Goal: Task Accomplishment & Management: Manage account settings

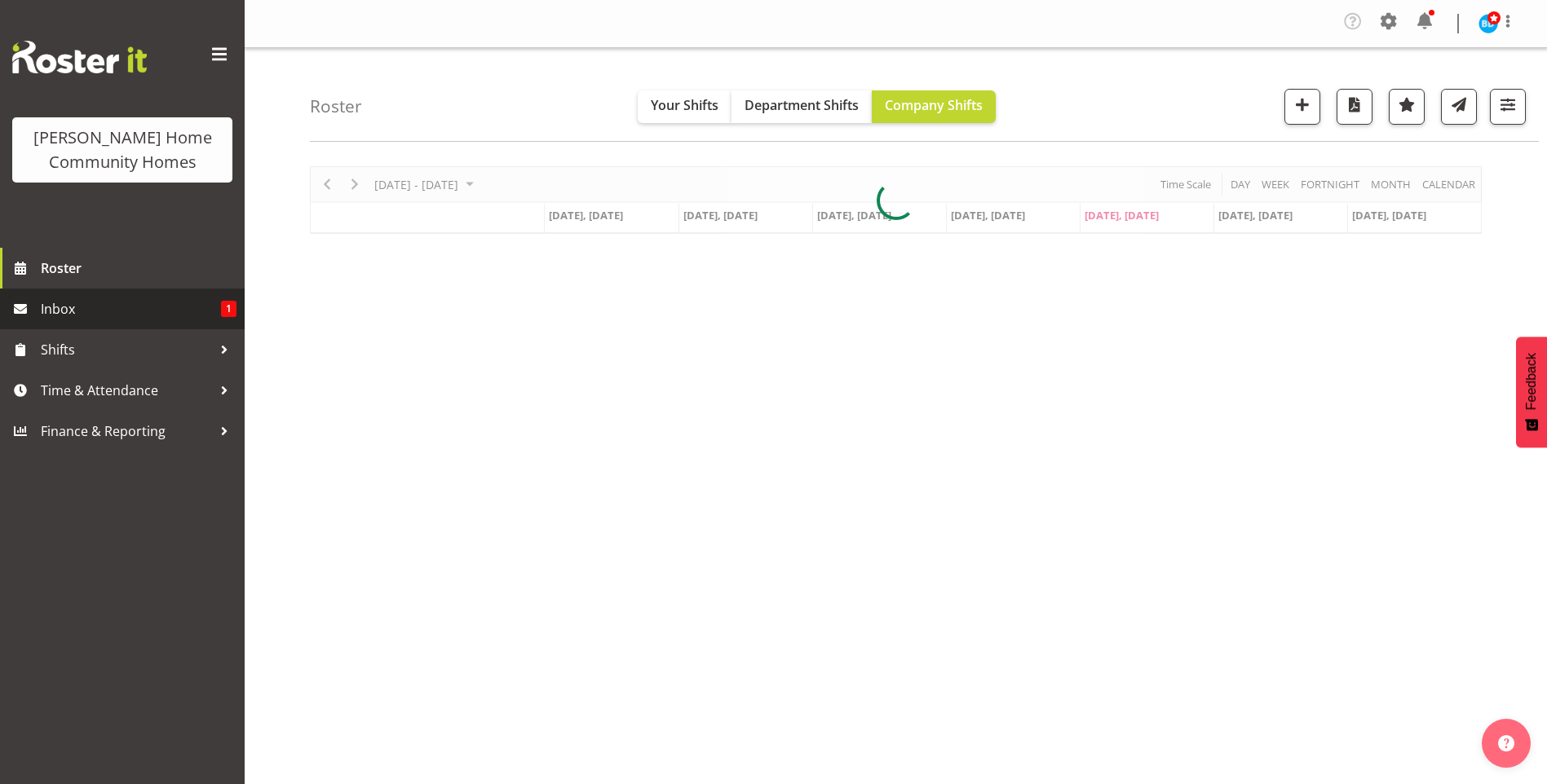
click at [175, 304] on span "Inbox" at bounding box center [131, 308] width 180 height 24
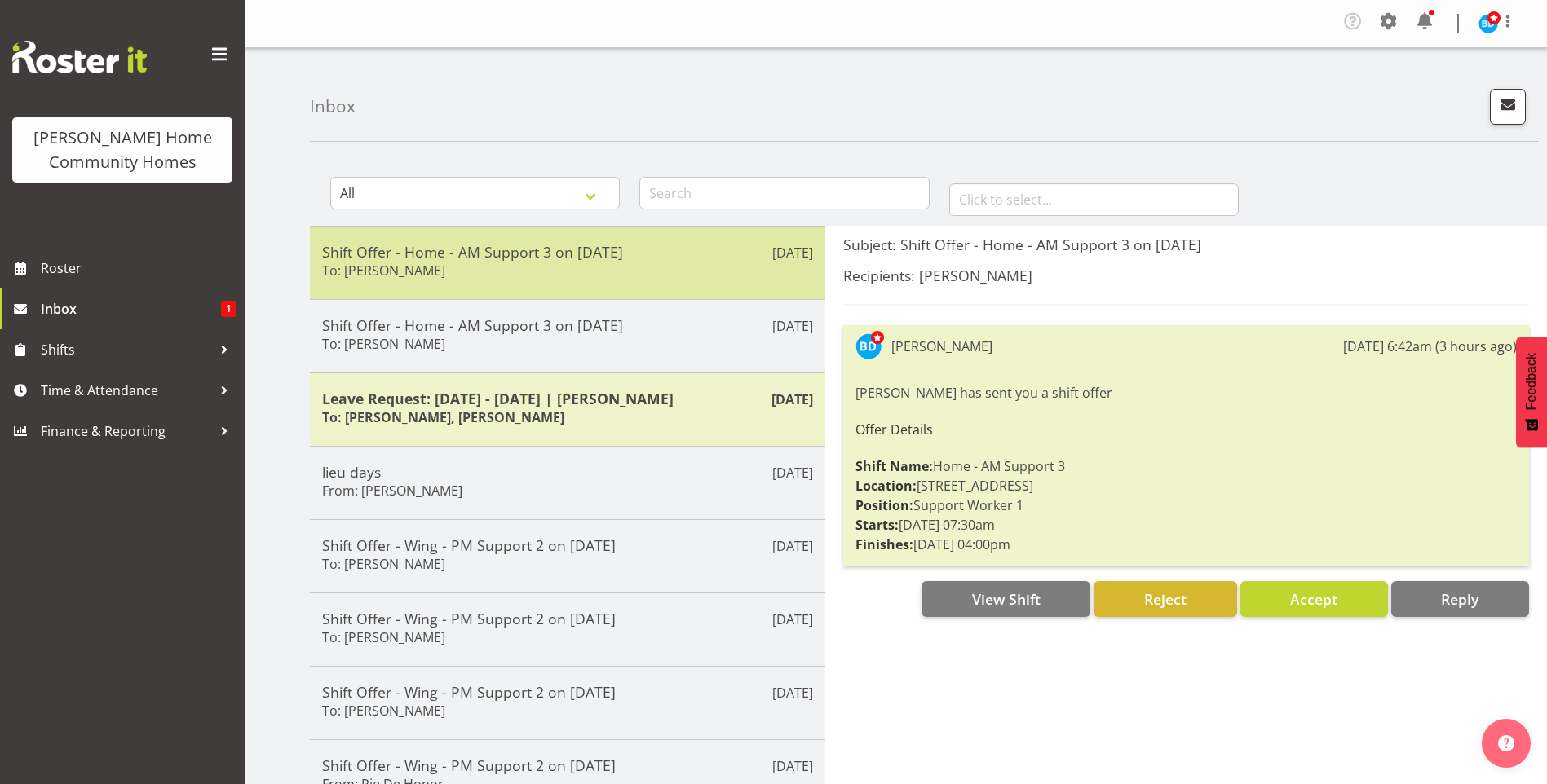
click at [486, 281] on div "Shift Offer - Home - AM Support 3 on [DATE] To: [PERSON_NAME]" at bounding box center [568, 262] width 491 height 40
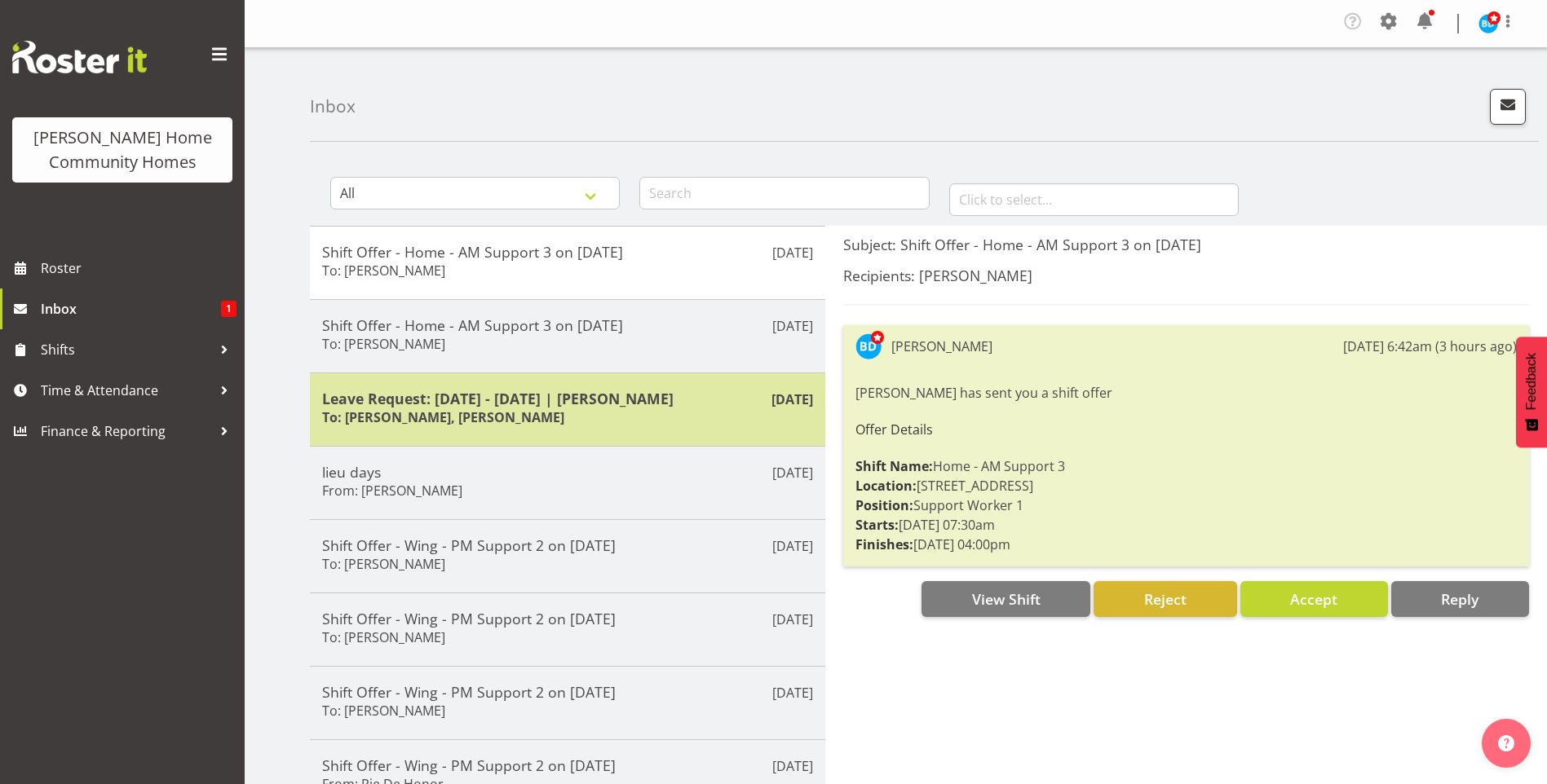
click at [535, 431] on div "[DATE] Leave Request: [DATE] - [DATE] | [PERSON_NAME] To: [PERSON_NAME], [PERSO…" at bounding box center [567, 409] width 515 height 73
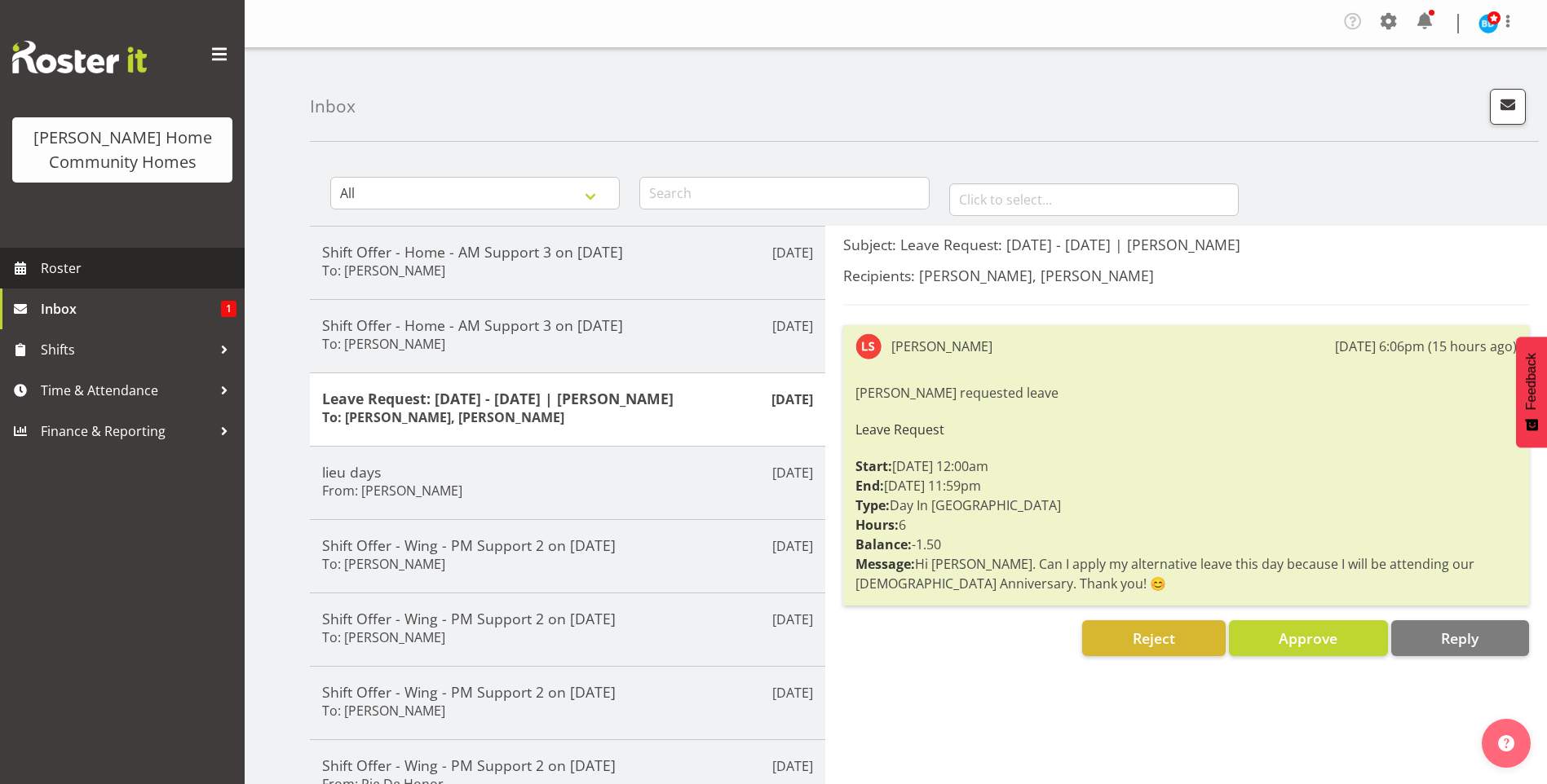
click at [157, 260] on span "Roster" at bounding box center [138, 268] width 195 height 24
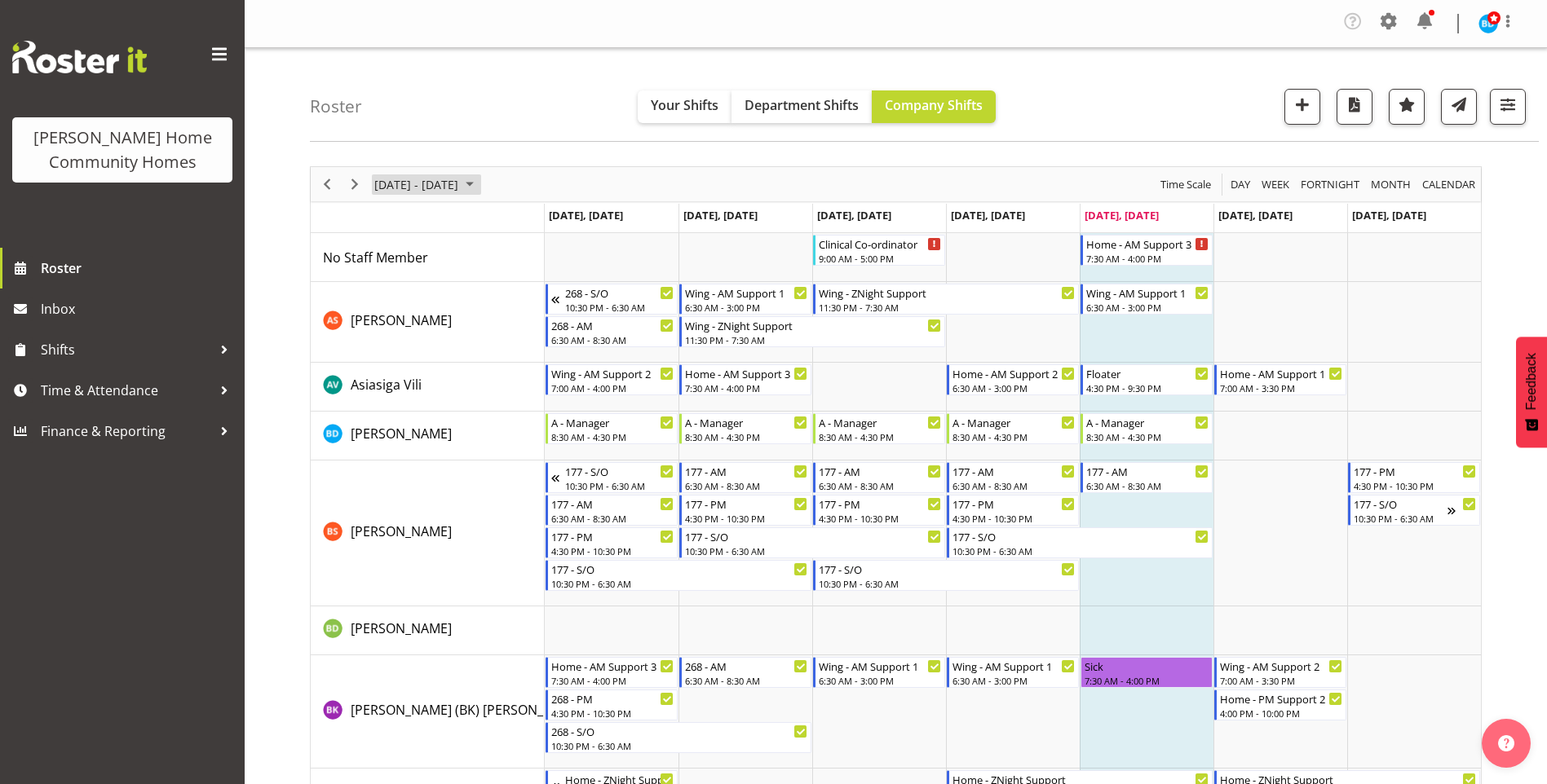
click at [480, 184] on span "August 25 - 31, 2025" at bounding box center [470, 184] width 19 height 20
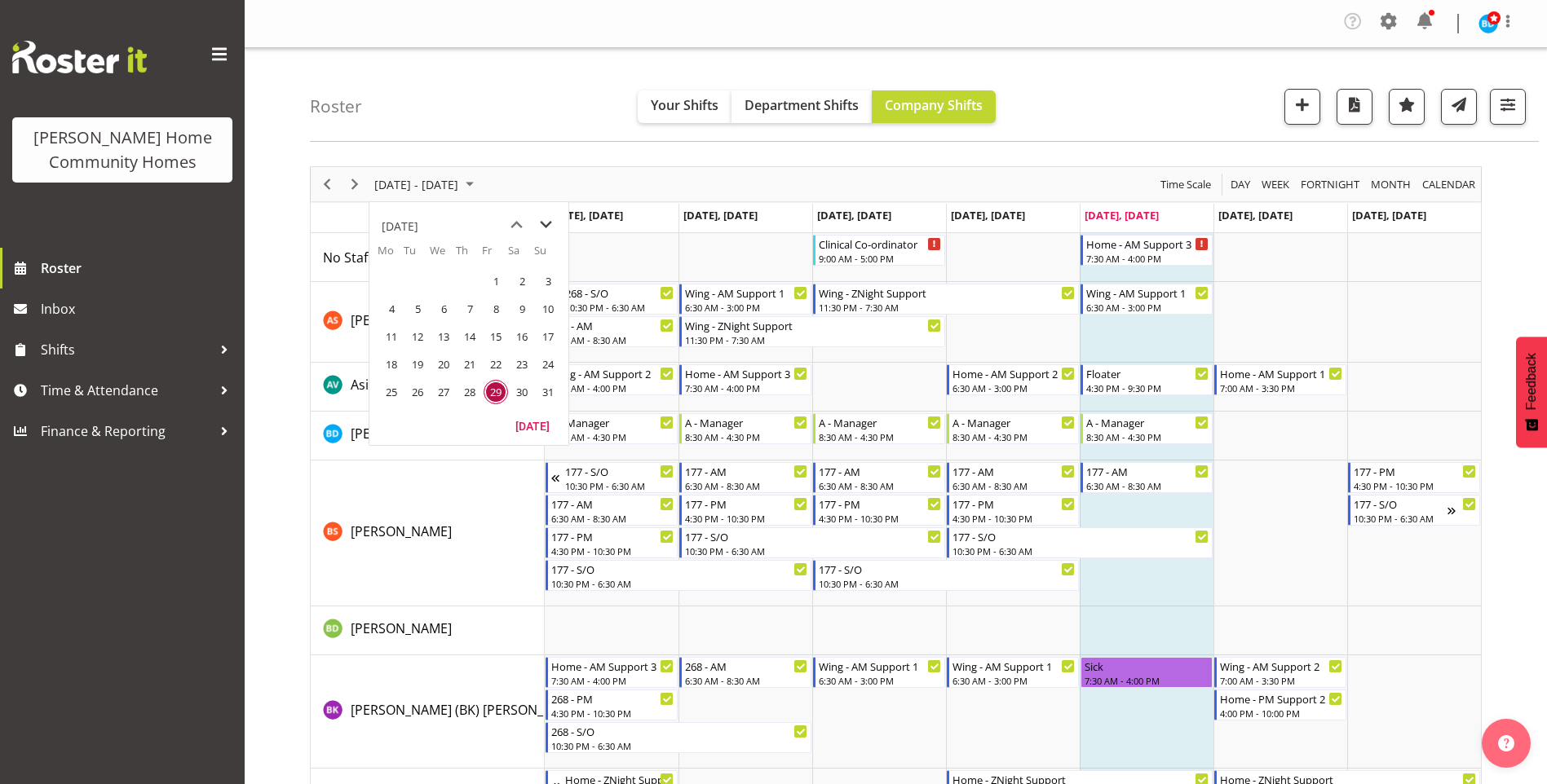
click at [548, 220] on span "next month" at bounding box center [546, 225] width 29 height 29
click at [391, 391] on span "29" at bounding box center [391, 392] width 24 height 24
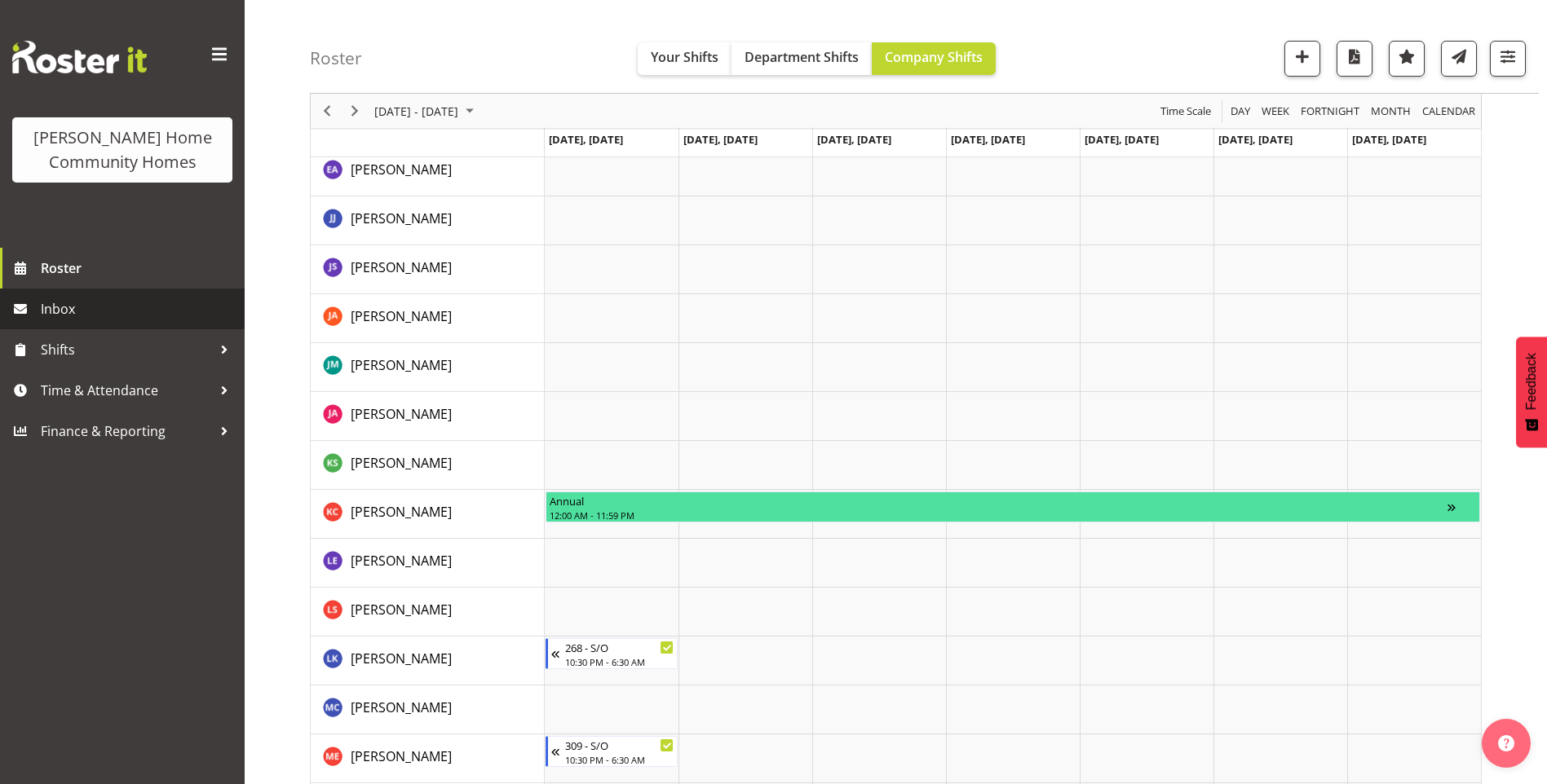
scroll to position [668, 0]
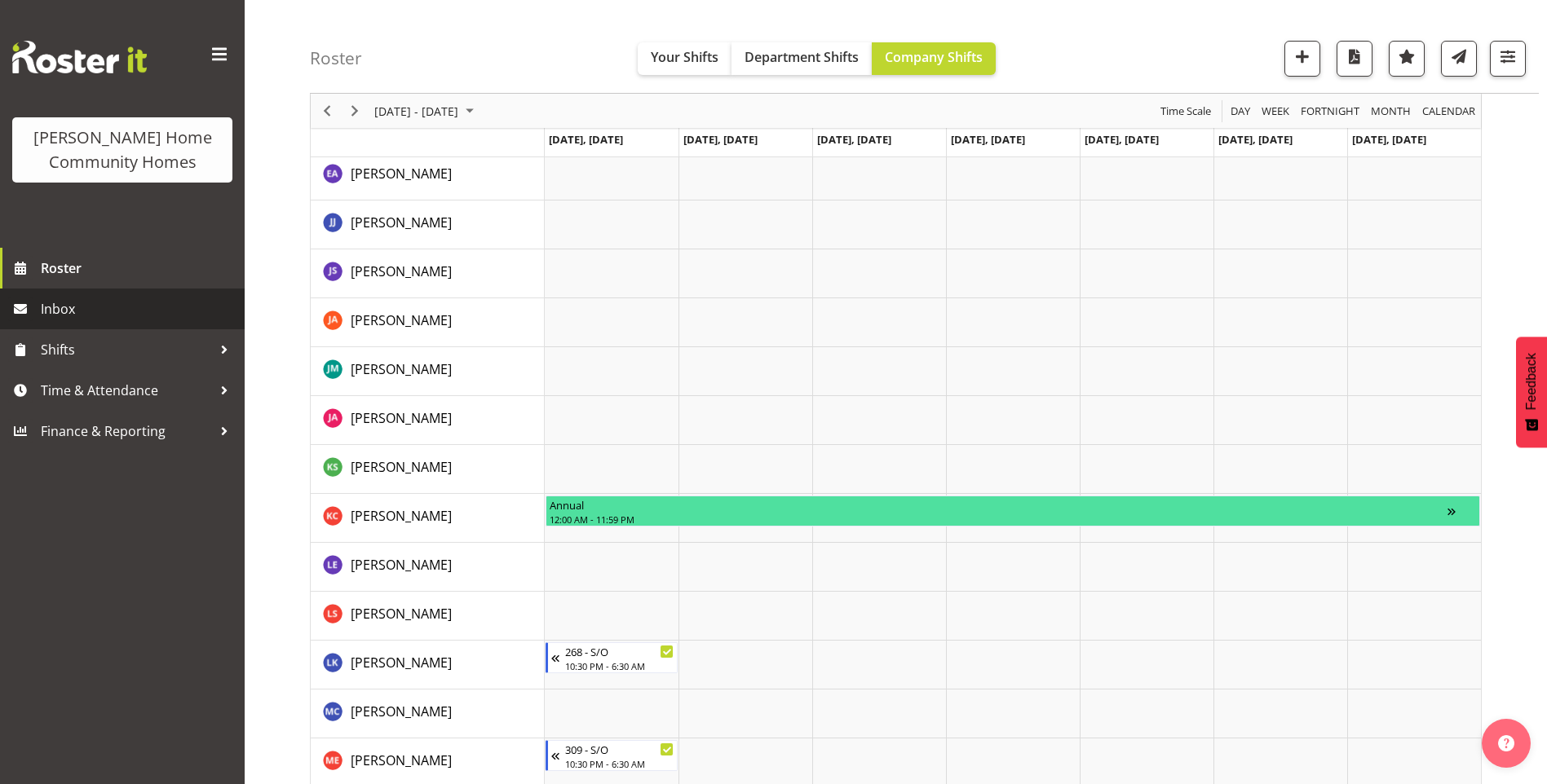
click at [105, 305] on span "Inbox" at bounding box center [138, 308] width 195 height 24
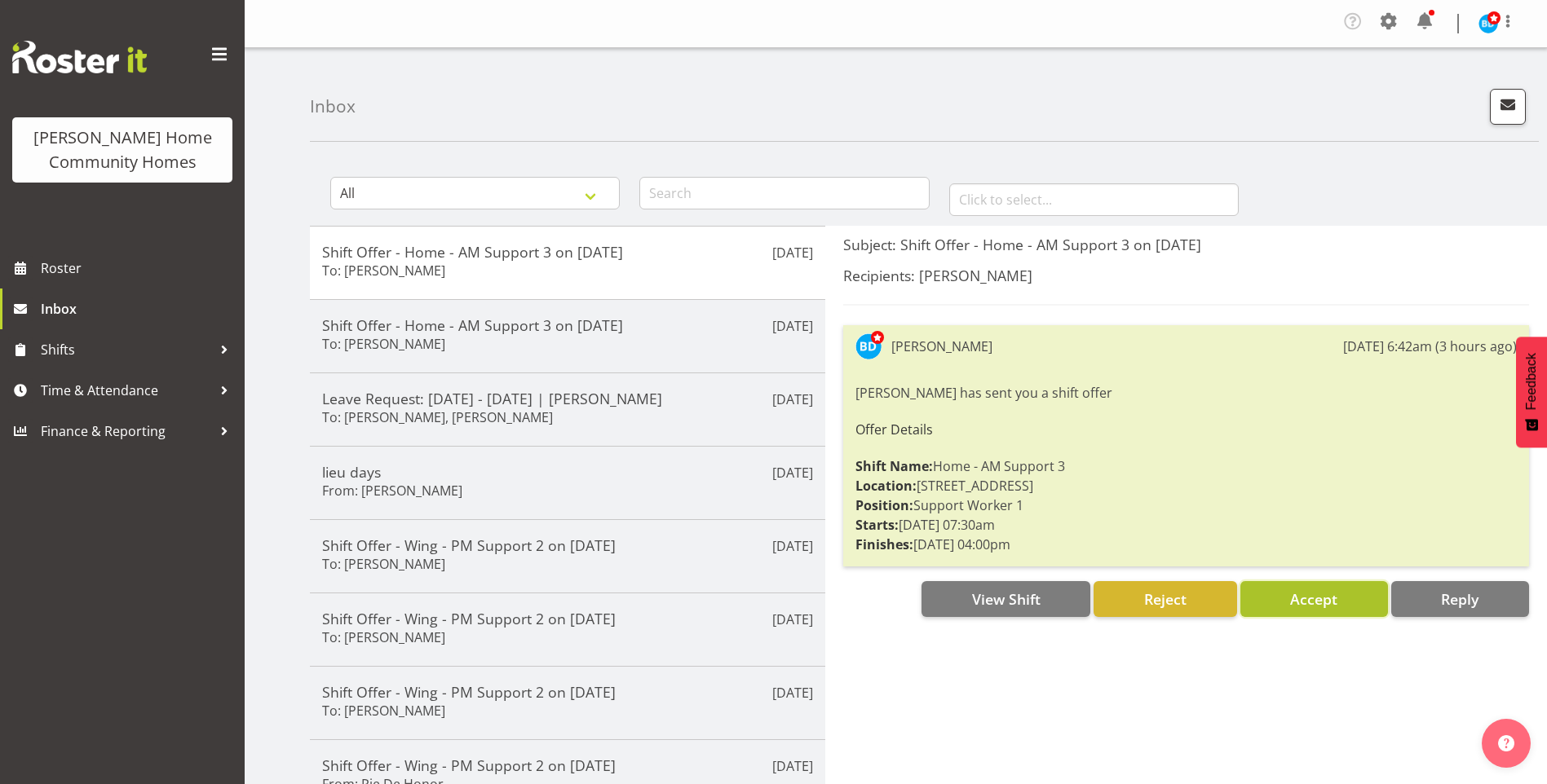
click at [1333, 611] on button "Accept" at bounding box center [1313, 598] width 148 height 36
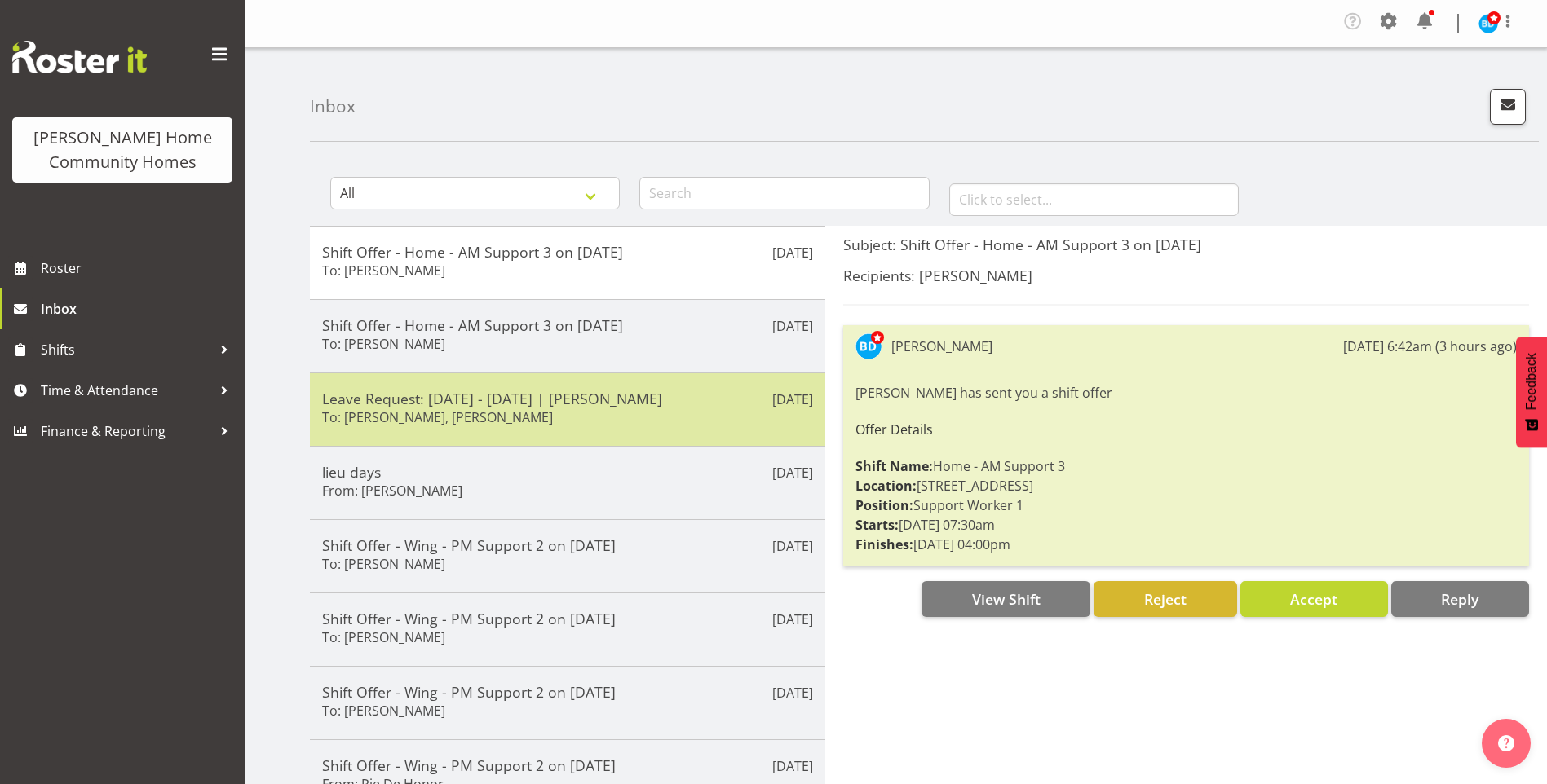
click at [532, 412] on h6 "To: [PERSON_NAME], [PERSON_NAME]" at bounding box center [437, 417] width 231 height 16
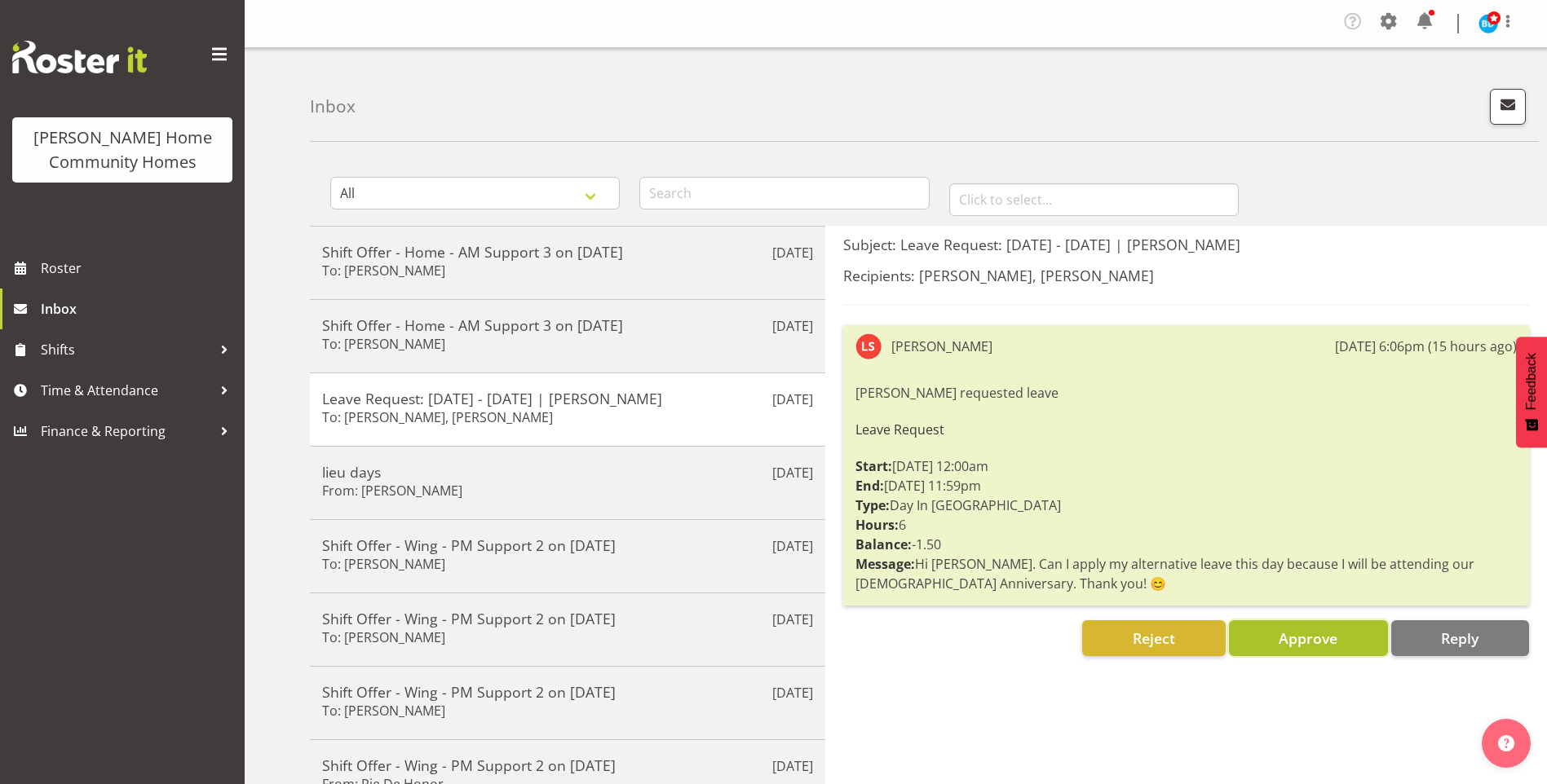
click at [1317, 637] on span "Approve" at bounding box center [1307, 638] width 59 height 19
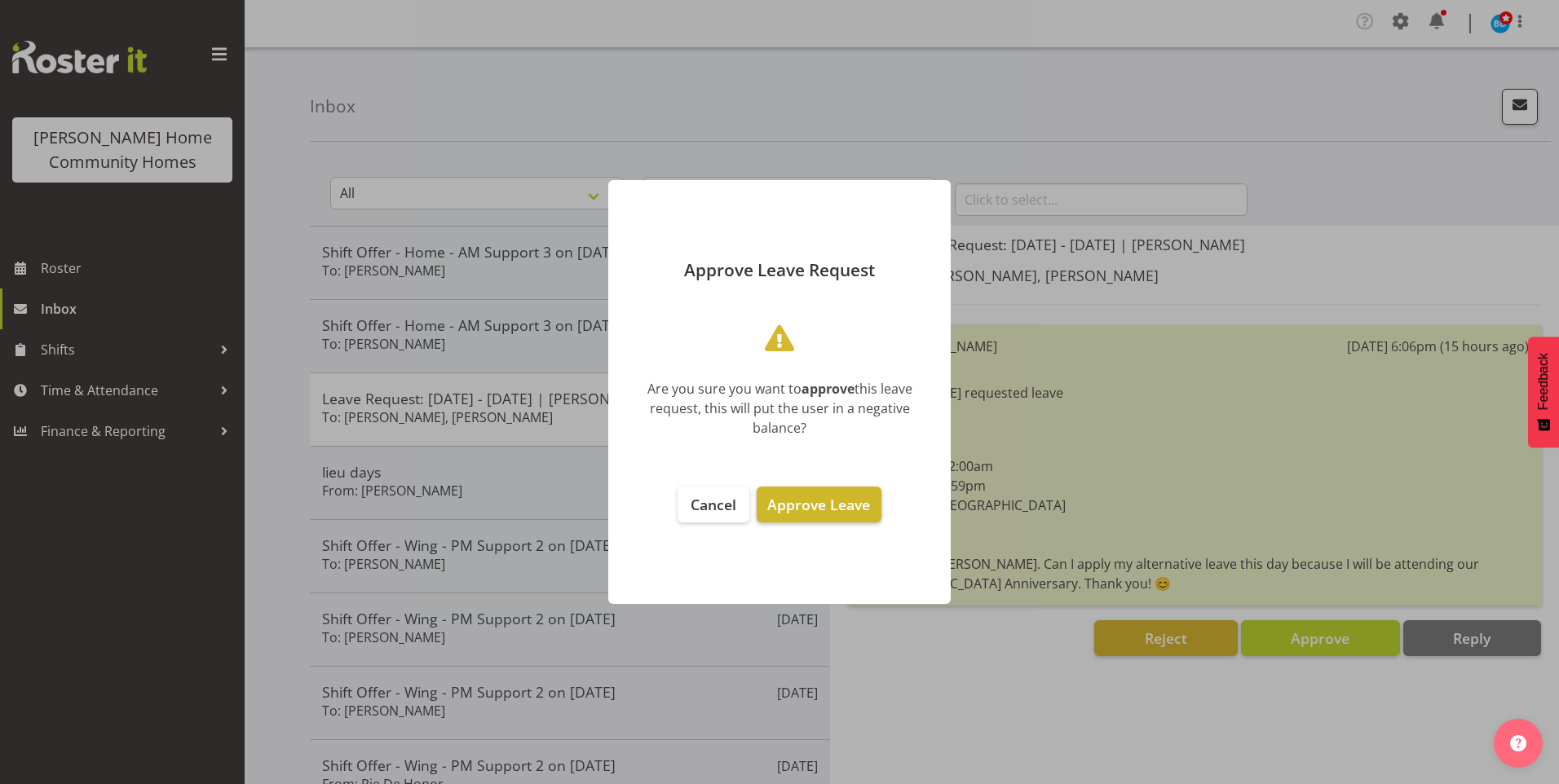
click at [798, 505] on span "Approve Leave" at bounding box center [818, 505] width 103 height 19
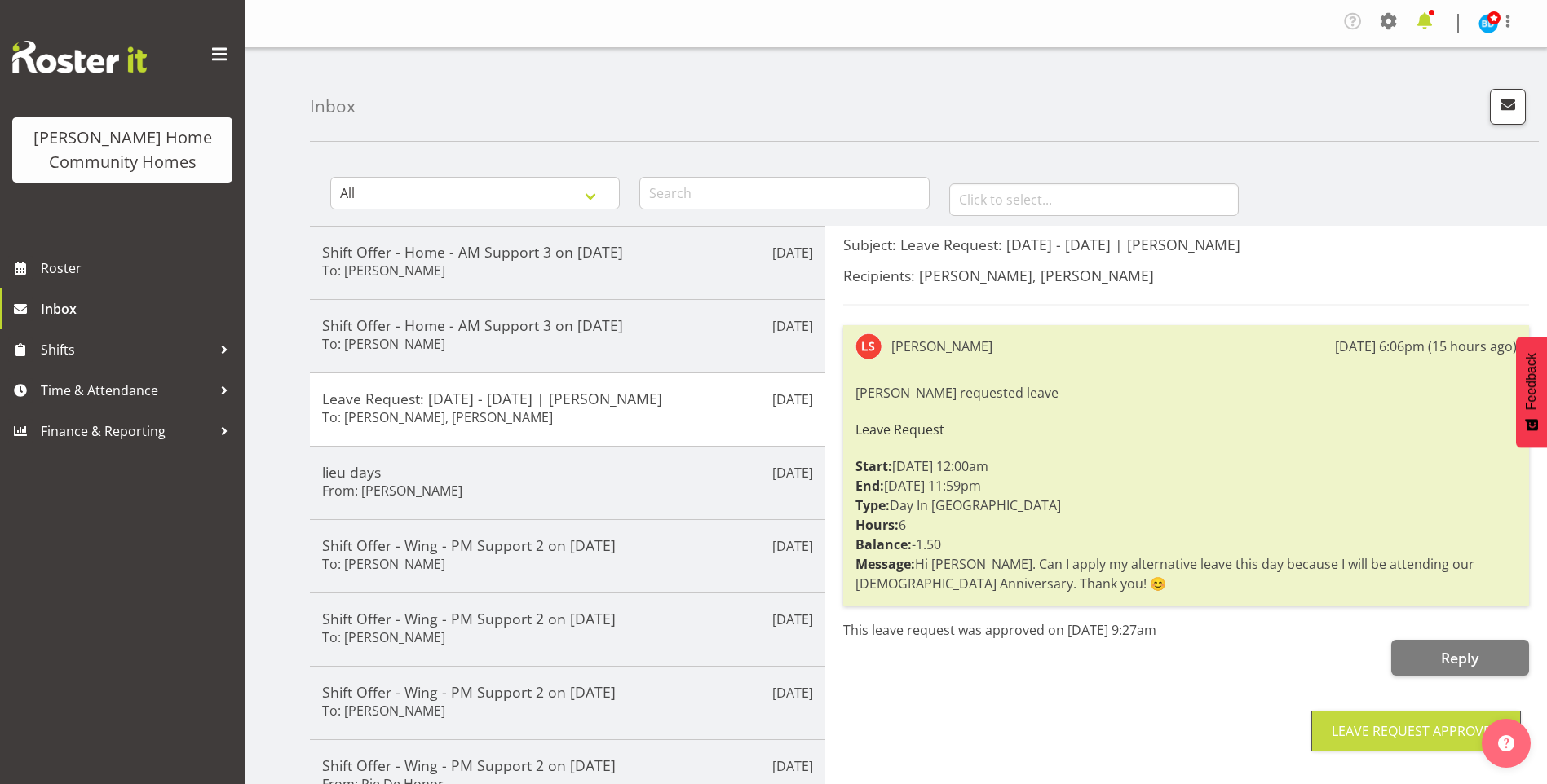
click at [1433, 21] on span at bounding box center [1424, 20] width 26 height 26
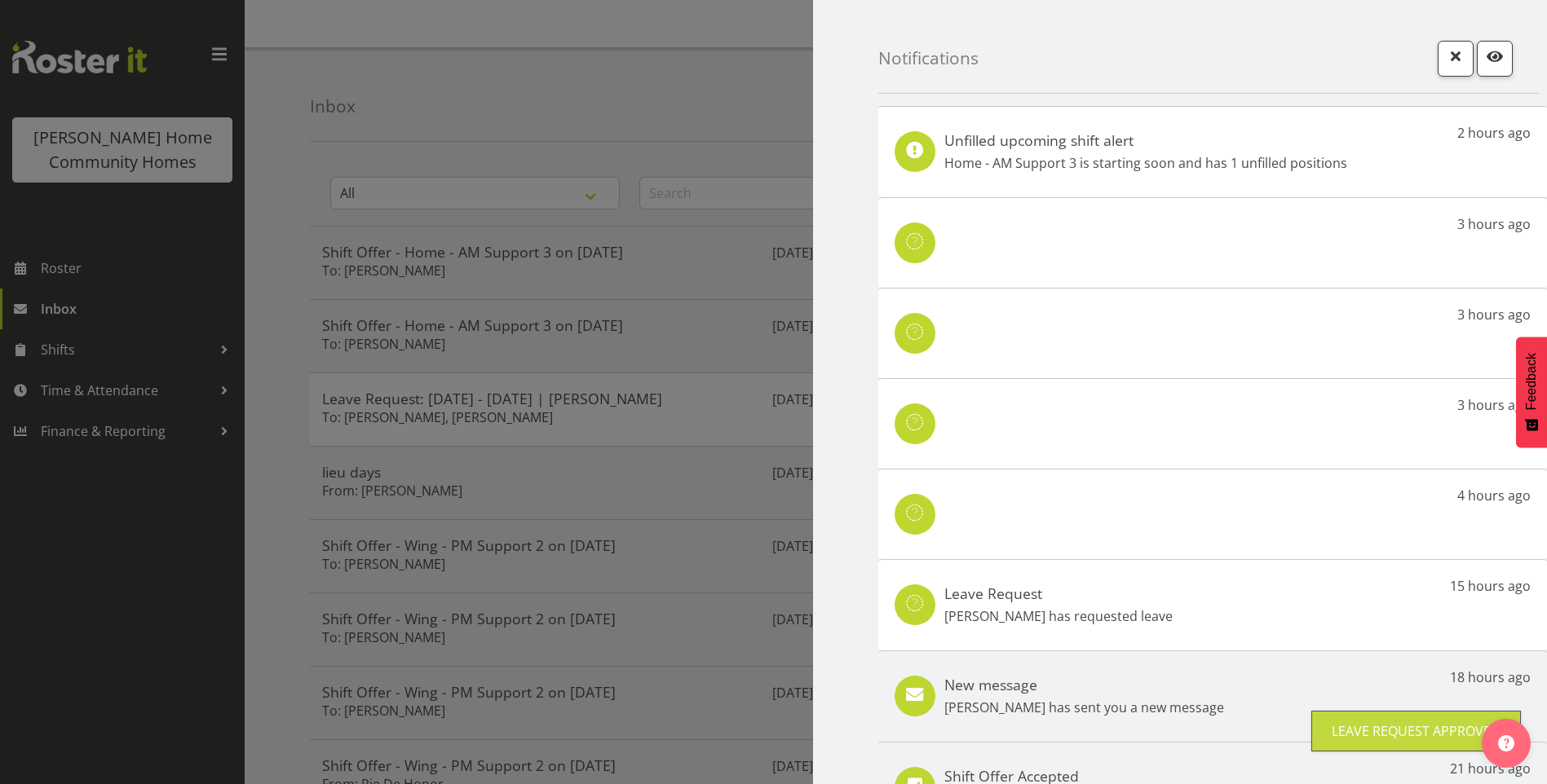
click at [1156, 137] on h5 "Unfilled upcoming shift alert" at bounding box center [1145, 140] width 403 height 18
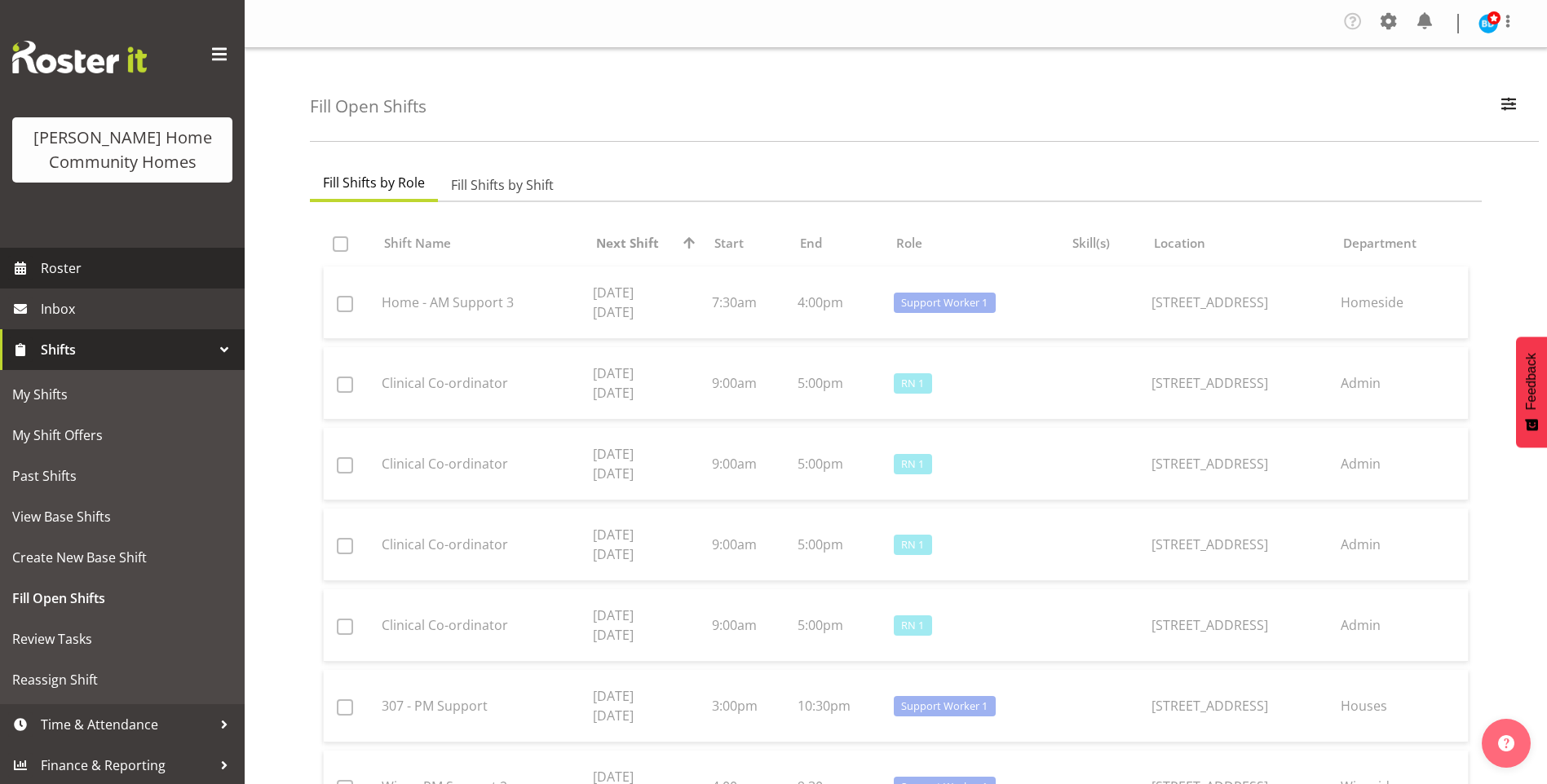
click at [132, 263] on span "Roster" at bounding box center [138, 268] width 195 height 24
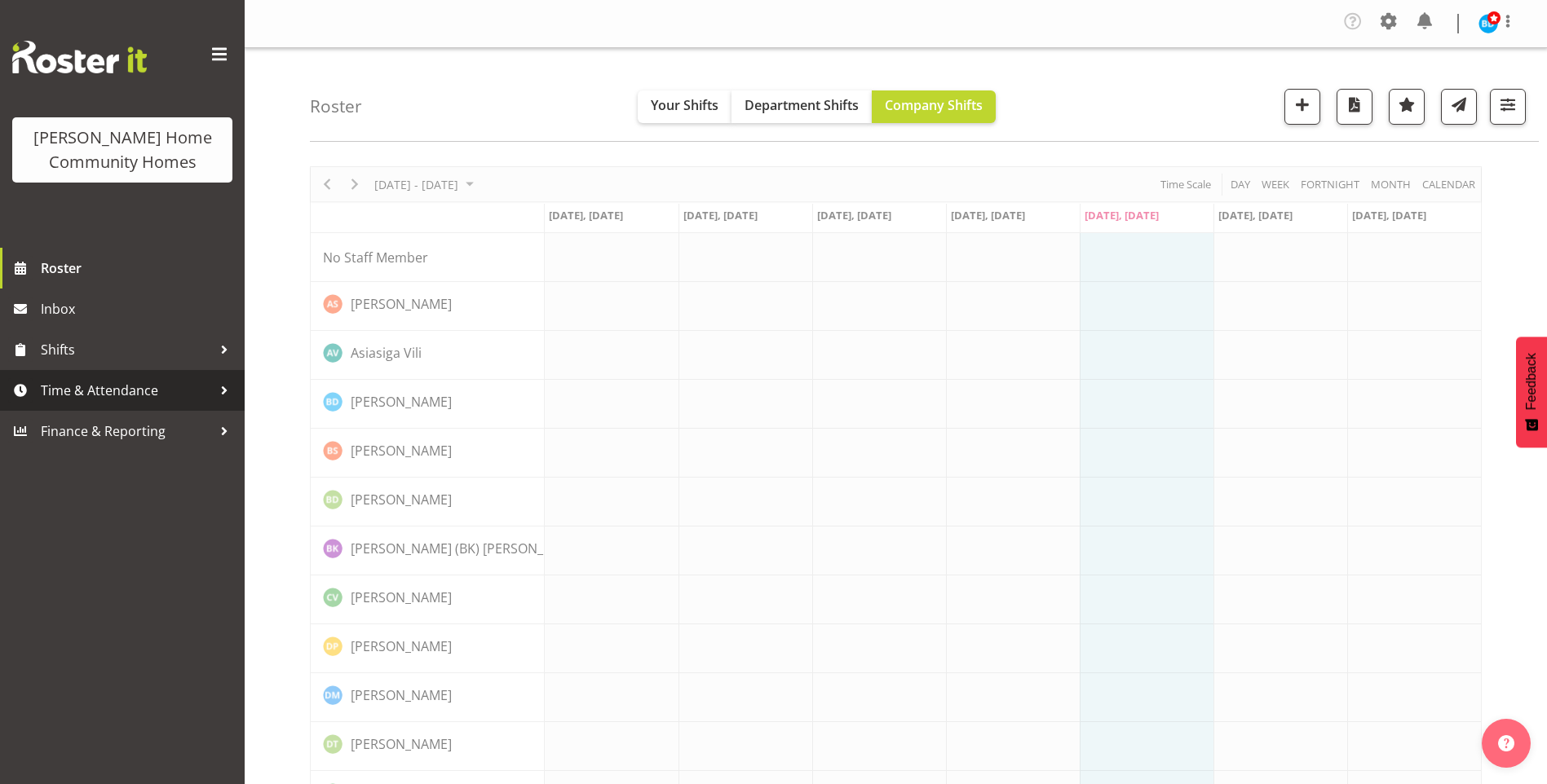
click at [113, 396] on span "Time & Attendance" at bounding box center [126, 390] width 171 height 24
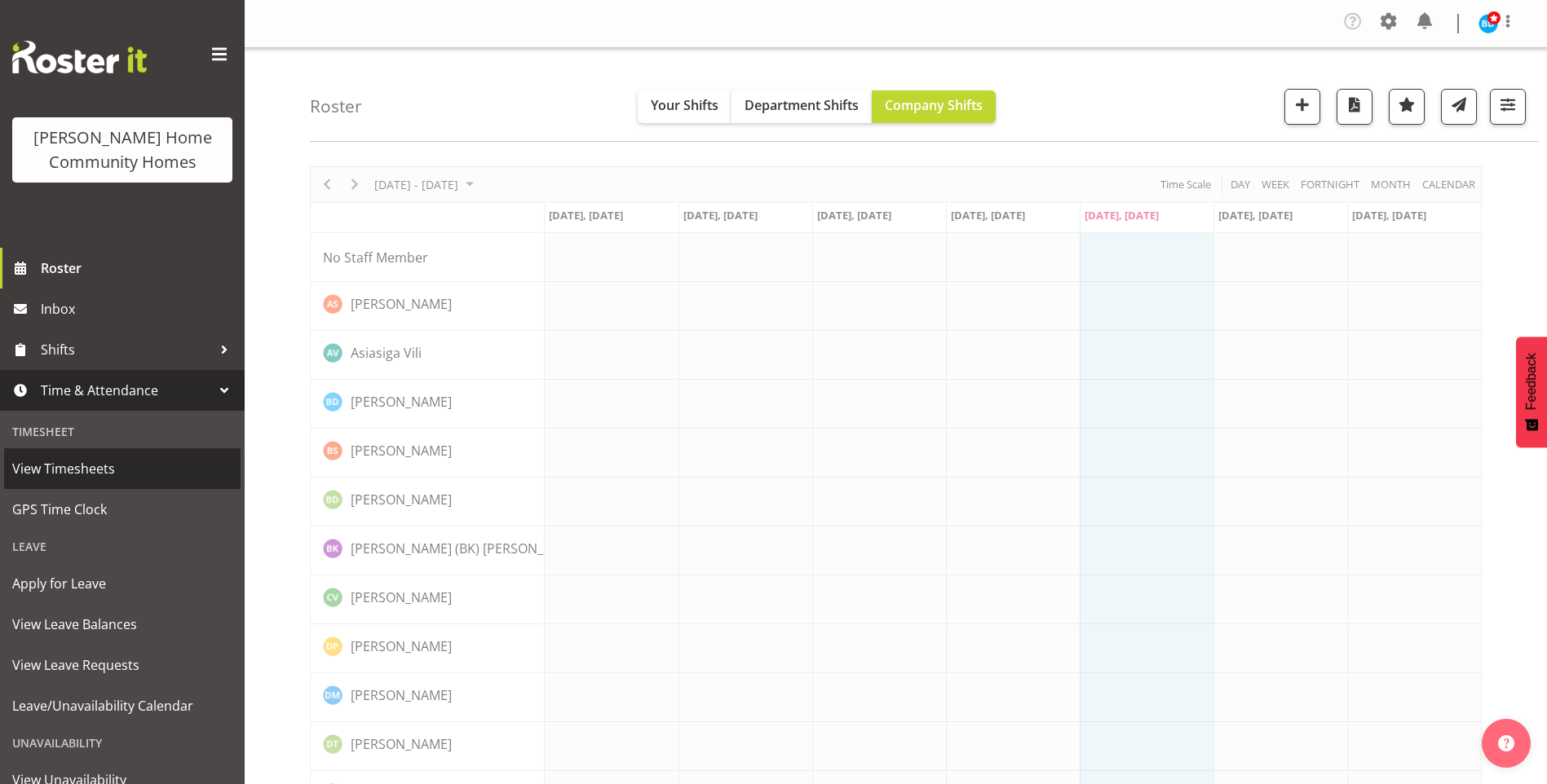
click at [69, 458] on span "View Timesheets" at bounding box center [123, 468] width 220 height 24
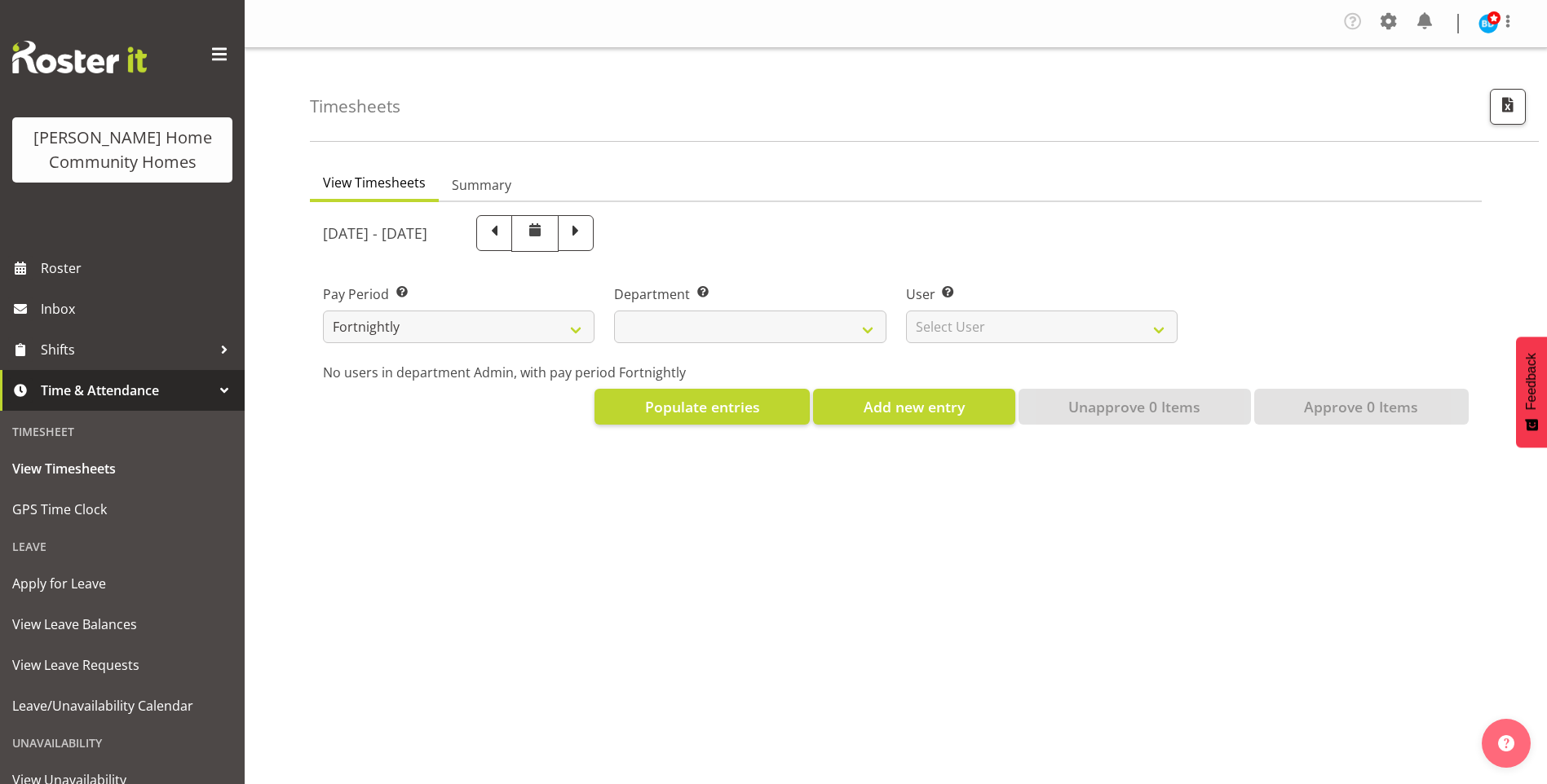
select select
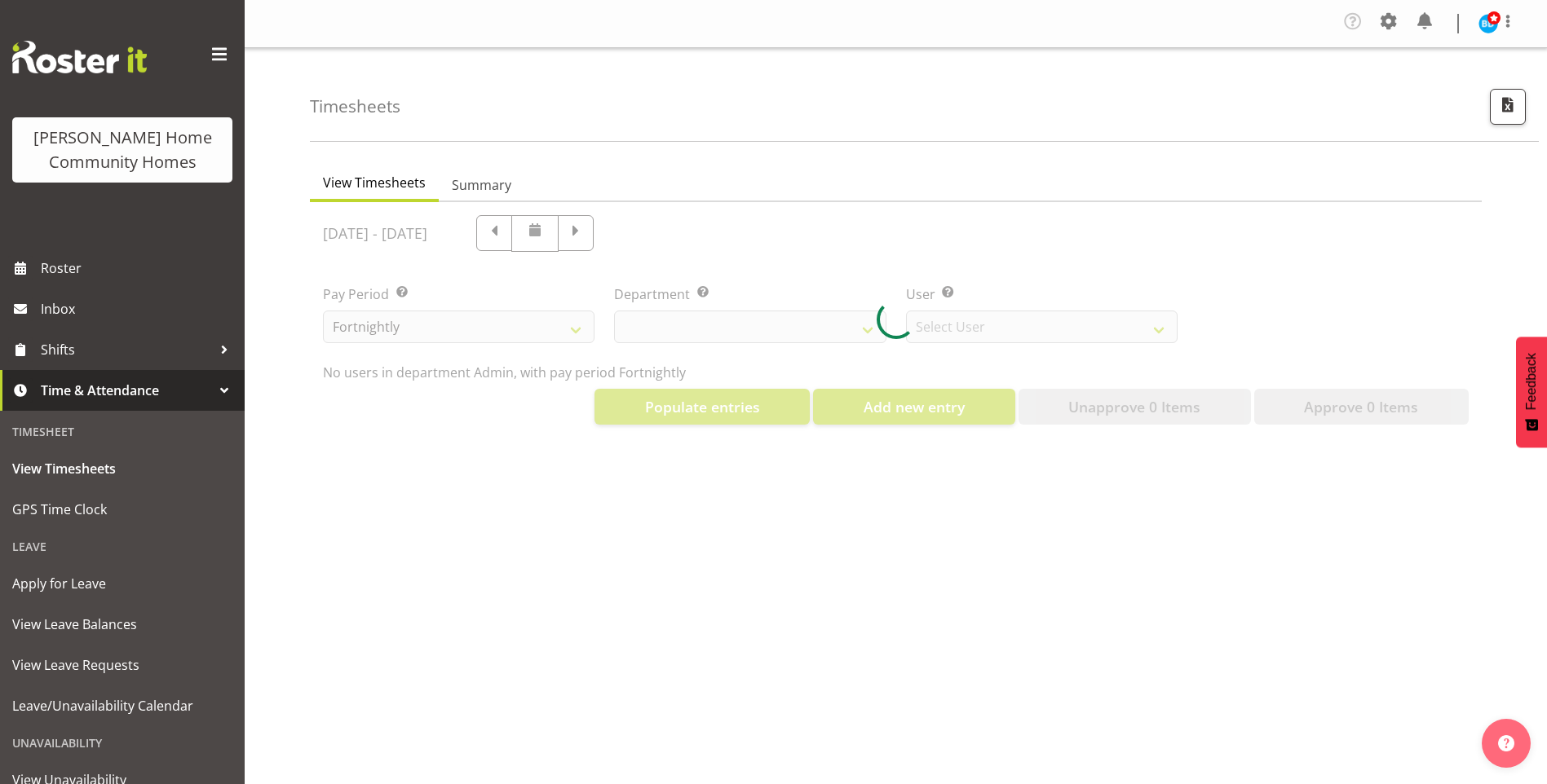
select select "8515"
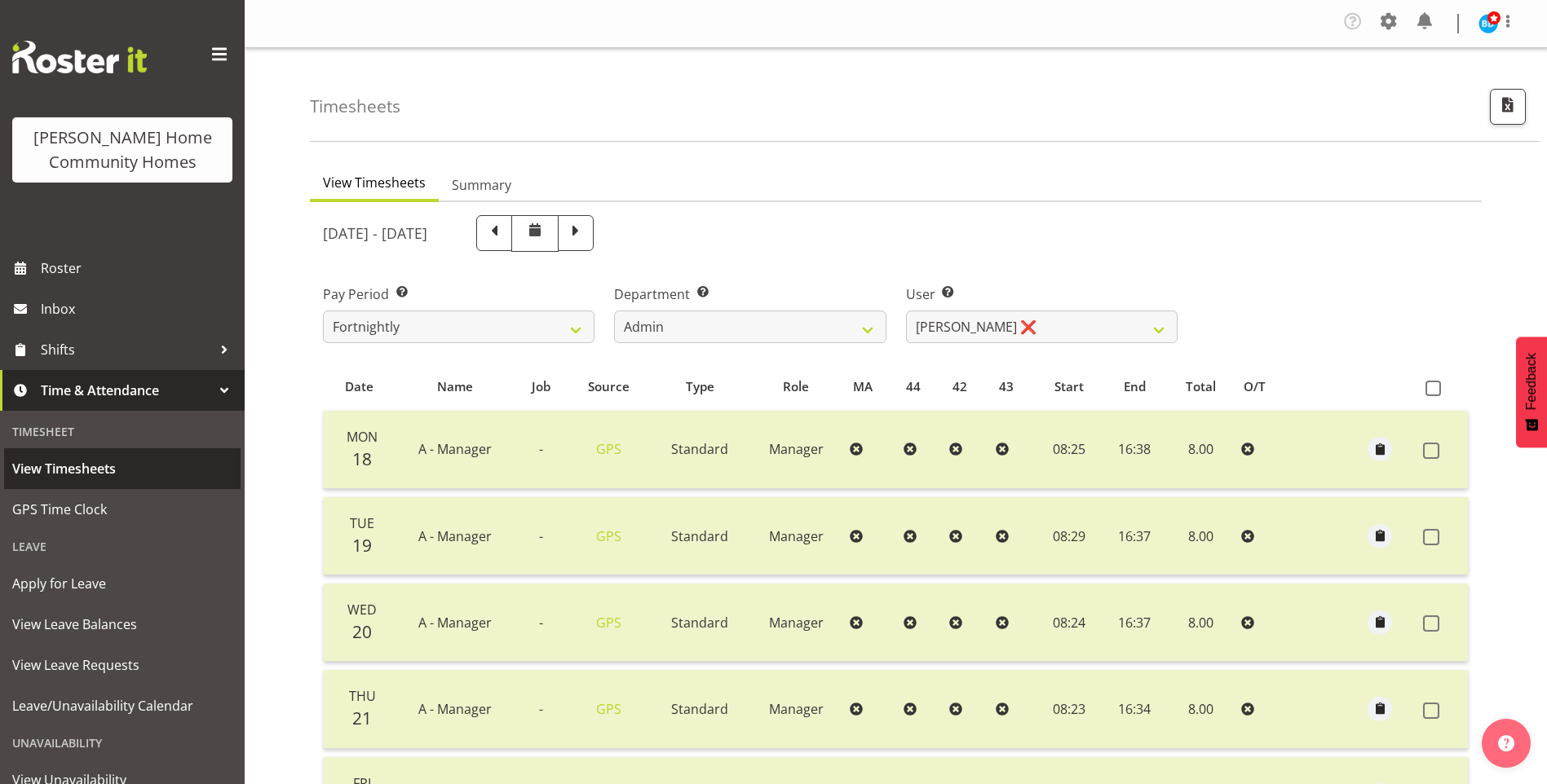
click at [117, 460] on span "View Timesheets" at bounding box center [123, 468] width 220 height 24
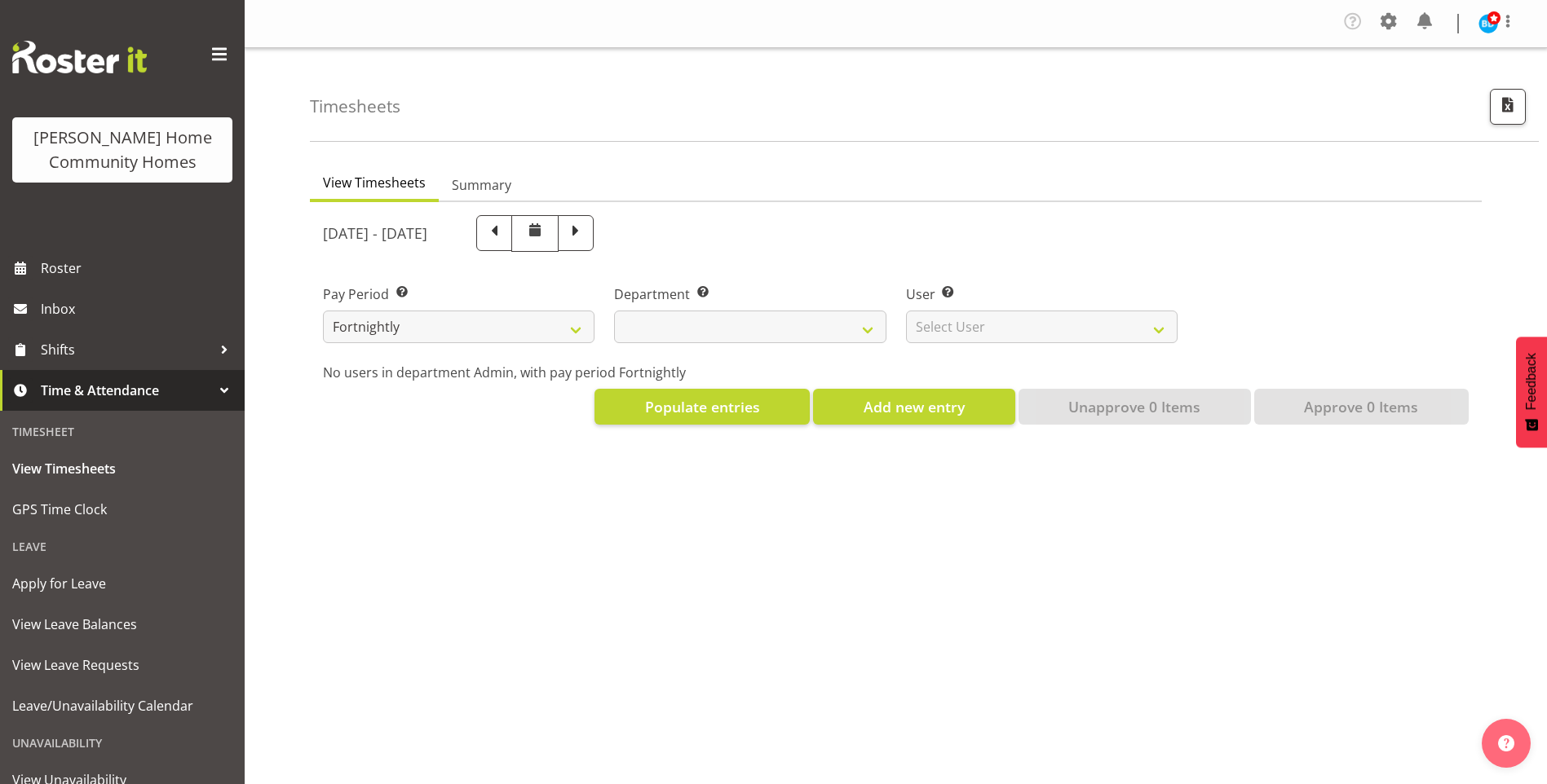
select select
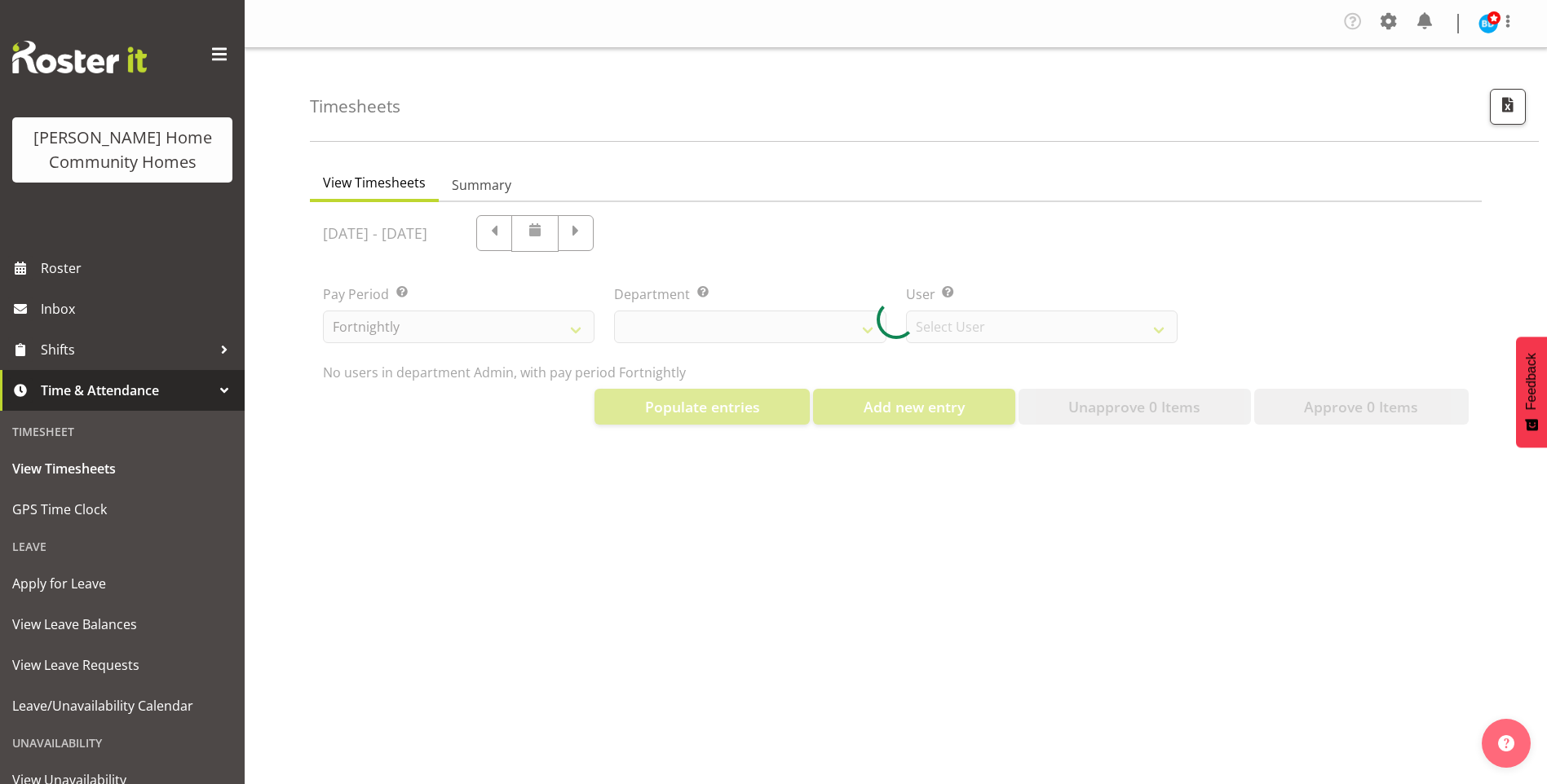
click at [673, 230] on div at bounding box center [895, 320] width 1172 height 236
select select "8515"
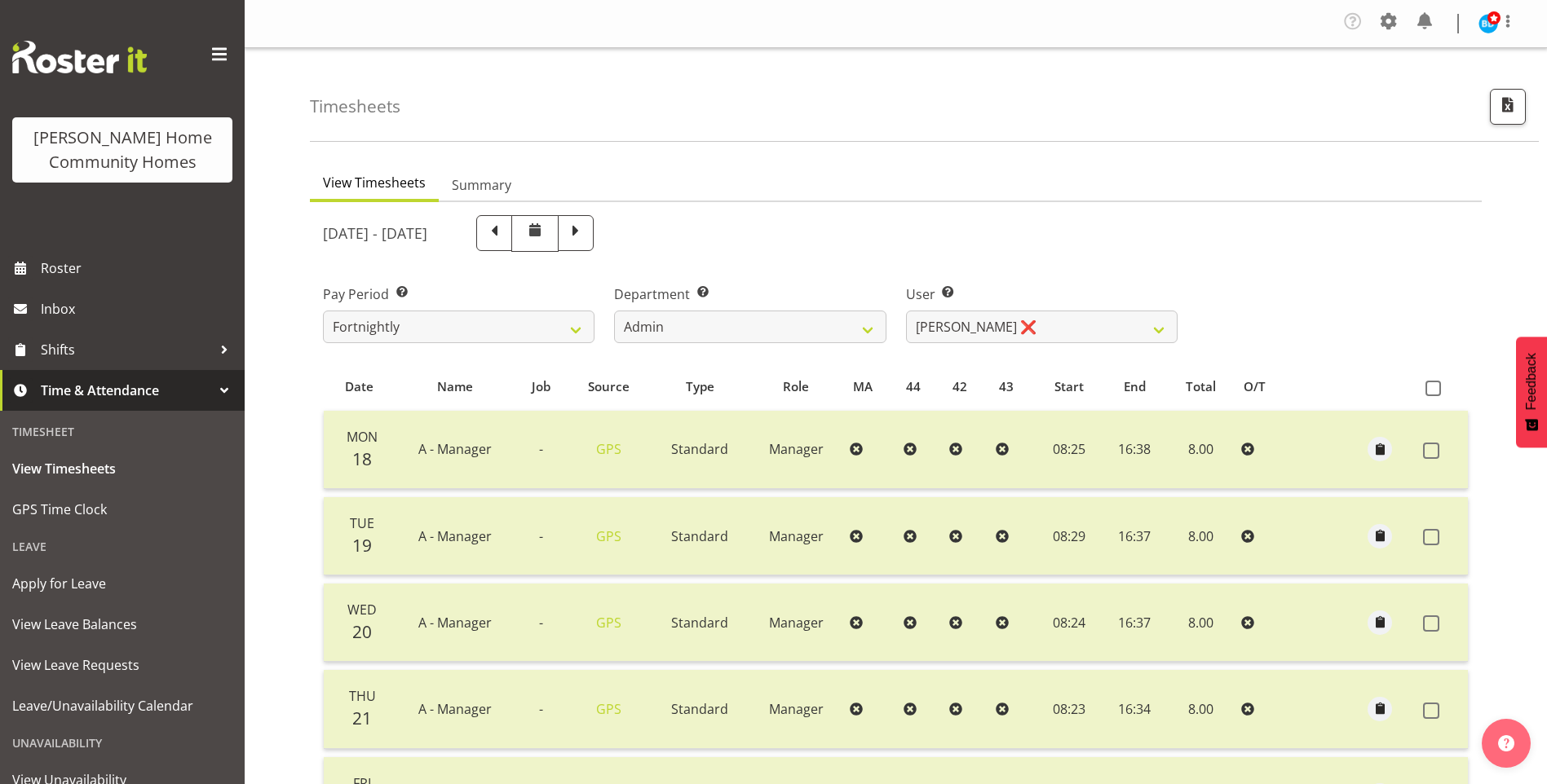
click at [586, 231] on span at bounding box center [575, 232] width 21 height 21
select select
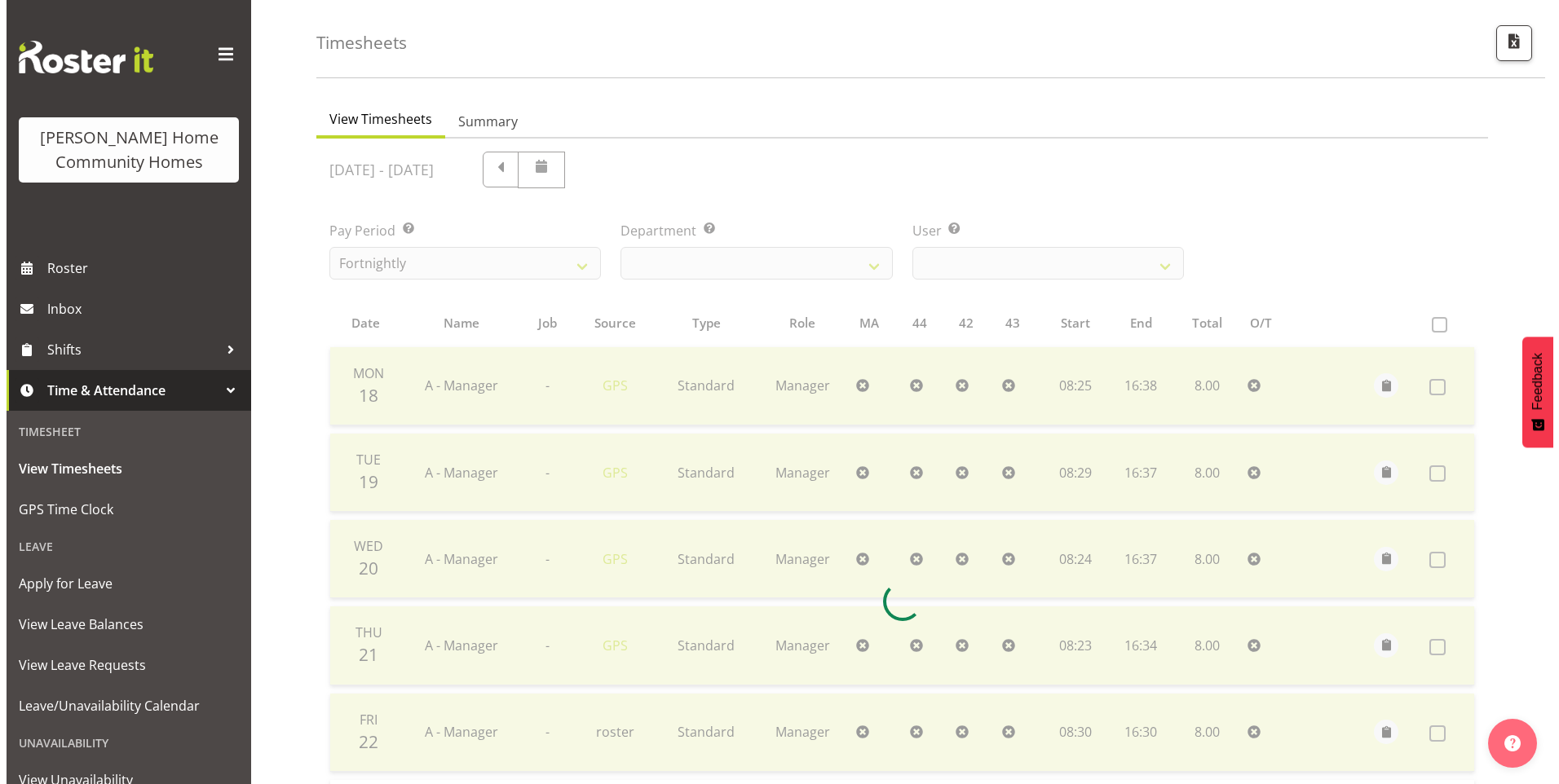
scroll to position [195, 0]
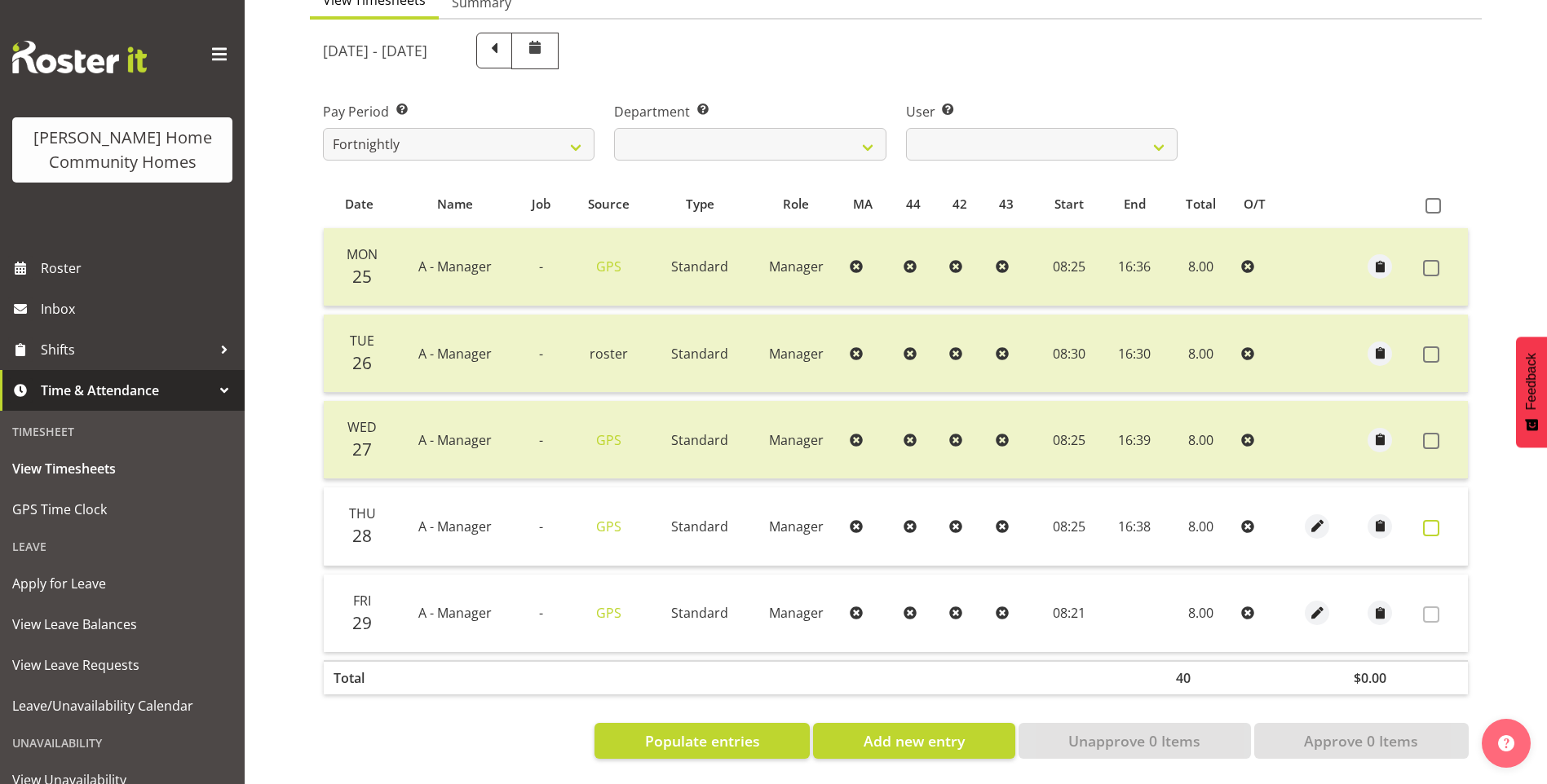
click at [1423, 520] on span at bounding box center [1430, 528] width 16 height 16
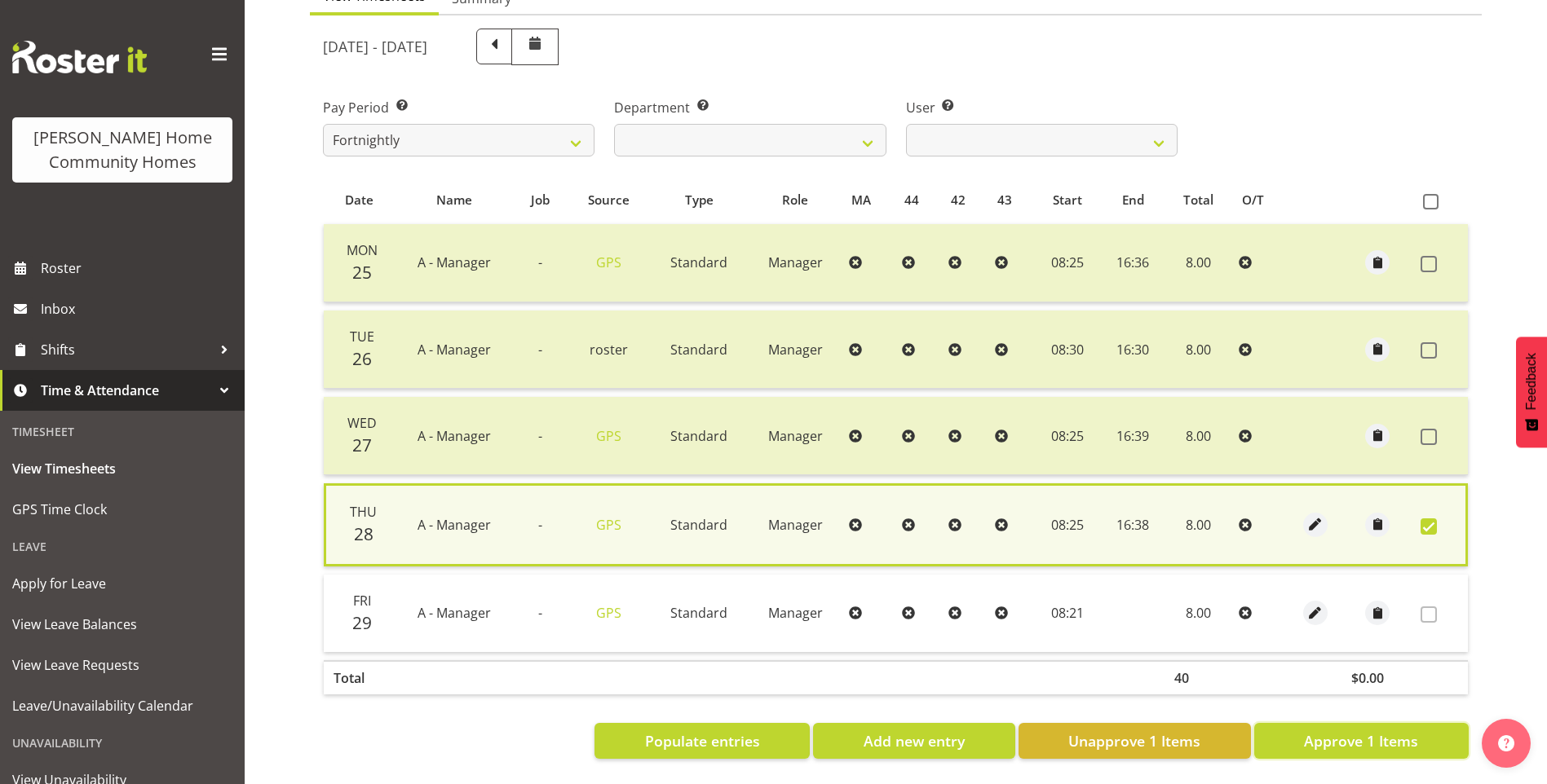
drag, startPoint x: 1369, startPoint y: 737, endPoint x: 1162, endPoint y: 597, distance: 249.9
click at [1367, 737] on span "Approve 1 Items" at bounding box center [1360, 740] width 114 height 21
checkbox input "false"
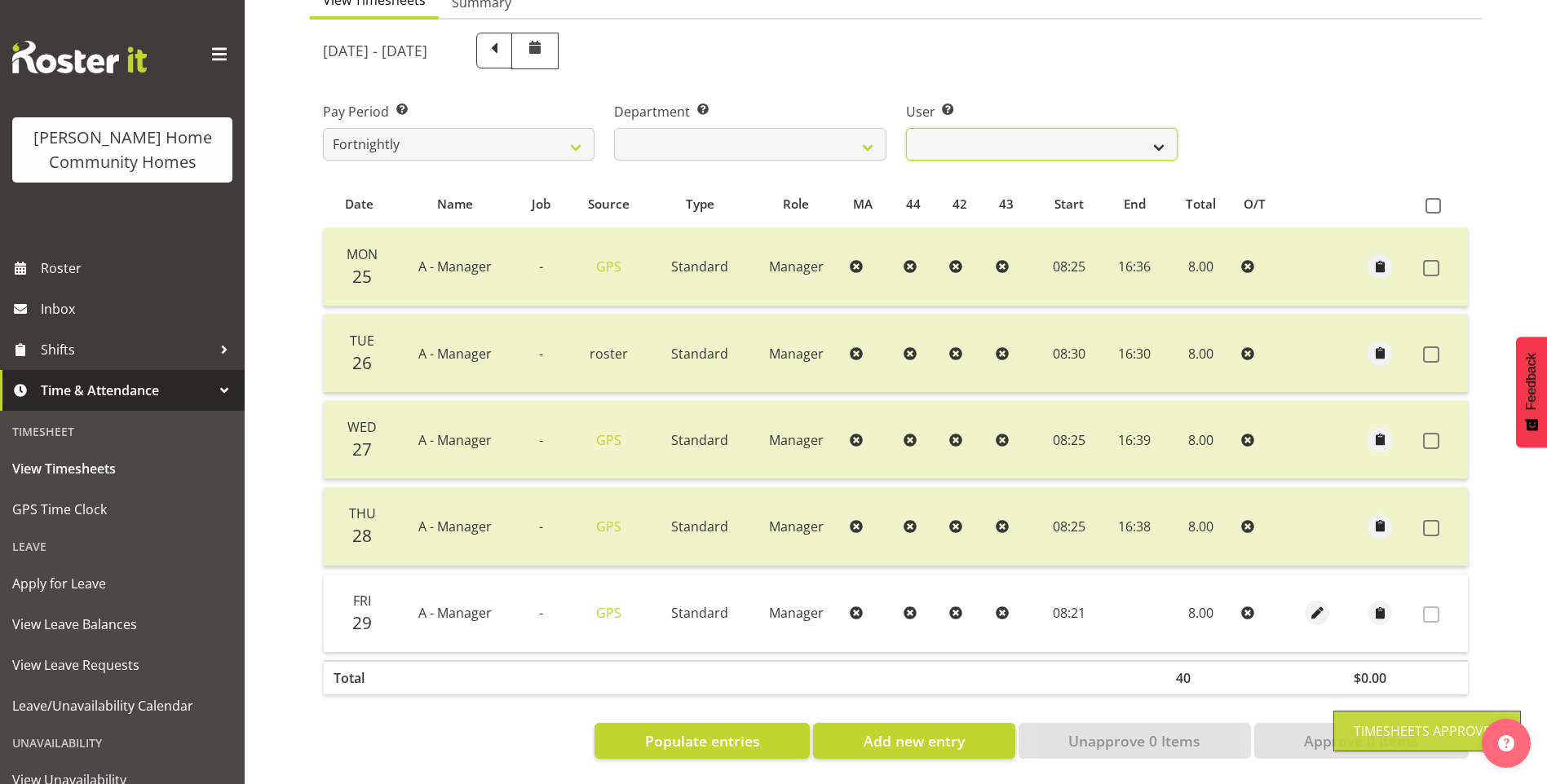
click at [978, 132] on select "[PERSON_NAME] ❌ [PERSON_NAME] ❌ [PERSON_NAME] ❌ [PERSON_NAME] ❌" at bounding box center [1041, 144] width 272 height 33
select select "11346"
click at [906, 128] on select "[PERSON_NAME] ❌ [PERSON_NAME] ❌ [PERSON_NAME] ❌ [PERSON_NAME] ❌" at bounding box center [1041, 144] width 272 height 33
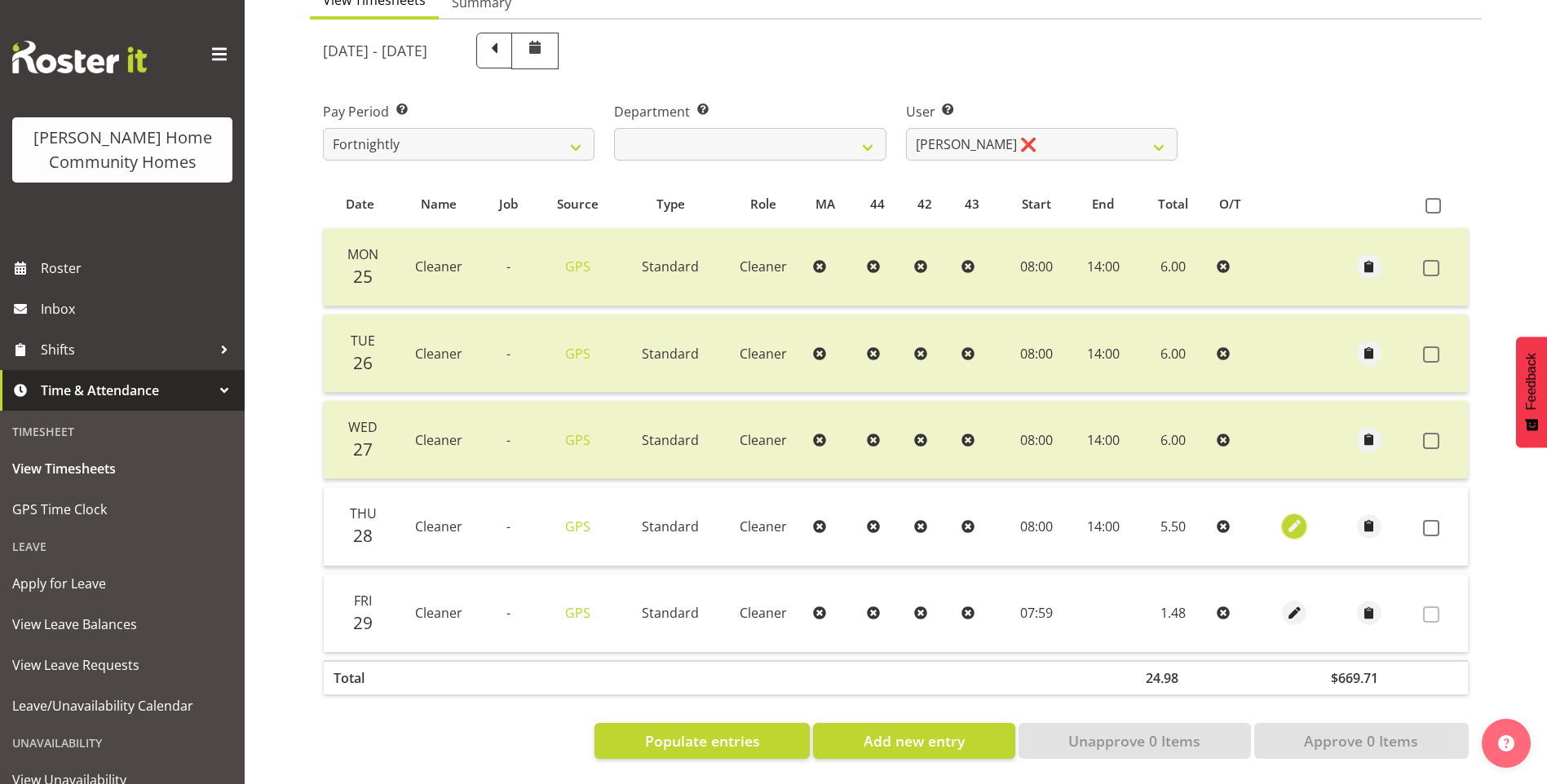
click at [1295, 517] on span "button" at bounding box center [1294, 526] width 18 height 18
select select "Standard"
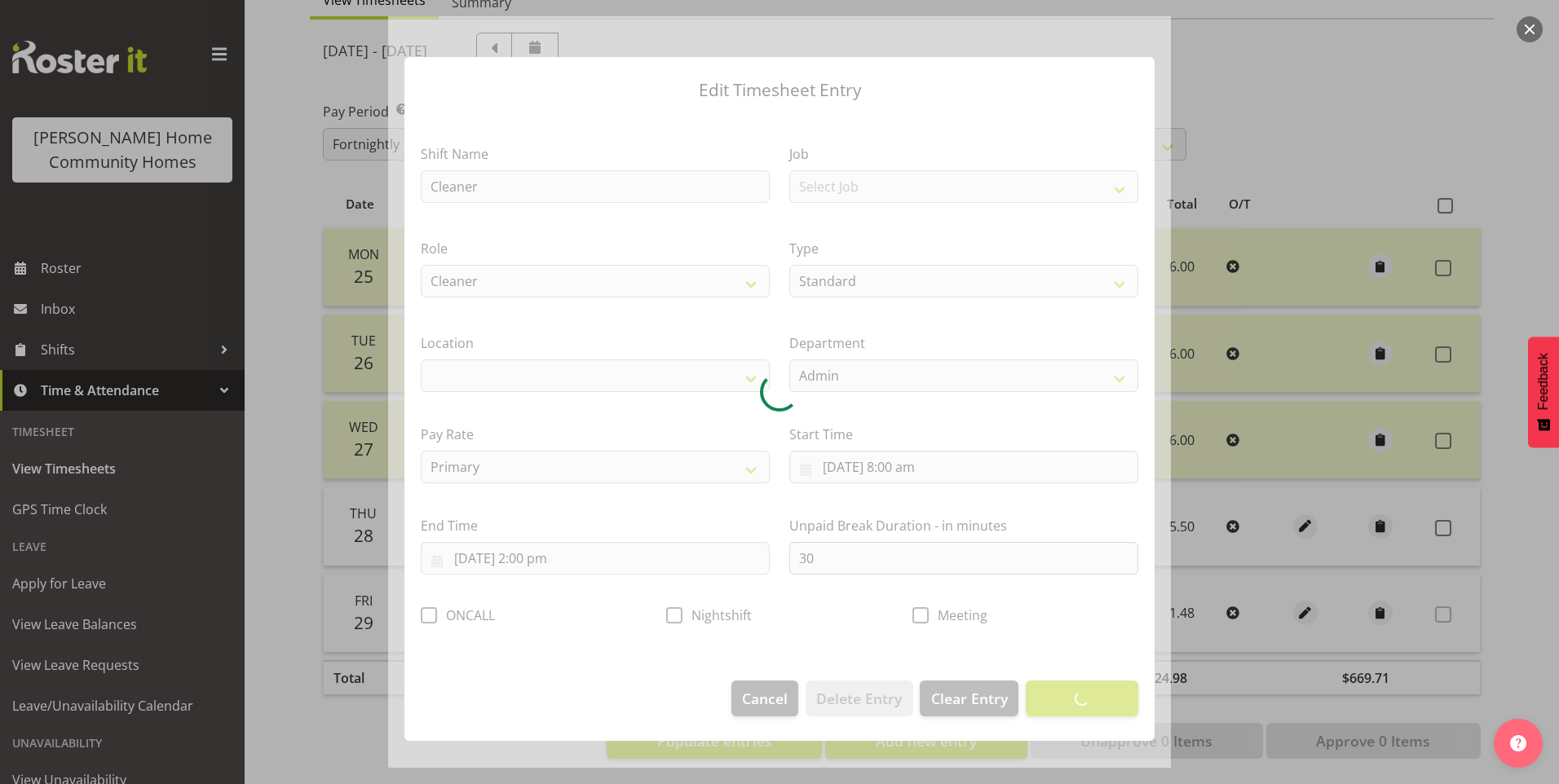
select select "1067"
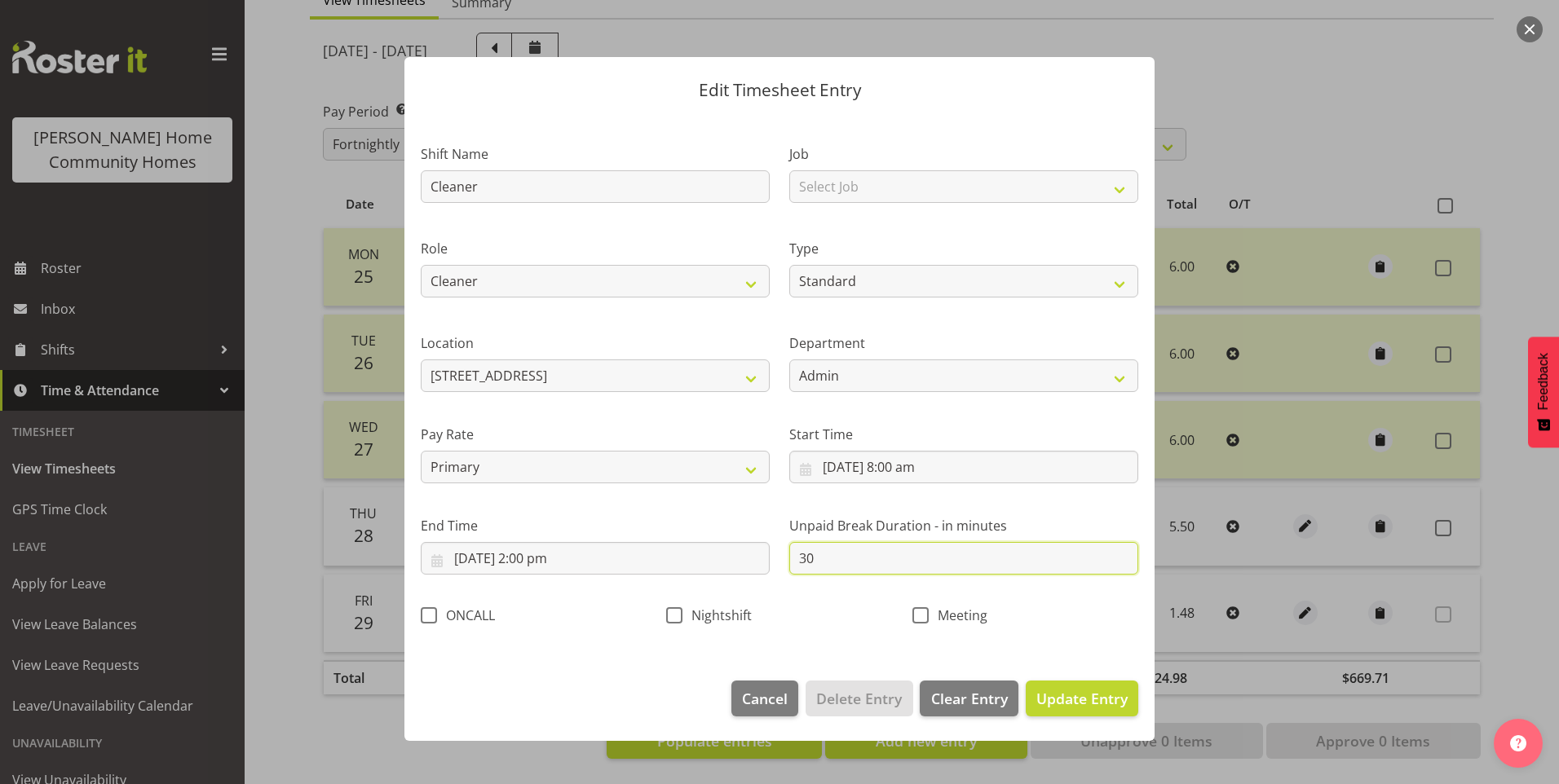
drag, startPoint x: 764, startPoint y: 548, endPoint x: 522, endPoint y: 517, distance: 244.0
click at [613, 528] on div "Shift Name Cleaner Job Select Job Floater Role Cleaner Type Off Standard Public…" at bounding box center [780, 380] width 737 height 517
type input "0"
click at [1136, 702] on button "Update Entry" at bounding box center [1082, 698] width 112 height 36
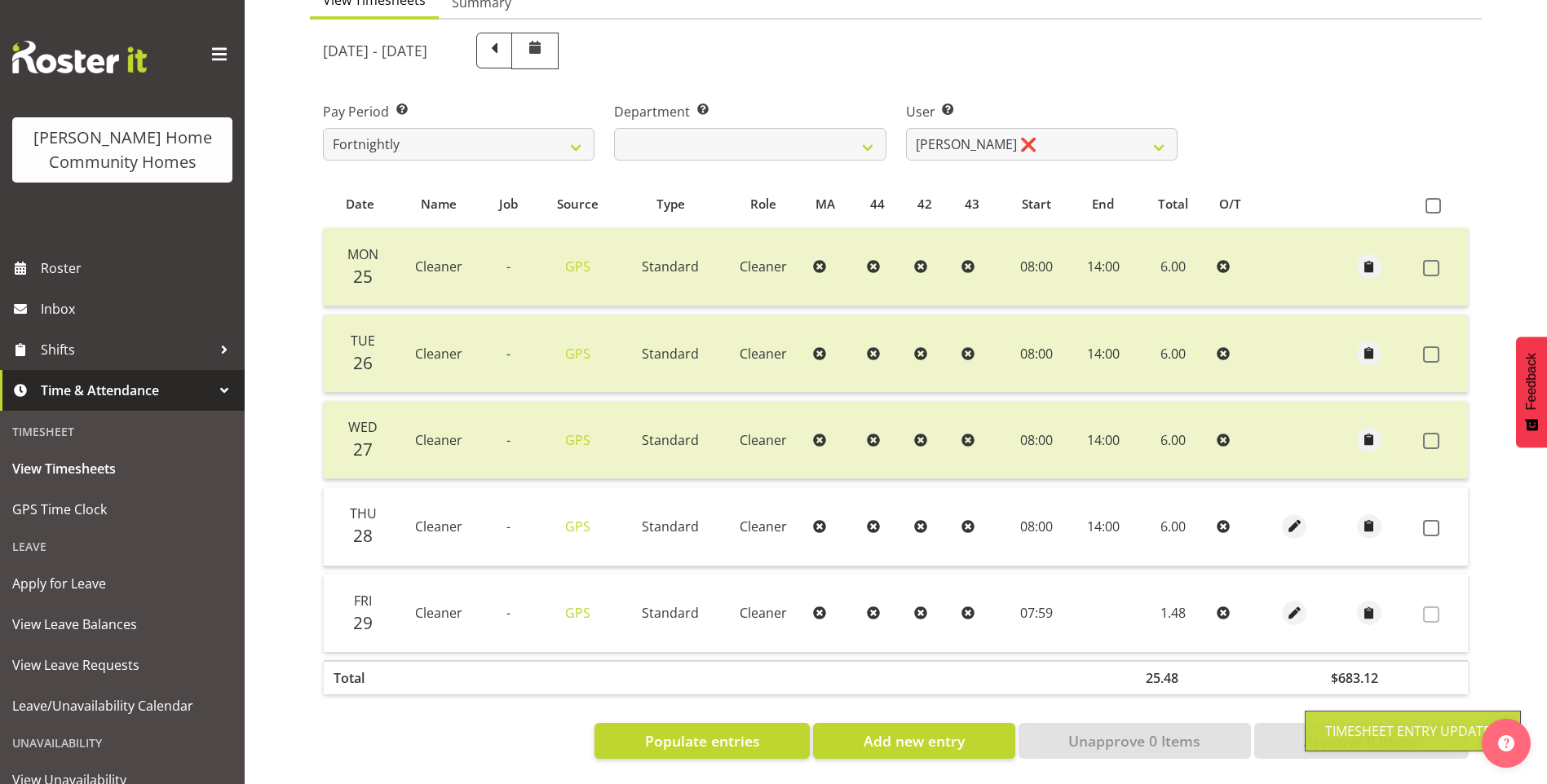
click at [1432, 520] on span at bounding box center [1430, 528] width 16 height 16
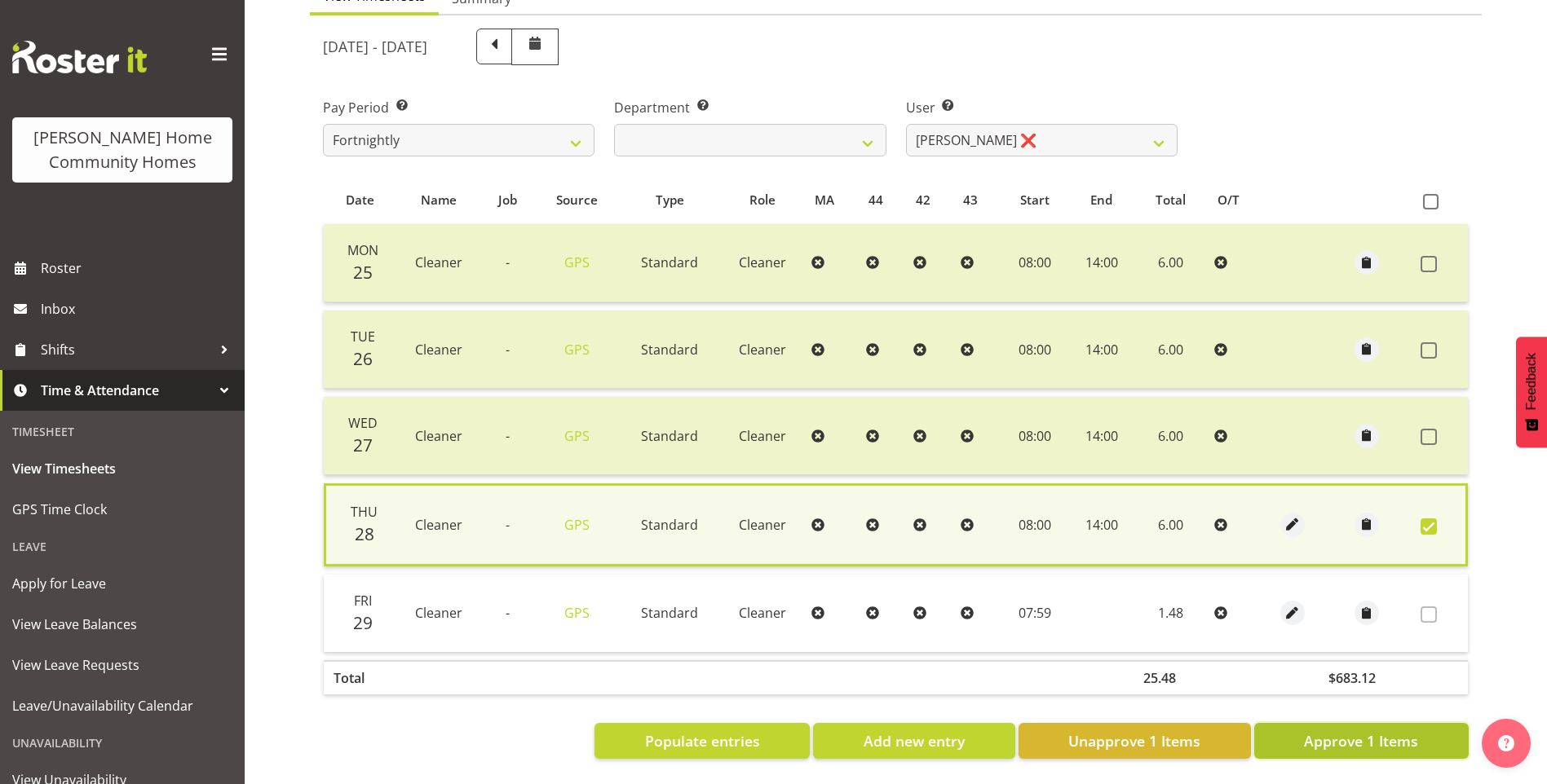
click at [1355, 736] on span "Approve 1 Items" at bounding box center [1360, 740] width 114 height 21
checkbox input "false"
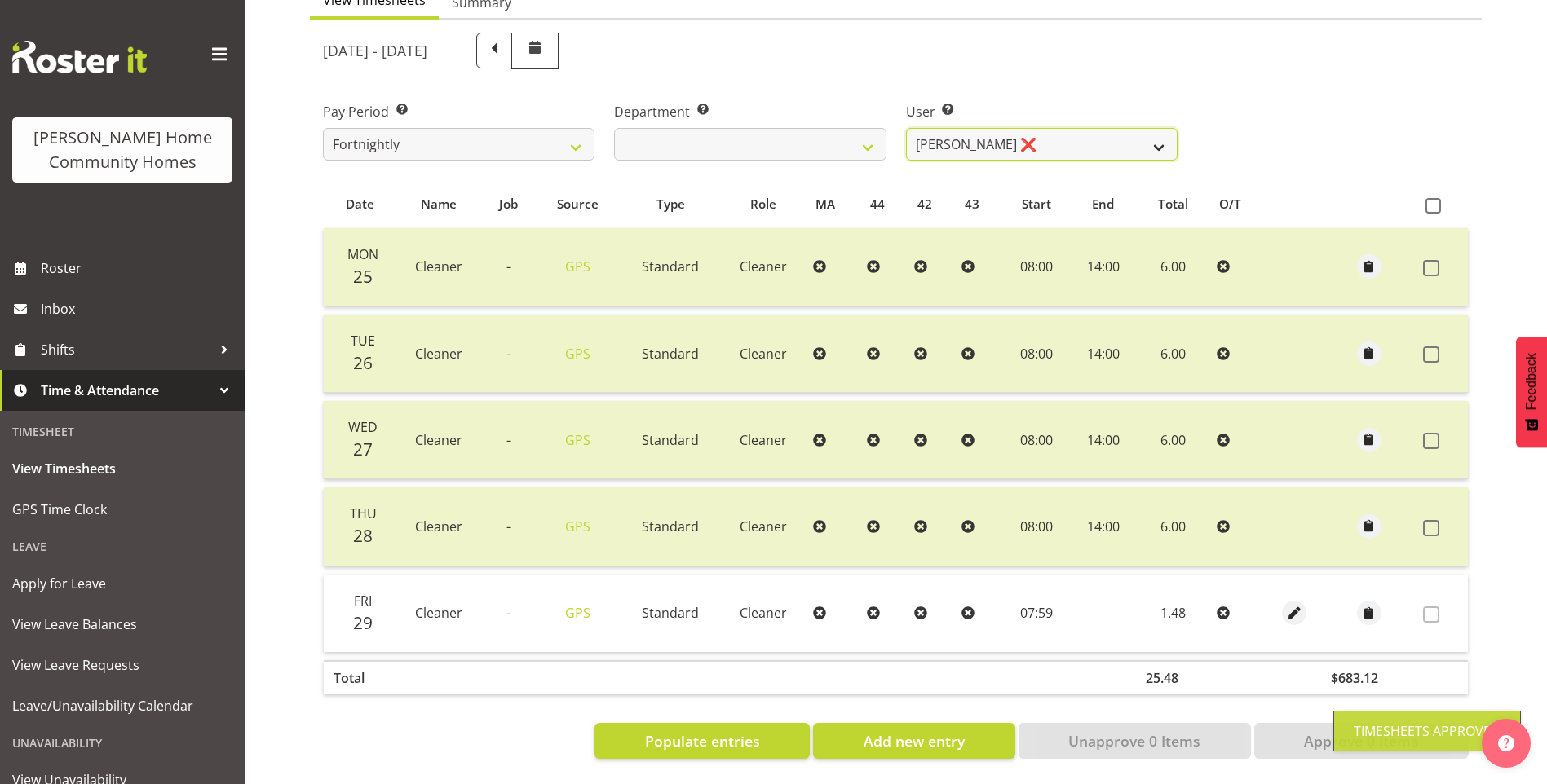
click at [977, 135] on select "[PERSON_NAME] ❌ [PERSON_NAME] ❌ [PERSON_NAME] ❌ [PERSON_NAME] ❌" at bounding box center [1041, 144] width 272 height 33
select select "8557"
click at [906, 128] on select "[PERSON_NAME] ❌ [PERSON_NAME] ❌ [PERSON_NAME] ❌ [PERSON_NAME] ❌" at bounding box center [1041, 144] width 272 height 33
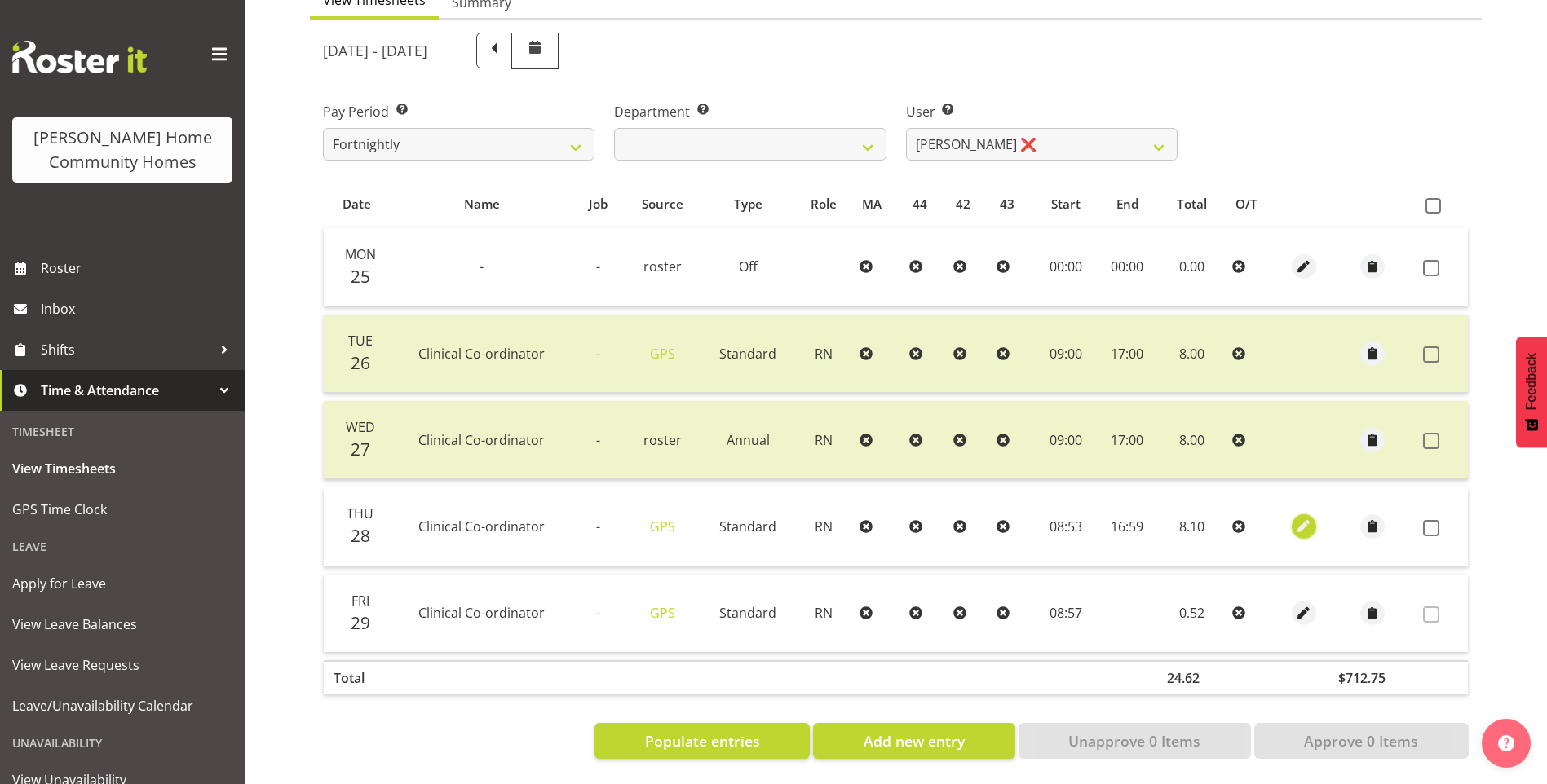
click at [1299, 517] on span "button" at bounding box center [1303, 526] width 18 height 18
select select "1216"
select select "Standard"
select select "7"
select select "2025"
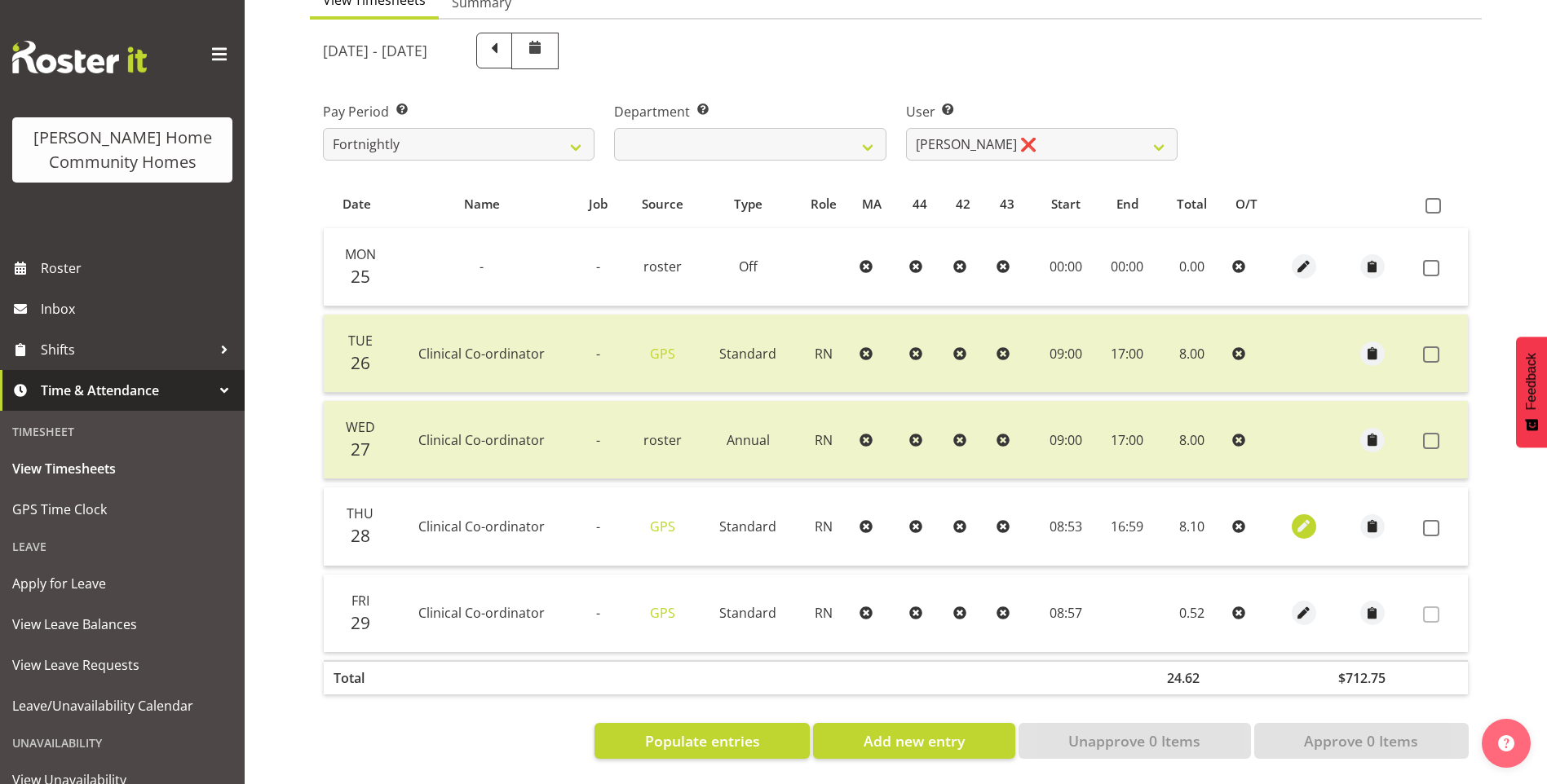
select select "8"
select select "53"
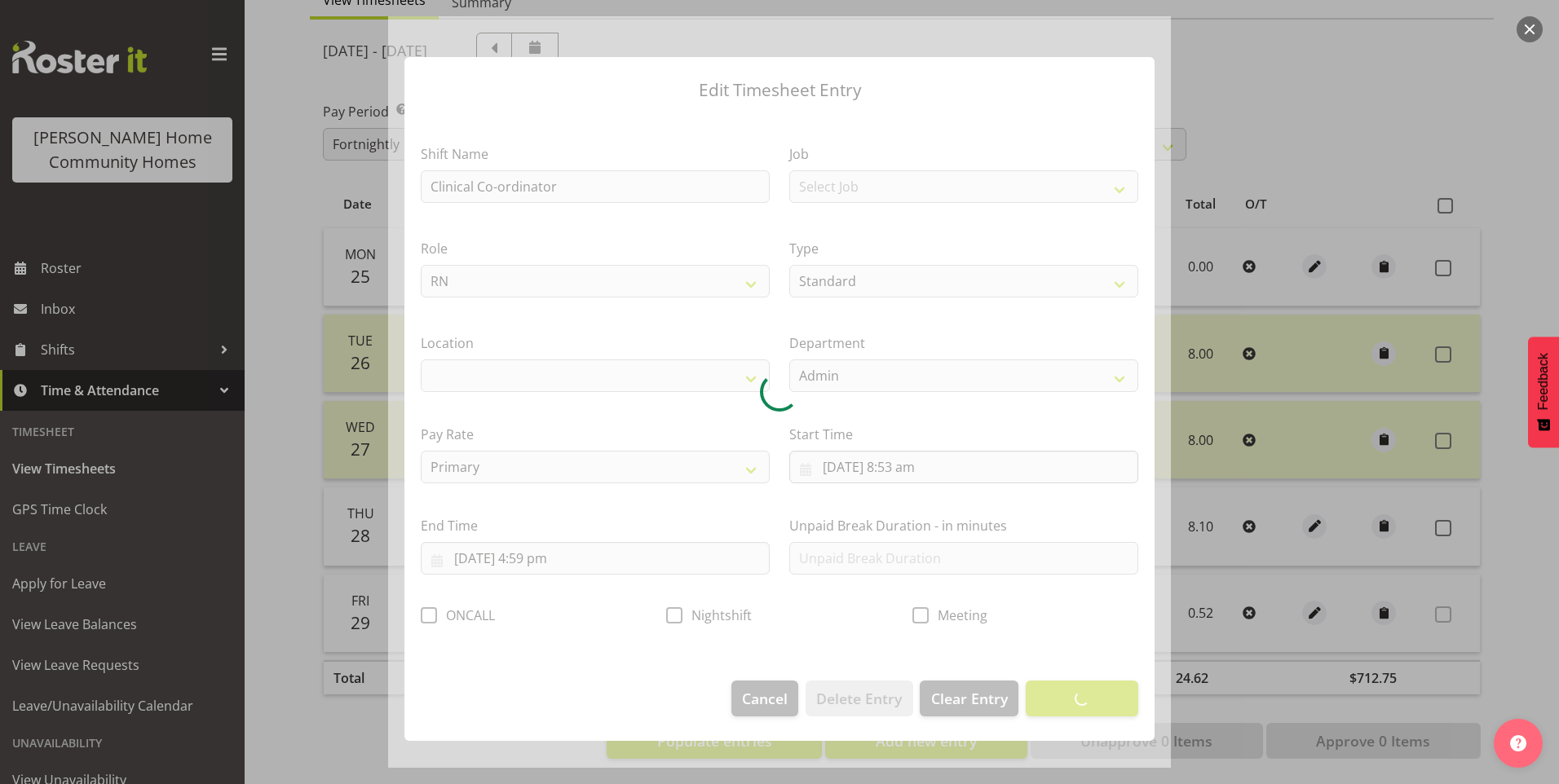
select select "1067"
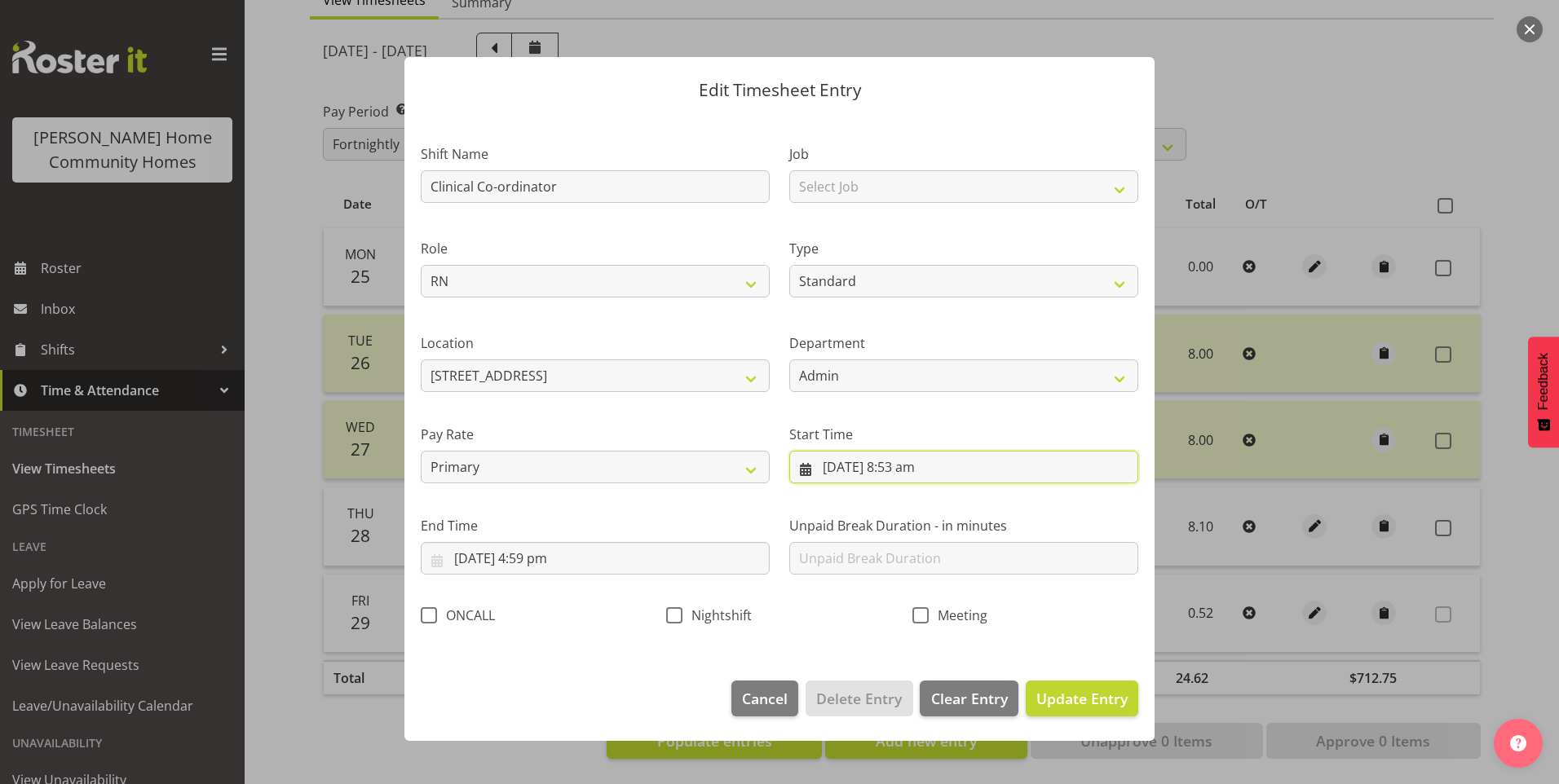
click at [910, 476] on input "[DATE] 8:53 am" at bounding box center [963, 467] width 349 height 33
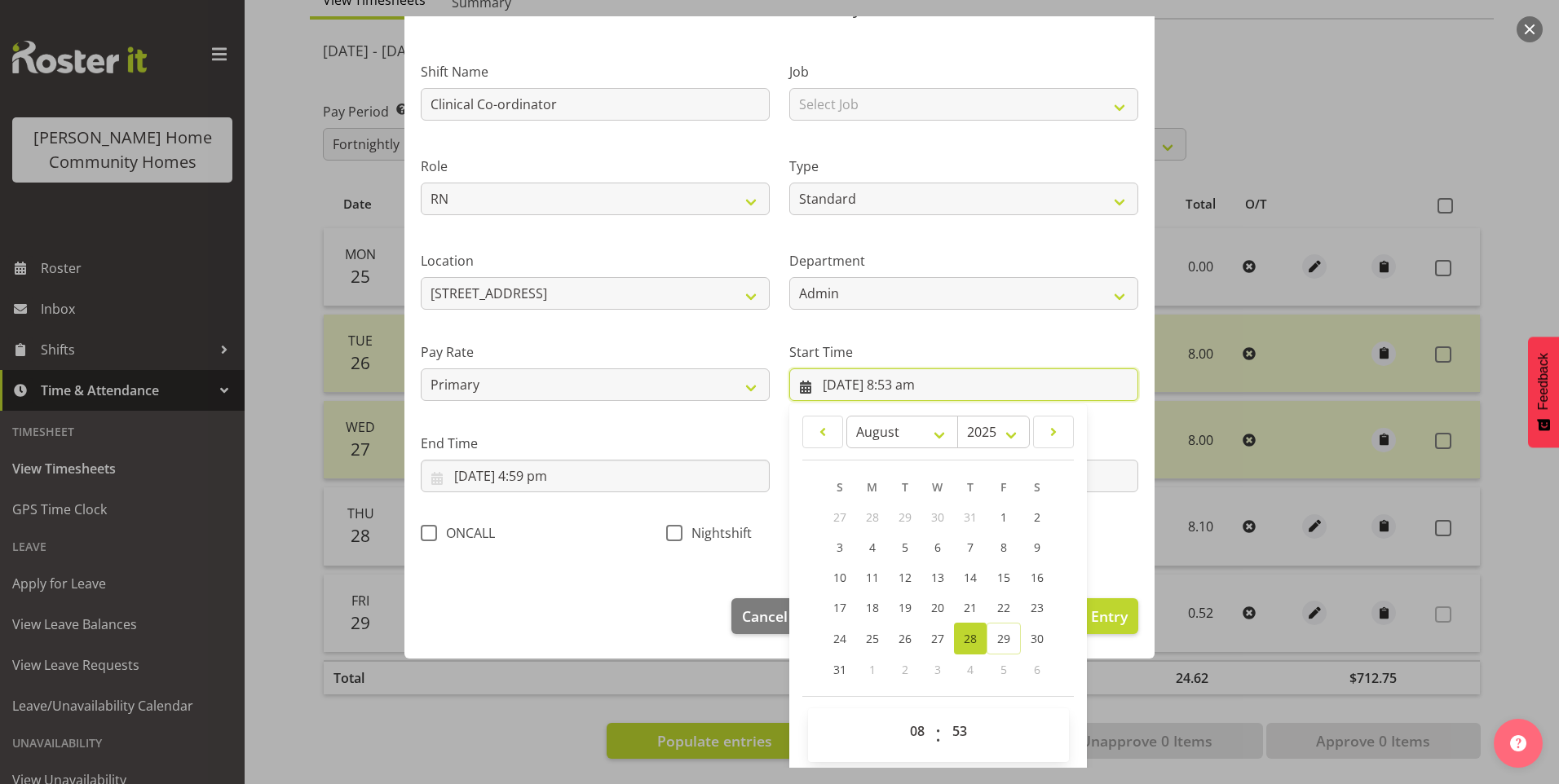
scroll to position [88, 0]
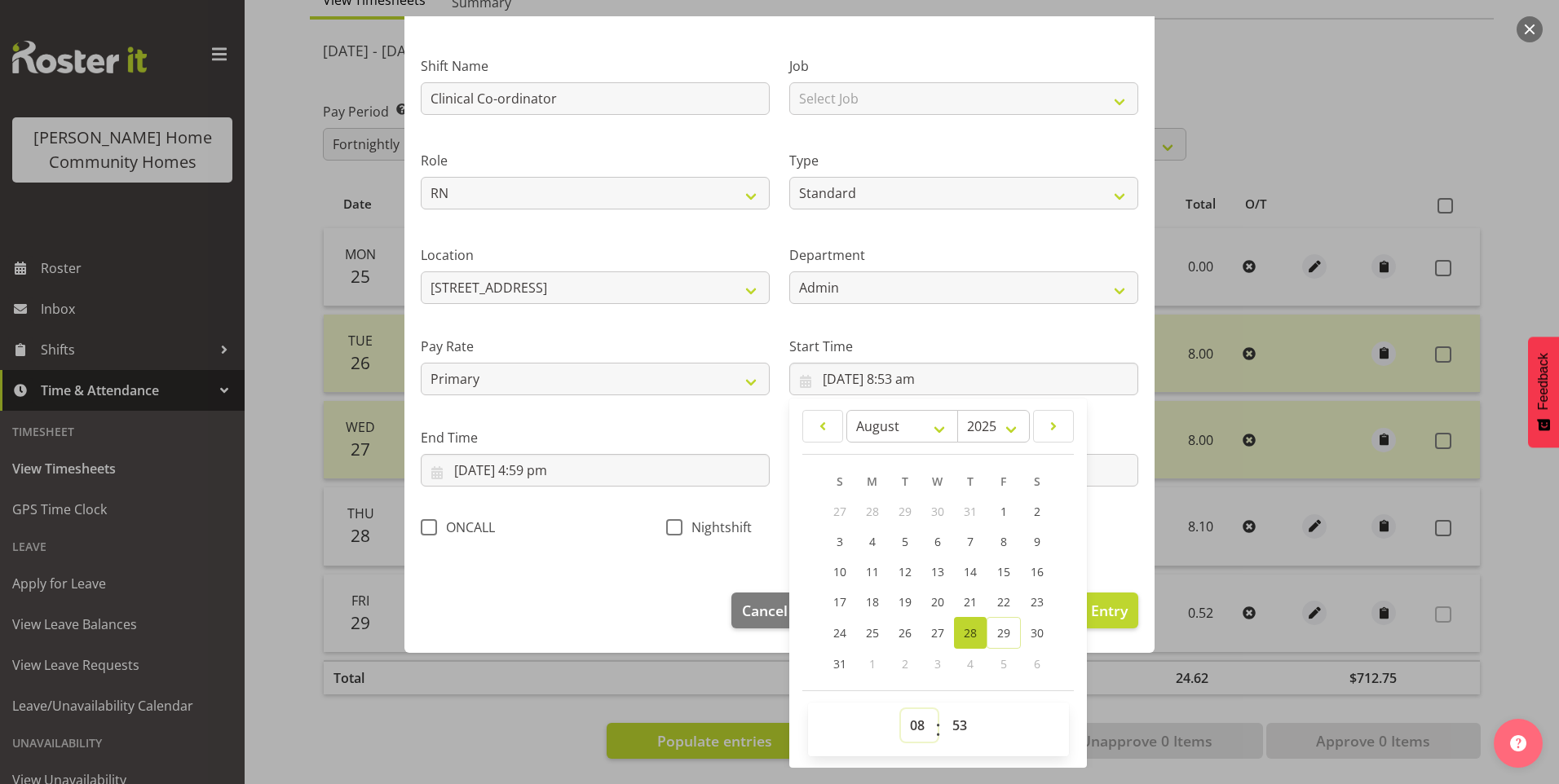
drag, startPoint x: 910, startPoint y: 723, endPoint x: 911, endPoint y: 714, distance: 9.1
click at [910, 722] on select "00 01 02 03 04 05 06 07 08 09 10 11 12 13 14 15 16 17 18 19 20 21 22 23" at bounding box center [920, 726] width 37 height 33
select select "9"
click at [901, 710] on select "00 01 02 03 04 05 06 07 08 09 10 11 12 13 14 15 16 17 18 19 20 21 22 23" at bounding box center [920, 726] width 37 height 33
type input "[DATE] 9:53 am"
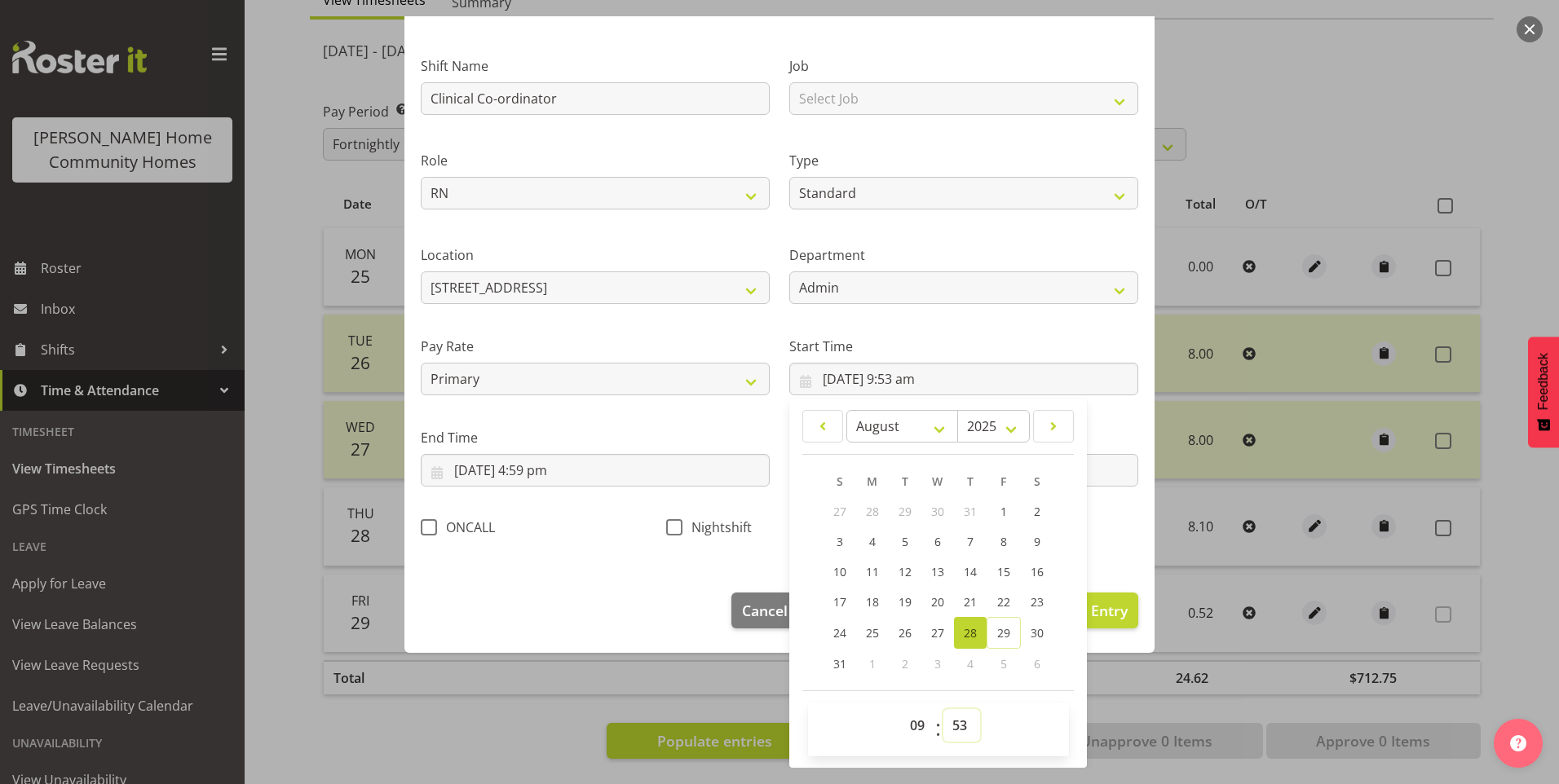
click at [956, 737] on select "00 01 02 03 04 05 06 07 08 09 10 11 12 13 14 15 16 17 18 19 20 21 22 23 24 25 2…" at bounding box center [962, 726] width 37 height 33
select select "0"
click at [944, 710] on select "00 01 02 03 04 05 06 07 08 09 10 11 12 13 14 15 16 17 18 19 20 21 22 23 24 25 2…" at bounding box center [962, 726] width 37 height 33
type input "[DATE] 9:00 am"
click at [558, 483] on input "[DATE] 4:59 pm" at bounding box center [595, 471] width 349 height 33
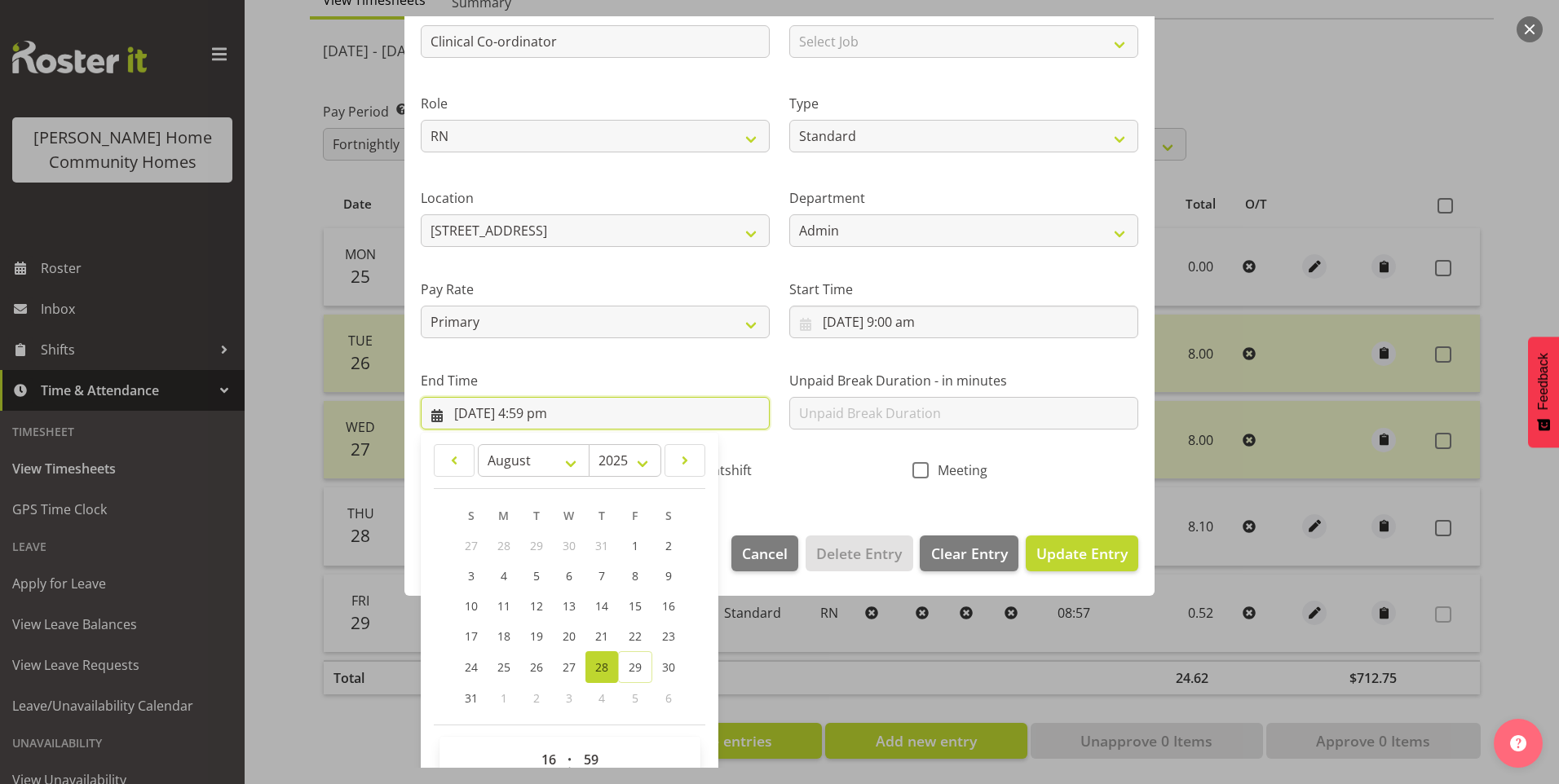
scroll to position [169, 0]
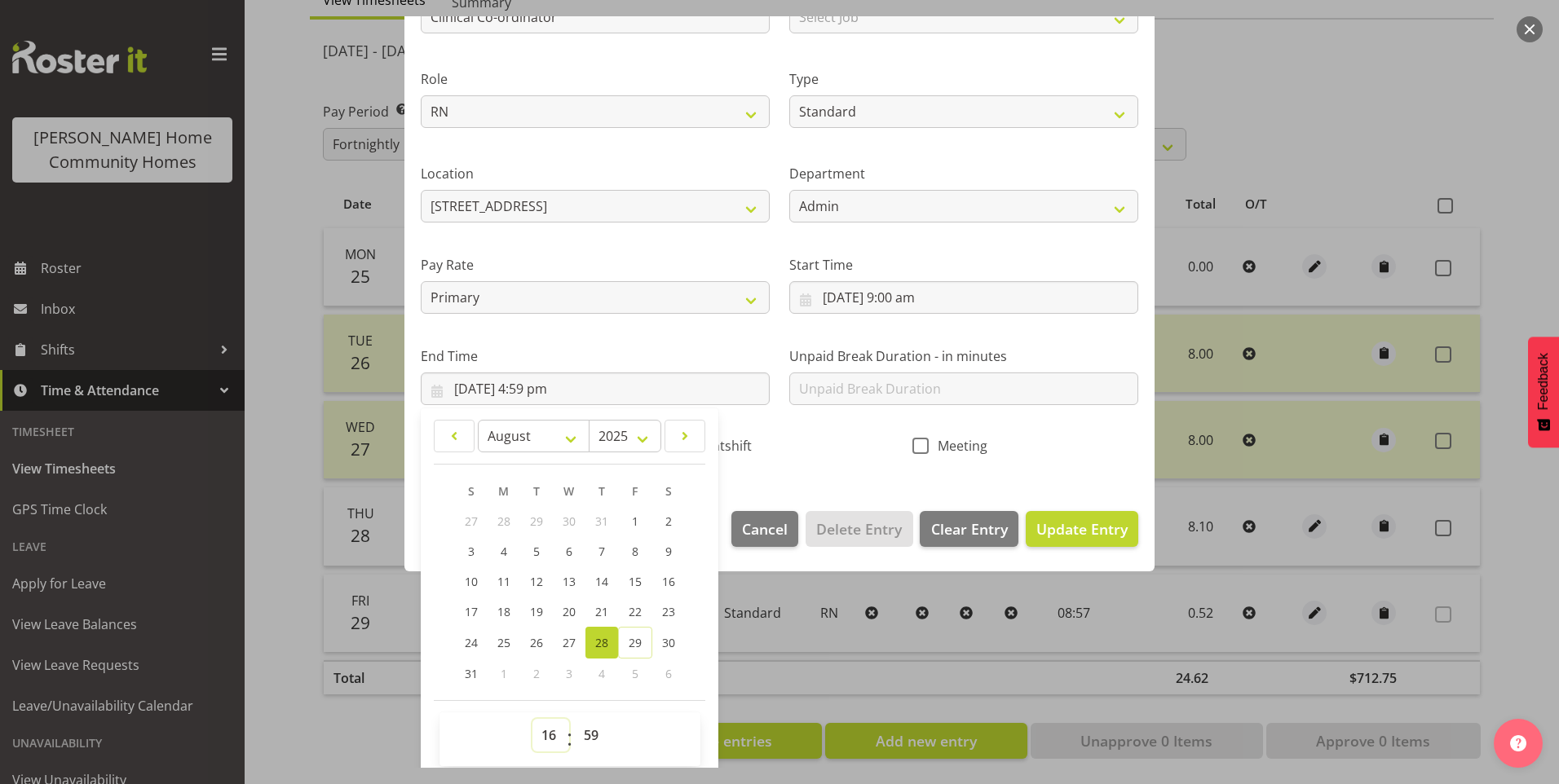
click at [546, 739] on select "00 01 02 03 04 05 06 07 08 09 10 11 12 13 14 15 16 17 18 19 20 21 22 23" at bounding box center [551, 736] width 37 height 33
select select "17"
click at [533, 719] on select "00 01 02 03 04 05 06 07 08 09 10 11 12 13 14 15 16 17 18 19 20 21 22 23" at bounding box center [551, 736] width 37 height 33
type input "[DATE] 5:59 pm"
drag, startPoint x: 601, startPoint y: 745, endPoint x: 606, endPoint y: 730, distance: 15.8
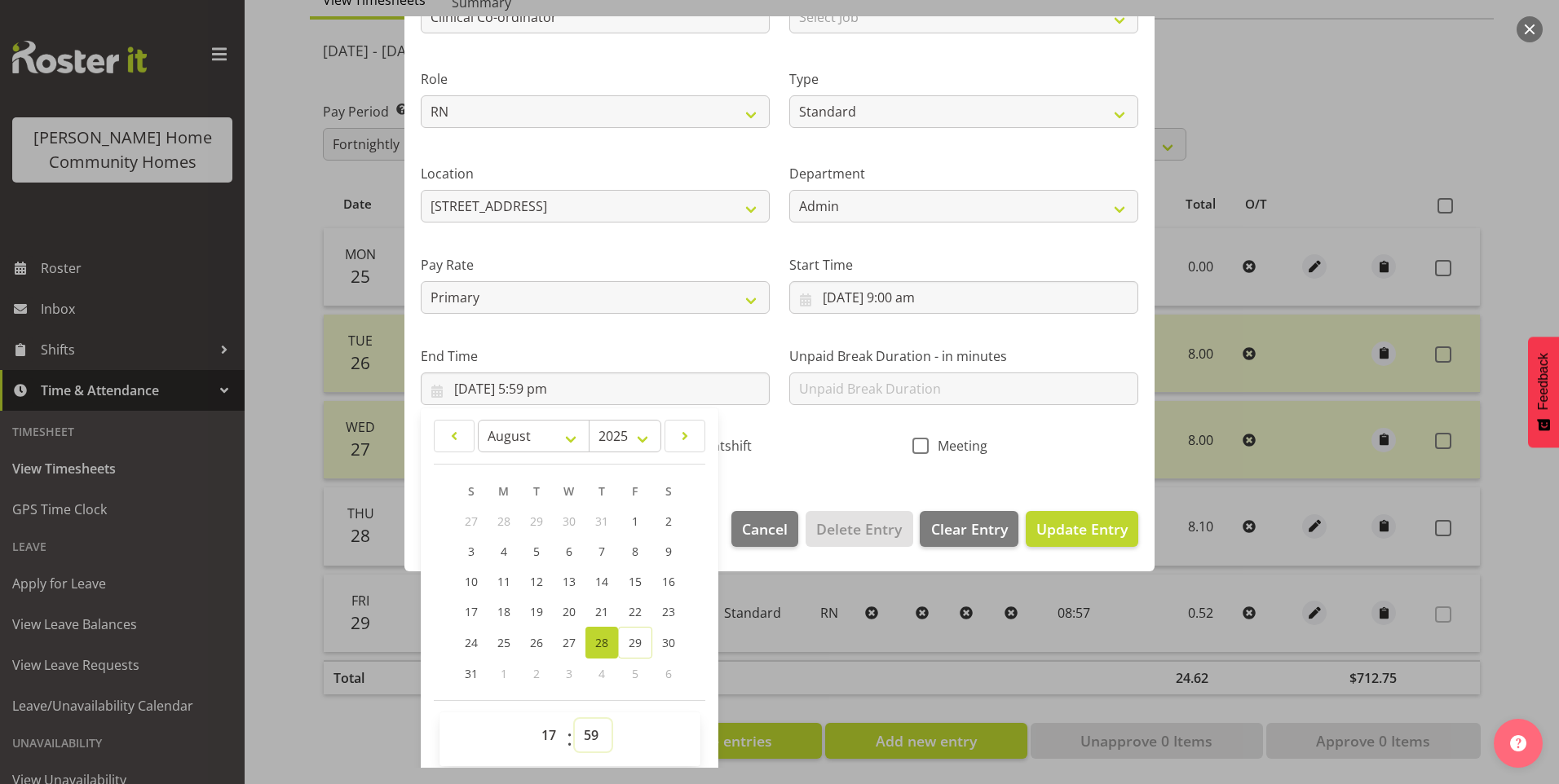
click at [601, 744] on select "00 01 02 03 04 05 06 07 08 09 10 11 12 13 14 15 16 17 18 19 20 21 22 23 24 25 2…" at bounding box center [593, 736] width 37 height 33
select select "0"
click at [574, 719] on select "00 01 02 03 04 05 06 07 08 09 10 11 12 13 14 15 16 17 18 19 20 21 22 23 24 25 2…" at bounding box center [593, 736] width 37 height 33
type input "[DATE] 5:00 pm"
drag, startPoint x: 1064, startPoint y: 533, endPoint x: 1110, endPoint y: 525, distance: 46.7
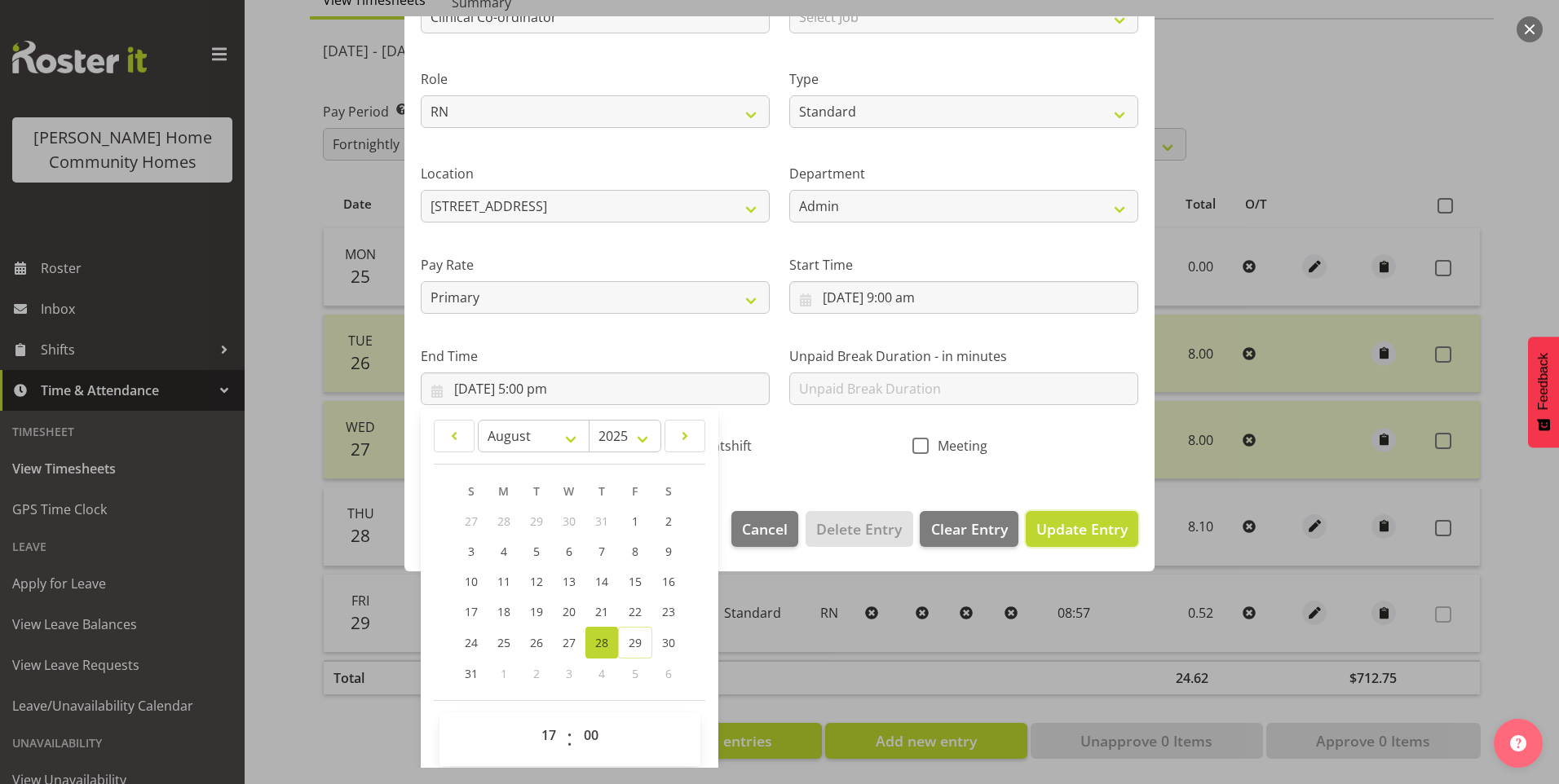
click at [1065, 531] on span "Update Entry" at bounding box center [1082, 529] width 91 height 19
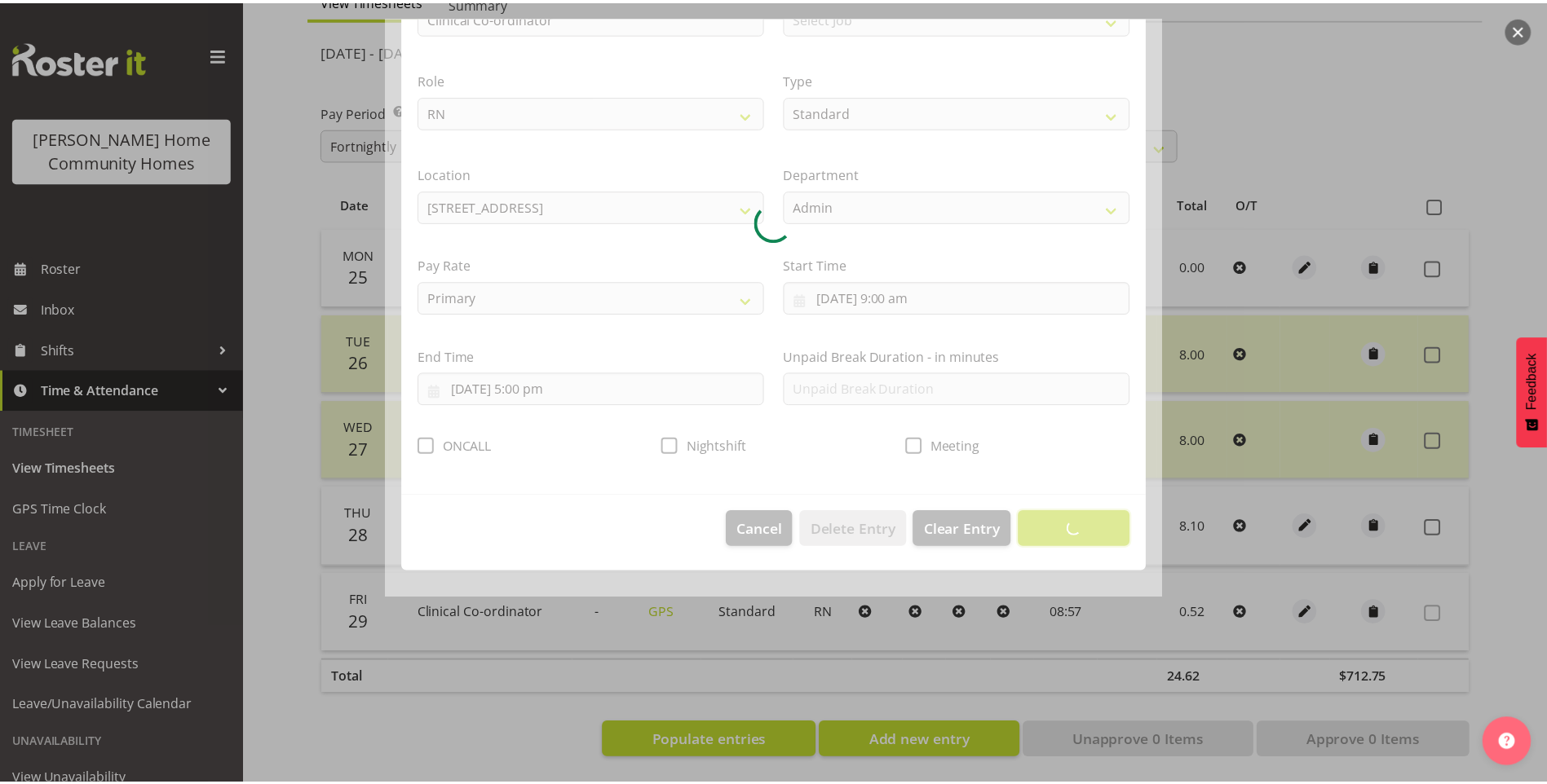
scroll to position [0, 0]
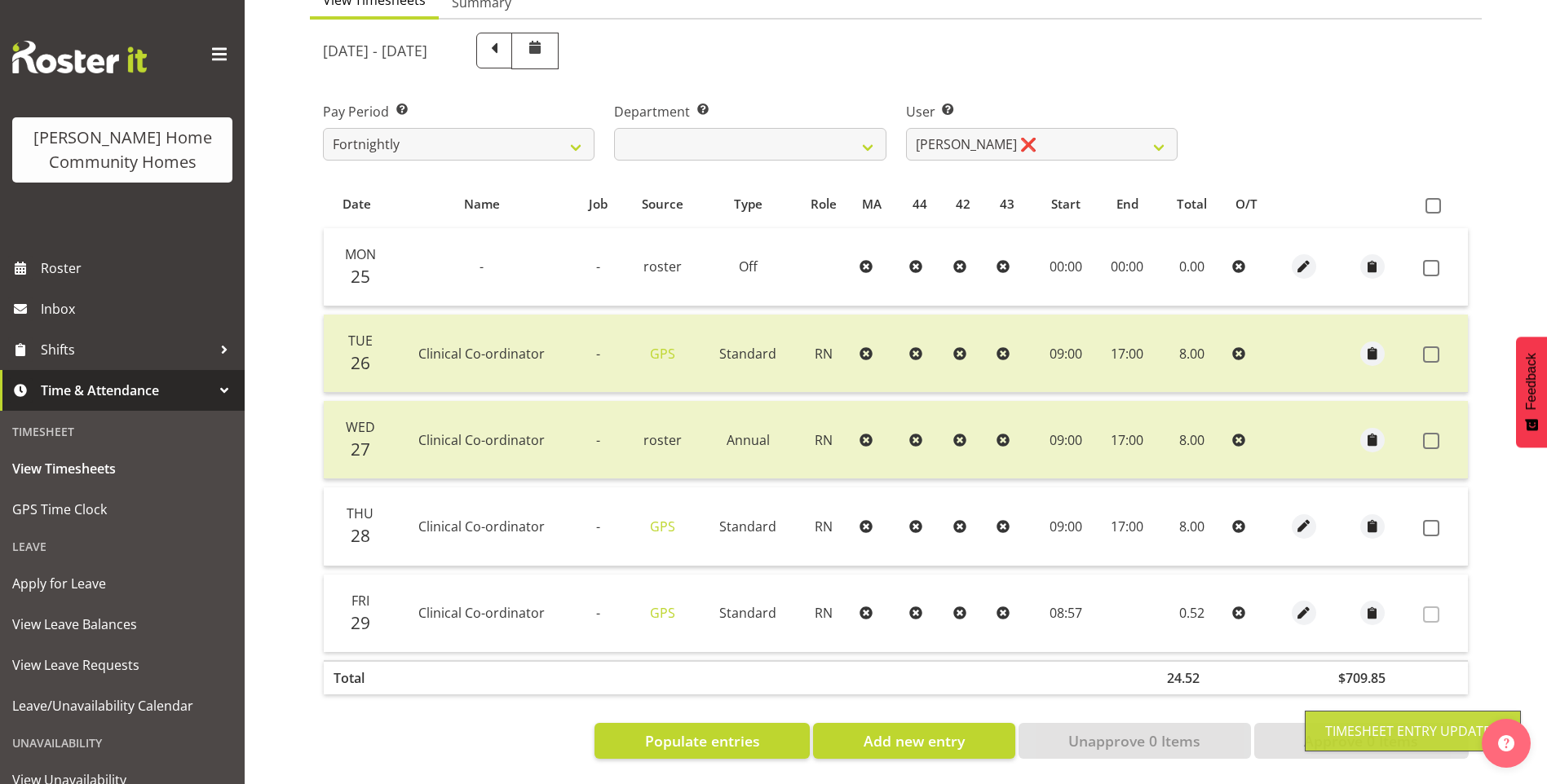
click at [1433, 520] on span at bounding box center [1430, 528] width 16 height 16
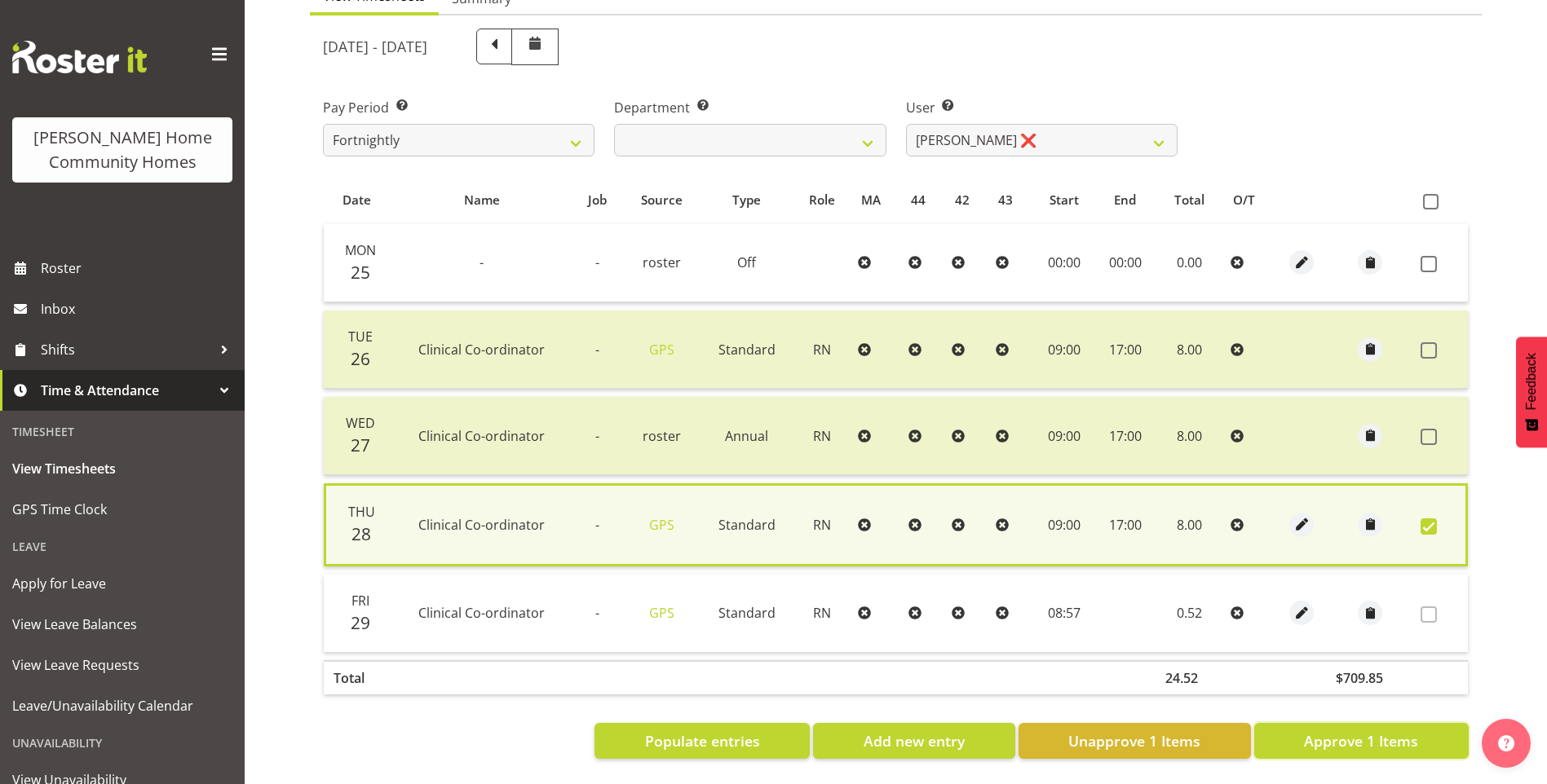
click at [1330, 730] on span "Approve 1 Items" at bounding box center [1360, 740] width 114 height 21
checkbox input "false"
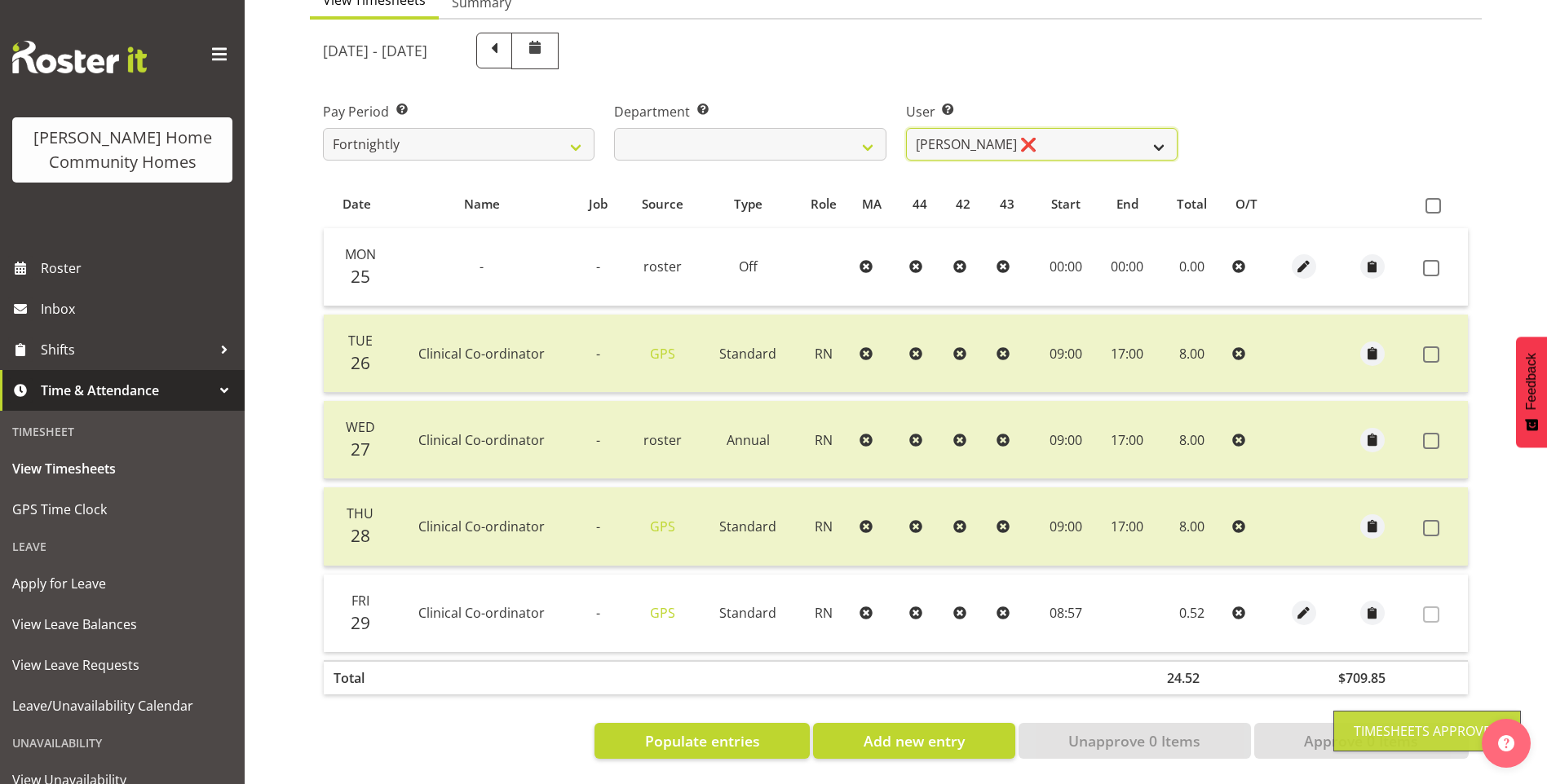
click at [971, 137] on select "[PERSON_NAME] ❌ [PERSON_NAME] ❌ [PERSON_NAME] ❌ [PERSON_NAME] ❌" at bounding box center [1041, 144] width 272 height 33
select select "8517"
click at [906, 128] on select "[PERSON_NAME] ❌ [PERSON_NAME] ❌ [PERSON_NAME] ❌ [PERSON_NAME] ❌" at bounding box center [1041, 144] width 272 height 33
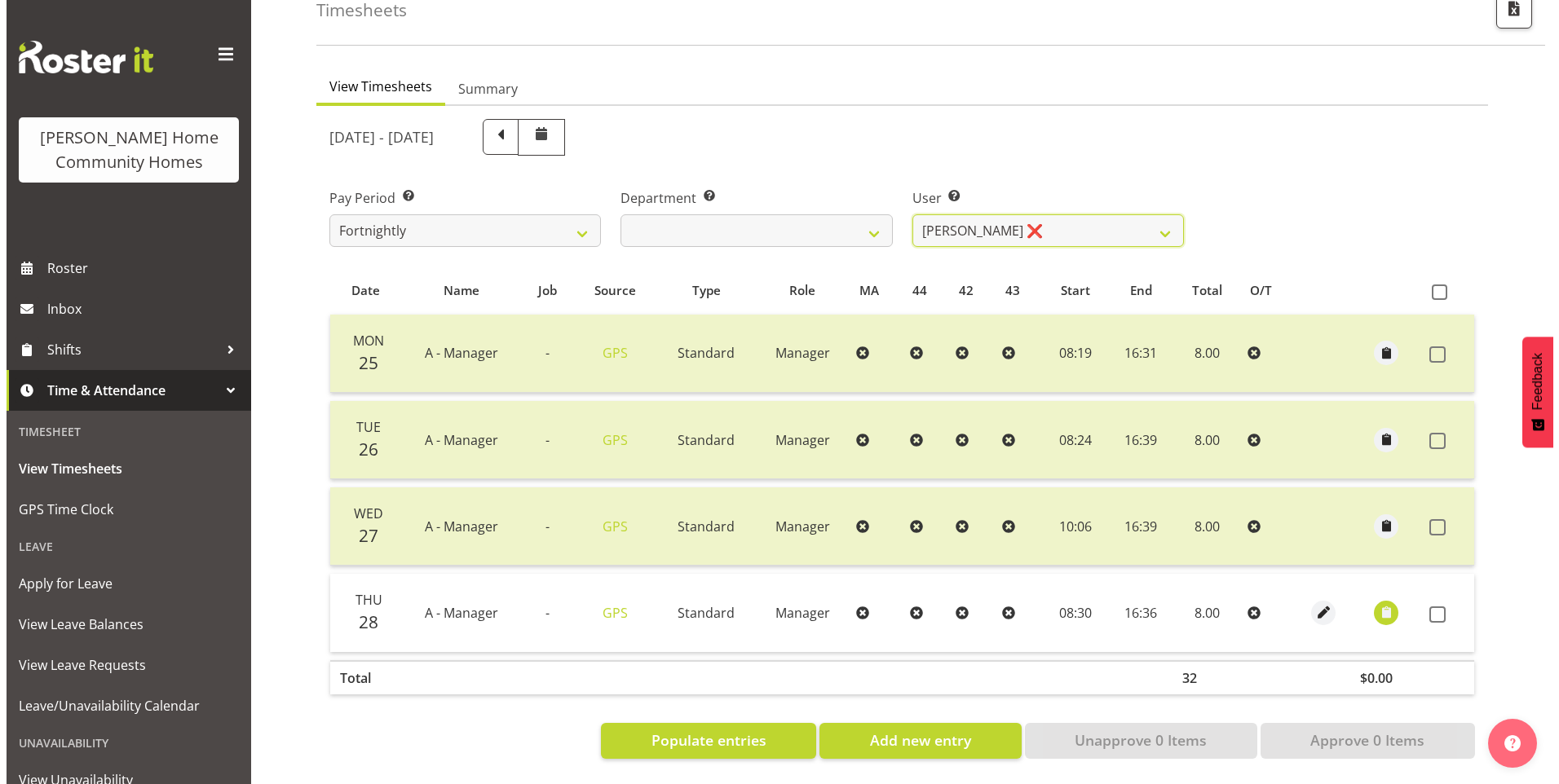
scroll to position [108, 0]
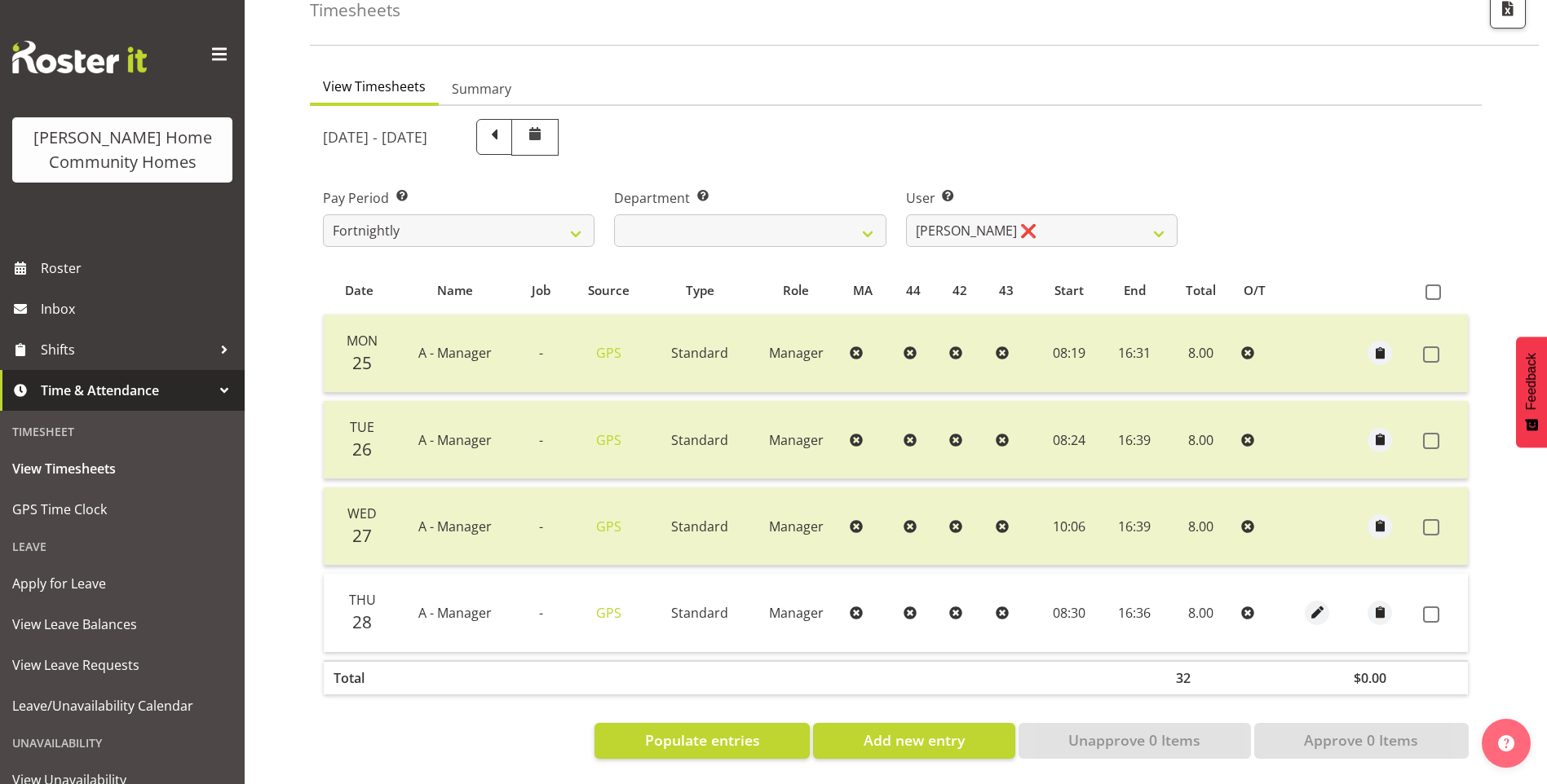
click at [1436, 616] on td at bounding box center [1442, 613] width 51 height 77
click at [1435, 606] on span at bounding box center [1430, 614] width 16 height 16
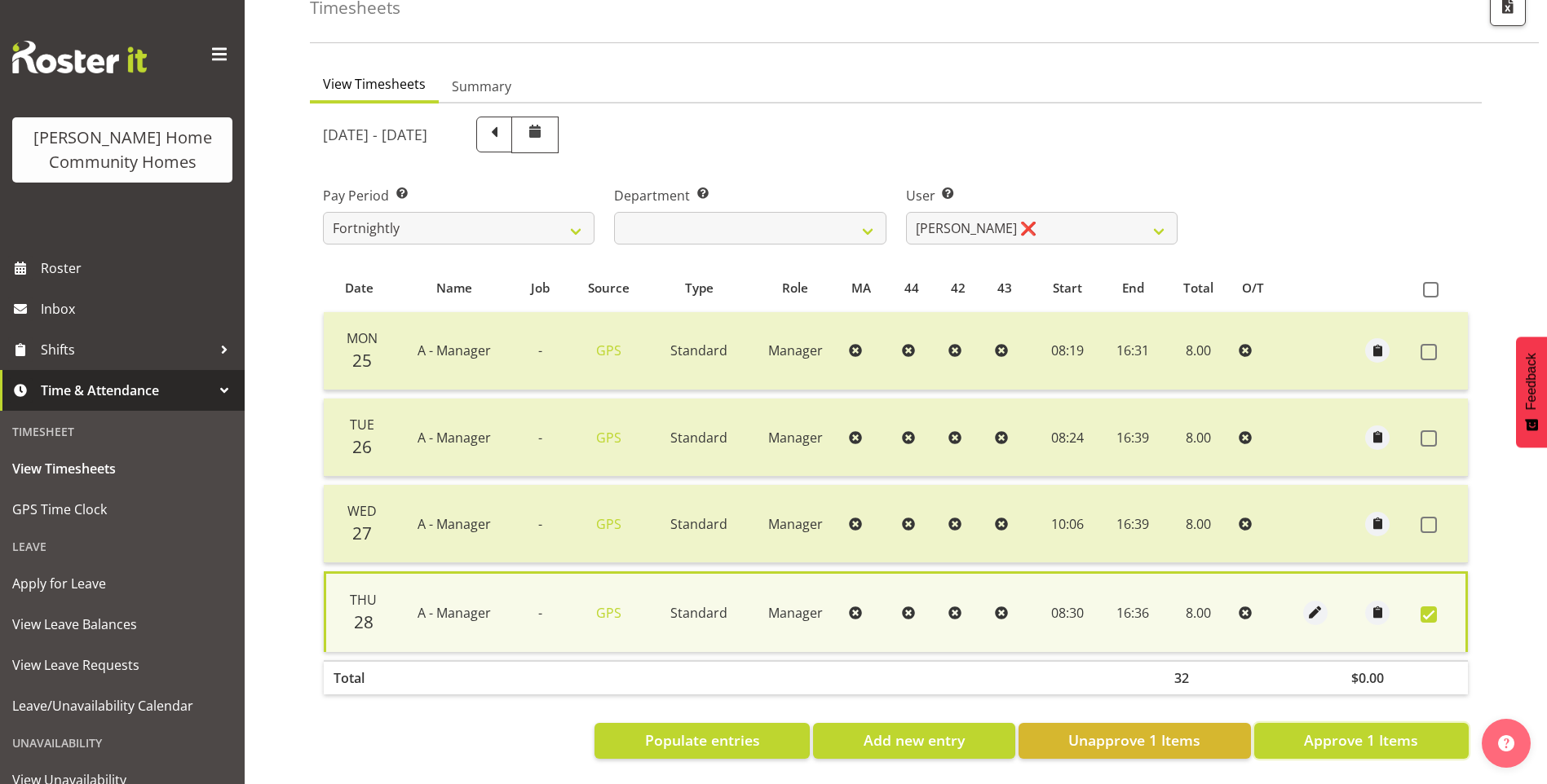
drag, startPoint x: 1394, startPoint y: 740, endPoint x: 1385, endPoint y: 730, distance: 13.5
click at [1393, 740] on span "Approve 1 Items" at bounding box center [1360, 740] width 114 height 21
checkbox input "false"
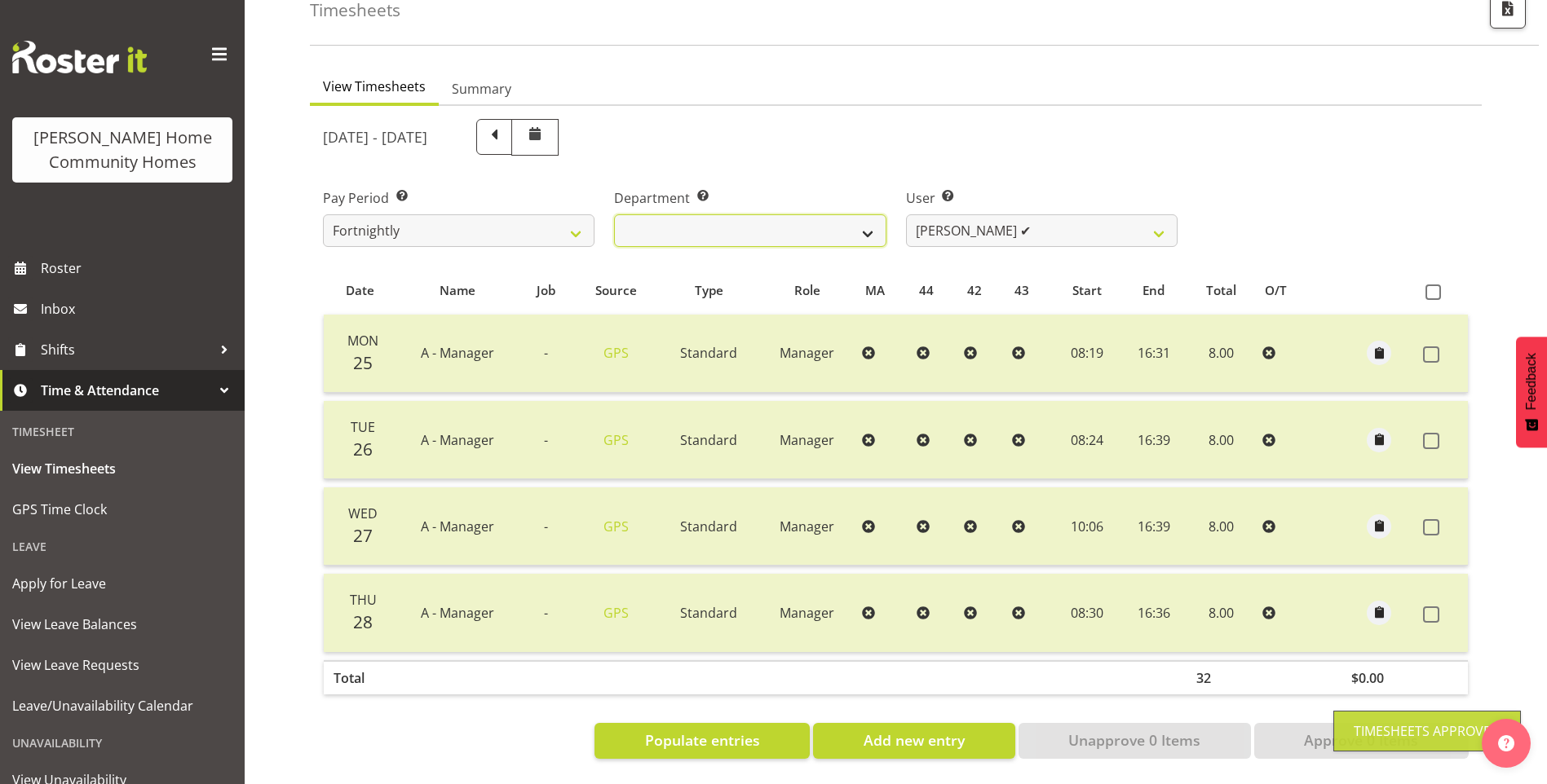
click at [744, 221] on select "Admin Homeside Houses Wingside" at bounding box center [749, 231] width 272 height 33
select select "746"
click at [614, 215] on select "Admin Homeside Houses Wingside" at bounding box center [749, 231] width 272 height 33
select select "8528"
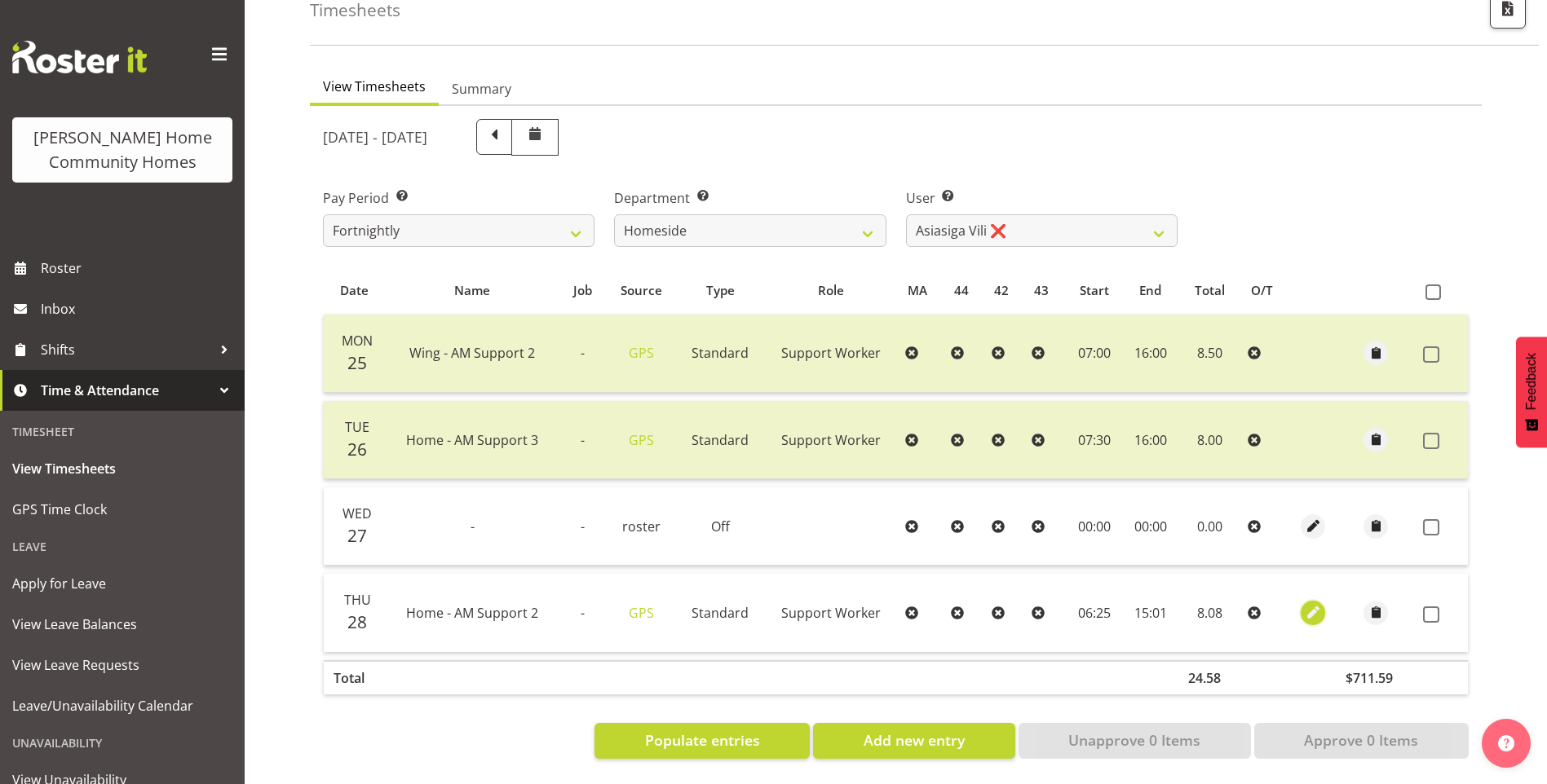
click at [1319, 605] on span "button" at bounding box center [1312, 612] width 18 height 18
select select "Standard"
select select "7"
select select "2025"
select select "6"
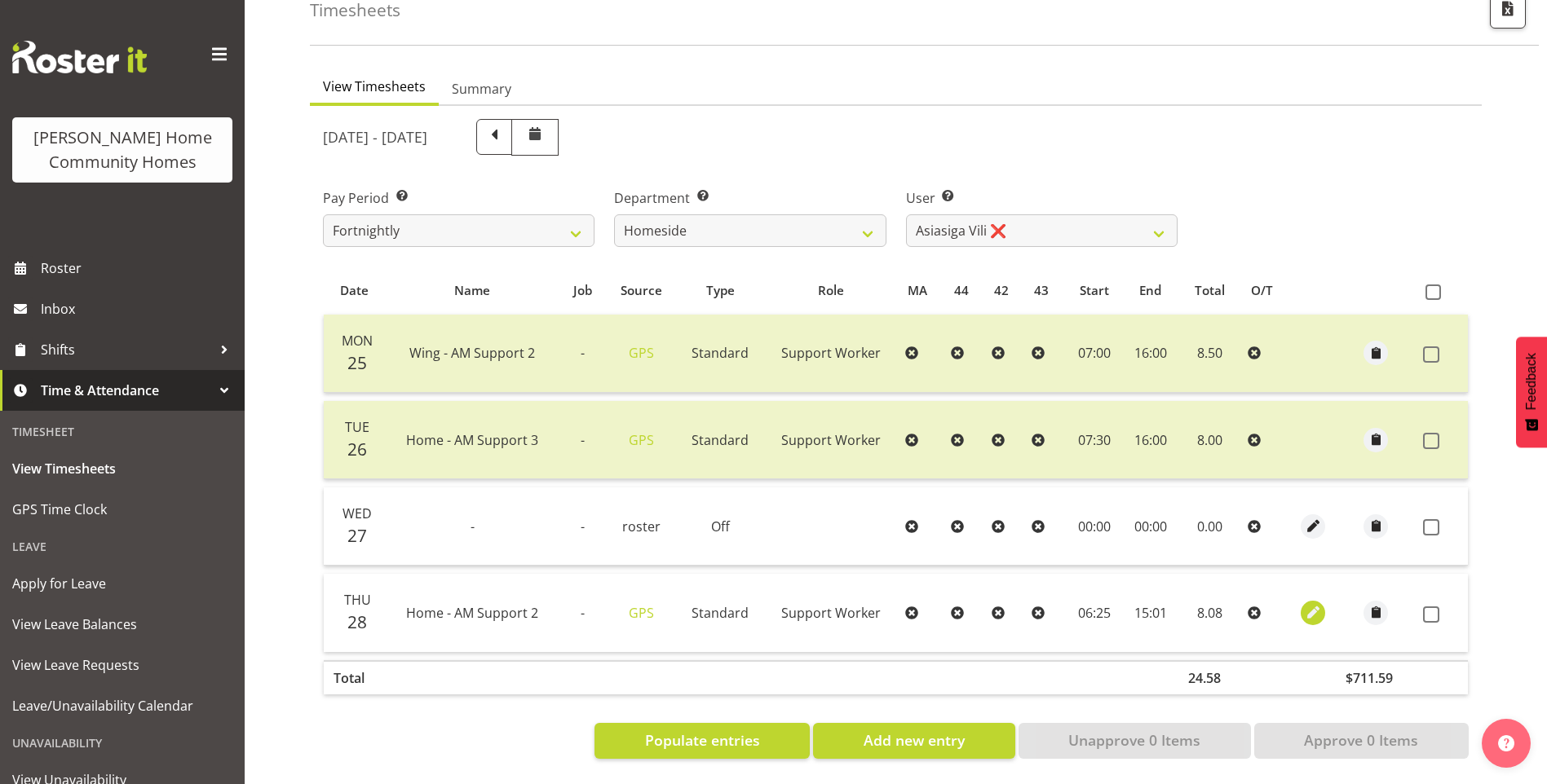
select select "25"
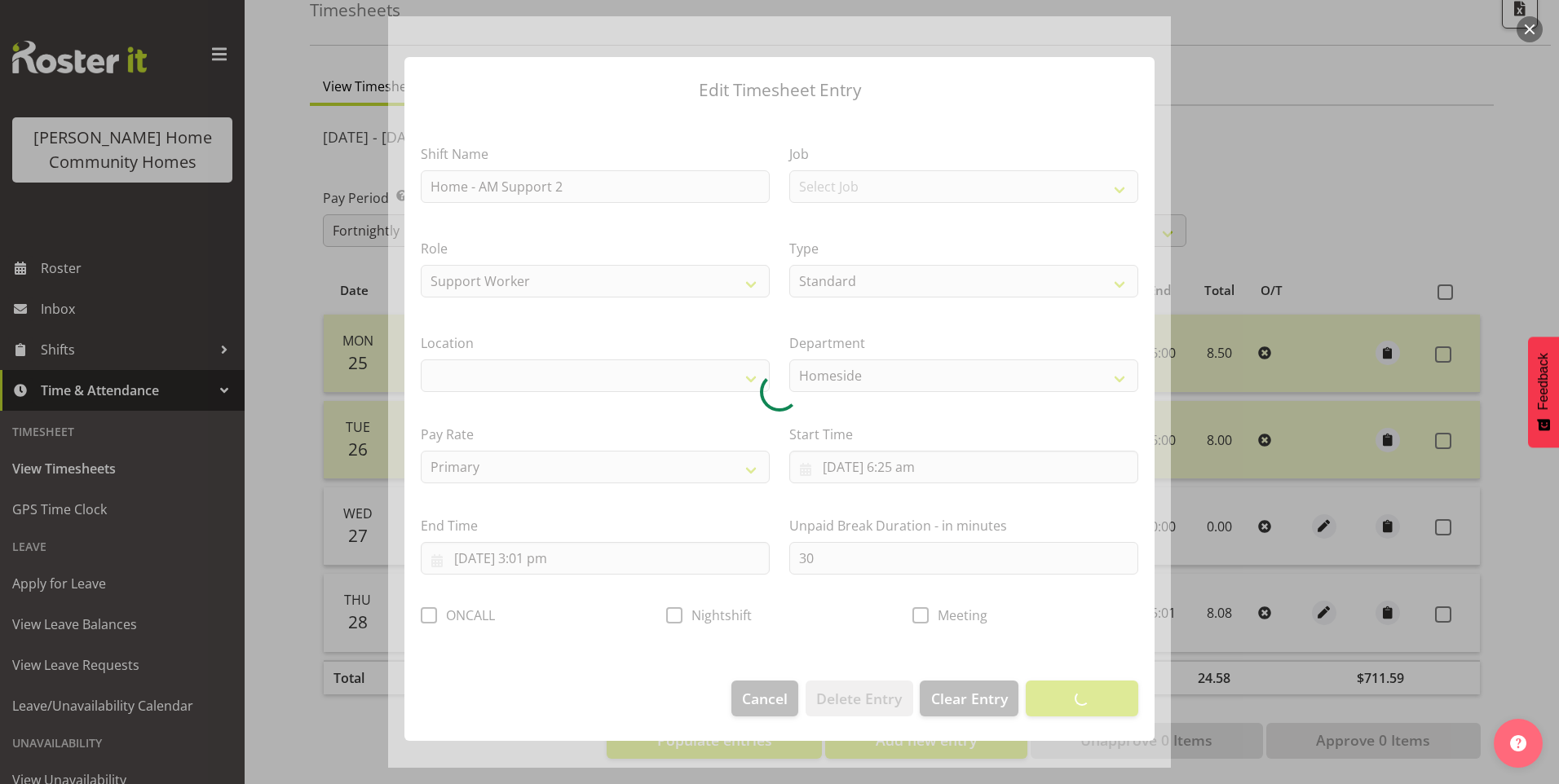
select select "1067"
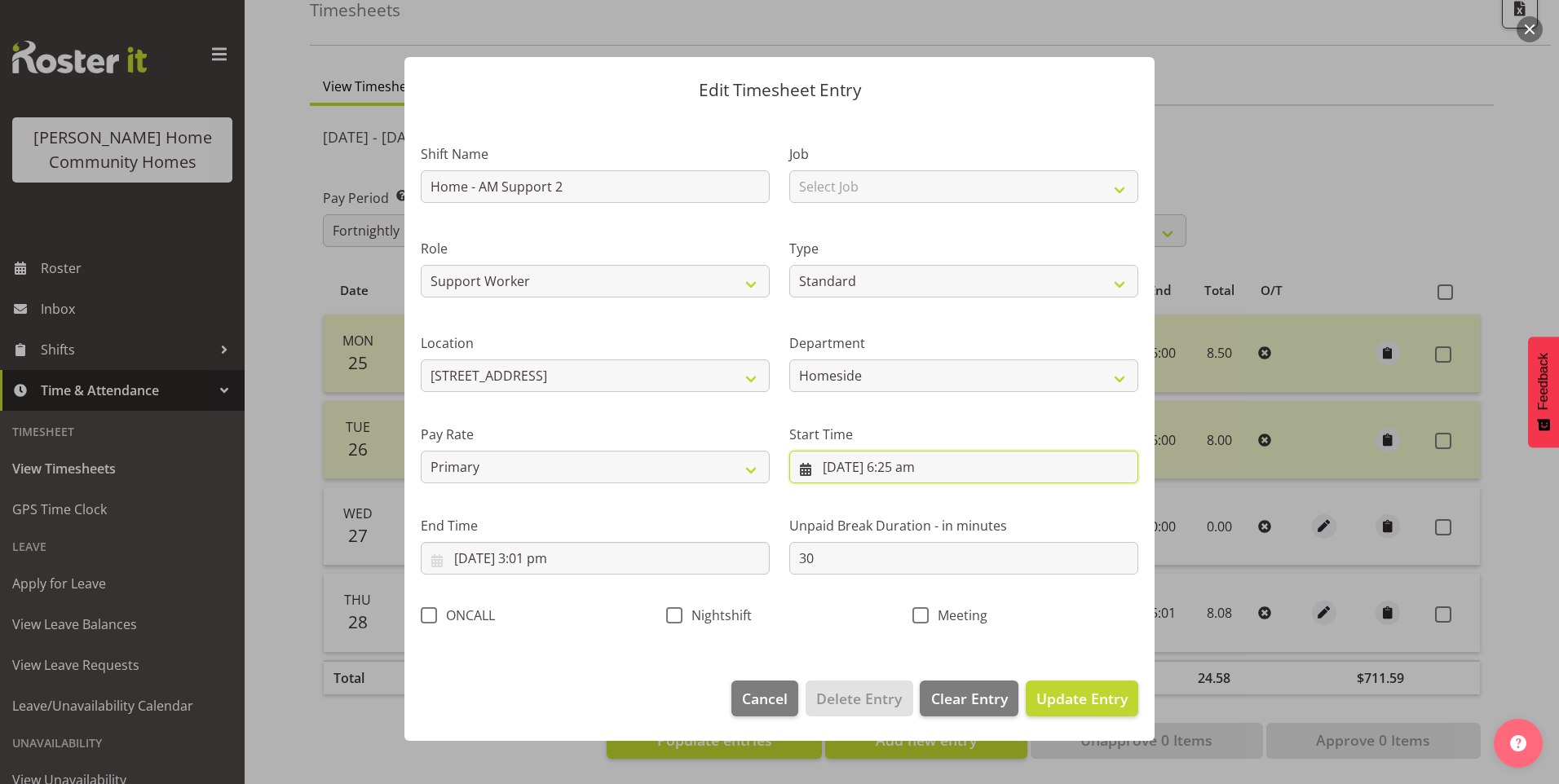
click at [922, 479] on input "[DATE] 6:25 am" at bounding box center [963, 467] width 349 height 33
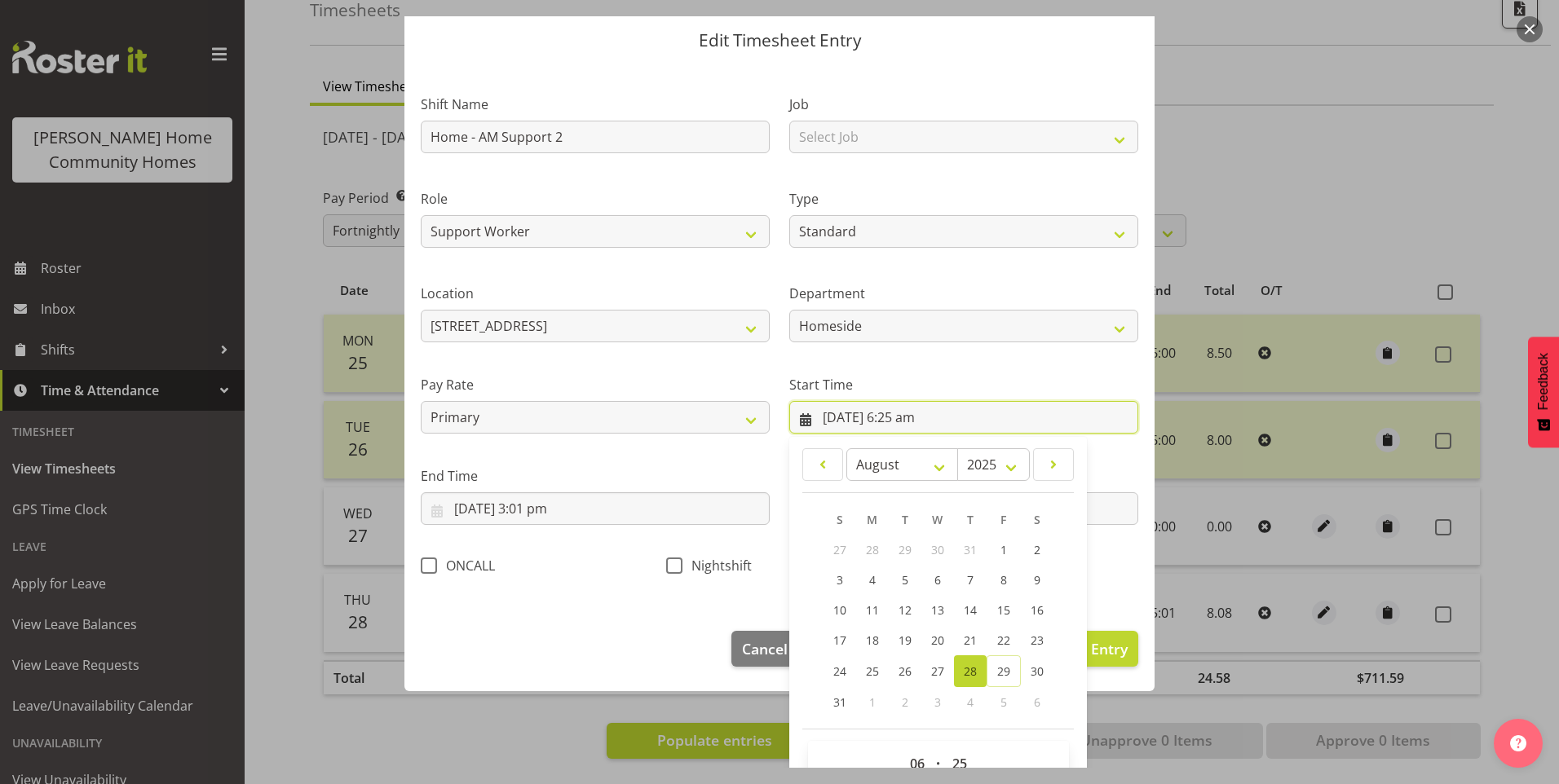
scroll to position [88, 0]
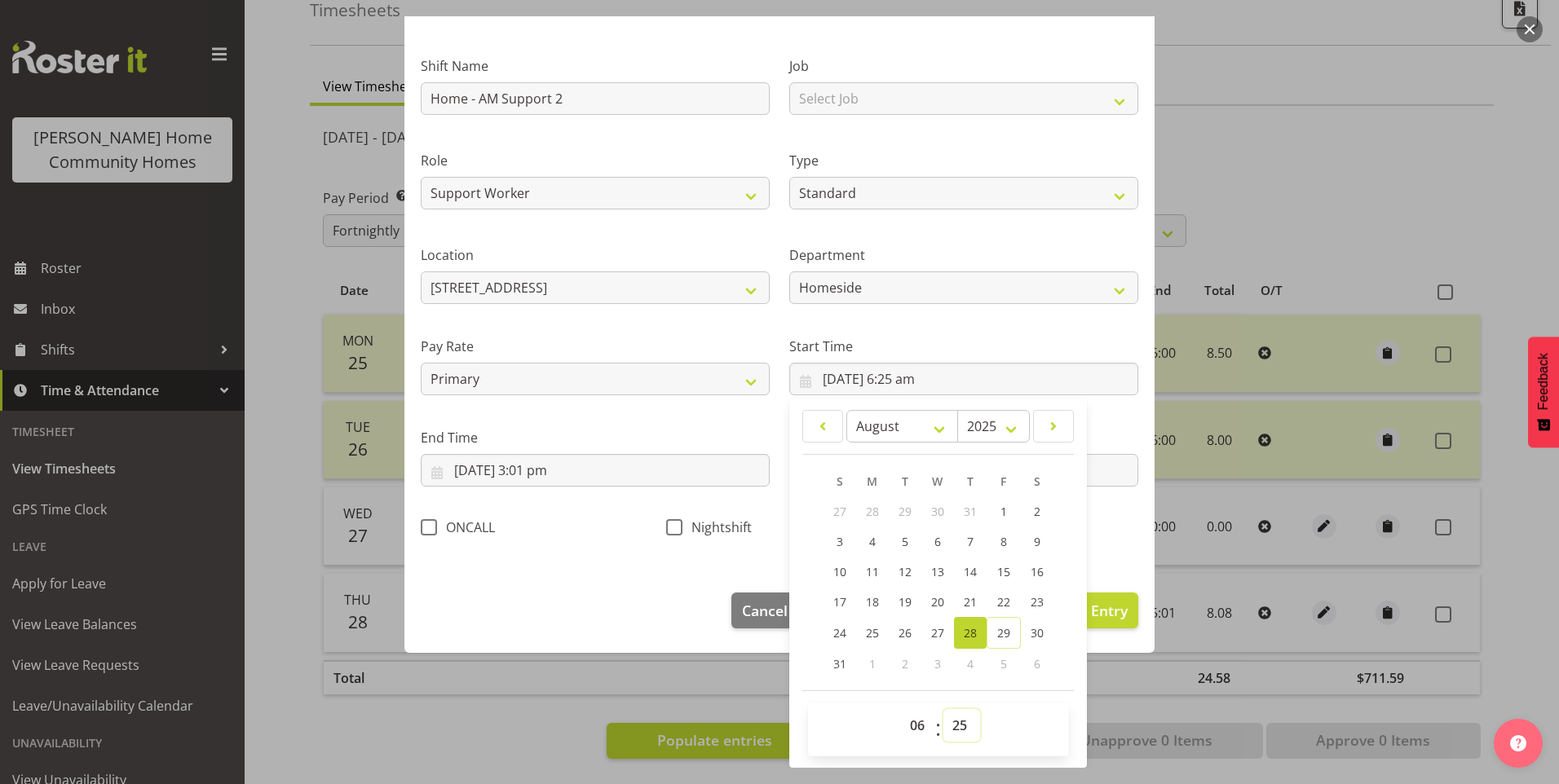
click at [951, 713] on select "00 01 02 03 04 05 06 07 08 09 10 11 12 13 14 15 16 17 18 19 20 21 22 23 24 25 2…" at bounding box center [962, 726] width 37 height 33
select select "30"
click at [944, 710] on select "00 01 02 03 04 05 06 07 08 09 10 11 12 13 14 15 16 17 18 19 20 21 22 23 24 25 2…" at bounding box center [962, 726] width 37 height 33
type input "[DATE] 6:30 am"
click at [565, 478] on input "[DATE] 3:01 pm" at bounding box center [595, 471] width 349 height 33
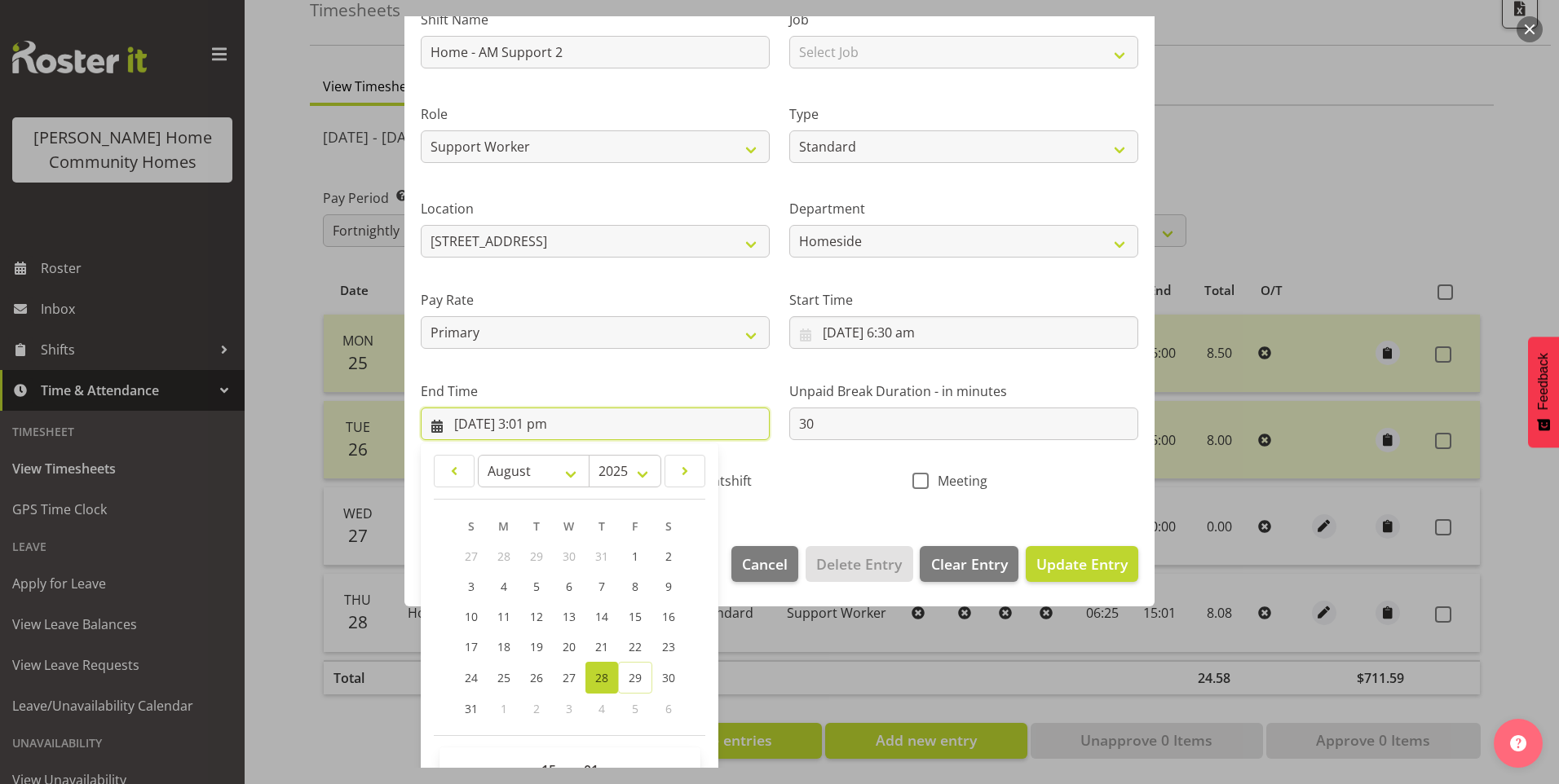
scroll to position [180, 0]
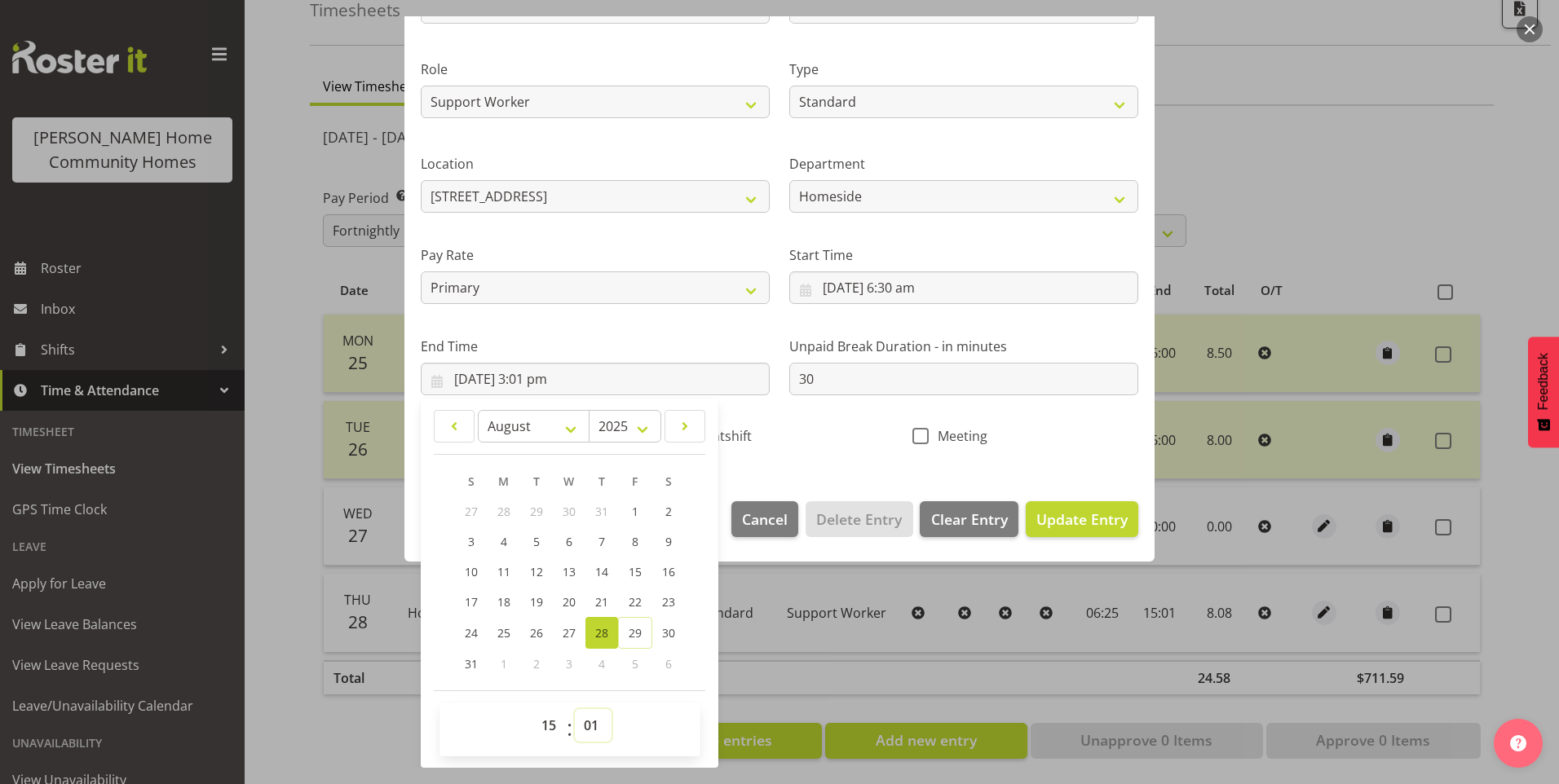
drag, startPoint x: 600, startPoint y: 733, endPoint x: 601, endPoint y: 711, distance: 22.0
click at [600, 733] on select "00 01 02 03 04 05 06 07 08 09 10 11 12 13 14 15 16 17 18 19 20 21 22 23 24 25 2…" at bounding box center [593, 726] width 37 height 33
select select "0"
click at [574, 710] on select "00 01 02 03 04 05 06 07 08 09 10 11 12 13 14 15 16 17 18 19 20 21 22 23 24 25 2…" at bounding box center [593, 726] width 37 height 33
type input "[DATE] 3:00 pm"
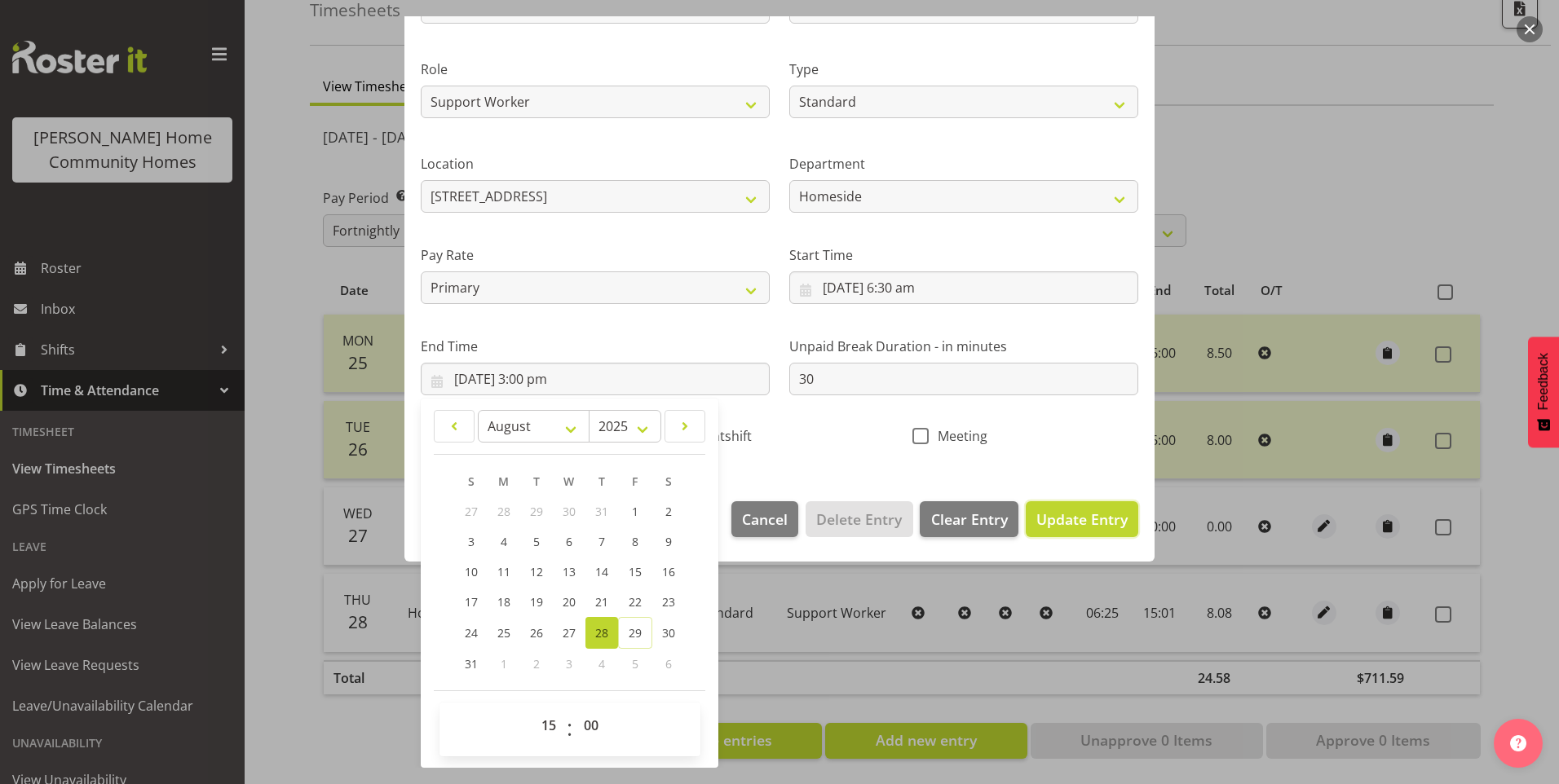
drag, startPoint x: 1058, startPoint y: 515, endPoint x: 1247, endPoint y: 514, distance: 189.0
click at [1061, 516] on span "Update Entry" at bounding box center [1082, 519] width 91 height 19
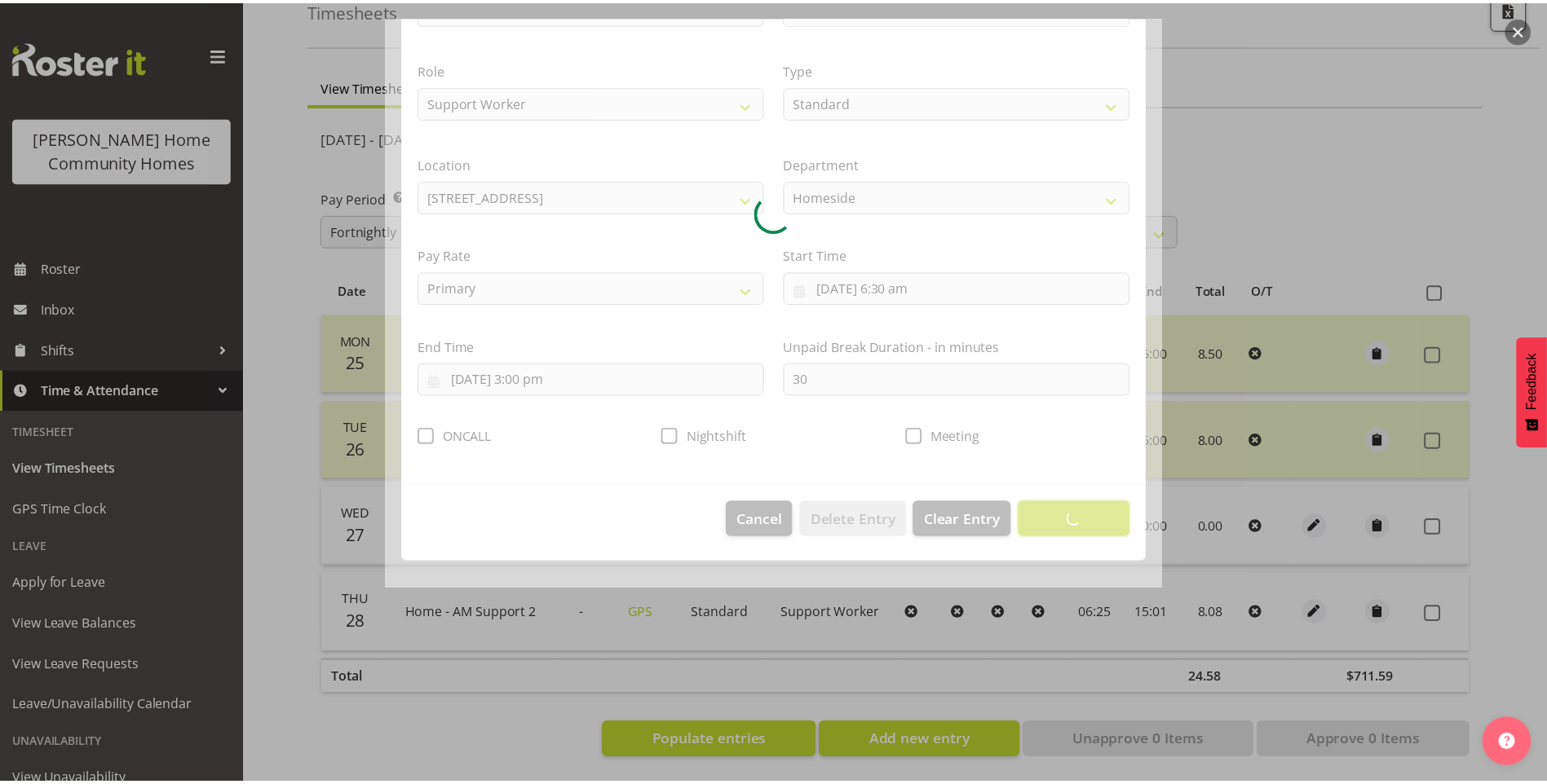
scroll to position [0, 0]
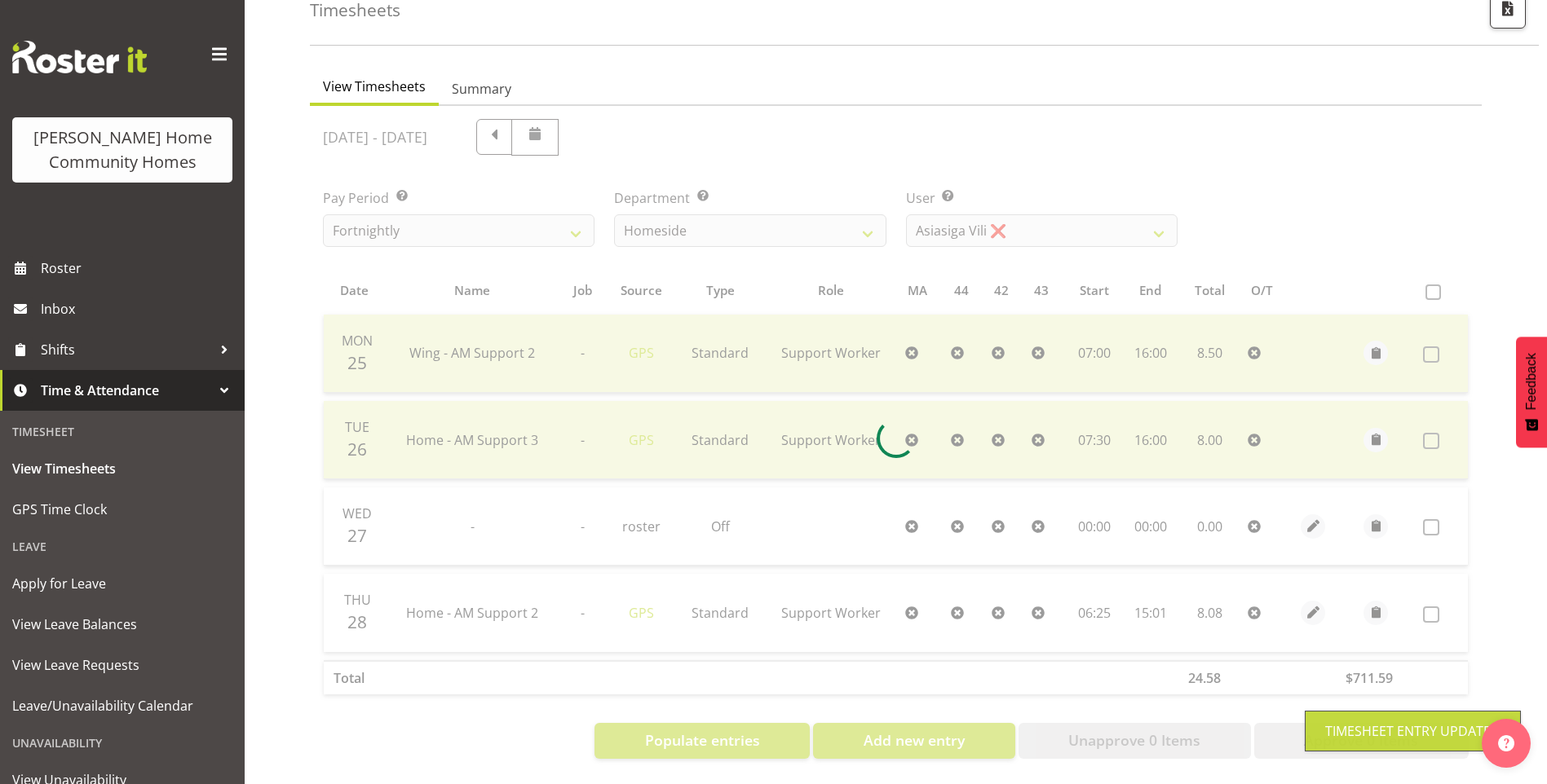
click at [1435, 604] on div at bounding box center [895, 439] width 1172 height 666
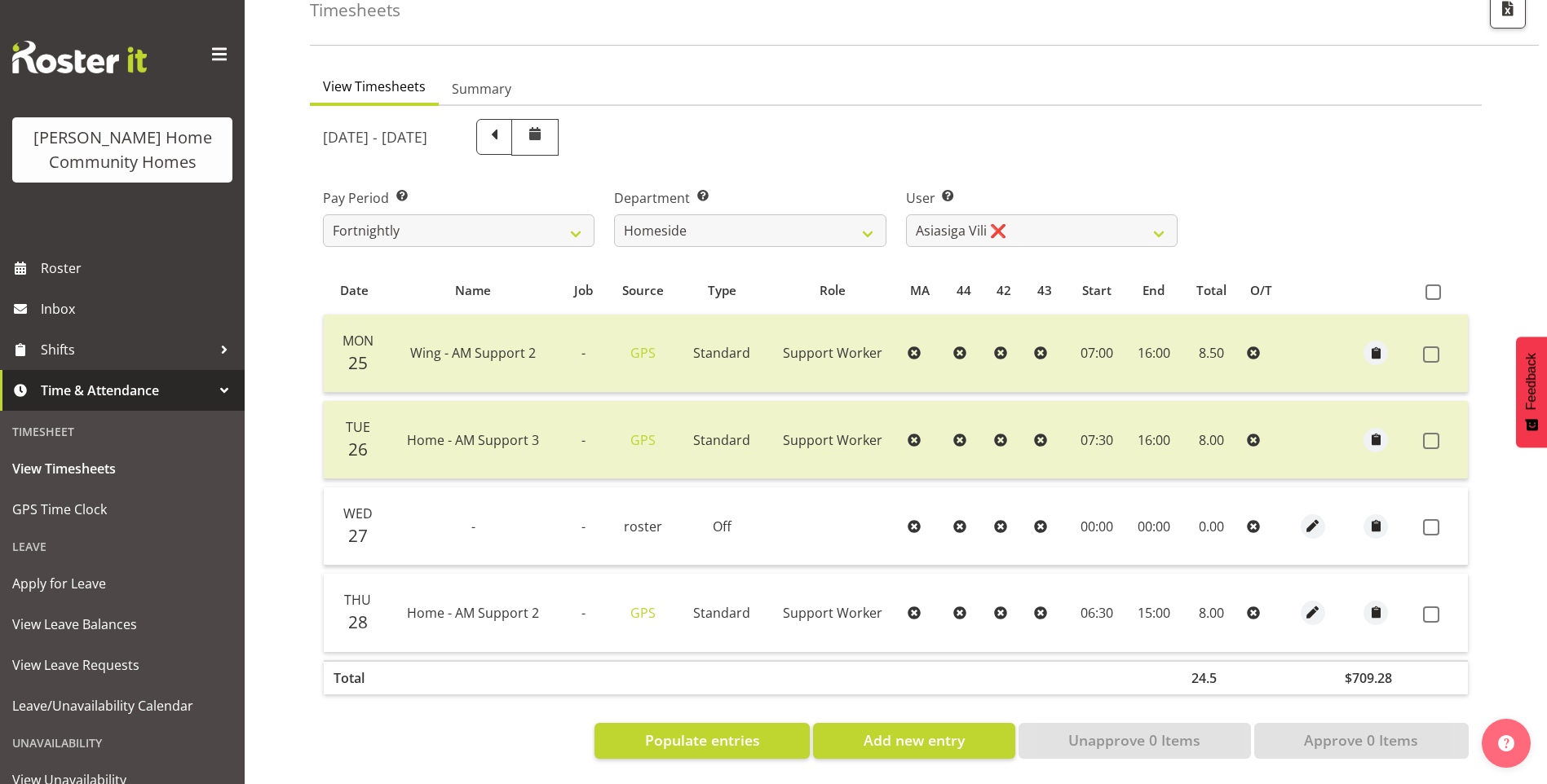
click at [1432, 606] on span at bounding box center [1430, 614] width 16 height 16
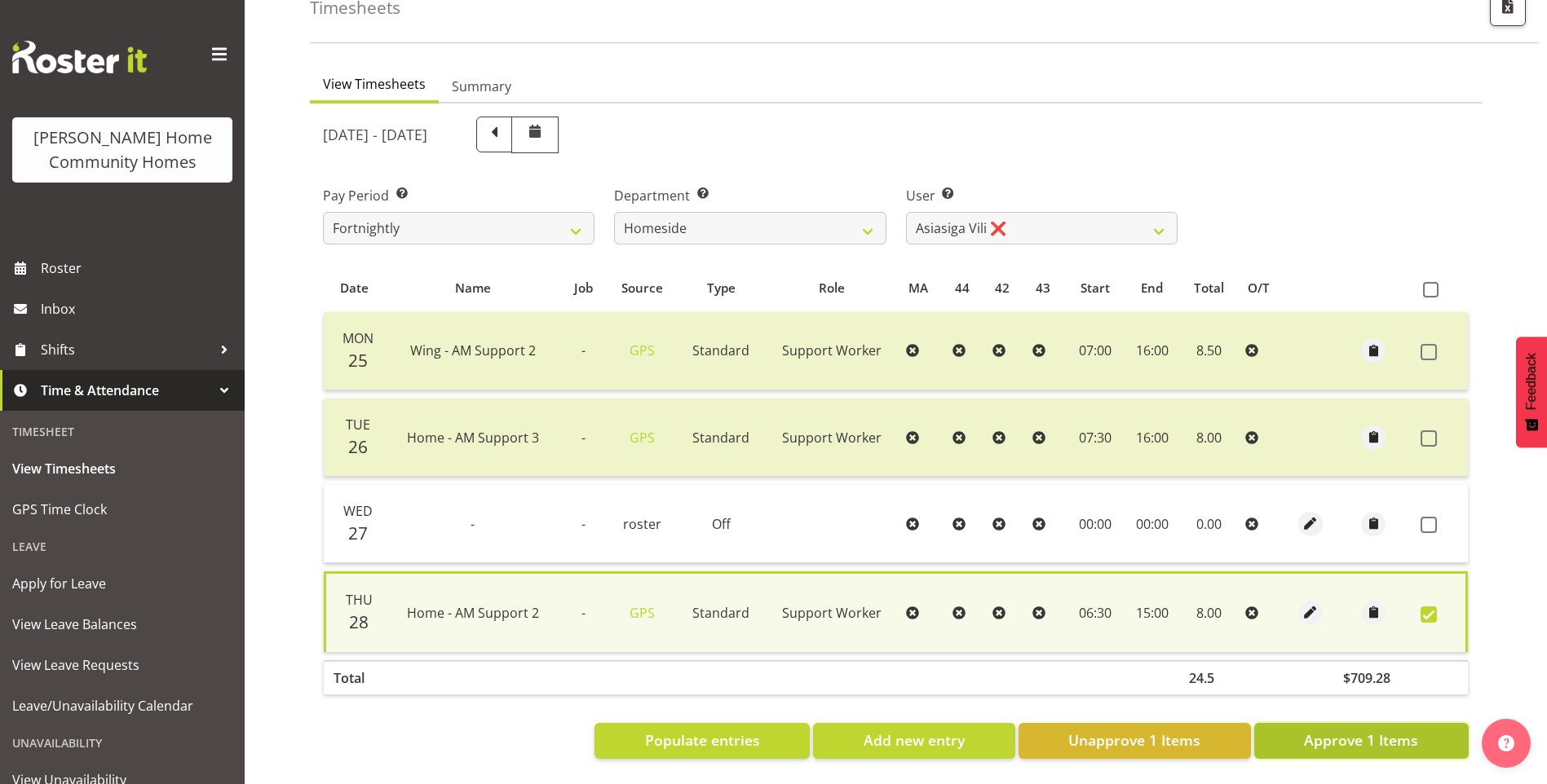
drag, startPoint x: 1379, startPoint y: 723, endPoint x: 1364, endPoint y: 631, distance: 93.2
click at [1378, 730] on span "Approve 1 Items" at bounding box center [1360, 740] width 114 height 21
checkbox input "false"
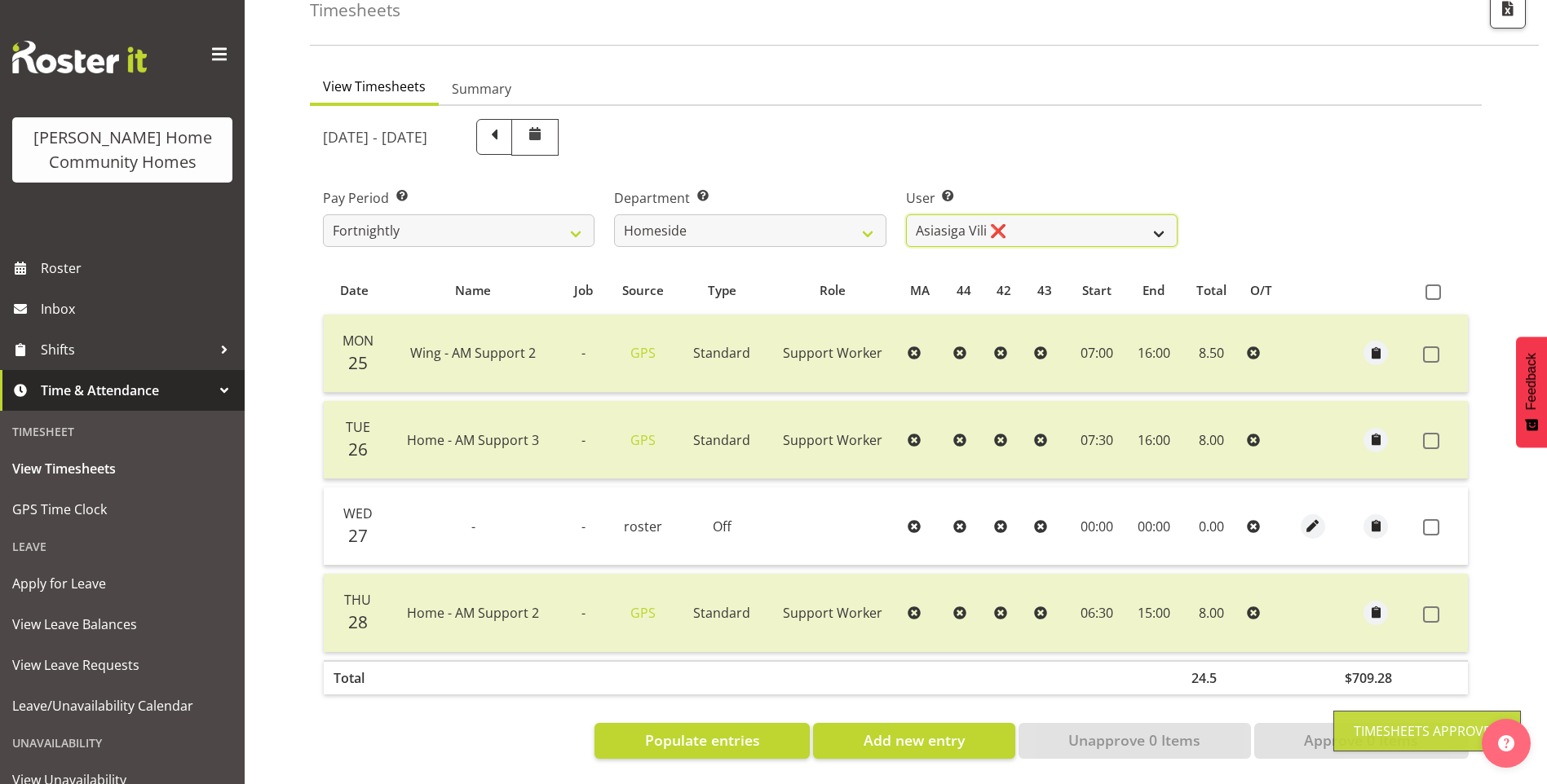
click at [980, 220] on select "[PERSON_NAME] ❌ [PERSON_NAME] ❌ [PERSON_NAME] (BK) [PERSON_NAME] ❌ [PERSON_NAME…" at bounding box center [1041, 231] width 272 height 33
select select "8539"
click at [906, 215] on select "[PERSON_NAME] ❌ [PERSON_NAME] ❌ [PERSON_NAME] (BK) [PERSON_NAME] ❌ [PERSON_NAME…" at bounding box center [1041, 231] width 272 height 33
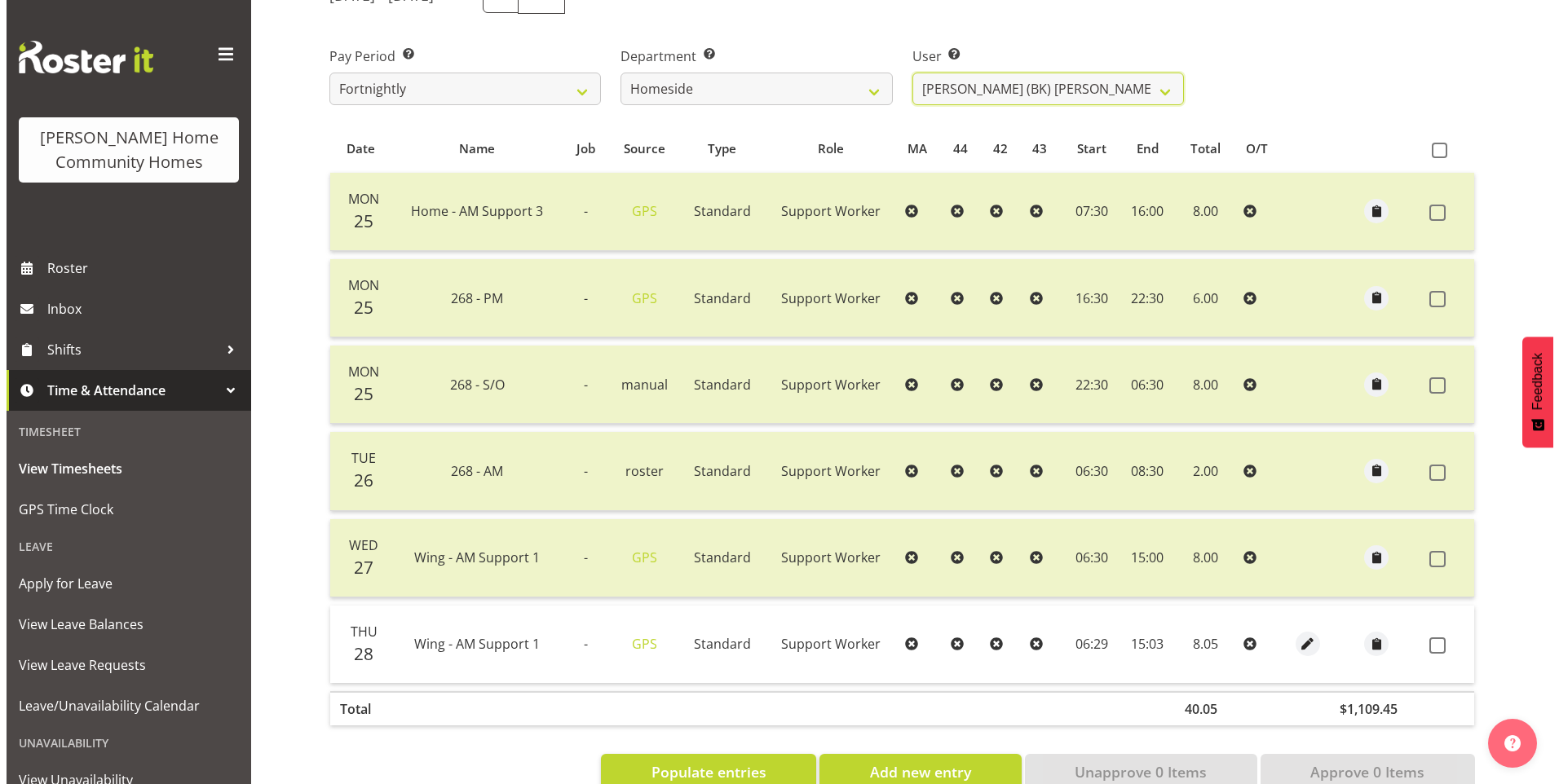
scroll to position [281, 0]
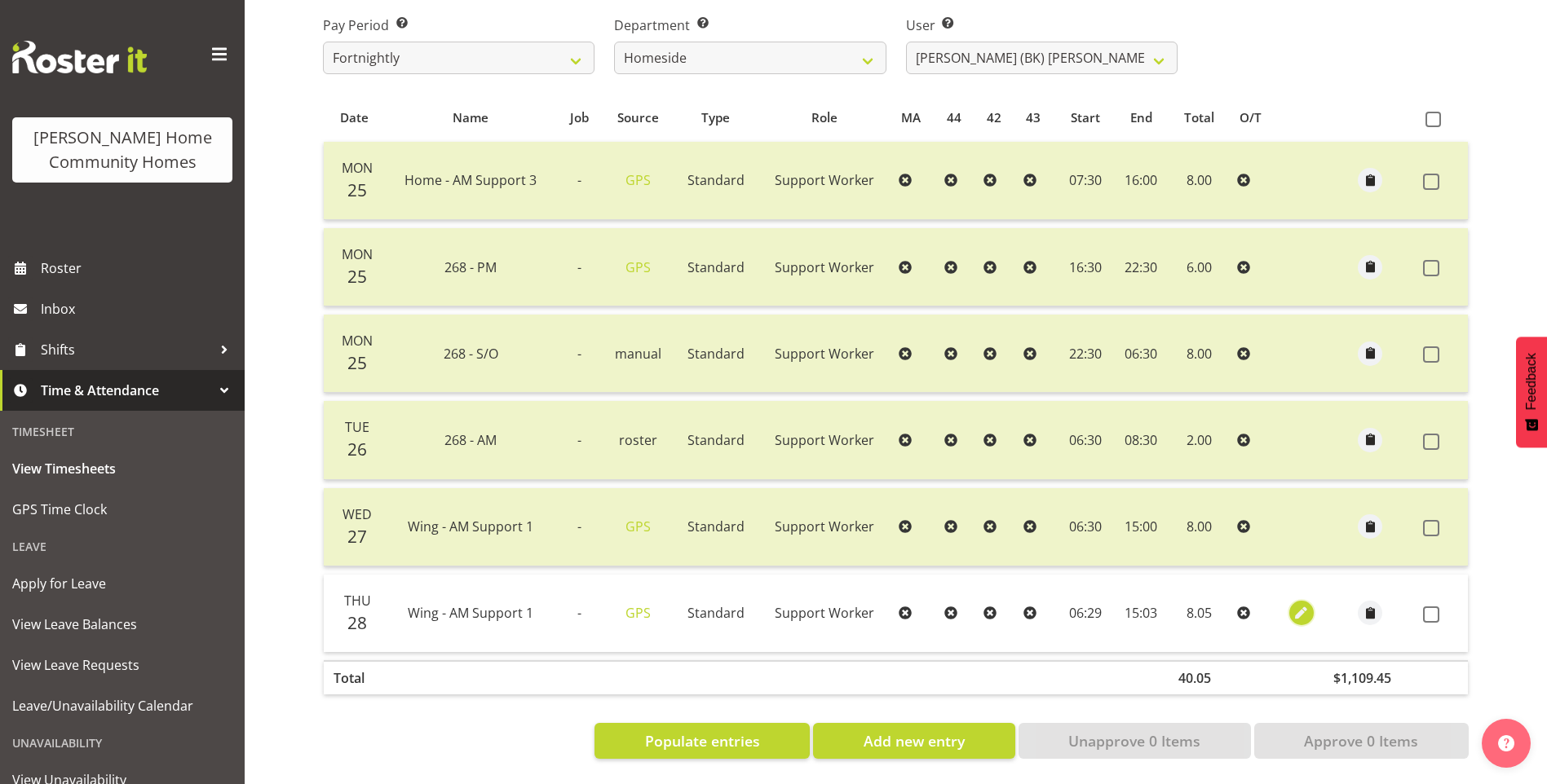
click at [1306, 604] on span "button" at bounding box center [1300, 613] width 18 height 18
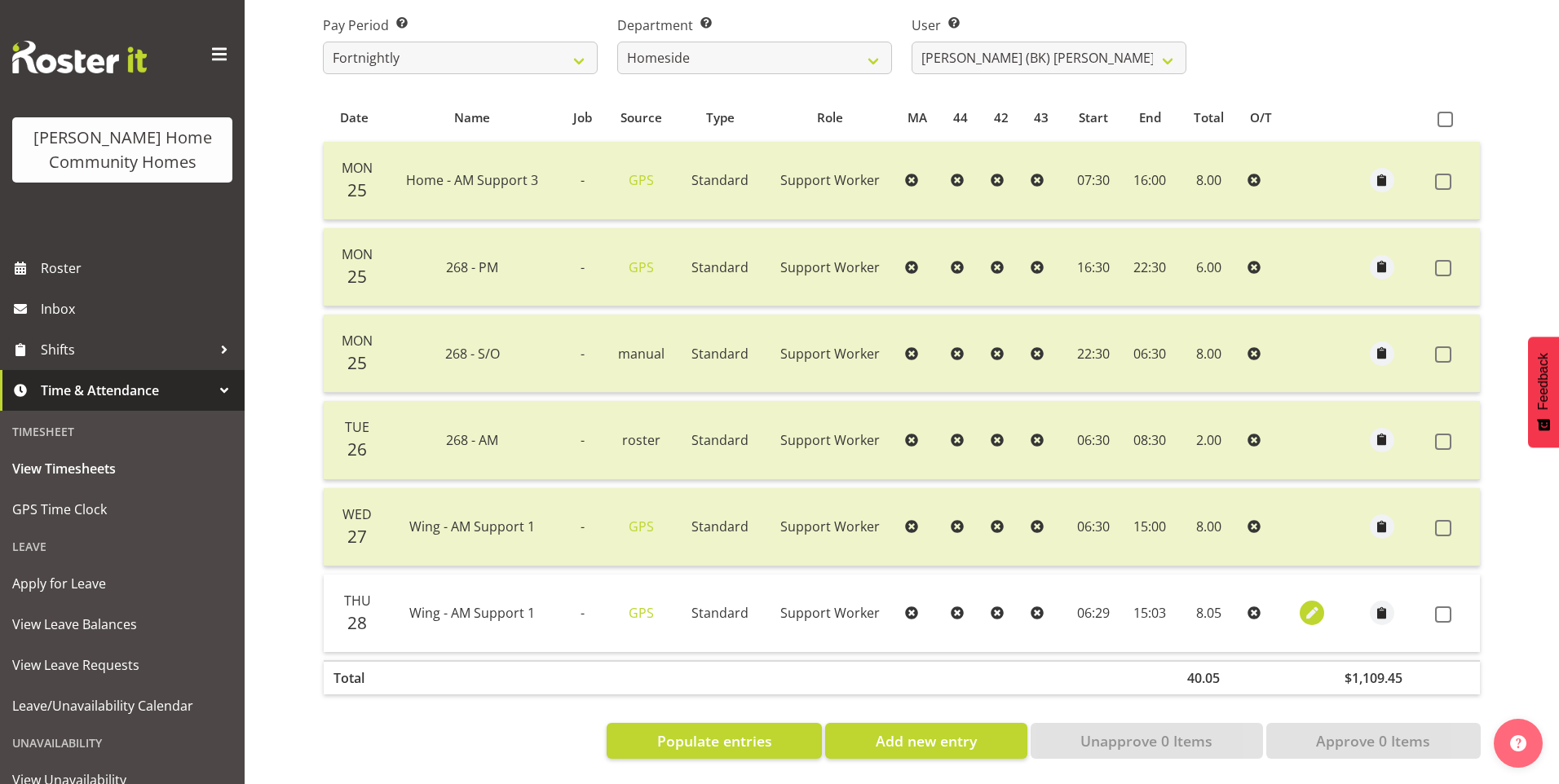
select select "Standard"
select select "749"
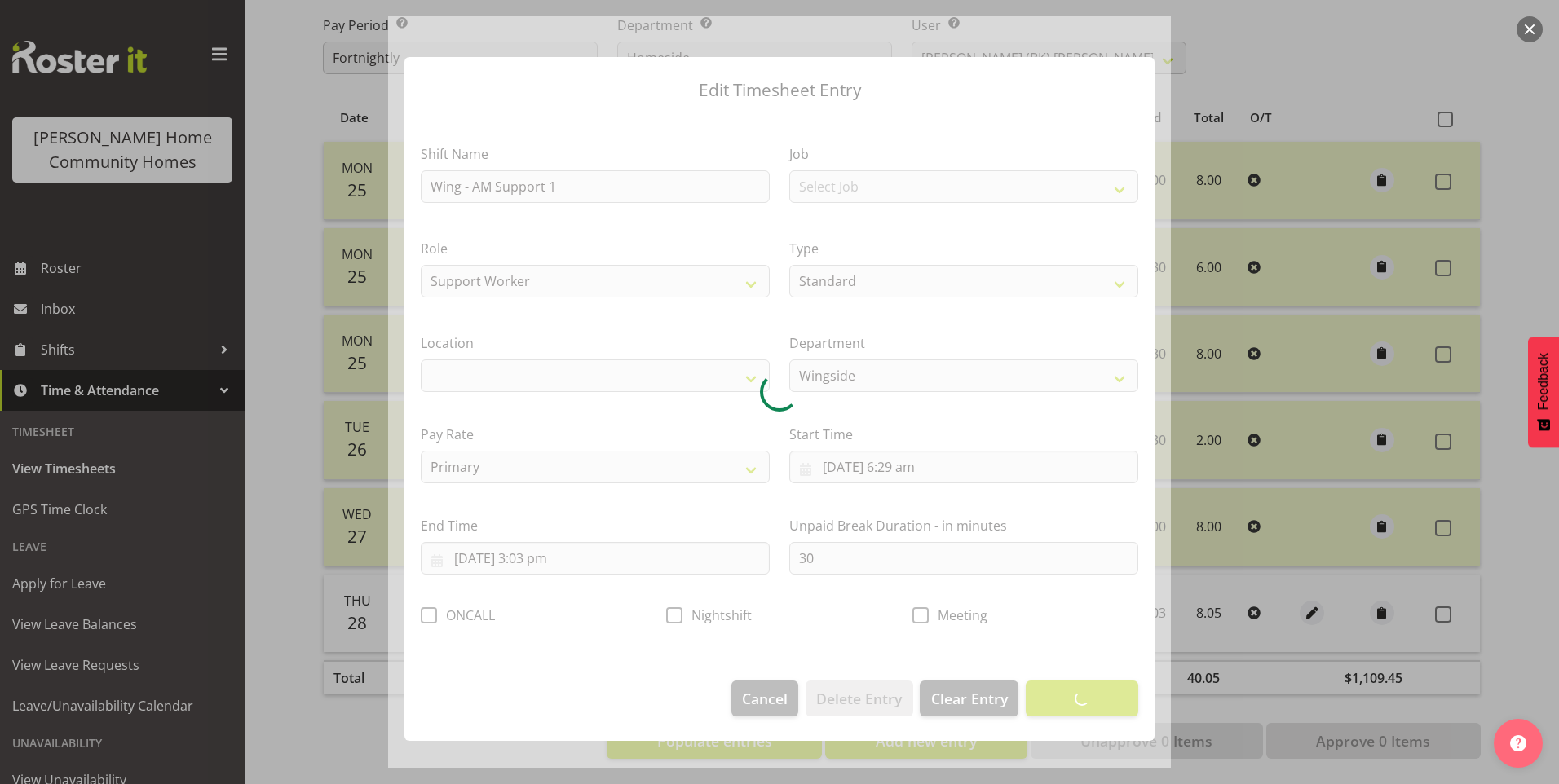
select select "1071"
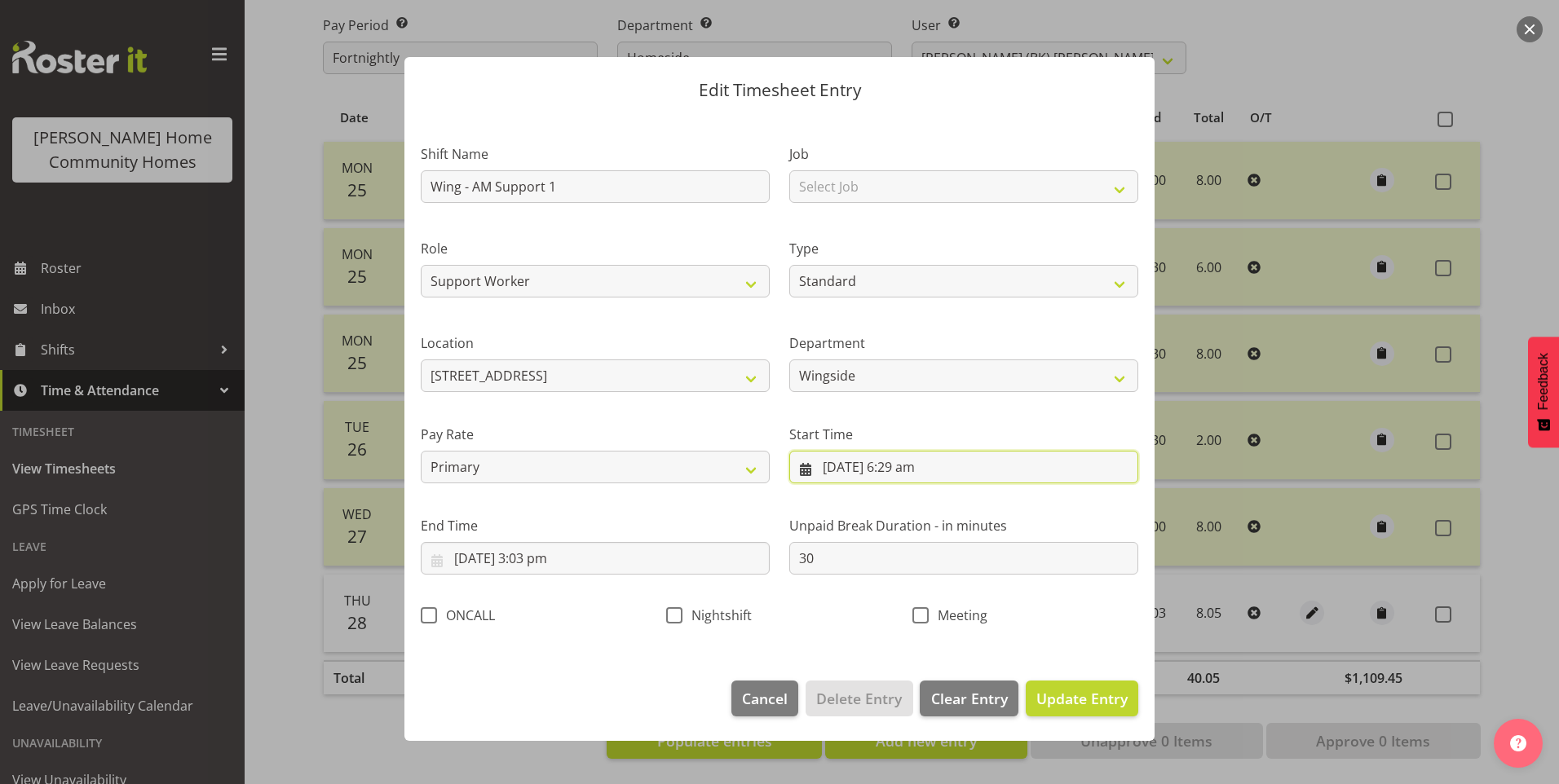
click at [926, 476] on input "[DATE] 6:29 am" at bounding box center [963, 467] width 349 height 33
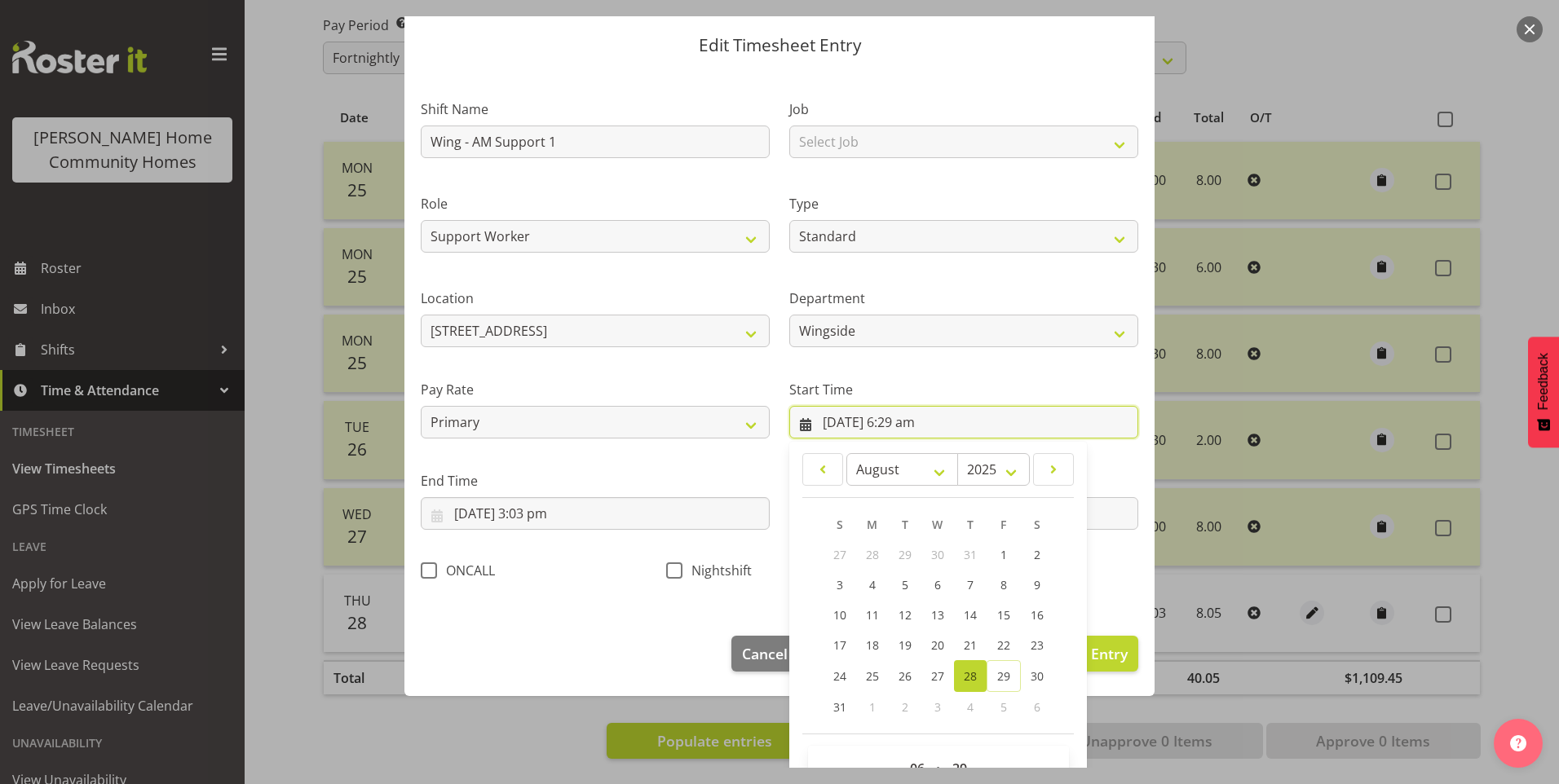
scroll to position [88, 0]
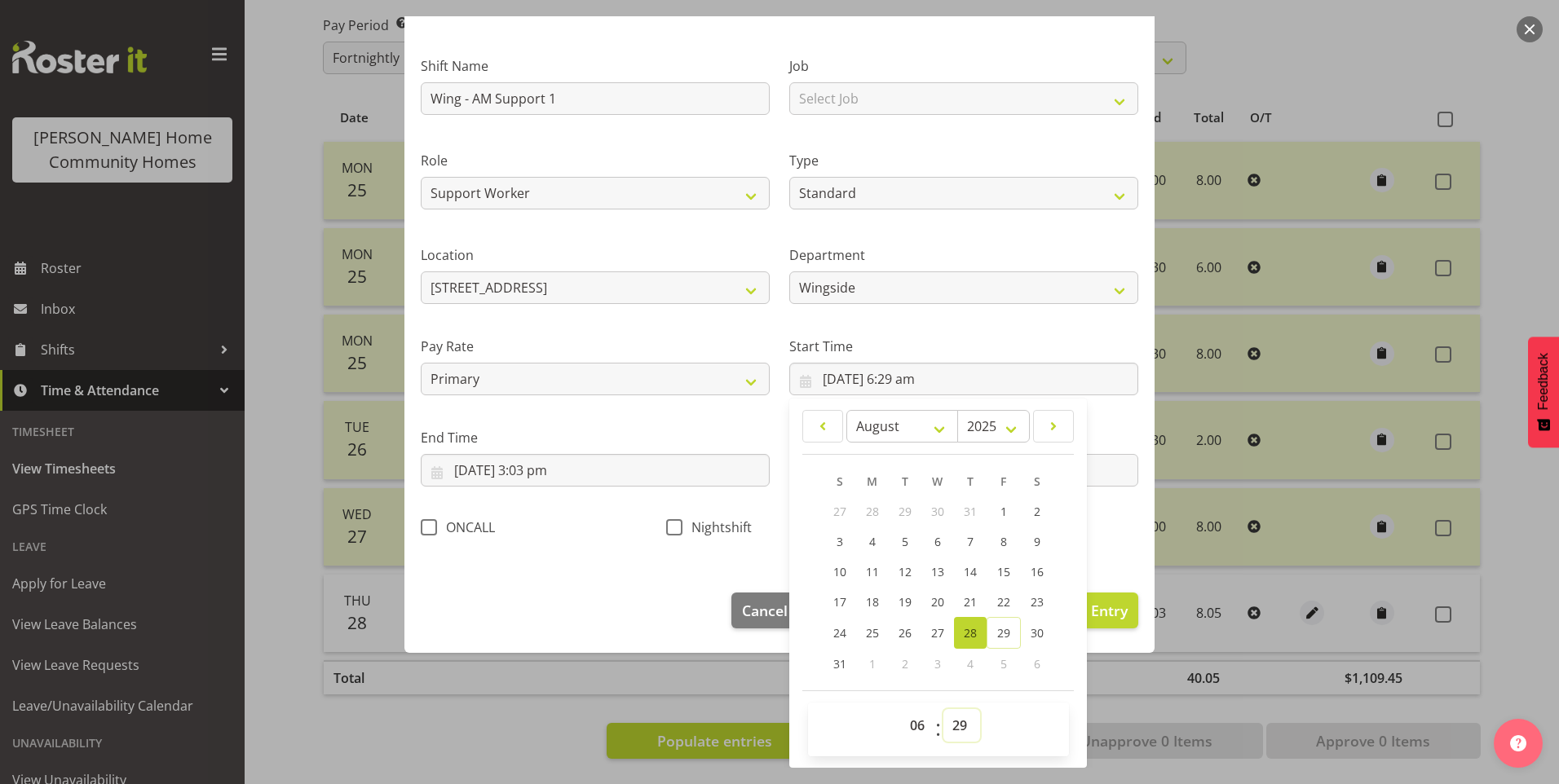
click at [959, 721] on select "00 01 02 03 04 05 06 07 08 09 10 11 12 13 14 15 16 17 18 19 20 21 22 23 24 25 2…" at bounding box center [962, 726] width 37 height 33
select select "30"
click at [944, 710] on select "00 01 02 03 04 05 06 07 08 09 10 11 12 13 14 15 16 17 18 19 20 21 22 23 24 25 2…" at bounding box center [962, 726] width 37 height 33
type input "[DATE] 6:30 am"
click at [561, 479] on input "[DATE] 3:03 pm" at bounding box center [595, 471] width 349 height 33
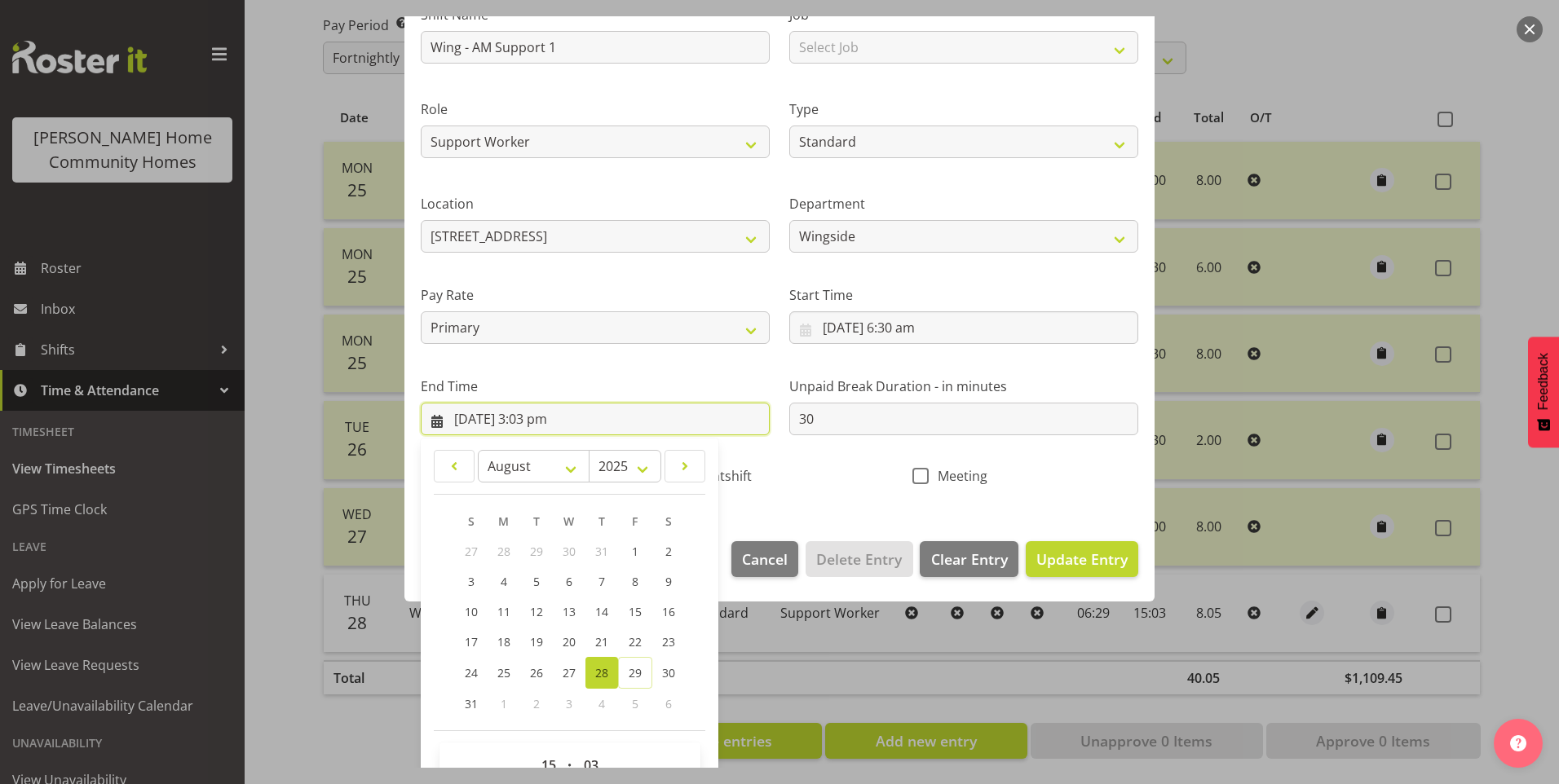
scroll to position [180, 0]
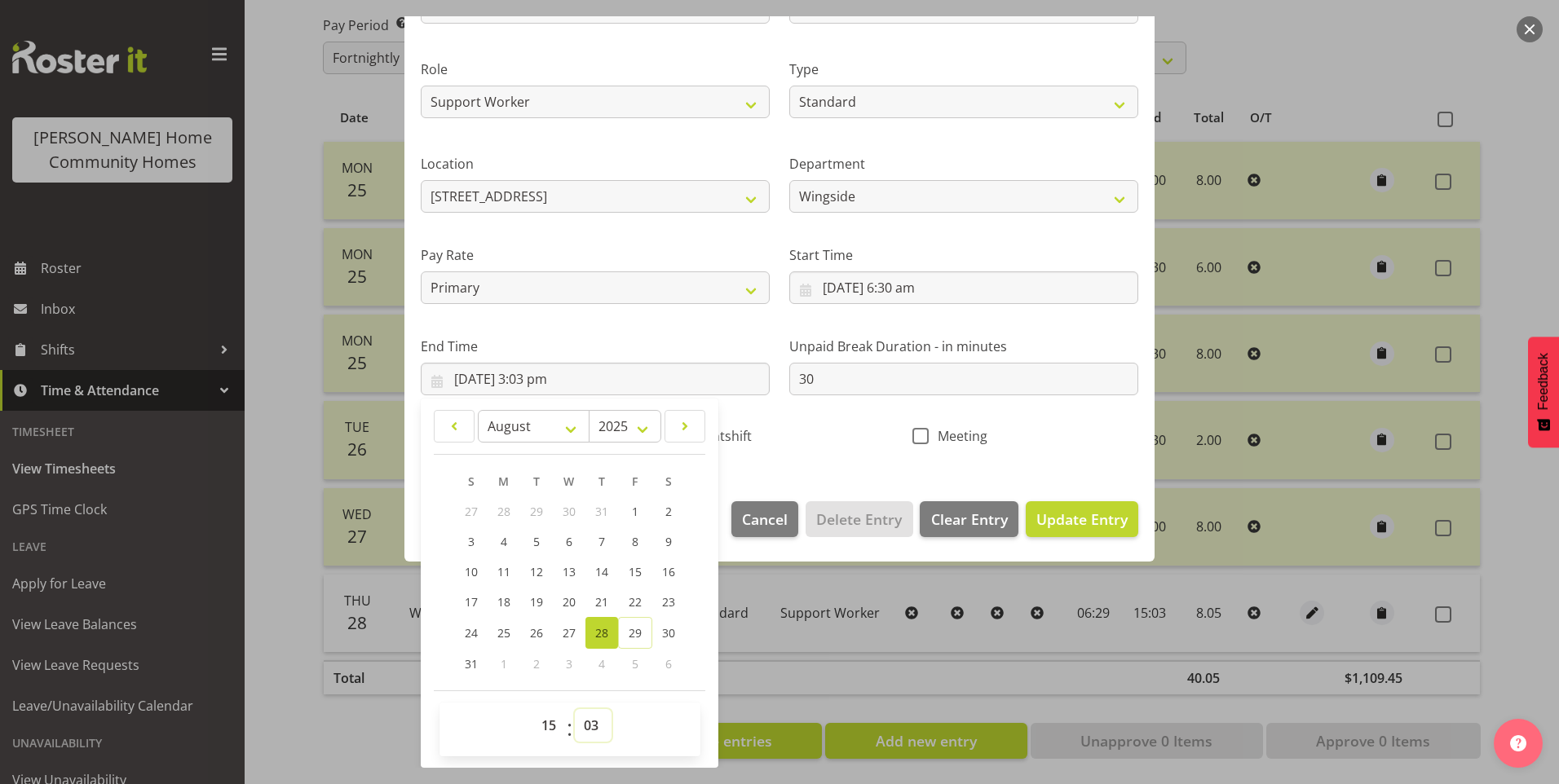
click at [609, 712] on select "00 01 02 03 04 05 06 07 08 09 10 11 12 13 14 15 16 17 18 19 20 21 22 23 24 25 2…" at bounding box center [593, 726] width 37 height 33
select select "0"
click at [574, 710] on select "00 01 02 03 04 05 06 07 08 09 10 11 12 13 14 15 16 17 18 19 20 21 22 23 24 25 2…" at bounding box center [593, 726] width 37 height 33
type input "[DATE] 3:00 pm"
drag, startPoint x: 1086, startPoint y: 507, endPoint x: 1179, endPoint y: 507, distance: 93.0
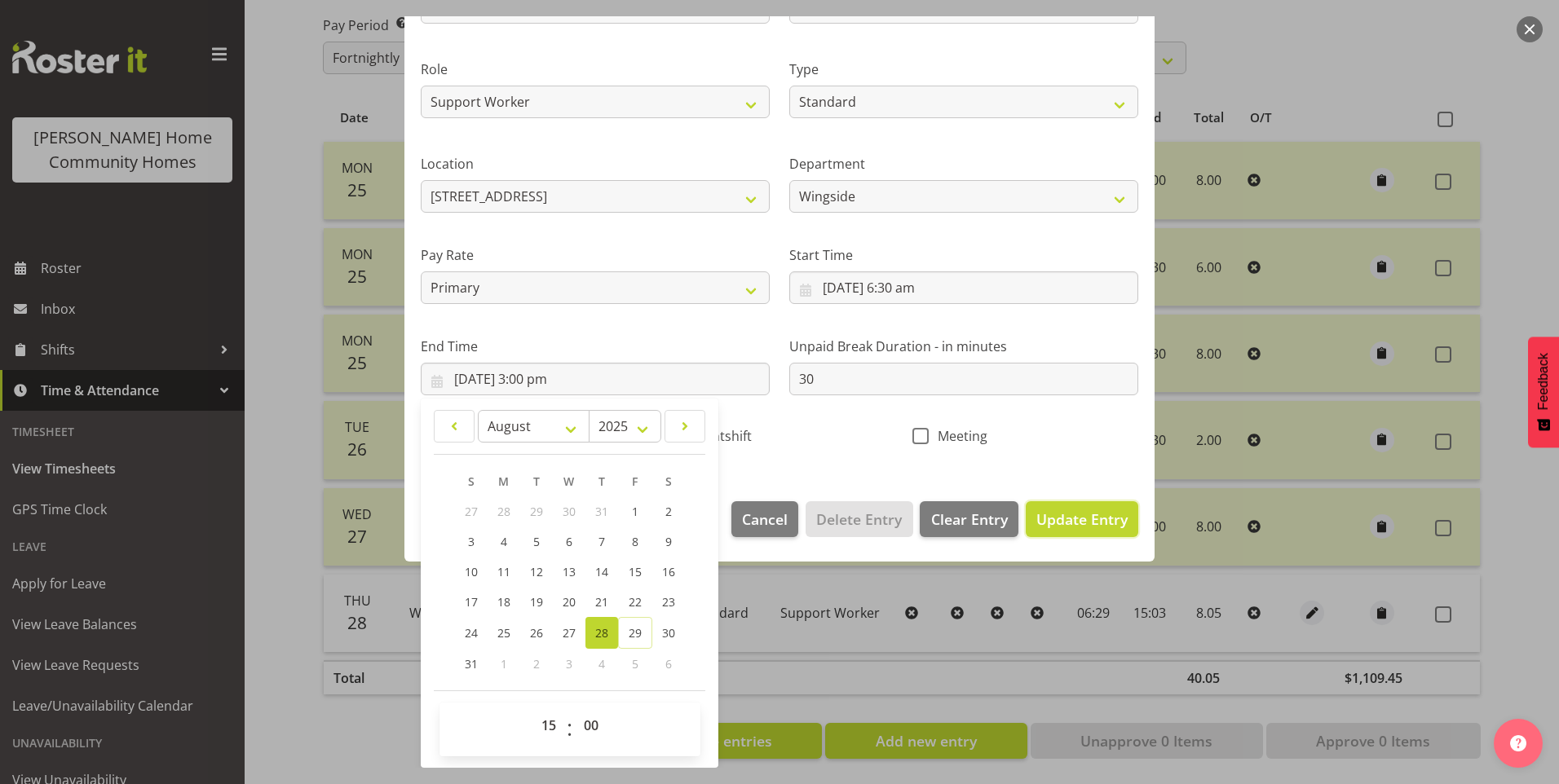
click at [1086, 507] on button "Update Entry" at bounding box center [1082, 519] width 112 height 36
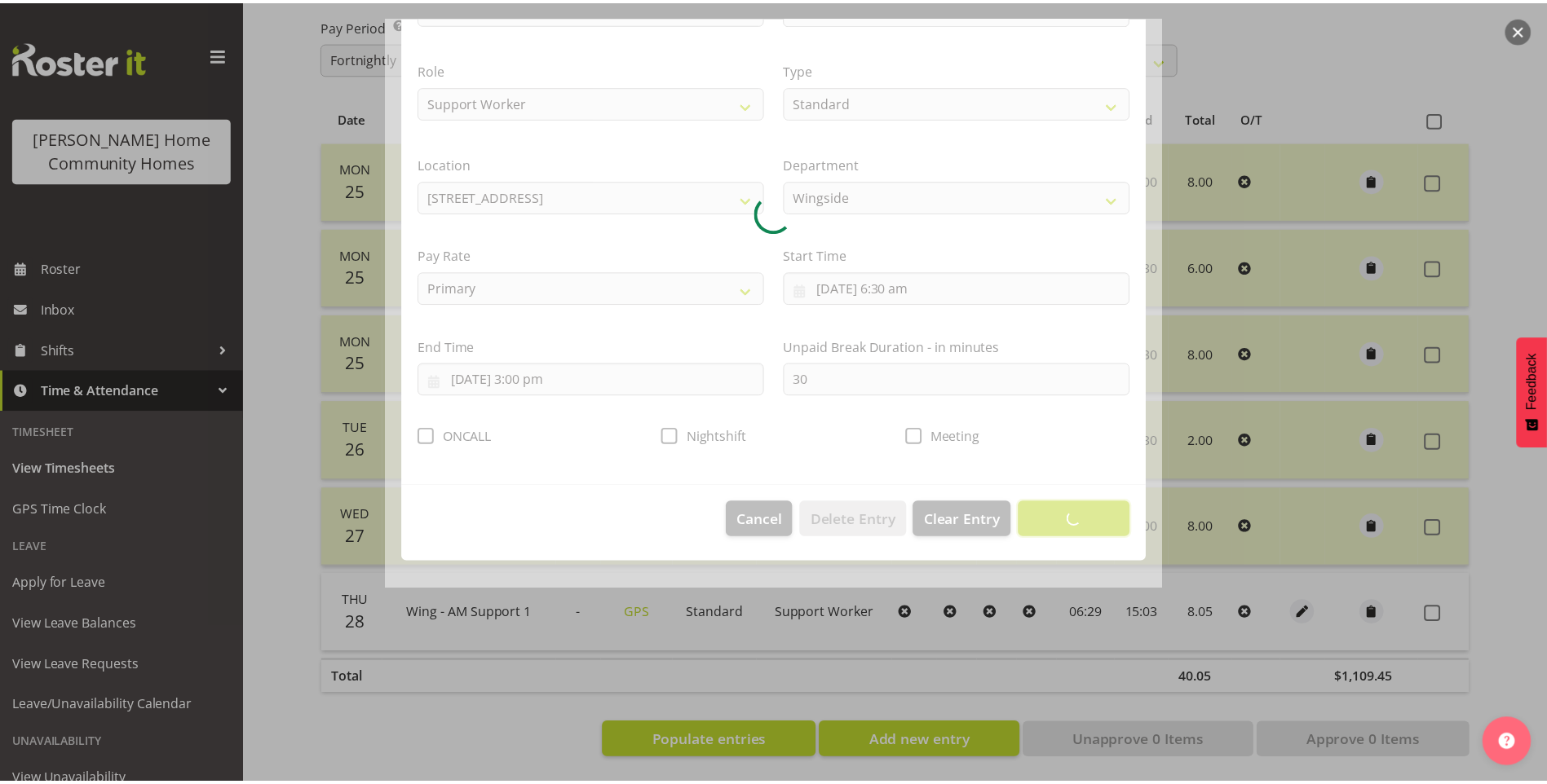
scroll to position [0, 0]
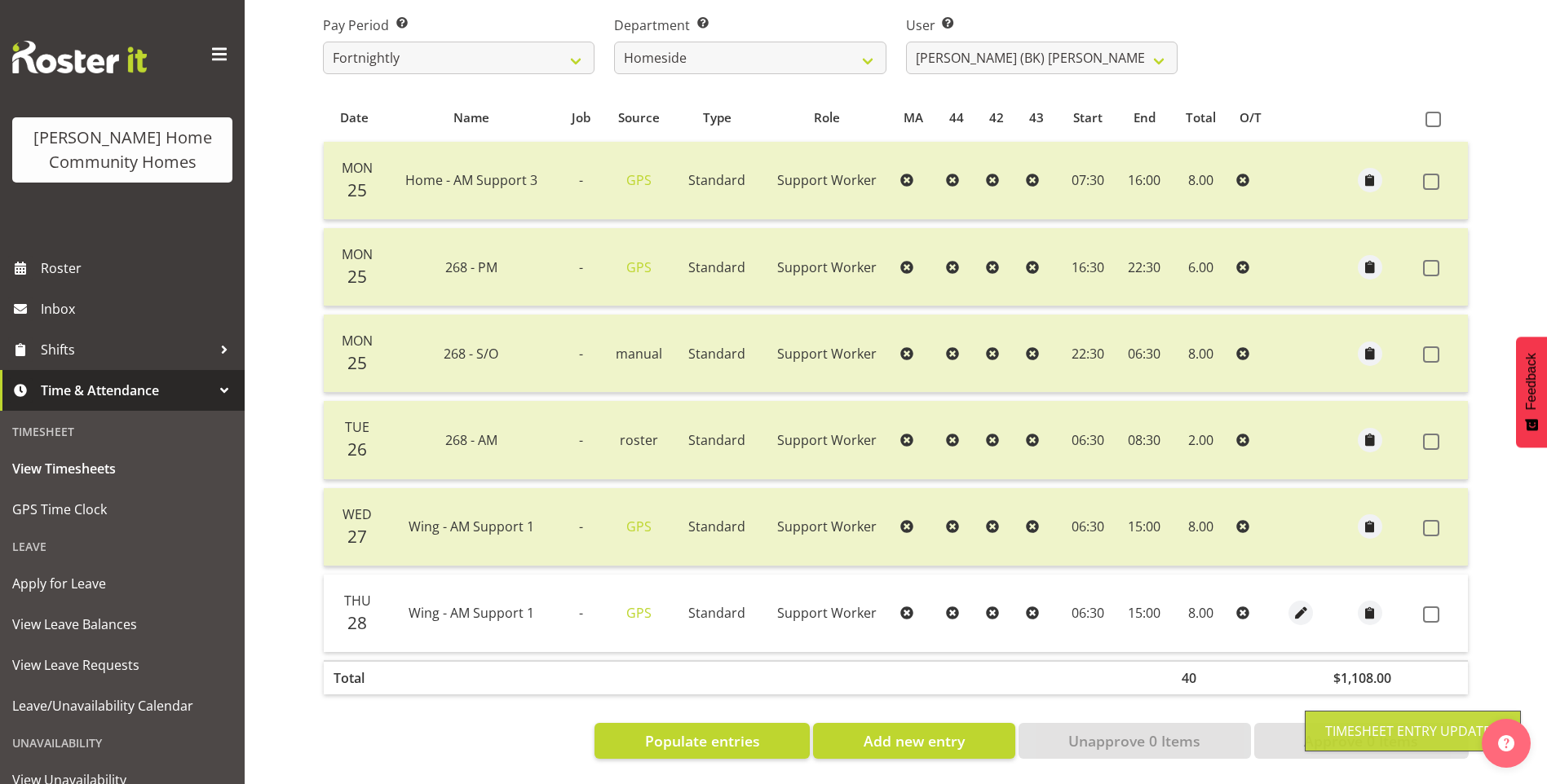
click at [1437, 606] on span at bounding box center [1430, 614] width 16 height 16
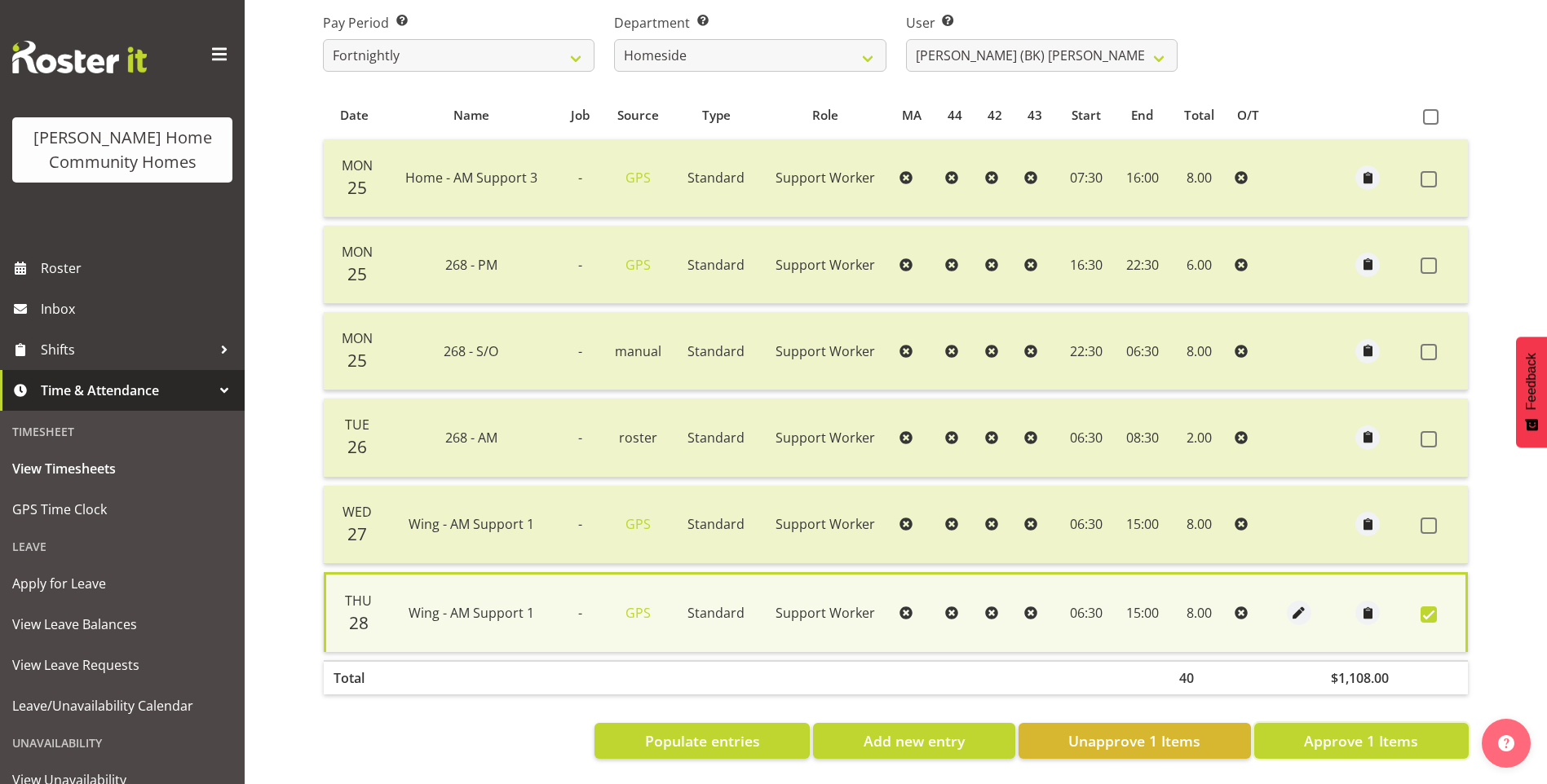
drag, startPoint x: 1358, startPoint y: 728, endPoint x: 1292, endPoint y: 554, distance: 186.1
click at [1360, 730] on span "Approve 1 Items" at bounding box center [1360, 740] width 114 height 21
checkbox input "false"
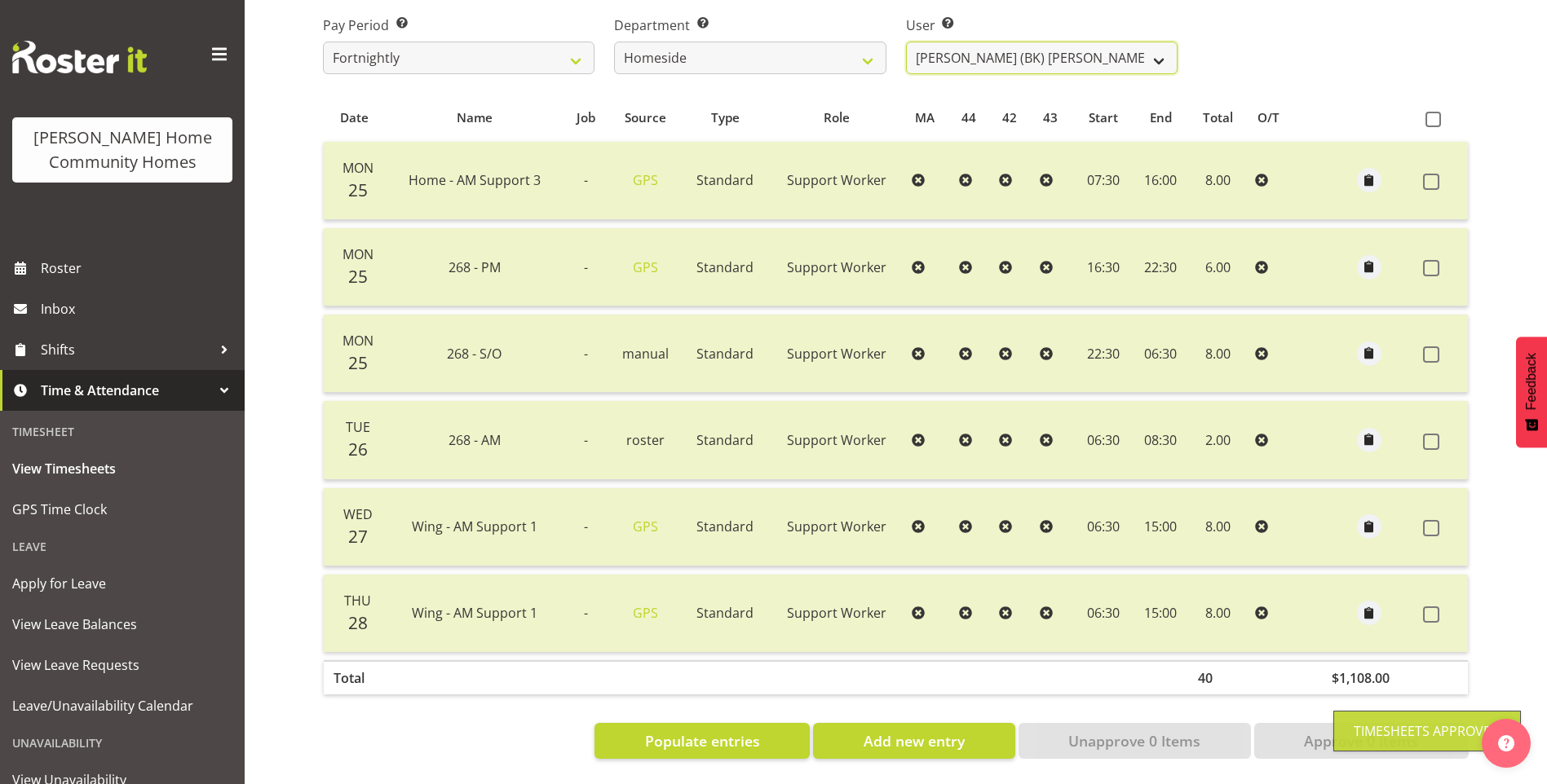
click at [1016, 46] on select "[PERSON_NAME] ❌ [PERSON_NAME] ❌ [PERSON_NAME] (BK) [PERSON_NAME] ✔ [PERSON_NAME…" at bounding box center [1041, 58] width 272 height 33
select select "8657"
click at [906, 42] on select "[PERSON_NAME] ❌ [PERSON_NAME] ❌ [PERSON_NAME] (BK) [PERSON_NAME] ✔ [PERSON_NAME…" at bounding box center [1041, 58] width 272 height 33
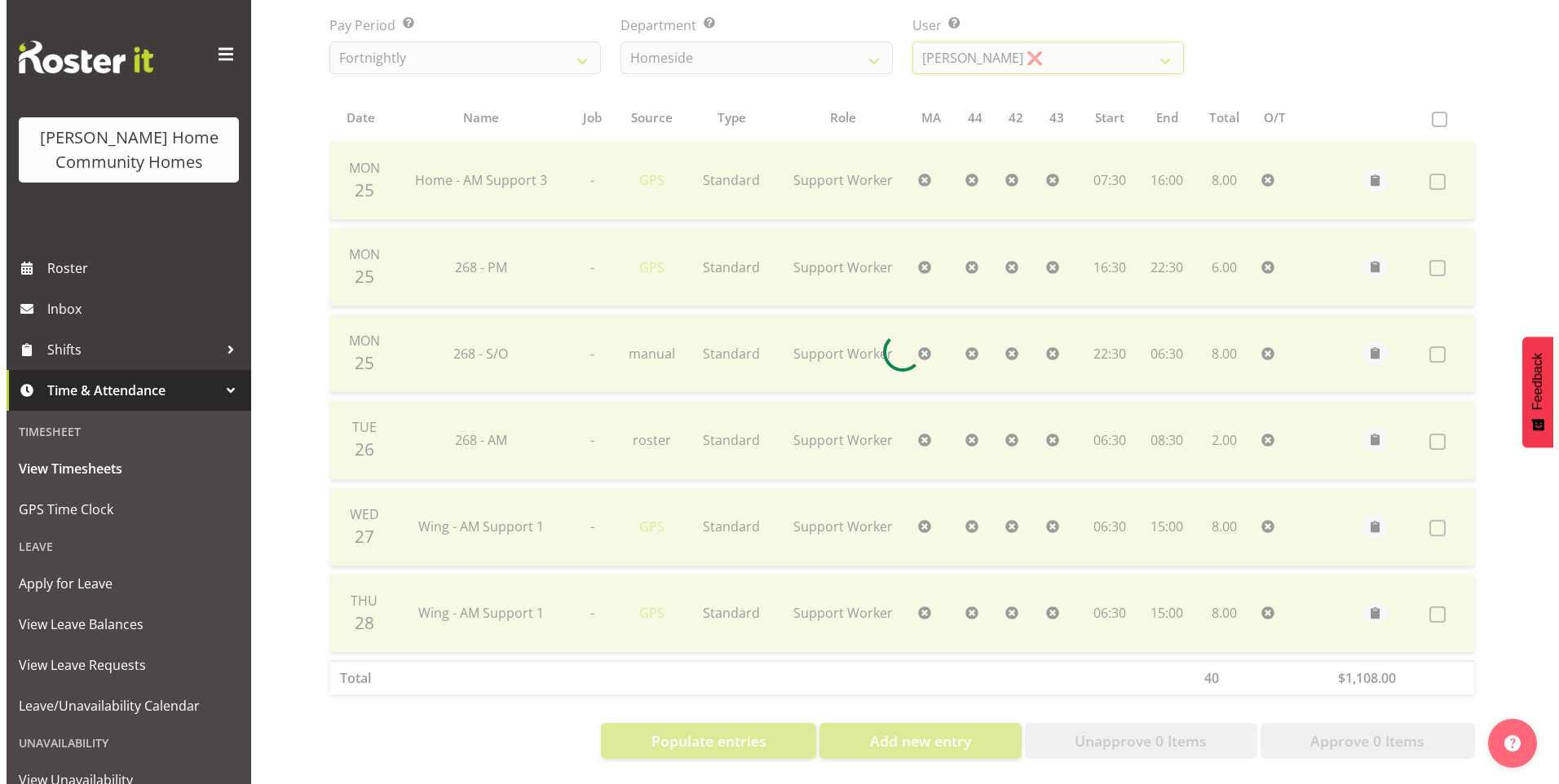
scroll to position [108, 0]
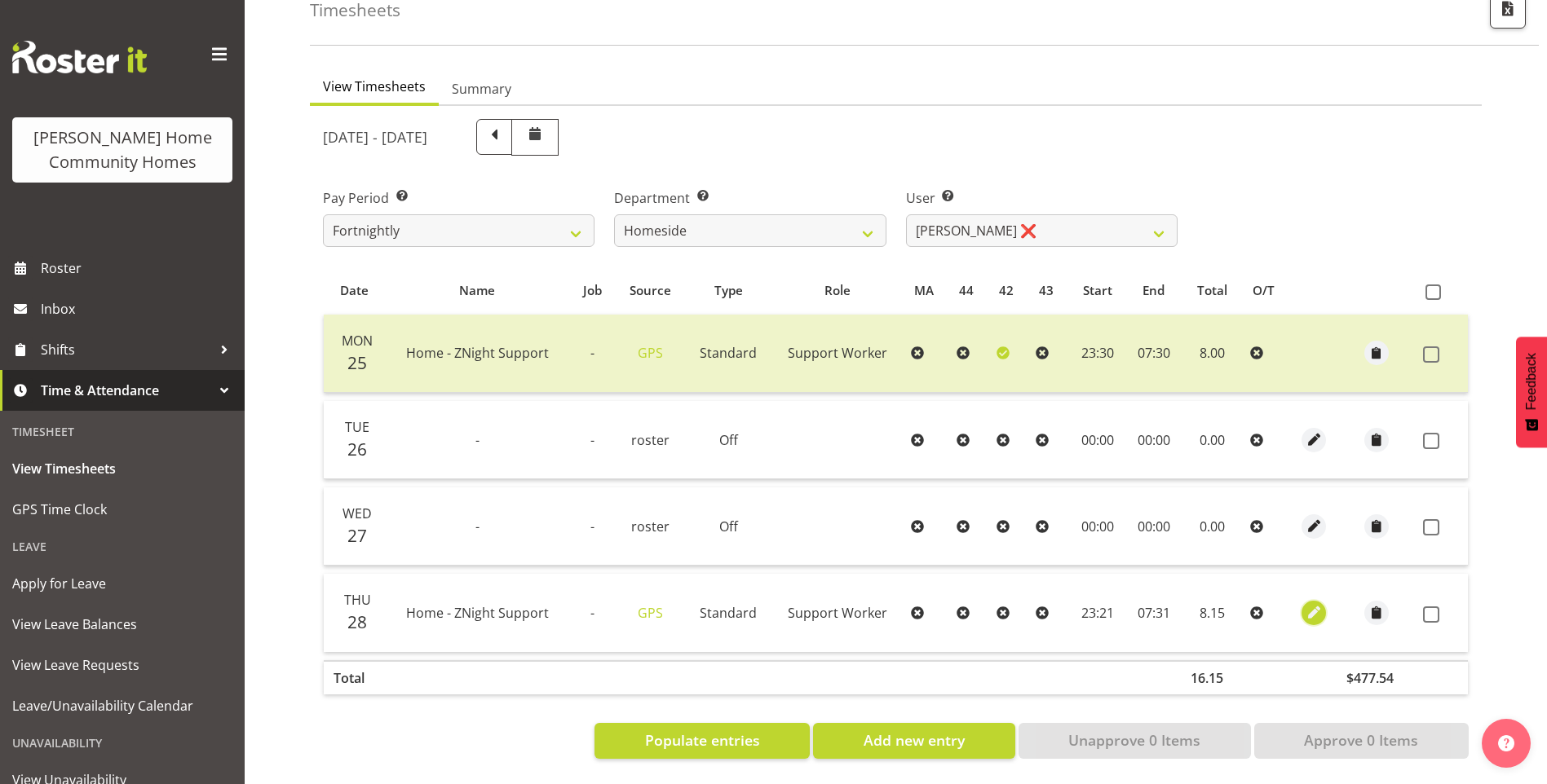
click at [1318, 599] on span "button" at bounding box center [1313, 613] width 18 height 27
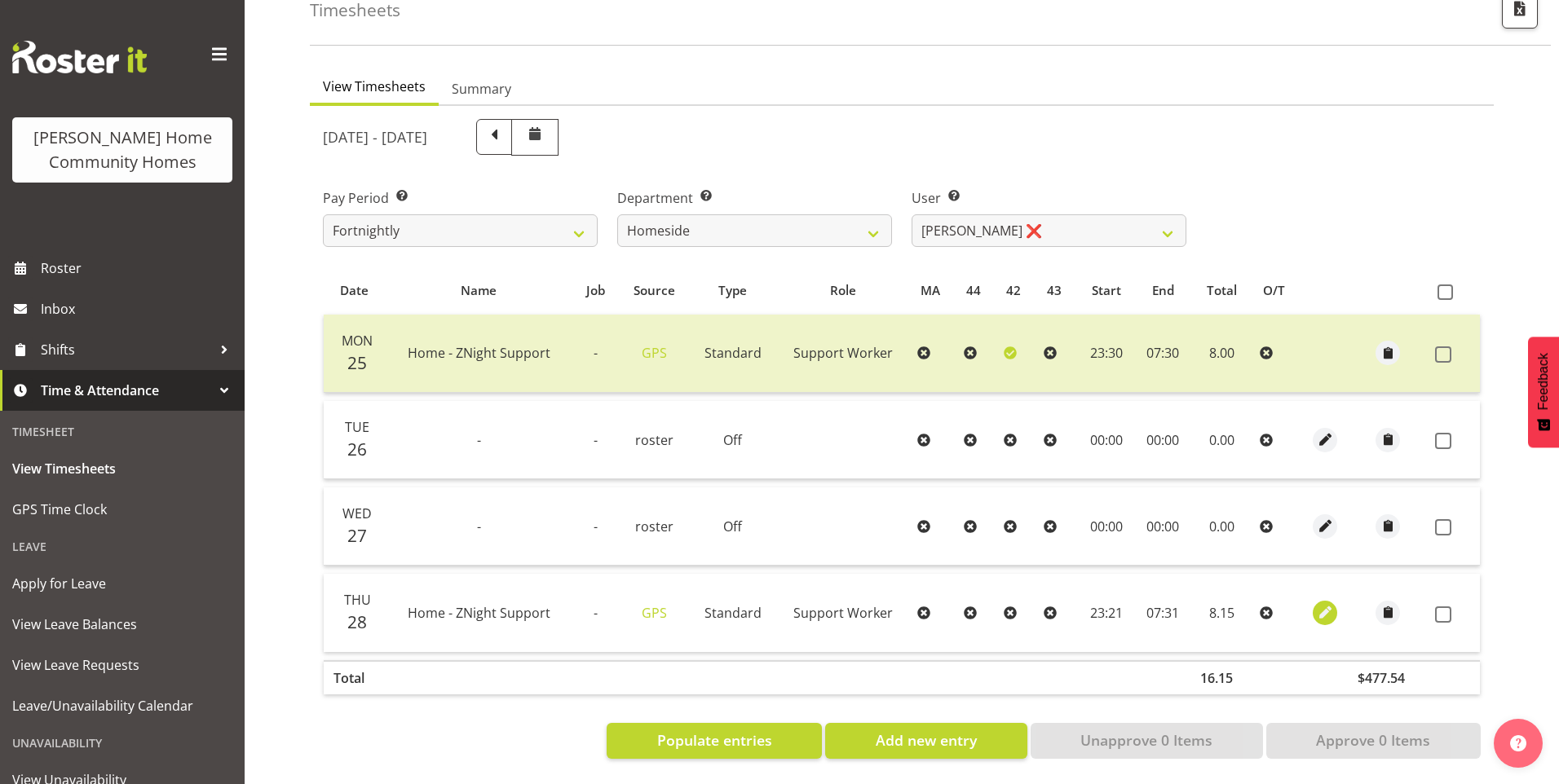
select select "Standard"
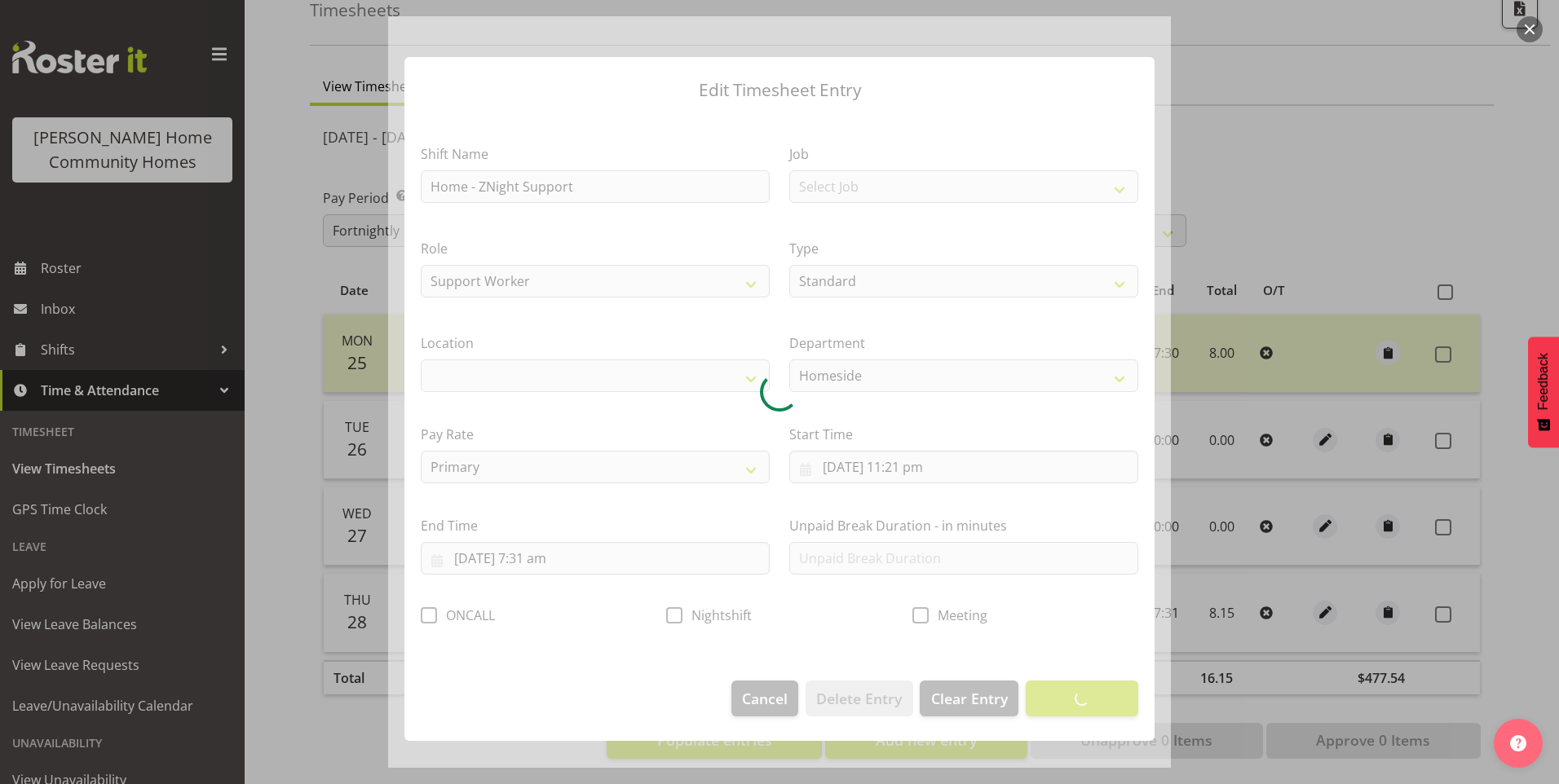
select select "1067"
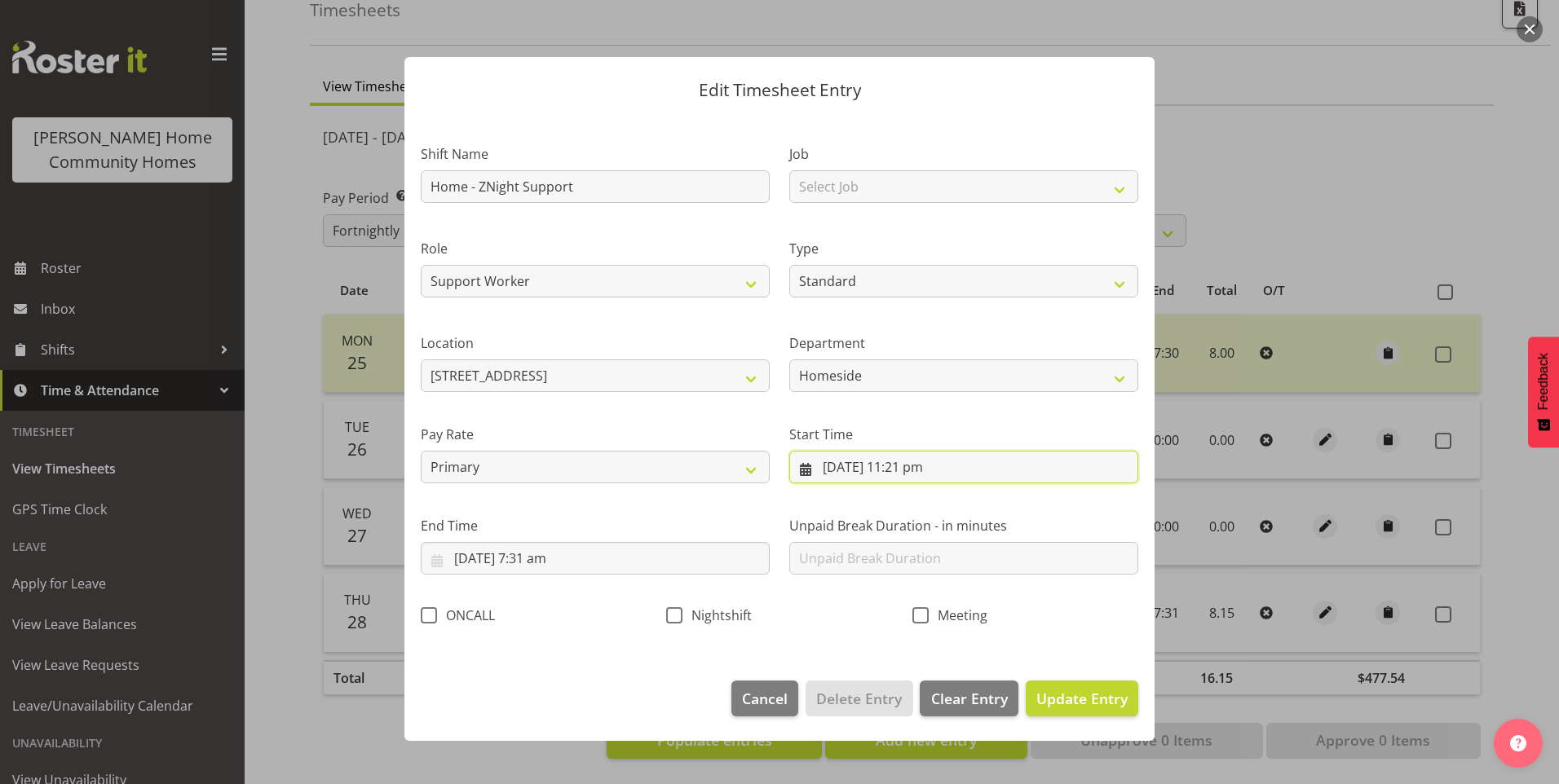
click at [937, 472] on input "[DATE] 11:21 pm" at bounding box center [963, 467] width 349 height 33
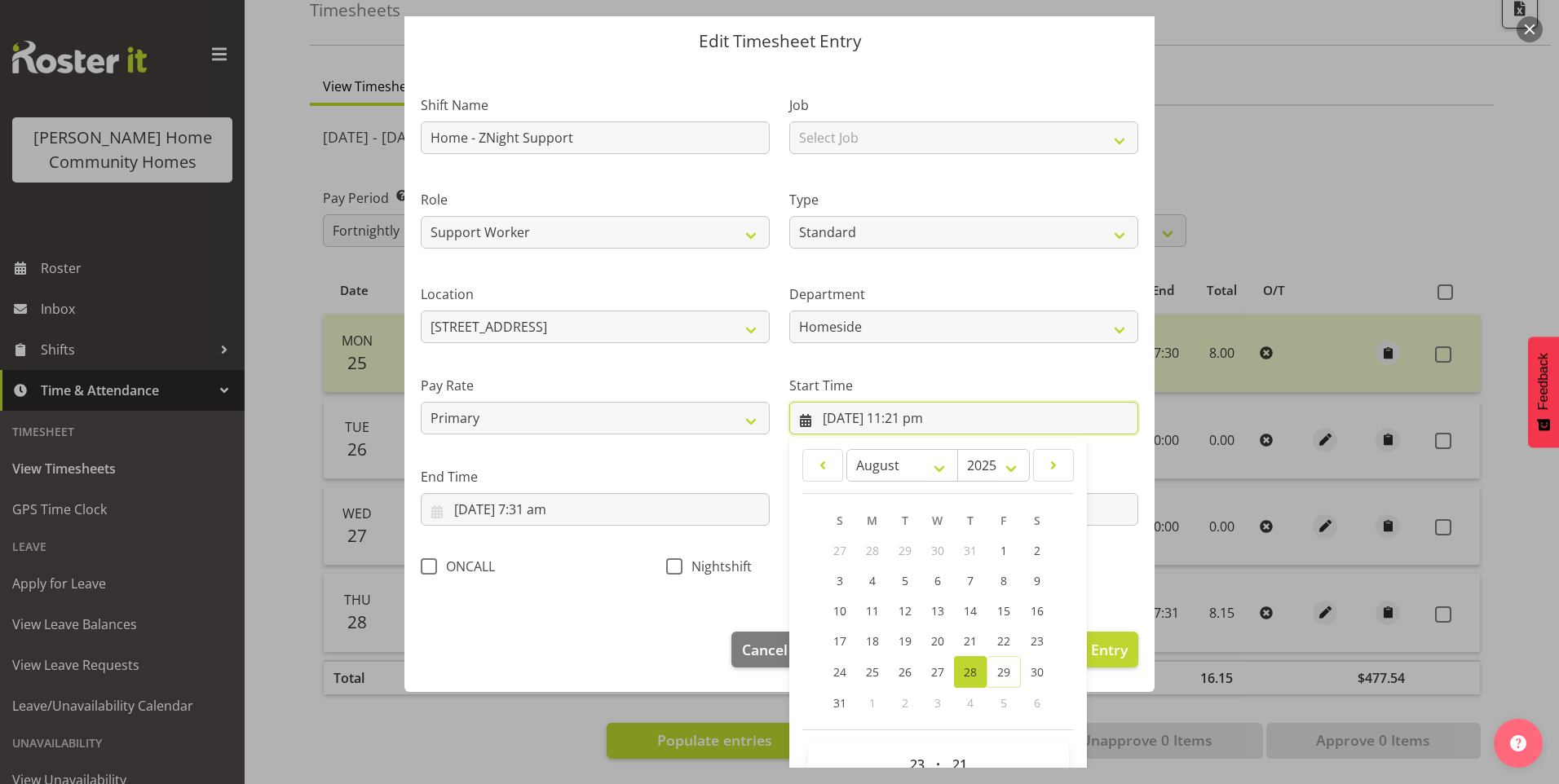
scroll to position [88, 0]
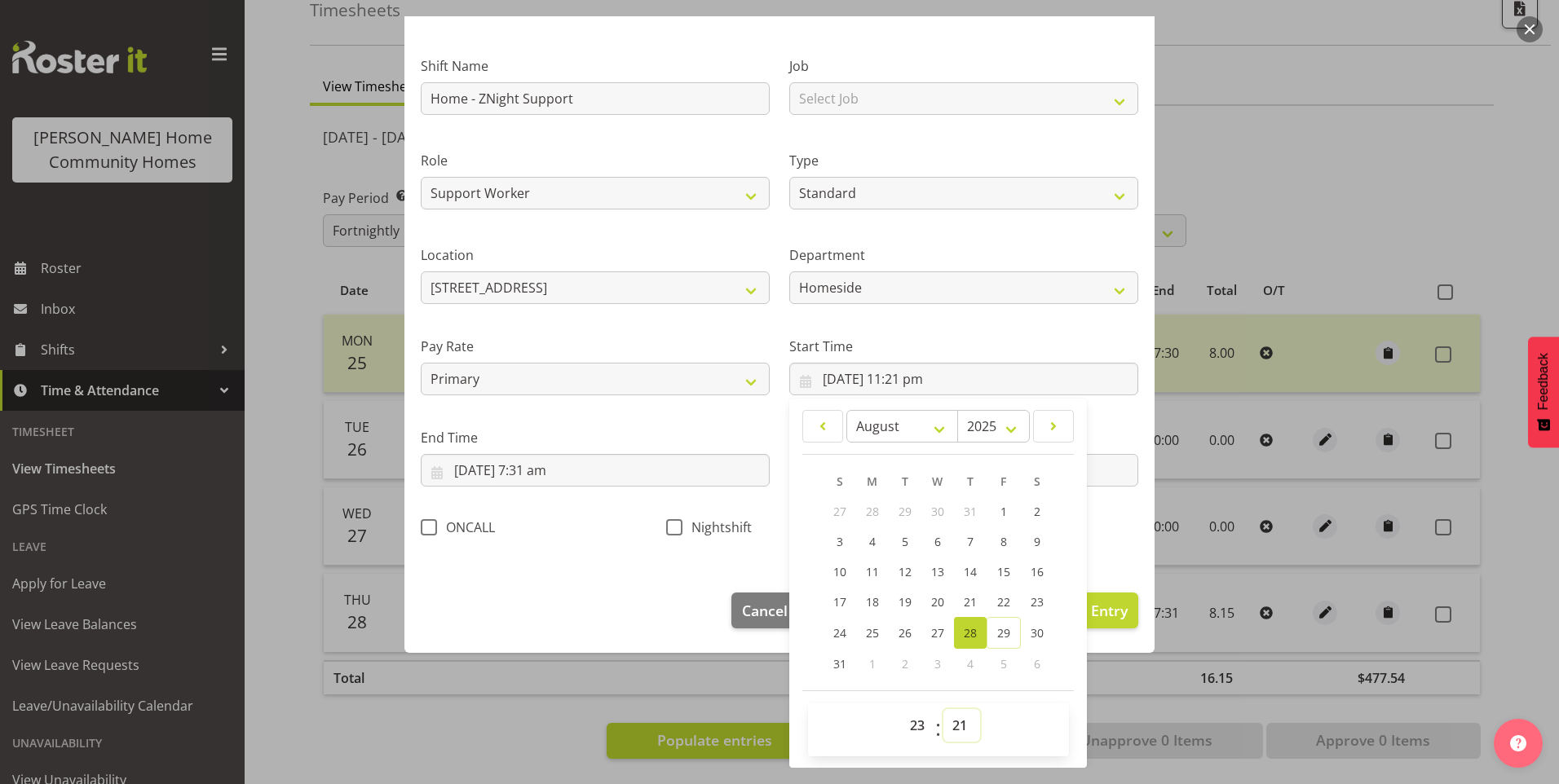
click at [956, 719] on select "00 01 02 03 04 05 06 07 08 09 10 11 12 13 14 15 16 17 18 19 20 21 22 23 24 25 2…" at bounding box center [962, 726] width 37 height 33
select select "30"
click at [944, 710] on select "00 01 02 03 04 05 06 07 08 09 10 11 12 13 14 15 16 17 18 19 20 21 22 23 24 25 2…" at bounding box center [962, 726] width 37 height 33
type input "[DATE] 11:30 pm"
click at [542, 470] on input "[DATE] 7:31 am" at bounding box center [595, 471] width 349 height 33
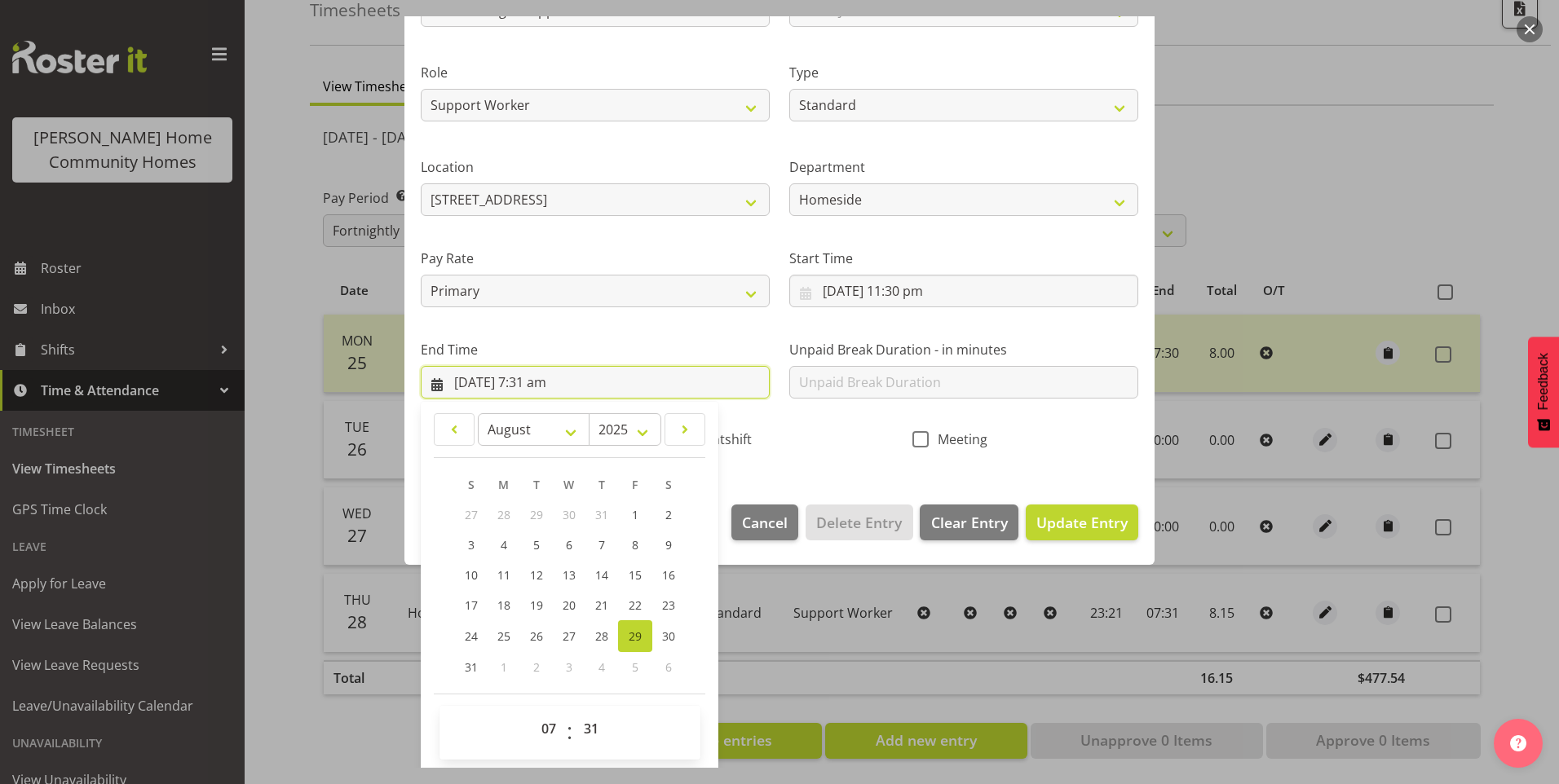
scroll to position [180, 0]
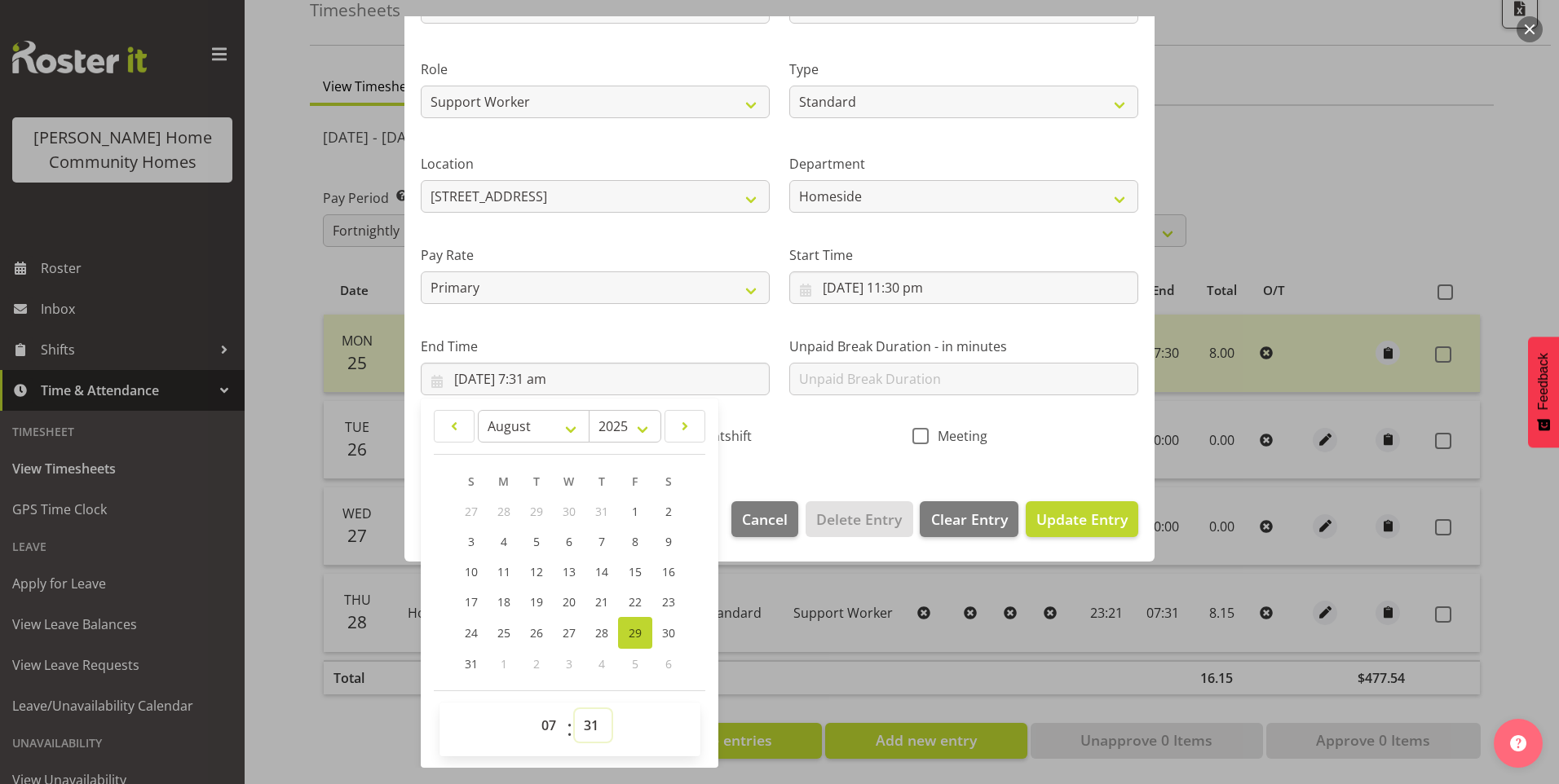
click at [596, 729] on select "00 01 02 03 04 05 06 07 08 09 10 11 12 13 14 15 16 17 18 19 20 21 22 23 24 25 2…" at bounding box center [593, 726] width 37 height 33
select select "30"
click at [574, 710] on select "00 01 02 03 04 05 06 07 08 09 10 11 12 13 14 15 16 17 18 19 20 21 22 23 24 25 2…" at bounding box center [593, 726] width 37 height 33
type input "[DATE] 7:30 am"
click at [724, 428] on span "Nightshift" at bounding box center [718, 436] width 70 height 16
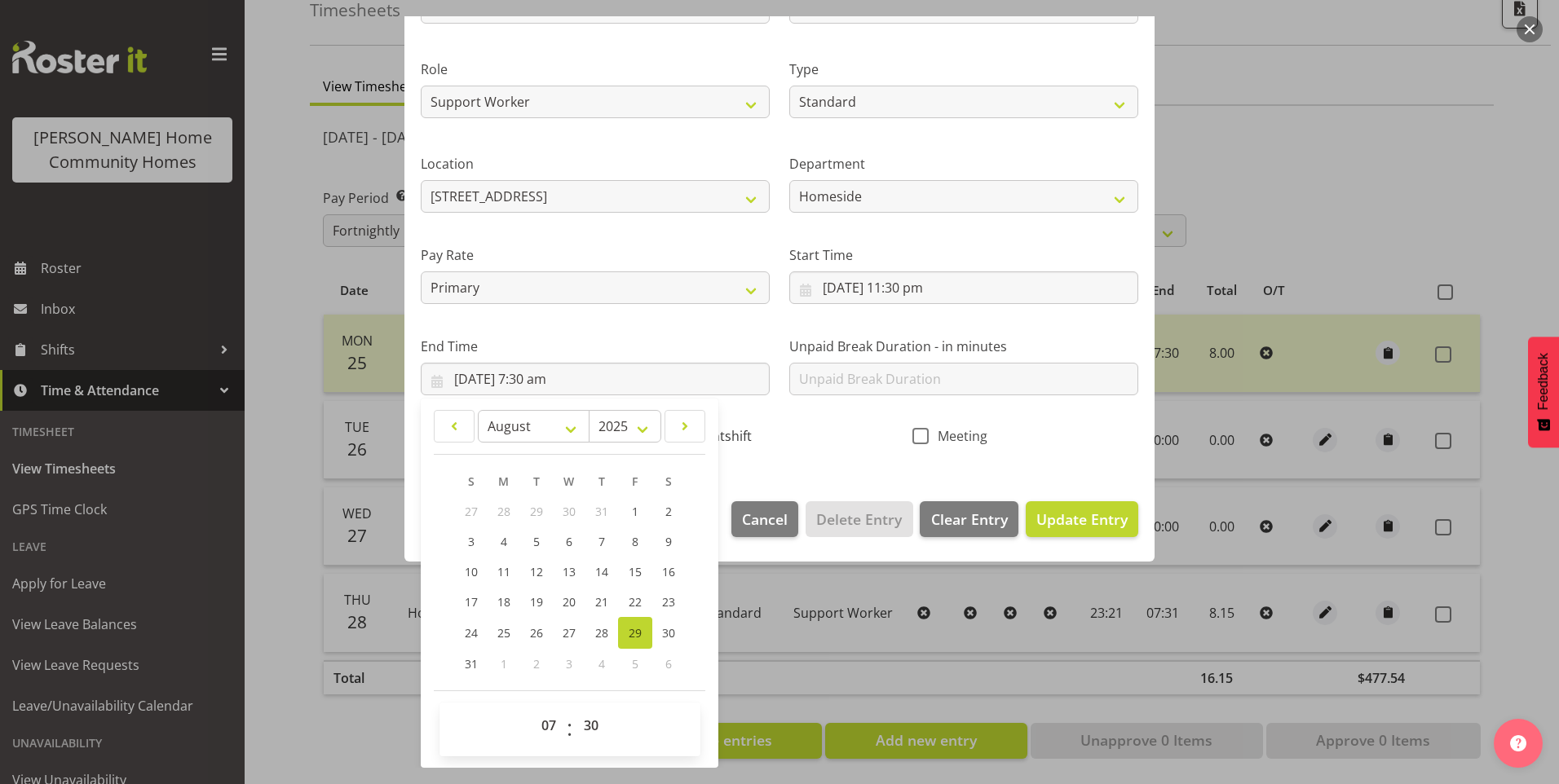
click at [677, 430] on input "Nightshift" at bounding box center [671, 435] width 11 height 11
checkbox input "true"
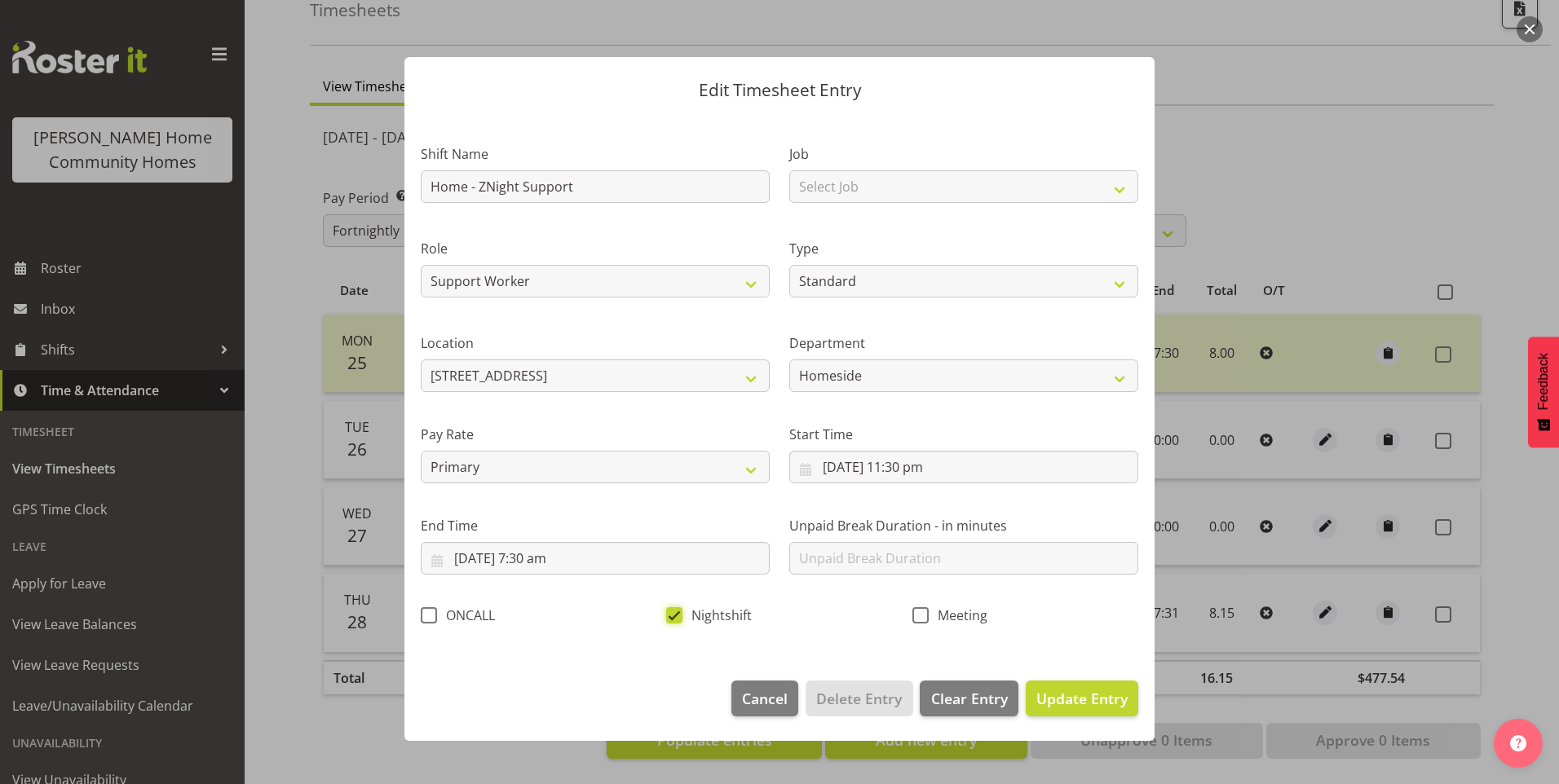
scroll to position [0, 0]
click at [1089, 694] on span "Update Entry" at bounding box center [1082, 698] width 91 height 19
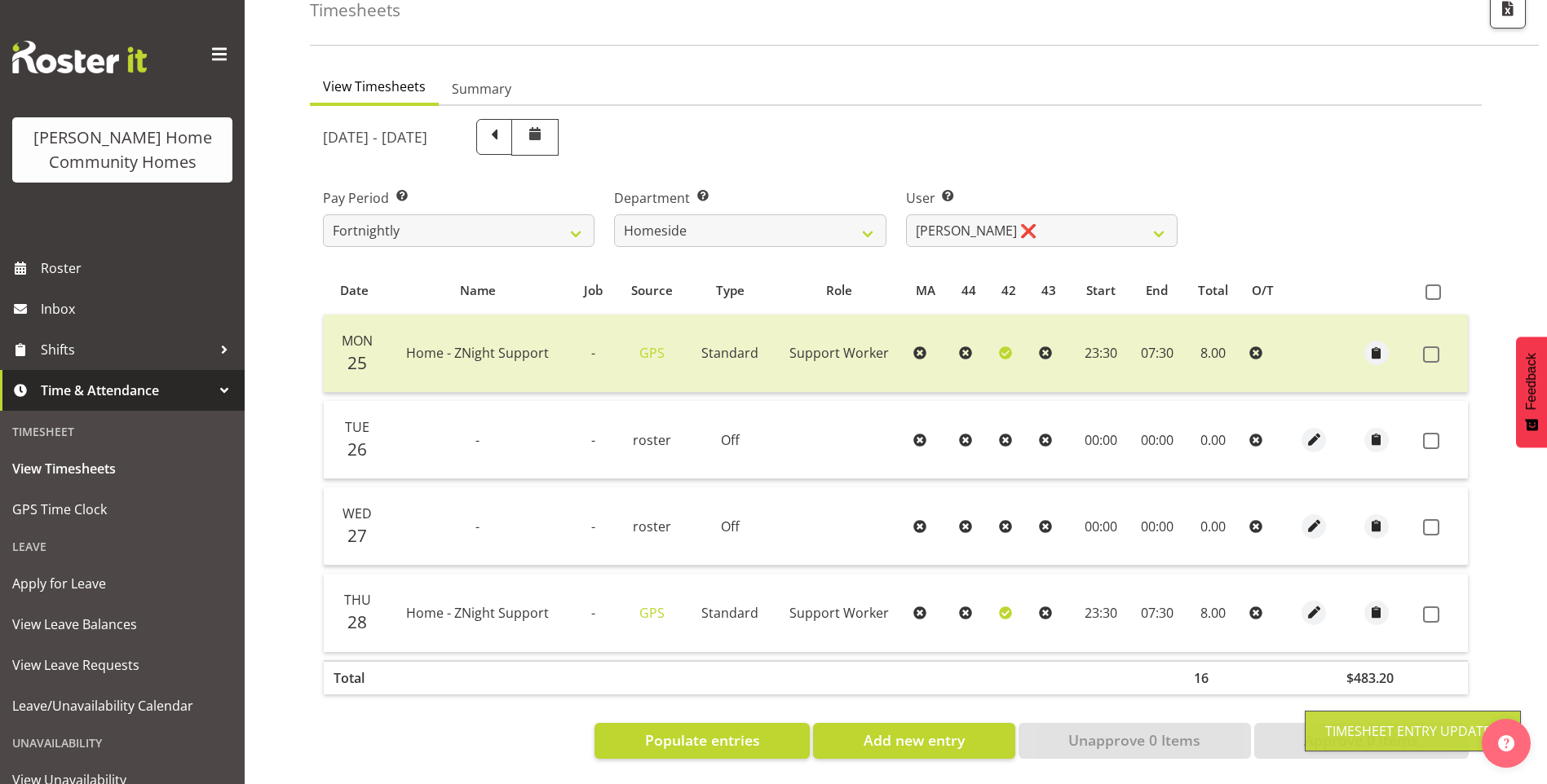
drag, startPoint x: 1427, startPoint y: 597, endPoint x: 1416, endPoint y: 626, distance: 31.0
click at [1427, 606] on span at bounding box center [1430, 614] width 16 height 16
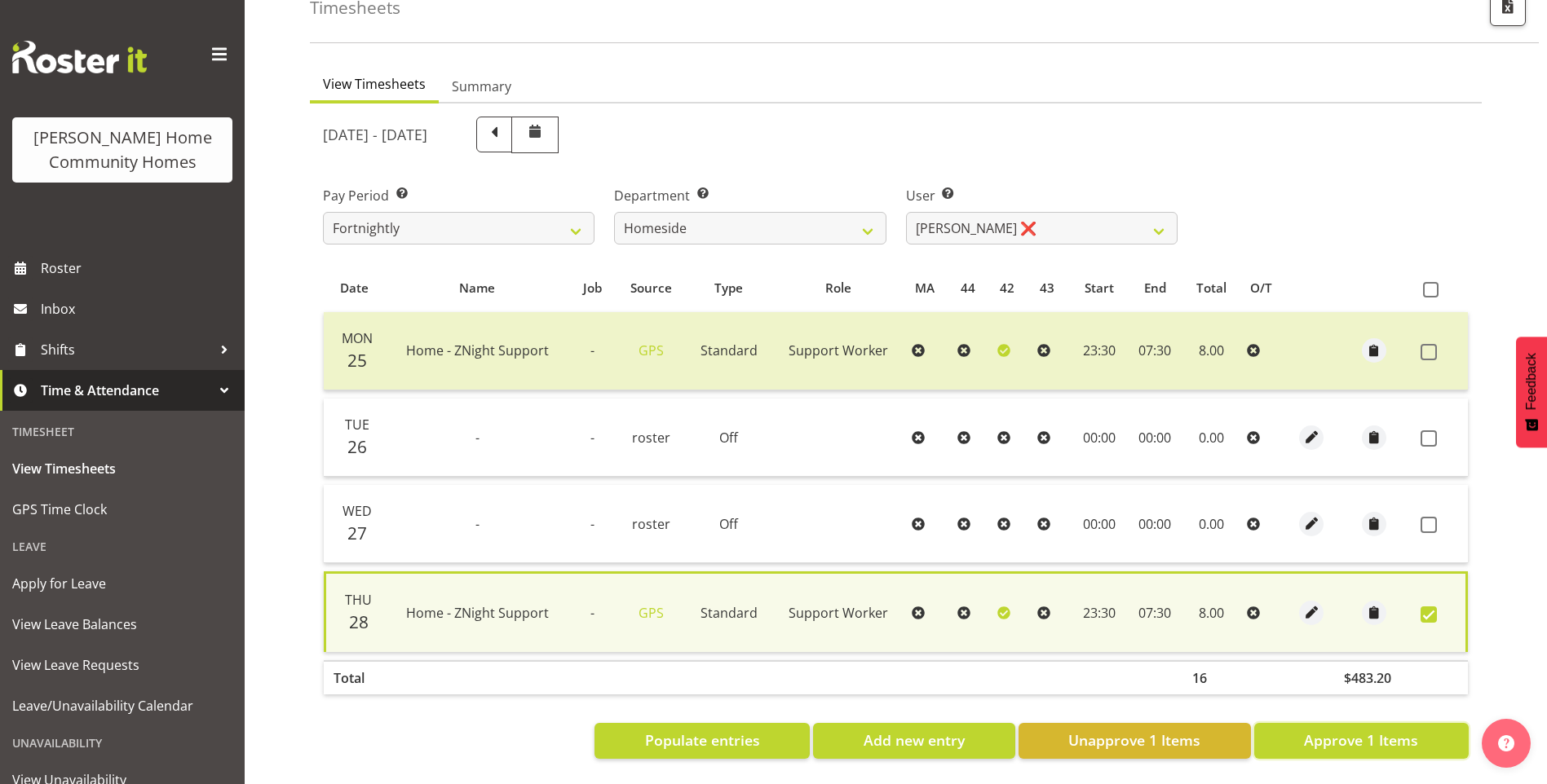
click at [1326, 730] on span "Approve 1 Items" at bounding box center [1360, 740] width 114 height 21
checkbox input "false"
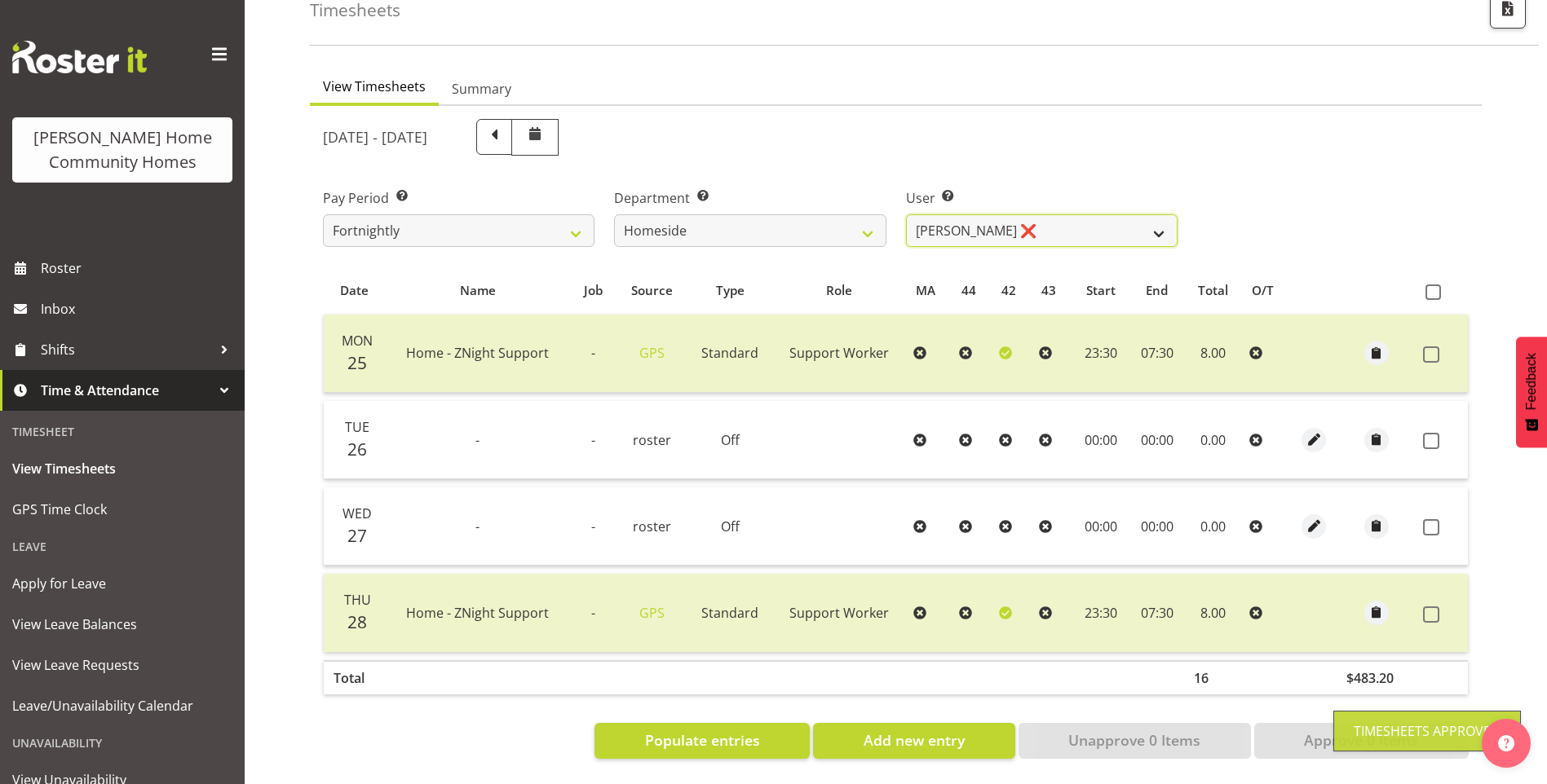
click at [965, 215] on select "[PERSON_NAME] ❌ [PERSON_NAME] ❌ [PERSON_NAME] (BK) [PERSON_NAME] ✔ [PERSON_NAME…" at bounding box center [1041, 231] width 272 height 33
select select "8534"
click at [906, 215] on select "[PERSON_NAME] ❌ [PERSON_NAME] ❌ [PERSON_NAME] (BK) [PERSON_NAME] ✔ [PERSON_NAME…" at bounding box center [1041, 231] width 272 height 33
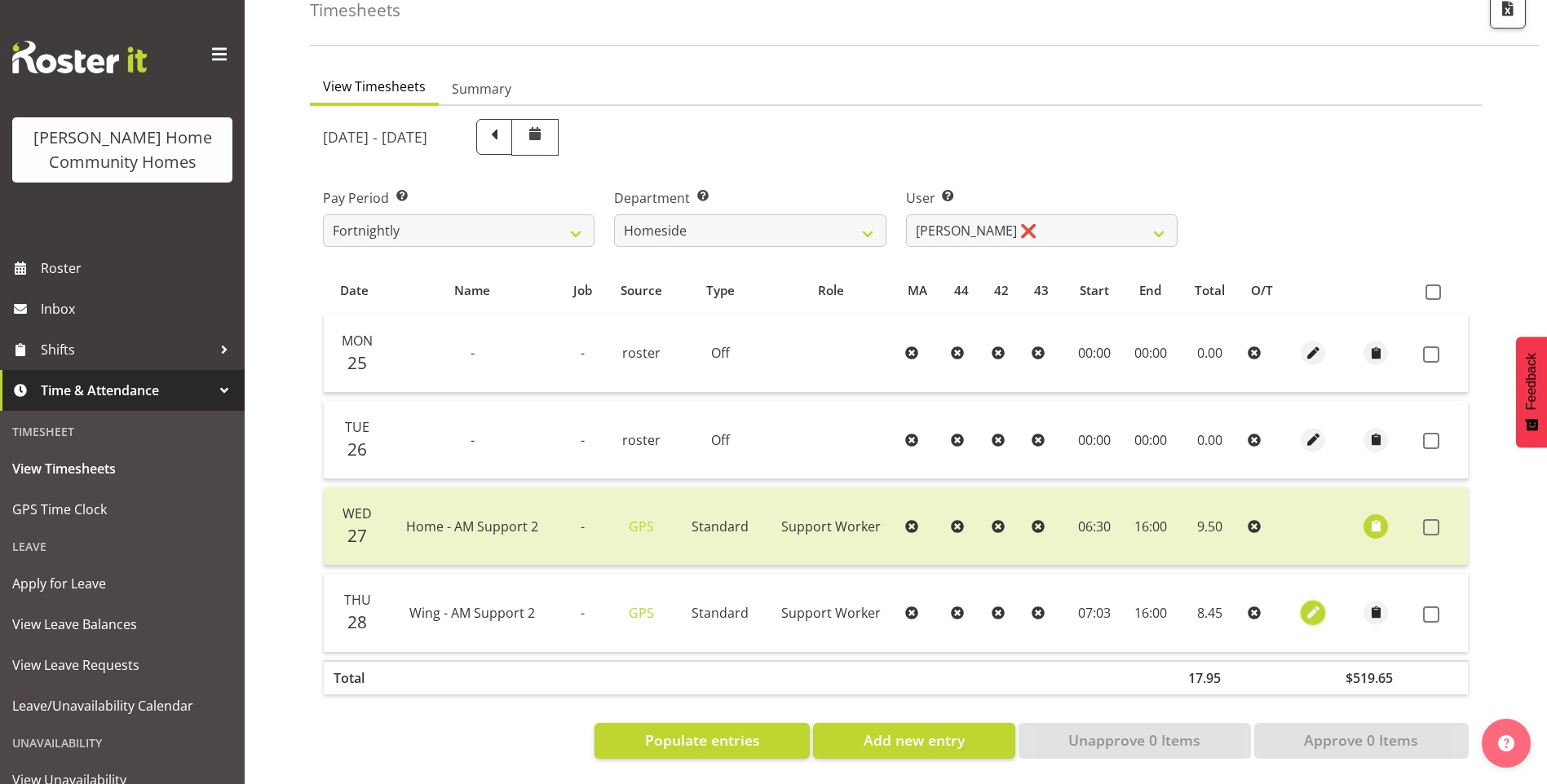
click at [1313, 603] on span "button" at bounding box center [1312, 612] width 18 height 18
select select "Standard"
select select "749"
select select "7"
select select "2025"
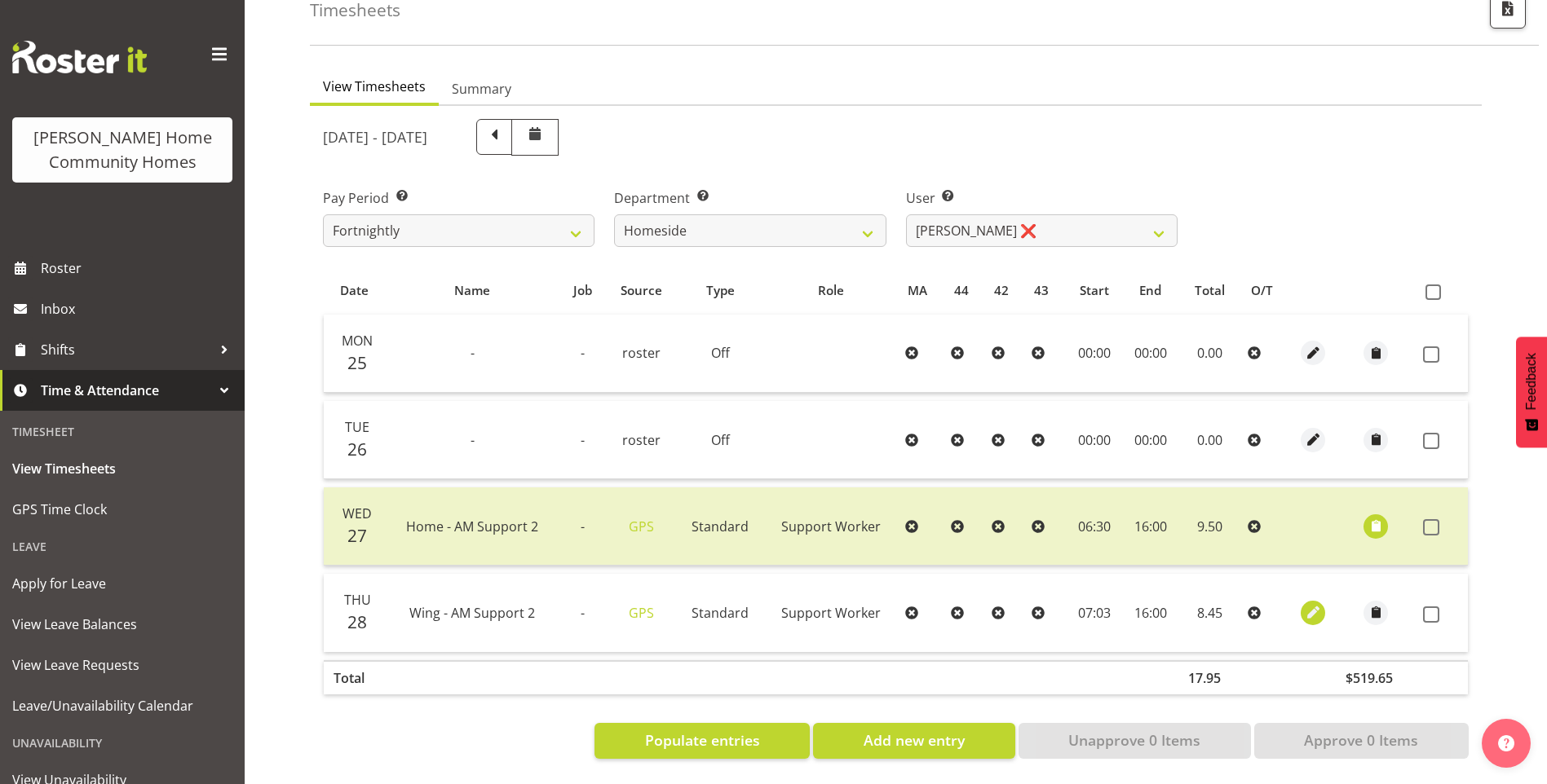
select select "7"
select select "3"
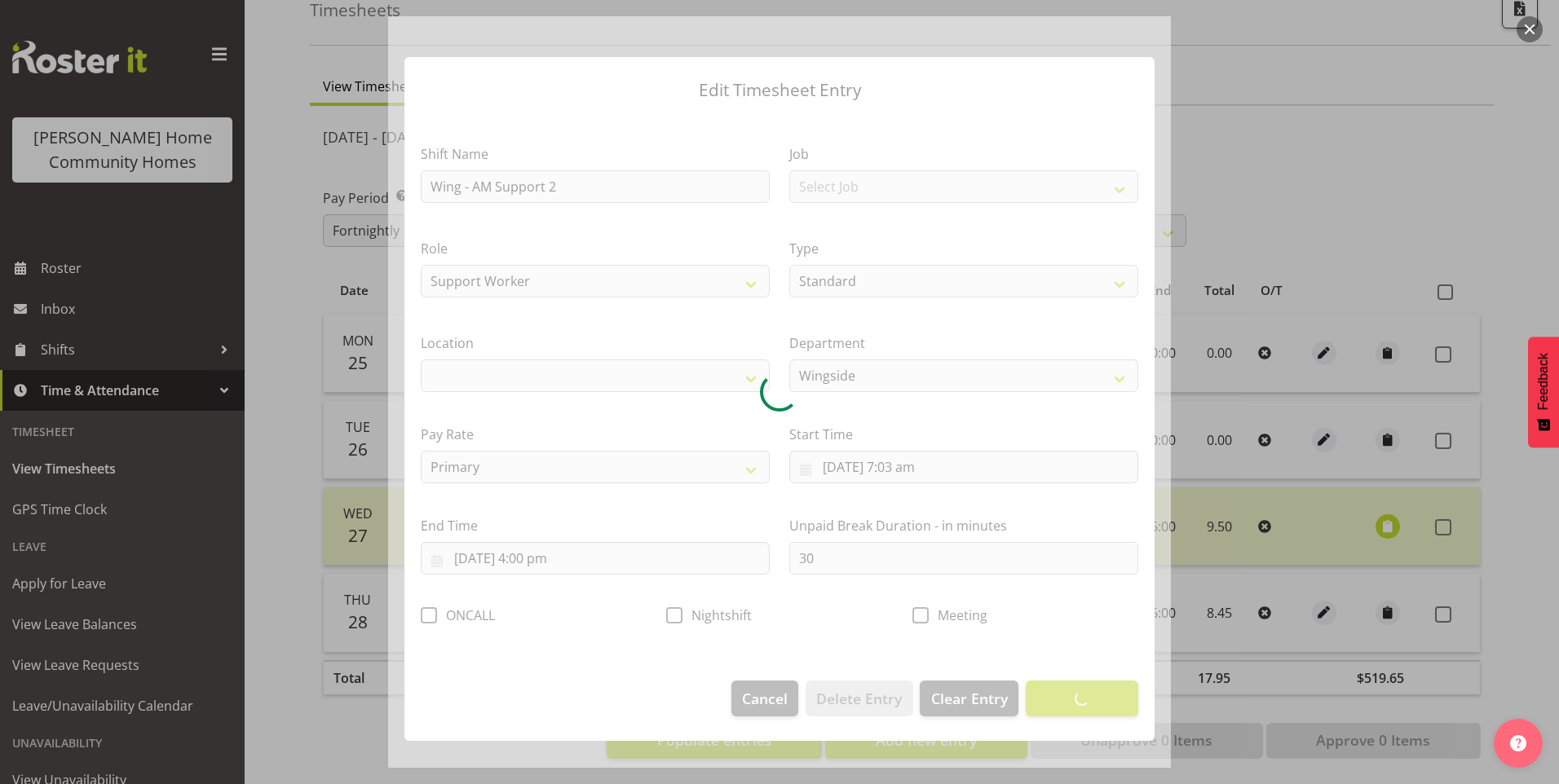
select select "1071"
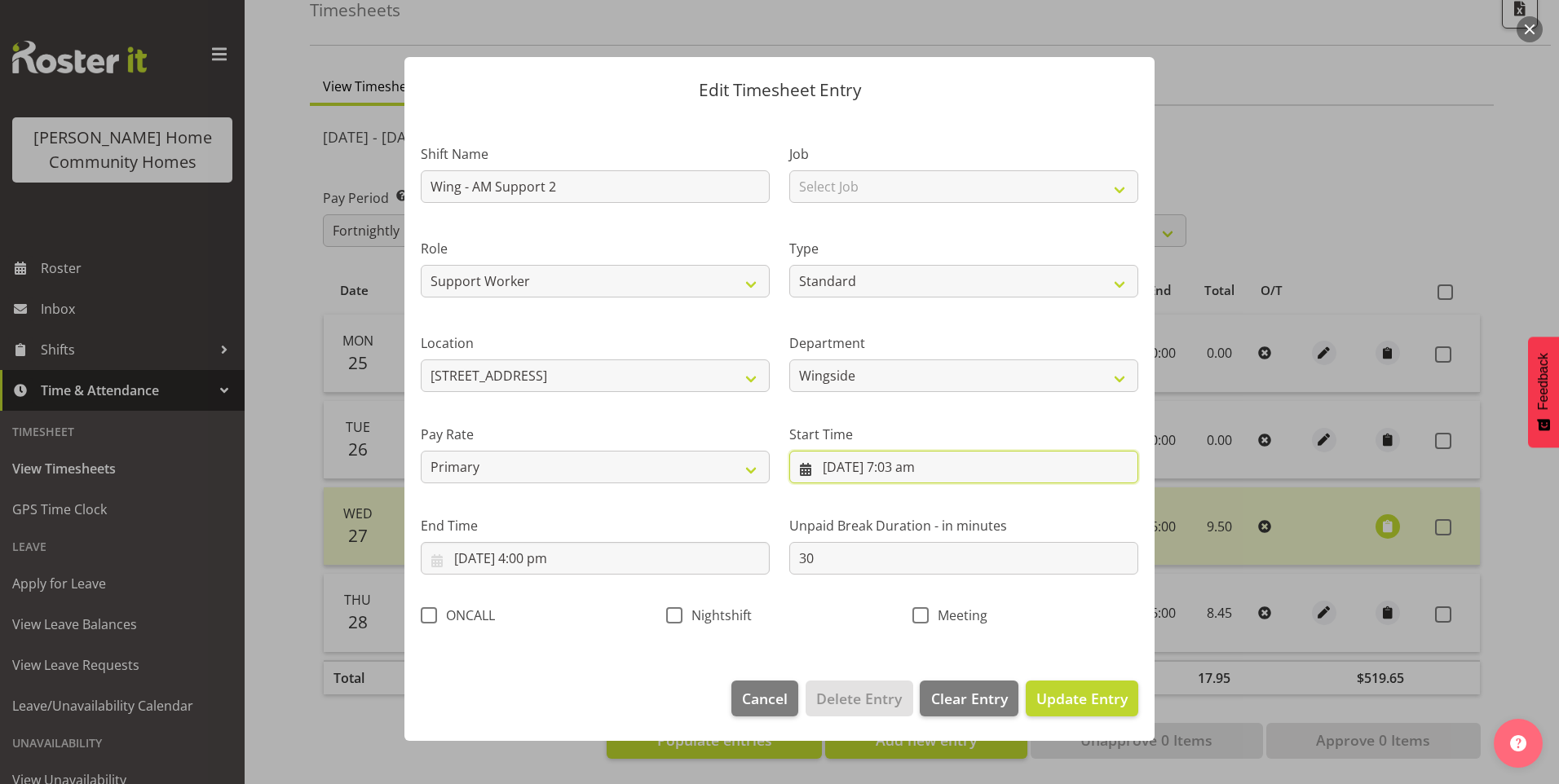
click at [925, 479] on input "[DATE] 7:03 am" at bounding box center [963, 467] width 349 height 33
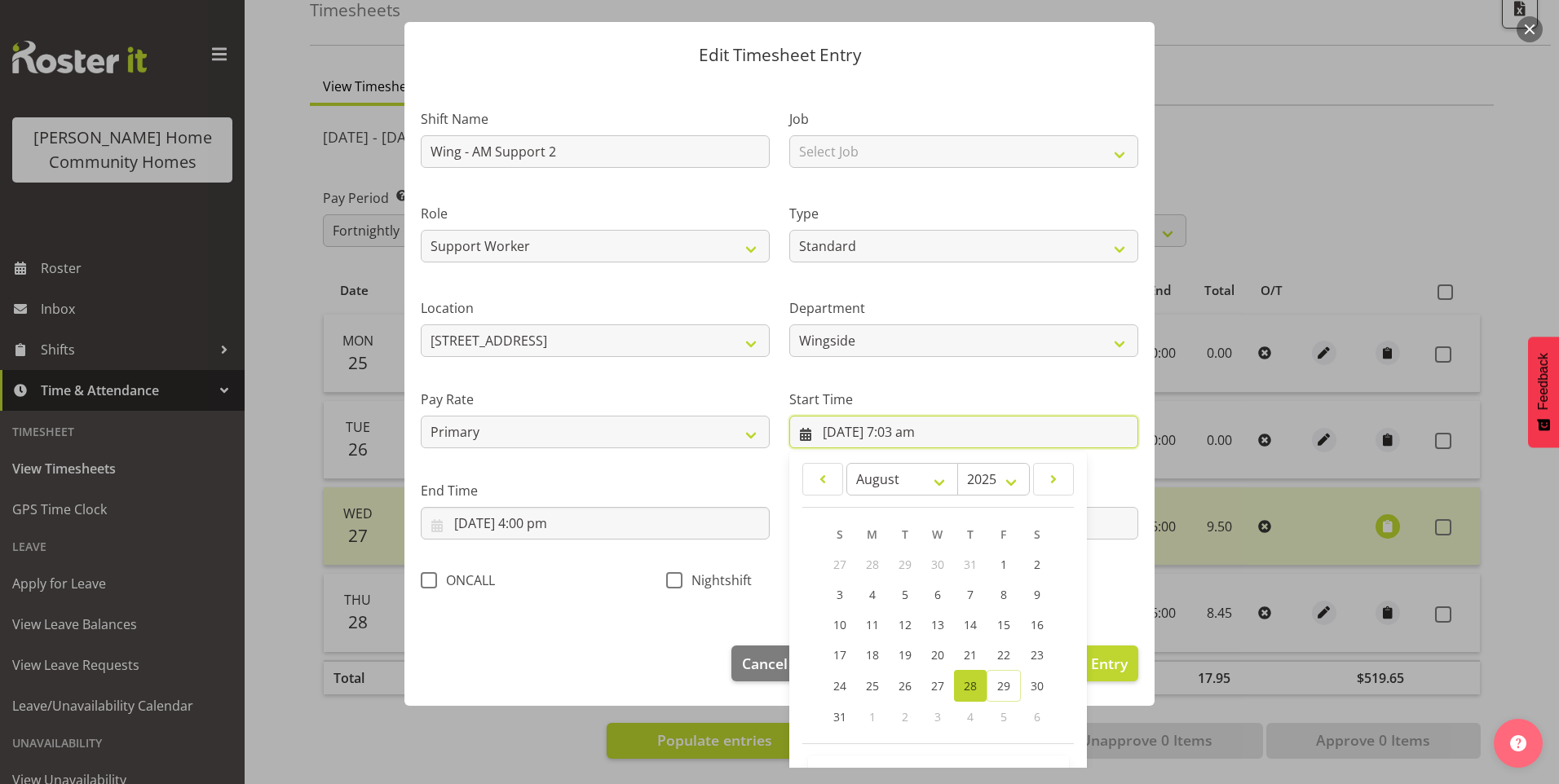
scroll to position [88, 0]
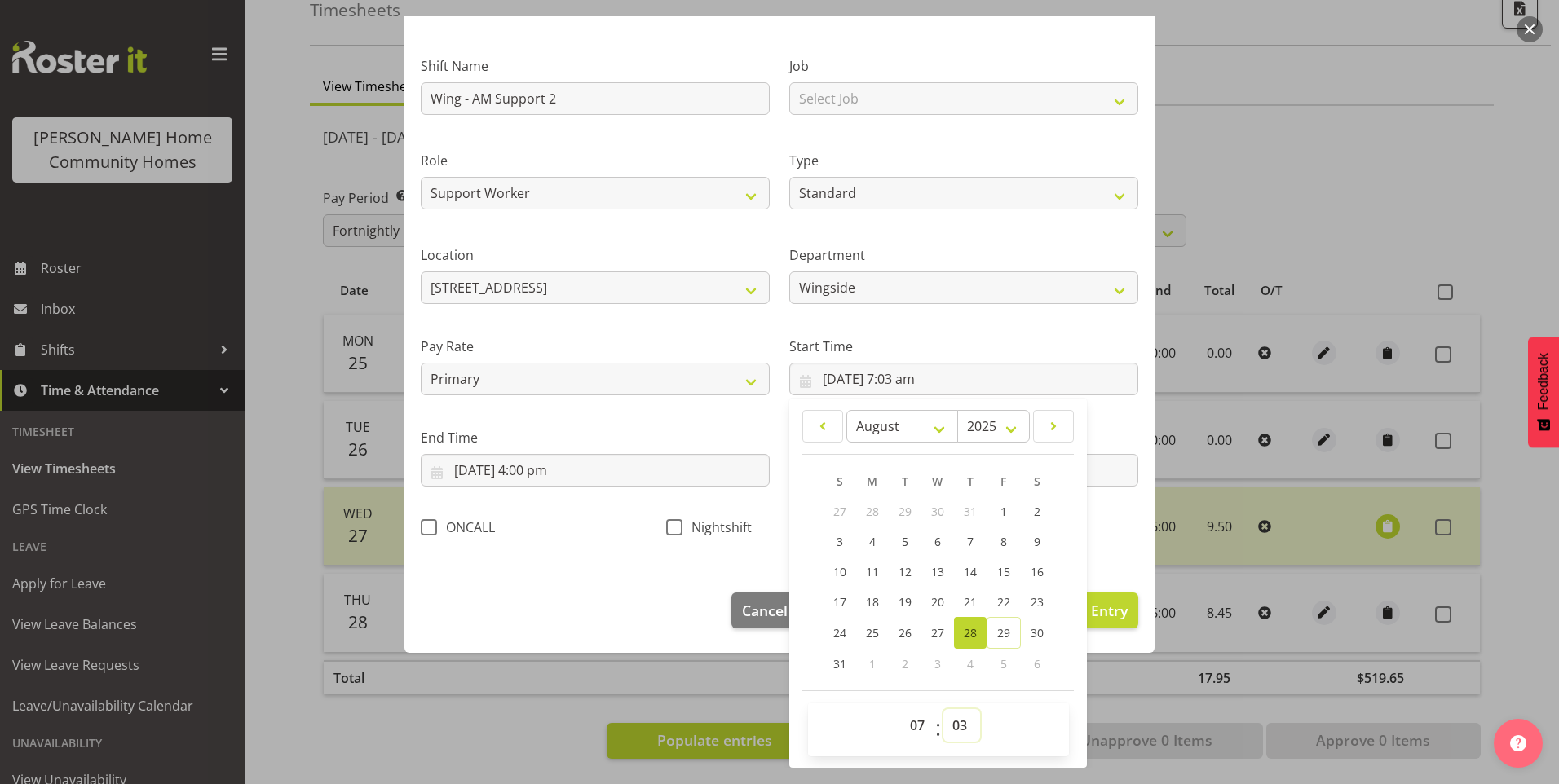
click at [959, 711] on select "00 01 02 03 04 05 06 07 08 09 10 11 12 13 14 15 16 17 18 19 20 21 22 23 24 25 2…" at bounding box center [962, 726] width 37 height 33
select select "0"
click at [944, 710] on select "00 01 02 03 04 05 06 07 08 09 10 11 12 13 14 15 16 17 18 19 20 21 22 23 24 25 2…" at bounding box center [962, 726] width 37 height 33
type input "[DATE] 7:00 am"
click at [1102, 598] on button "Update Entry" at bounding box center [1082, 610] width 112 height 36
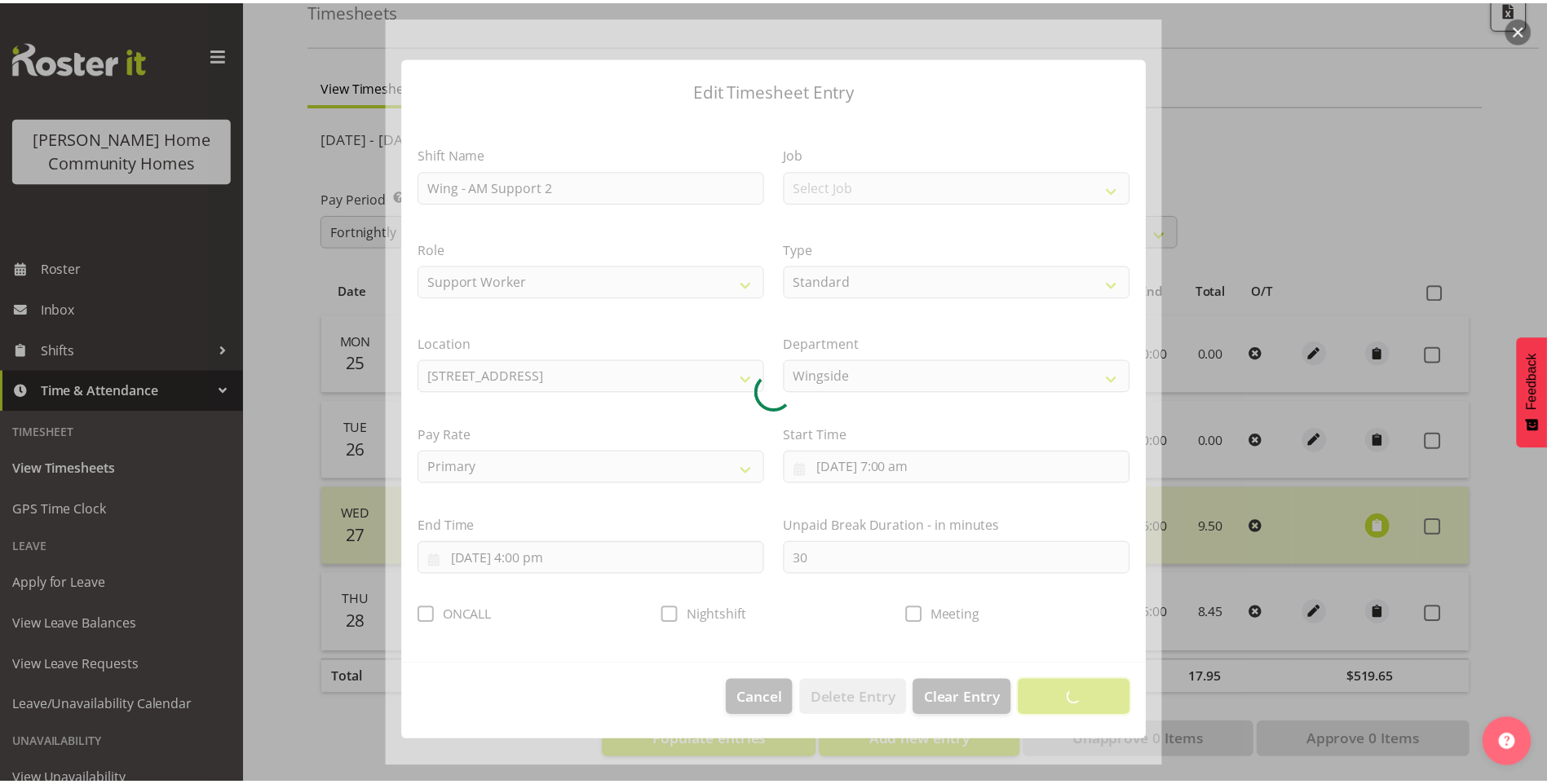
scroll to position [0, 0]
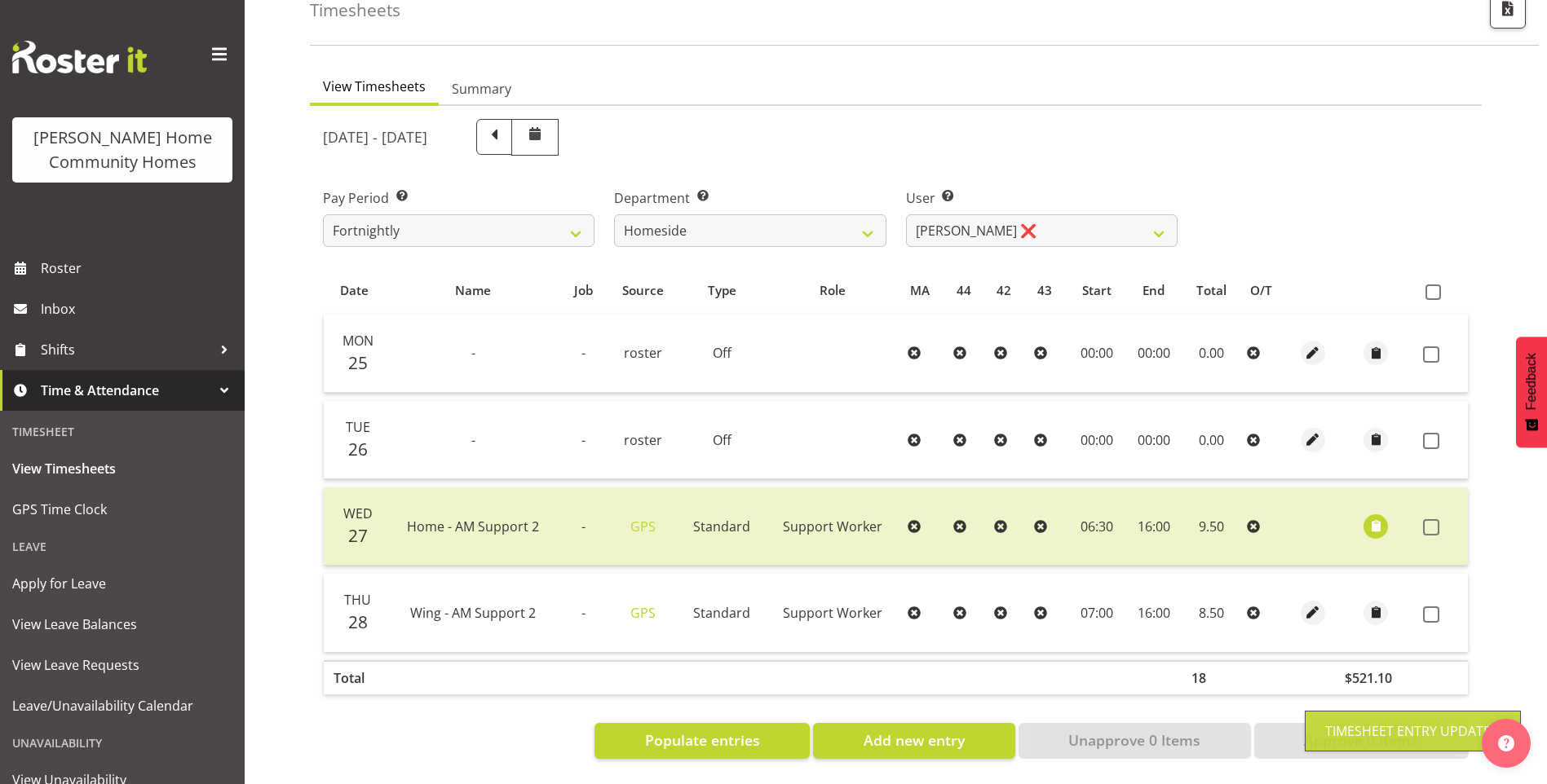
click at [1432, 606] on span at bounding box center [1430, 614] width 16 height 16
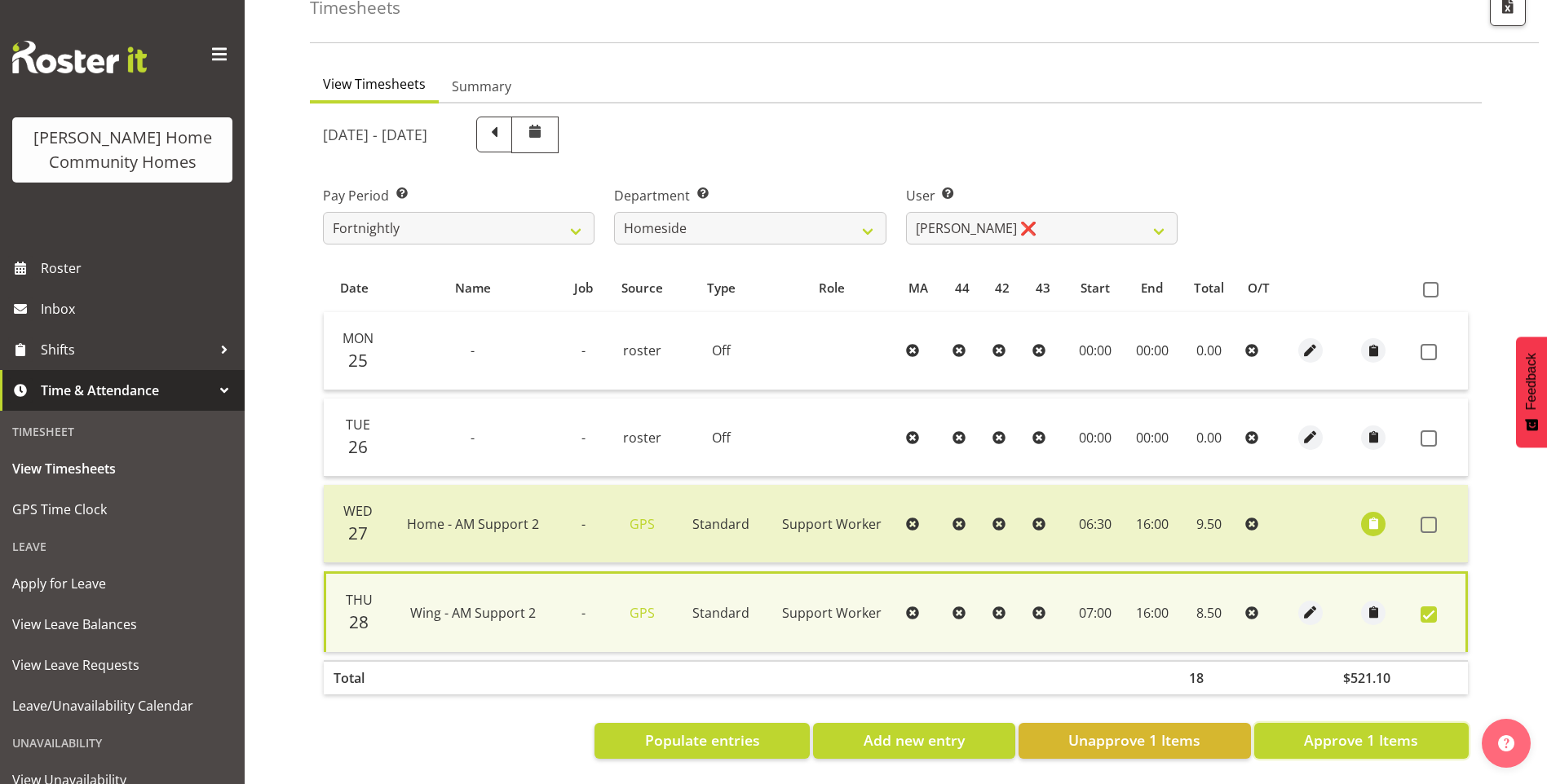
drag, startPoint x: 1322, startPoint y: 728, endPoint x: 1317, endPoint y: 691, distance: 37.3
click at [1322, 730] on span "Approve 1 Items" at bounding box center [1360, 740] width 114 height 21
checkbox input "false"
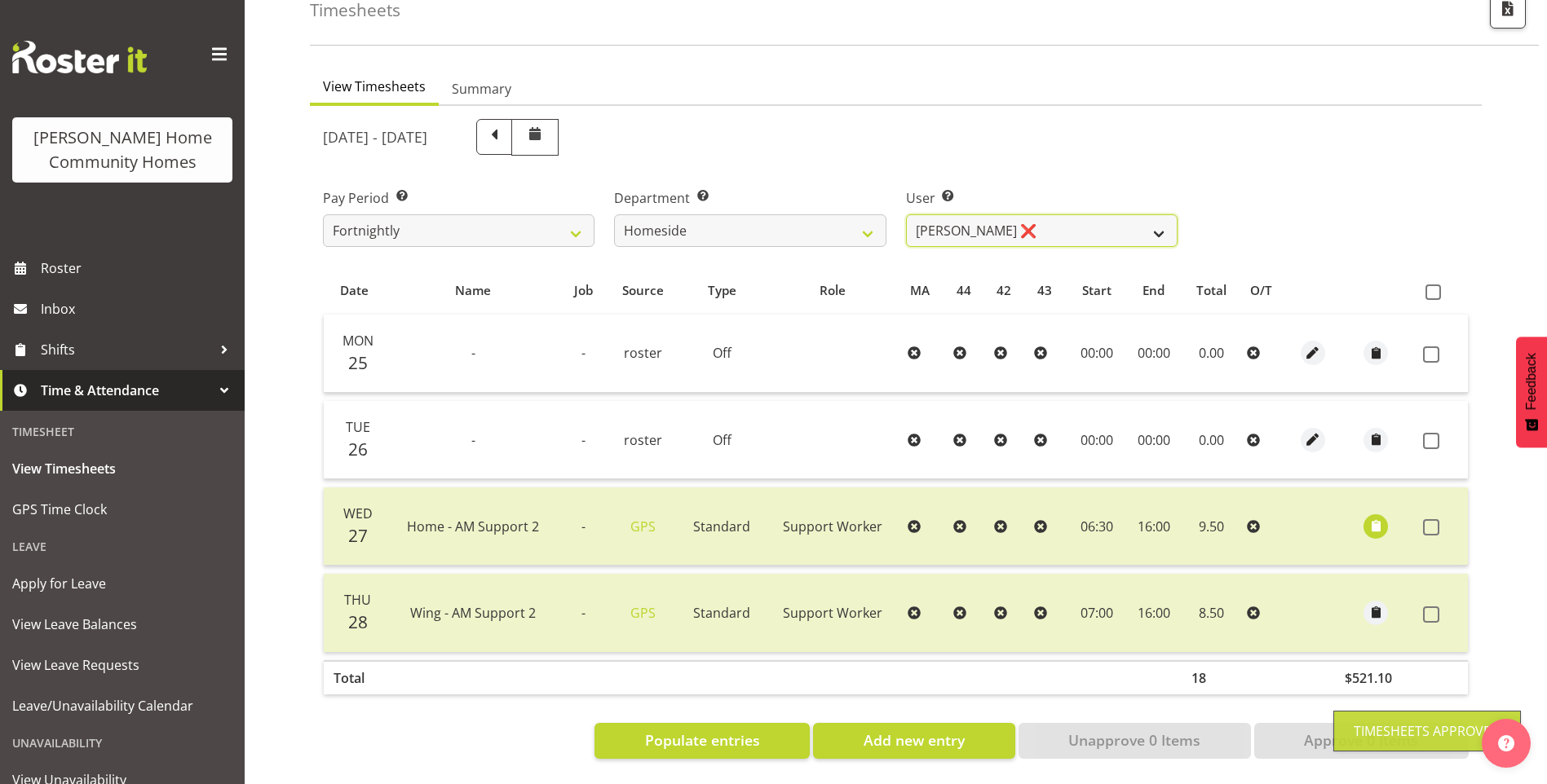
click at [954, 217] on select "[PERSON_NAME] ❌ [PERSON_NAME] ❌ [PERSON_NAME] (BK) [PERSON_NAME] ✔ [PERSON_NAME…" at bounding box center [1041, 231] width 272 height 33
click at [906, 215] on select "[PERSON_NAME] ❌ [PERSON_NAME] ❌ [PERSON_NAME] (BK) [PERSON_NAME] ✔ [PERSON_NAME…" at bounding box center [1041, 231] width 272 height 33
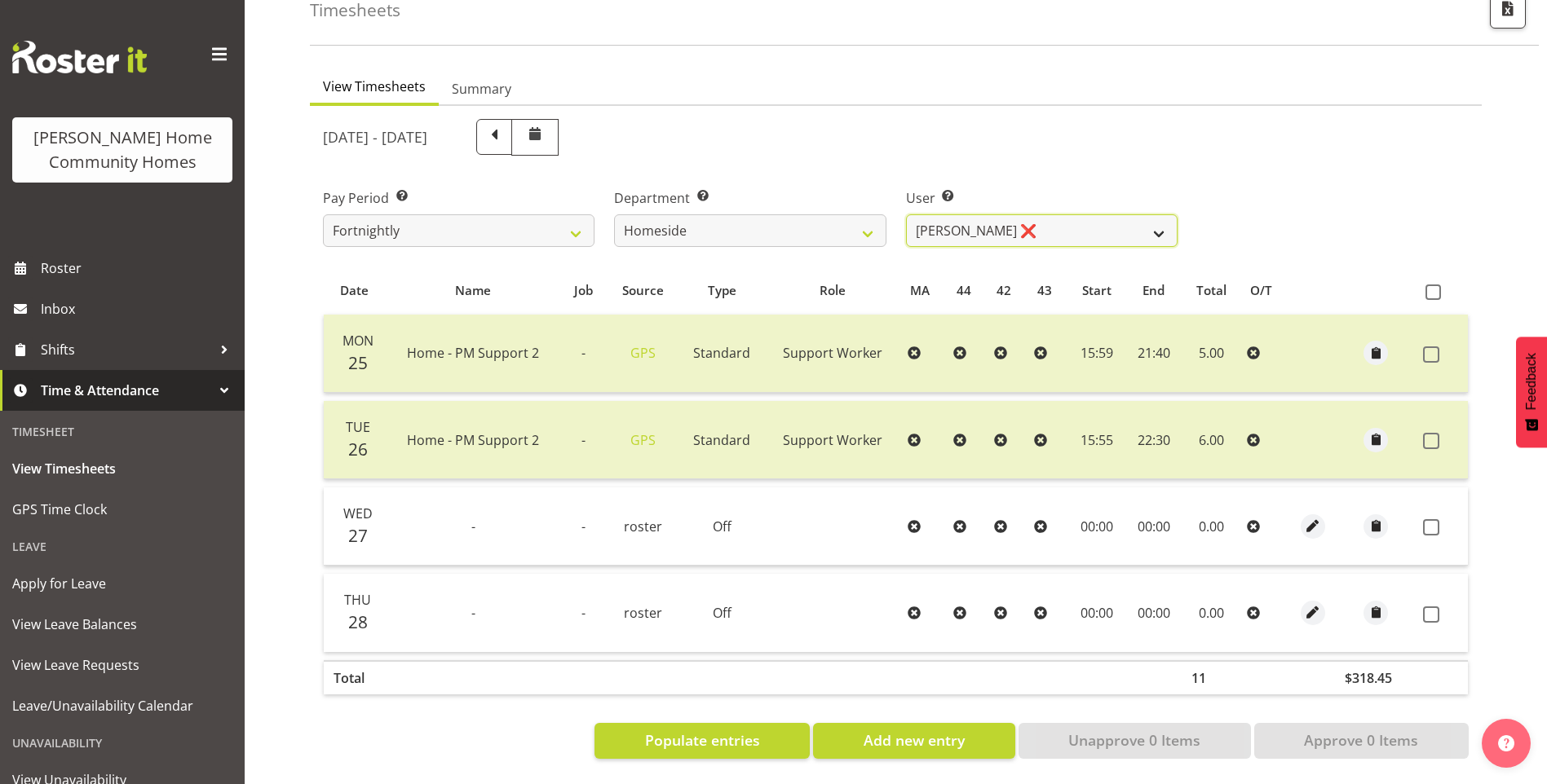
click at [970, 221] on select "[PERSON_NAME] ❌ [PERSON_NAME] ❌ [PERSON_NAME] (BK) [PERSON_NAME] ✔ [PERSON_NAME…" at bounding box center [1041, 231] width 272 height 33
select select "10095"
click at [906, 215] on select "[PERSON_NAME] ❌ [PERSON_NAME] ❌ [PERSON_NAME] (BK) [PERSON_NAME] ✔ [PERSON_NAME…" at bounding box center [1041, 231] width 272 height 33
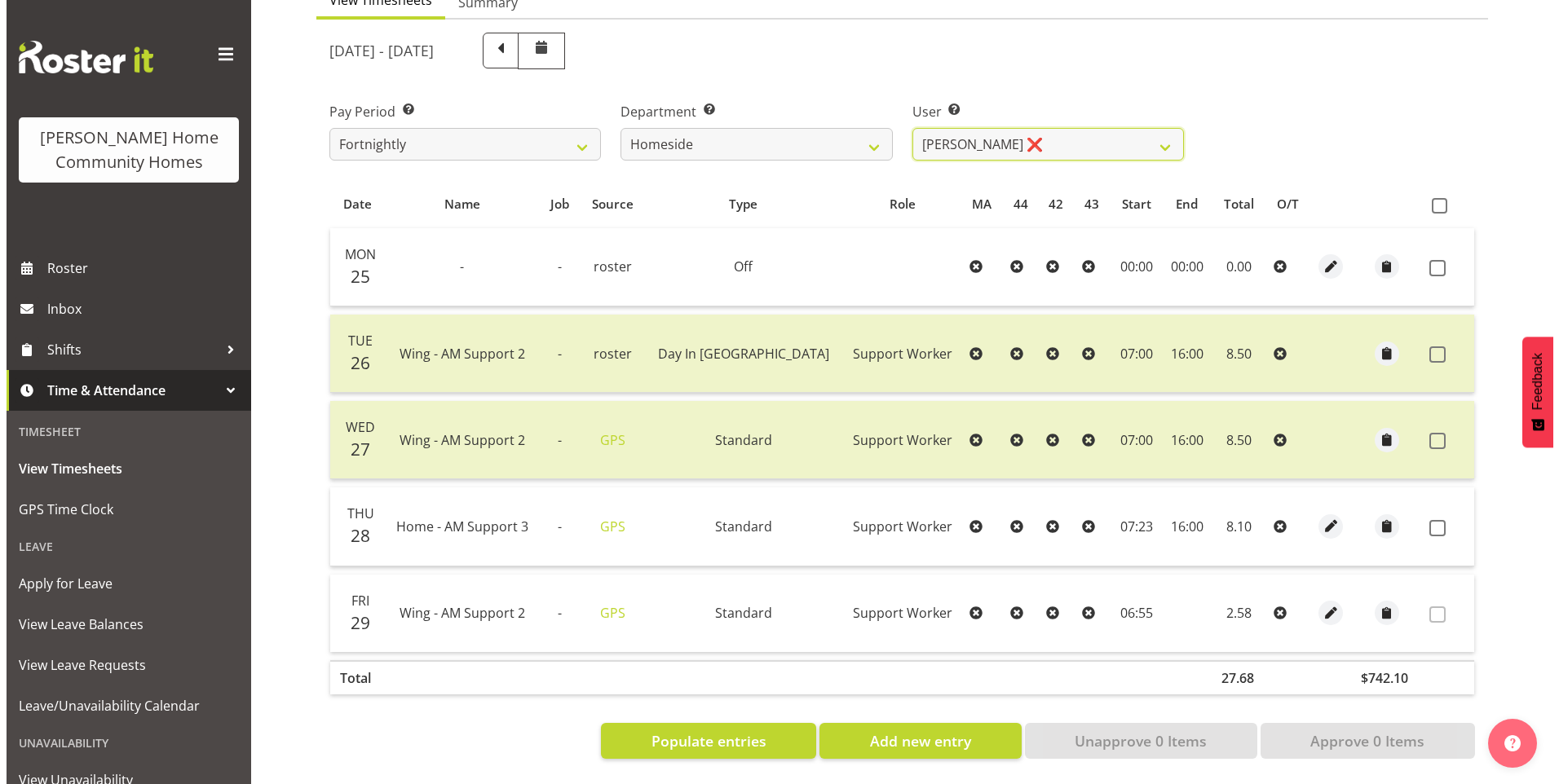
scroll to position [195, 0]
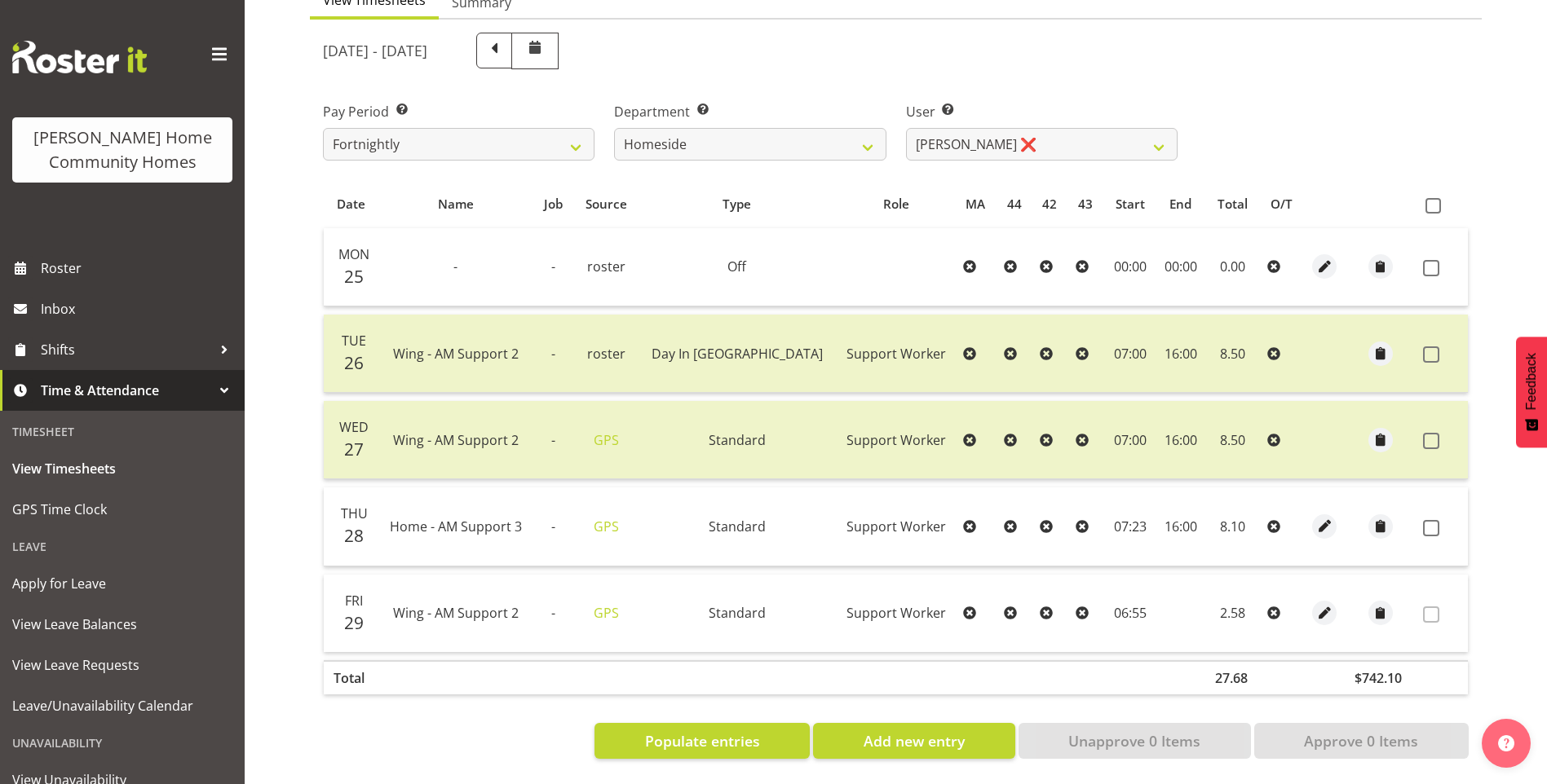
click at [1311, 516] on div at bounding box center [1325, 526] width 27 height 24
click at [1318, 517] on span "button" at bounding box center [1324, 526] width 18 height 18
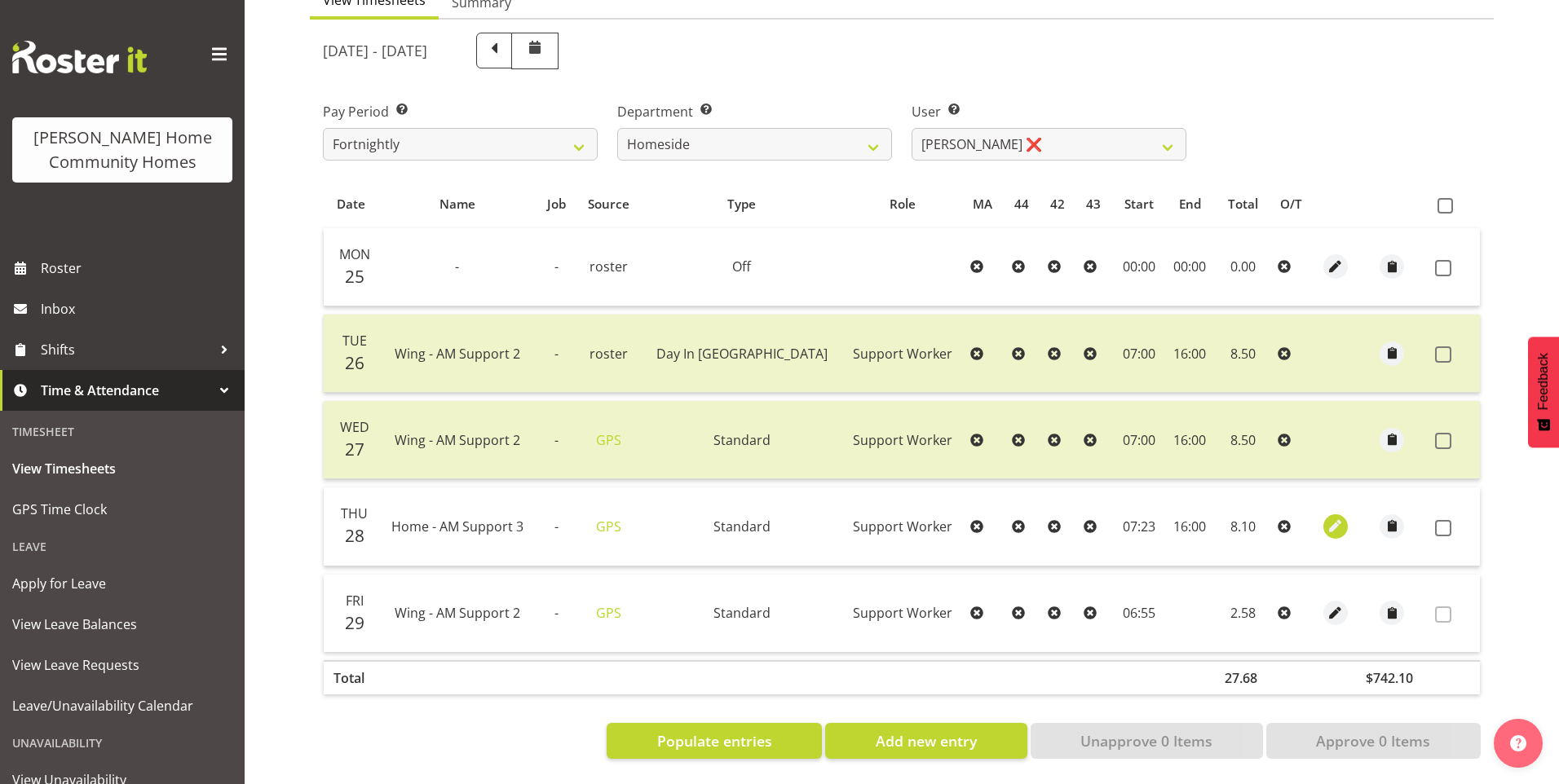
select select "Standard"
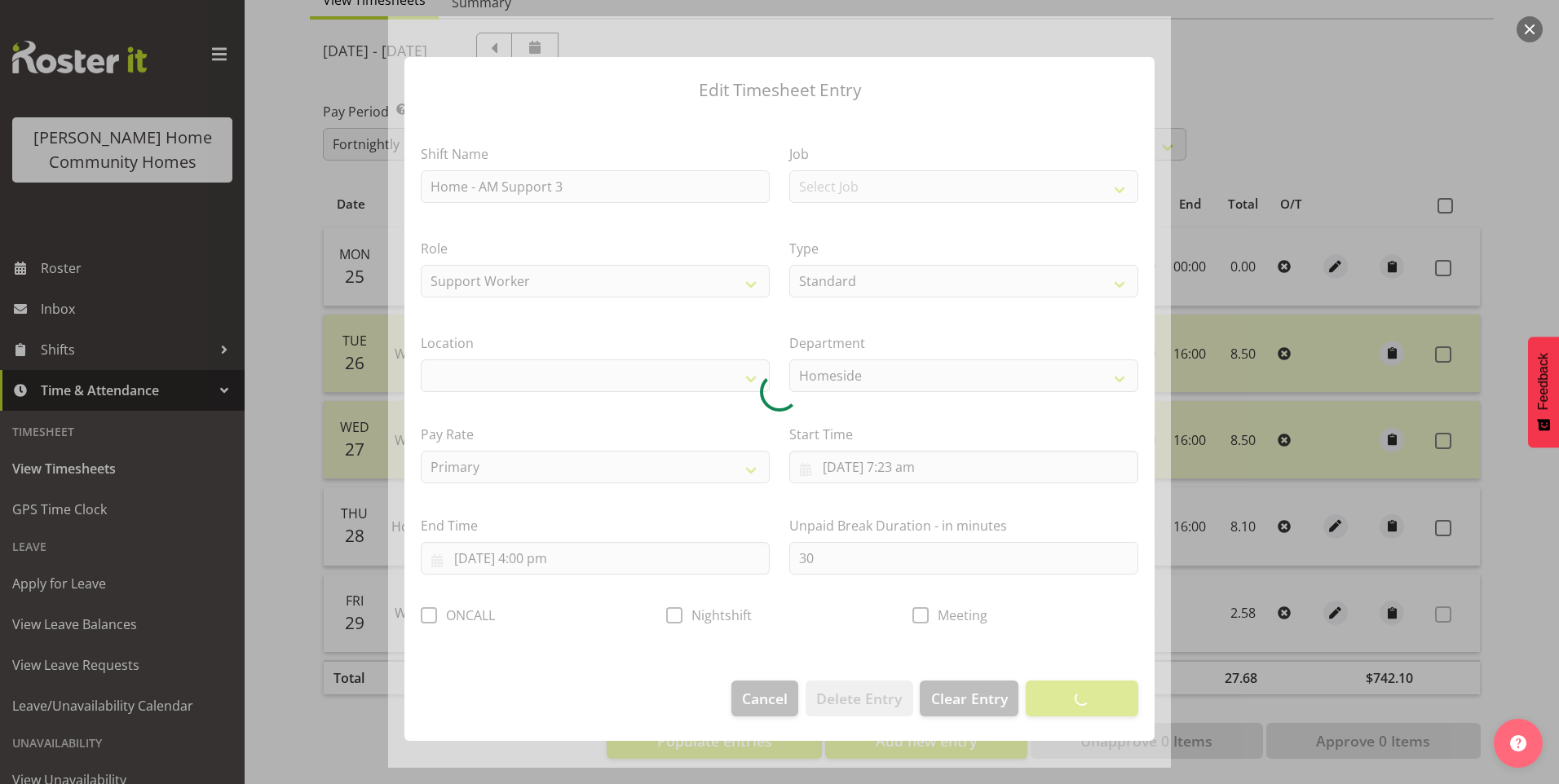
select select "1067"
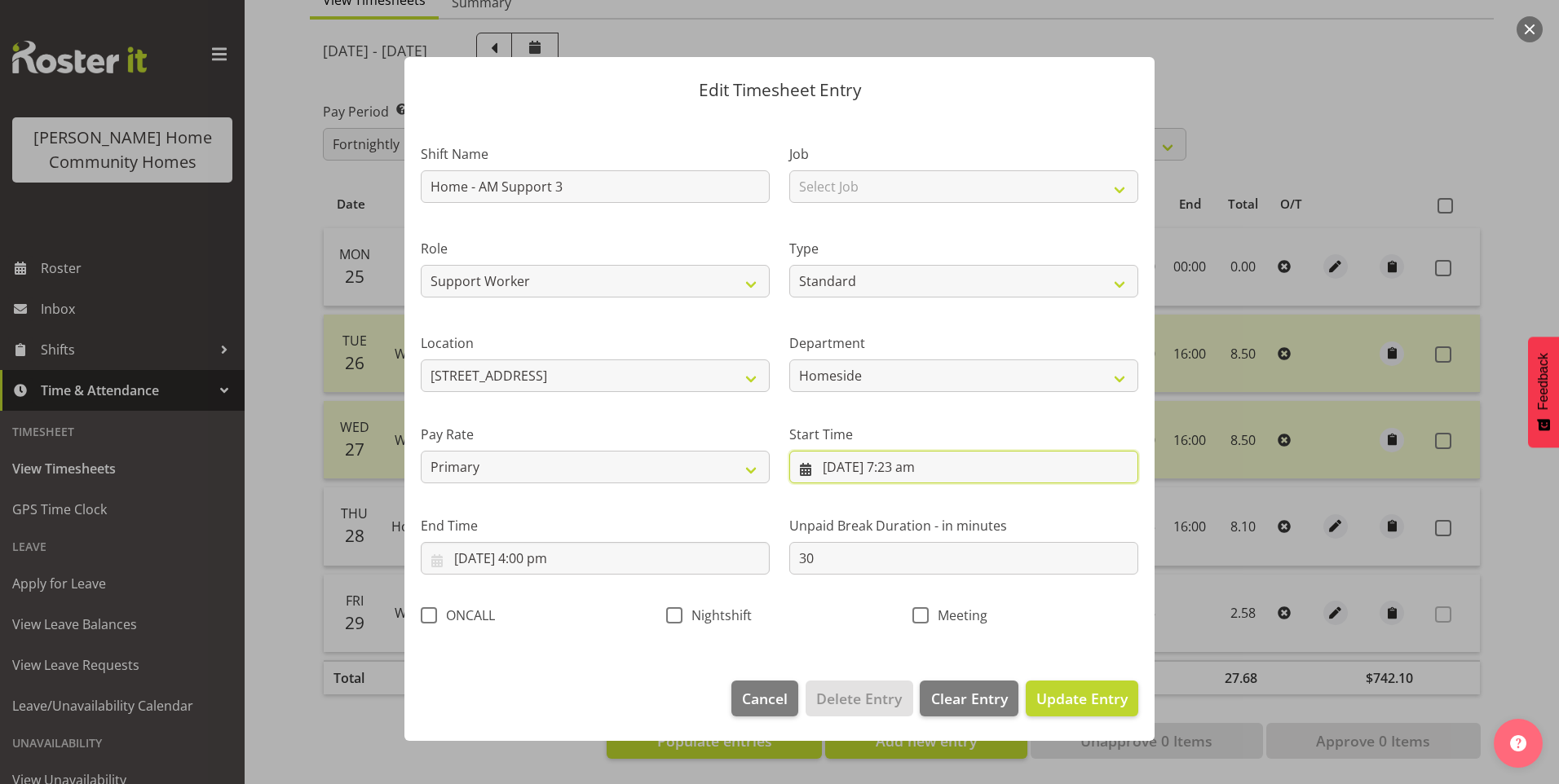
click at [927, 471] on input "[DATE] 7:23 am" at bounding box center [963, 467] width 349 height 33
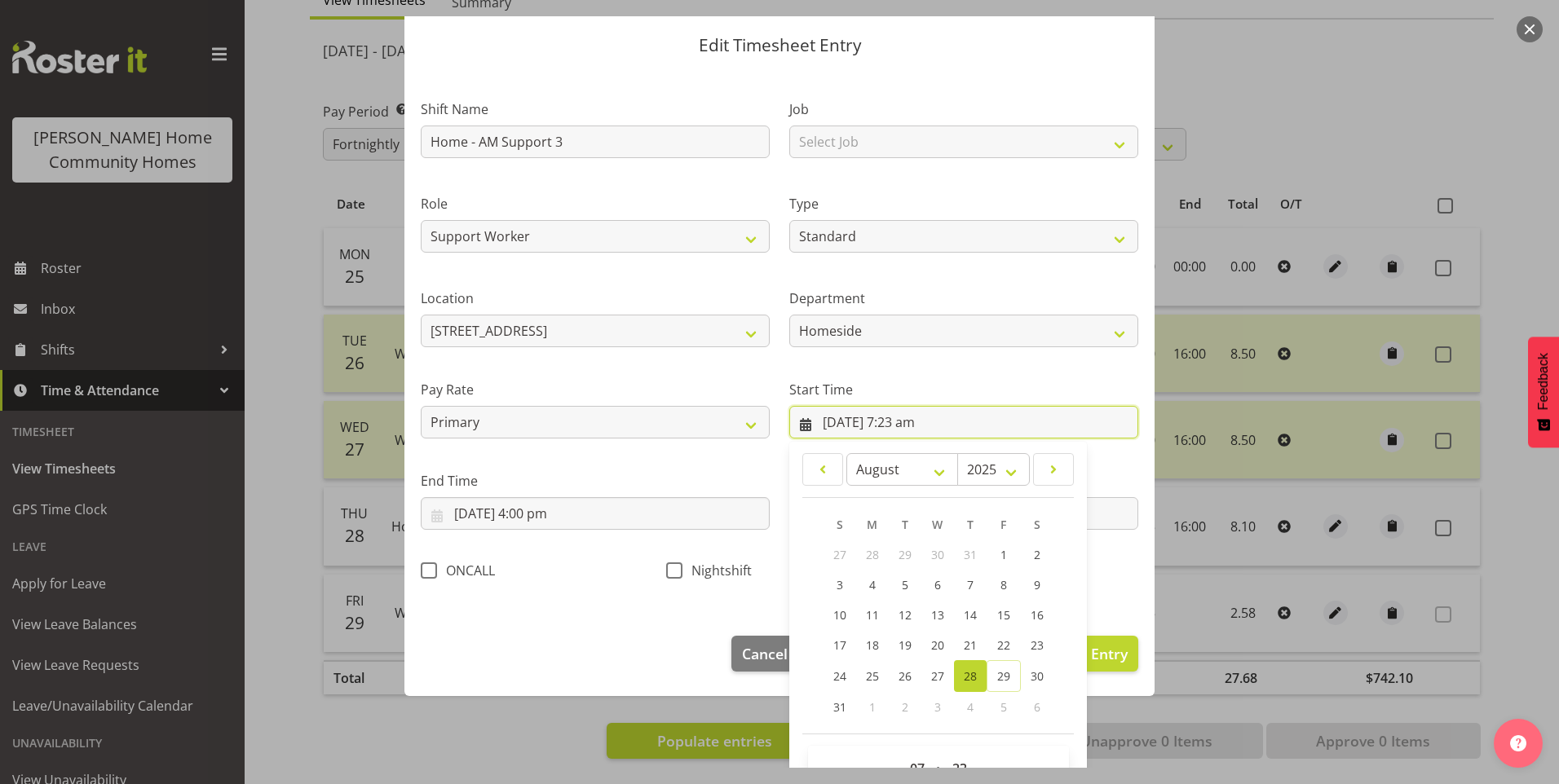
scroll to position [88, 0]
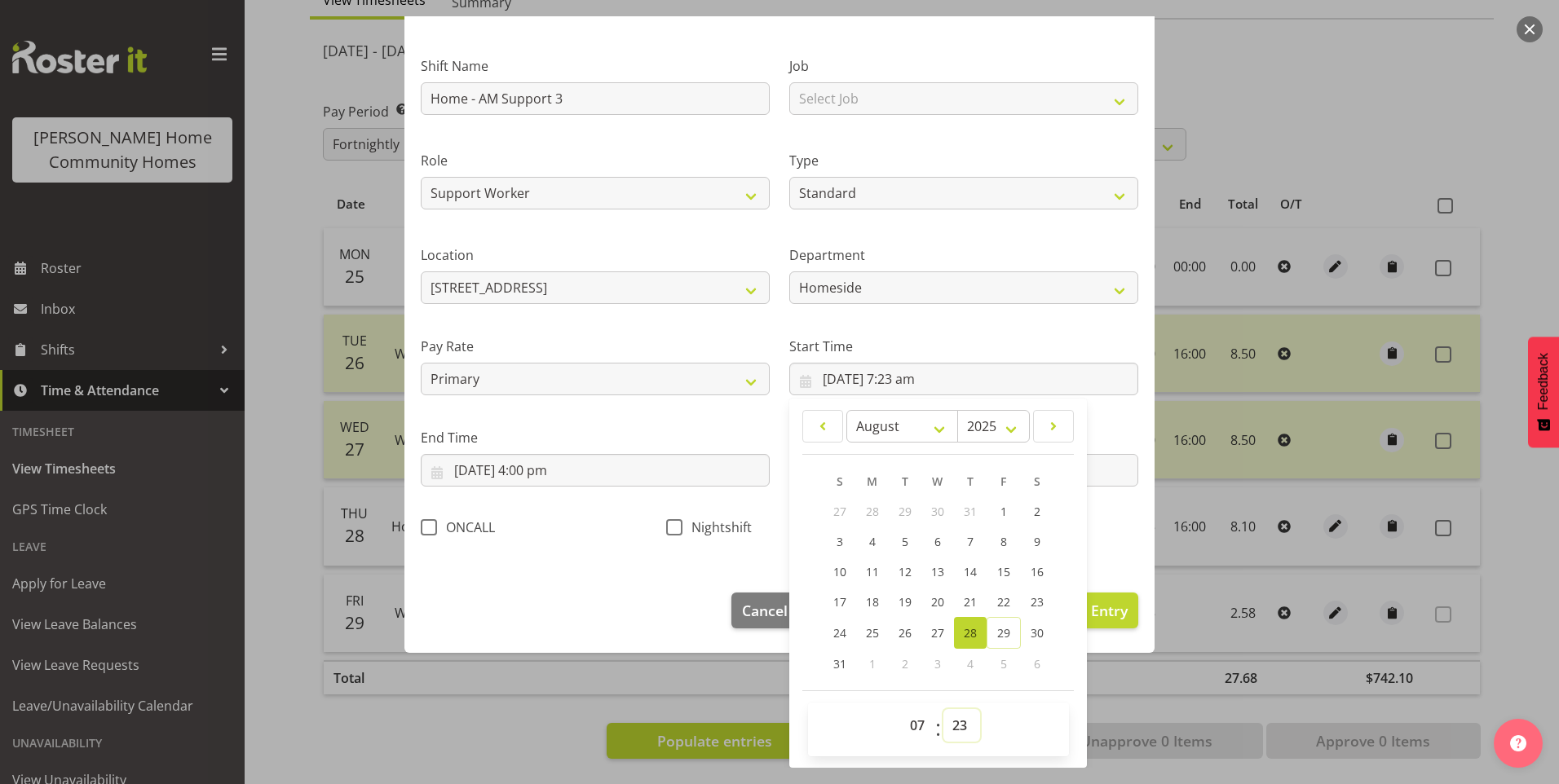
click at [959, 732] on select "00 01 02 03 04 05 06 07 08 09 10 11 12 13 14 15 16 17 18 19 20 21 22 23 24 25 2…" at bounding box center [962, 726] width 37 height 33
select select "30"
click at [944, 710] on select "00 01 02 03 04 05 06 07 08 09 10 11 12 13 14 15 16 17 18 19 20 21 22 23 24 25 2…" at bounding box center [962, 726] width 37 height 33
type input "[DATE] 7:30 am"
click at [1111, 613] on span "Update Entry" at bounding box center [1082, 610] width 91 height 19
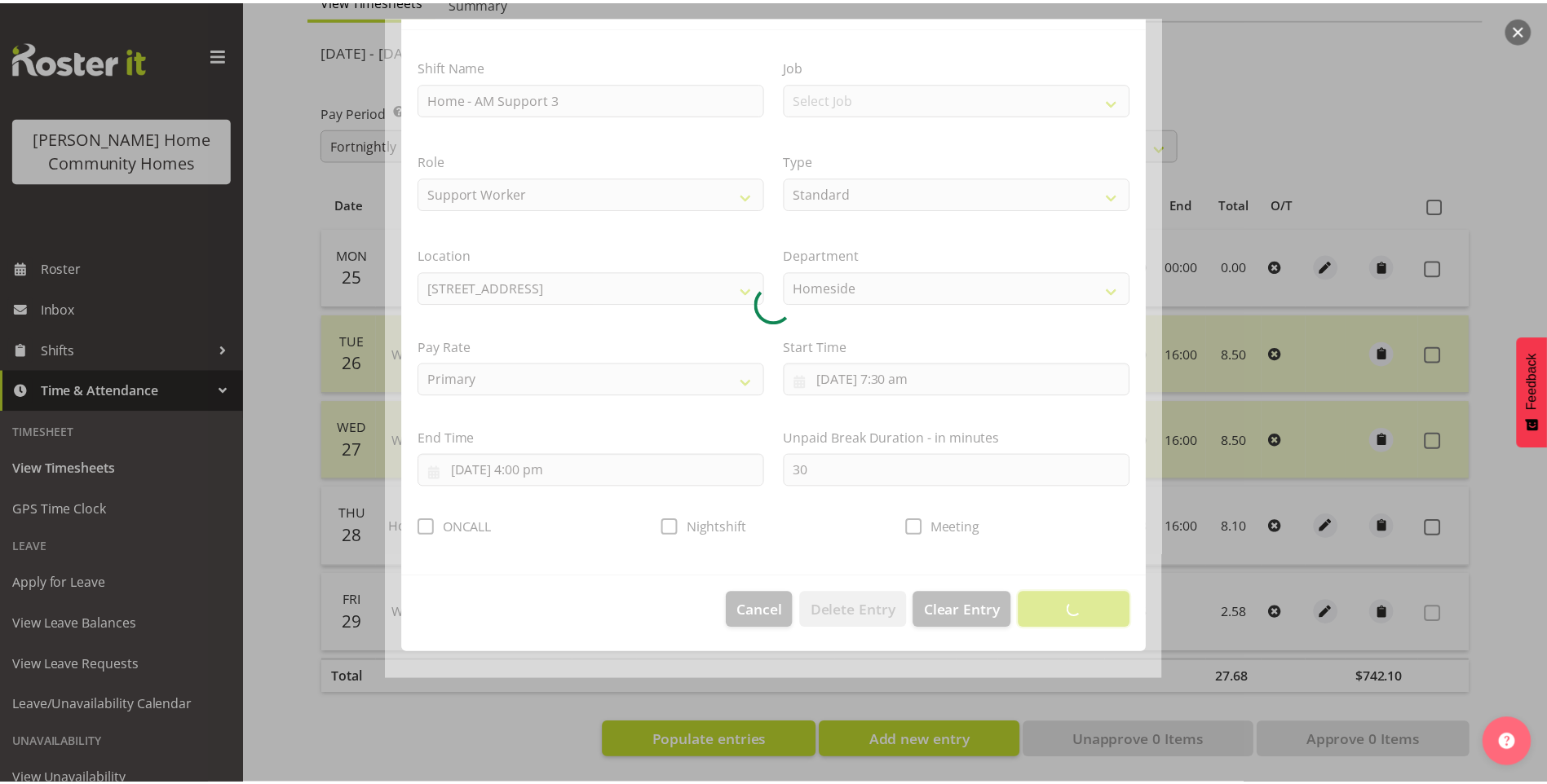
scroll to position [0, 0]
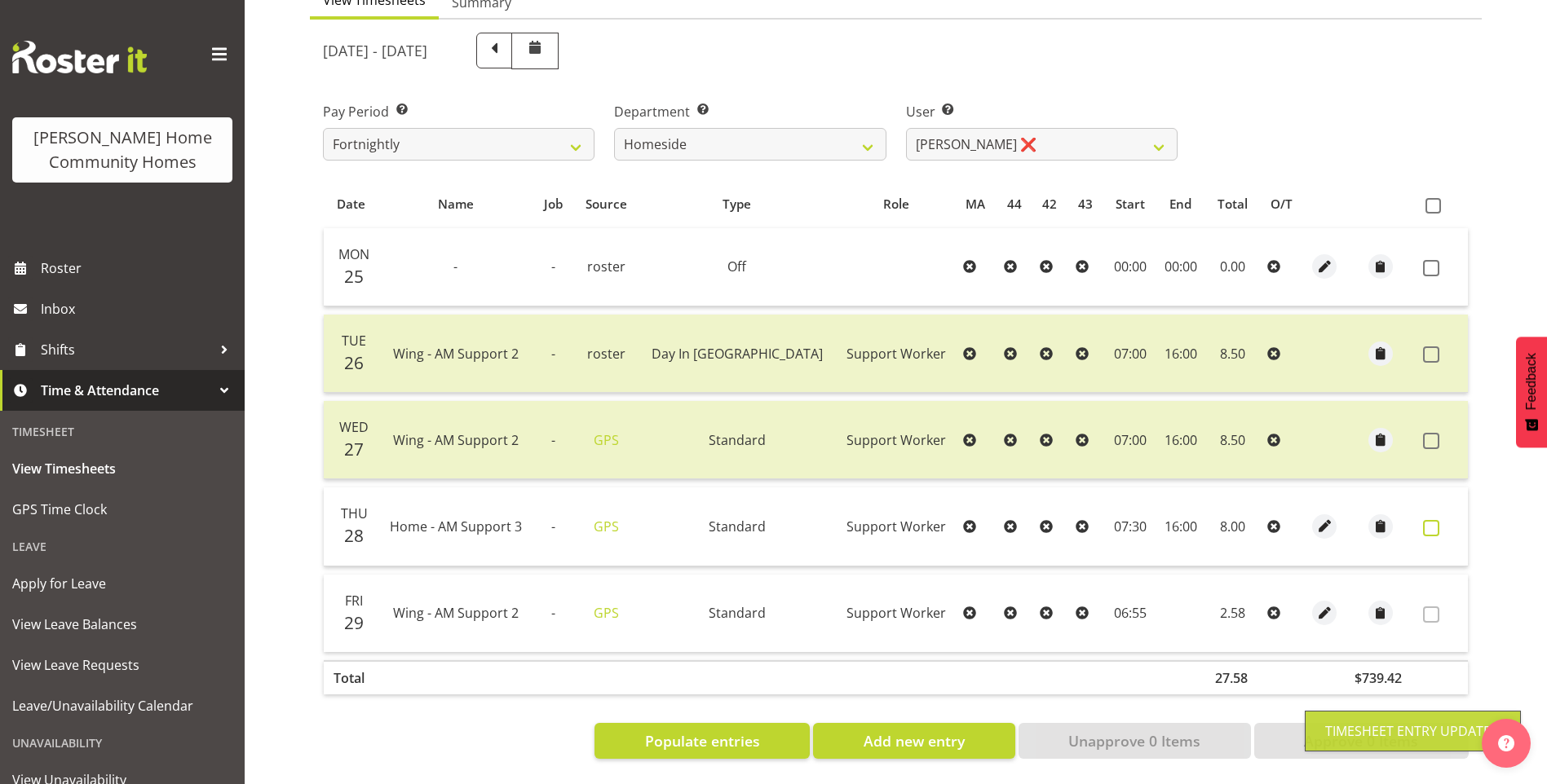
click at [1433, 520] on span at bounding box center [1430, 528] width 16 height 16
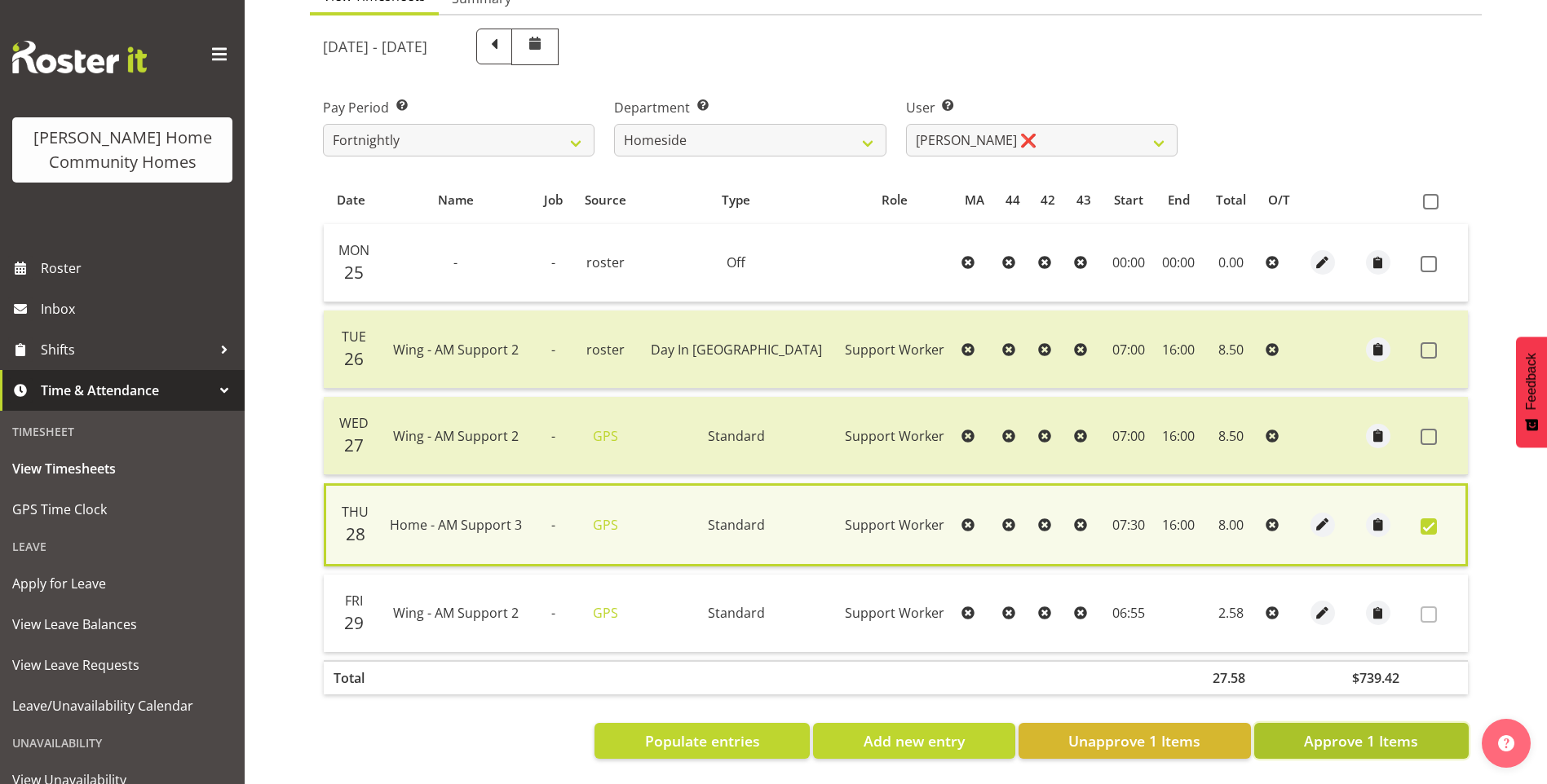
click at [1334, 740] on span "Approve 1 Items" at bounding box center [1360, 740] width 114 height 21
checkbox input "false"
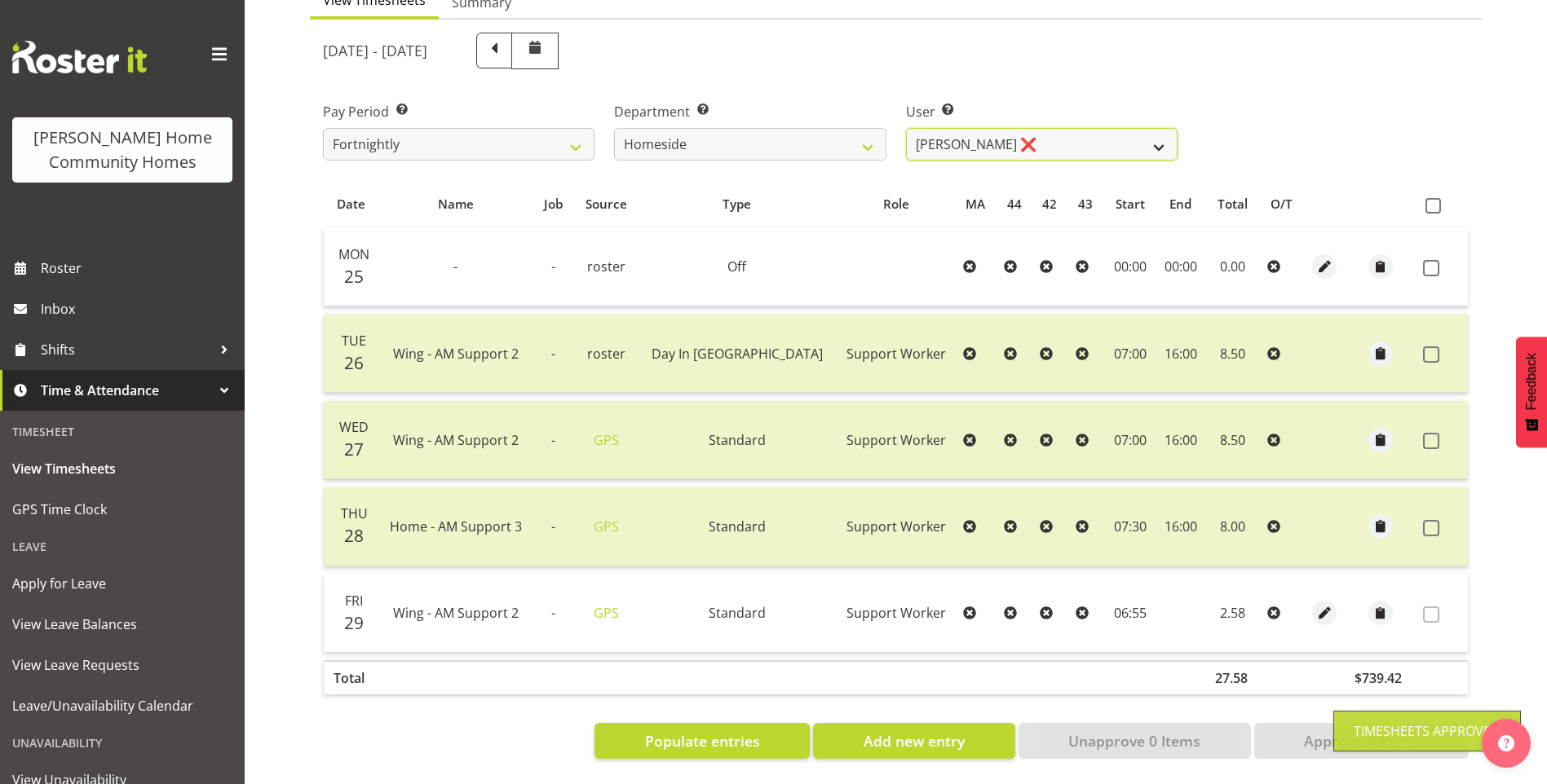
click at [991, 141] on select "[PERSON_NAME] ❌ [PERSON_NAME] ❌ [PERSON_NAME] (BK) [PERSON_NAME] ✔ [PERSON_NAME…" at bounding box center [1041, 144] width 272 height 33
click at [906, 128] on select "[PERSON_NAME] ❌ [PERSON_NAME] ❌ [PERSON_NAME] (BK) [PERSON_NAME] ✔ [PERSON_NAME…" at bounding box center [1041, 144] width 272 height 33
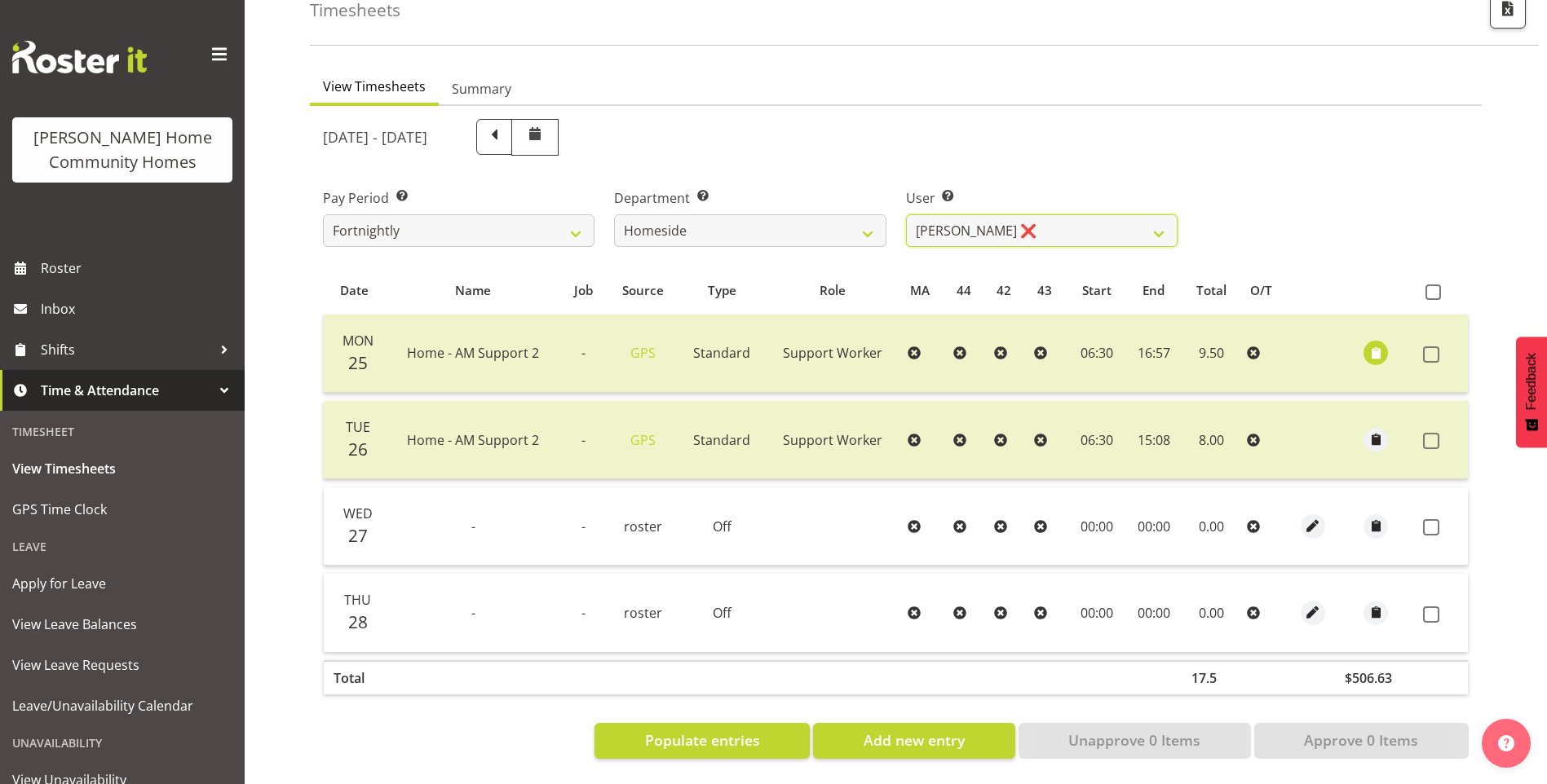
scroll to position [108, 0]
click at [1024, 239] on div "User Select user. Note: This is filtered down by the previous two drop-down ite…" at bounding box center [1041, 211] width 291 height 91
drag, startPoint x: 1016, startPoint y: 216, endPoint x: 1015, endPoint y: 227, distance: 11.0
click at [1016, 216] on select "[PERSON_NAME] ❌ [PERSON_NAME] ❌ [PERSON_NAME] (BK) [PERSON_NAME] ✔ [PERSON_NAME…" at bounding box center [1041, 231] width 272 height 33
select select "10523"
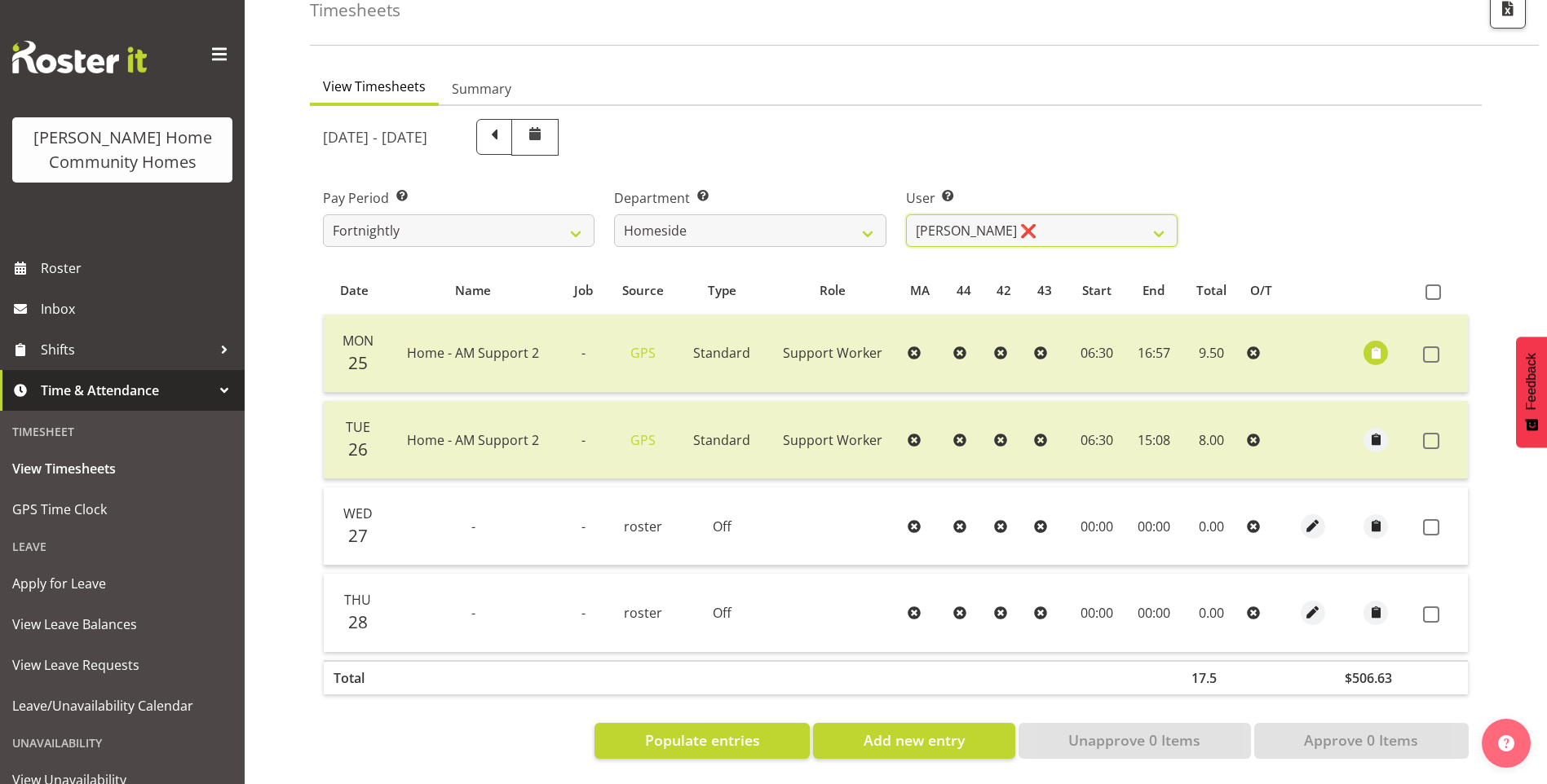
click at [906, 215] on select "[PERSON_NAME] ❌ [PERSON_NAME] ❌ [PERSON_NAME] (BK) [PERSON_NAME] ✔ [PERSON_NAME…" at bounding box center [1041, 231] width 272 height 33
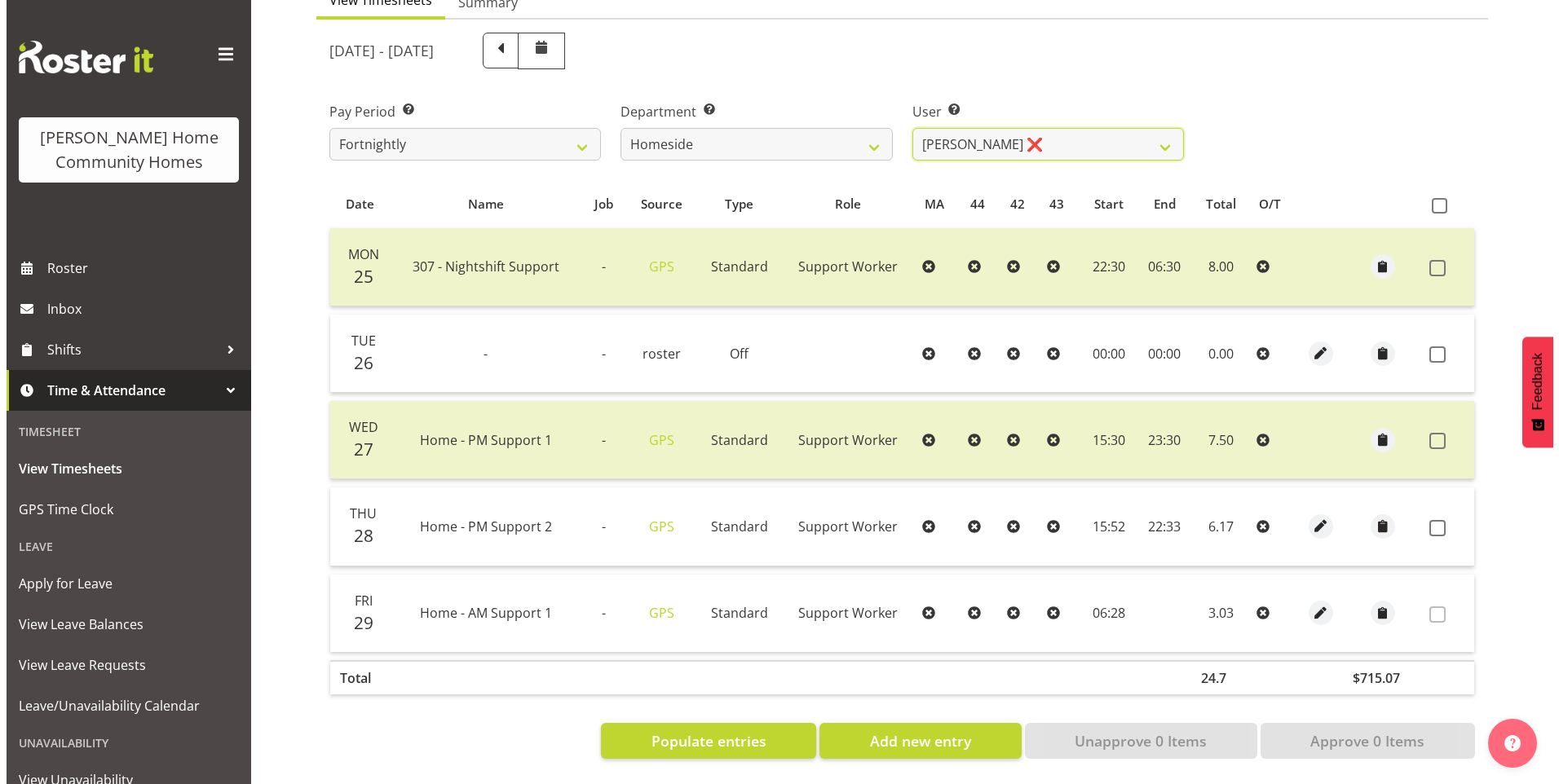
scroll to position [195, 0]
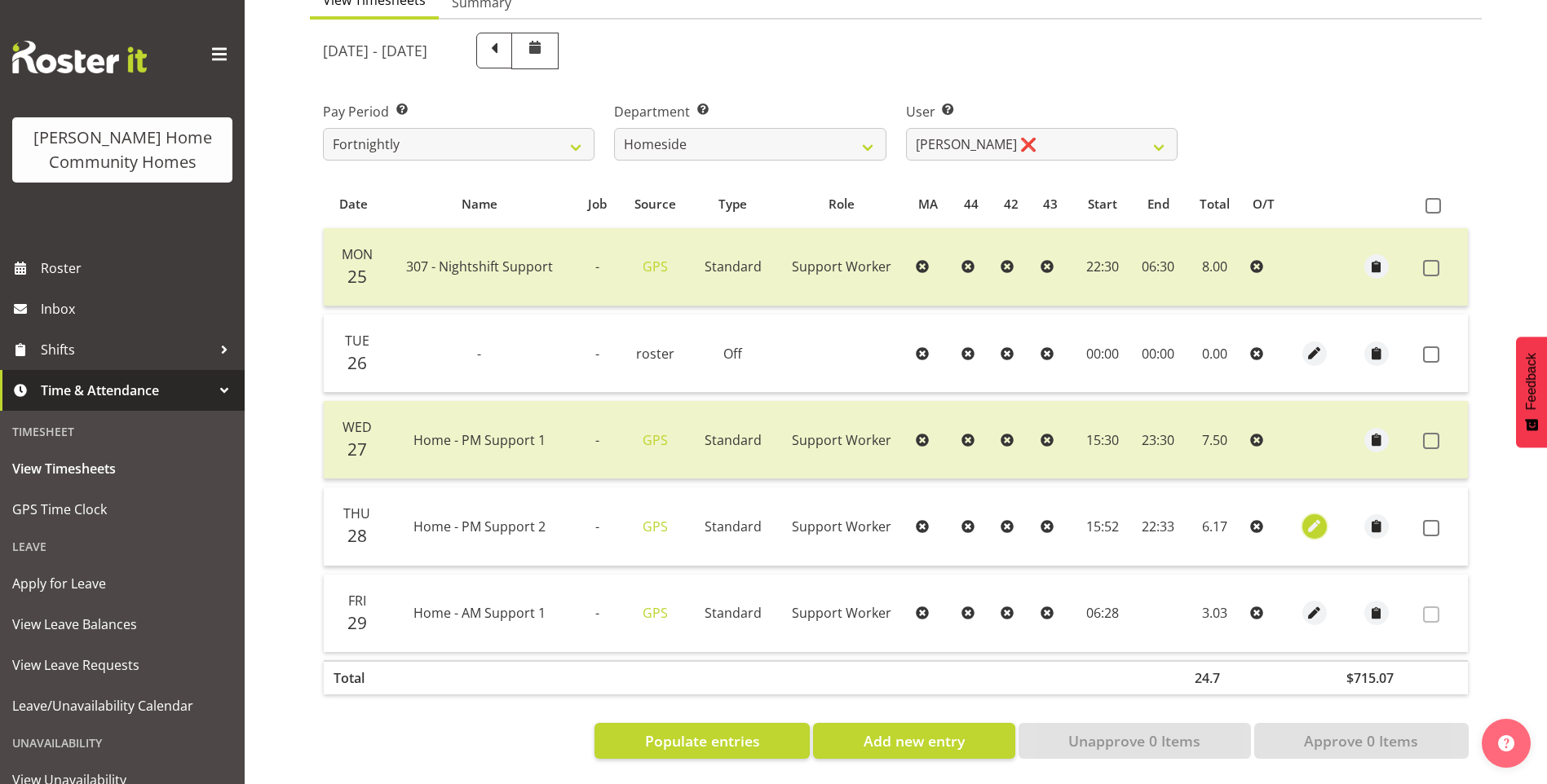
click at [1310, 517] on span "button" at bounding box center [1313, 526] width 18 height 18
select select "Standard"
select select "7"
select select "2025"
select select "15"
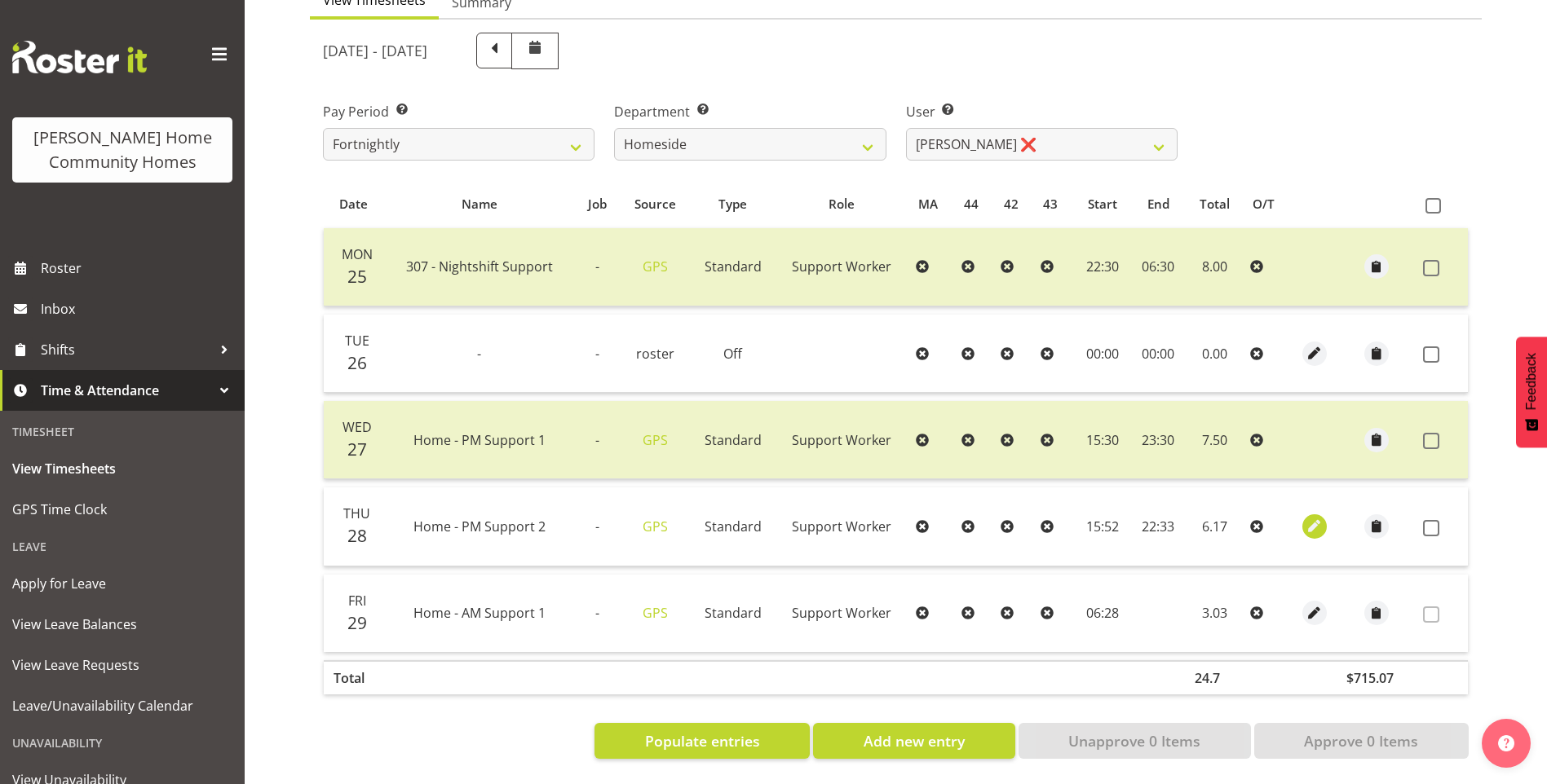
select select "52"
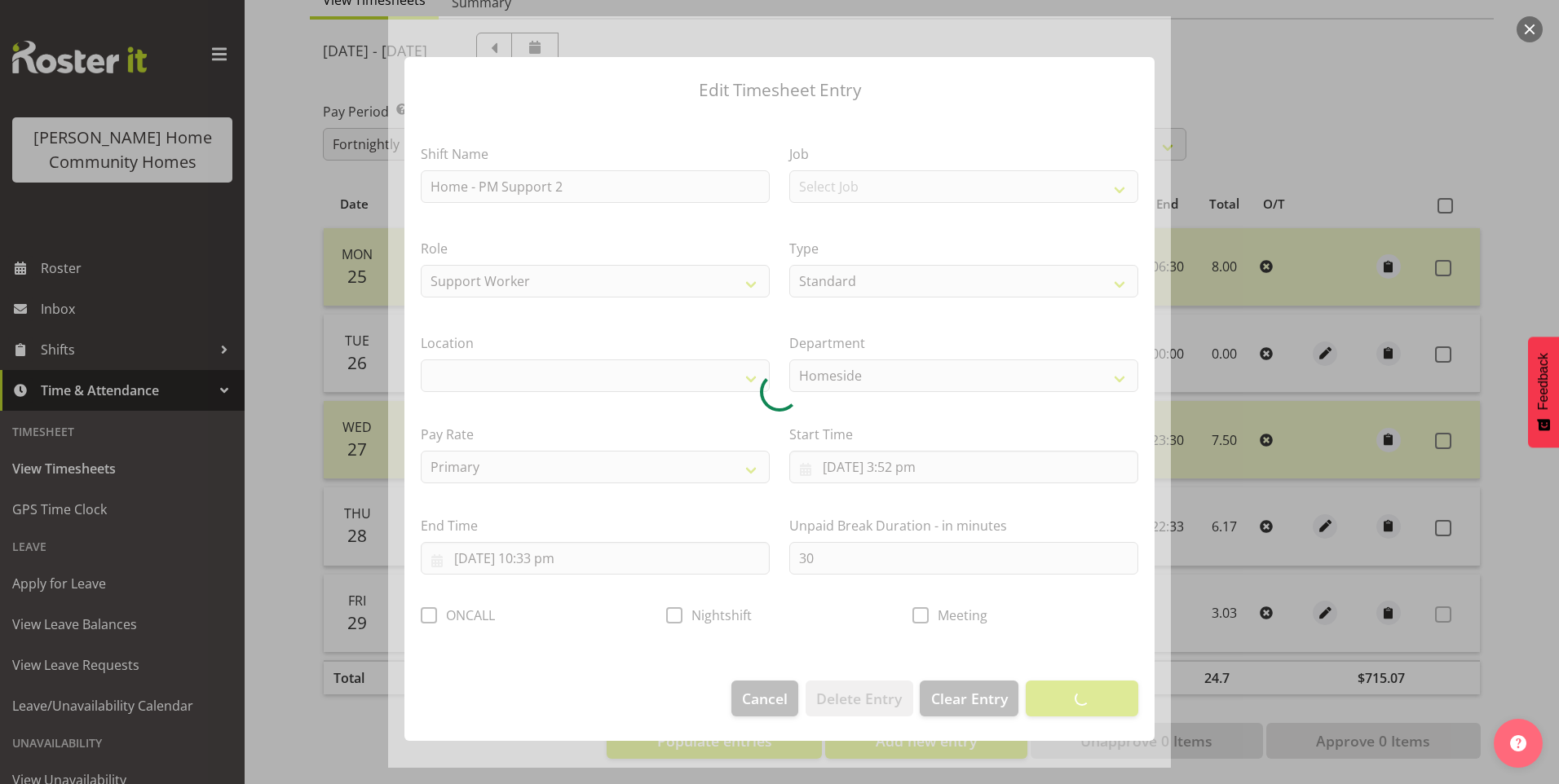
select select "1067"
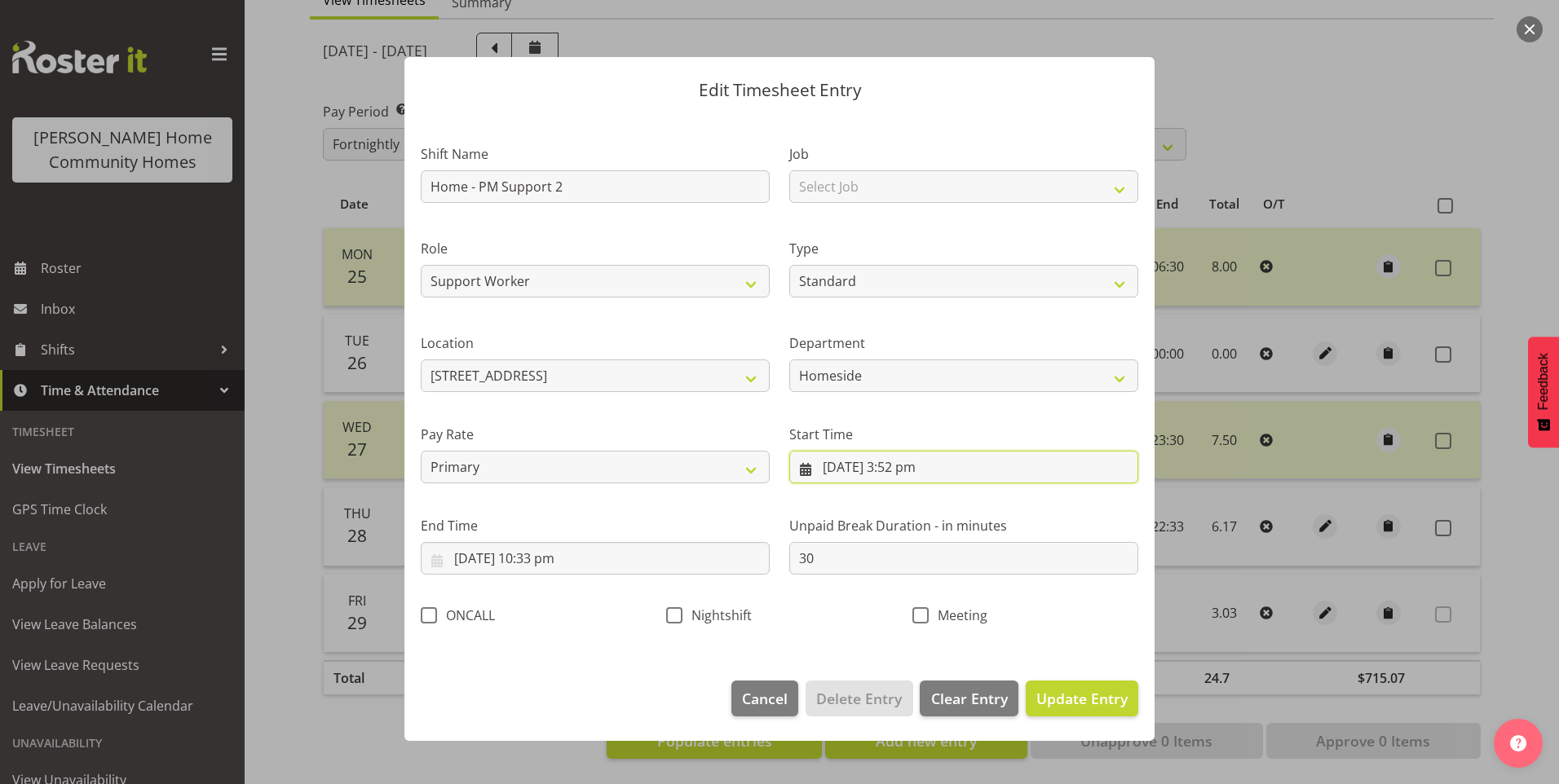
click at [914, 479] on input "[DATE] 3:52 pm" at bounding box center [963, 467] width 349 height 33
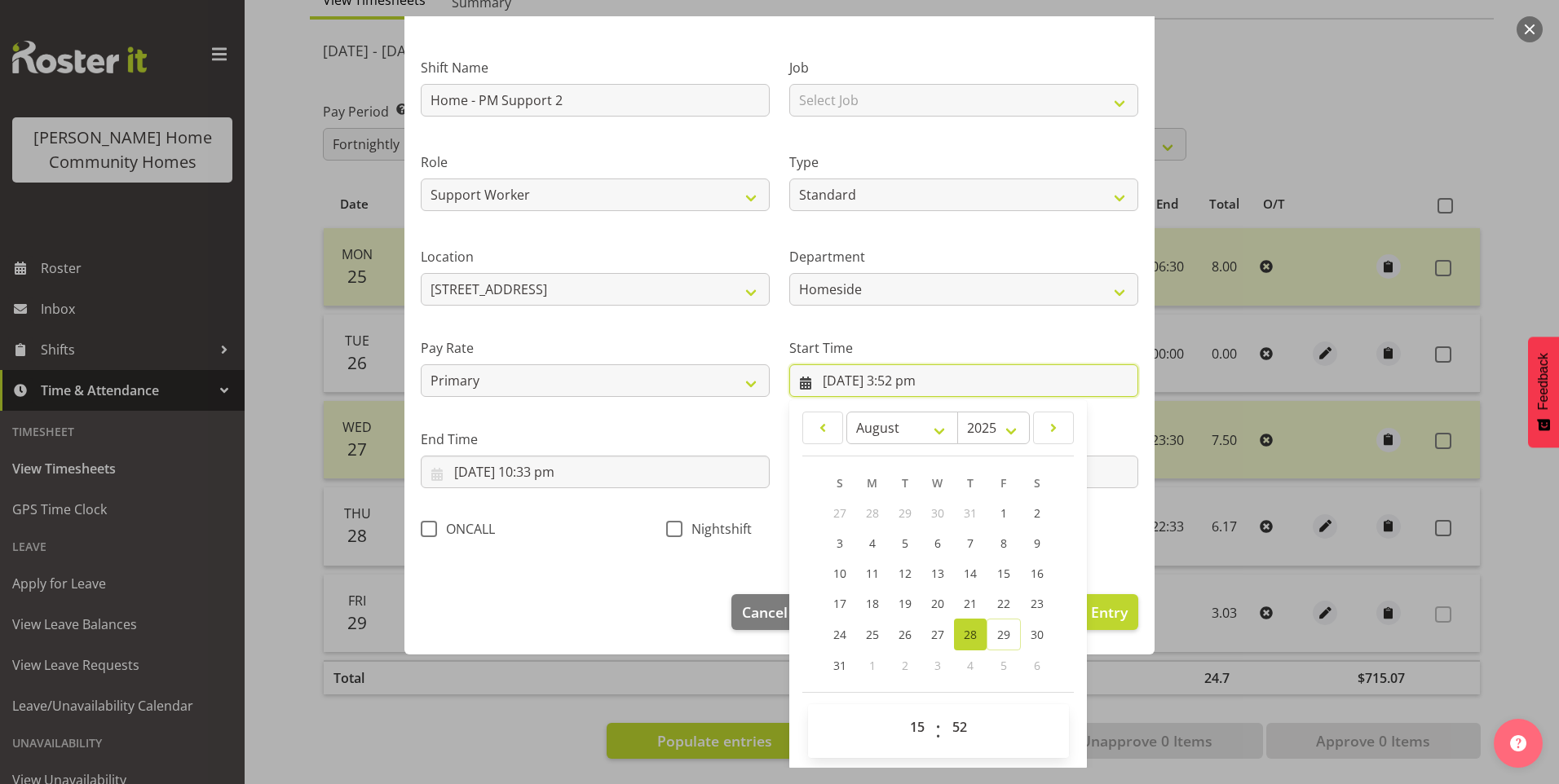
scroll to position [88, 0]
click at [912, 730] on select "00 01 02 03 04 05 06 07 08 09 10 11 12 13 14 15 16 17 18 19 20 21 22 23" at bounding box center [920, 726] width 37 height 33
select select "16"
click at [901, 710] on select "00 01 02 03 04 05 06 07 08 09 10 11 12 13 14 15 16 17 18 19 20 21 22 23" at bounding box center [920, 726] width 37 height 33
type input "[DATE] 4:52 pm"
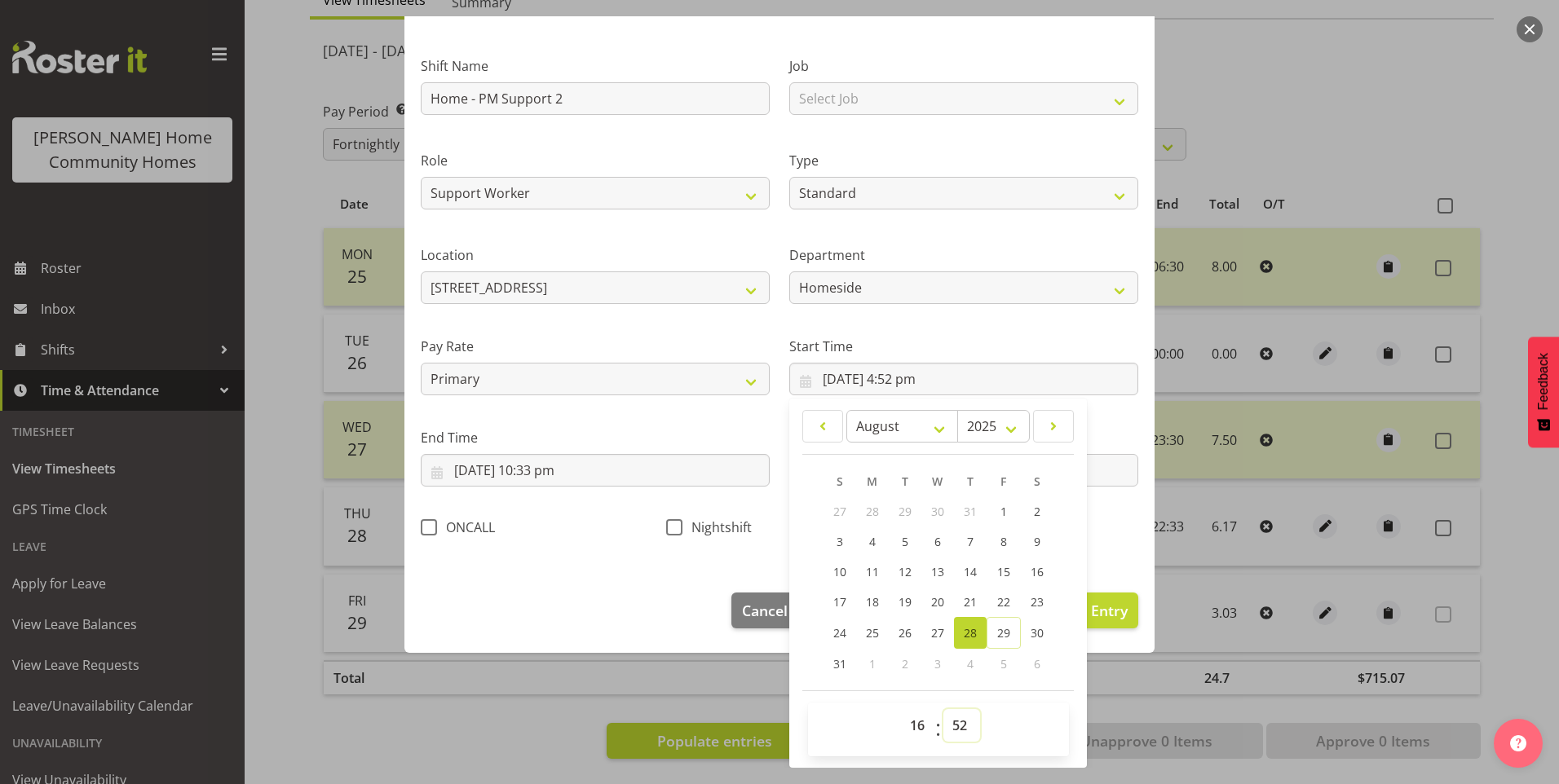
click at [959, 736] on select "00 01 02 03 04 05 06 07 08 09 10 11 12 13 14 15 16 17 18 19 20 21 22 23 24 25 2…" at bounding box center [962, 726] width 37 height 33
select select "0"
click at [944, 710] on select "00 01 02 03 04 05 06 07 08 09 10 11 12 13 14 15 16 17 18 19 20 21 22 23 24 25 2…" at bounding box center [962, 726] width 37 height 33
type input "[DATE] 4:00 pm"
click at [567, 471] on input "[DATE] 10:33 pm" at bounding box center [595, 471] width 349 height 33
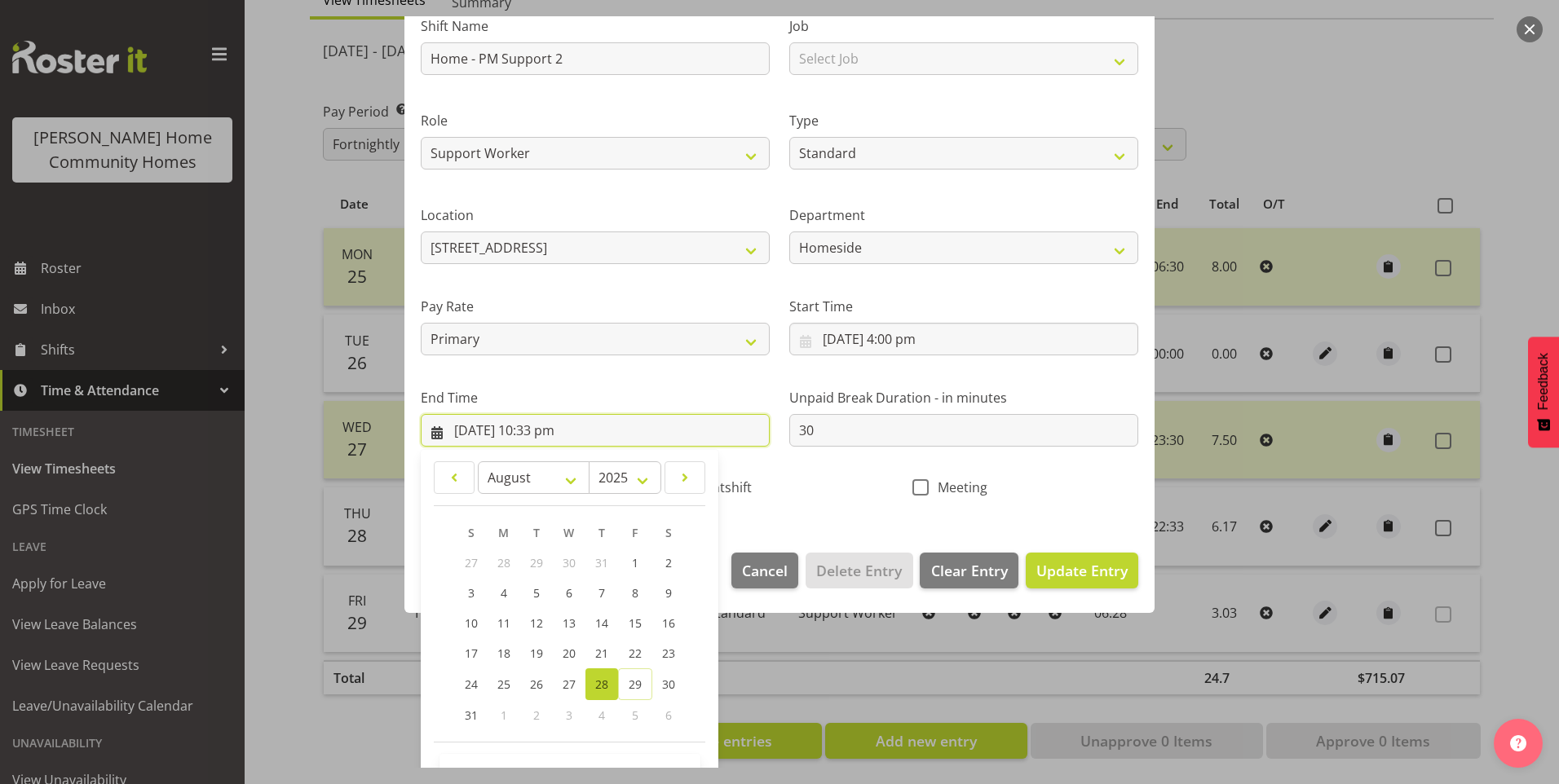
scroll to position [180, 0]
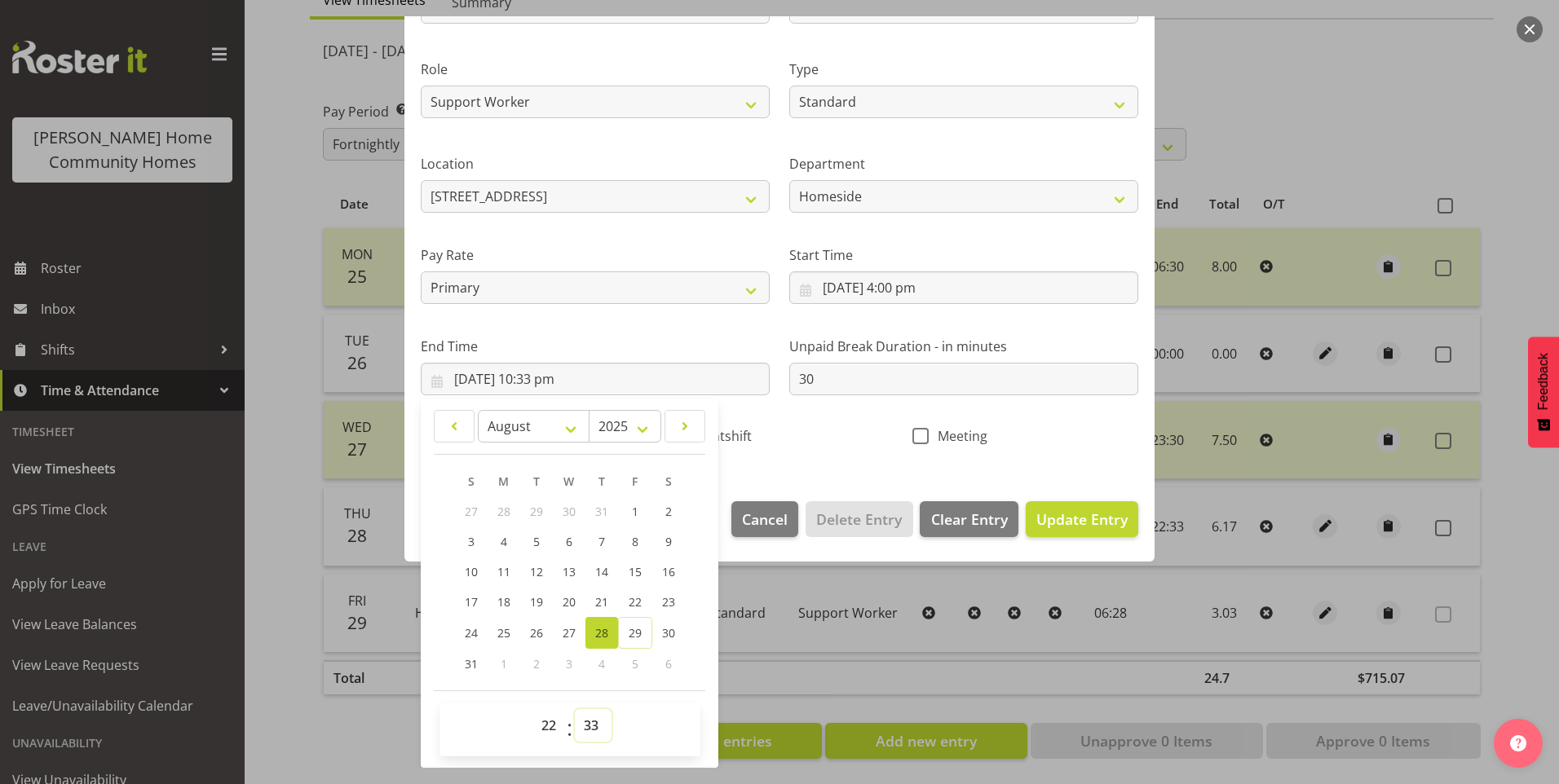
drag, startPoint x: 603, startPoint y: 727, endPoint x: 602, endPoint y: 714, distance: 13.0
click at [602, 725] on select "00 01 02 03 04 05 06 07 08 09 10 11 12 13 14 15 16 17 18 19 20 21 22 23 24 25 2…" at bounding box center [593, 726] width 37 height 33
select select "30"
click at [574, 710] on select "00 01 02 03 04 05 06 07 08 09 10 11 12 13 14 15 16 17 18 19 20 21 22 23 24 25 2…" at bounding box center [593, 726] width 37 height 33
type input "[DATE] 10:30 pm"
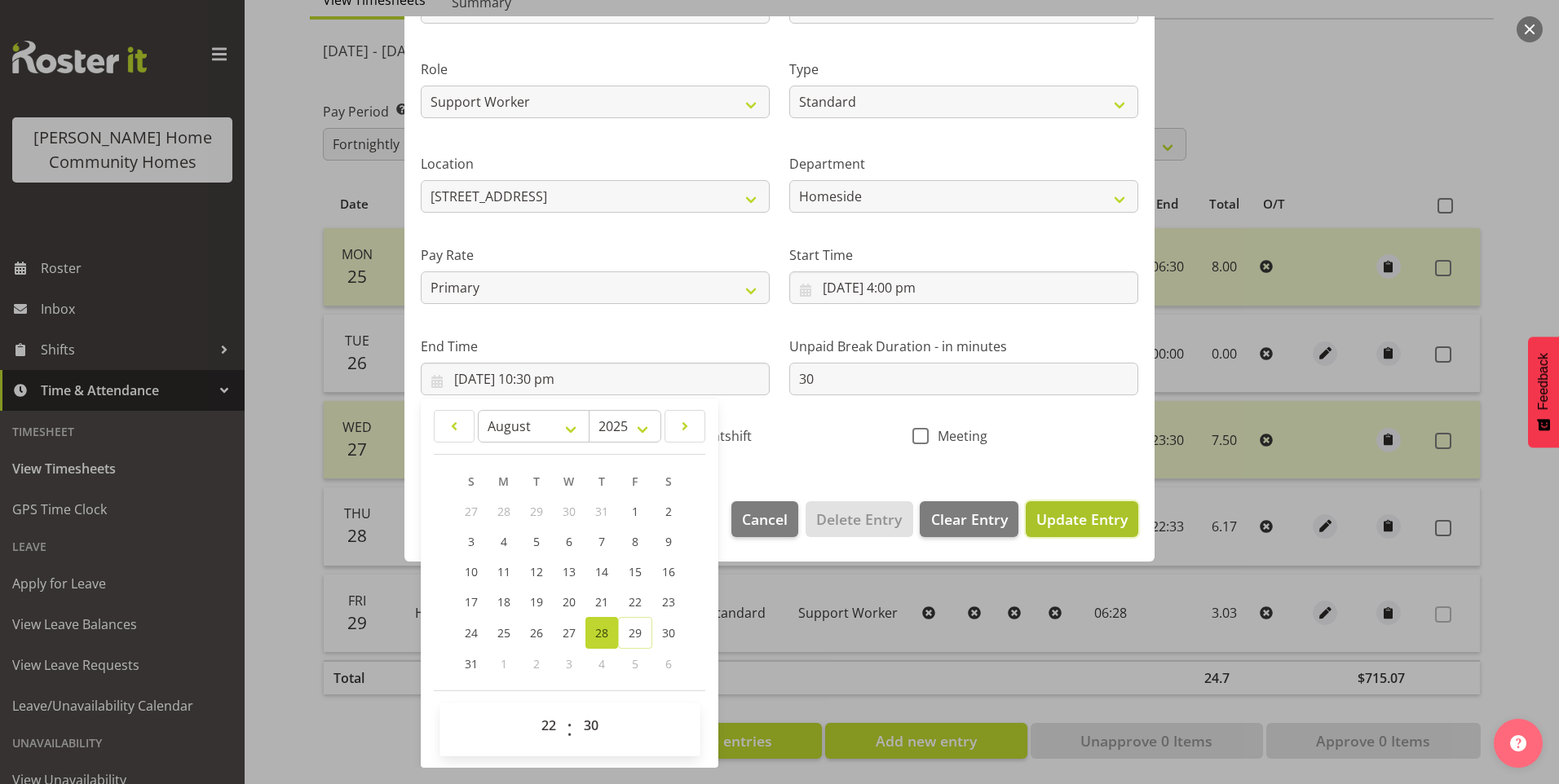
click at [1026, 514] on button "Update Entry" at bounding box center [1082, 519] width 112 height 36
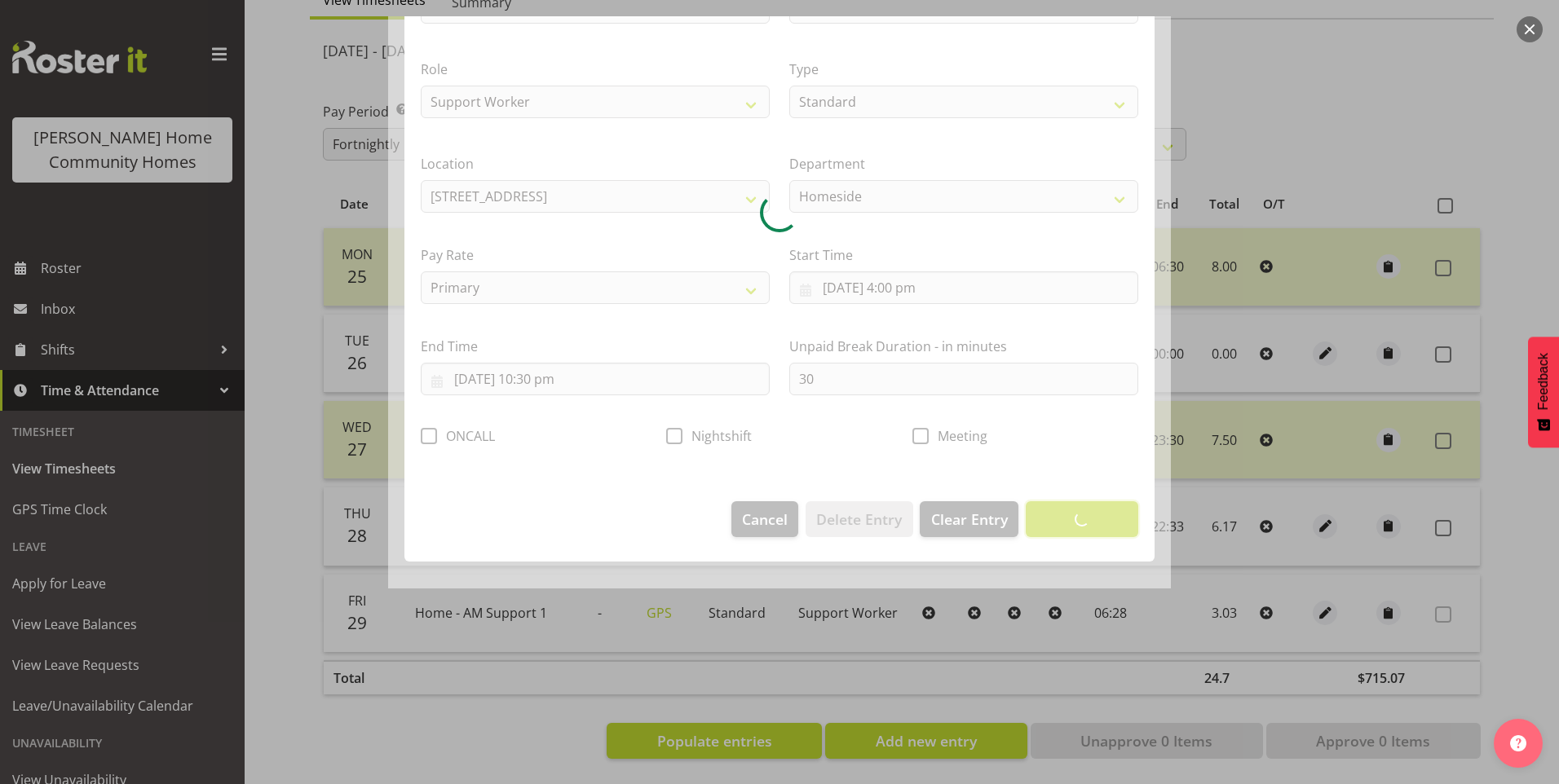
scroll to position [0, 0]
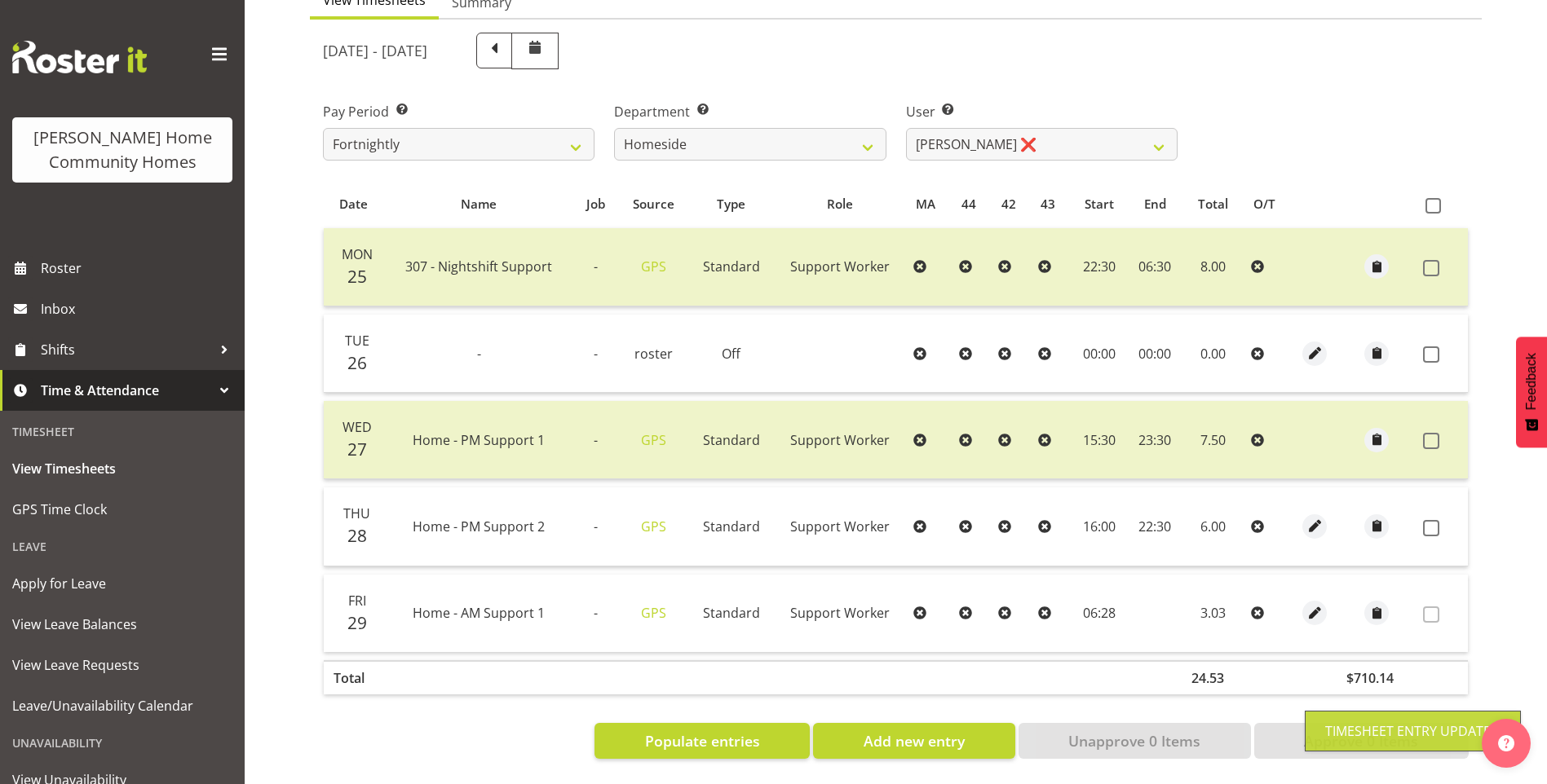
click at [1427, 520] on span at bounding box center [1430, 528] width 16 height 16
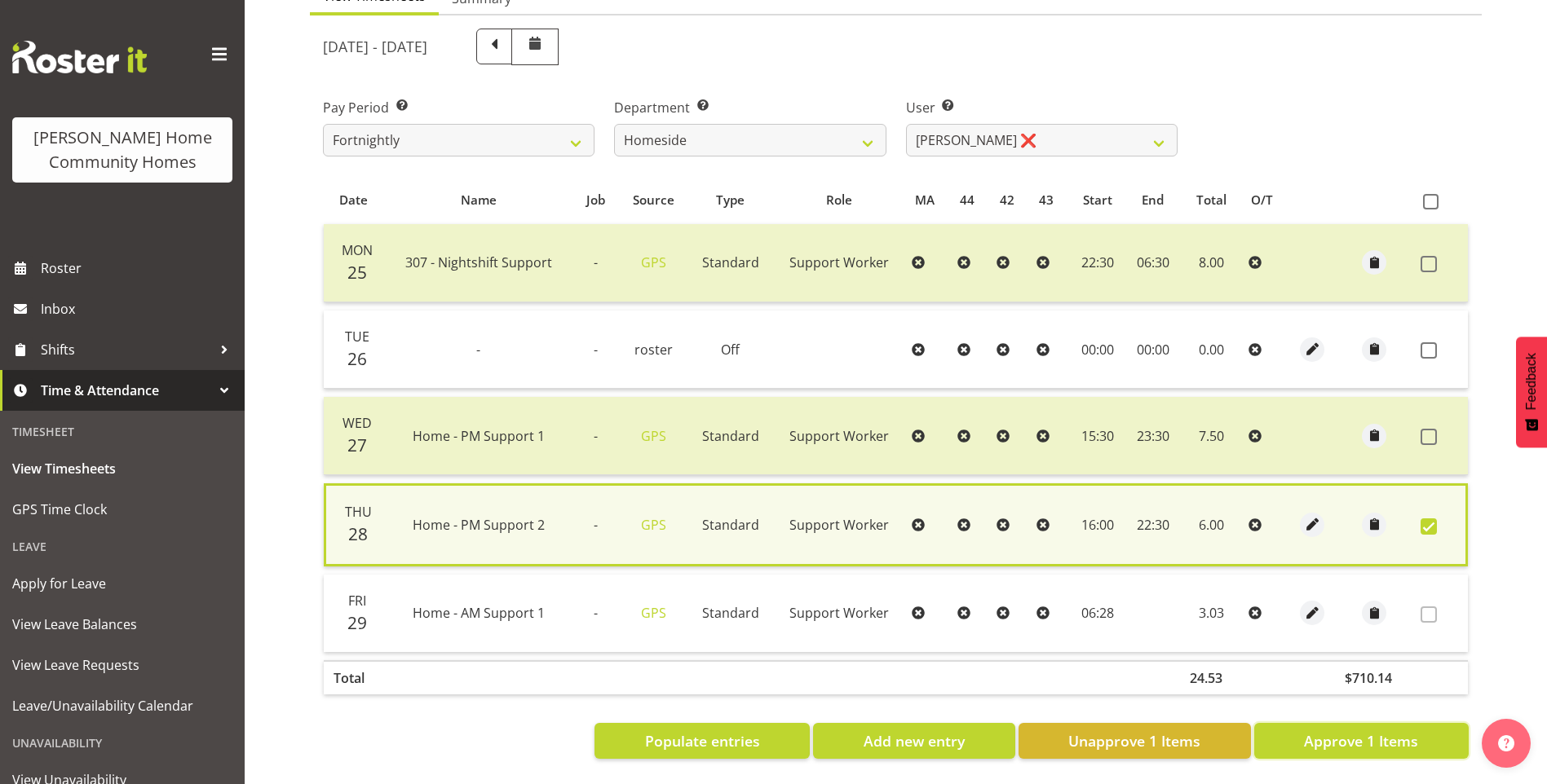
drag, startPoint x: 1333, startPoint y: 730, endPoint x: 1282, endPoint y: 611, distance: 129.5
click at [1333, 730] on span "Approve 1 Items" at bounding box center [1360, 740] width 114 height 21
checkbox input "false"
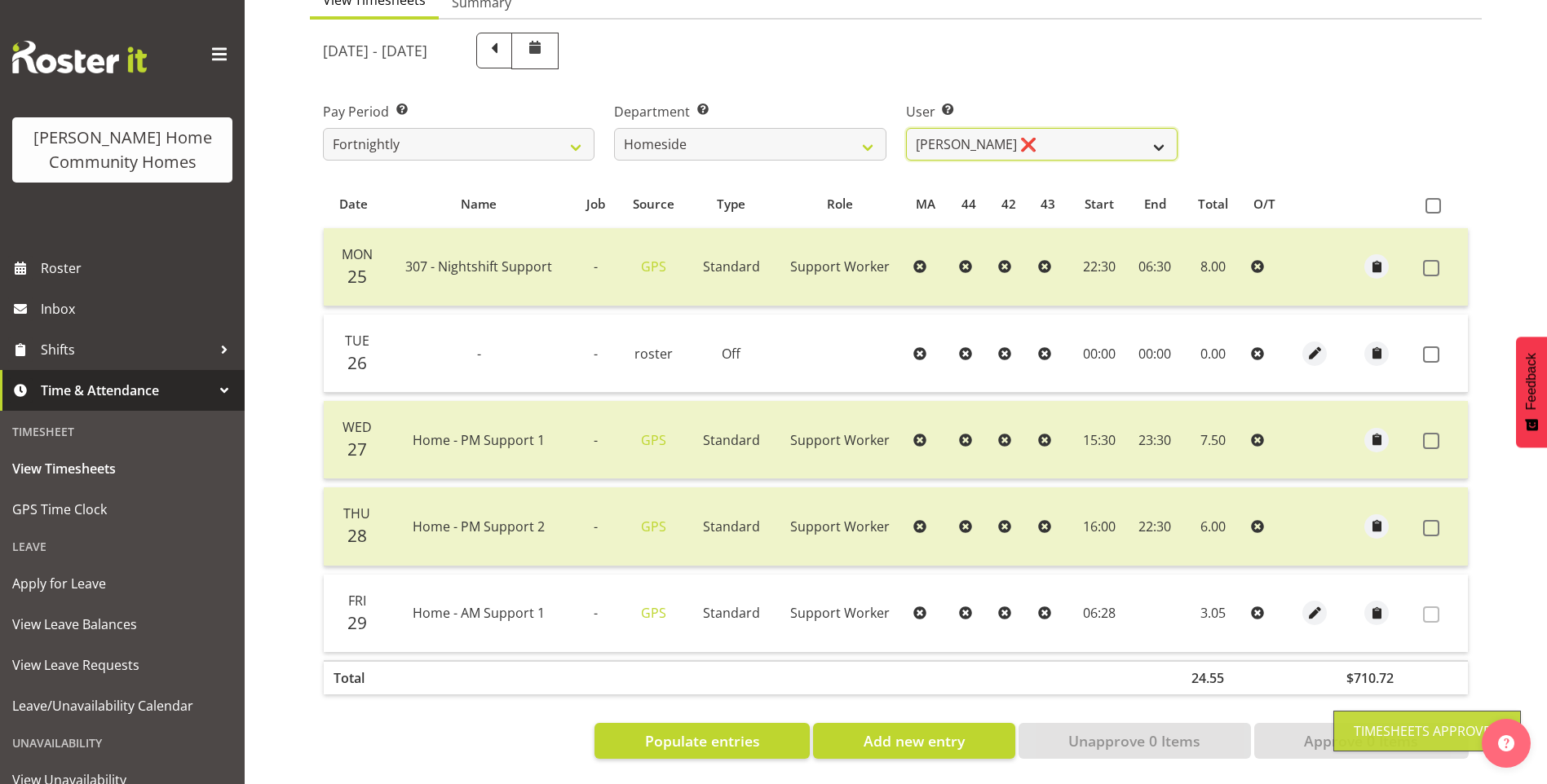
click at [947, 131] on select "[PERSON_NAME] ❌ [PERSON_NAME] ❌ [PERSON_NAME] (BK) [PERSON_NAME] ✔ [PERSON_NAME…" at bounding box center [1041, 144] width 272 height 33
select select "10404"
click at [906, 128] on select "[PERSON_NAME] ❌ [PERSON_NAME] ❌ [PERSON_NAME] (BK) [PERSON_NAME] ✔ [PERSON_NAME…" at bounding box center [1041, 144] width 272 height 33
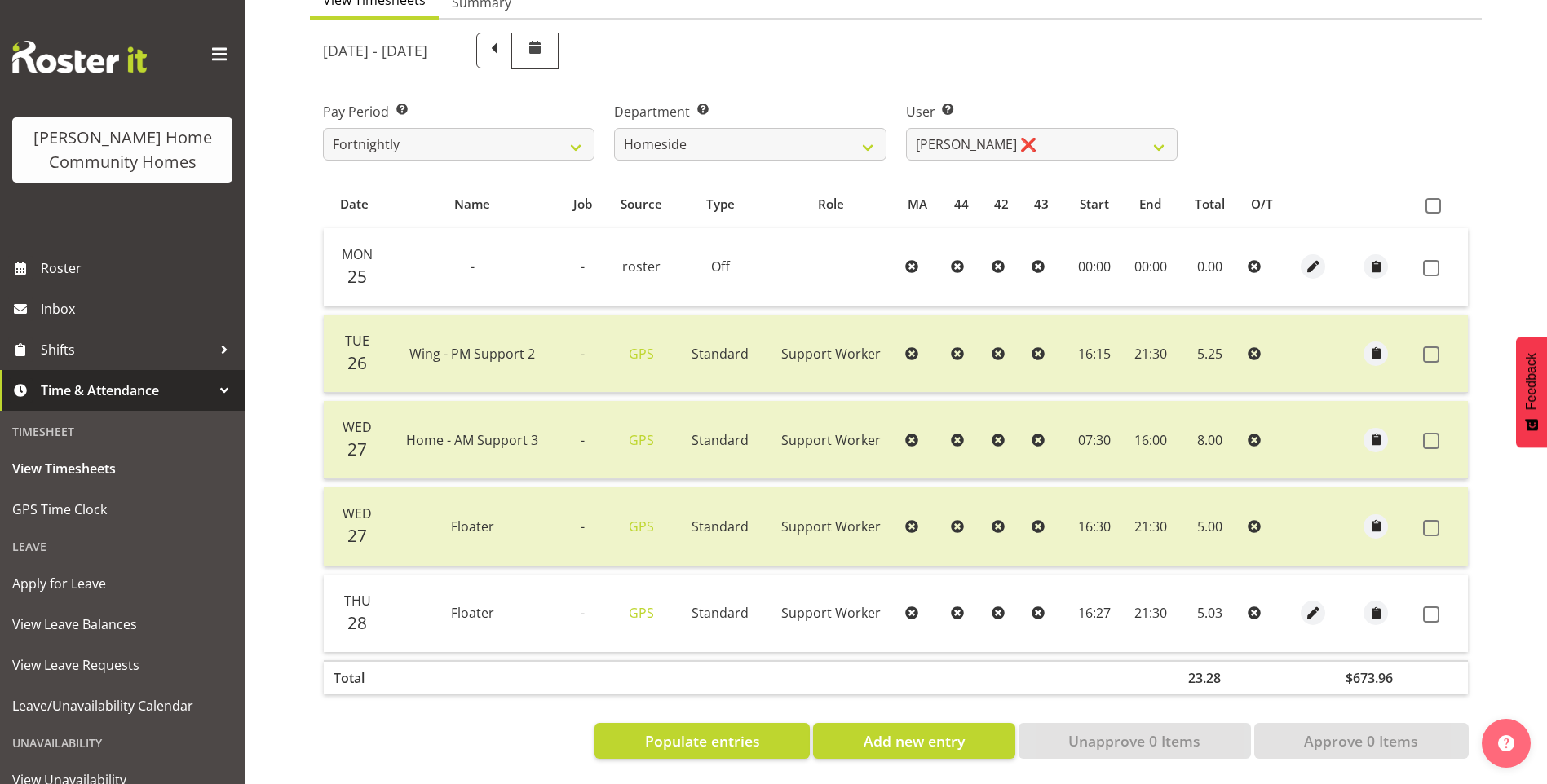
click at [1298, 600] on div at bounding box center [1313, 612] width 33 height 24
click at [1311, 604] on span "button" at bounding box center [1312, 613] width 18 height 18
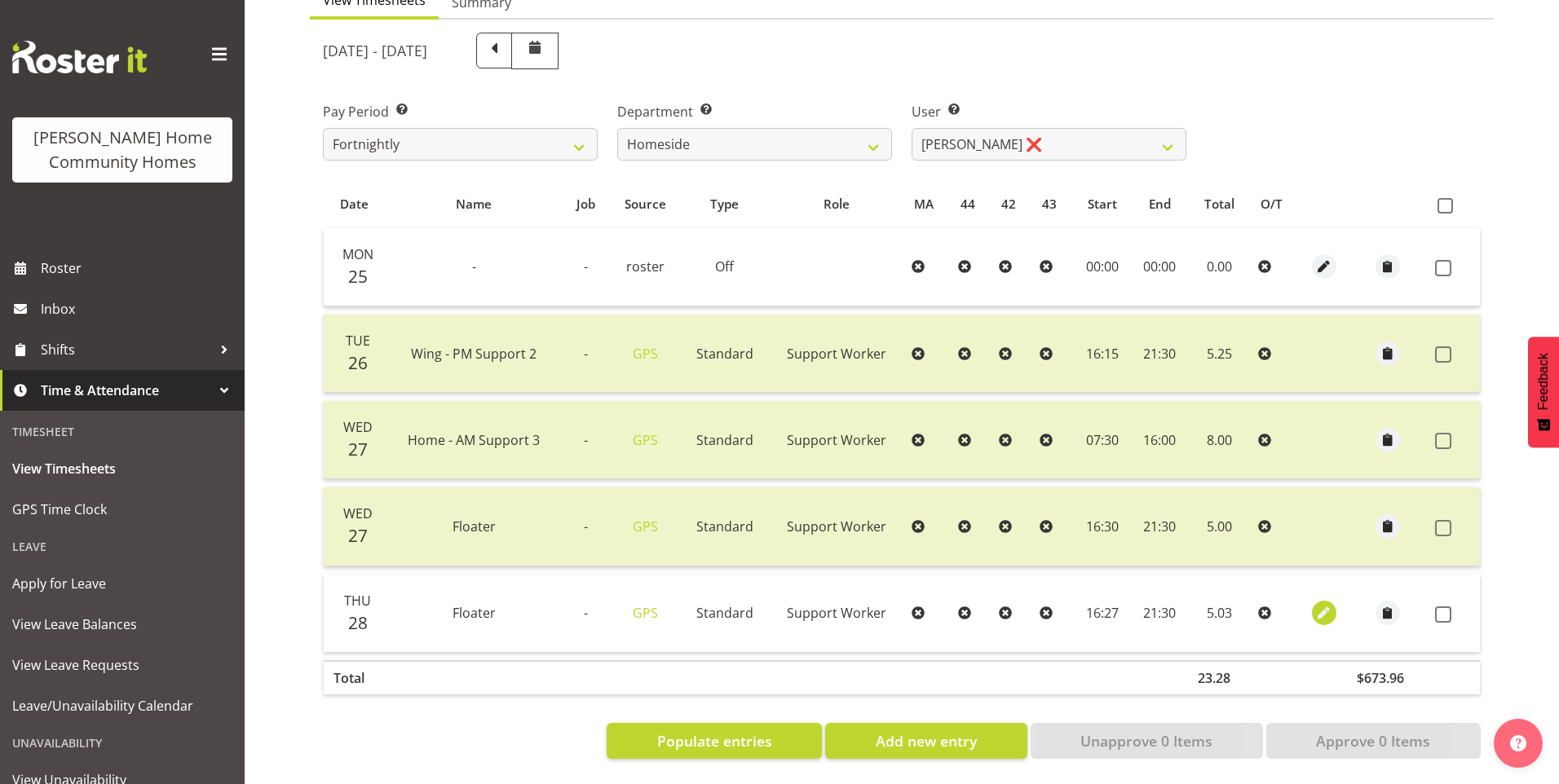
select select "Standard"
select select "7"
select select "2025"
select select "16"
select select "27"
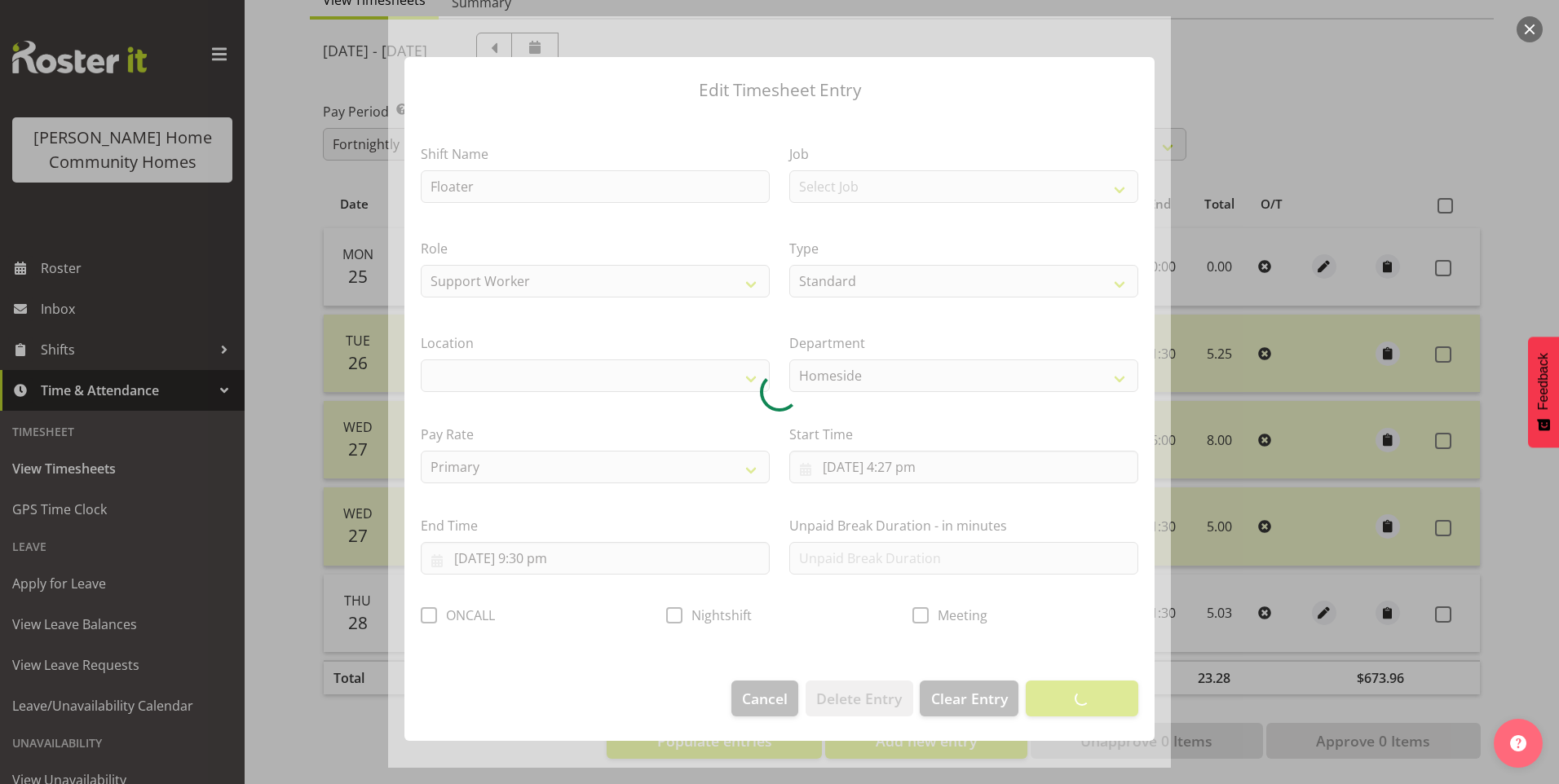
select select "1067"
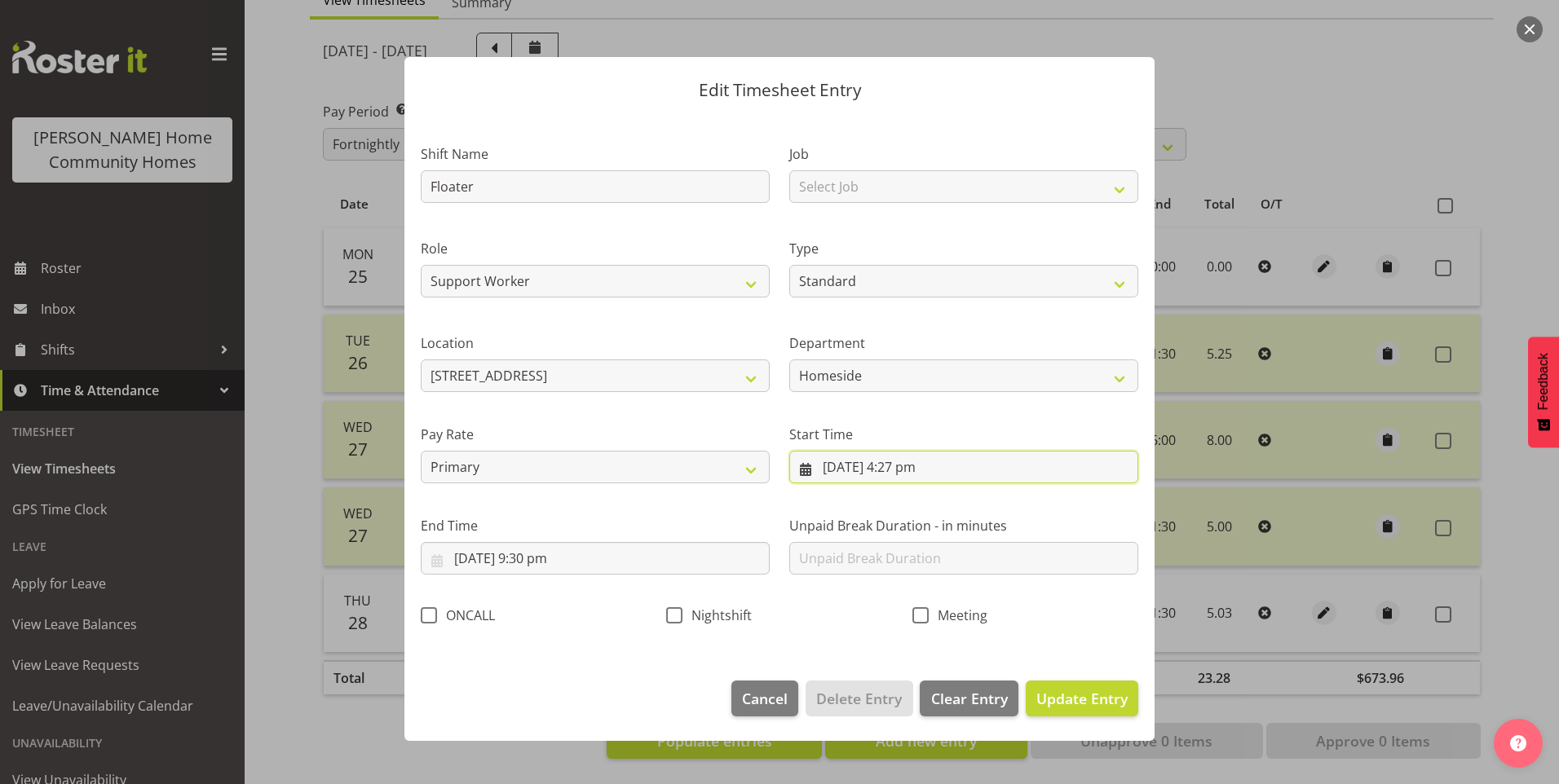
click at [927, 471] on input "[DATE] 4:27 pm" at bounding box center [963, 467] width 349 height 33
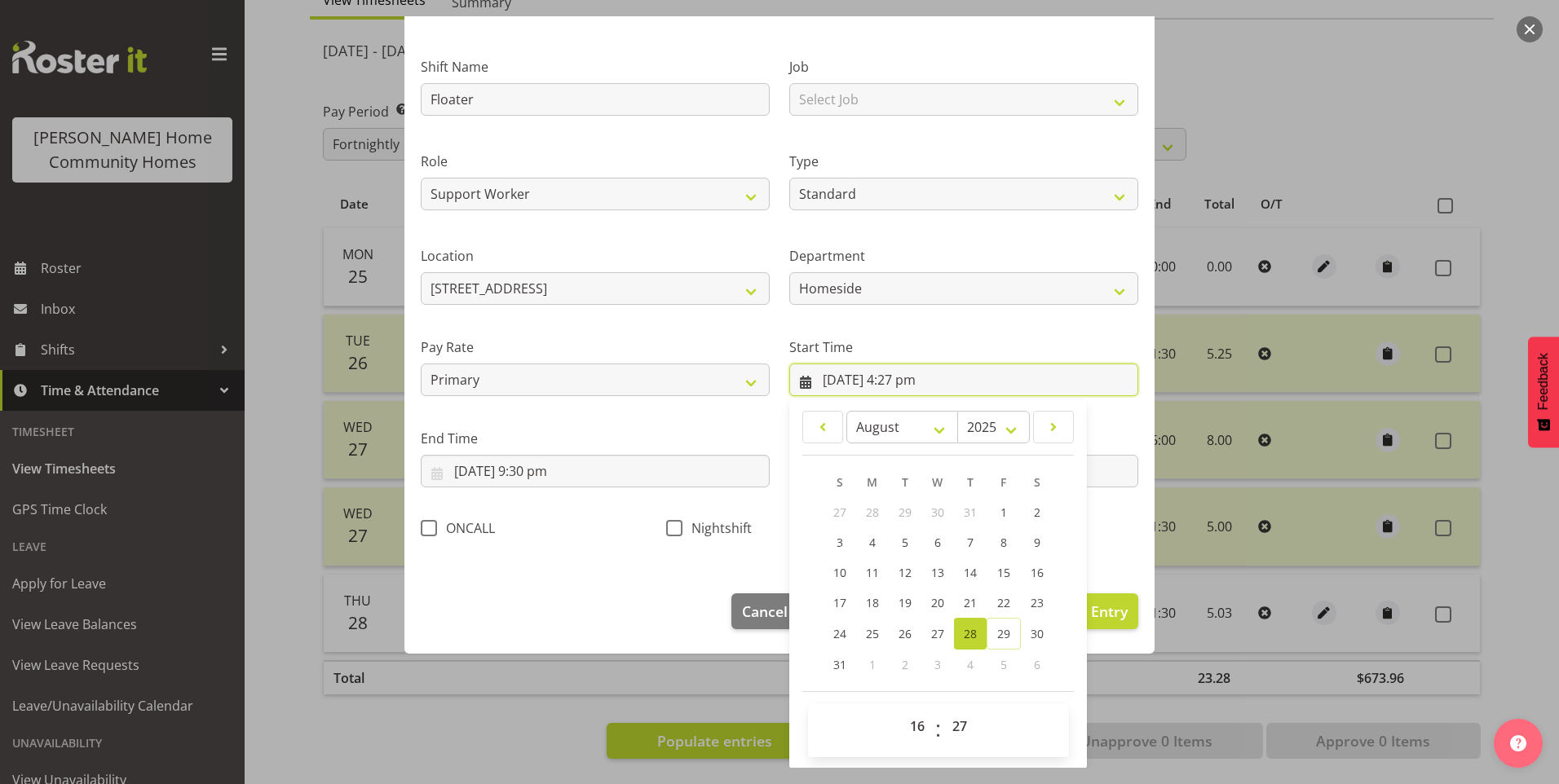
scroll to position [88, 0]
click at [952, 725] on select "00 01 02 03 04 05 06 07 08 09 10 11 12 13 14 15 16 17 18 19 20 21 22 23 24 25 2…" at bounding box center [962, 726] width 37 height 33
select select "30"
click at [944, 710] on select "00 01 02 03 04 05 06 07 08 09 10 11 12 13 14 15 16 17 18 19 20 21 22 23 24 25 2…" at bounding box center [962, 726] width 37 height 33
type input "[DATE] 4:30 pm"
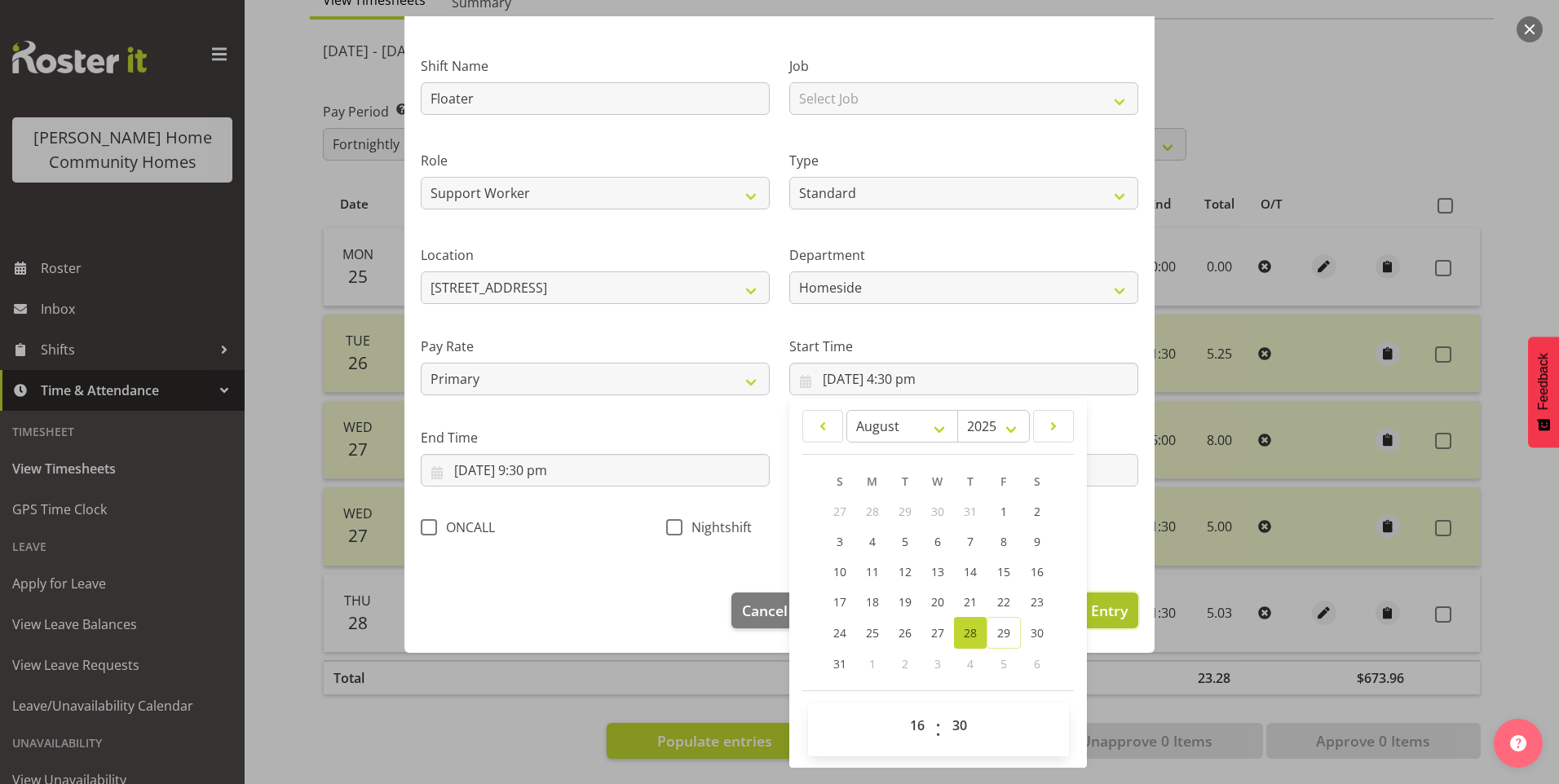
click at [1120, 611] on button "Update Entry" at bounding box center [1082, 610] width 112 height 36
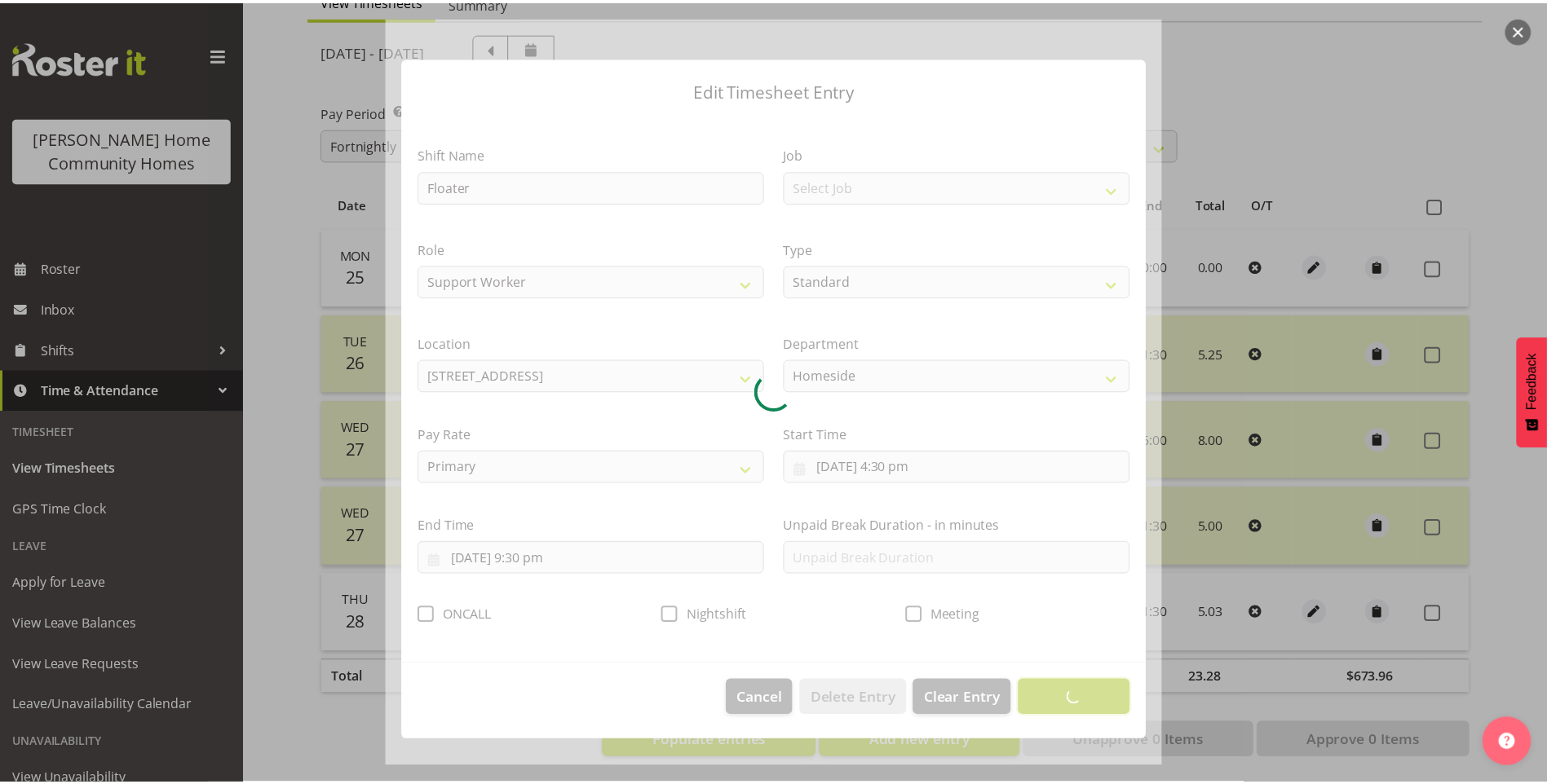
scroll to position [0, 0]
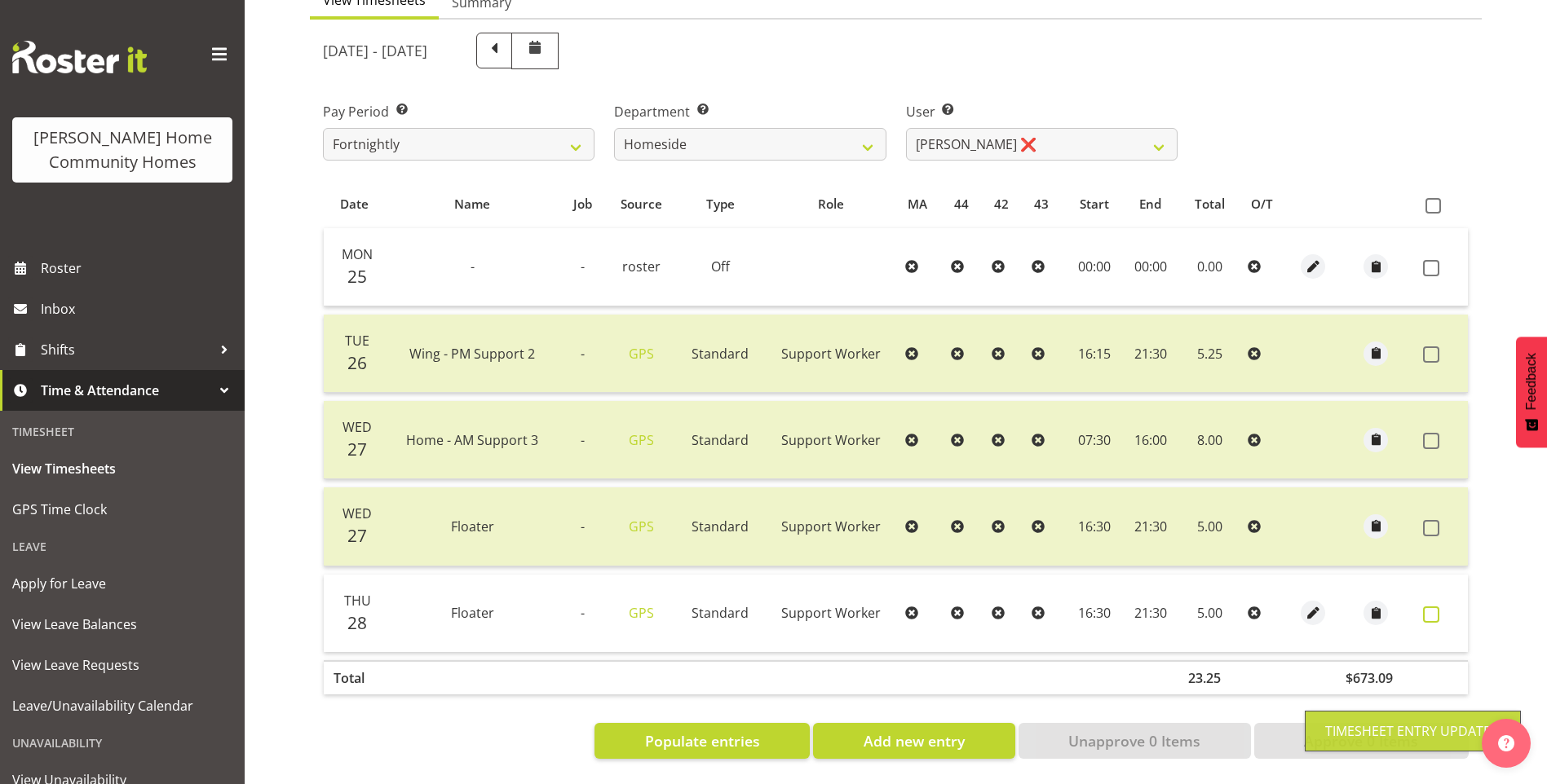
click at [1434, 606] on span at bounding box center [1430, 614] width 16 height 16
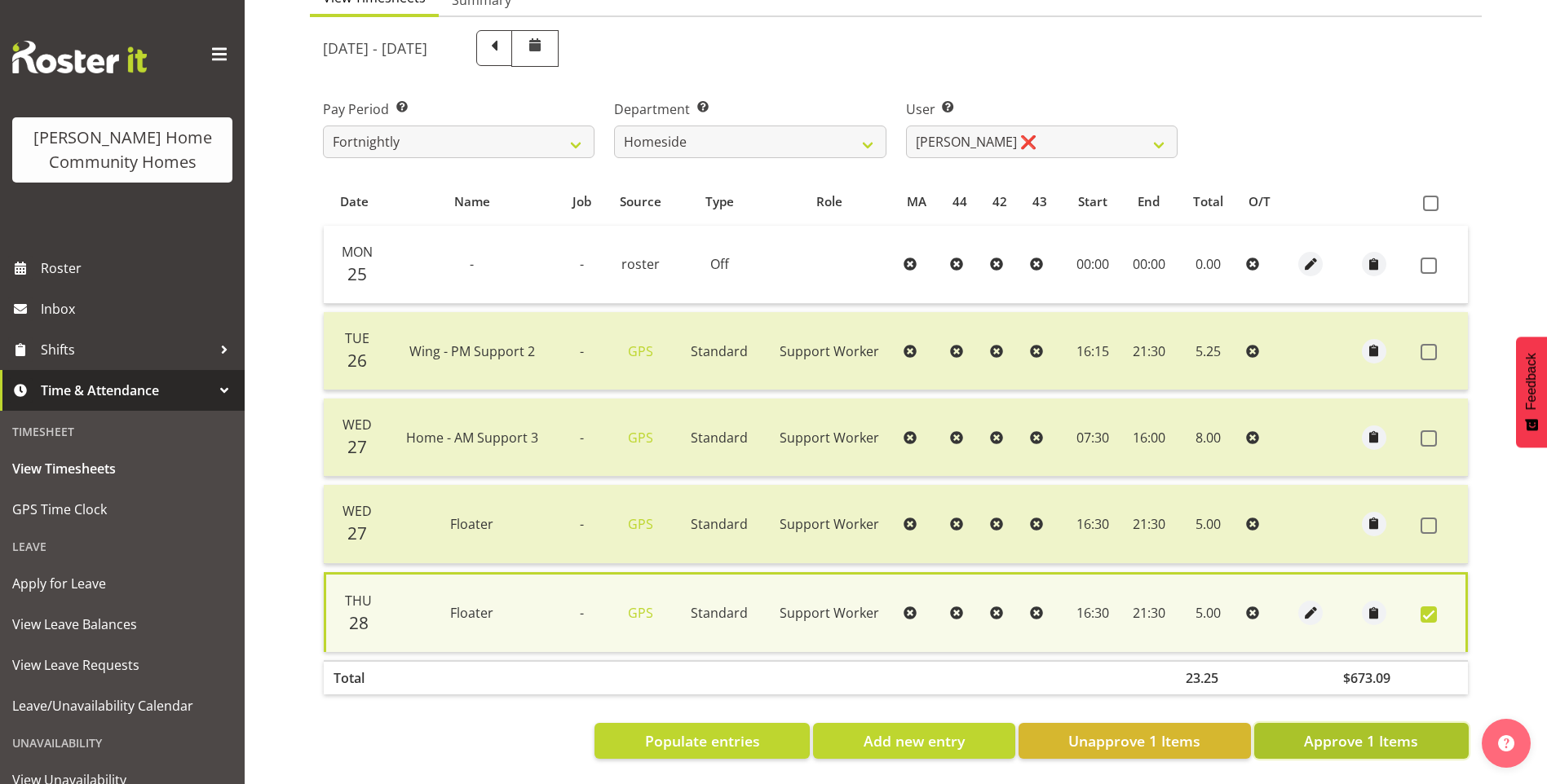
click at [1330, 730] on span "Approve 1 Items" at bounding box center [1360, 740] width 114 height 21
checkbox input "false"
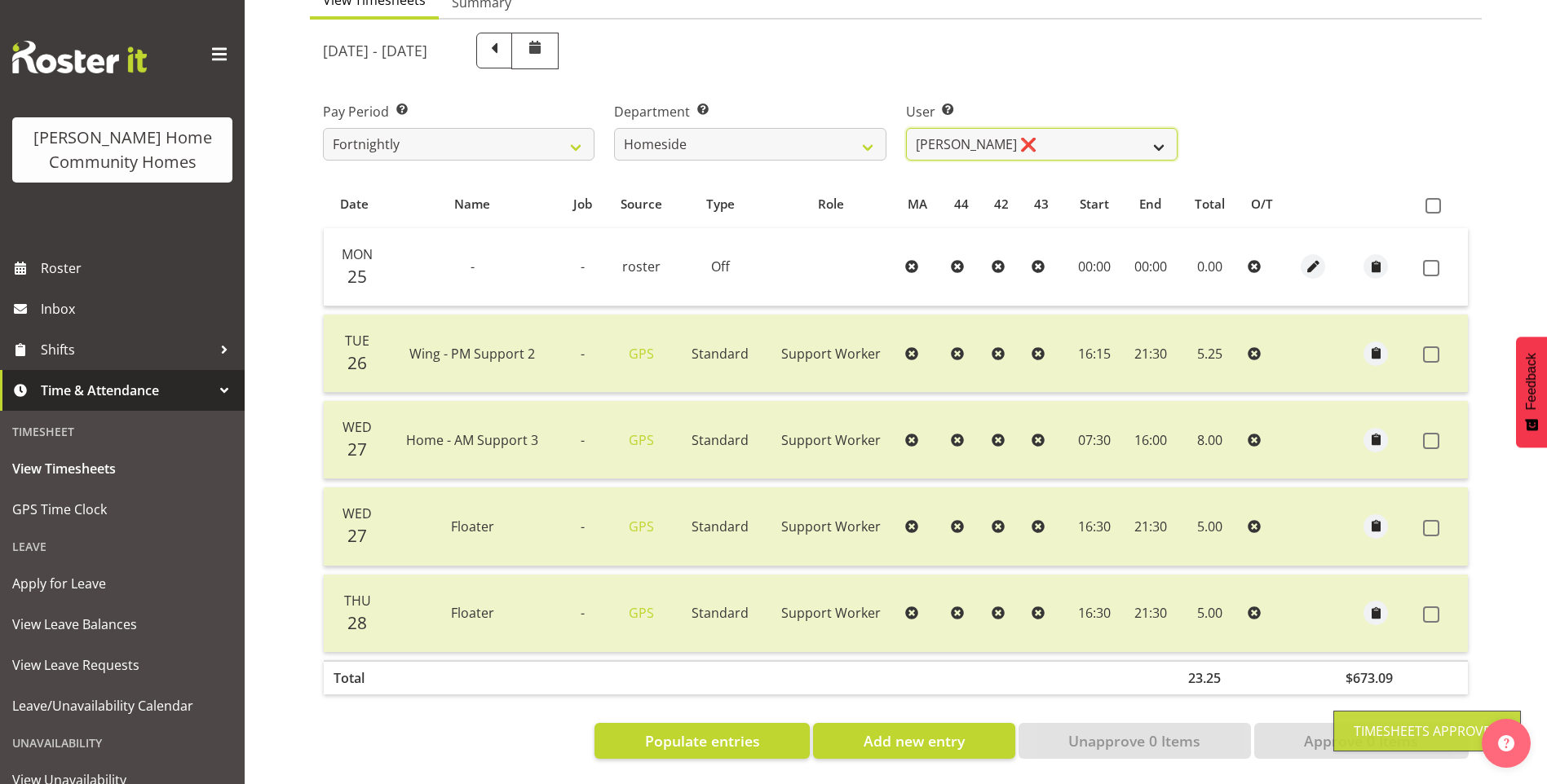
click at [980, 138] on select "[PERSON_NAME] ❌ [PERSON_NAME] ❌ [PERSON_NAME] (BK) [PERSON_NAME] ✔ [PERSON_NAME…" at bounding box center [1041, 144] width 272 height 33
click at [906, 128] on select "[PERSON_NAME] ❌ [PERSON_NAME] ❌ [PERSON_NAME] (BK) [PERSON_NAME] ✔ [PERSON_NAME…" at bounding box center [1041, 144] width 272 height 33
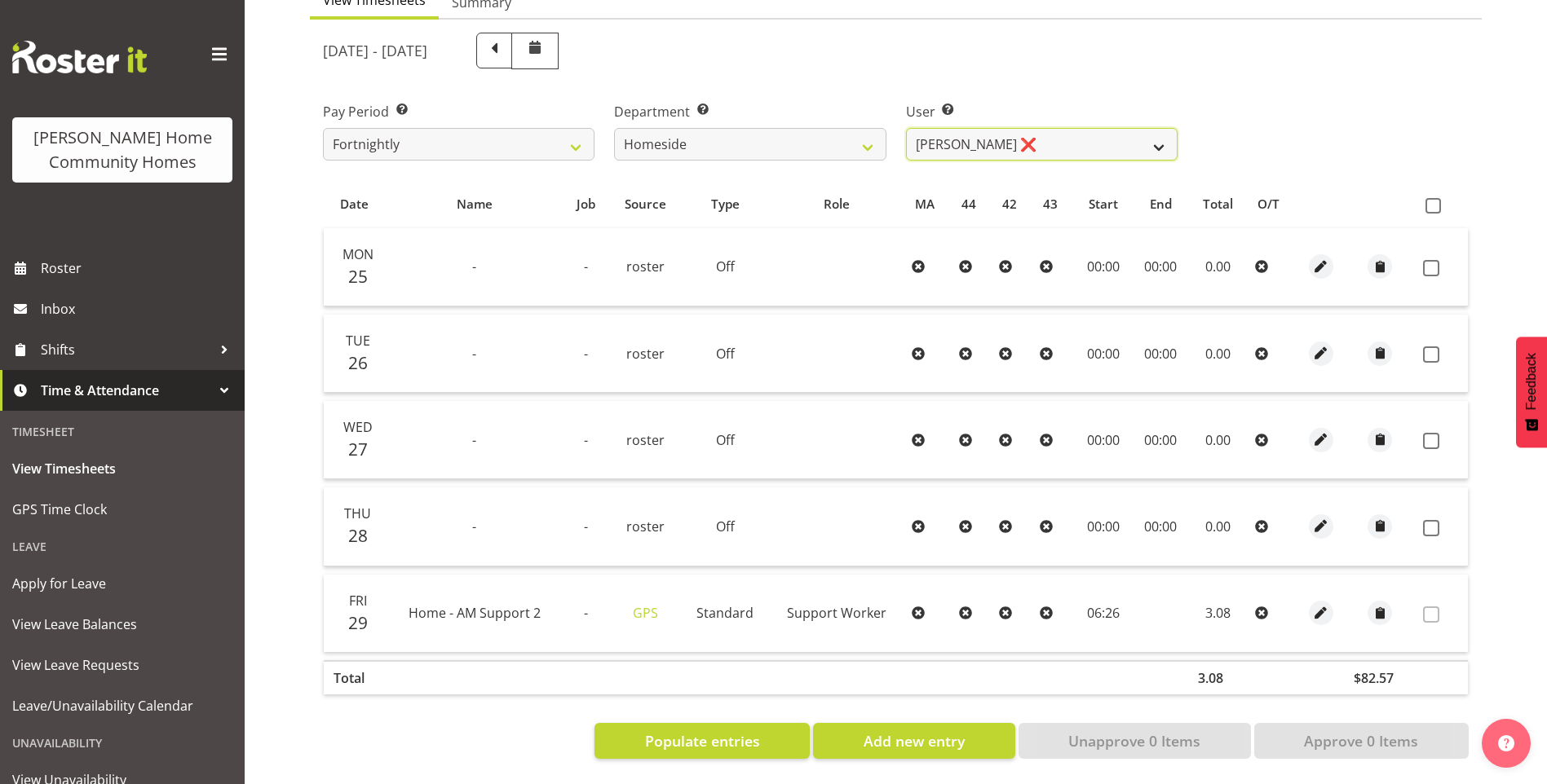
click at [982, 138] on select "[PERSON_NAME] ❌ [PERSON_NAME] ❌ [PERSON_NAME] (BK) [PERSON_NAME] ✔ [PERSON_NAME…" at bounding box center [1041, 144] width 272 height 33
click at [906, 128] on select "[PERSON_NAME] ❌ [PERSON_NAME] ❌ [PERSON_NAME] (BK) [PERSON_NAME] ✔ [PERSON_NAME…" at bounding box center [1041, 144] width 272 height 33
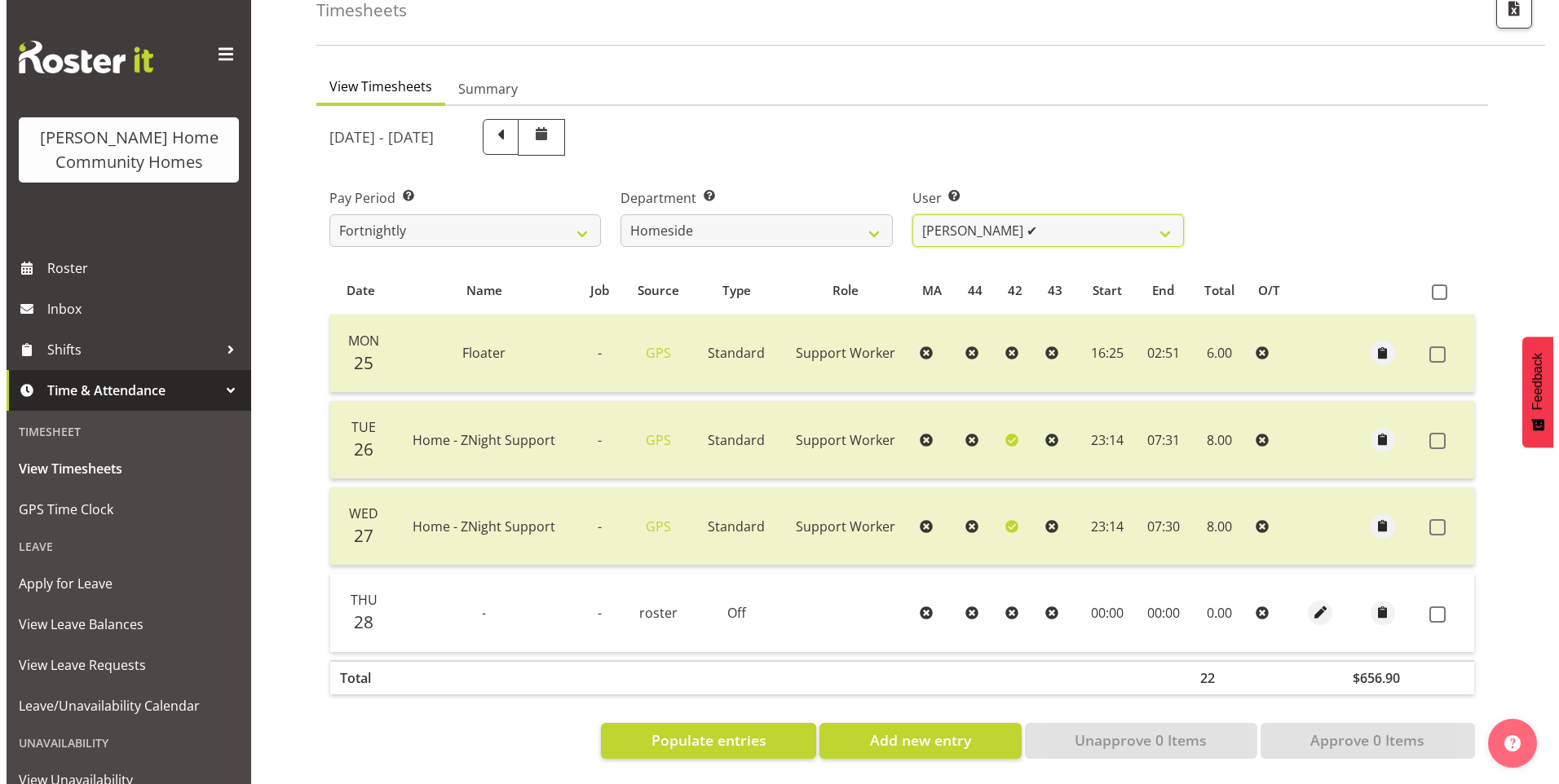
scroll to position [108, 0]
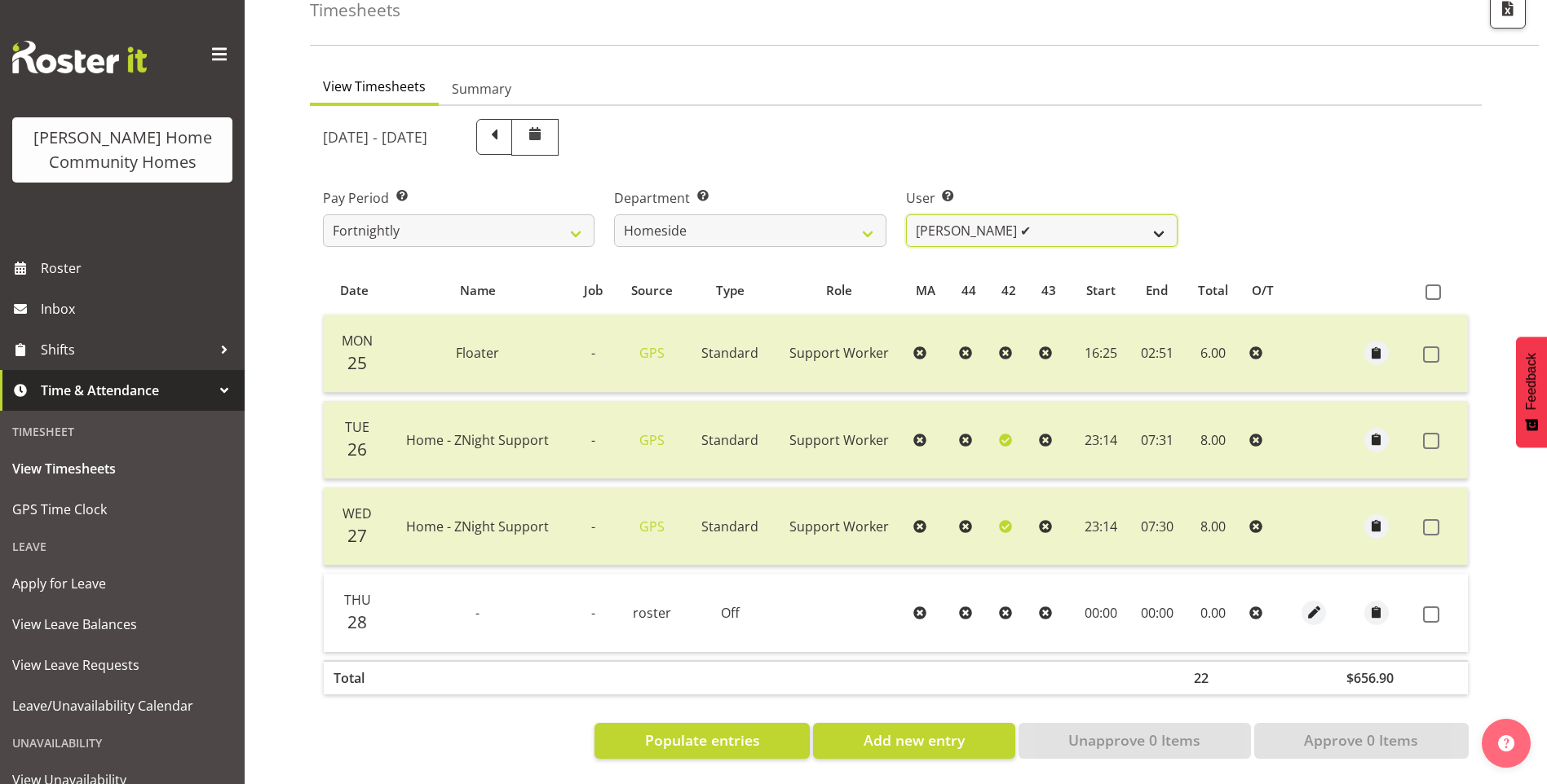
click at [975, 218] on select "[PERSON_NAME] ❌ [PERSON_NAME] ❌ [PERSON_NAME] (BK) [PERSON_NAME] ✔ [PERSON_NAME…" at bounding box center [1041, 231] width 272 height 33
select select "8540"
click at [906, 215] on select "[PERSON_NAME] ❌ [PERSON_NAME] ❌ [PERSON_NAME] (BK) [PERSON_NAME] ✔ [PERSON_NAME…" at bounding box center [1041, 231] width 272 height 33
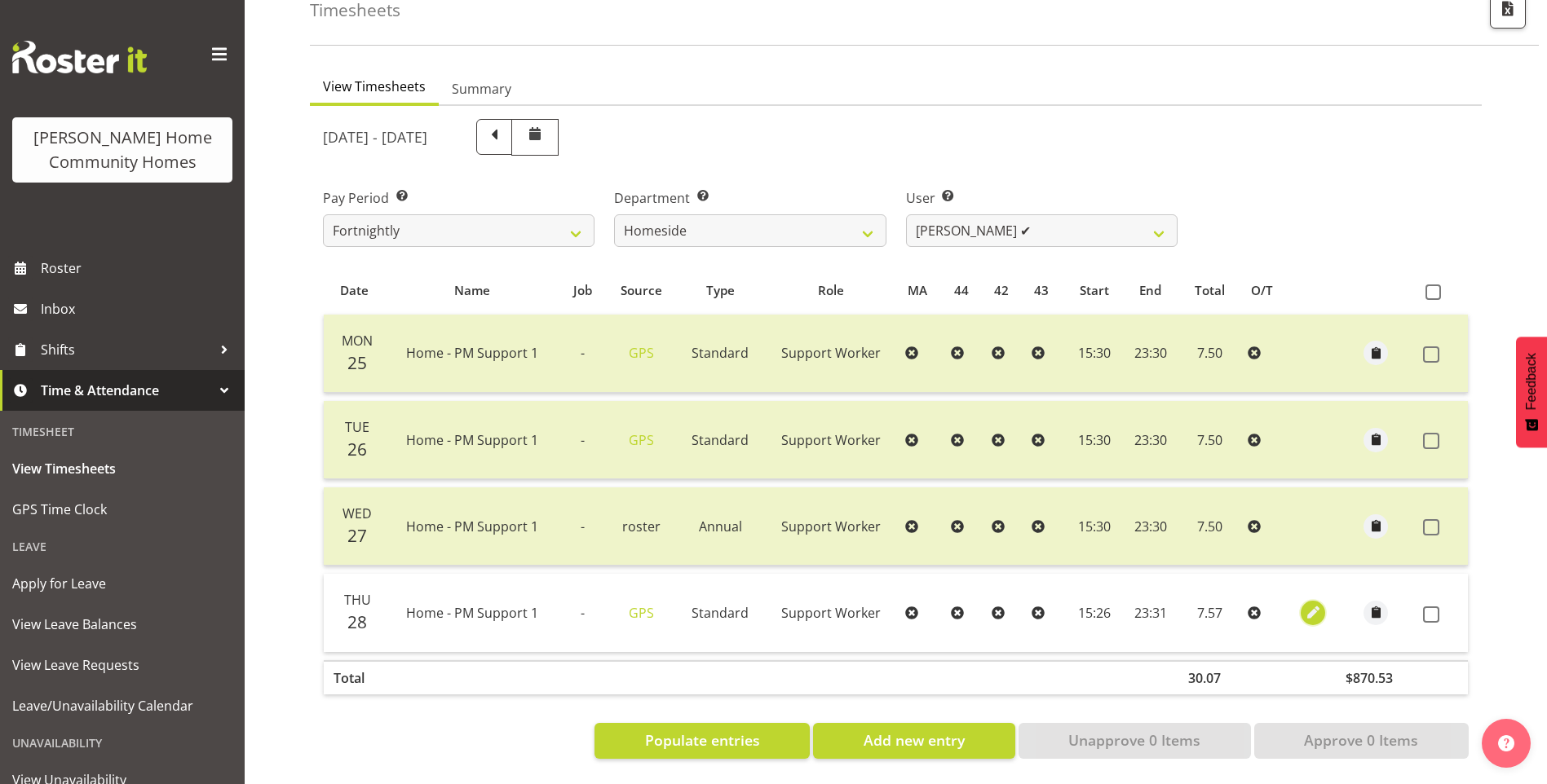
click at [1315, 603] on span "button" at bounding box center [1312, 612] width 18 height 18
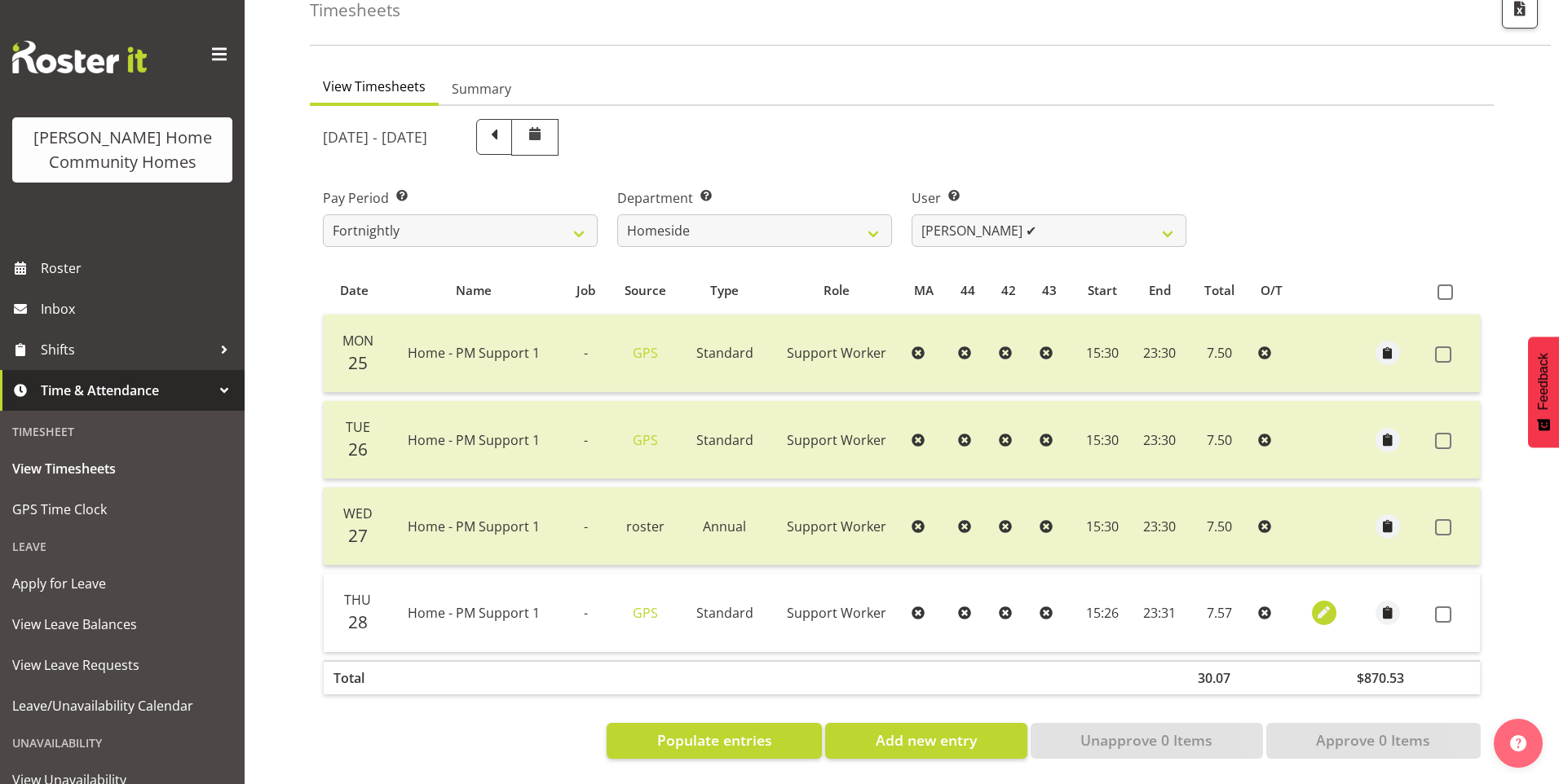
select select "Standard"
select select "7"
select select "2025"
select select "15"
select select "26"
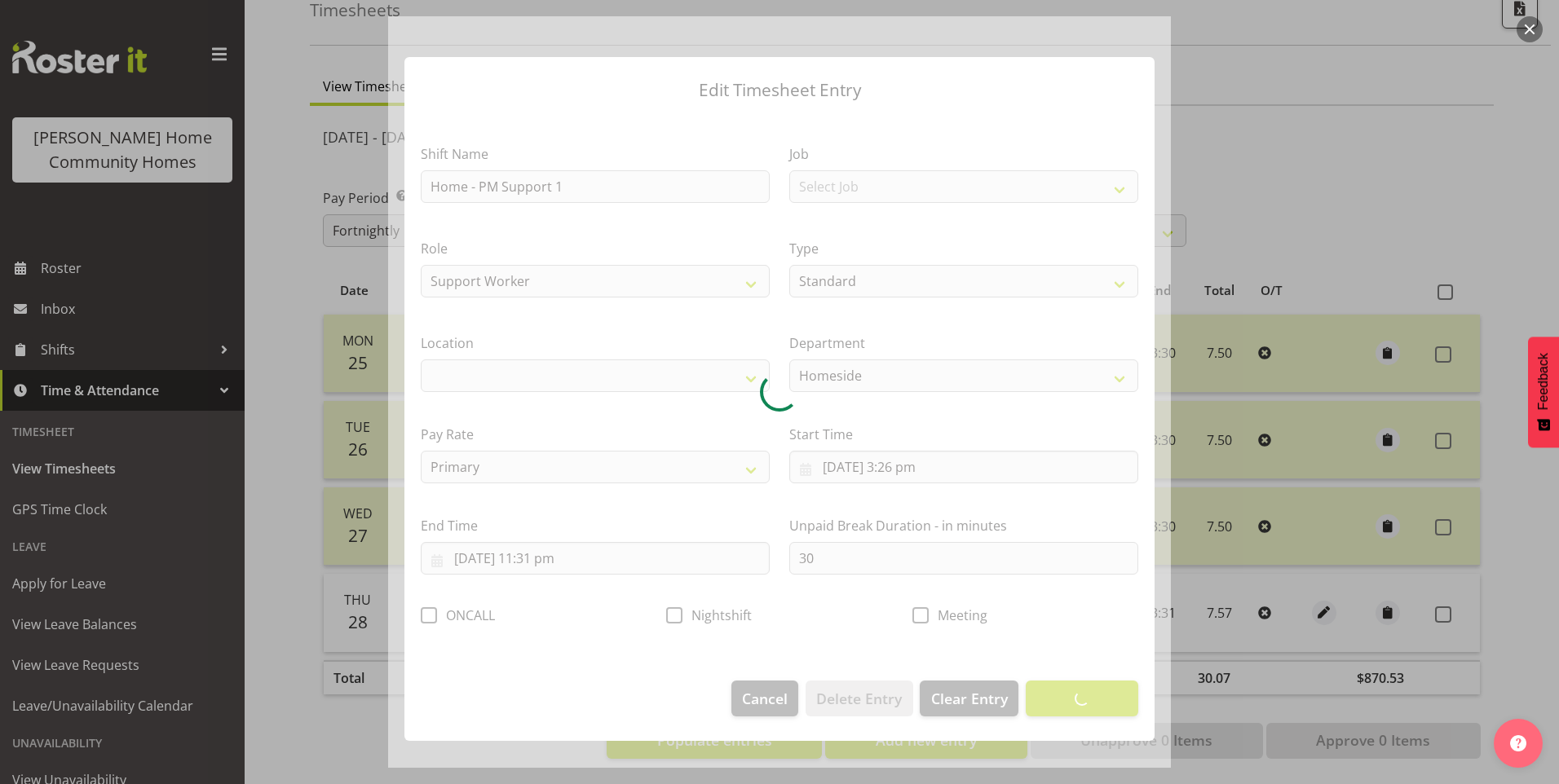
select select "1067"
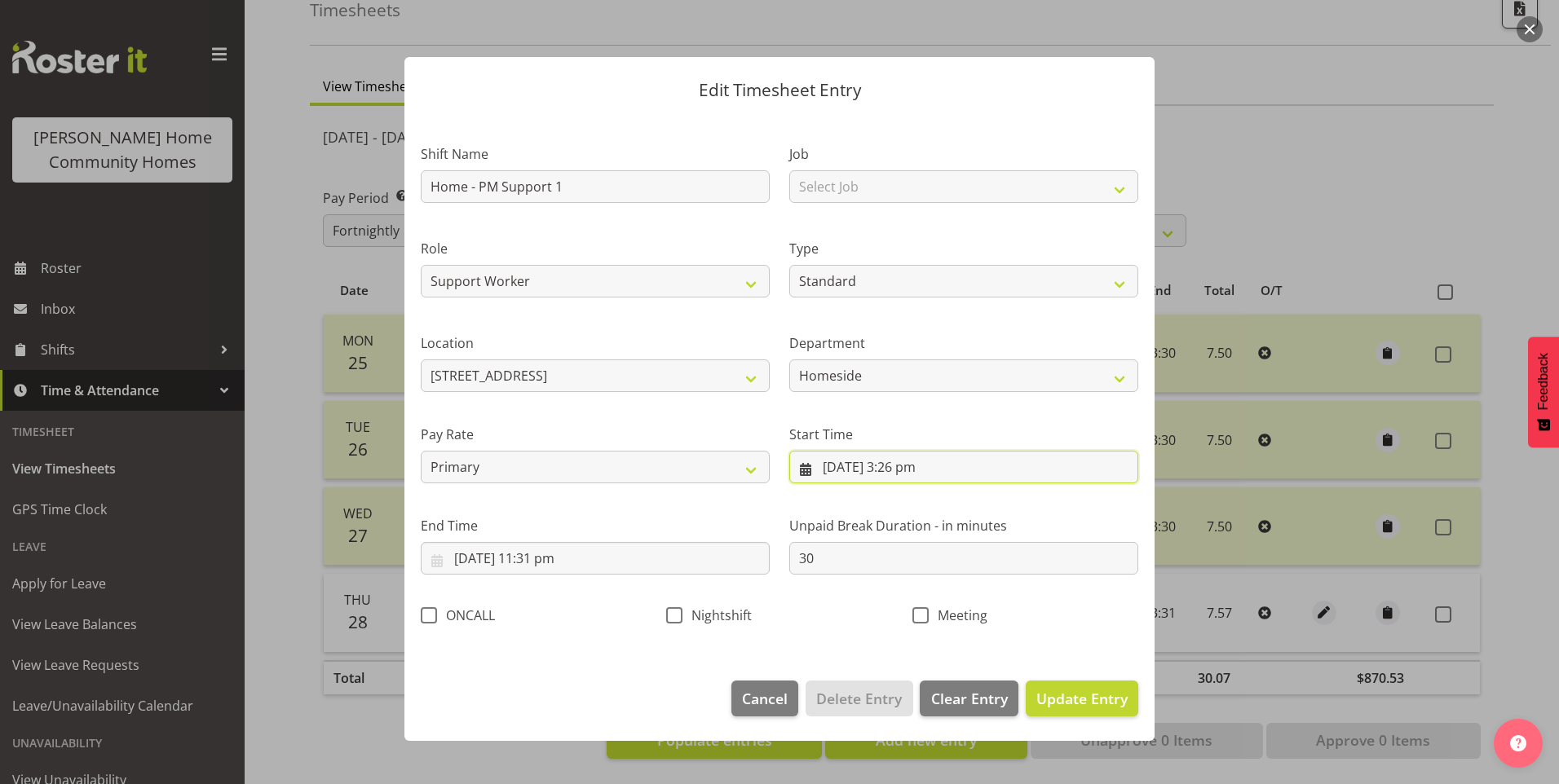
click at [920, 475] on input "[DATE] 3:26 pm" at bounding box center [963, 467] width 349 height 33
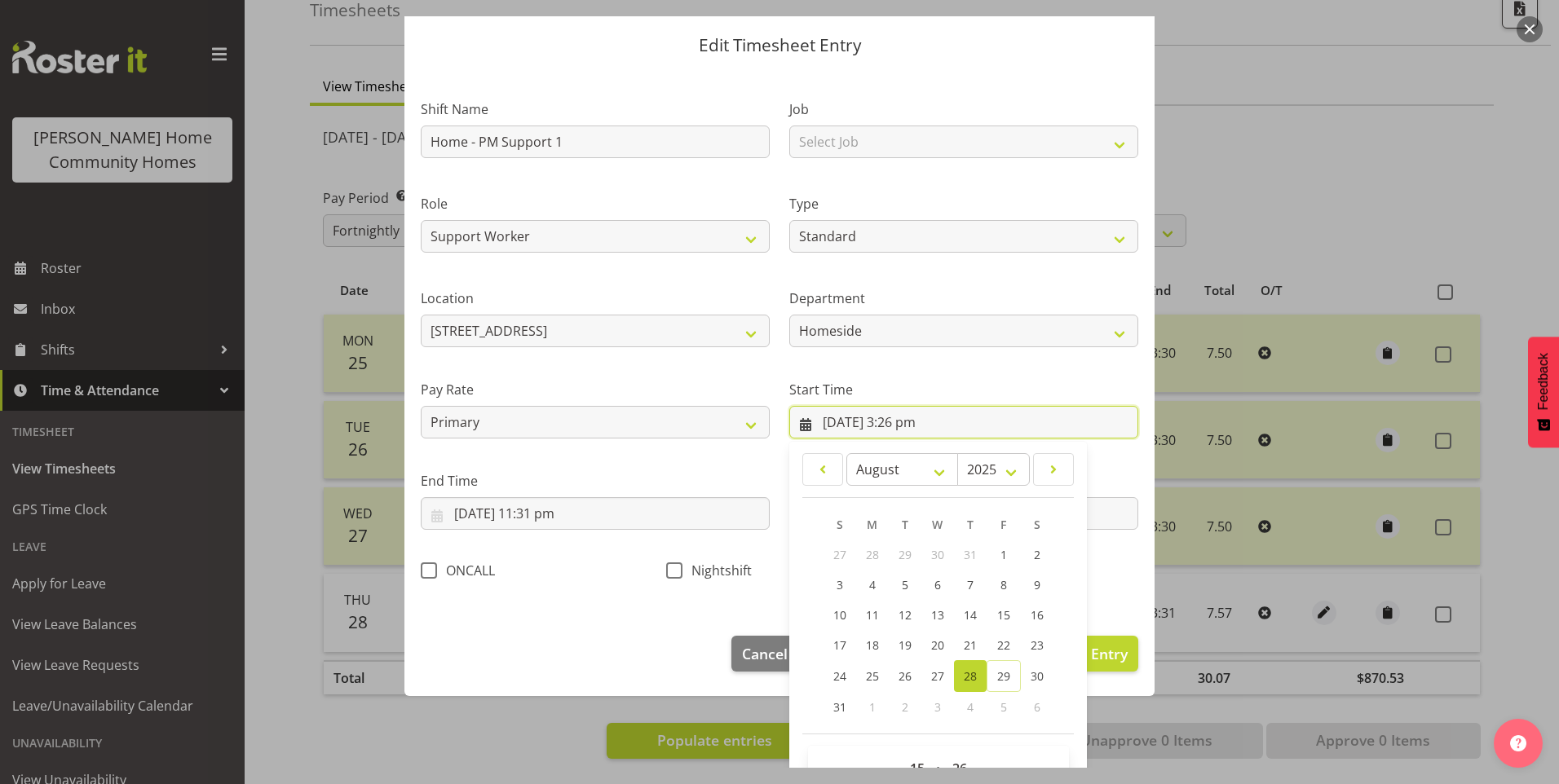
scroll to position [88, 0]
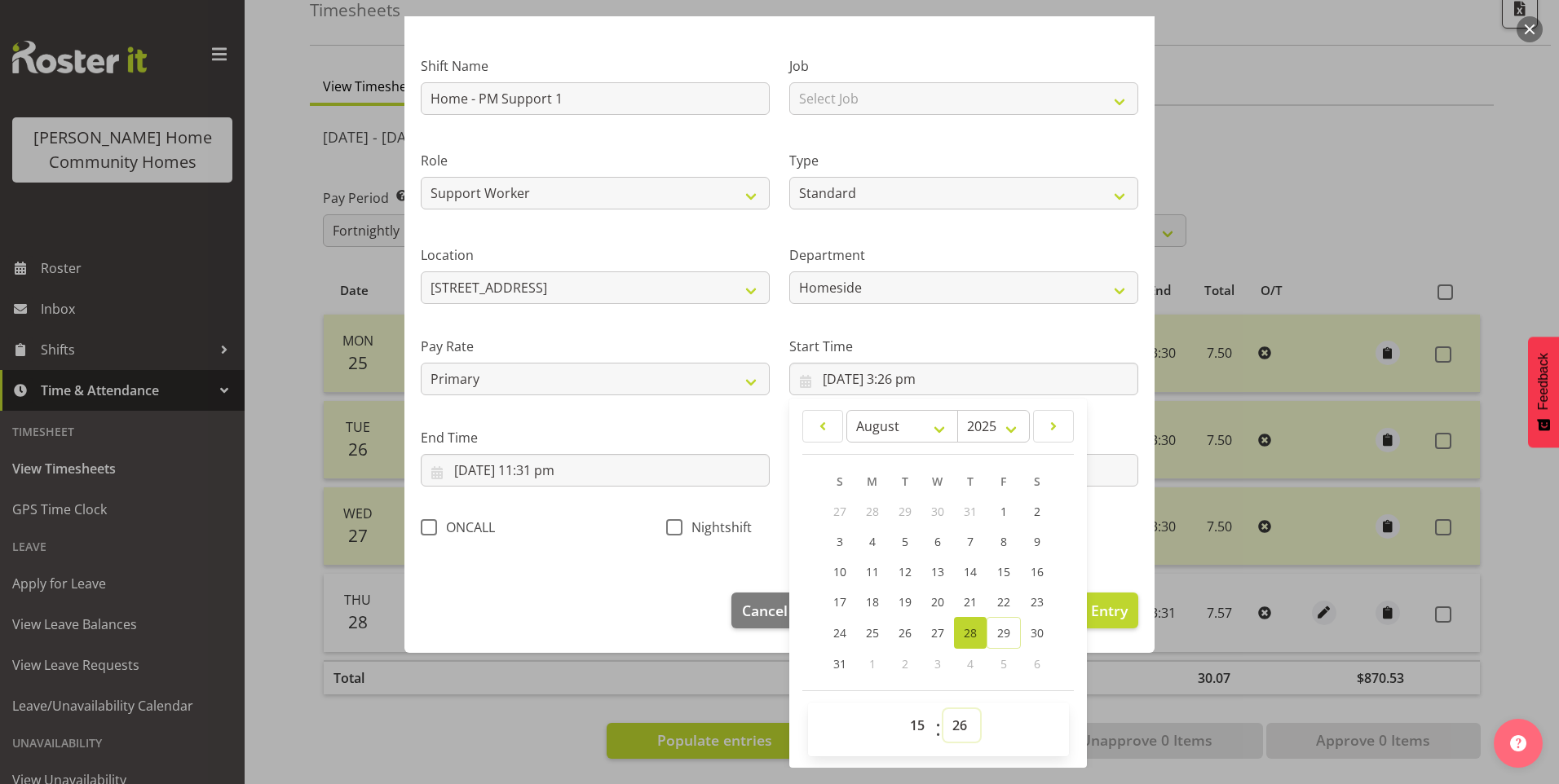
drag, startPoint x: 956, startPoint y: 725, endPoint x: 968, endPoint y: 718, distance: 13.9
click at [956, 725] on select "00 01 02 03 04 05 06 07 08 09 10 11 12 13 14 15 16 17 18 19 20 21 22 23 24 25 2…" at bounding box center [962, 726] width 37 height 33
select select "31"
click at [944, 710] on select "00 01 02 03 04 05 06 07 08 09 10 11 12 13 14 15 16 17 18 19 20 21 22 23 24 25 2…" at bounding box center [962, 726] width 37 height 33
type input "[DATE] 3:31 pm"
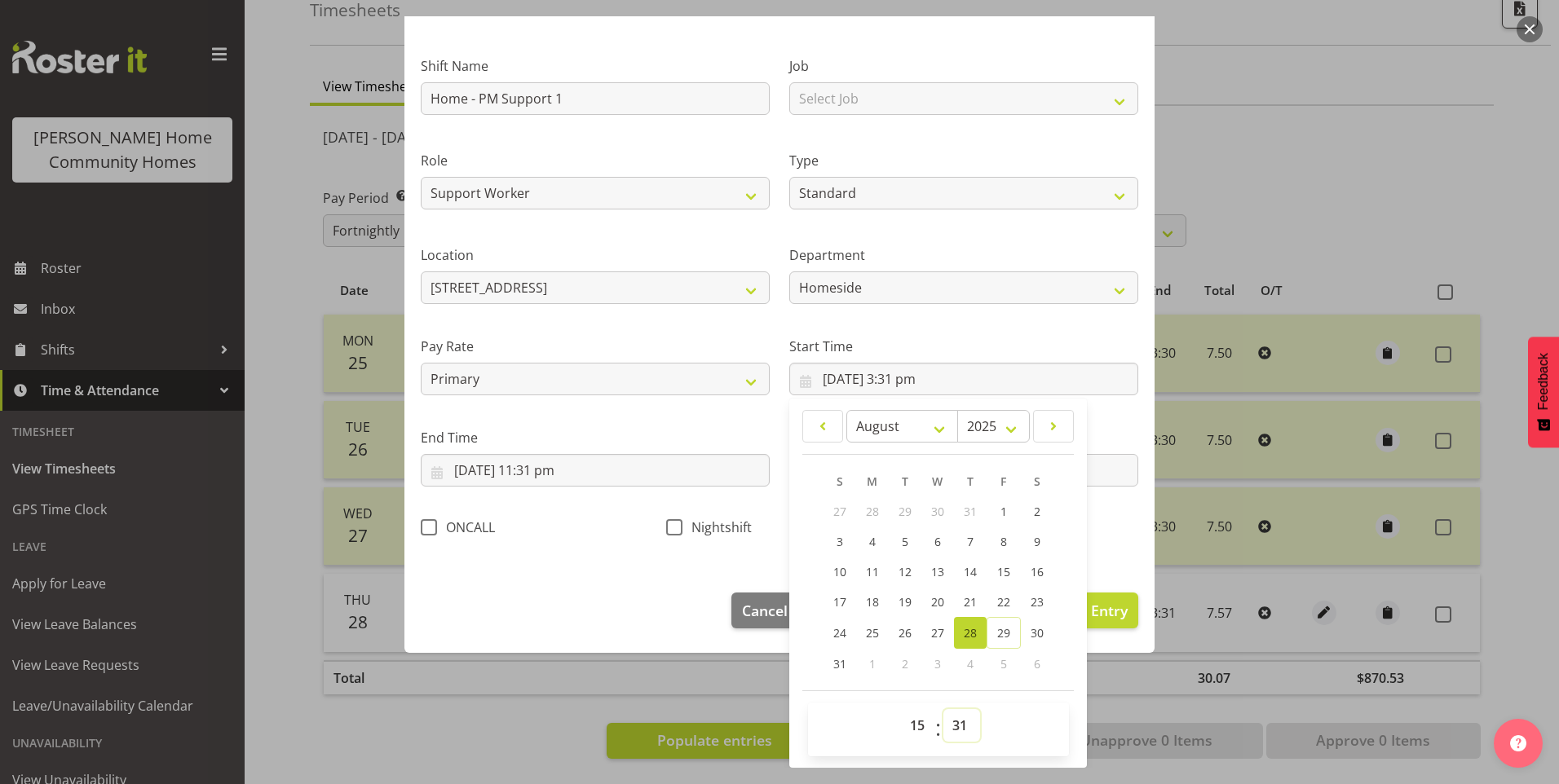
drag, startPoint x: 954, startPoint y: 737, endPoint x: 955, endPoint y: 727, distance: 10.0
click at [955, 727] on select "00 01 02 03 04 05 06 07 08 09 10 11 12 13 14 15 16 17 18 19 20 21 22 23 24 25 2…" at bounding box center [962, 726] width 37 height 33
click at [944, 710] on select "00 01 02 03 04 05 06 07 08 09 10 11 12 13 14 15 16 17 18 19 20 21 22 23 24 25 2…" at bounding box center [962, 726] width 37 height 33
click at [954, 715] on select "00 01 02 03 04 05 06 07 08 09 10 11 12 13 14 15 16 17 18 19 20 21 22 23 24 25 2…" at bounding box center [962, 726] width 37 height 33
select select "30"
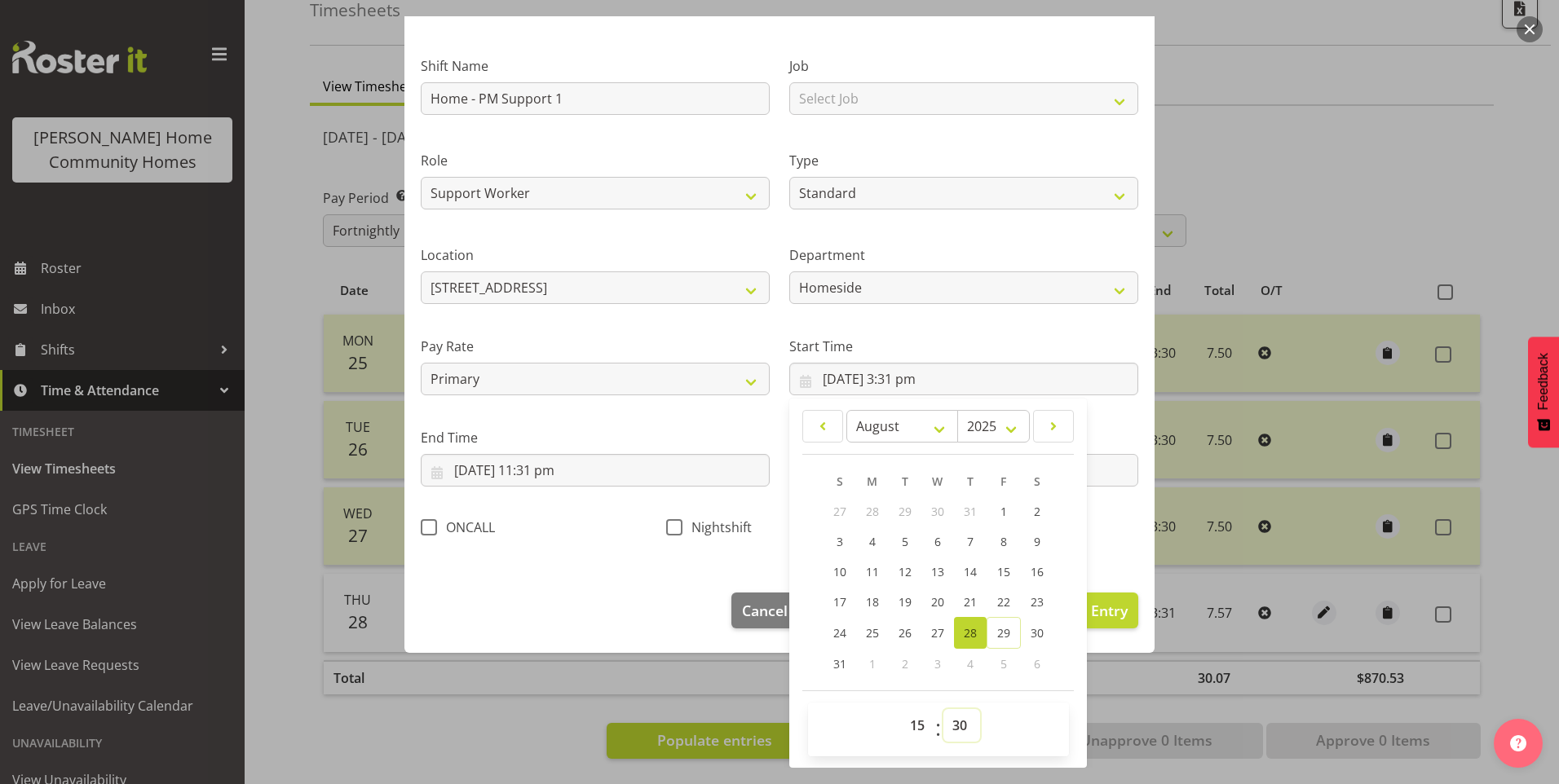
click at [944, 710] on select "00 01 02 03 04 05 06 07 08 09 10 11 12 13 14 15 16 17 18 19 20 21 22 23 24 25 2…" at bounding box center [962, 726] width 37 height 33
type input "[DATE] 3:30 pm"
click at [563, 480] on input "[DATE] 11:31 pm" at bounding box center [595, 471] width 349 height 33
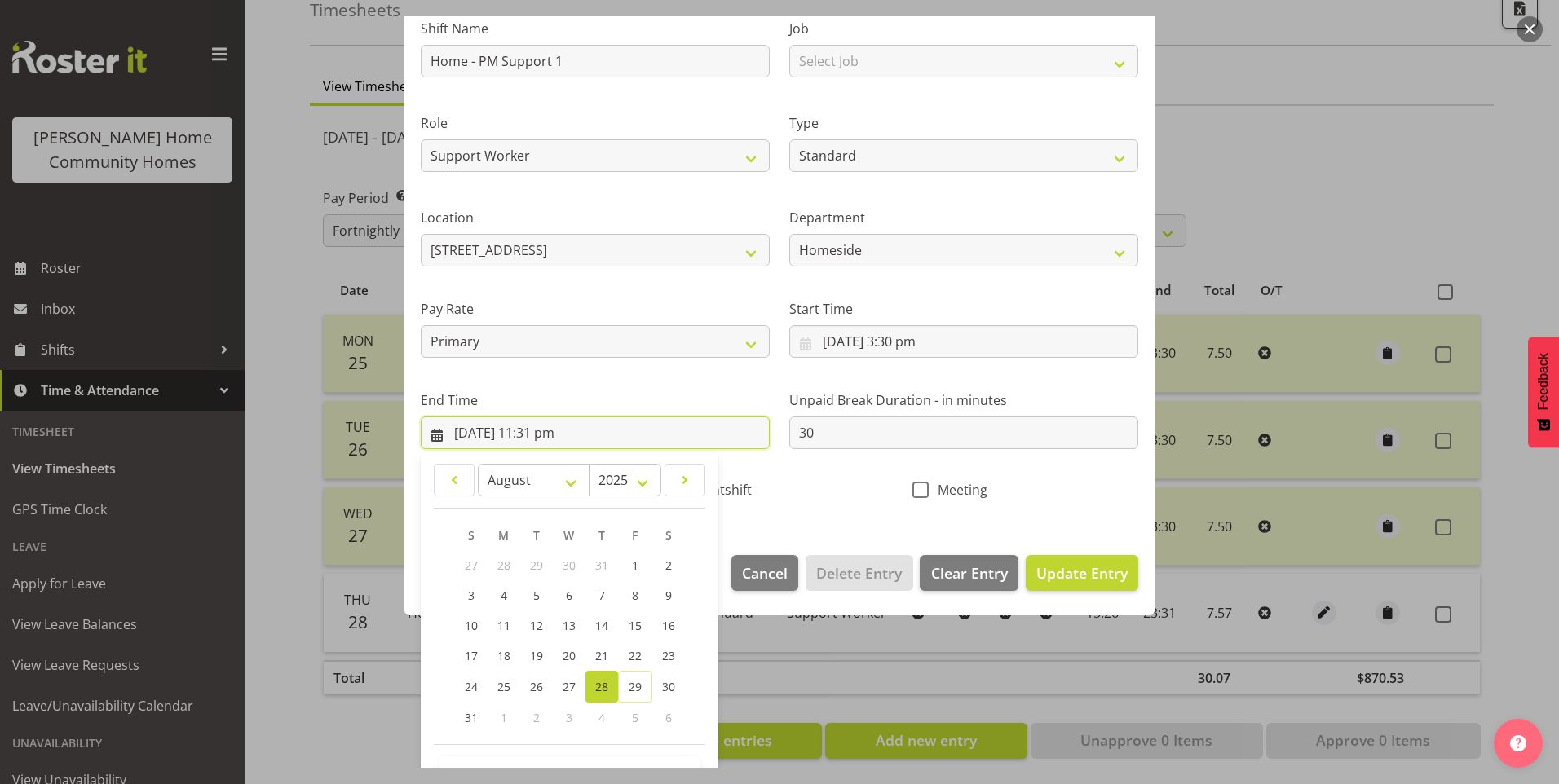
scroll to position [180, 0]
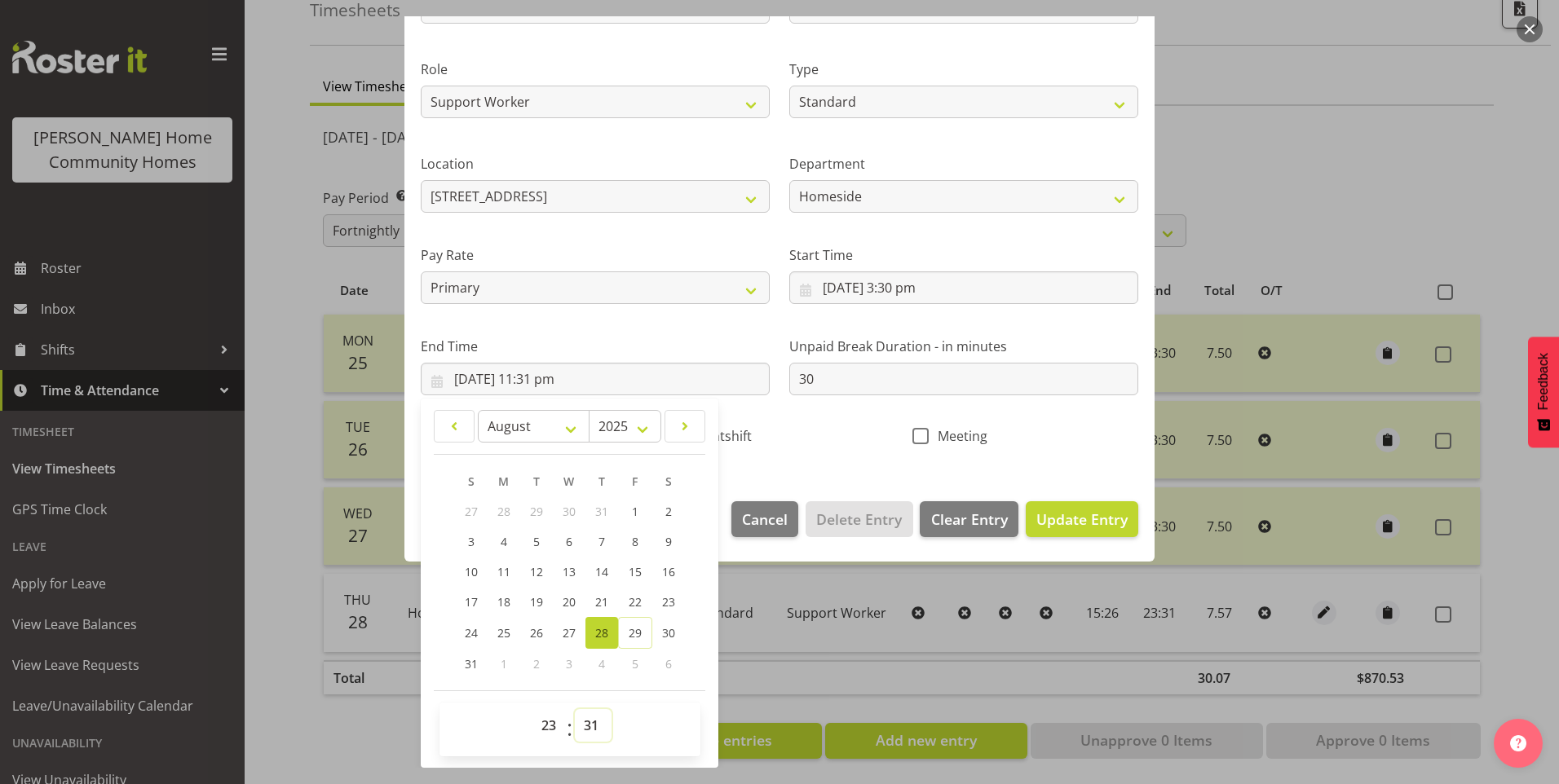
click at [596, 728] on select "00 01 02 03 04 05 06 07 08 09 10 11 12 13 14 15 16 17 18 19 20 21 22 23 24 25 2…" at bounding box center [593, 726] width 37 height 33
select select "30"
click at [574, 710] on select "00 01 02 03 04 05 06 07 08 09 10 11 12 13 14 15 16 17 18 19 20 21 22 23 24 25 2…" at bounding box center [593, 726] width 37 height 33
type input "[DATE] 11:30 pm"
click at [1040, 517] on span "Update Entry" at bounding box center [1082, 519] width 91 height 19
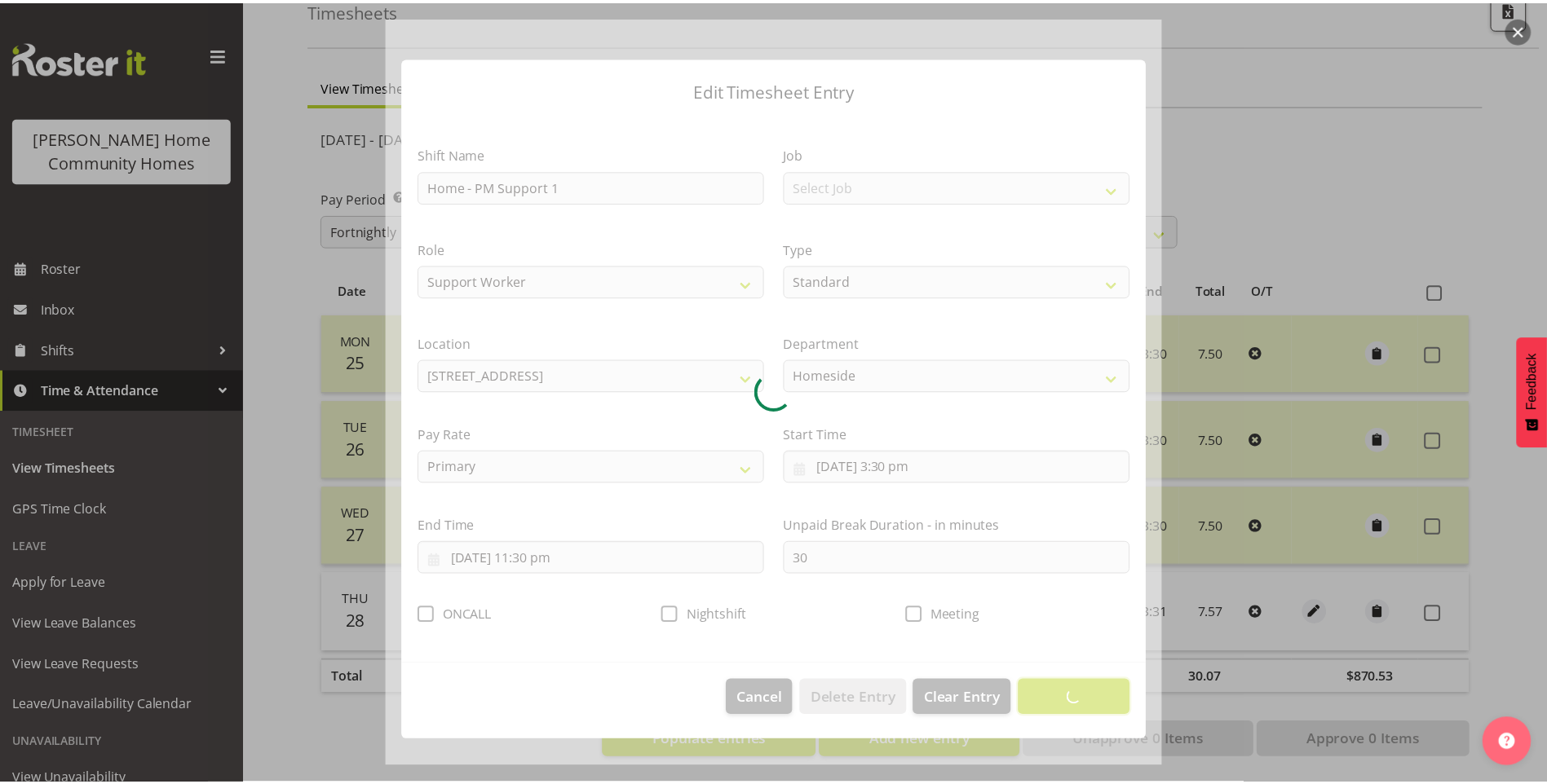
scroll to position [0, 0]
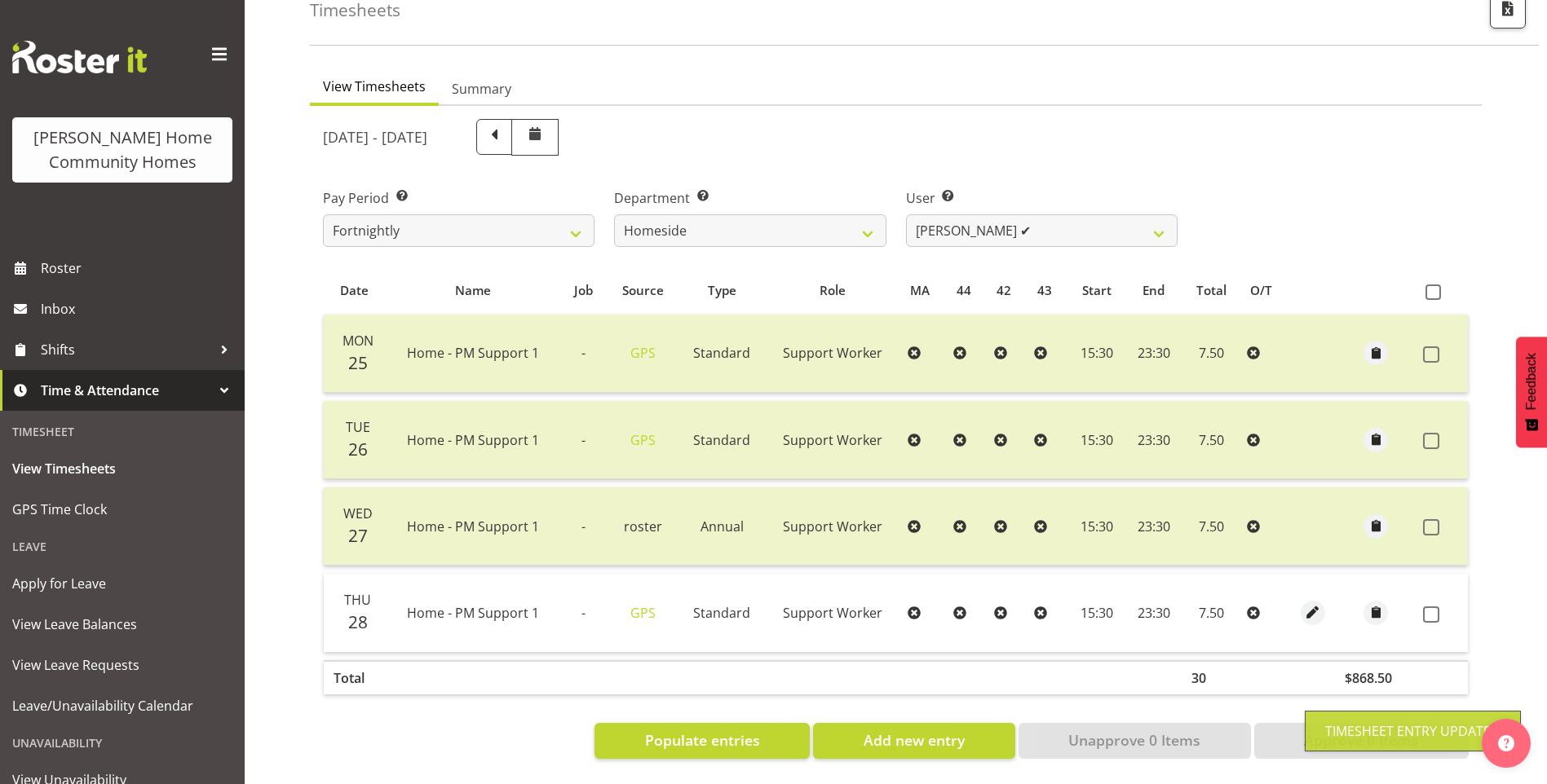
click at [1434, 606] on span at bounding box center [1430, 614] width 16 height 16
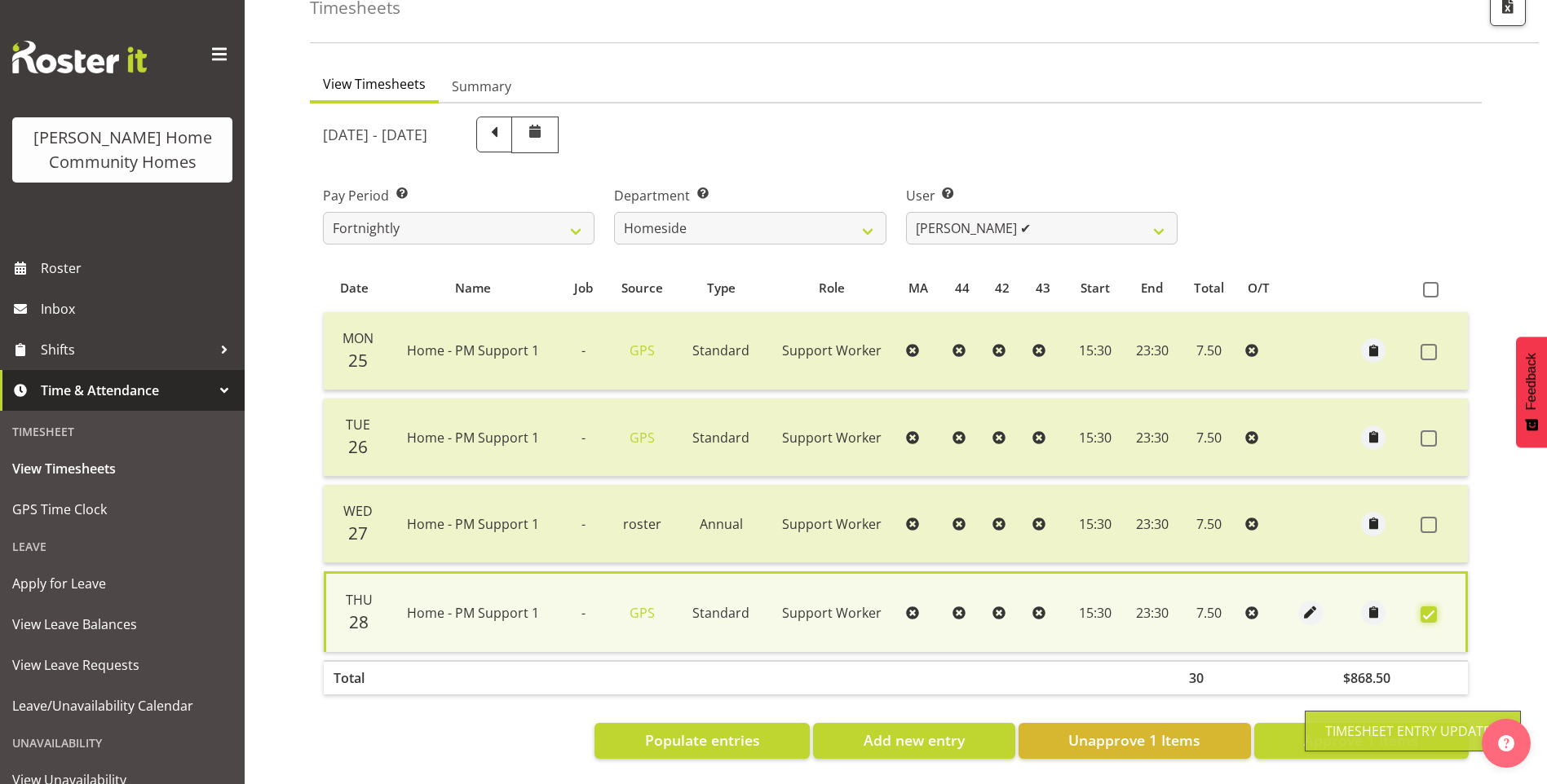
scroll to position [111, 0]
click at [1343, 731] on span "Approve 1 Items" at bounding box center [1360, 740] width 114 height 21
checkbox input "false"
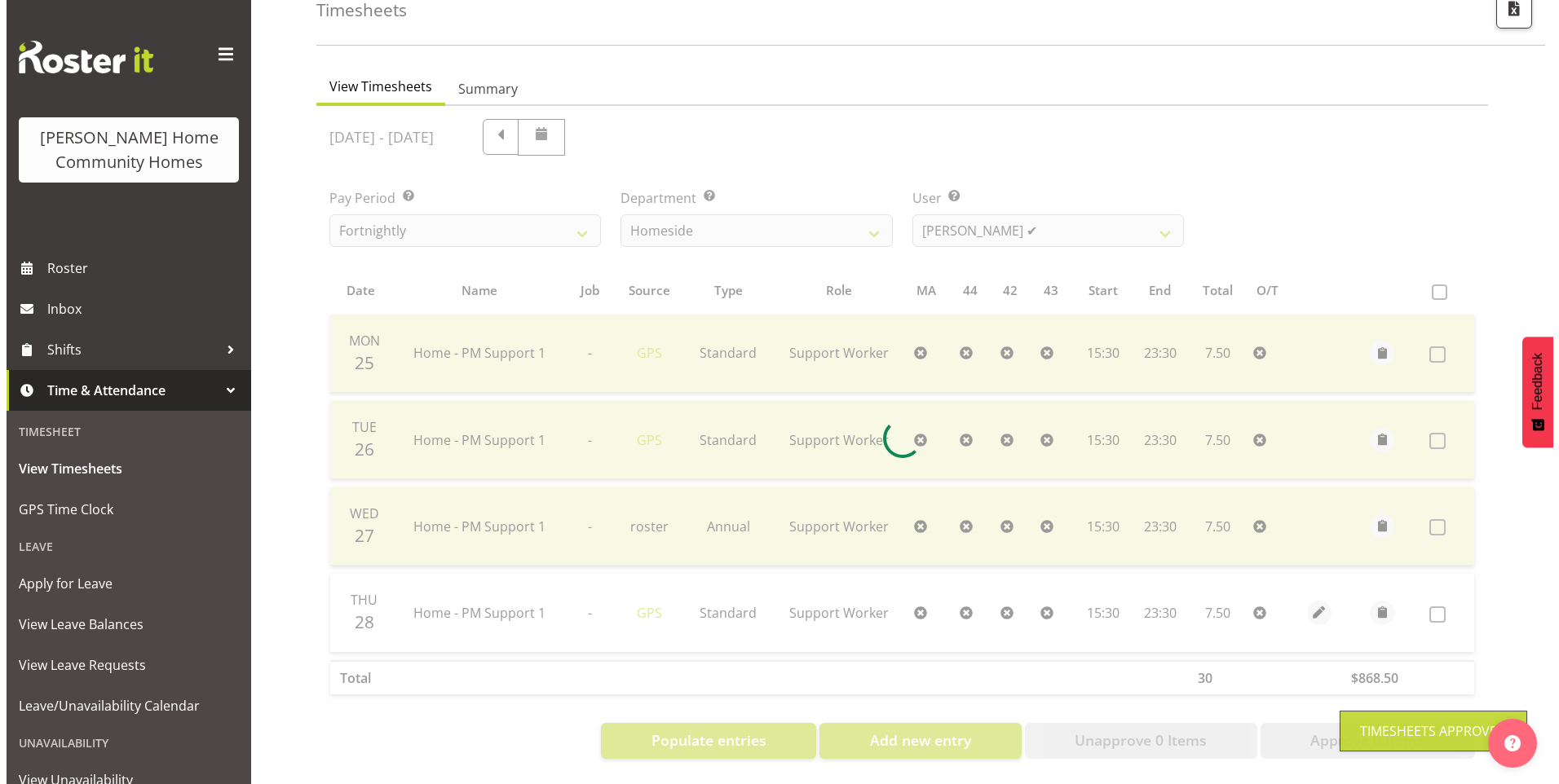
scroll to position [108, 0]
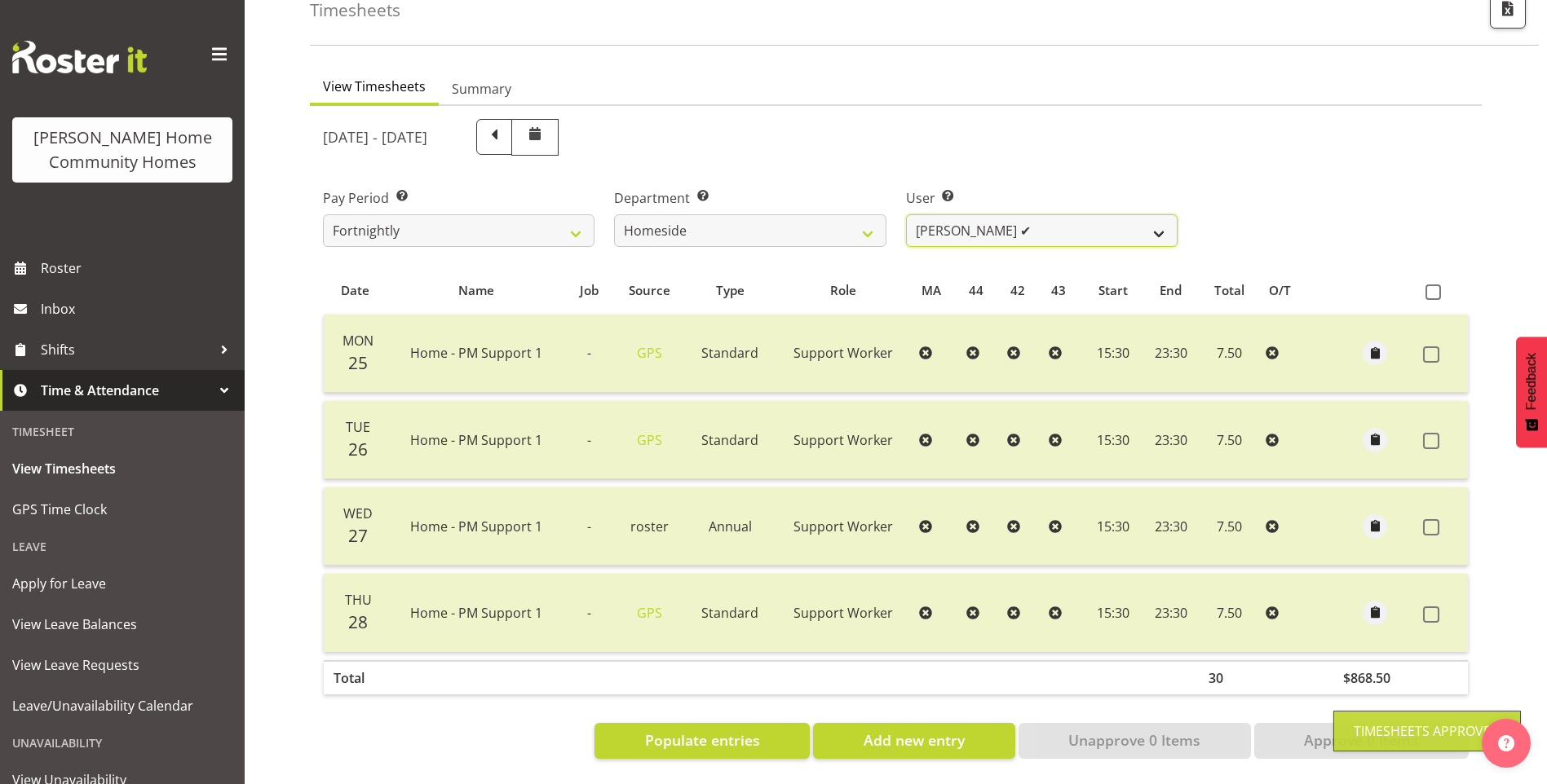
click at [958, 222] on select "[PERSON_NAME] ❌ [PERSON_NAME] ❌ [PERSON_NAME] (BK) [PERSON_NAME] ✔ [PERSON_NAME…" at bounding box center [1041, 231] width 272 height 33
select select "8527"
click at [906, 215] on select "[PERSON_NAME] ❌ [PERSON_NAME] ❌ [PERSON_NAME] (BK) [PERSON_NAME] ✔ [PERSON_NAME…" at bounding box center [1041, 231] width 272 height 33
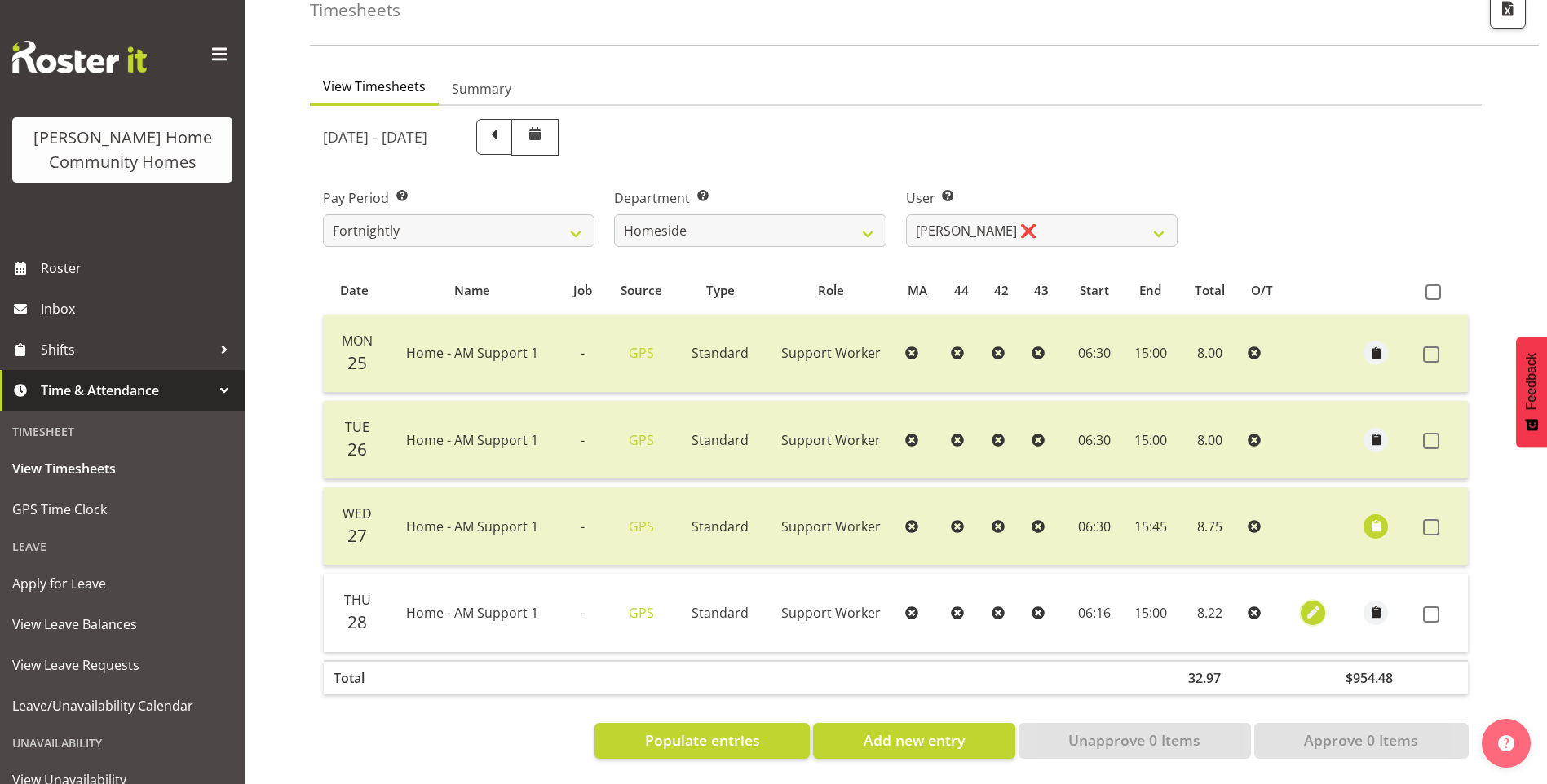
click at [1314, 603] on span "button" at bounding box center [1312, 612] width 18 height 18
select select "Standard"
select select "7"
select select "2025"
select select "6"
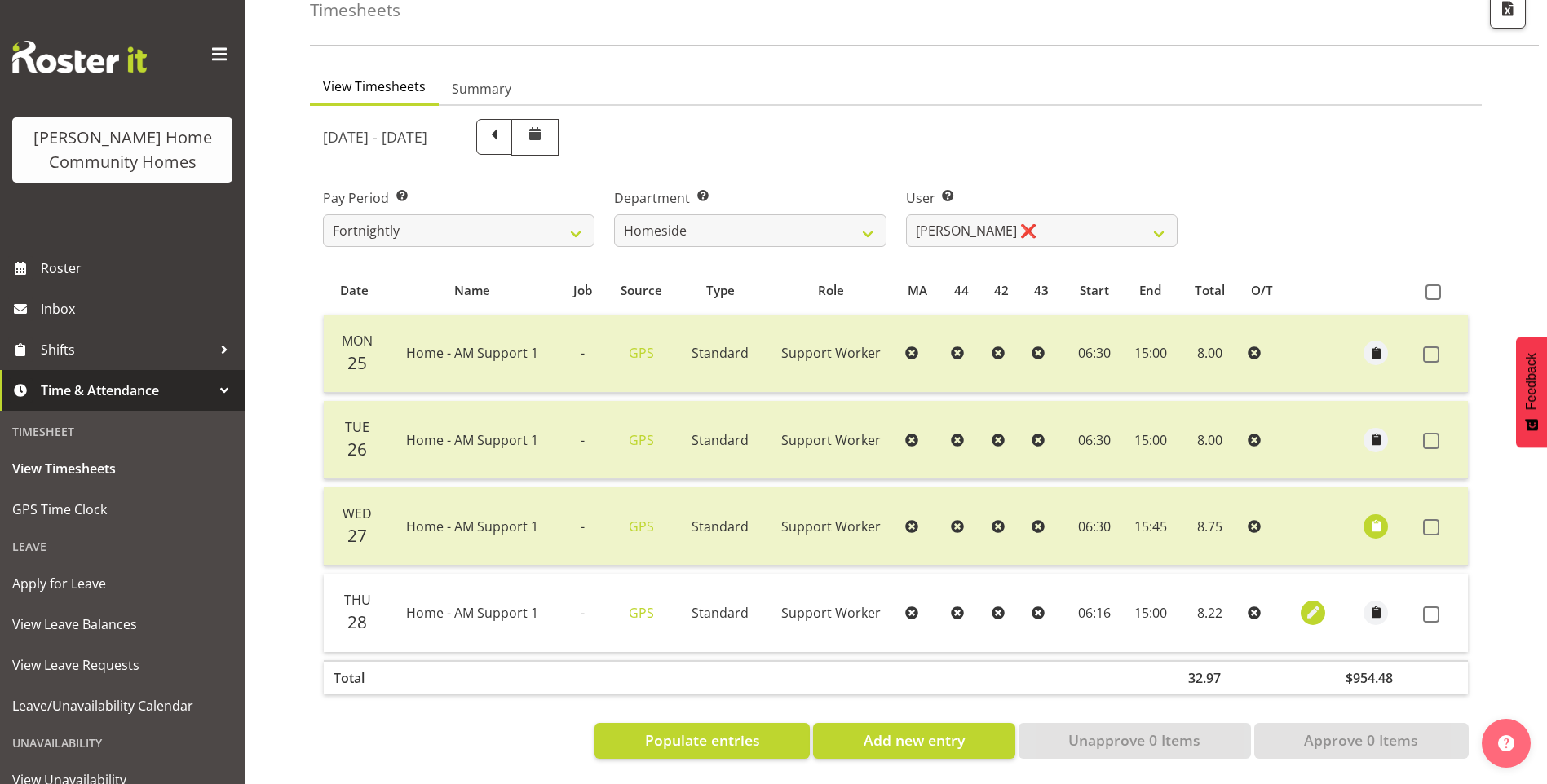
select select "16"
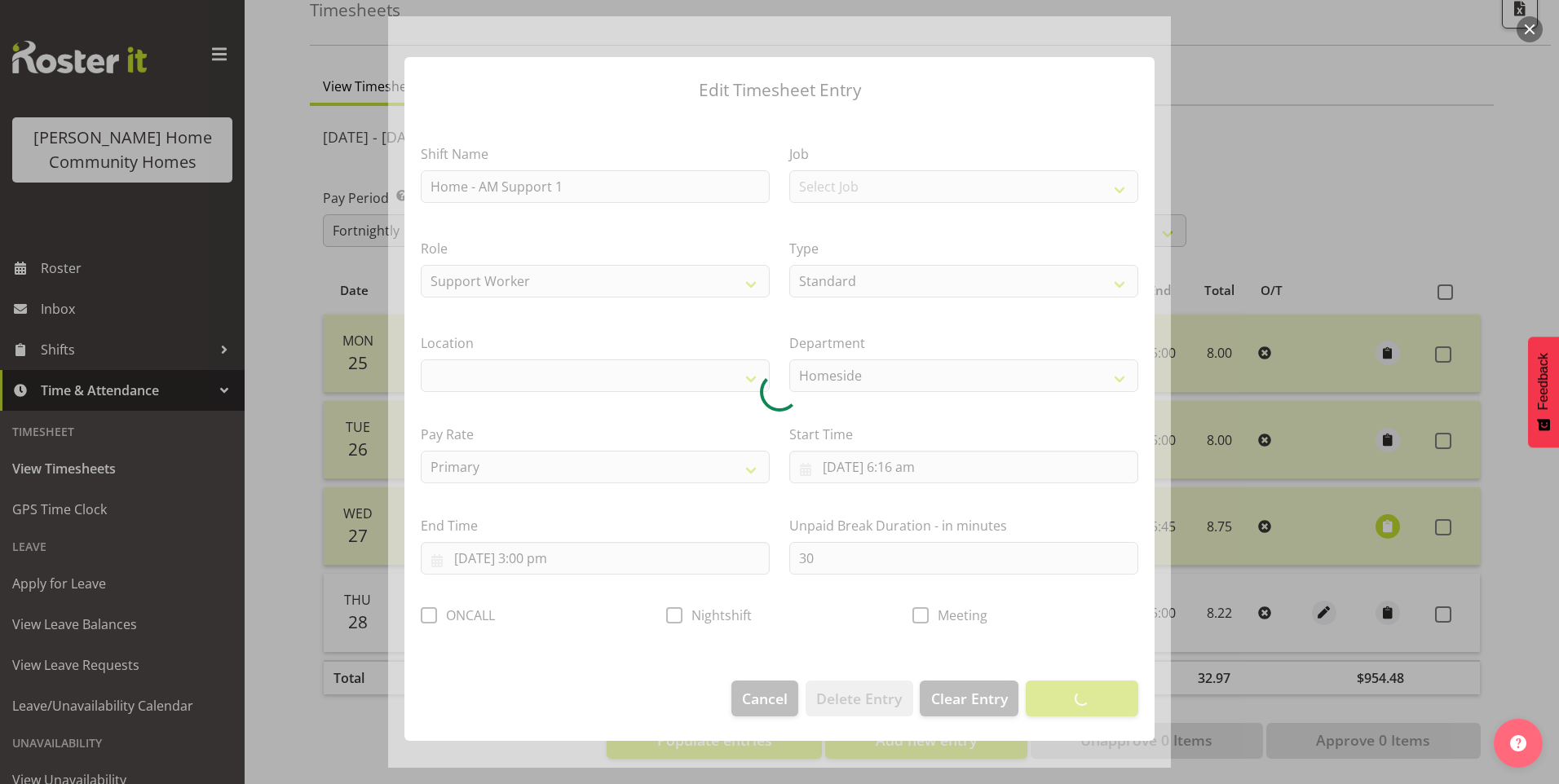
select select "1067"
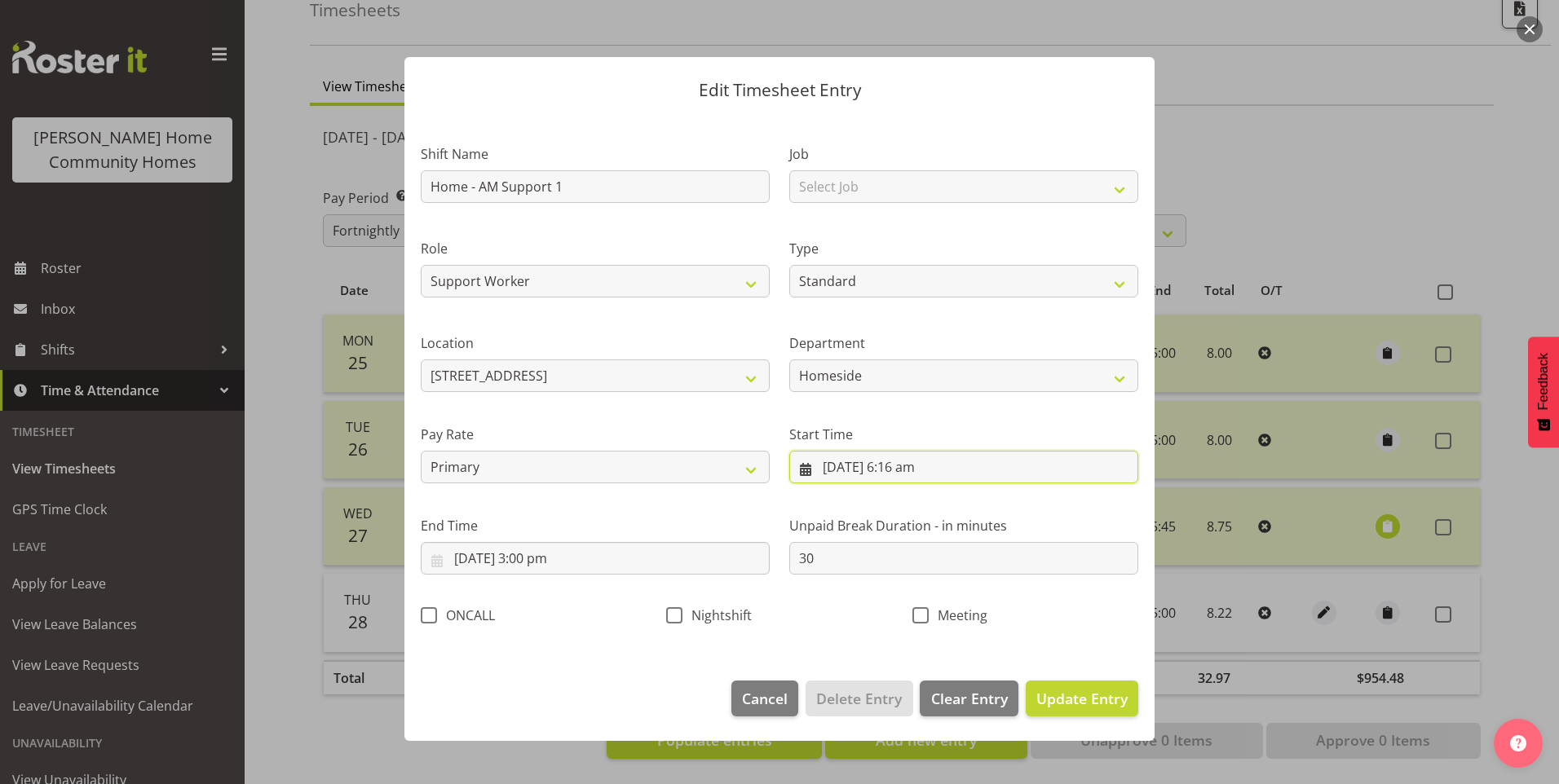
click at [928, 471] on input "[DATE] 6:16 am" at bounding box center [963, 467] width 349 height 33
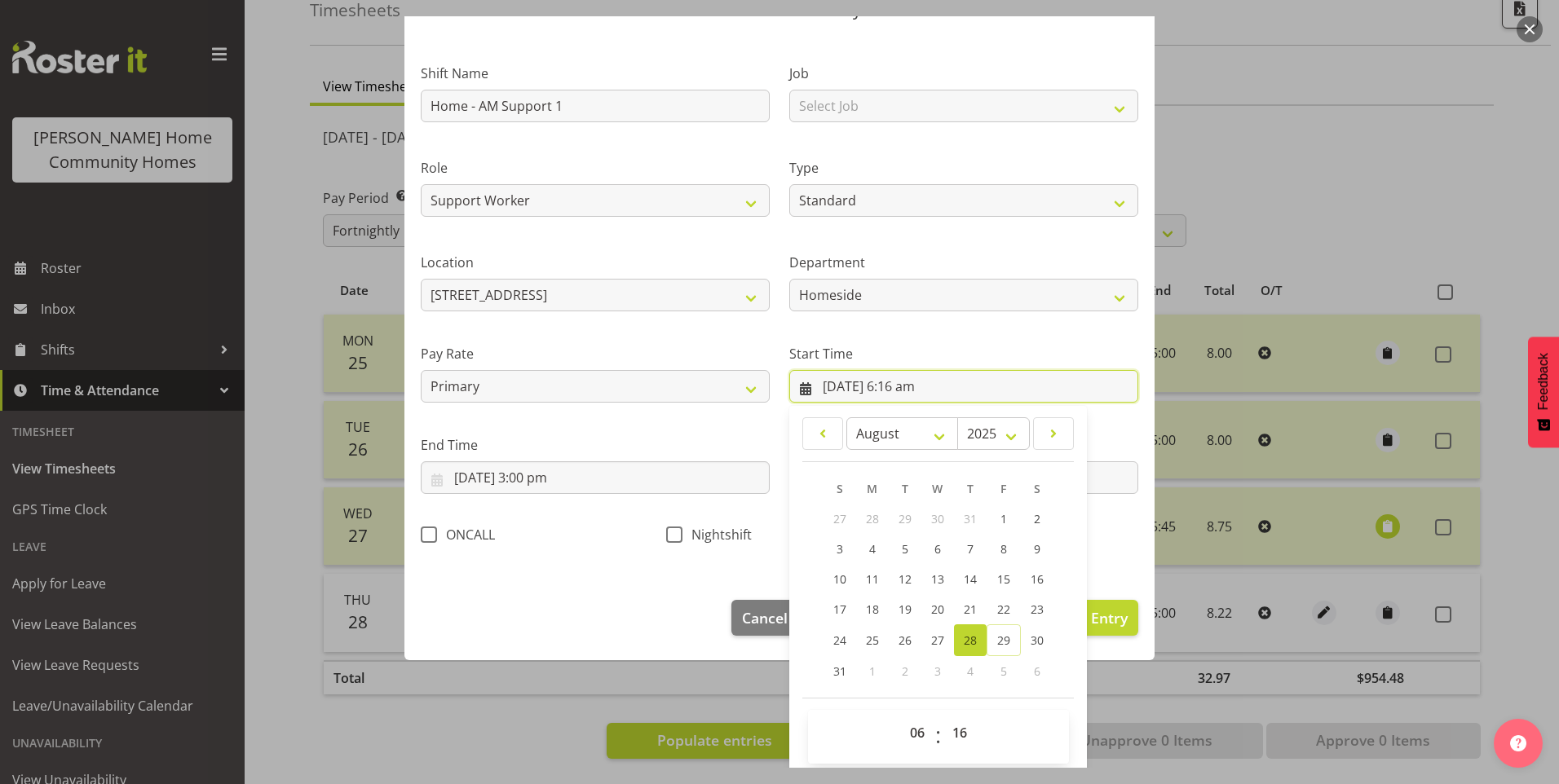
scroll to position [88, 0]
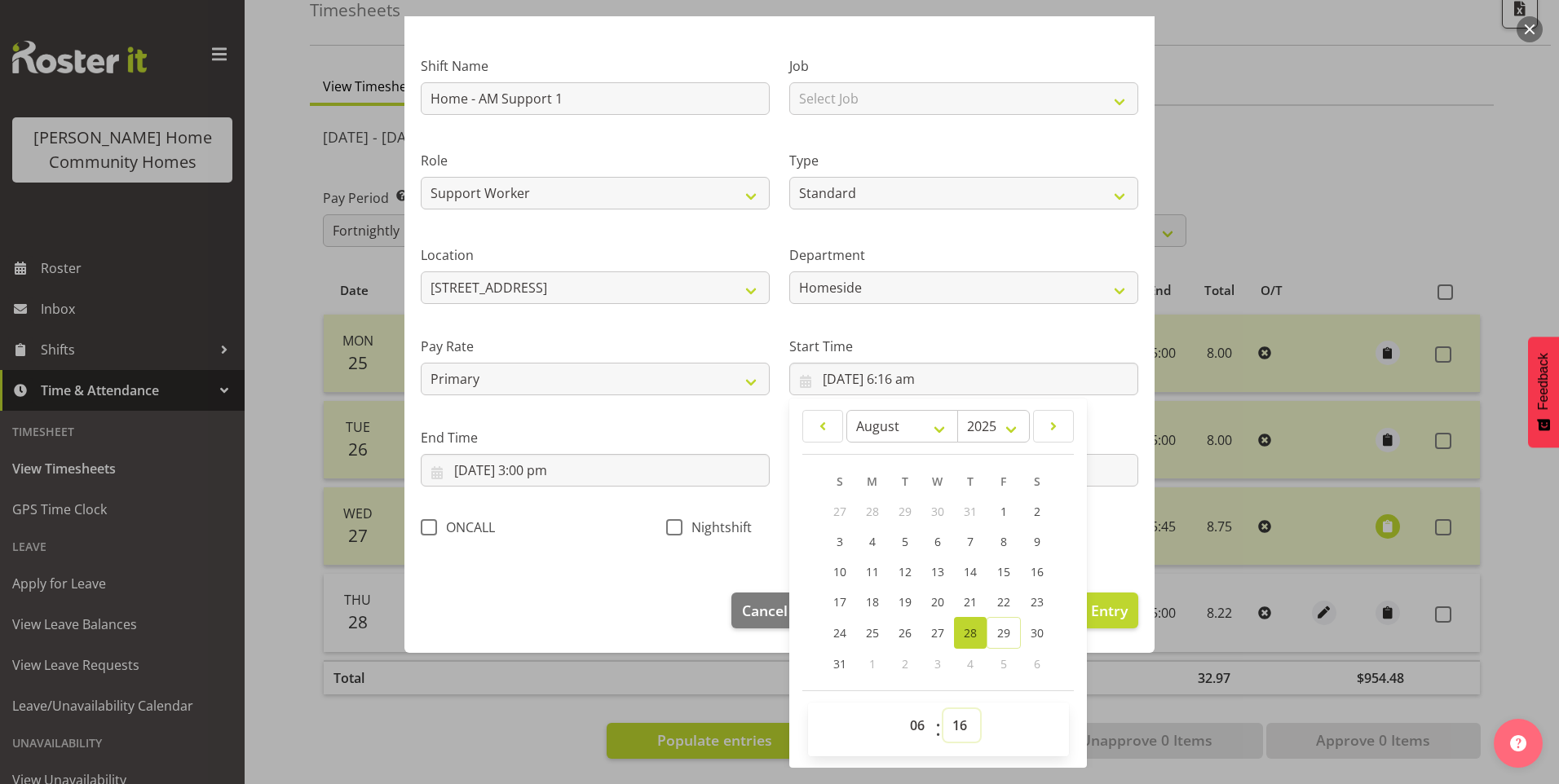
click at [944, 729] on select "00 01 02 03 04 05 06 07 08 09 10 11 12 13 14 15 16 17 18 19 20 21 22 23 24 25 2…" at bounding box center [962, 726] width 37 height 33
select select "30"
click at [944, 710] on select "00 01 02 03 04 05 06 07 08 09 10 11 12 13 14 15 16 17 18 19 20 21 22 23 24 25 2…" at bounding box center [962, 726] width 37 height 33
type input "[DATE] 6:30 am"
click at [1098, 612] on span "Update Entry" at bounding box center [1082, 610] width 91 height 19
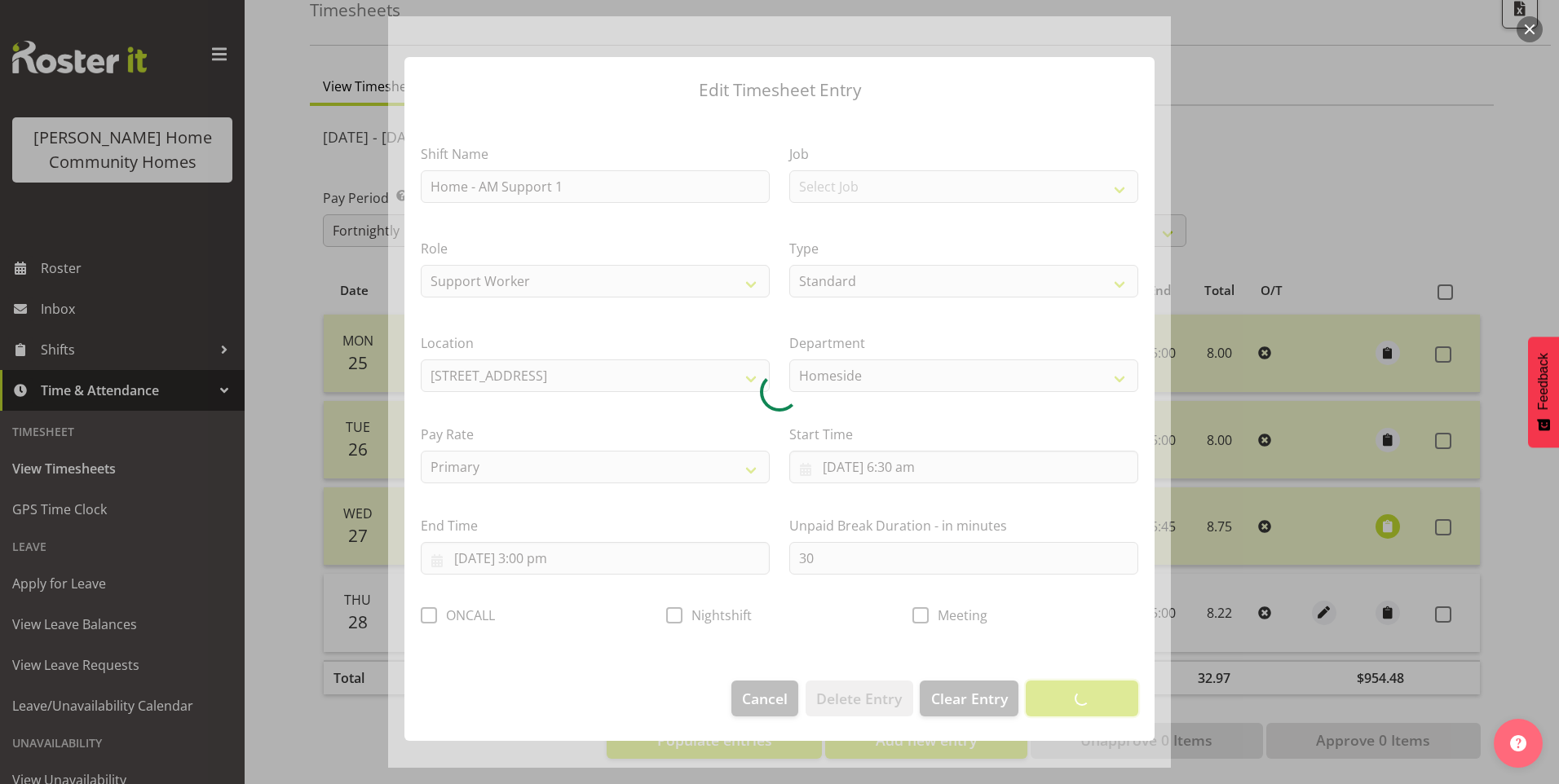
scroll to position [0, 0]
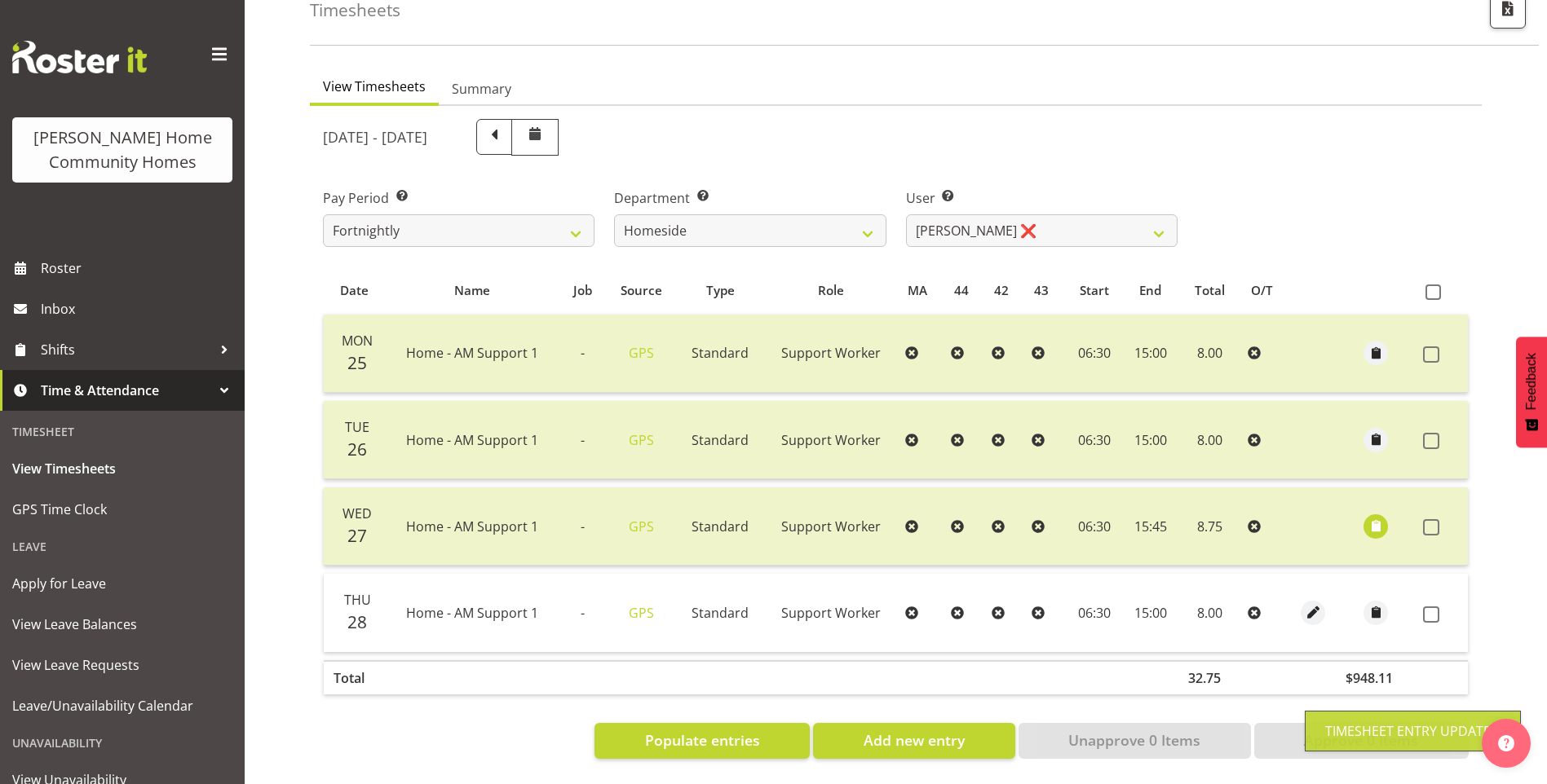
click at [1428, 606] on span at bounding box center [1430, 614] width 16 height 16
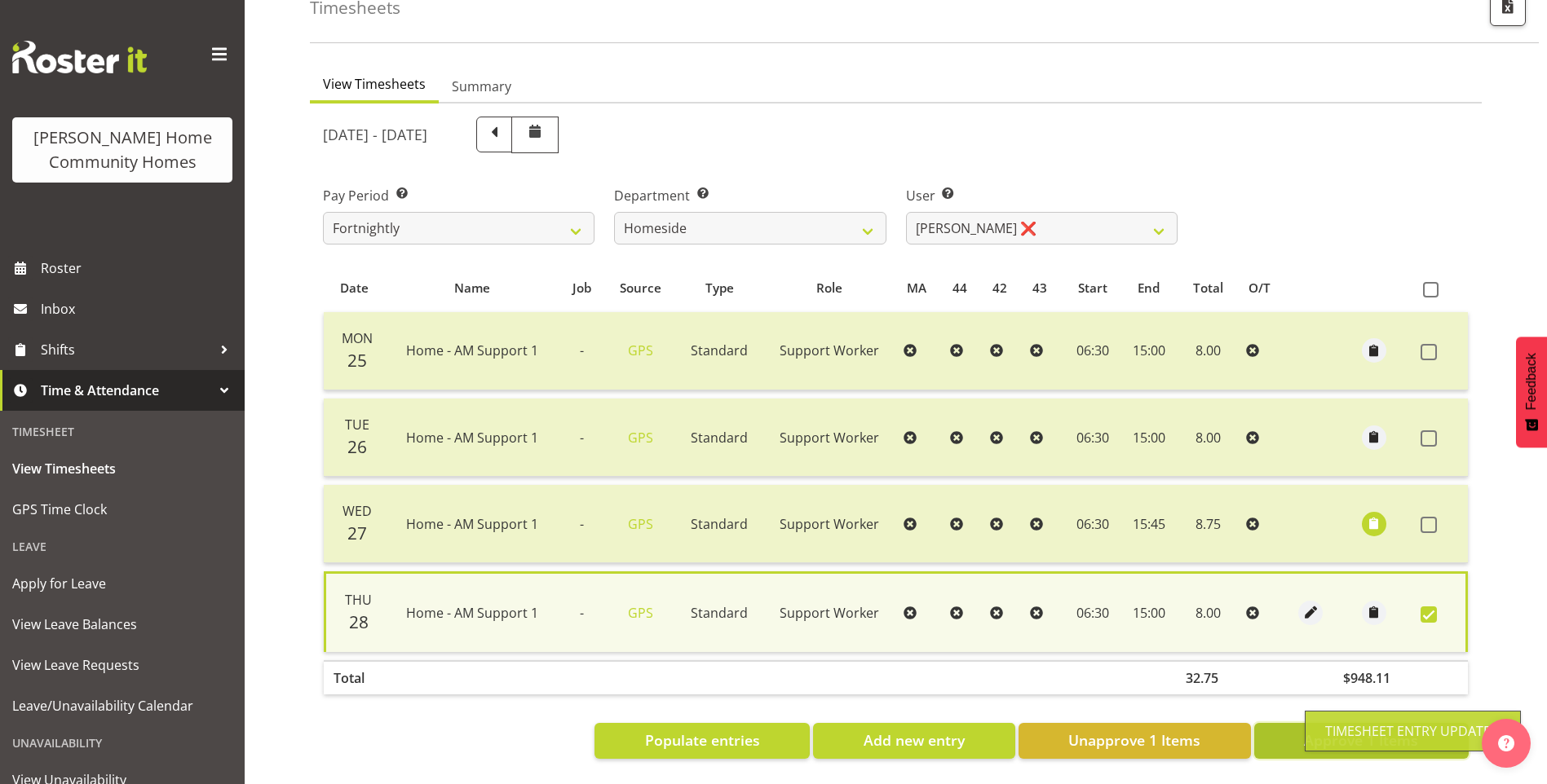
click at [1292, 726] on button "Approve 1 Items" at bounding box center [1361, 740] width 215 height 36
checkbox input "false"
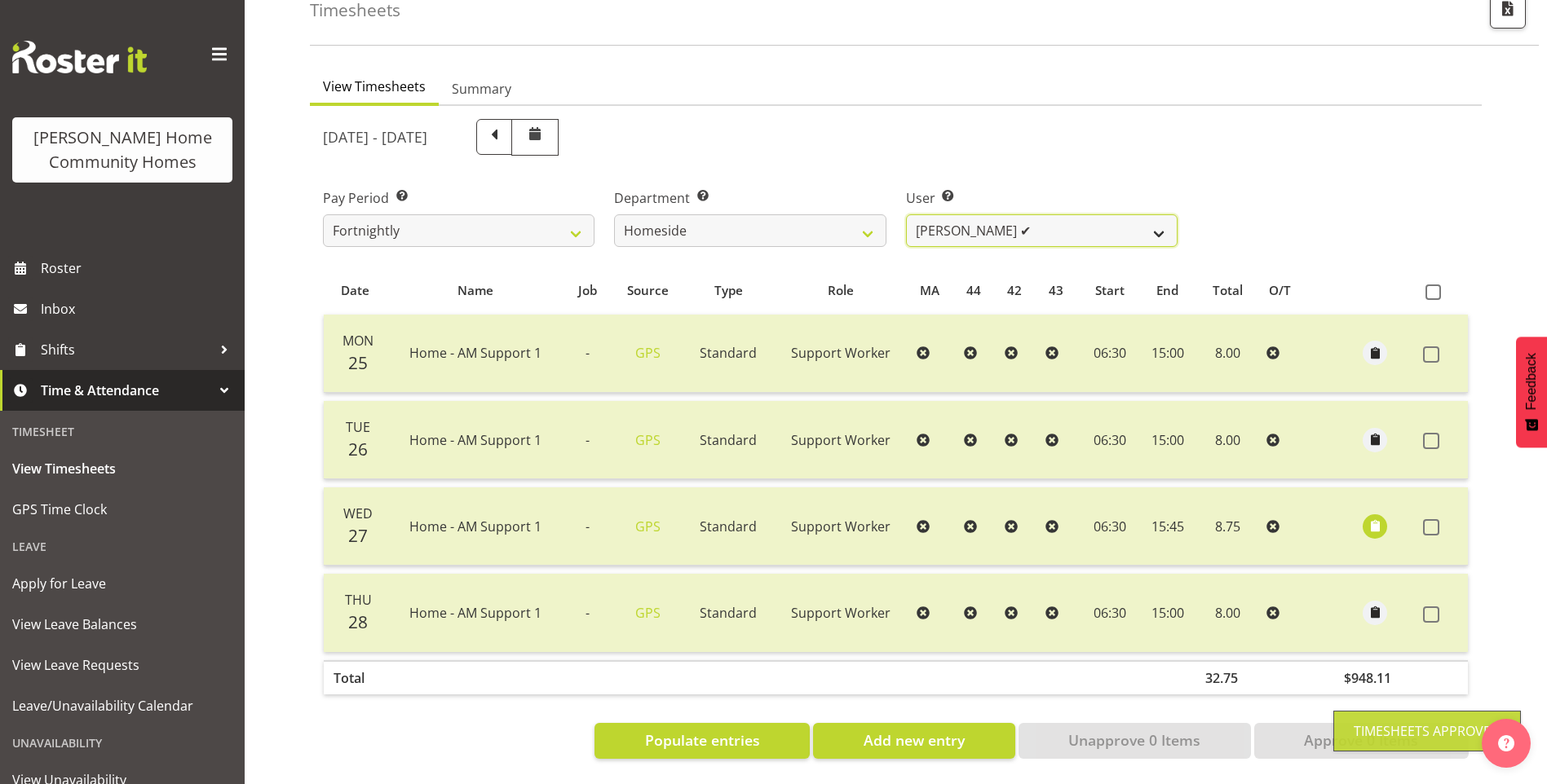
click at [953, 216] on select "[PERSON_NAME] ❌ [PERSON_NAME] ❌ [PERSON_NAME] (BK) [PERSON_NAME] ✔ [PERSON_NAME…" at bounding box center [1041, 231] width 272 height 33
select select "8543"
click at [906, 215] on select "[PERSON_NAME] ❌ [PERSON_NAME] ❌ [PERSON_NAME] (BK) [PERSON_NAME] ✔ [PERSON_NAME…" at bounding box center [1041, 231] width 272 height 33
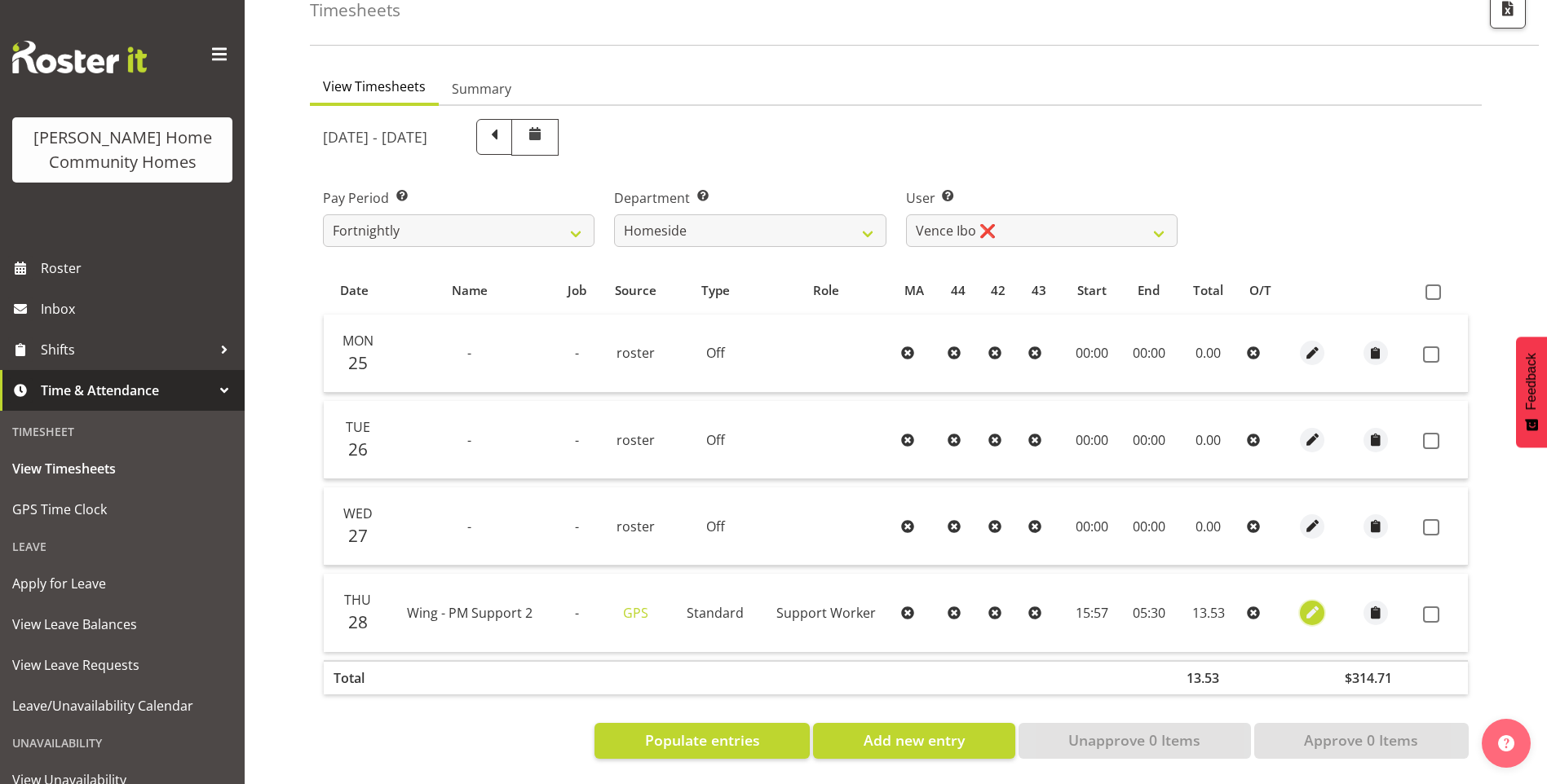
click at [1306, 603] on span "button" at bounding box center [1311, 612] width 18 height 18
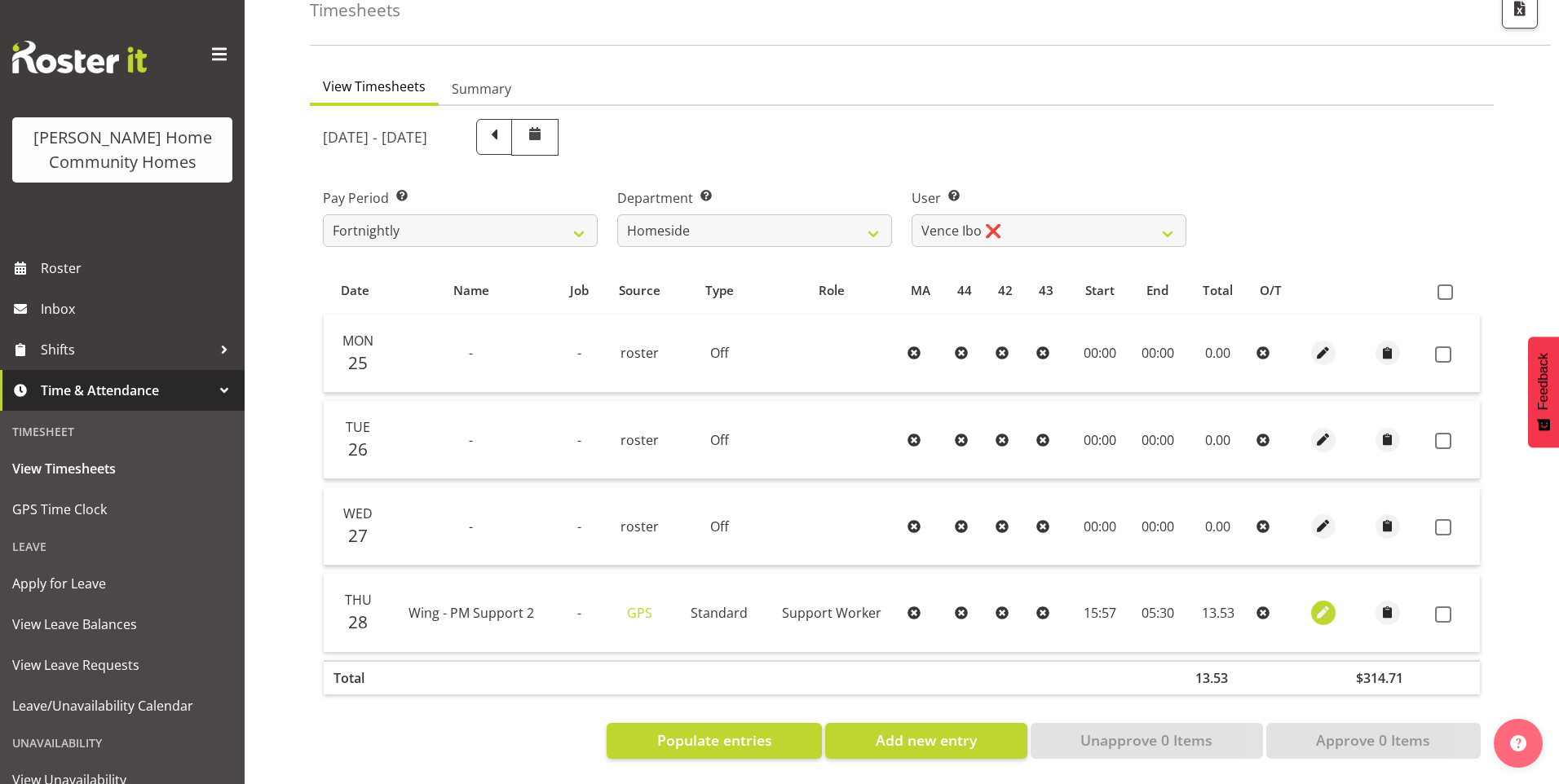
select select "Standard"
select select "749"
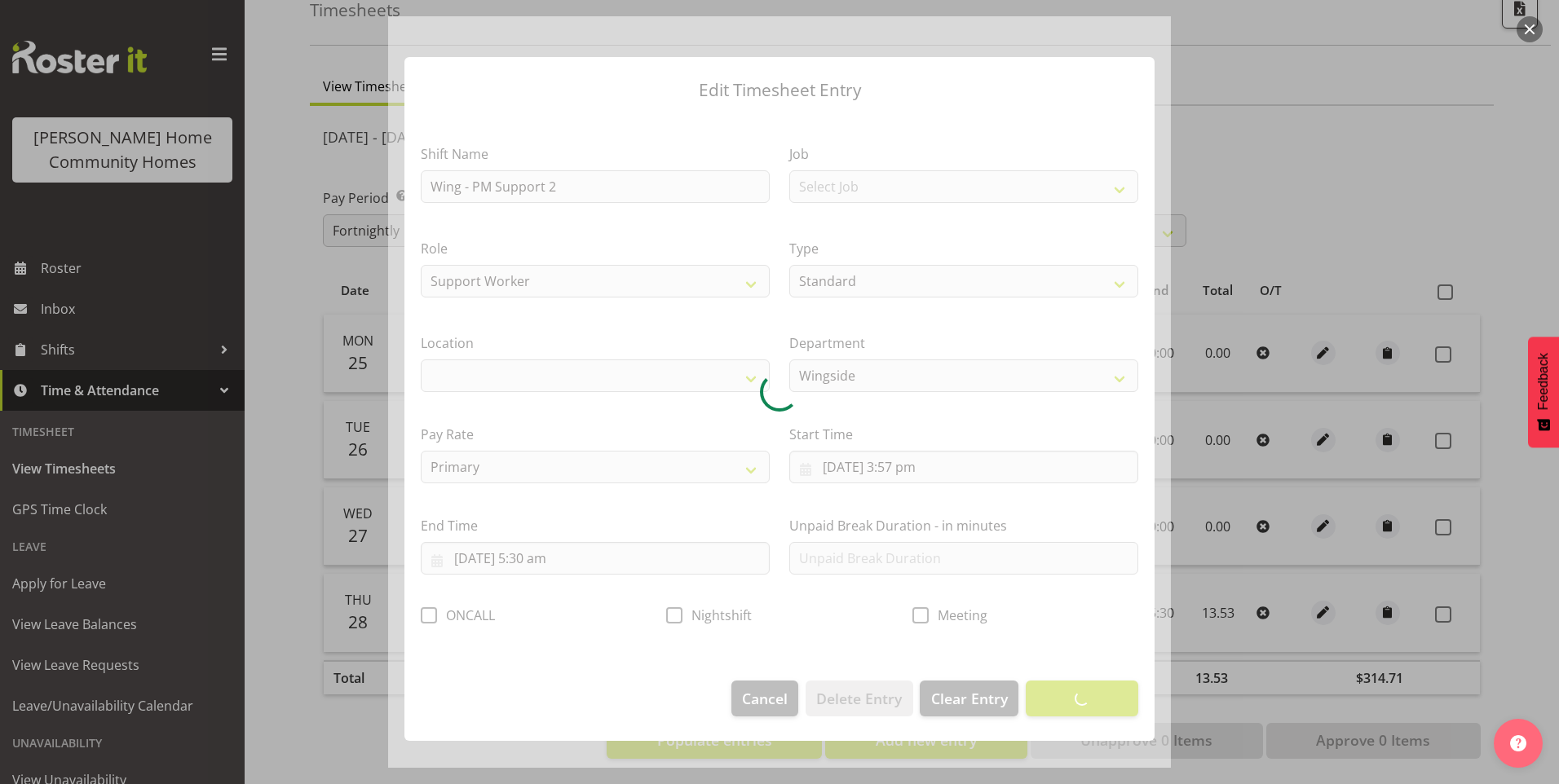
select select "1071"
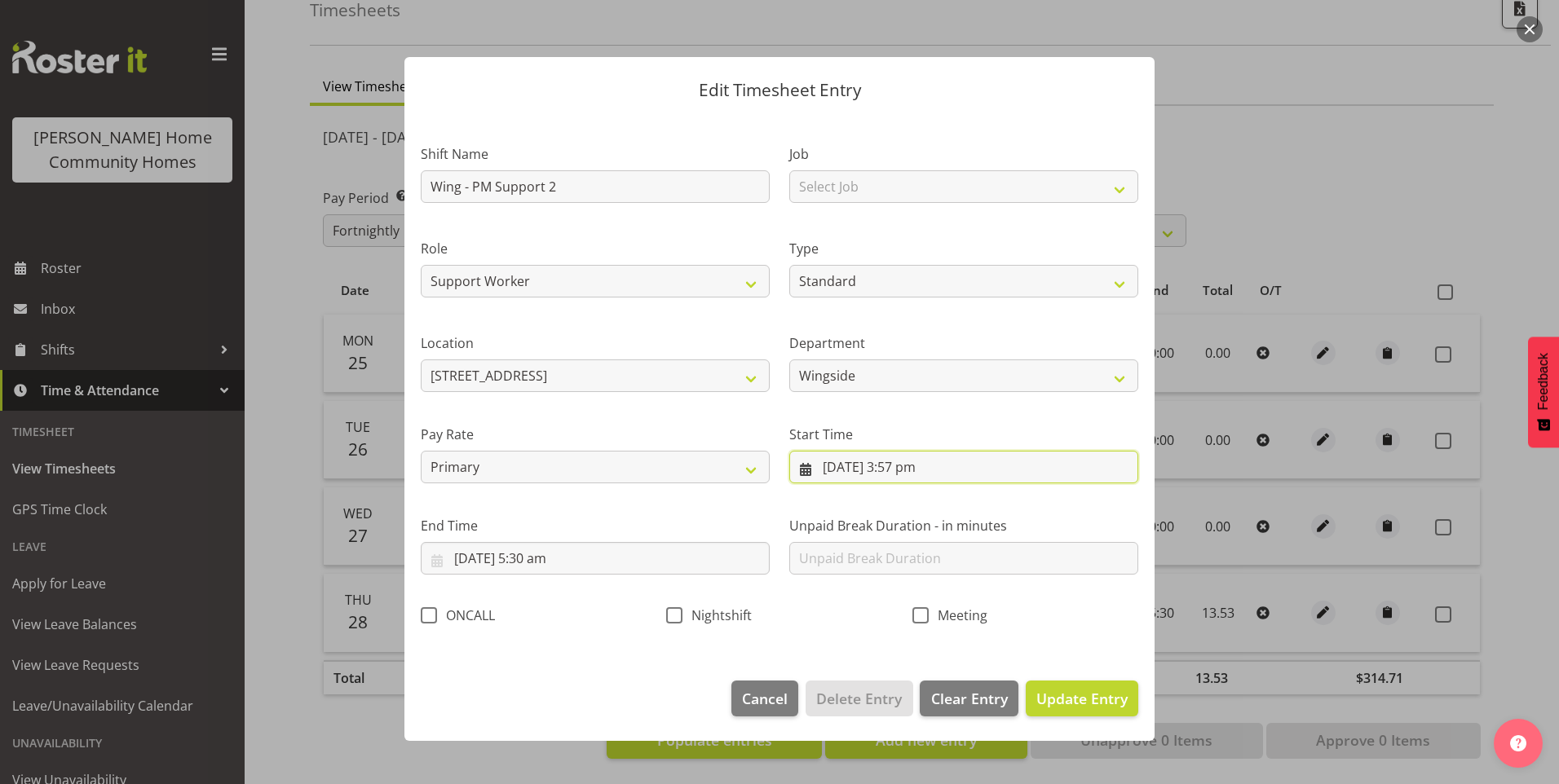
click at [911, 479] on input "[DATE] 3:57 pm" at bounding box center [963, 467] width 349 height 33
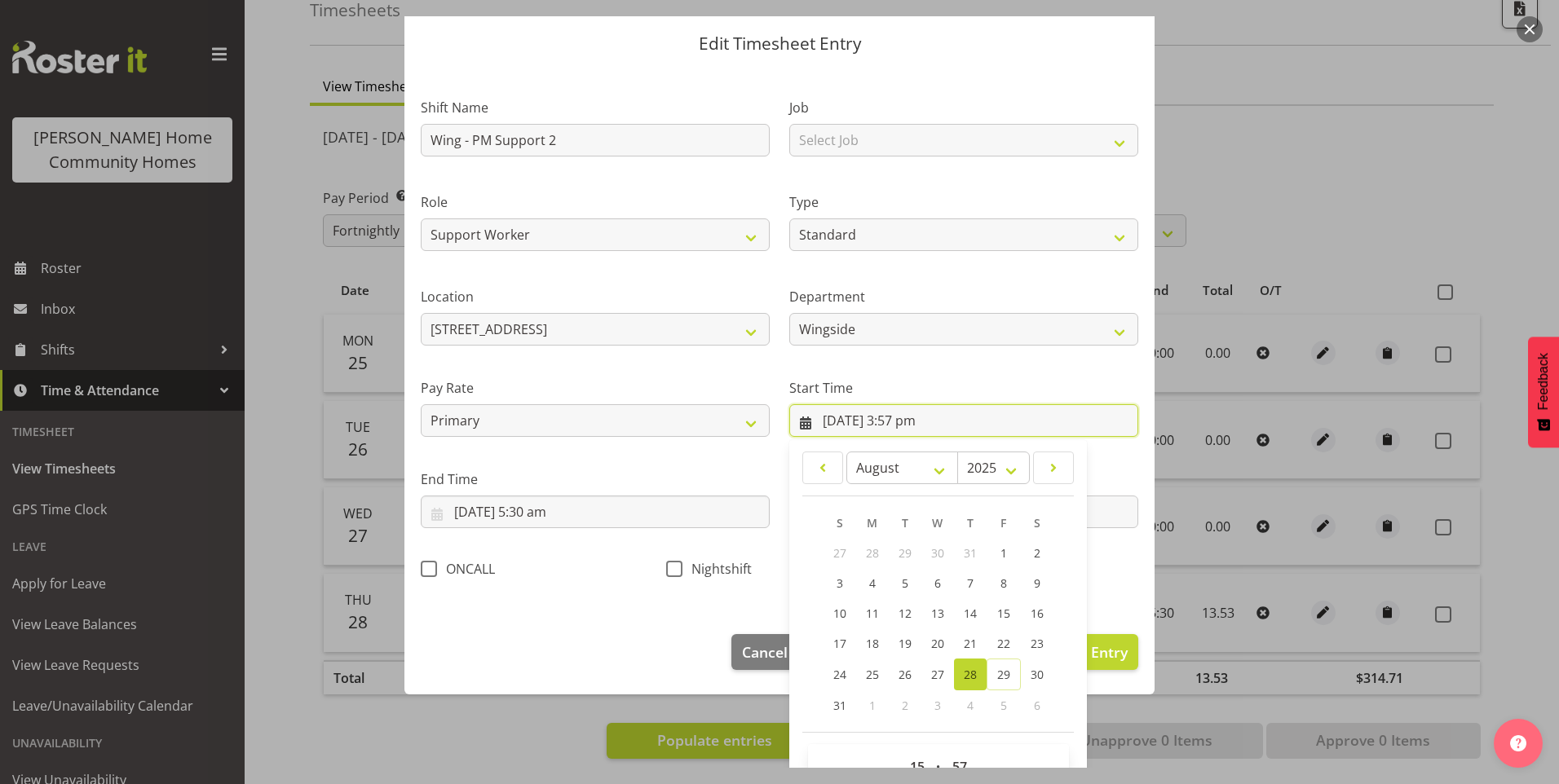
scroll to position [88, 0]
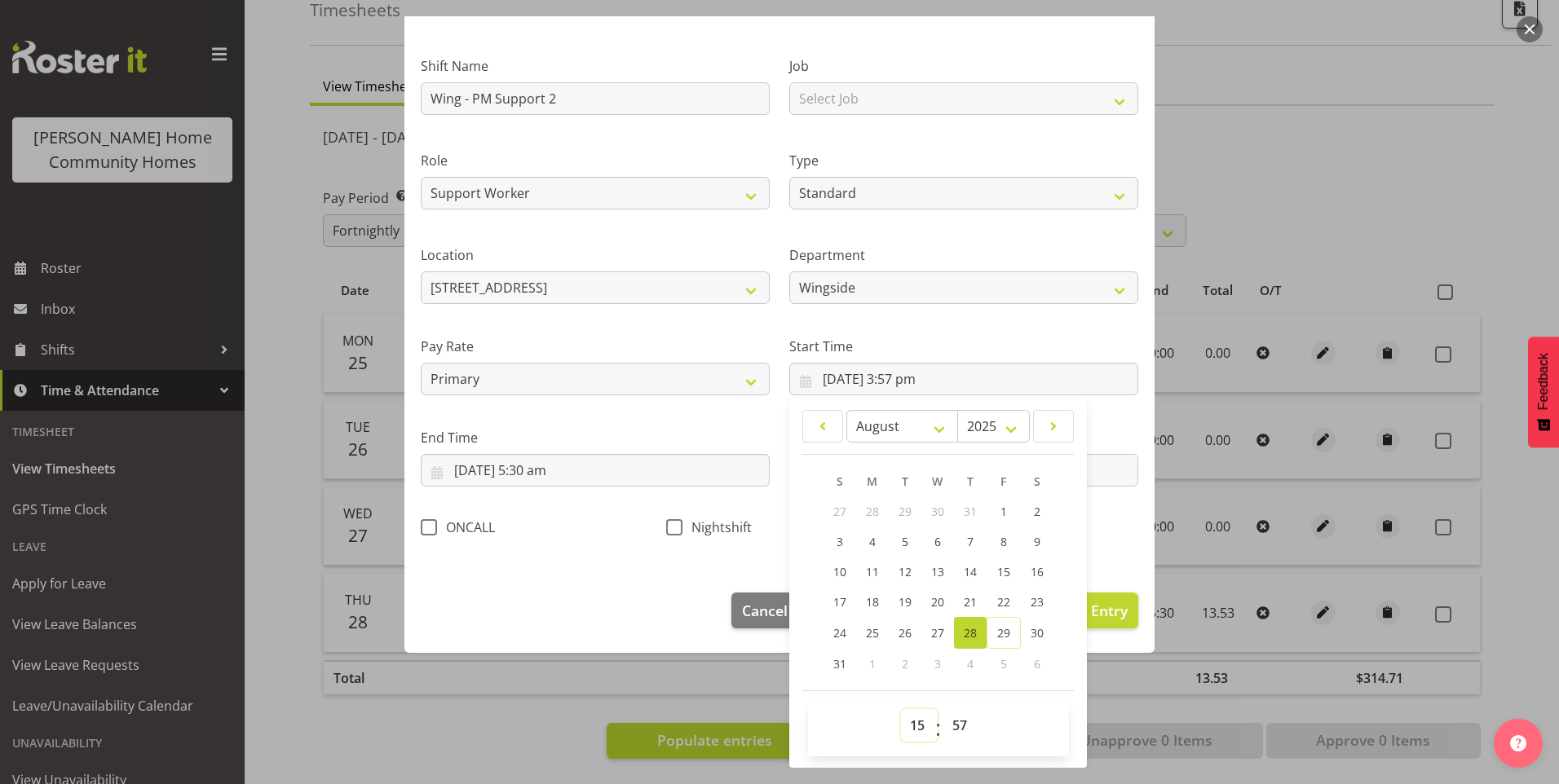
click at [907, 730] on select "00 01 02 03 04 05 06 07 08 09 10 11 12 13 14 15 16 17 18 19 20 21 22 23" at bounding box center [920, 726] width 37 height 33
select select "16"
click at [901, 710] on select "00 01 02 03 04 05 06 07 08 09 10 11 12 13 14 15 16 17 18 19 20 21 22 23" at bounding box center [920, 726] width 37 height 33
type input "[DATE] 4:57 pm"
click at [949, 729] on select "00 01 02 03 04 05 06 07 08 09 10 11 12 13 14 15 16 17 18 19 20 21 22 23 24 25 2…" at bounding box center [962, 726] width 37 height 33
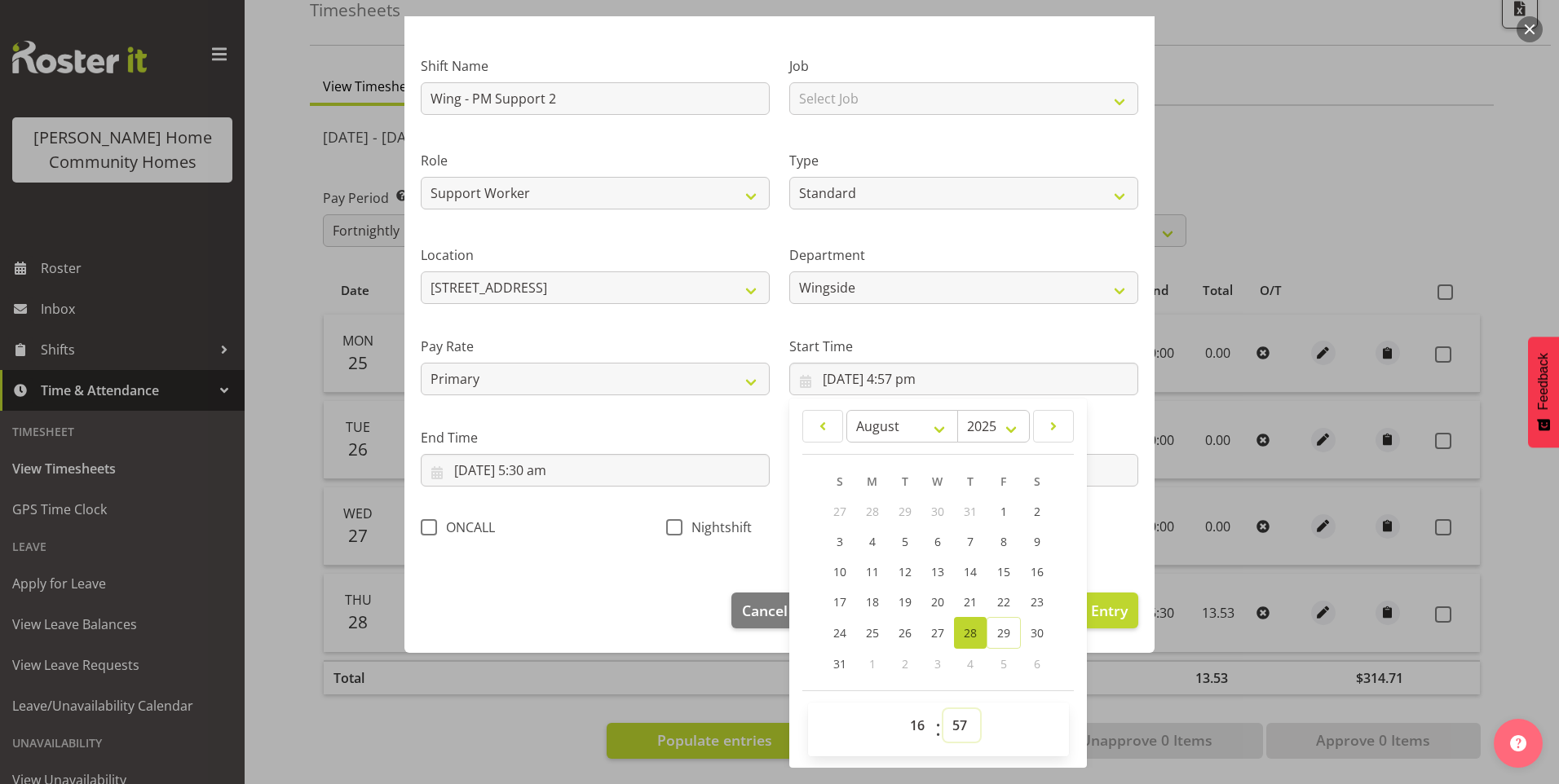
select select "0"
click at [944, 710] on select "00 01 02 03 04 05 06 07 08 09 10 11 12 13 14 15 16 17 18 19 20 21 22 23 24 25 2…" at bounding box center [962, 726] width 37 height 33
type input "[DATE] 4:00 pm"
click at [505, 468] on input "[DATE] 5:30 am" at bounding box center [595, 471] width 349 height 33
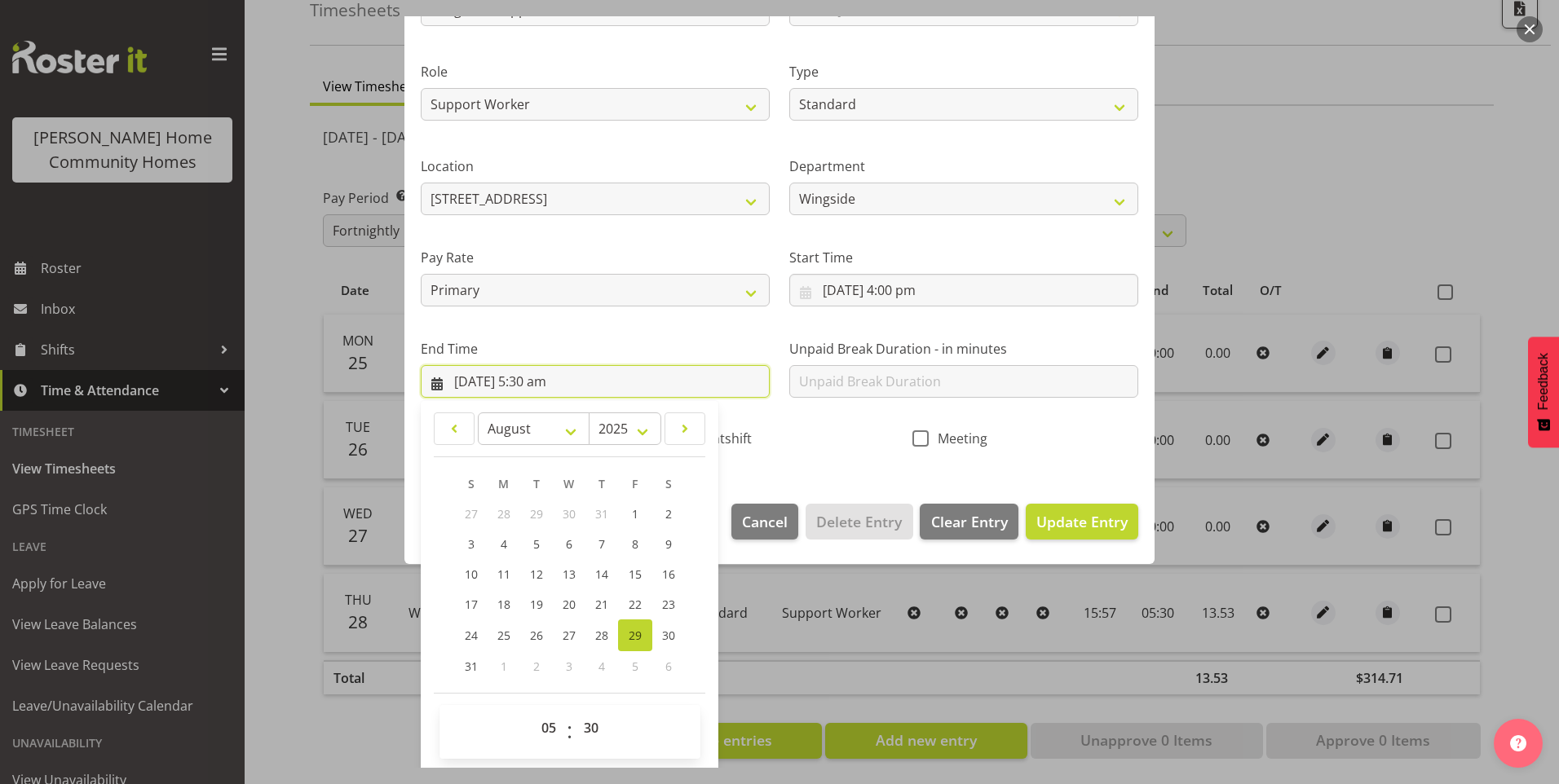
scroll to position [180, 0]
click at [545, 729] on select "00 01 02 03 04 05 06 07 08 09 10 11 12 13 14 15 16 17 18 19 20 21 22 23" at bounding box center [551, 726] width 37 height 33
click at [481, 381] on input "[DATE] 5:30 am" at bounding box center [595, 379] width 349 height 33
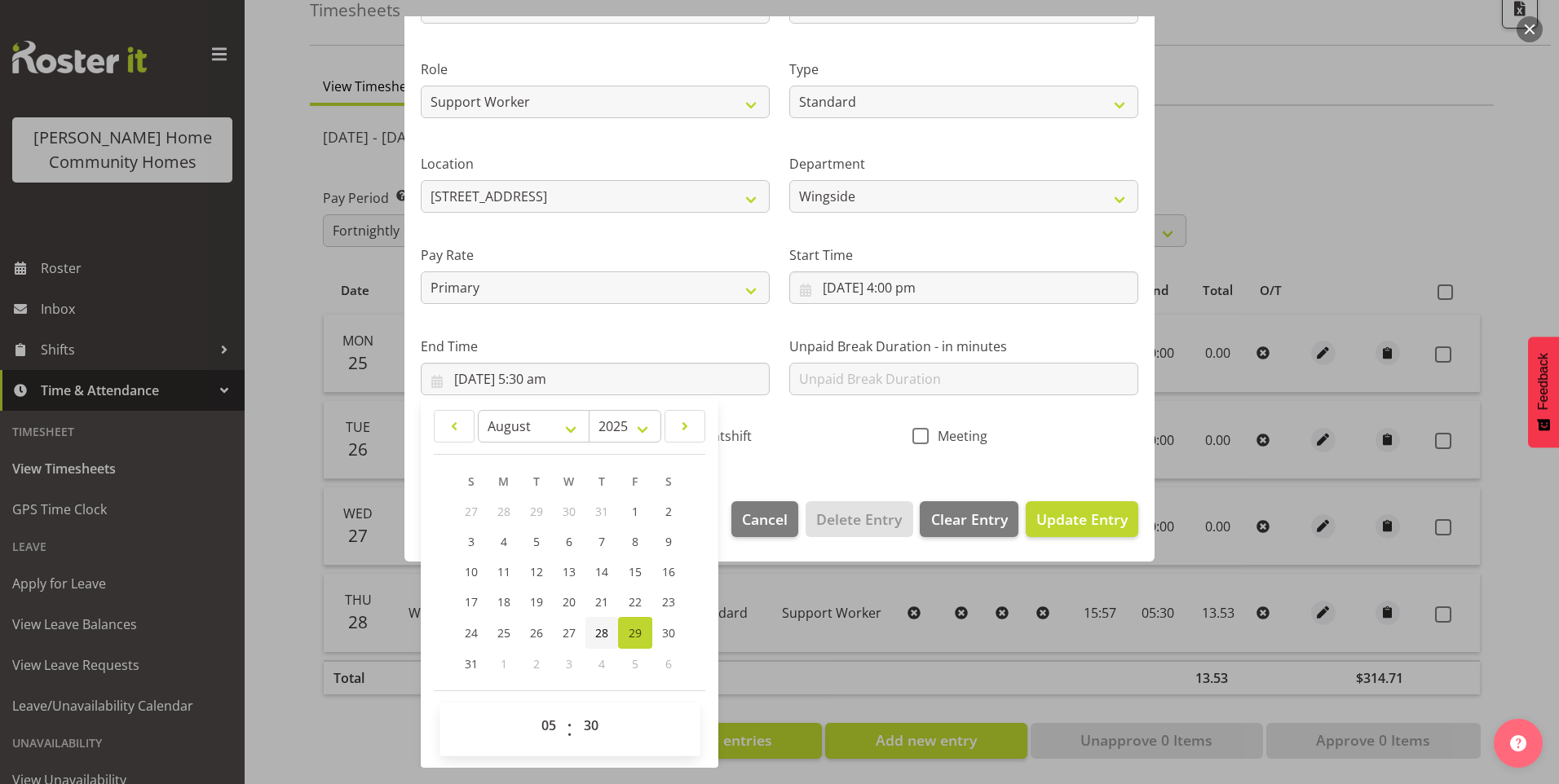
click at [592, 631] on link "28" at bounding box center [602, 632] width 33 height 32
type input "[DATE] 5:30 am"
click at [551, 724] on select "00 01 02 03 04 05 06 07 08 09 10 11 12 13 14 15 16 17 18 19 20 21 22 23" at bounding box center [551, 726] width 37 height 33
select select "21"
click at [533, 710] on select "00 01 02 03 04 05 06 07 08 09 10 11 12 13 14 15 16 17 18 19 20 21 22 23" at bounding box center [551, 726] width 37 height 33
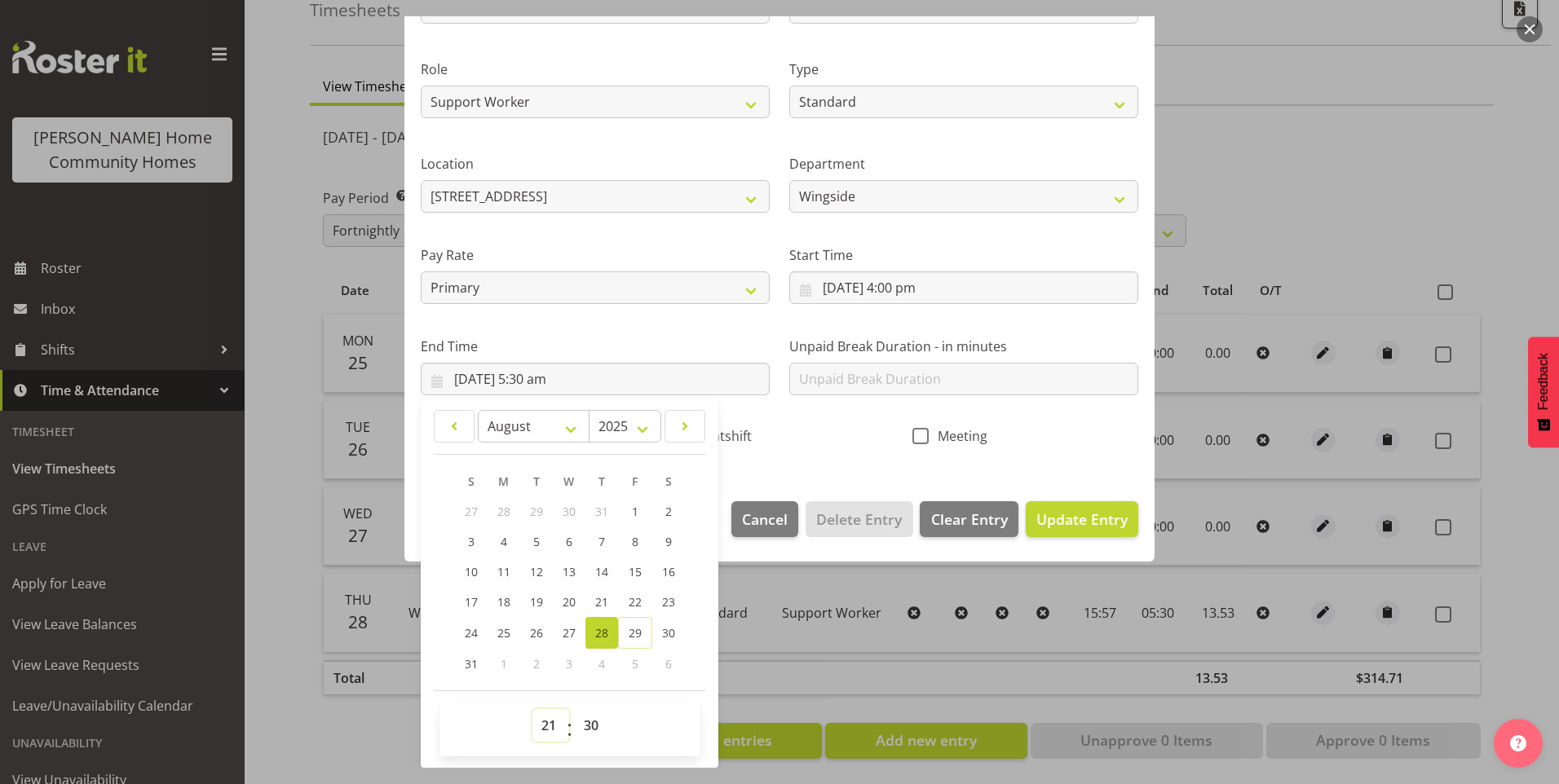
type input "[DATE] 9:30 pm"
click at [845, 381] on input "text" at bounding box center [963, 379] width 349 height 33
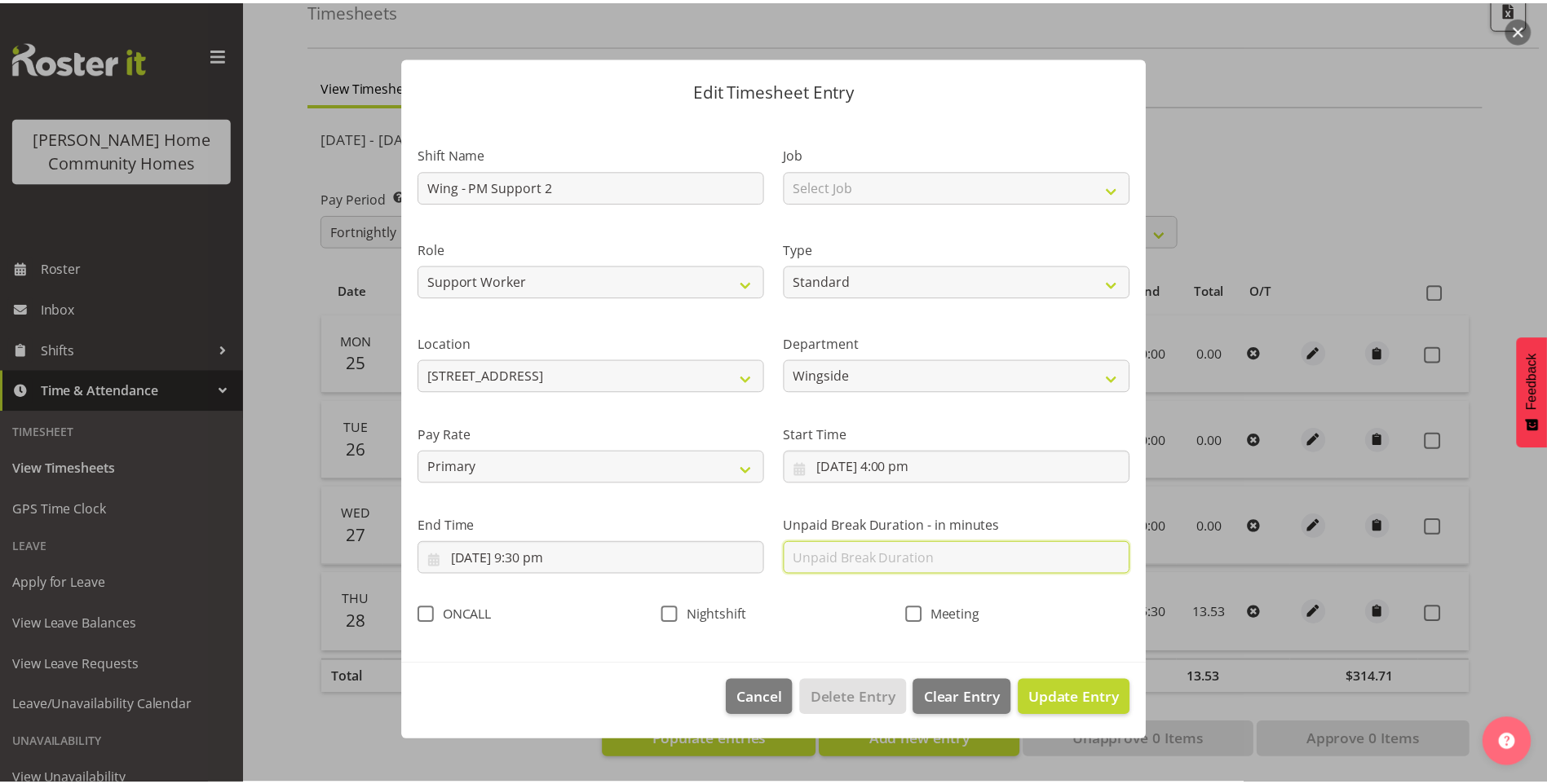
scroll to position [0, 0]
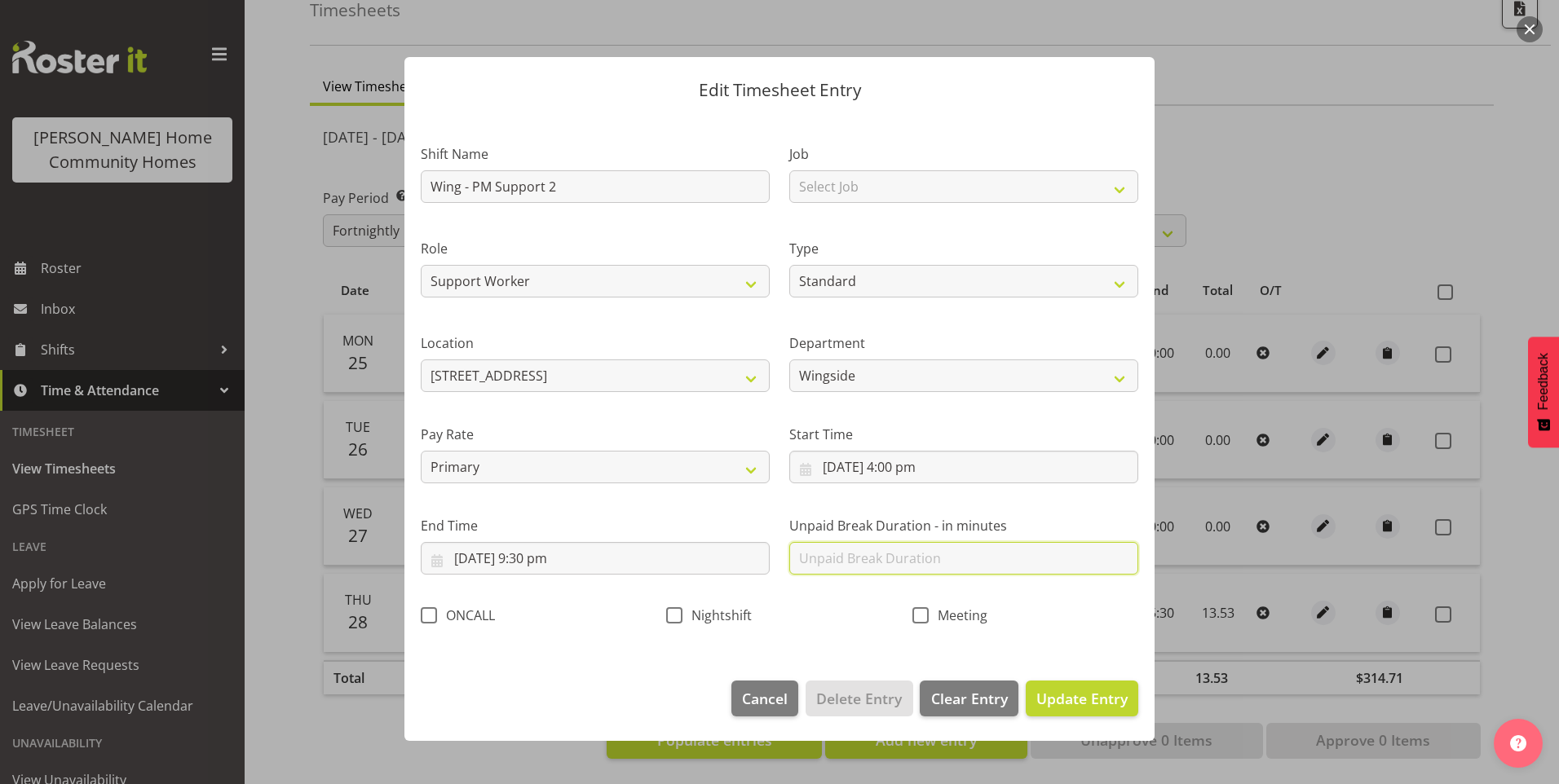
type input "0"
click at [1070, 683] on button "Update Entry" at bounding box center [1082, 698] width 112 height 36
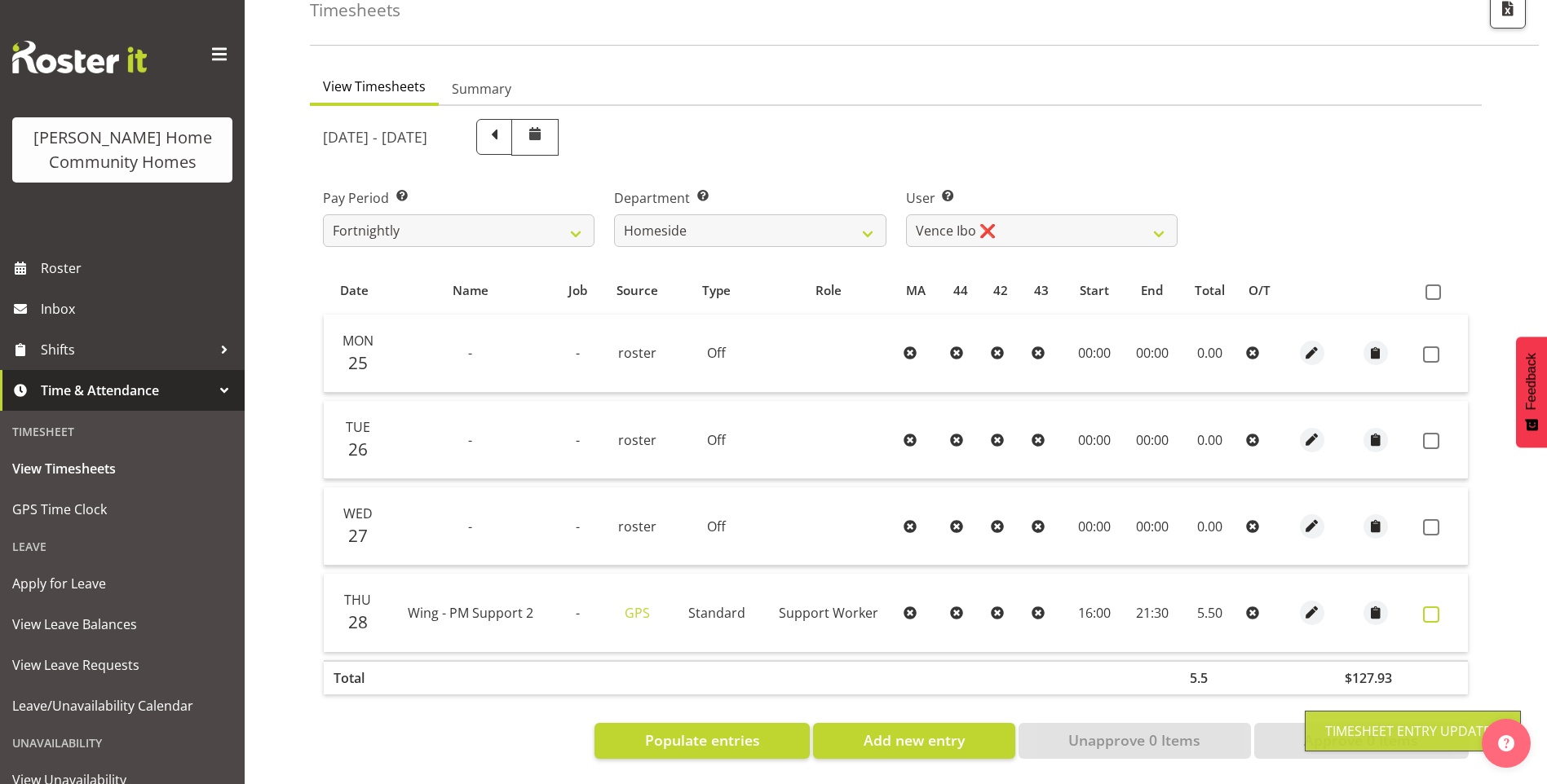
click at [1428, 606] on span at bounding box center [1430, 614] width 16 height 16
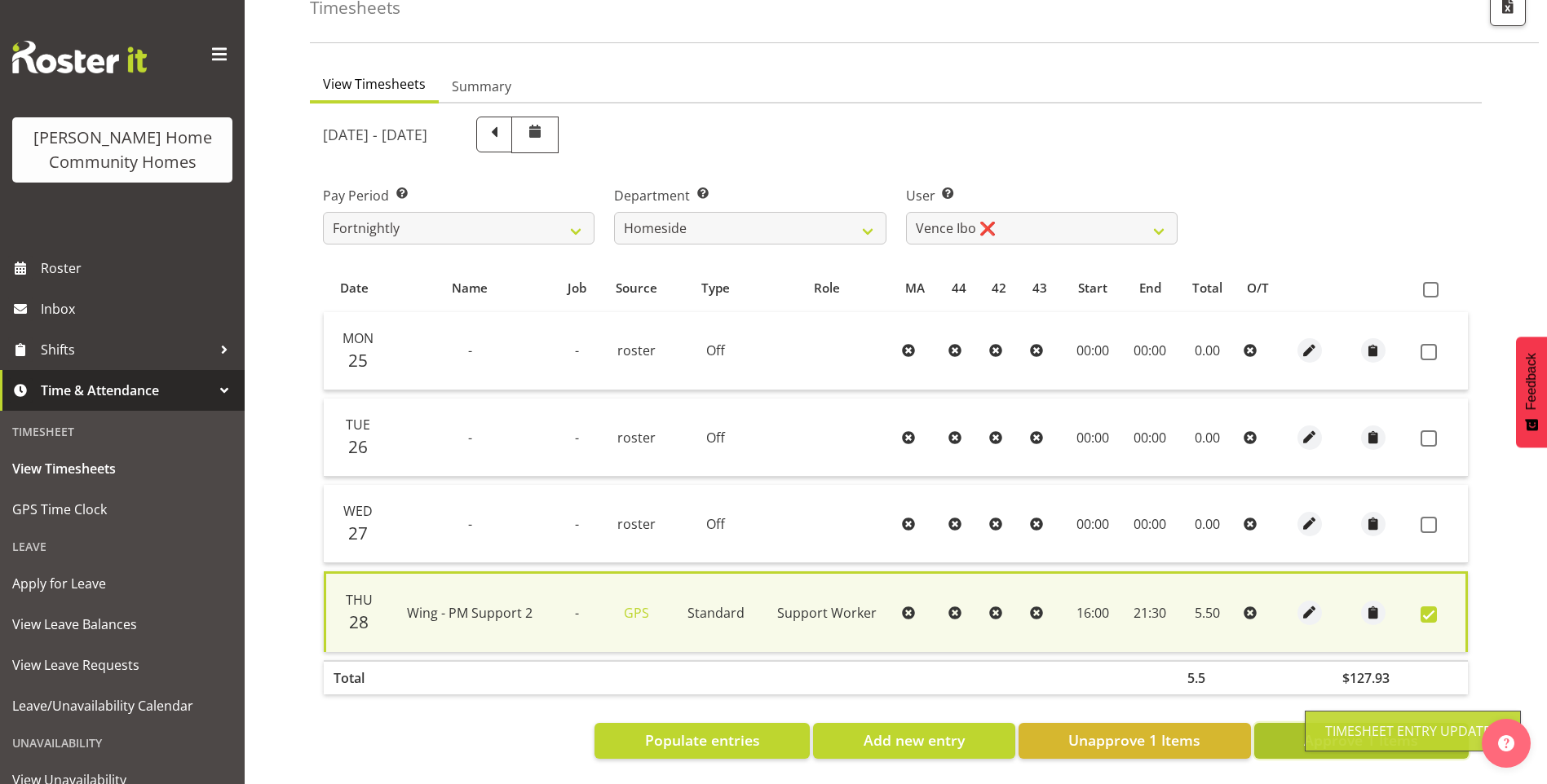
drag, startPoint x: 1285, startPoint y: 734, endPoint x: 1203, endPoint y: 610, distance: 148.7
click at [1285, 731] on button "Approve 1 Items" at bounding box center [1361, 740] width 215 height 36
checkbox input "false"
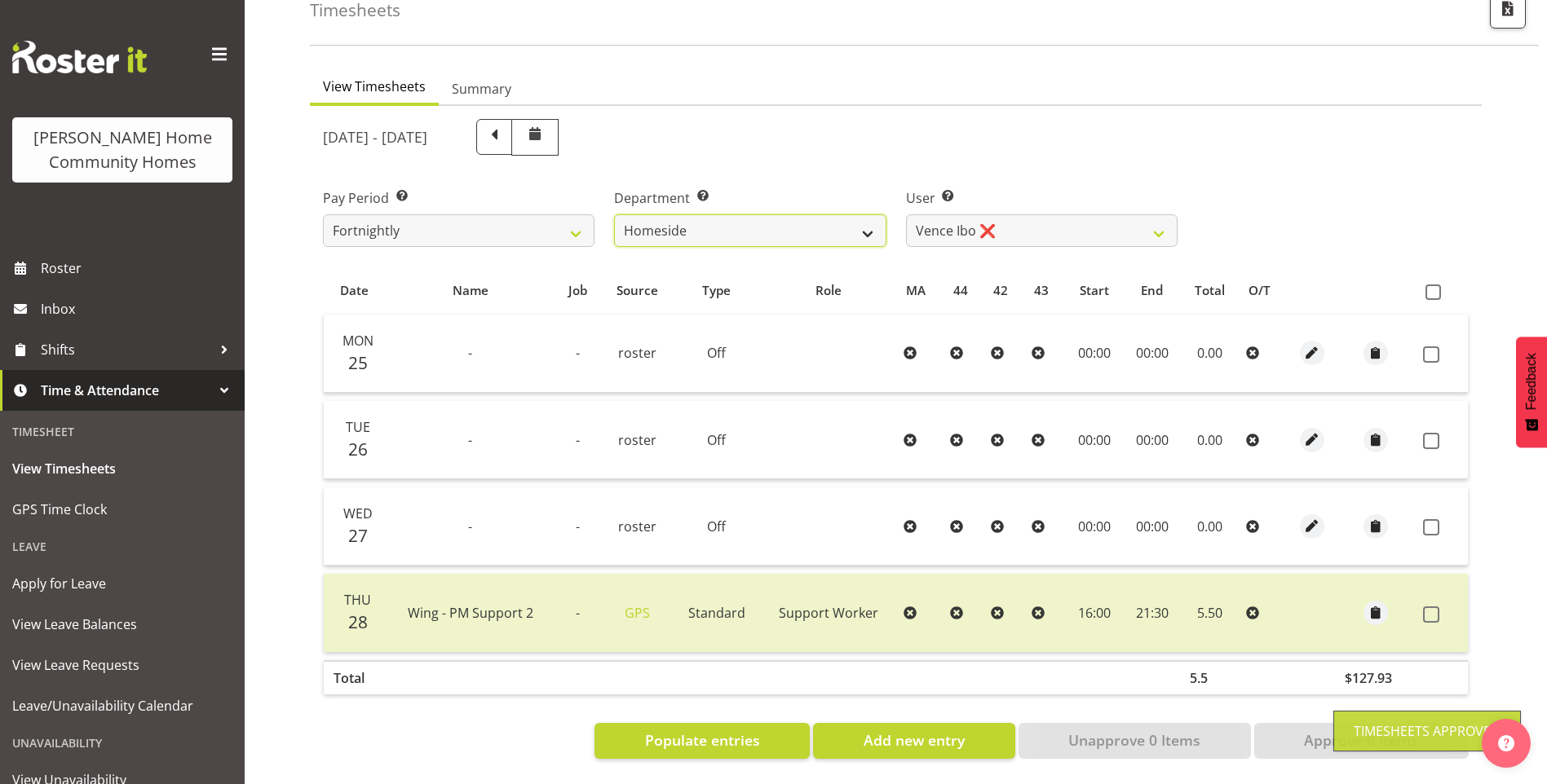
click at [704, 228] on select "Admin Homeside Houses Wingside" at bounding box center [749, 231] width 272 height 33
select select "748"
click at [614, 215] on select "Admin Homeside Houses Wingside" at bounding box center [749, 231] width 272 height 33
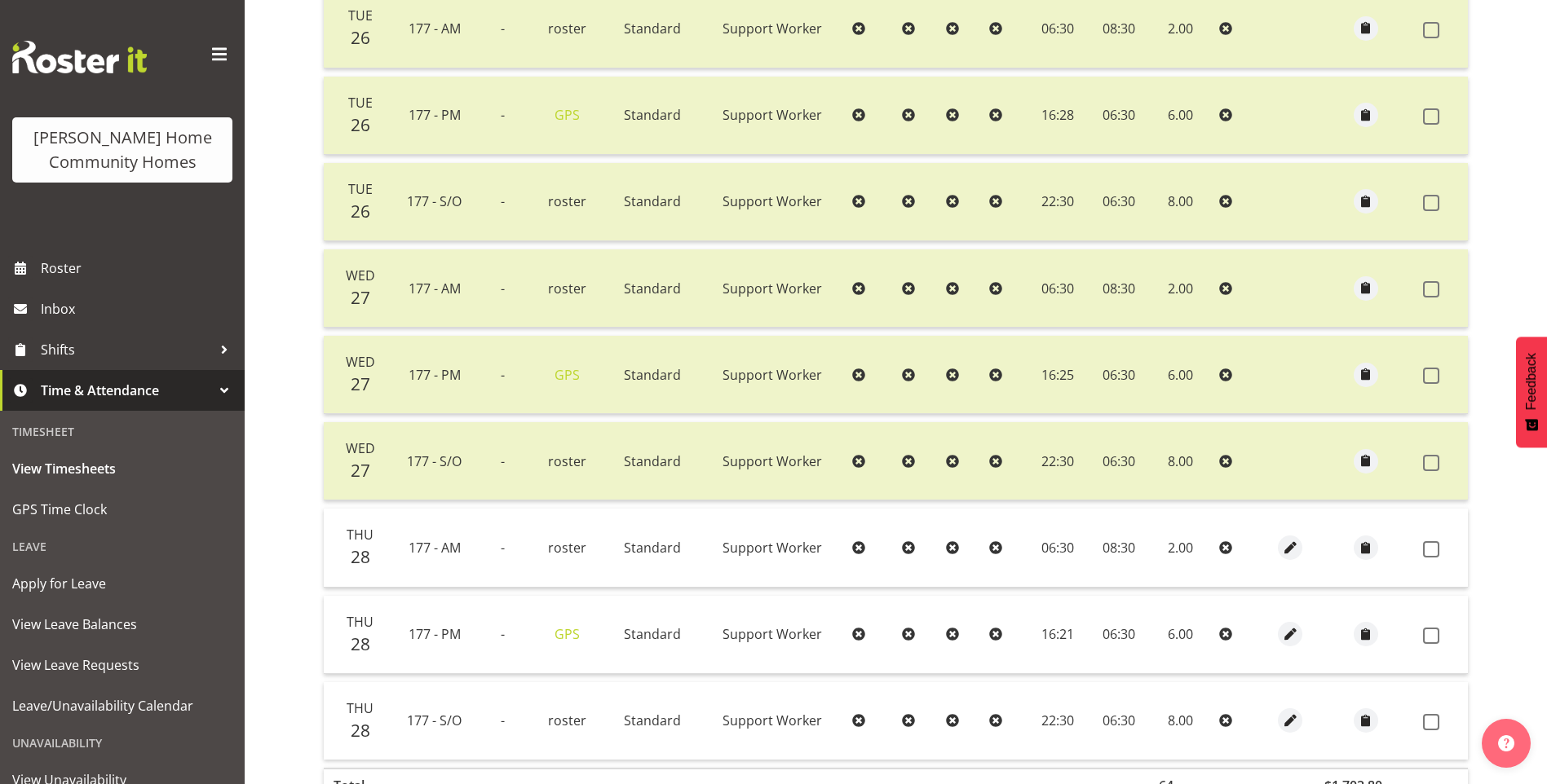
scroll to position [800, 0]
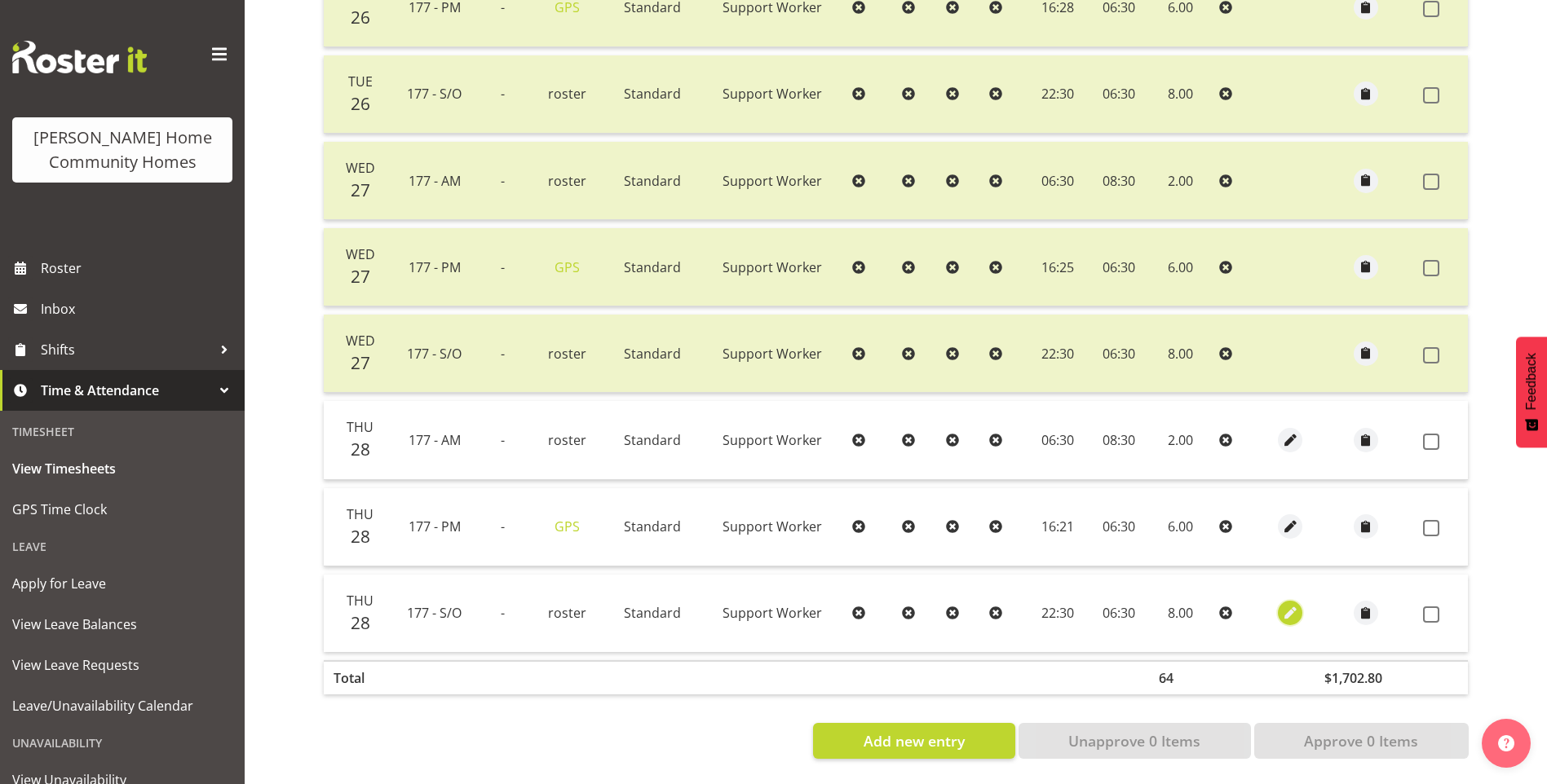
click at [1289, 604] on span "button" at bounding box center [1290, 613] width 18 height 18
select select "Standard"
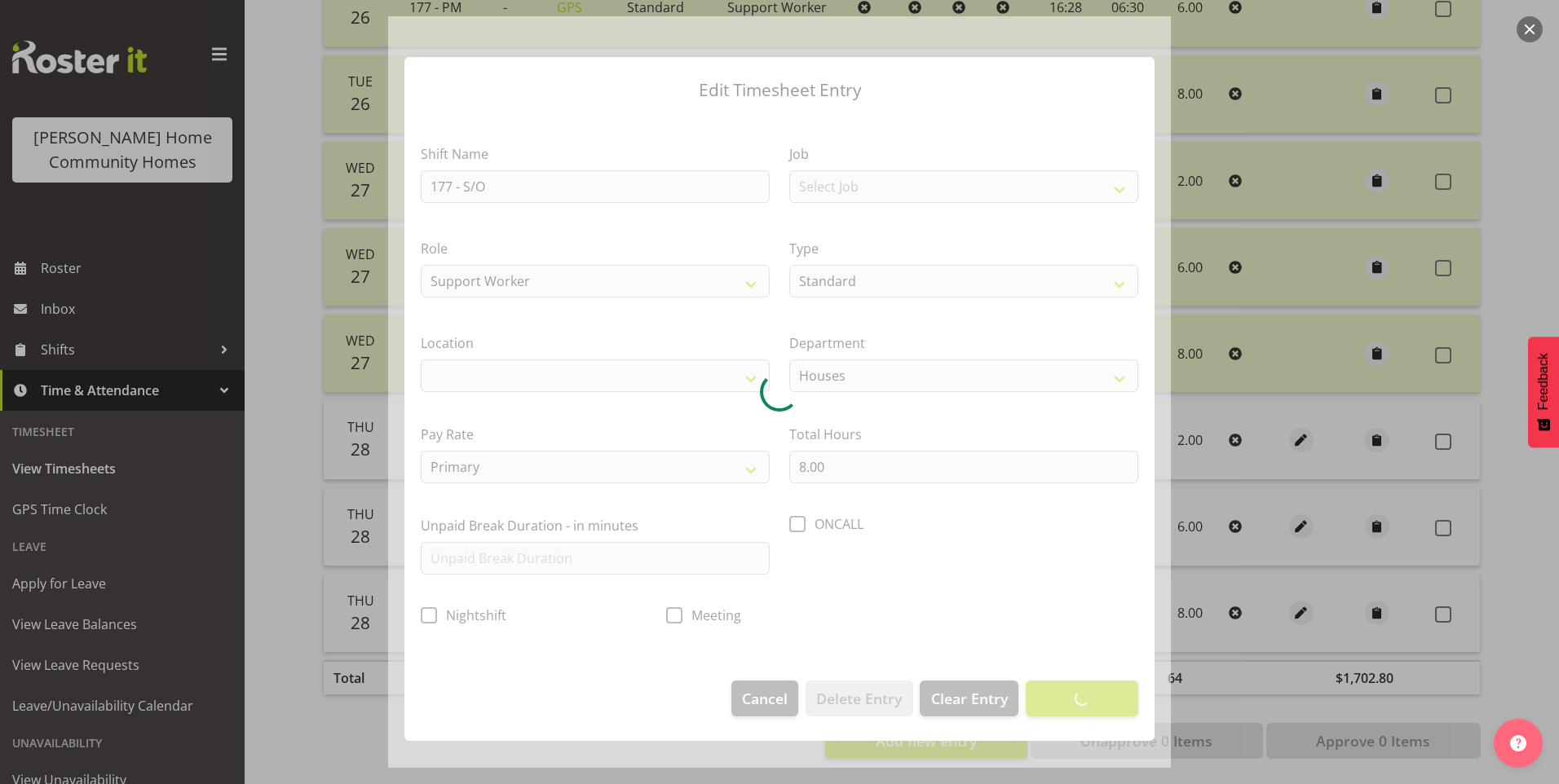
select select
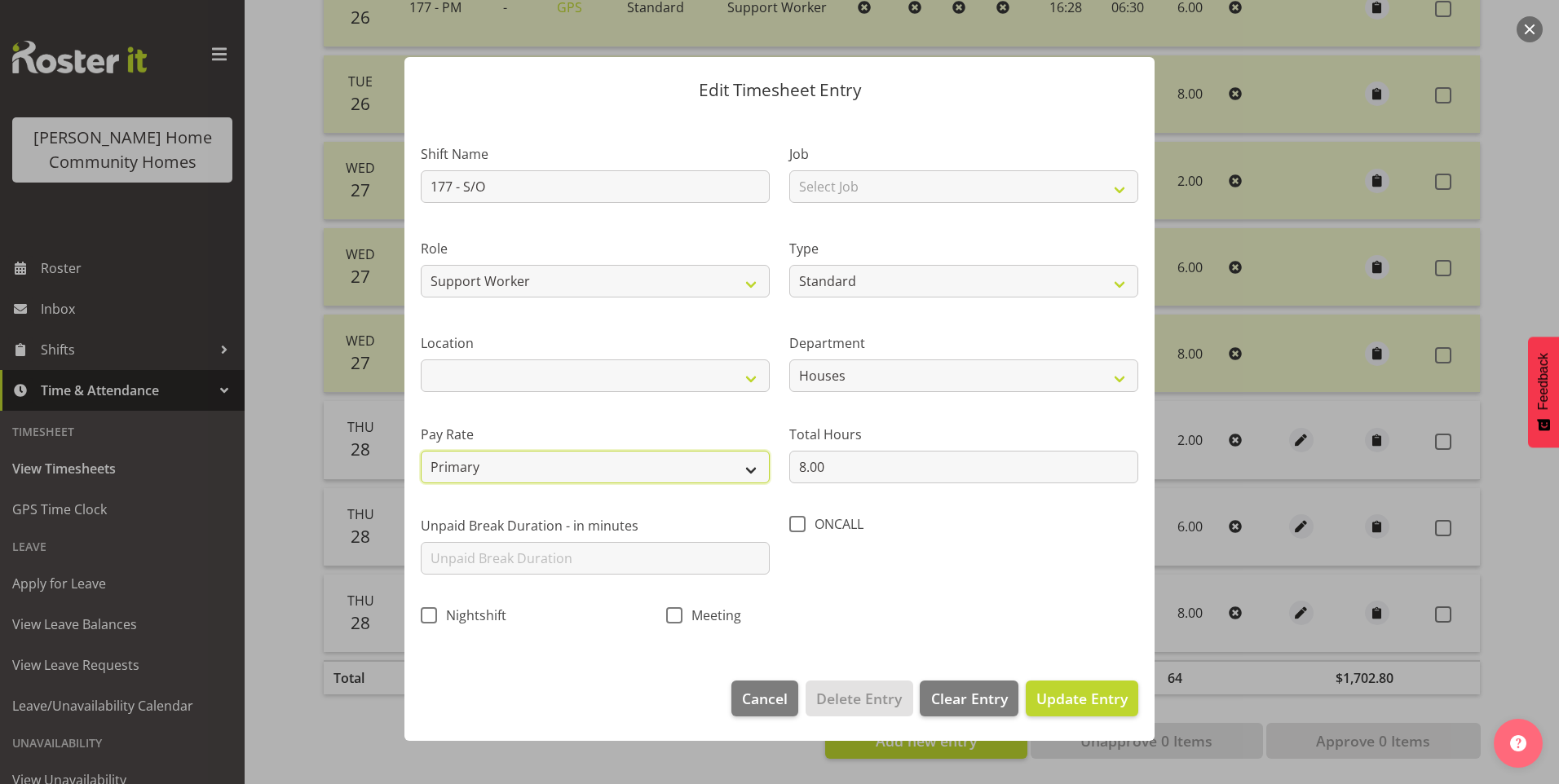
click at [491, 459] on select "Primary Secondary Tertiary Fourth Fifth" at bounding box center [595, 467] width 349 height 33
select select "secondary"
click at [421, 450] on select "Primary Secondary Tertiary Fourth Fifth" at bounding box center [595, 467] width 349 height 33
drag, startPoint x: 1098, startPoint y: 699, endPoint x: 1182, endPoint y: 658, distance: 93.5
click at [1102, 694] on span "Update Entry" at bounding box center [1082, 698] width 91 height 19
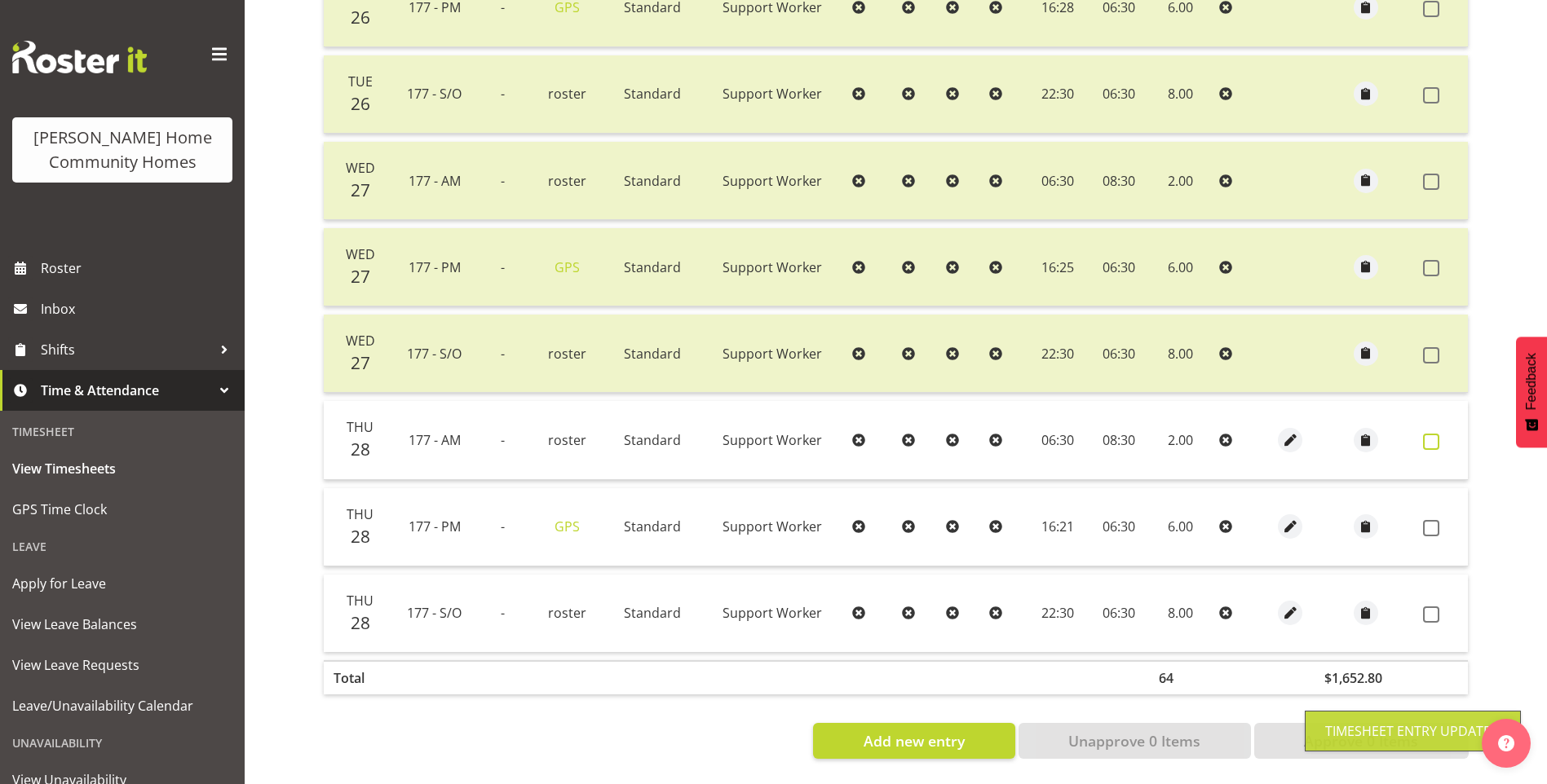
click at [1430, 434] on span at bounding box center [1430, 442] width 16 height 16
checkbox input "true"
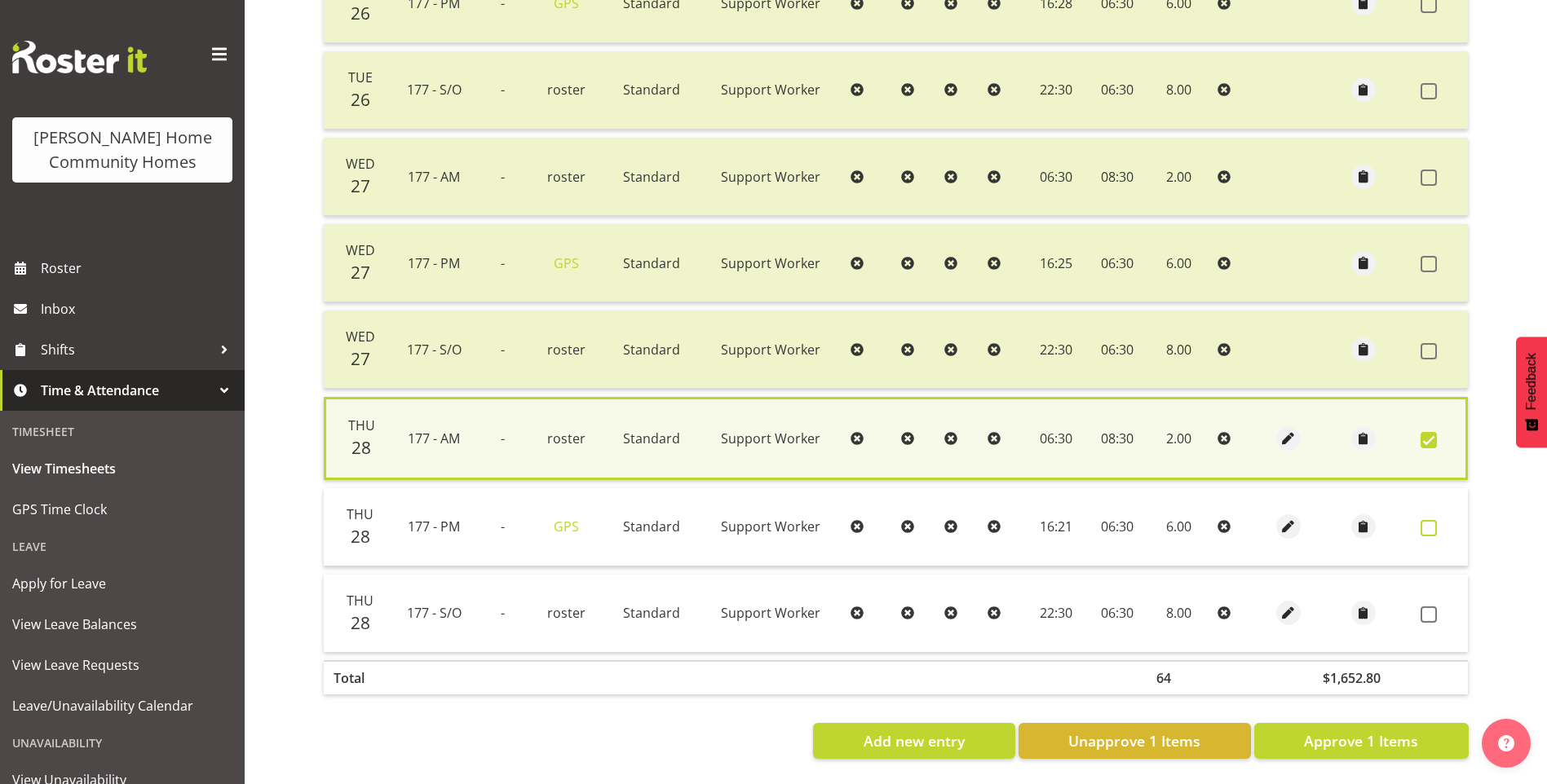
click at [1427, 520] on span at bounding box center [1428, 528] width 16 height 16
checkbox input "true"
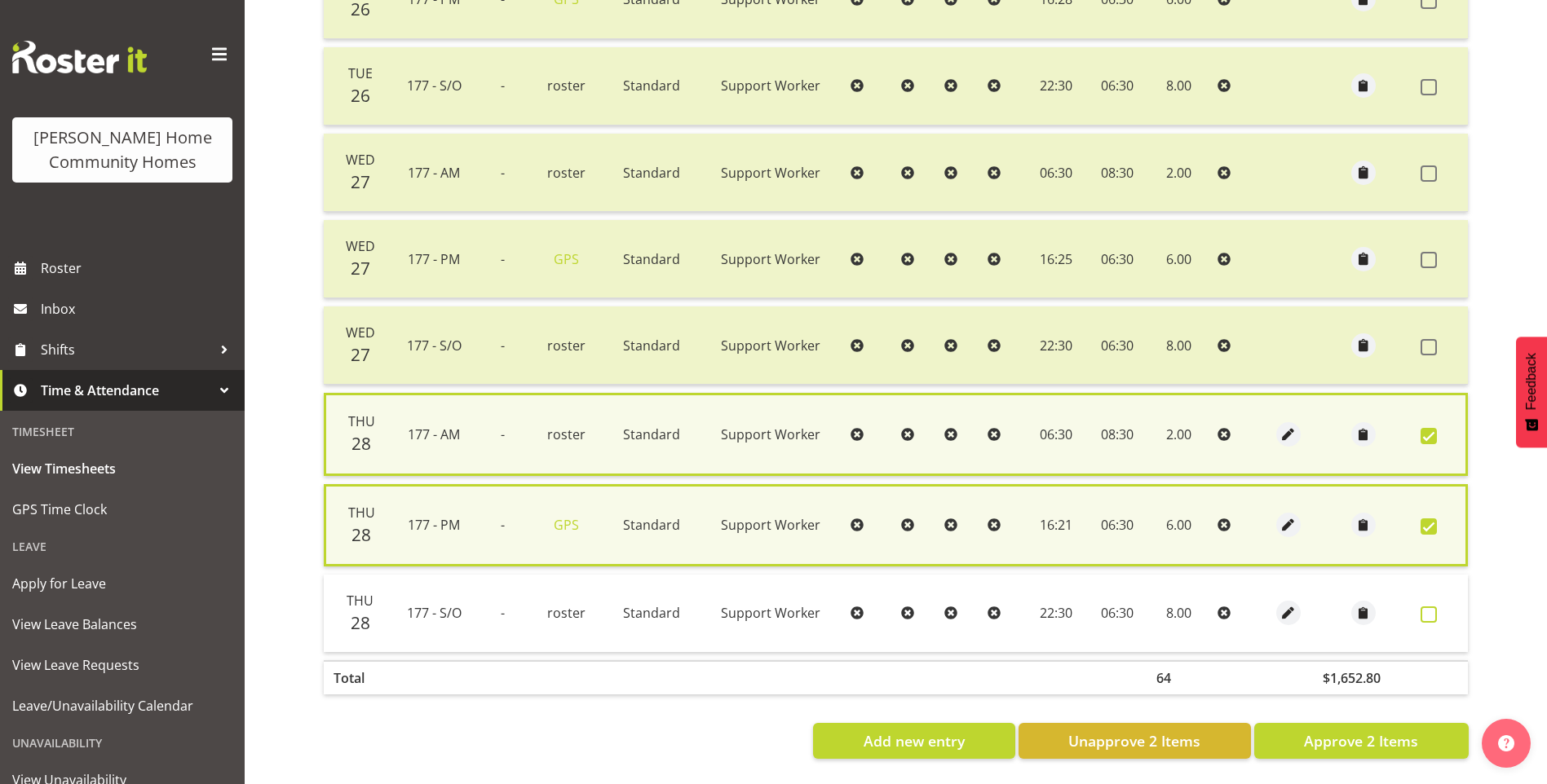
click at [1425, 608] on span at bounding box center [1428, 614] width 16 height 16
checkbox input "true"
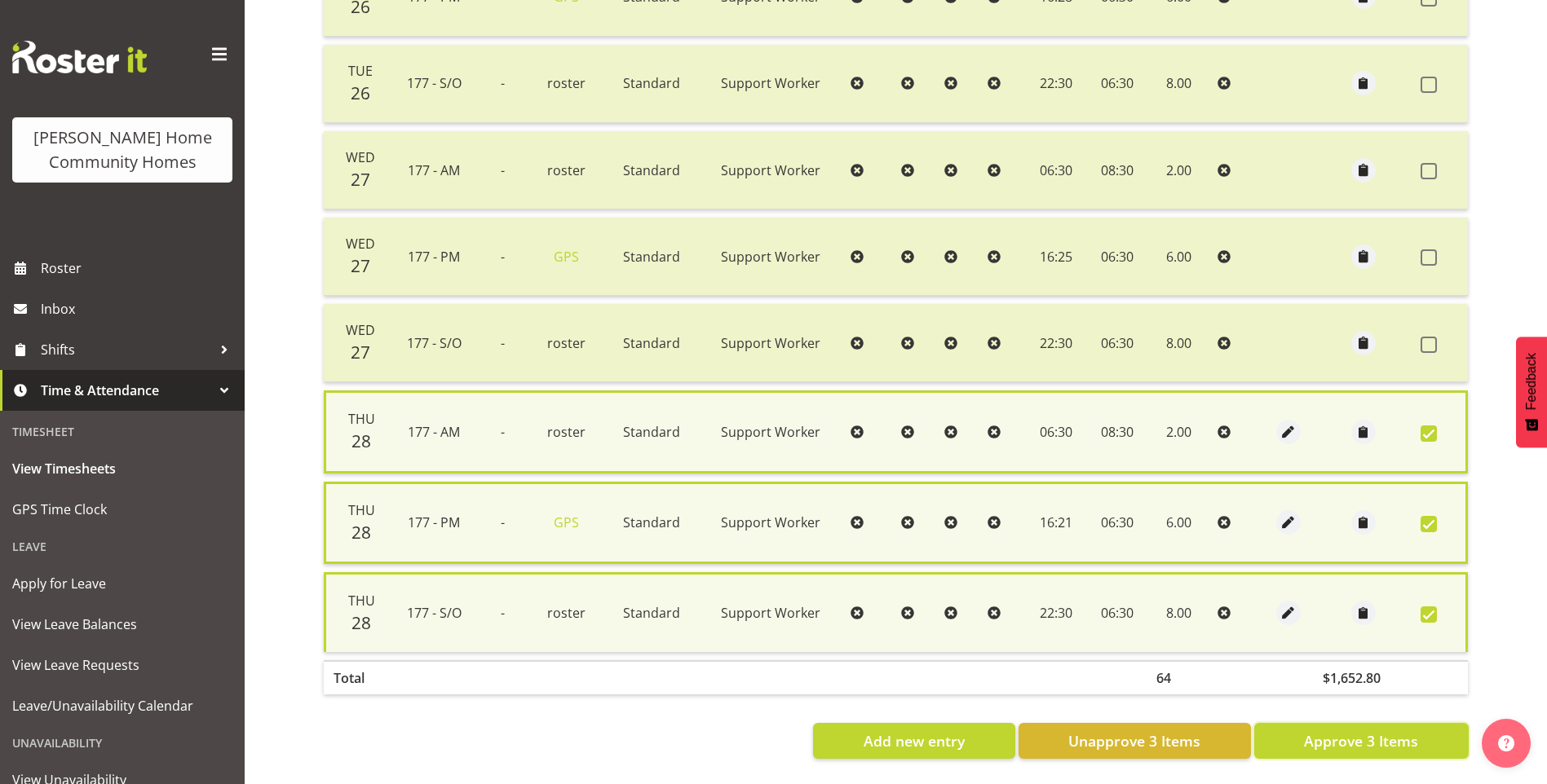
click at [1371, 745] on span "Approve 3 Items" at bounding box center [1360, 740] width 114 height 21
checkbox input "false"
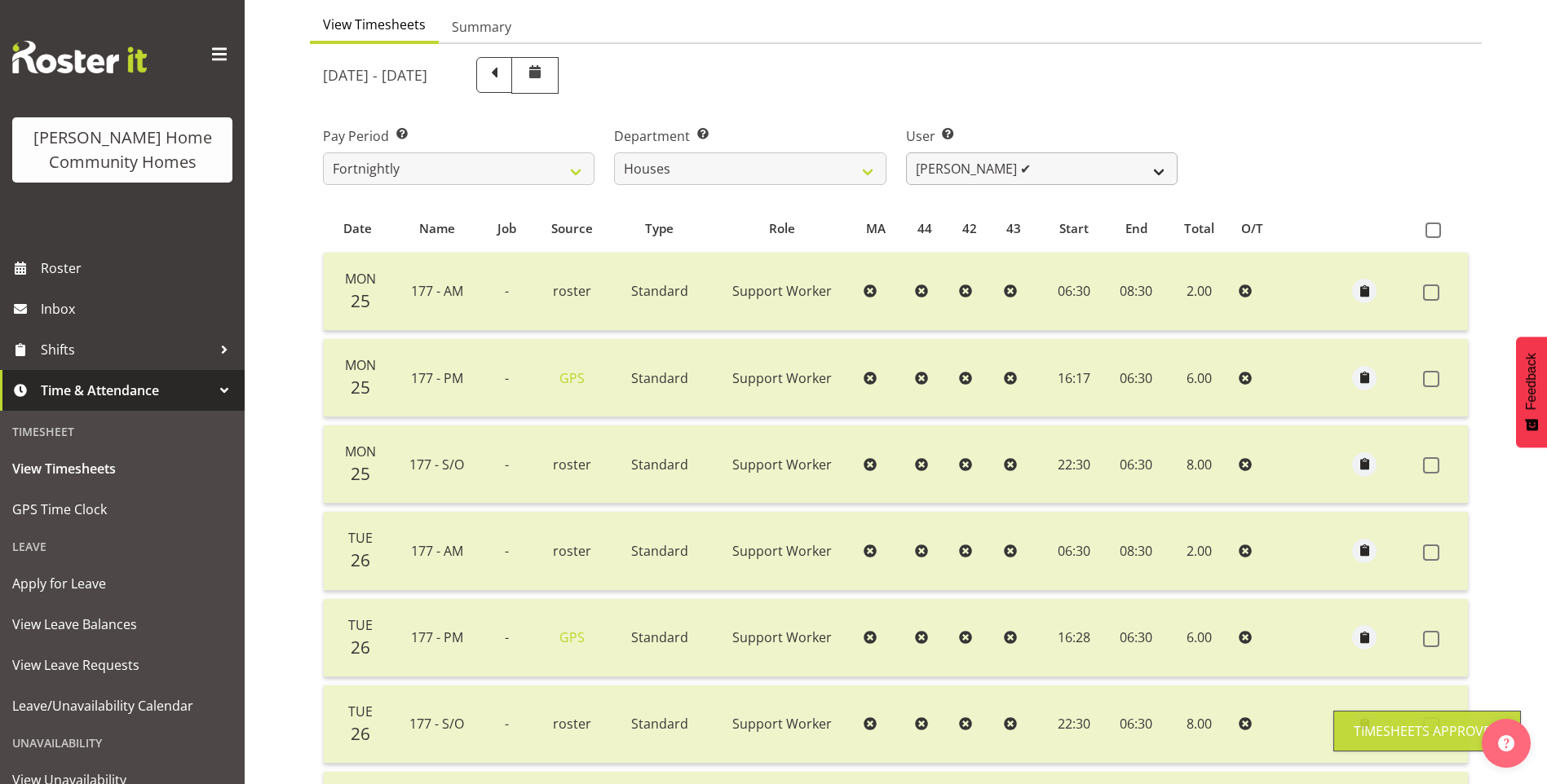
scroll to position [67, 0]
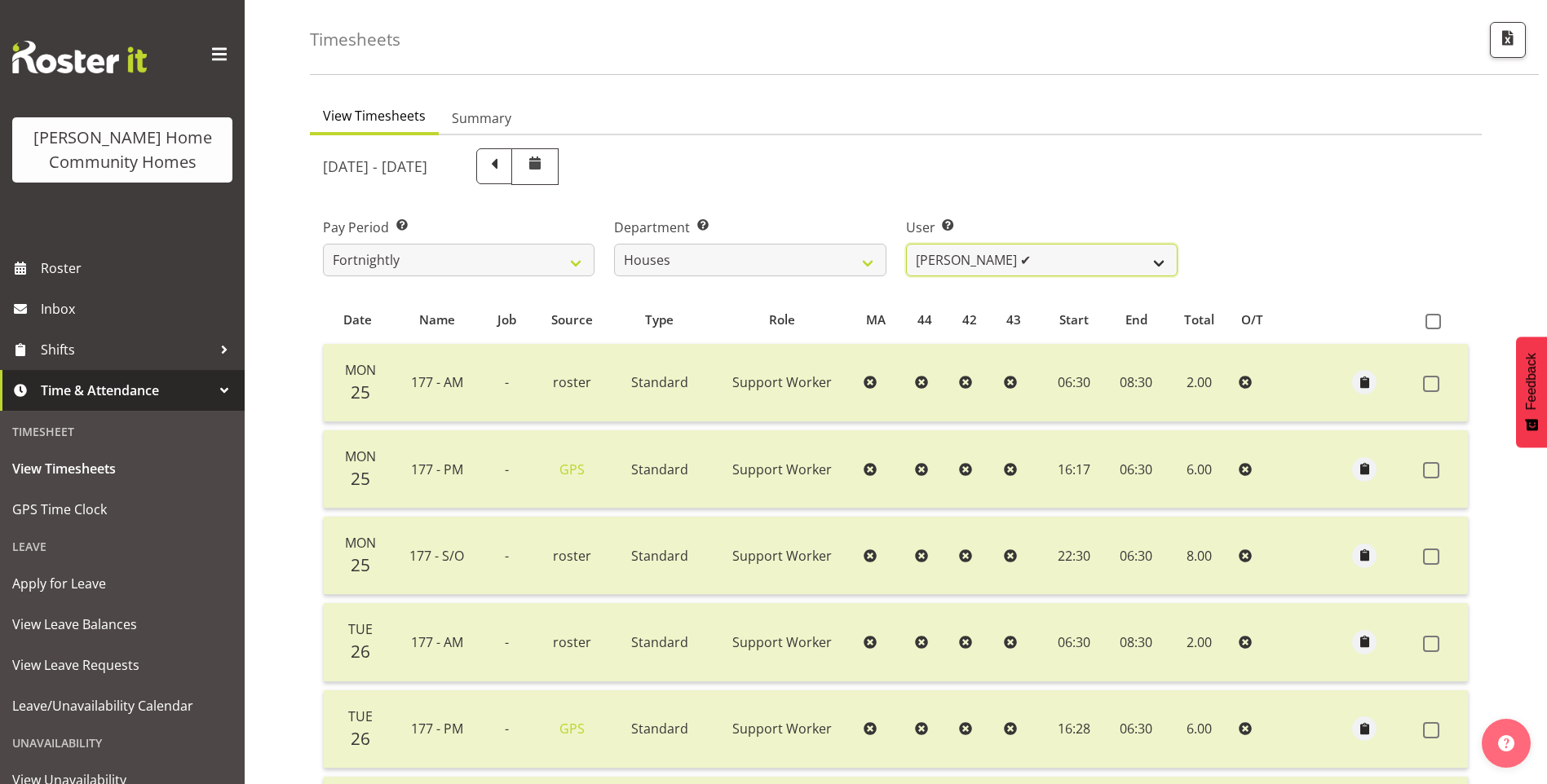
click at [956, 265] on select "[PERSON_NAME] ✔ [PERSON_NAME] ❌ [PERSON_NAME] ❌ [PERSON_NAME] ❌ [PERSON_NAME] ❌…" at bounding box center [1041, 260] width 272 height 33
select select "8541"
click at [906, 244] on select "[PERSON_NAME] ✔ [PERSON_NAME] ❌ [PERSON_NAME] ❌ [PERSON_NAME] ❌ [PERSON_NAME] ❌…" at bounding box center [1041, 260] width 272 height 33
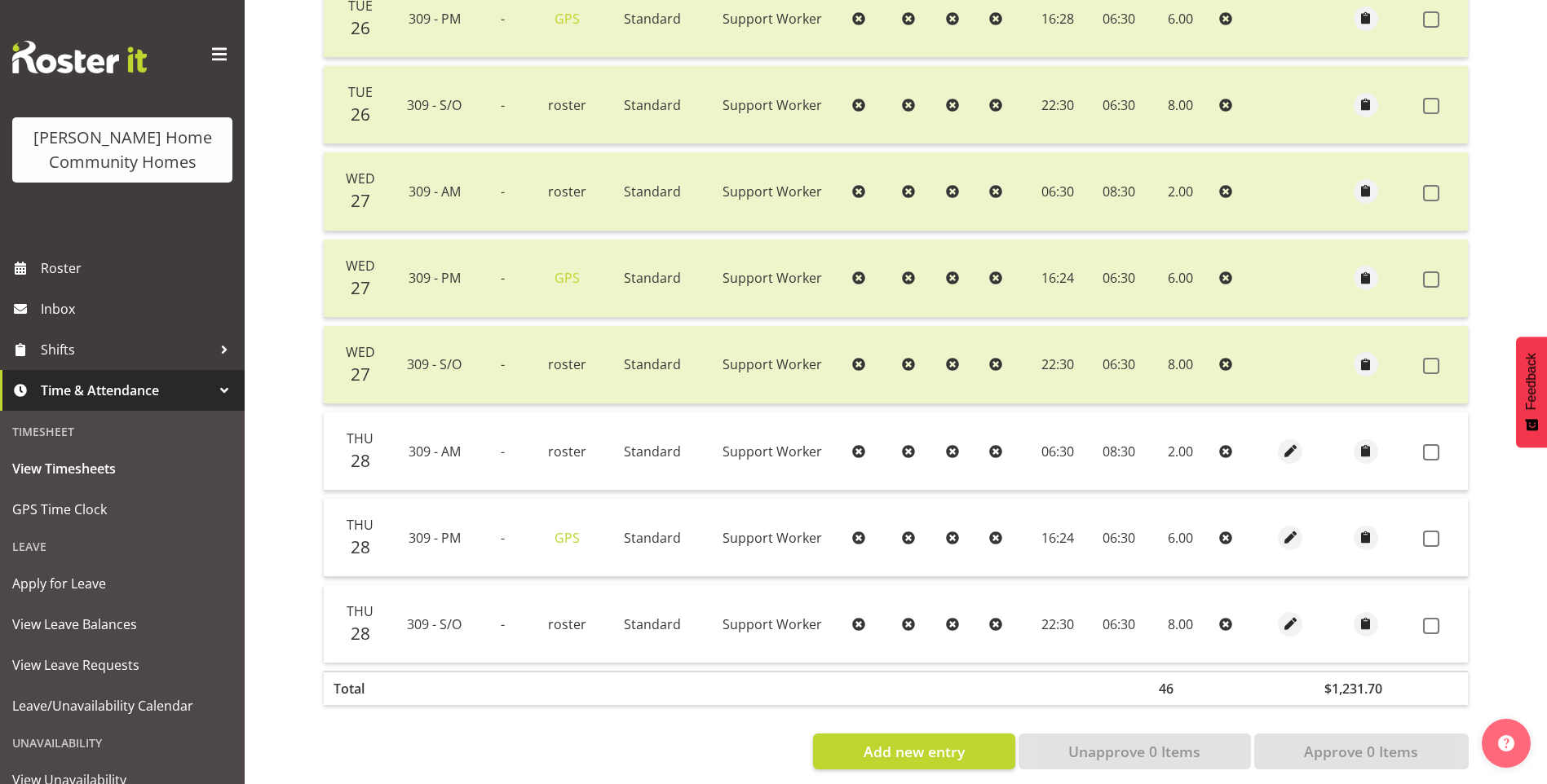
scroll to position [540, 0]
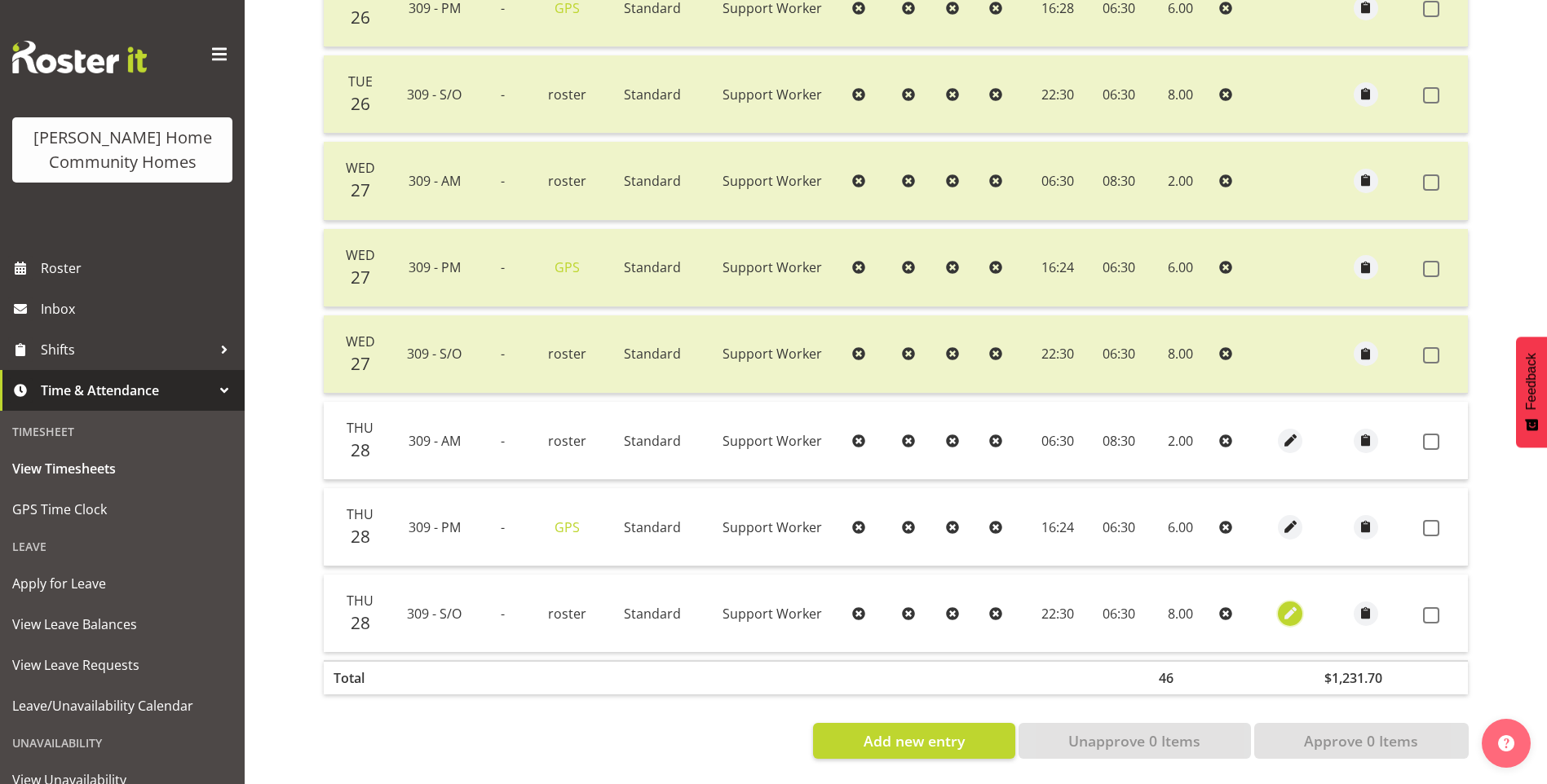
click at [1292, 604] on span "button" at bounding box center [1290, 613] width 18 height 18
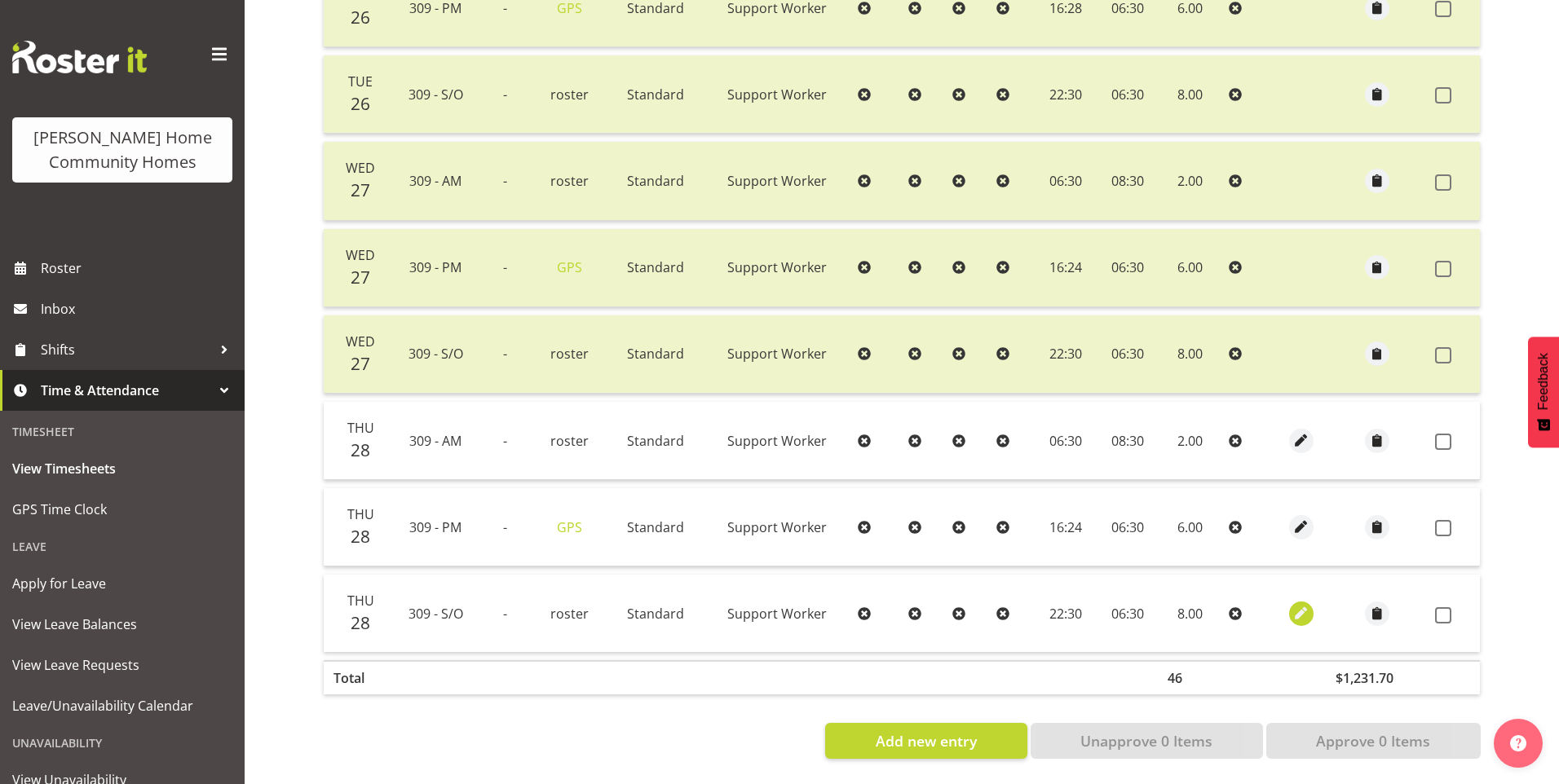
select select "Standard"
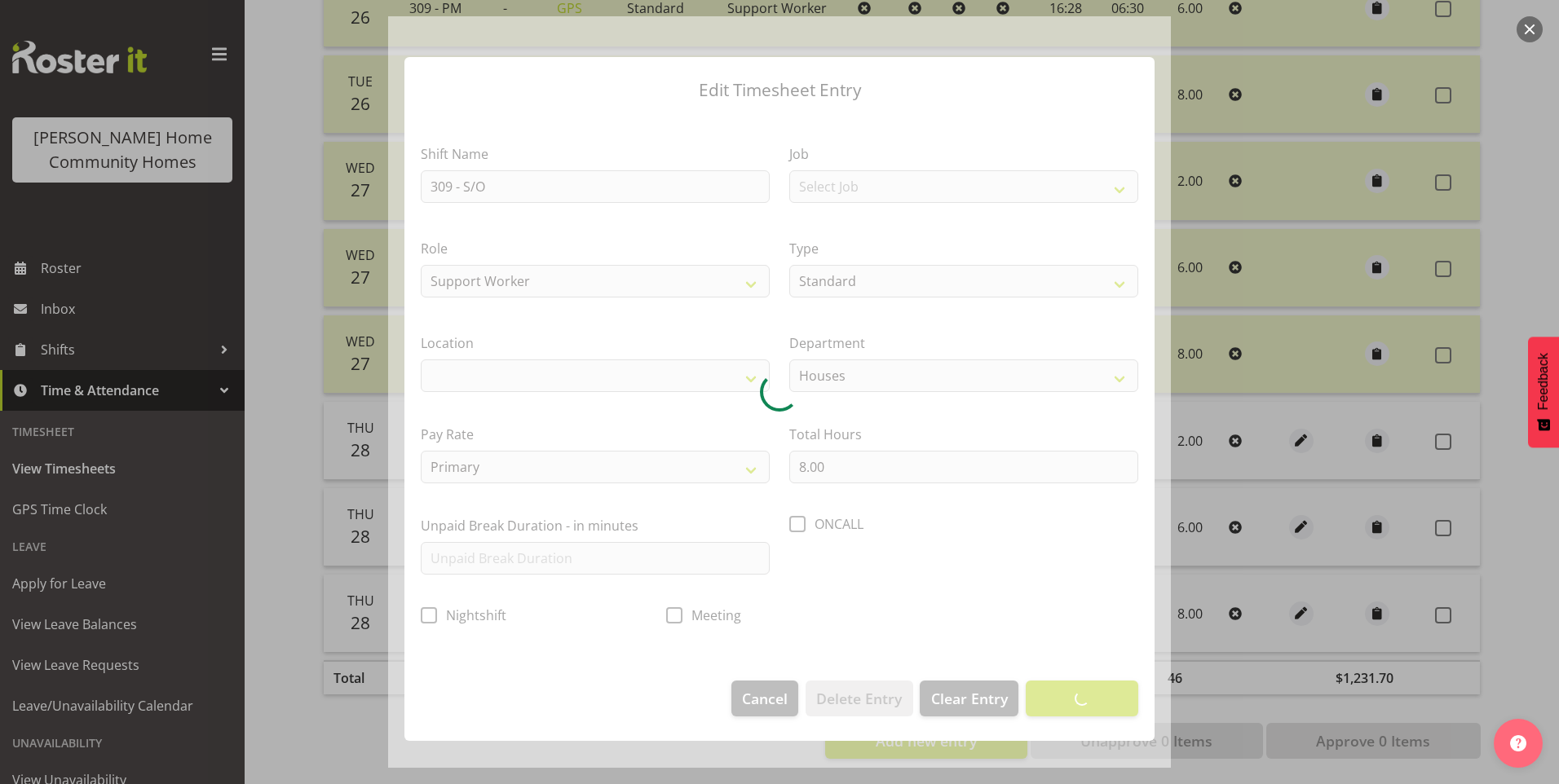
select select "1070"
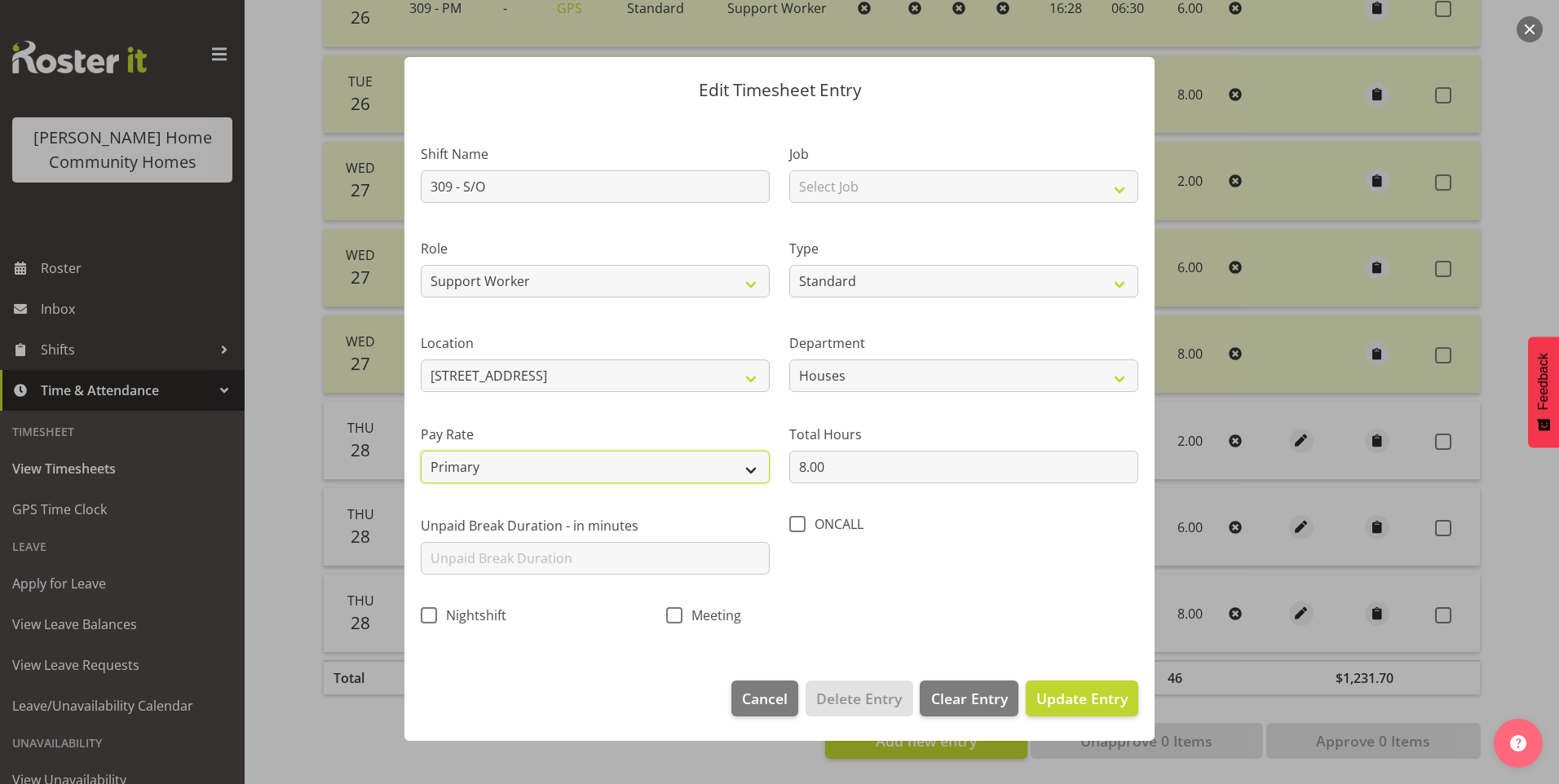
click at [549, 465] on select "Primary Secondary Tertiary Fourth Fifth" at bounding box center [595, 467] width 349 height 33
select select "secondary"
click at [421, 450] on select "Primary Secondary Tertiary Fourth Fifth" at bounding box center [595, 467] width 349 height 33
drag, startPoint x: 1112, startPoint y: 698, endPoint x: 1238, endPoint y: 653, distance: 133.8
click at [1114, 695] on span "Update Entry" at bounding box center [1082, 698] width 91 height 19
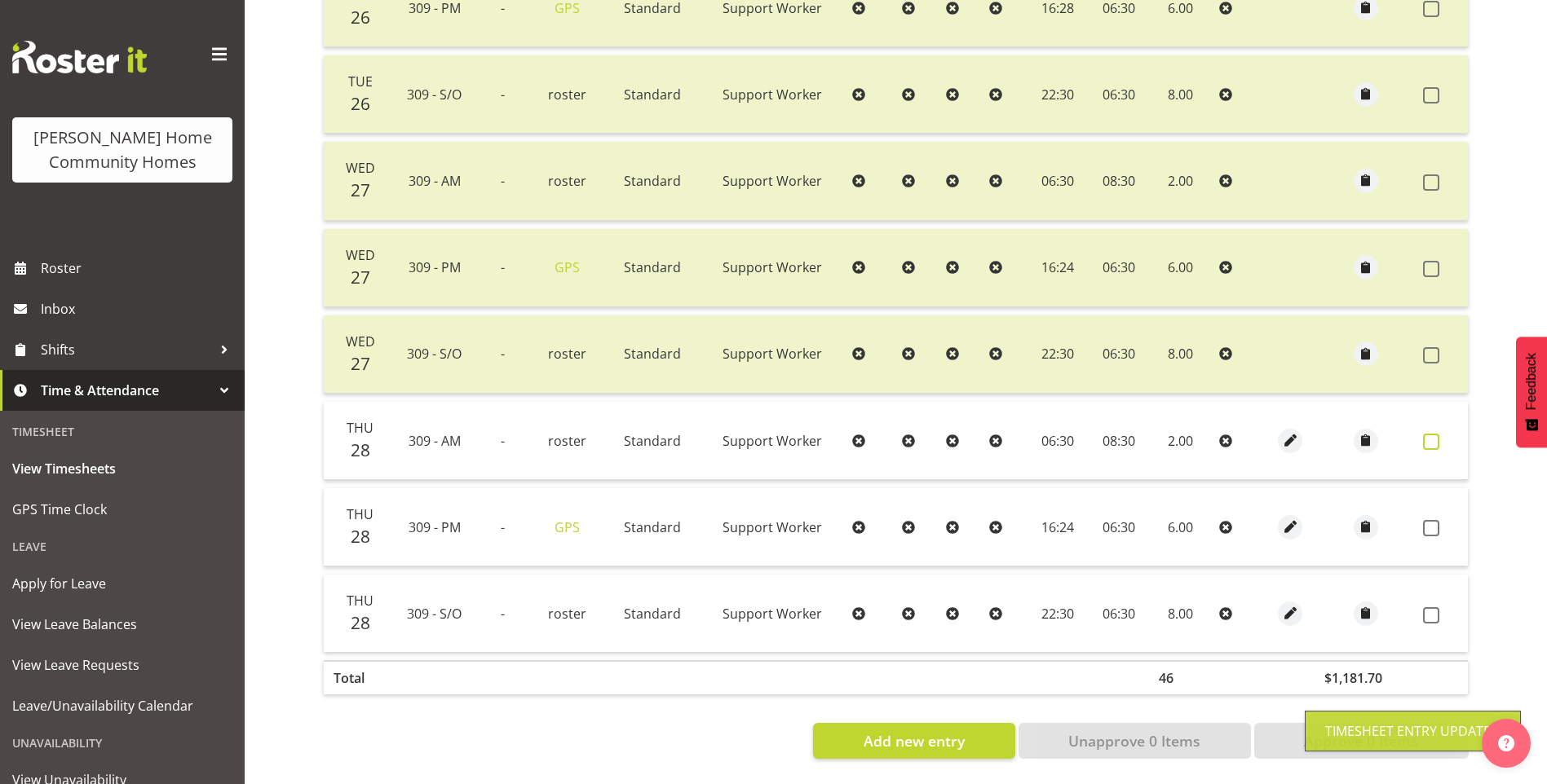
click at [1434, 434] on span at bounding box center [1430, 442] width 16 height 16
checkbox input "true"
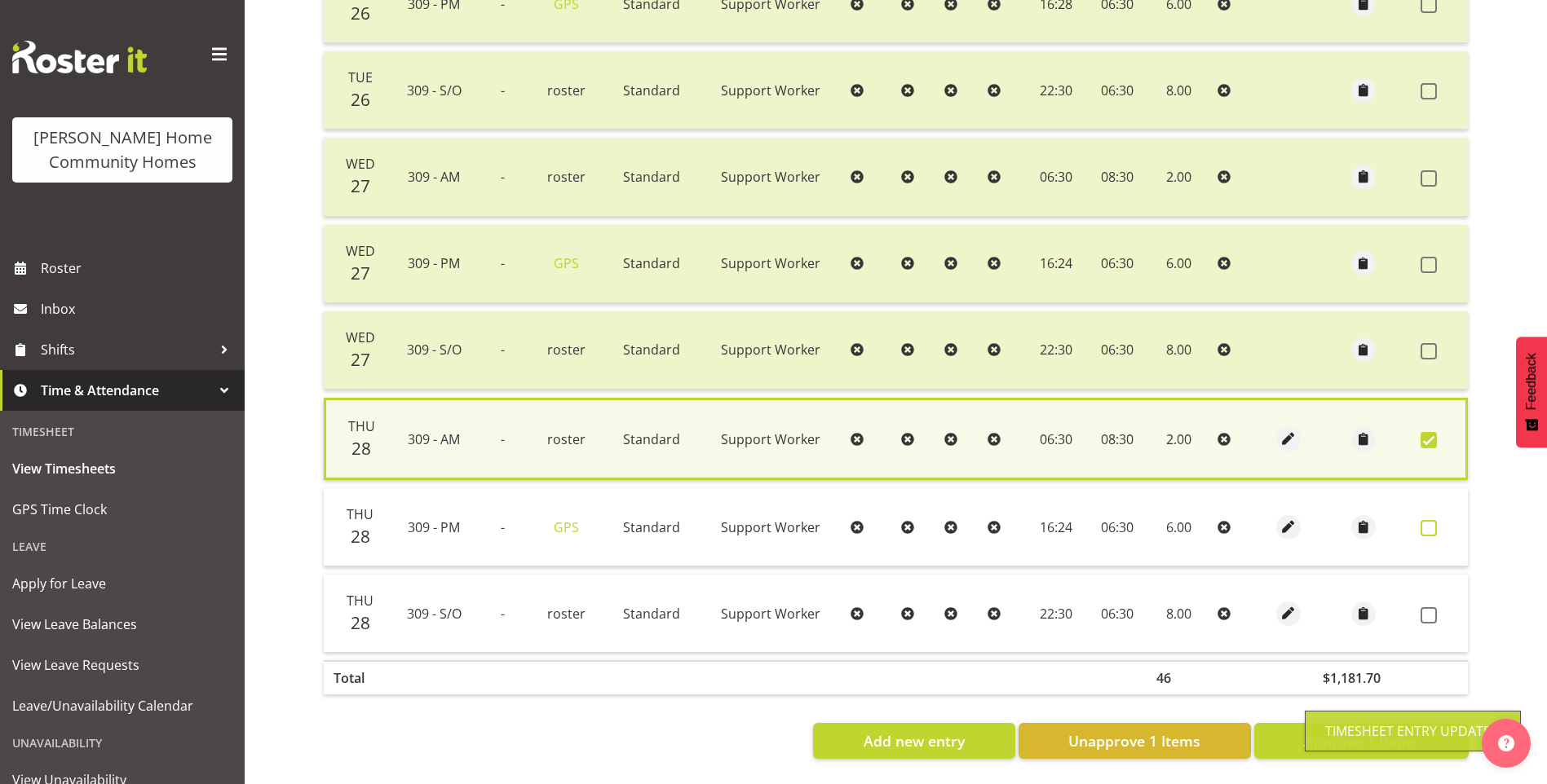
click at [1425, 520] on span at bounding box center [1428, 528] width 16 height 16
checkbox input "true"
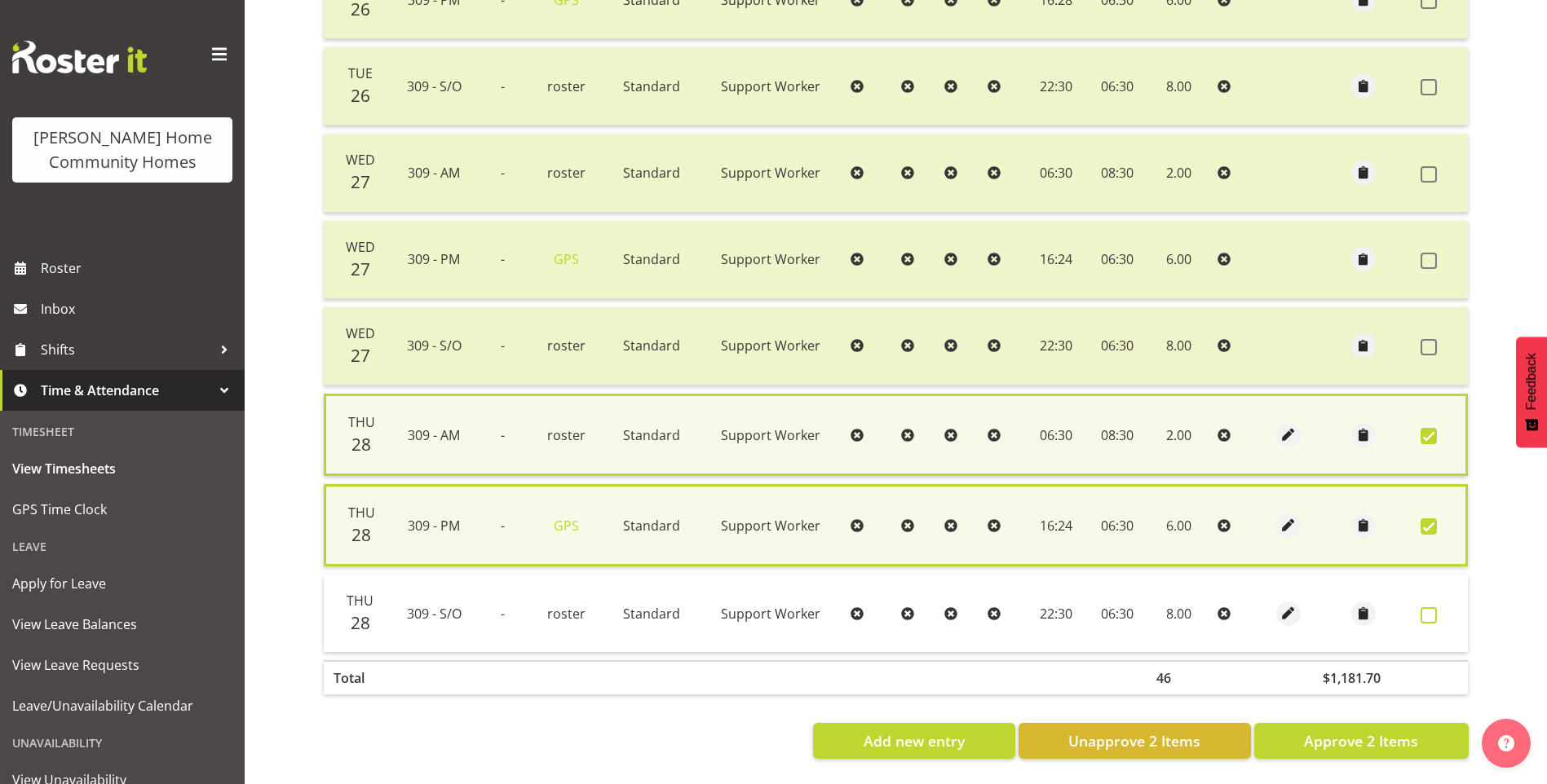
click at [1432, 609] on span at bounding box center [1428, 615] width 16 height 16
checkbox input "true"
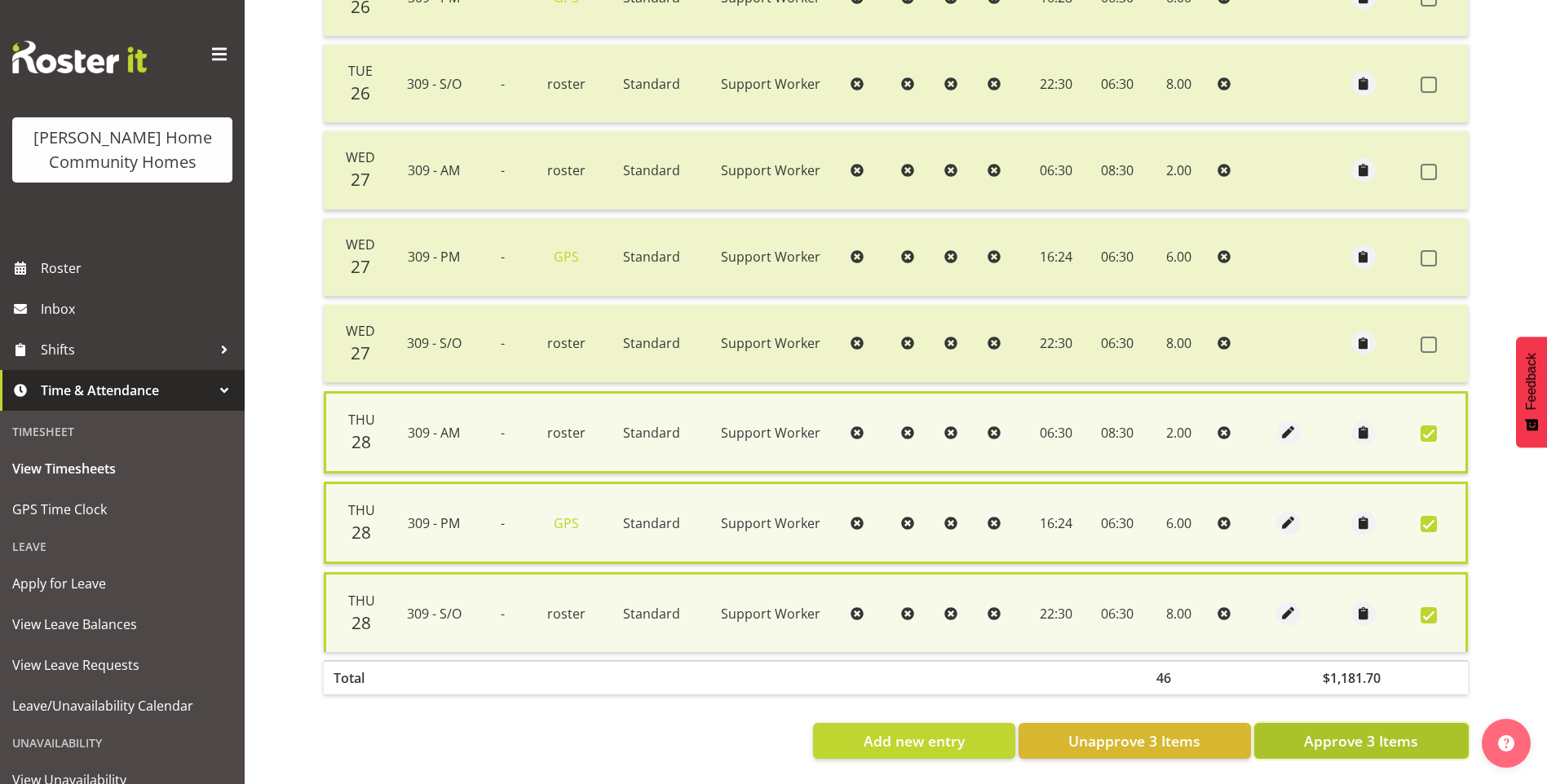
click at [1381, 733] on span "Approve 3 Items" at bounding box center [1360, 740] width 114 height 21
checkbox input "false"
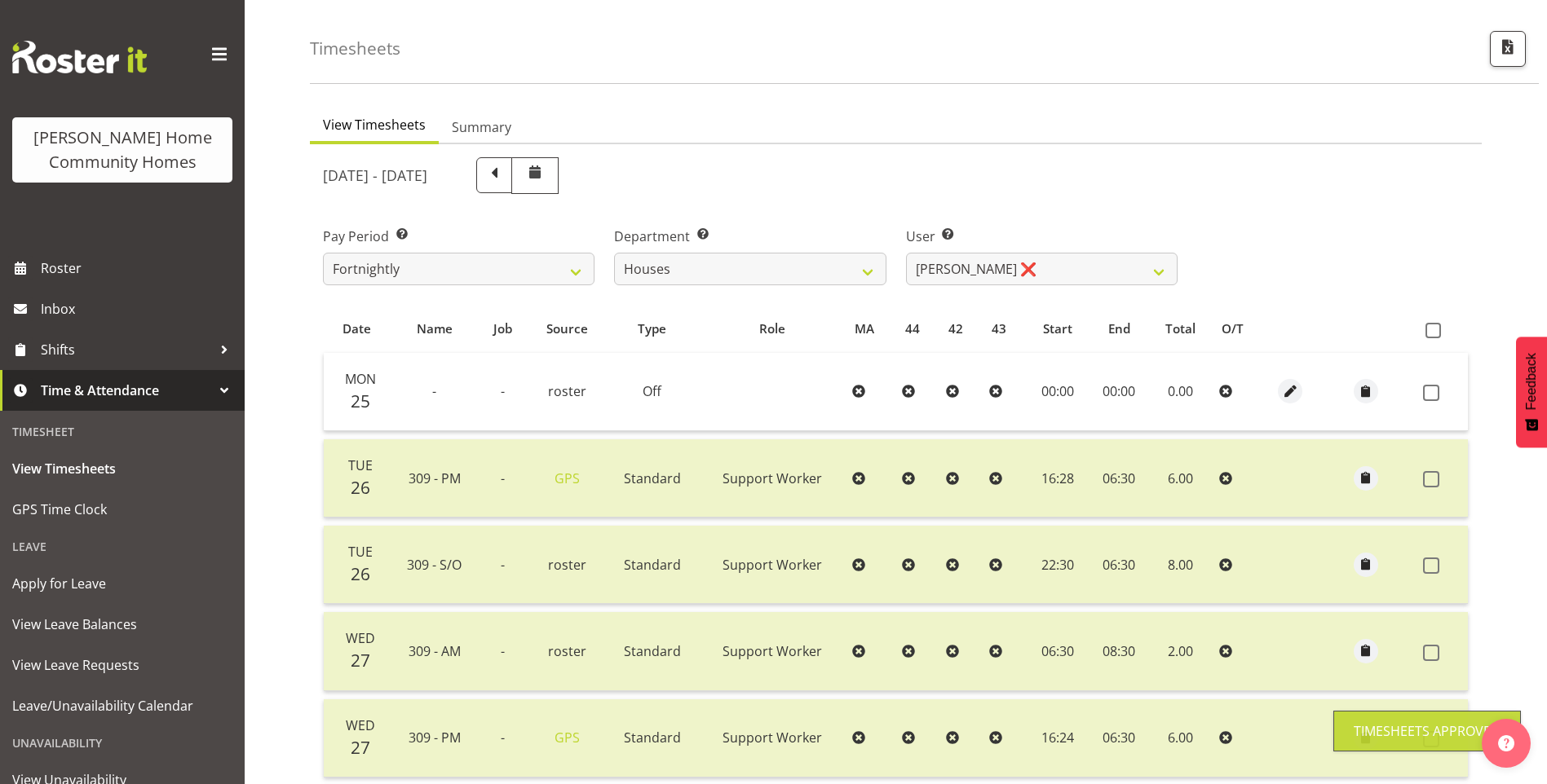
scroll to position [51, 0]
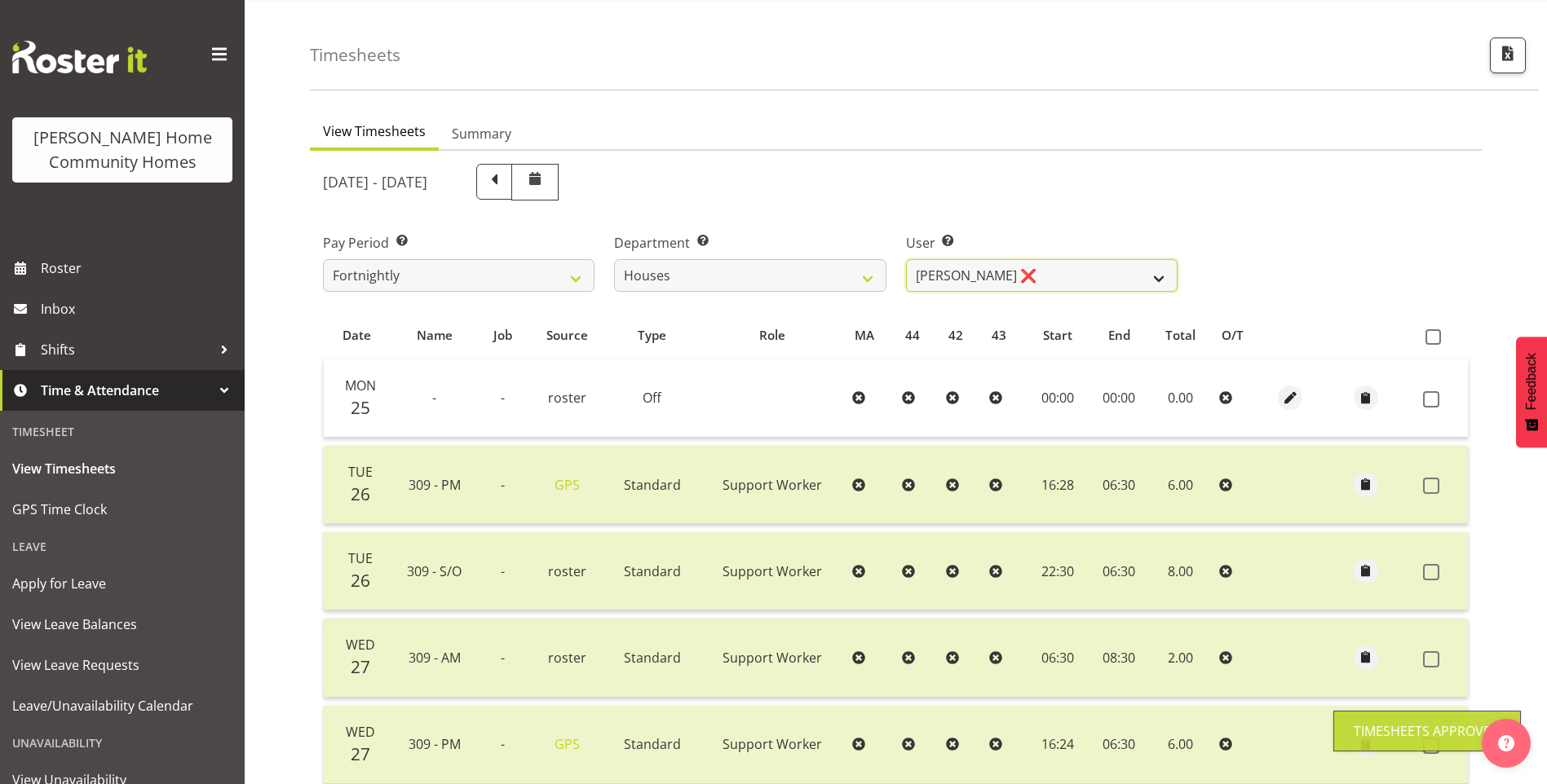
click at [981, 263] on select "[PERSON_NAME] ✔ [PERSON_NAME] ❌ [PERSON_NAME] ❌ [PERSON_NAME] ❌ [PERSON_NAME] ❌…" at bounding box center [1041, 276] width 272 height 33
select select "10364"
click at [906, 259] on select "[PERSON_NAME] ✔ [PERSON_NAME] ❌ [PERSON_NAME] ❌ [PERSON_NAME] ❌ [PERSON_NAME] ❌…" at bounding box center [1041, 276] width 272 height 33
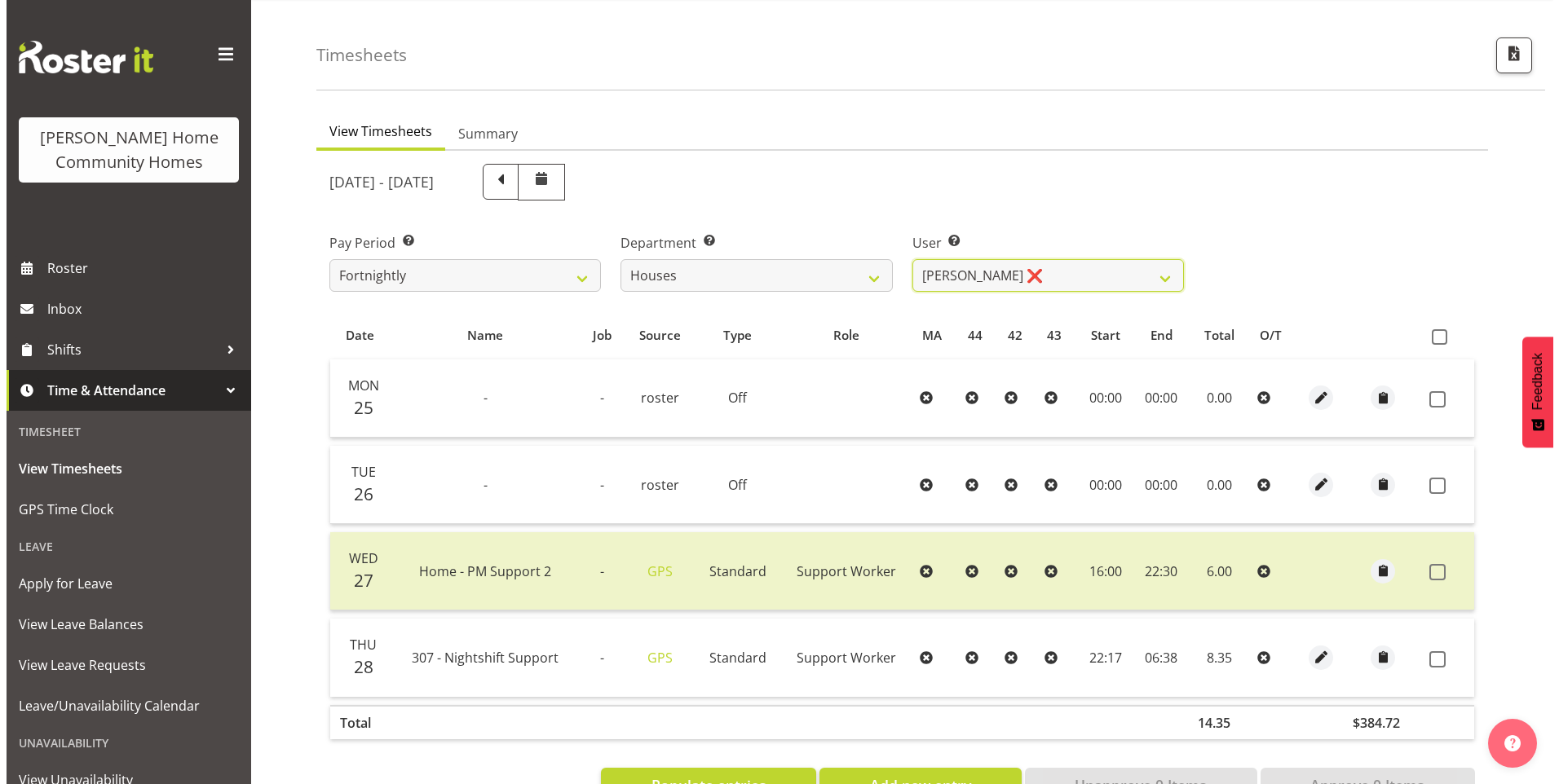
scroll to position [108, 0]
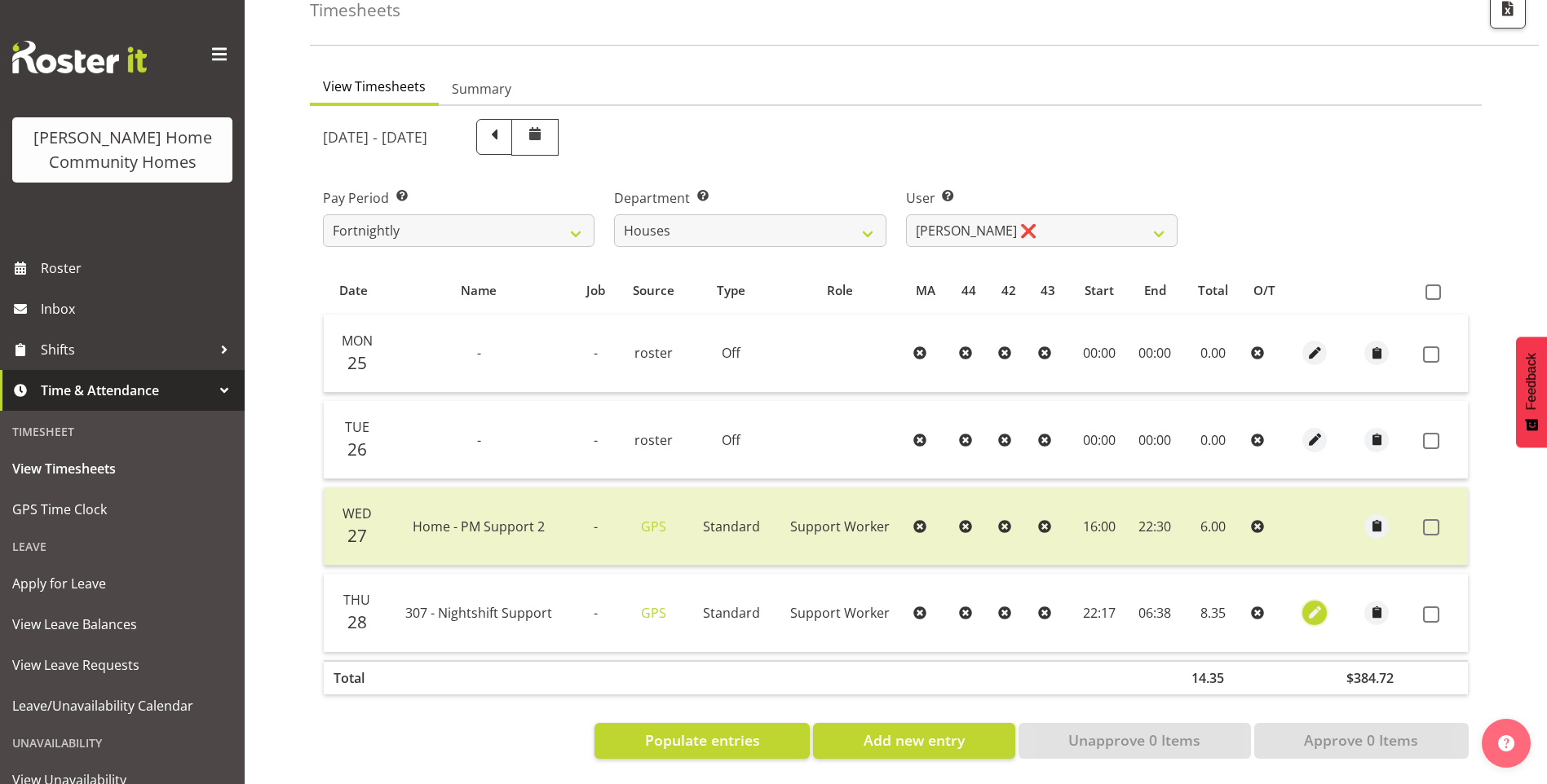
click at [1317, 603] on span "button" at bounding box center [1314, 612] width 18 height 18
select select "Standard"
select select "7"
select select "2025"
select select "22"
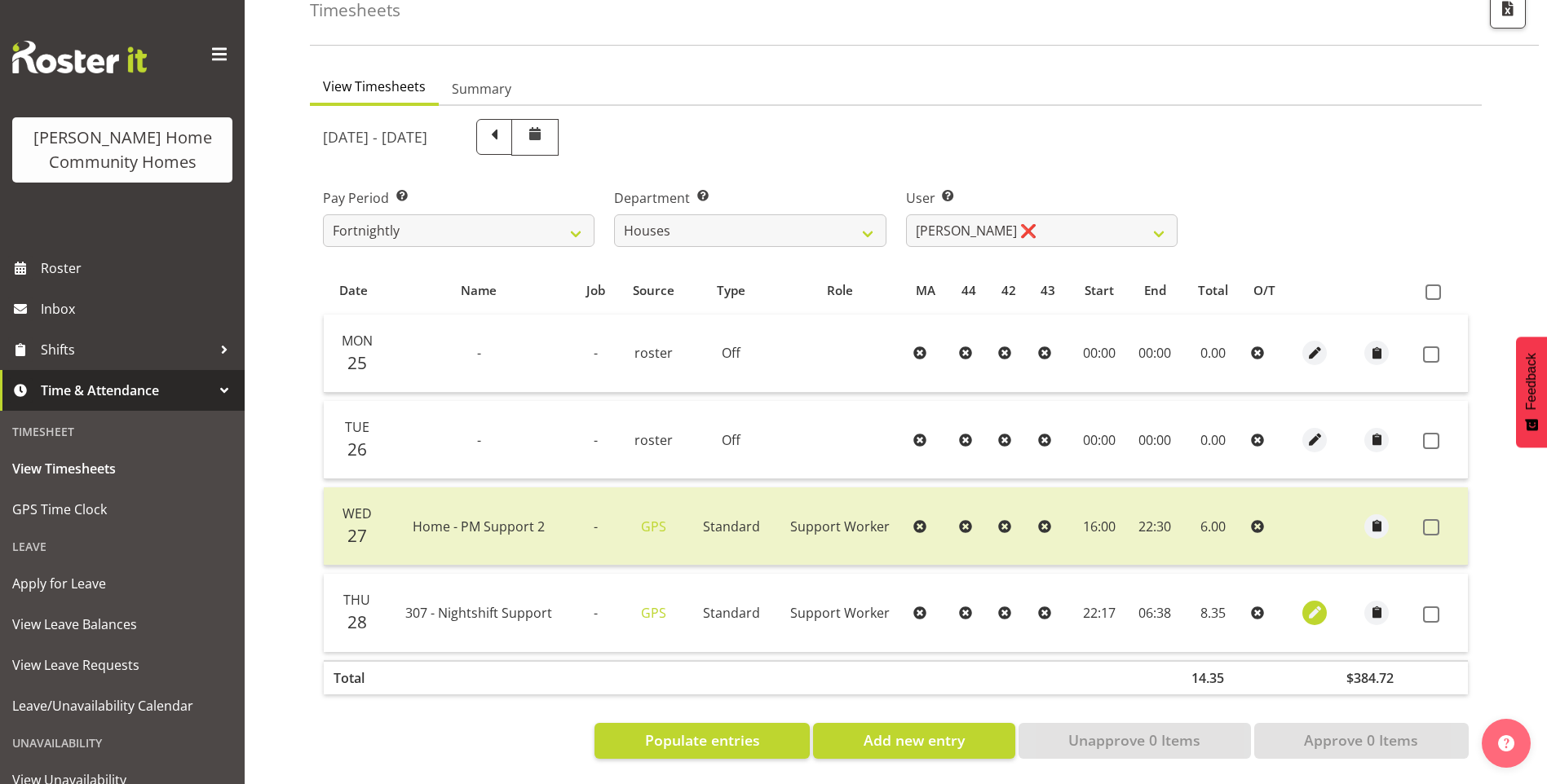
select select "17"
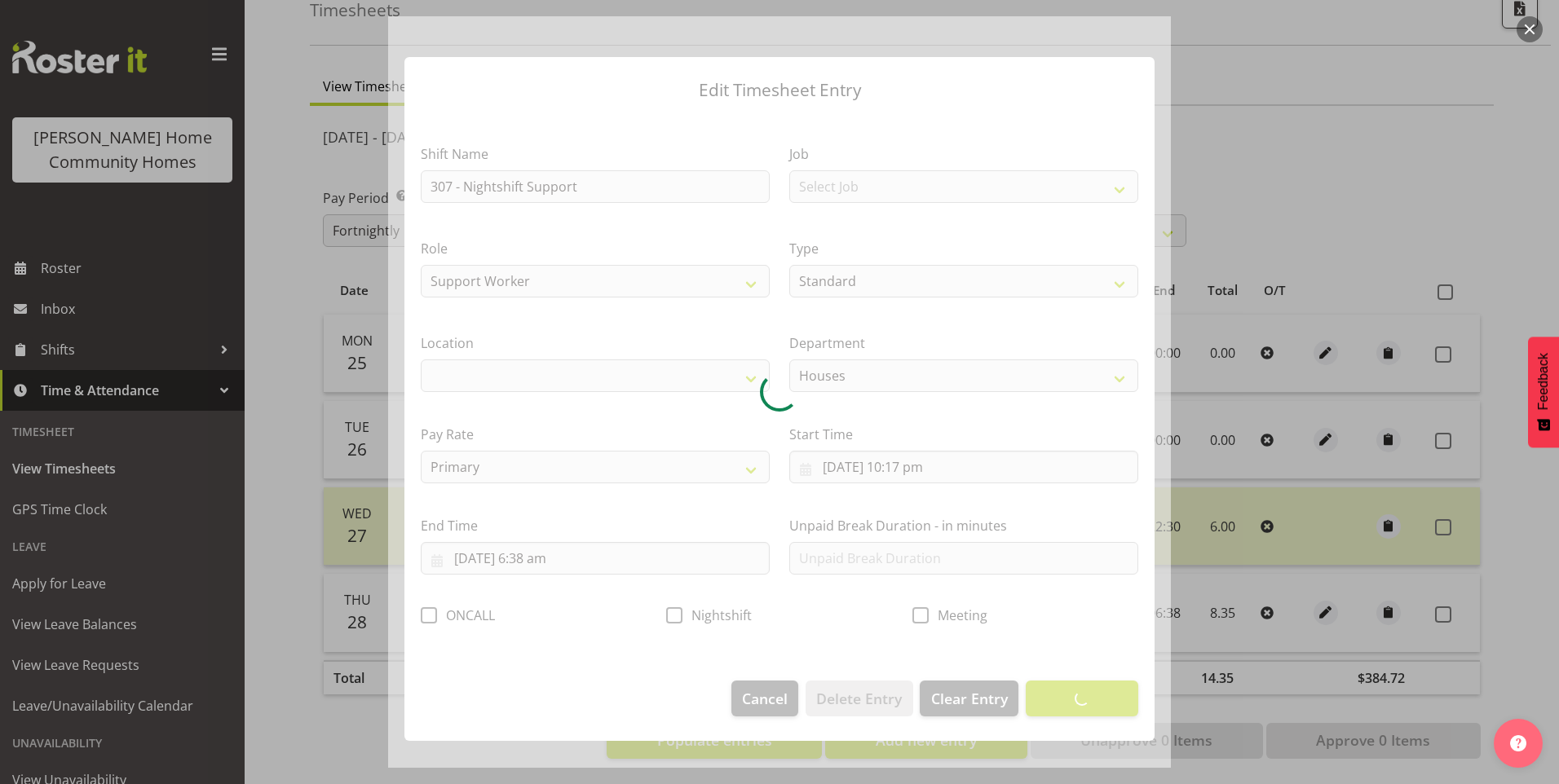
select select "1076"
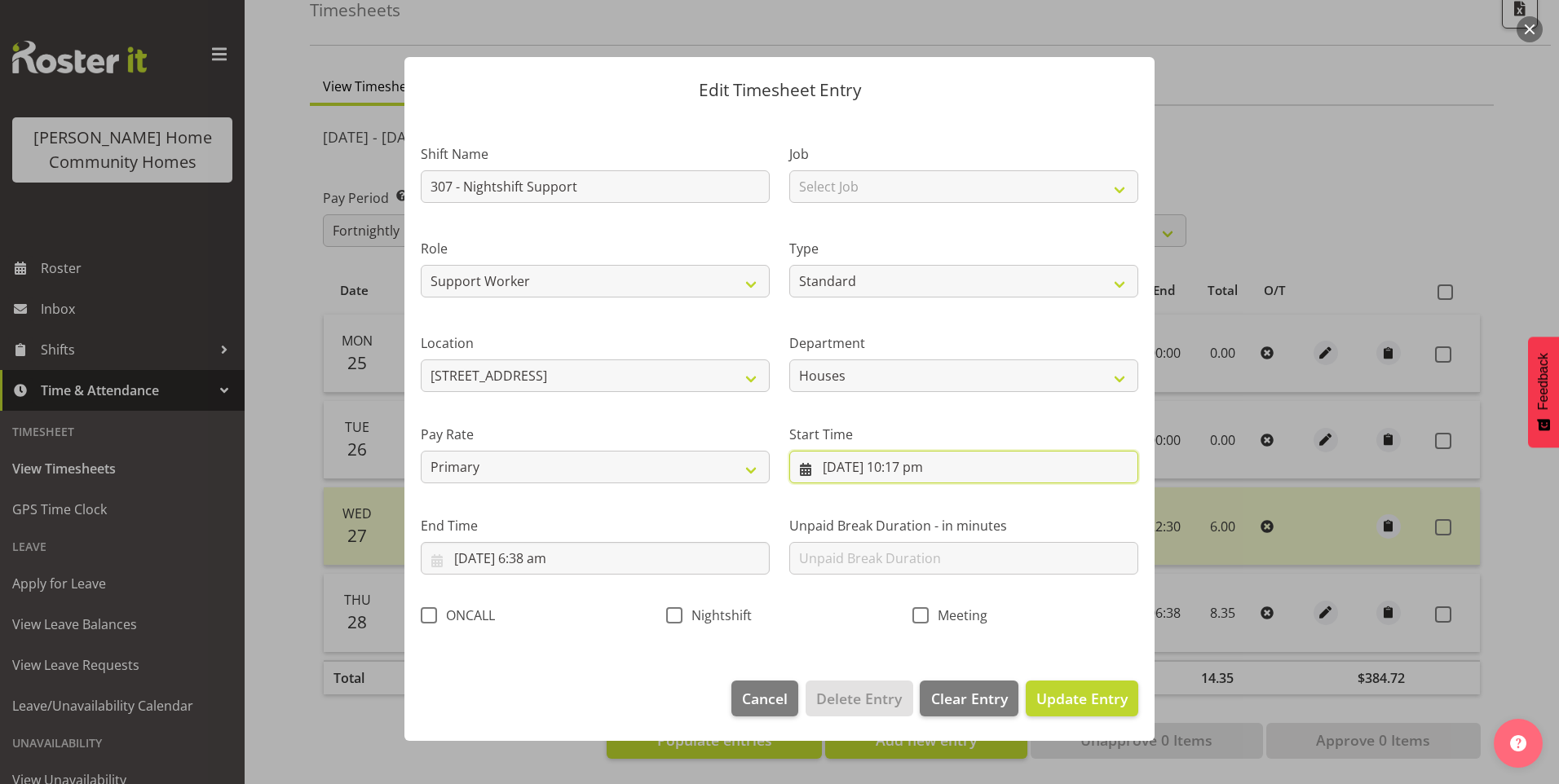
click at [922, 479] on input "[DATE] 10:17 pm" at bounding box center [963, 467] width 349 height 33
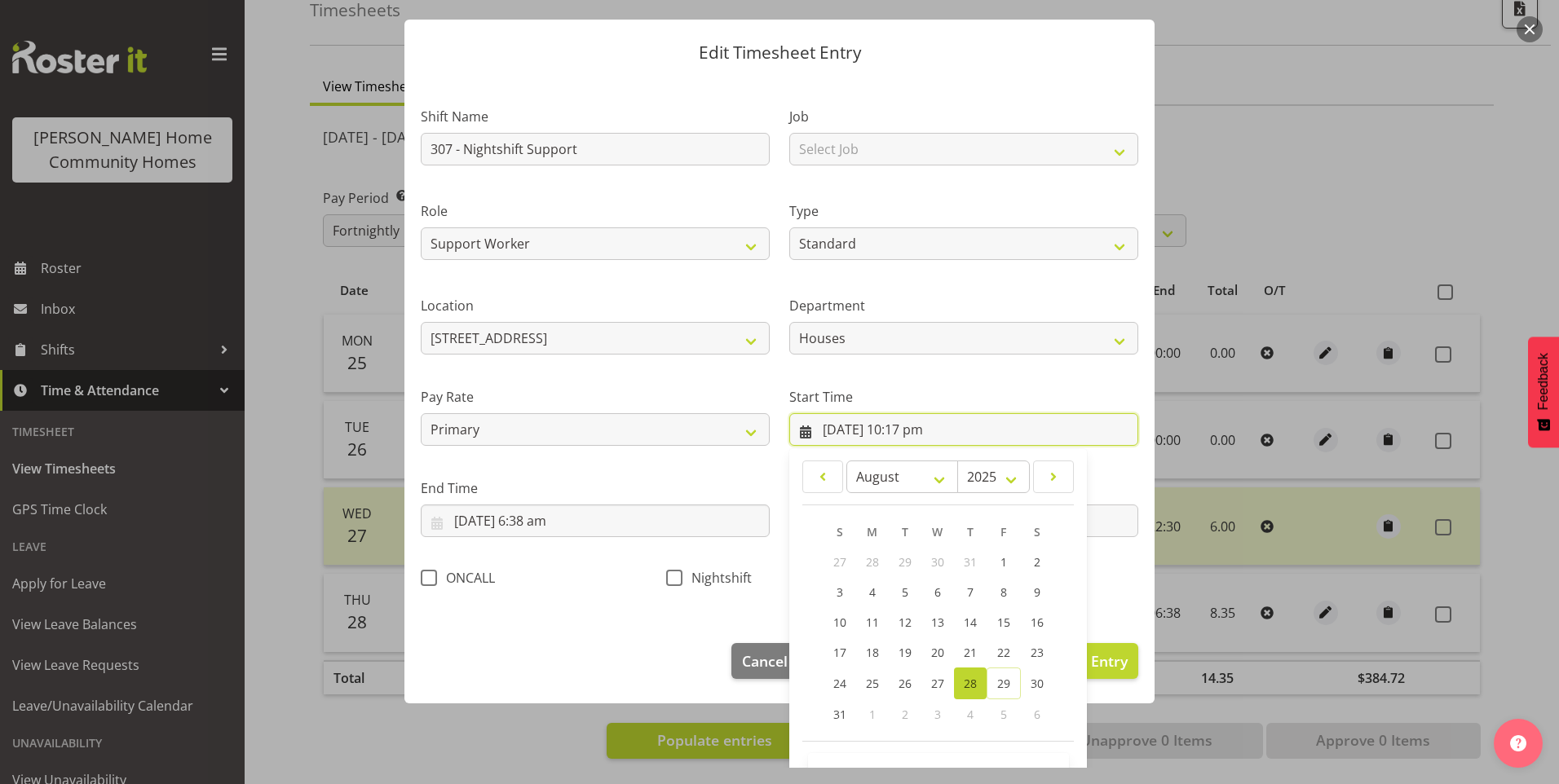
scroll to position [88, 0]
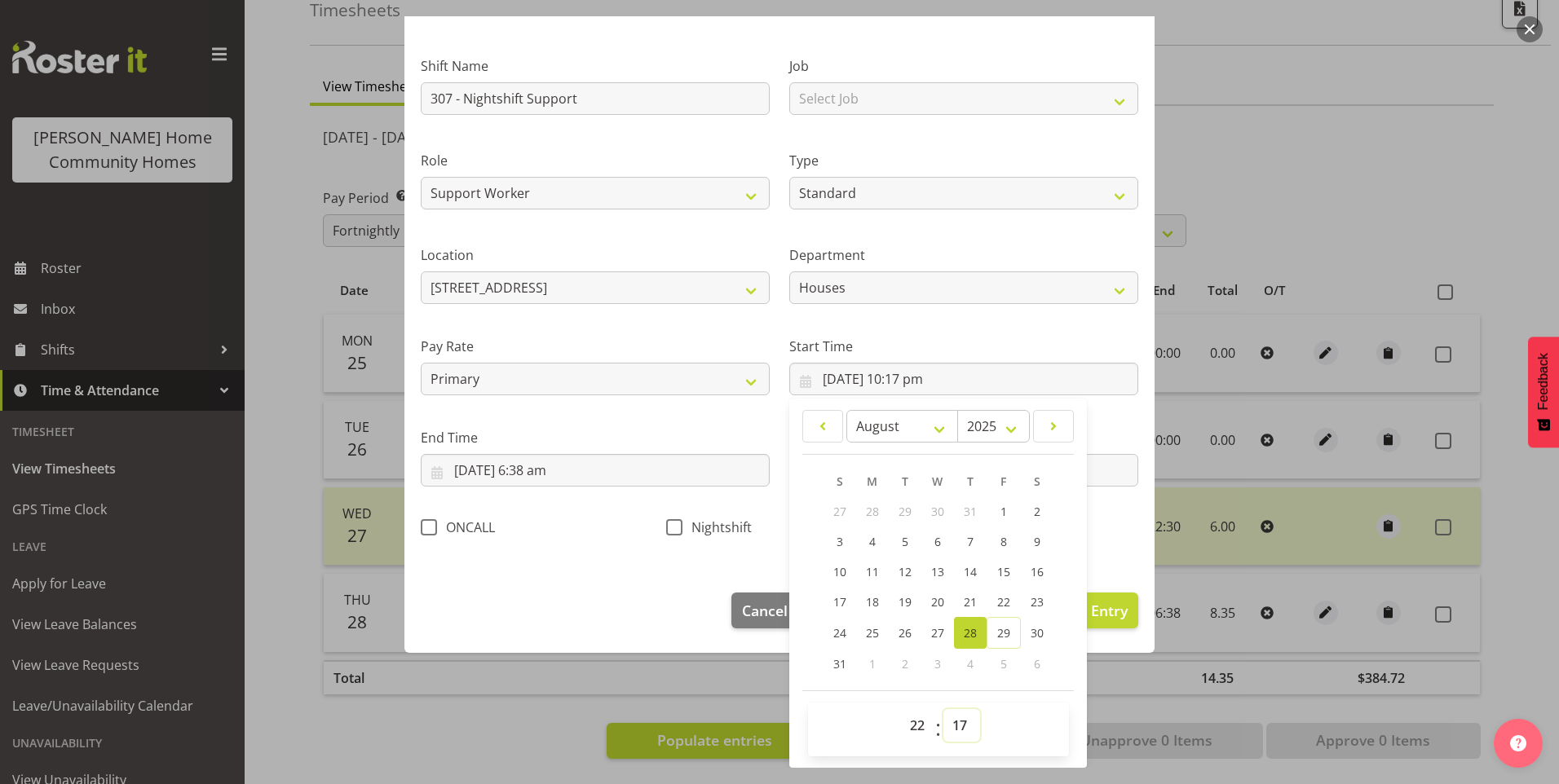
click at [949, 725] on select "00 01 02 03 04 05 06 07 08 09 10 11 12 13 14 15 16 17 18 19 20 21 22 23 24 25 2…" at bounding box center [962, 726] width 37 height 33
select select "30"
click at [944, 710] on select "00 01 02 03 04 05 06 07 08 09 10 11 12 13 14 15 16 17 18 19 20 21 22 23 24 25 2…" at bounding box center [962, 726] width 37 height 33
type input "[DATE] 10:30 pm"
click at [683, 529] on span "Nightshift" at bounding box center [718, 527] width 70 height 16
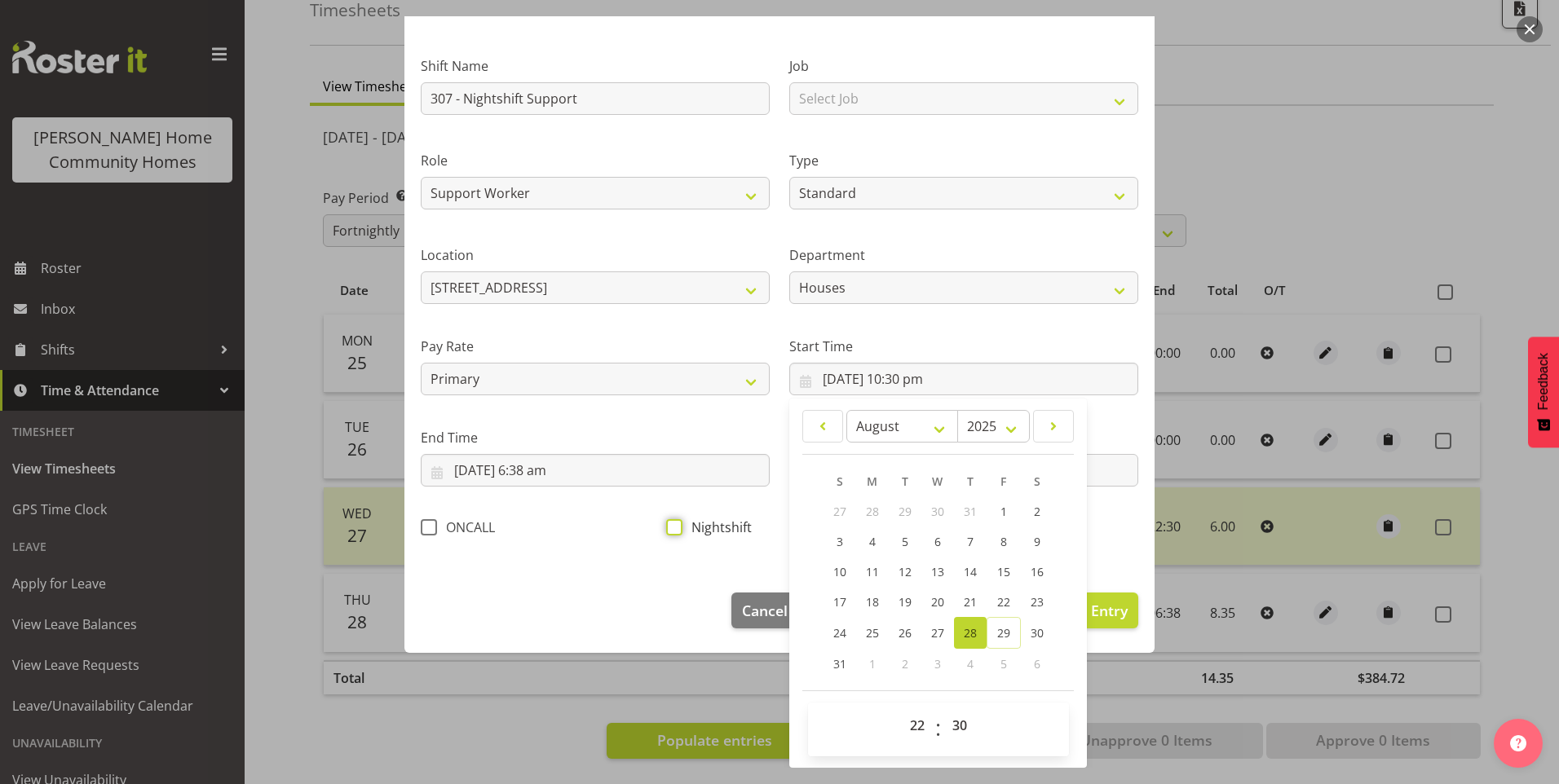
click at [677, 529] on input "Nightshift" at bounding box center [671, 527] width 11 height 11
checkbox input "true"
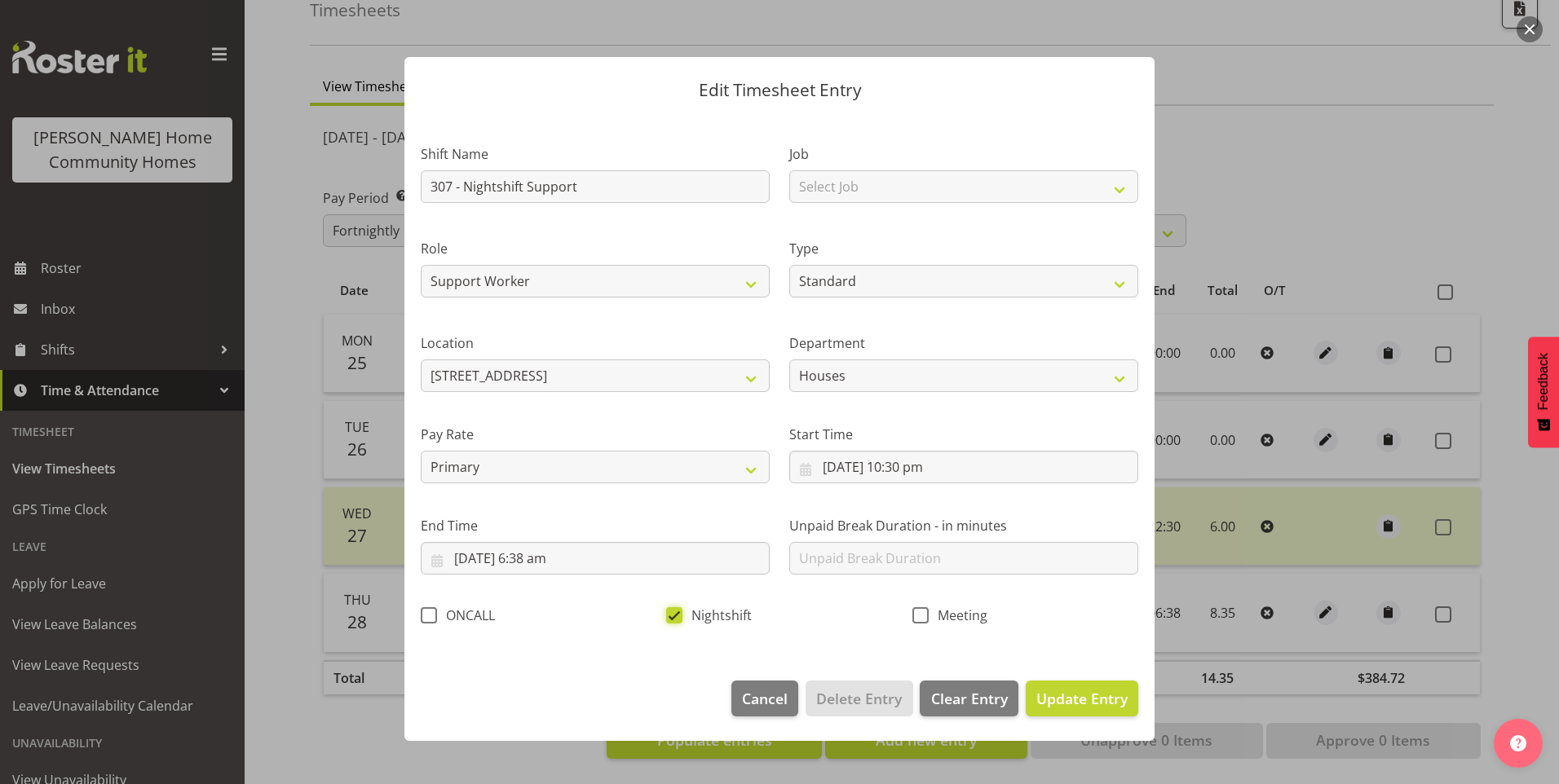
scroll to position [0, 0]
click at [553, 553] on input "[DATE] 6:38 am" at bounding box center [595, 559] width 349 height 33
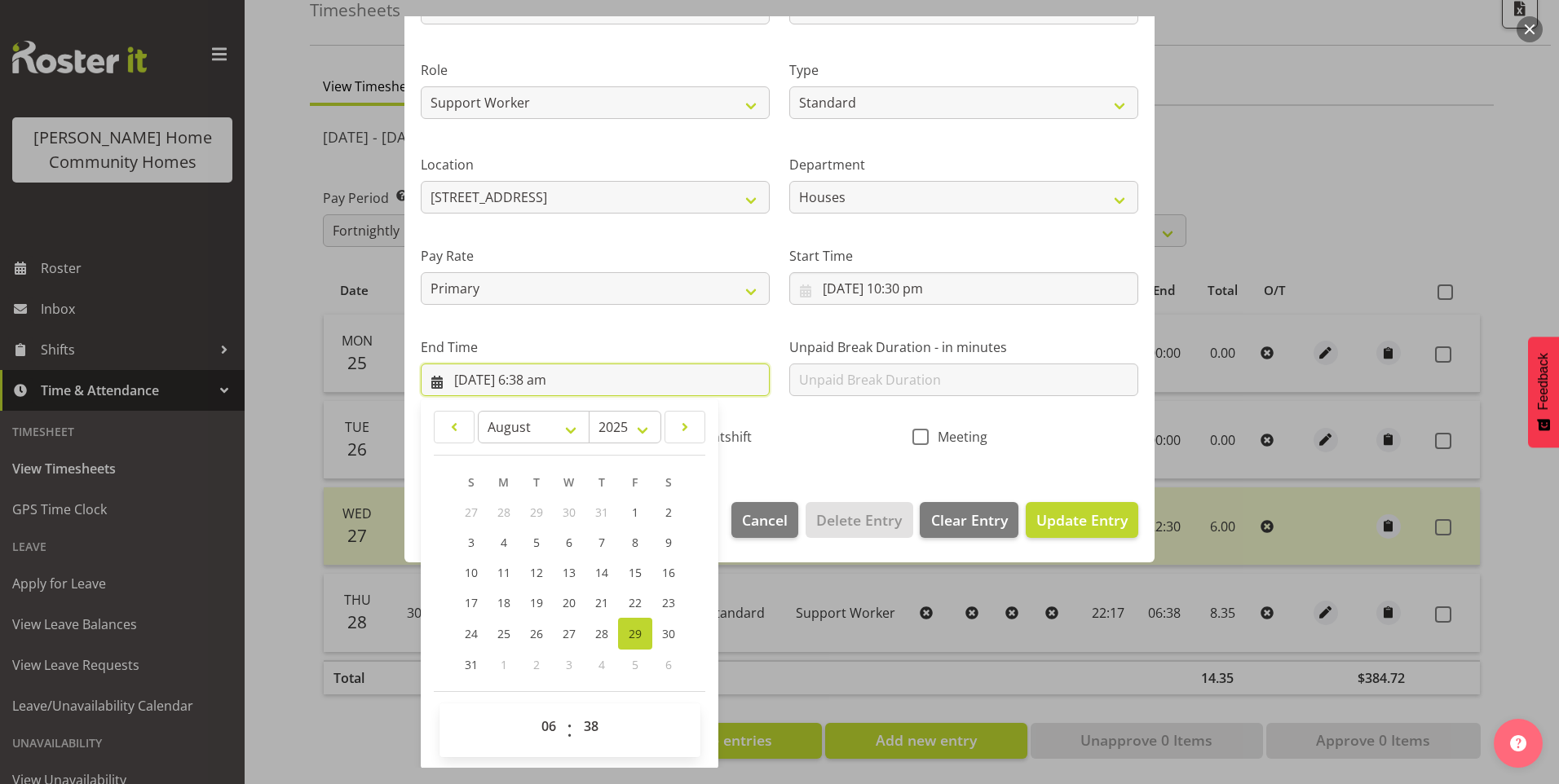
scroll to position [180, 0]
drag, startPoint x: 594, startPoint y: 724, endPoint x: 600, endPoint y: 710, distance: 15.2
click at [596, 721] on select "00 01 02 03 04 05 06 07 08 09 10 11 12 13 14 15 16 17 18 19 20 21 22 23 24 25 2…" at bounding box center [593, 726] width 37 height 33
select select "30"
click at [574, 710] on select "00 01 02 03 04 05 06 07 08 09 10 11 12 13 14 15 16 17 18 19 20 21 22 23 24 25 2…" at bounding box center [593, 726] width 37 height 33
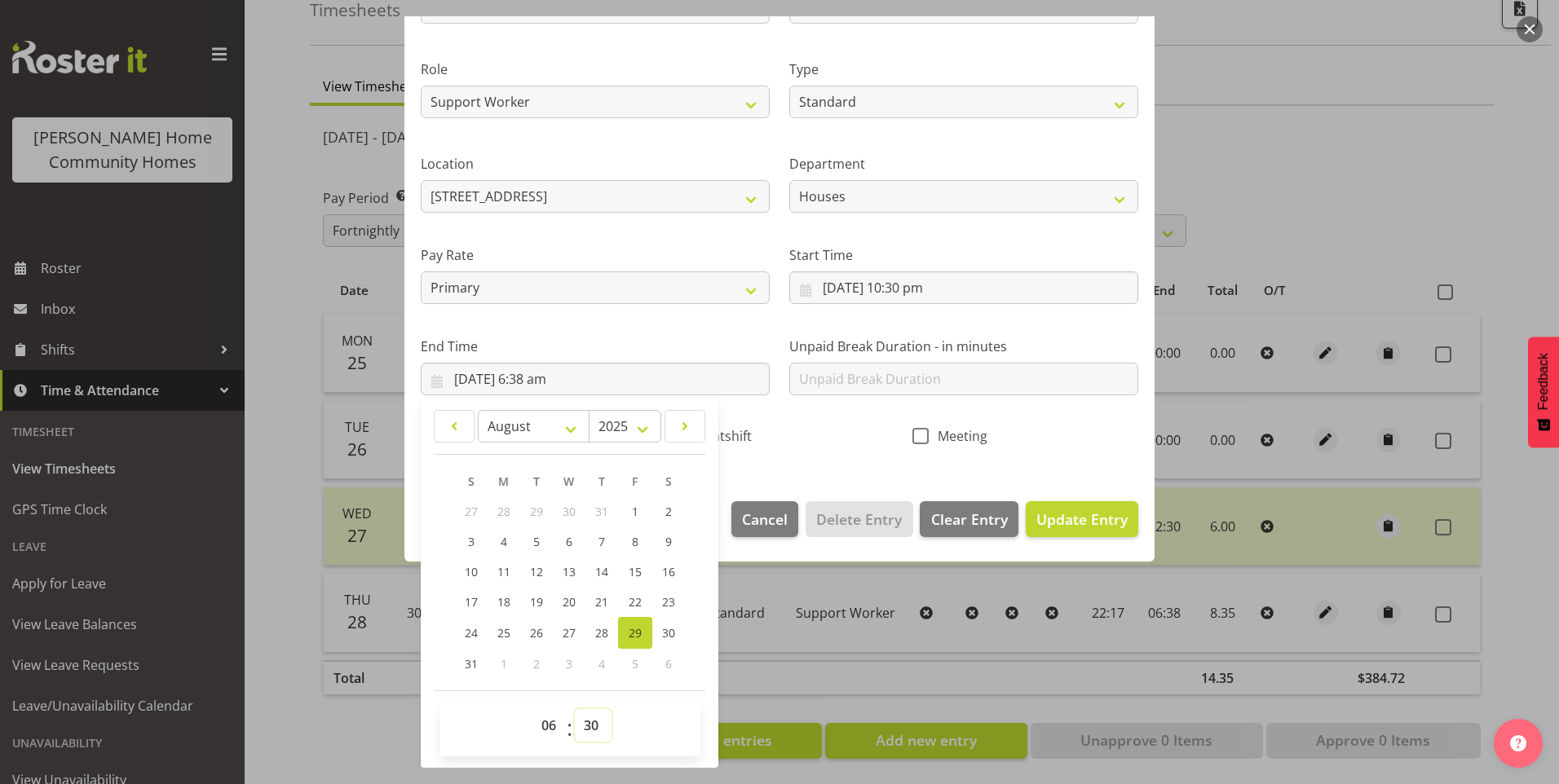
type input "[DATE] 6:30 am"
click at [1065, 513] on span "Update Entry" at bounding box center [1082, 519] width 91 height 19
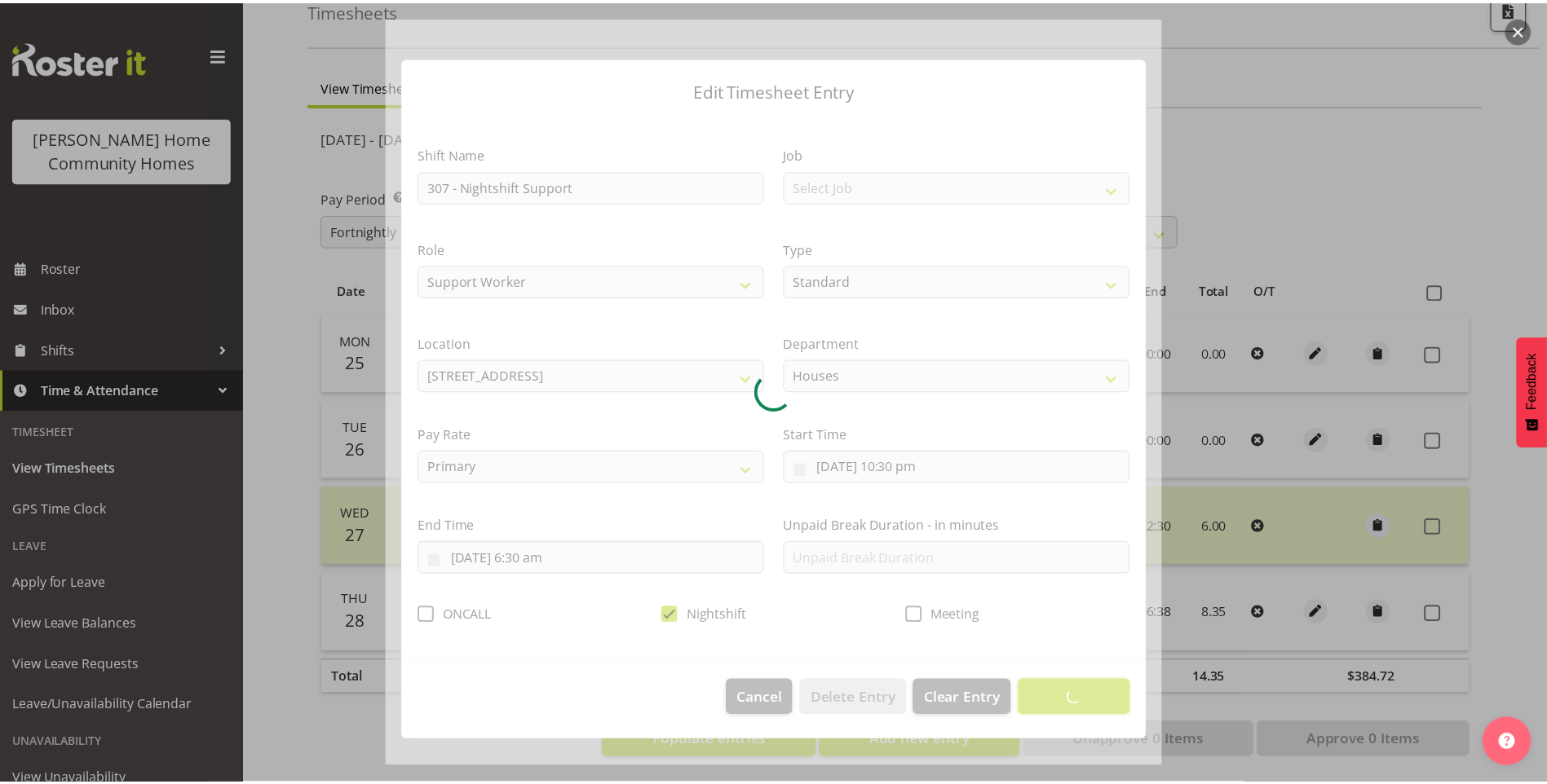
scroll to position [0, 0]
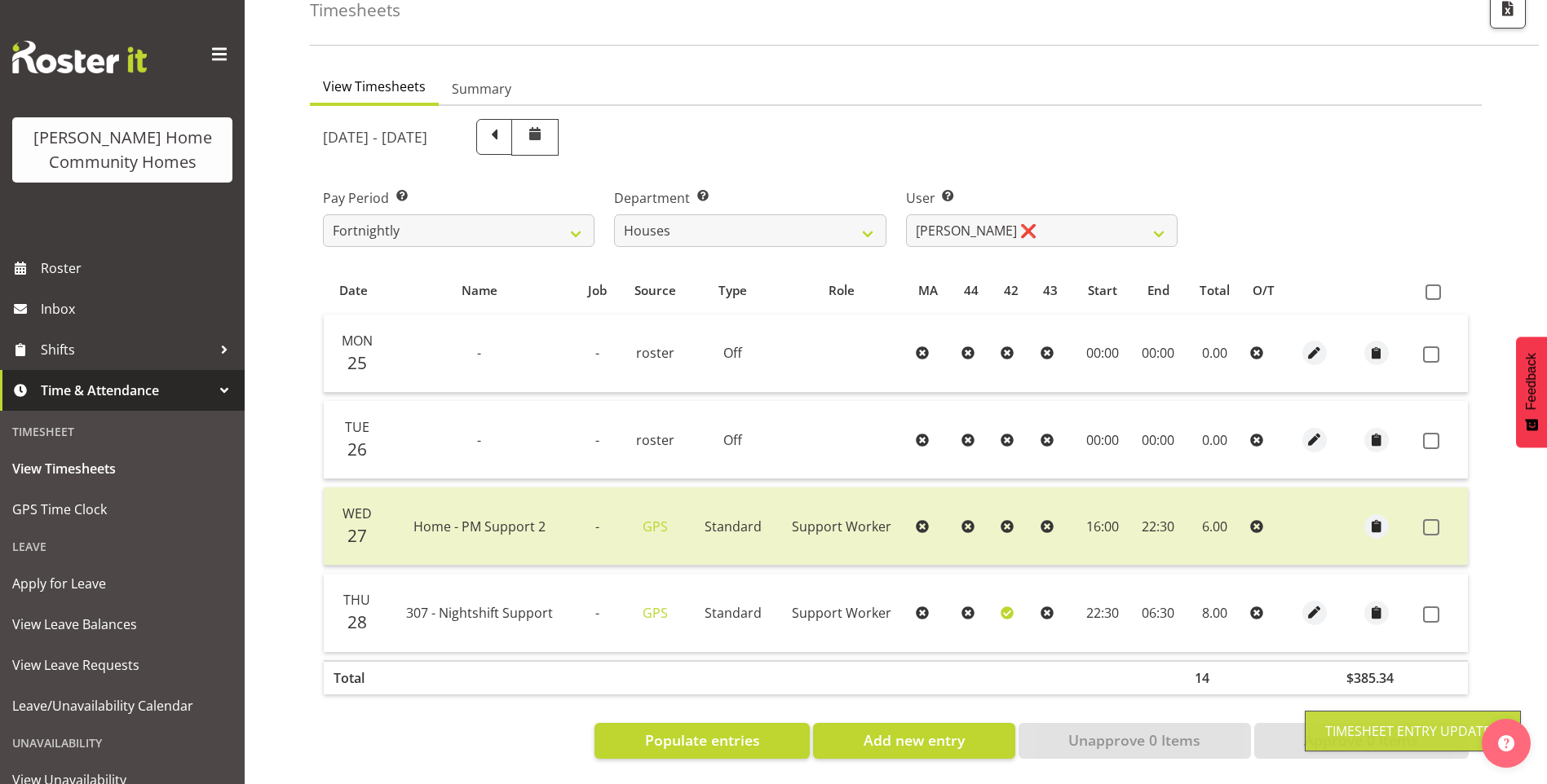
drag, startPoint x: 1433, startPoint y: 603, endPoint x: 1438, endPoint y: 653, distance: 50.2
click at [1434, 606] on span at bounding box center [1430, 614] width 16 height 16
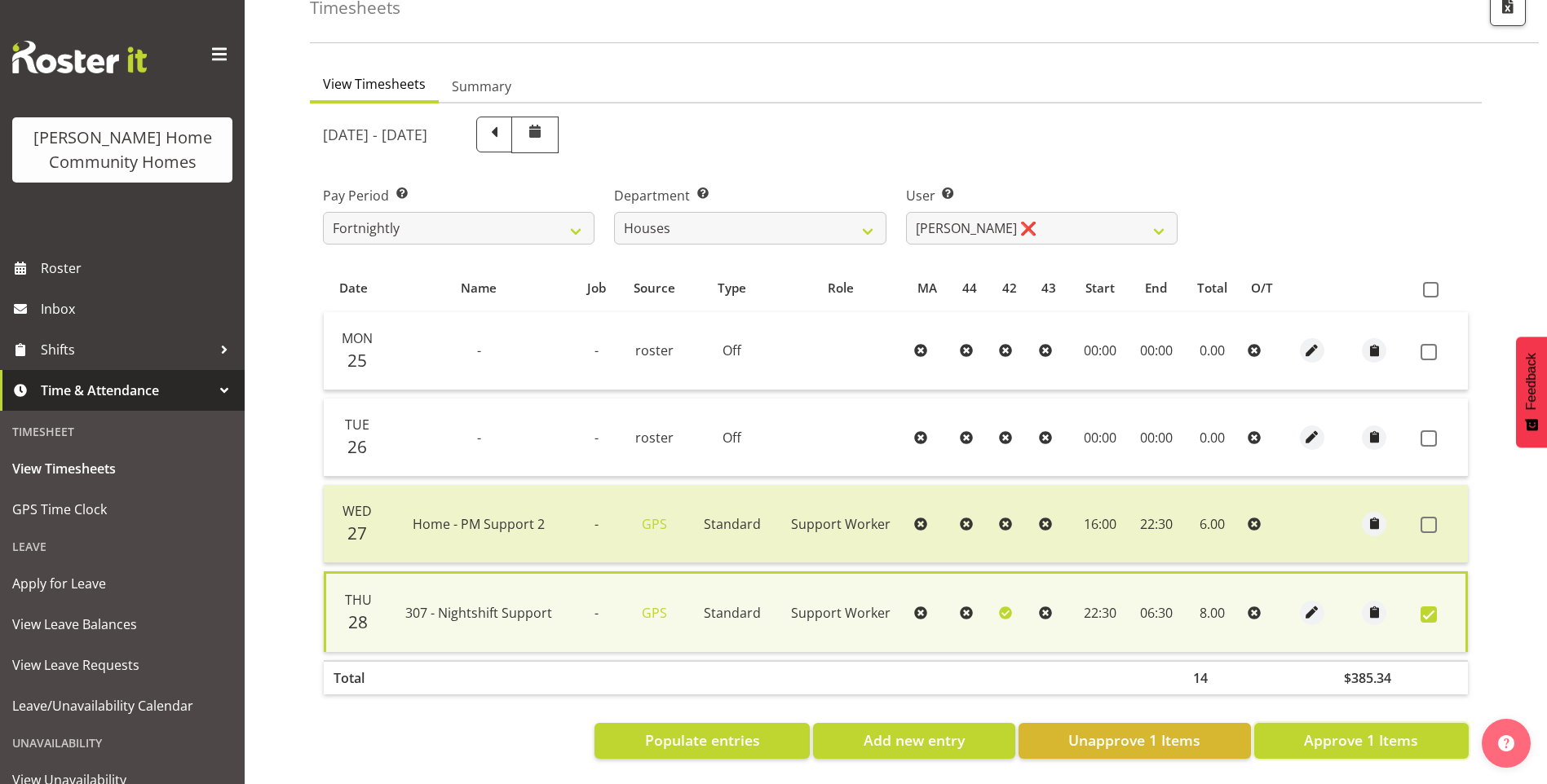
drag, startPoint x: 1364, startPoint y: 727, endPoint x: 1361, endPoint y: 707, distance: 20.2
click at [1366, 730] on span "Approve 1 Items" at bounding box center [1360, 740] width 114 height 21
checkbox input "false"
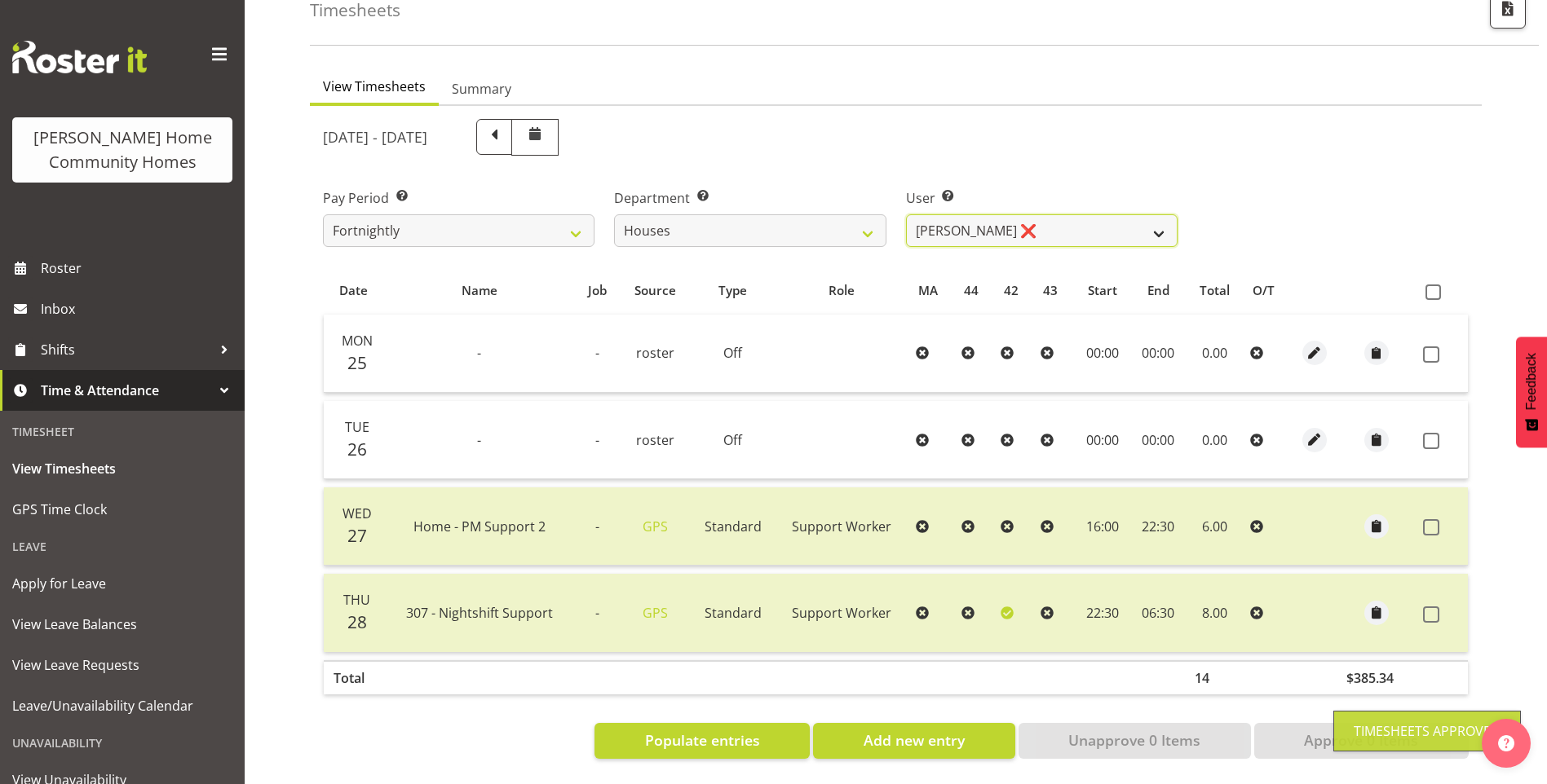
click at [981, 215] on select "[PERSON_NAME] ✔ [PERSON_NAME] ❌ [PERSON_NAME] ❌ [PERSON_NAME] ❌ [PERSON_NAME] ❌…" at bounding box center [1041, 231] width 272 height 33
select select "8524"
click at [906, 215] on select "[PERSON_NAME] ✔ [PERSON_NAME] ❌ [PERSON_NAME] ❌ [PERSON_NAME] ❌ [PERSON_NAME] ❌…" at bounding box center [1041, 231] width 272 height 33
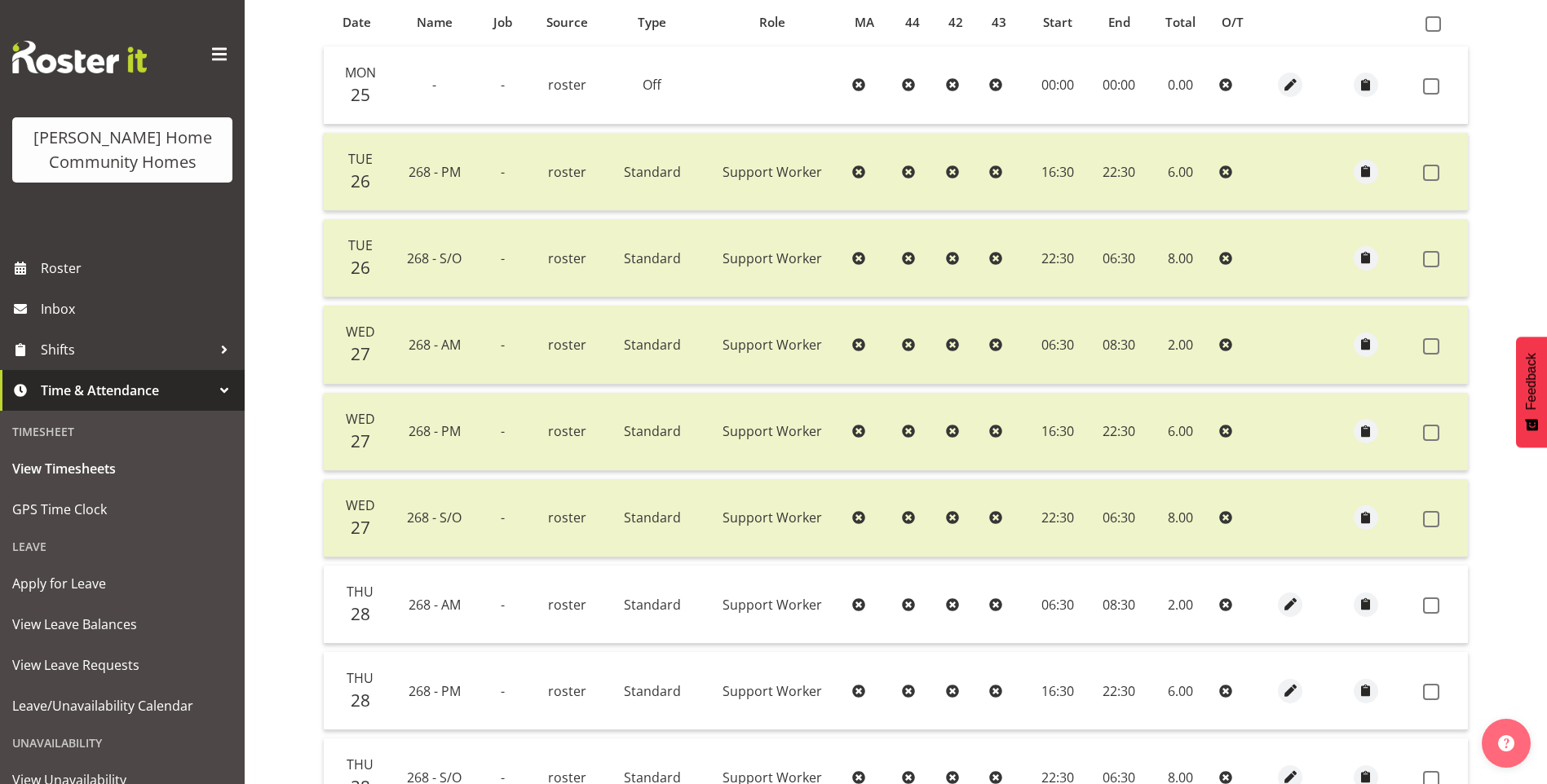
scroll to position [540, 0]
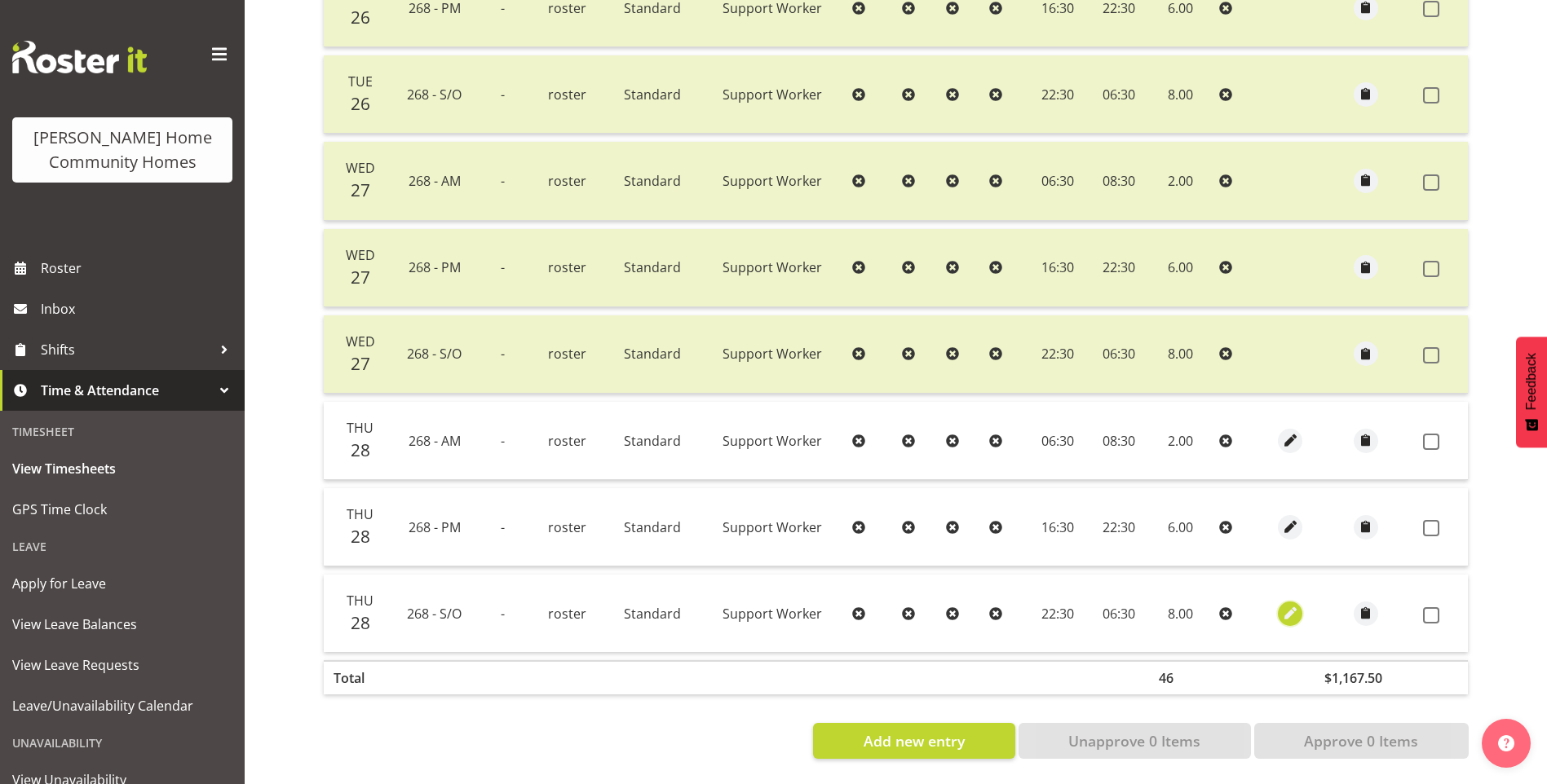
click at [1290, 600] on span "button" at bounding box center [1290, 614] width 18 height 27
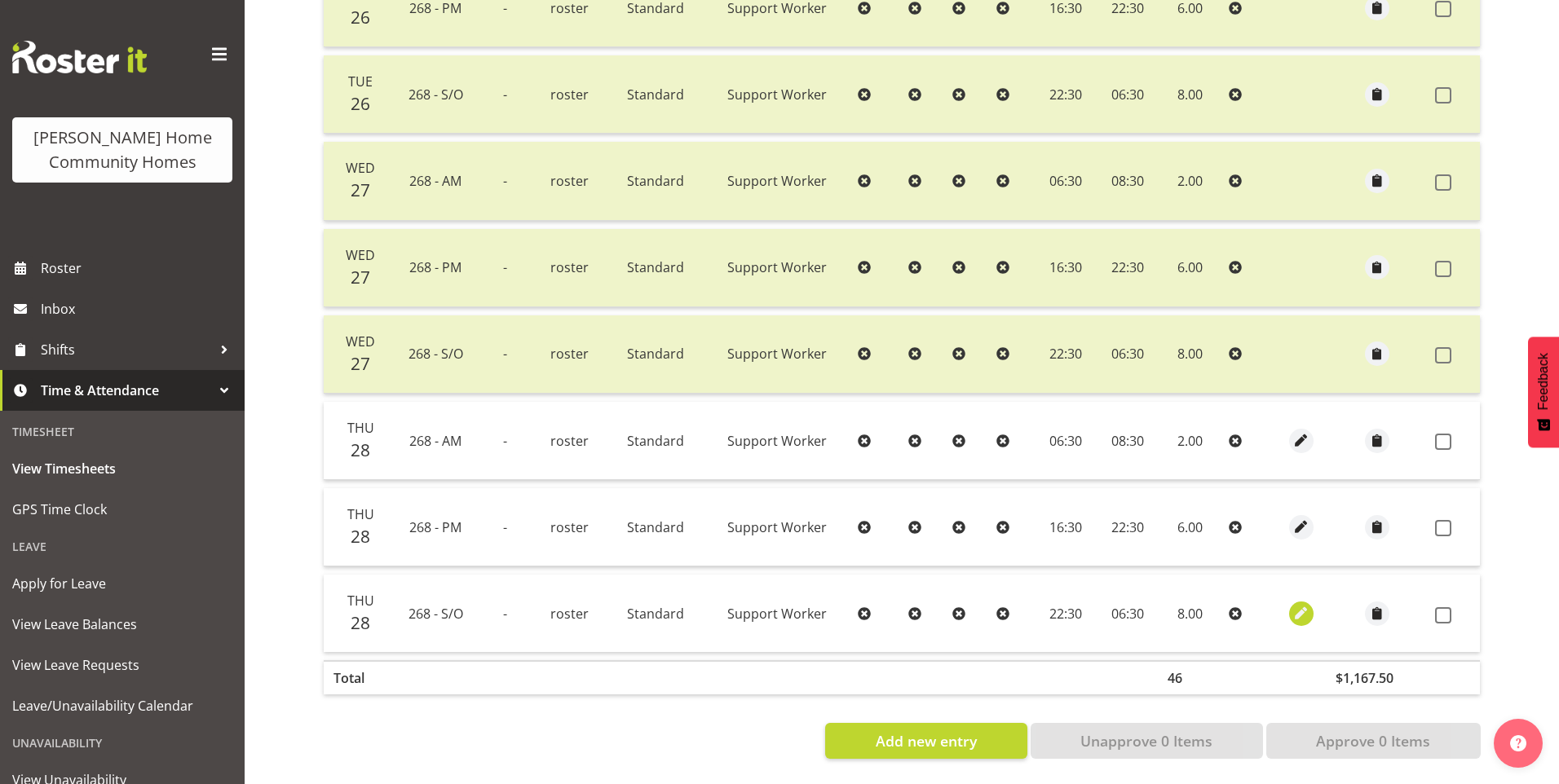
select select "Standard"
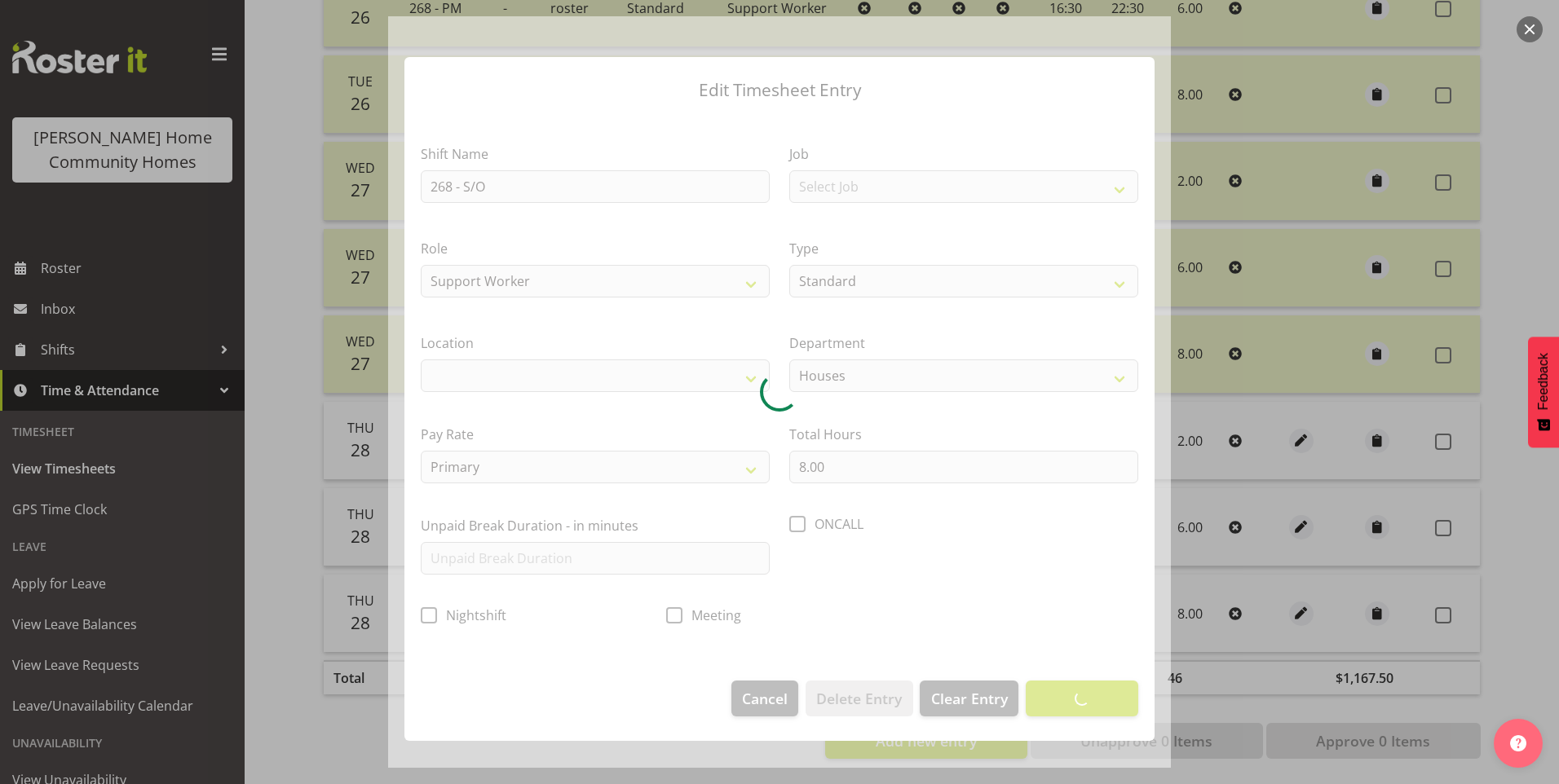
select select "1069"
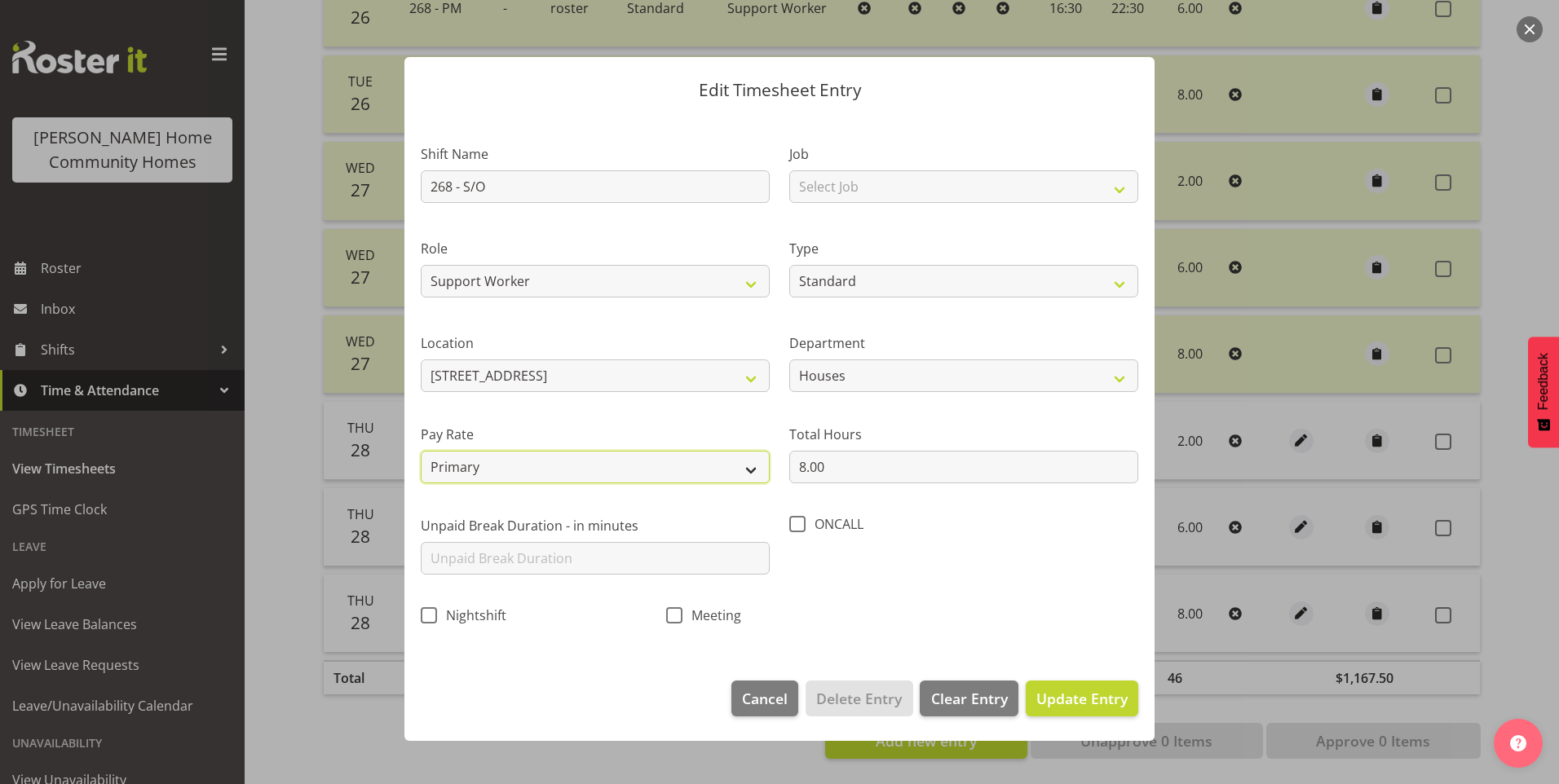
click at [560, 452] on select "Primary Secondary Tertiary Fourth Fifth" at bounding box center [595, 467] width 349 height 33
click at [421, 450] on select "Primary Secondary Tertiary Fourth Fifth" at bounding box center [595, 467] width 349 height 33
click at [552, 471] on select "Primary Secondary Tertiary Fourth Fifth" at bounding box center [595, 467] width 349 height 33
select select "secondary"
click at [421, 450] on select "Primary Secondary Tertiary Fourth Fifth" at bounding box center [595, 467] width 349 height 33
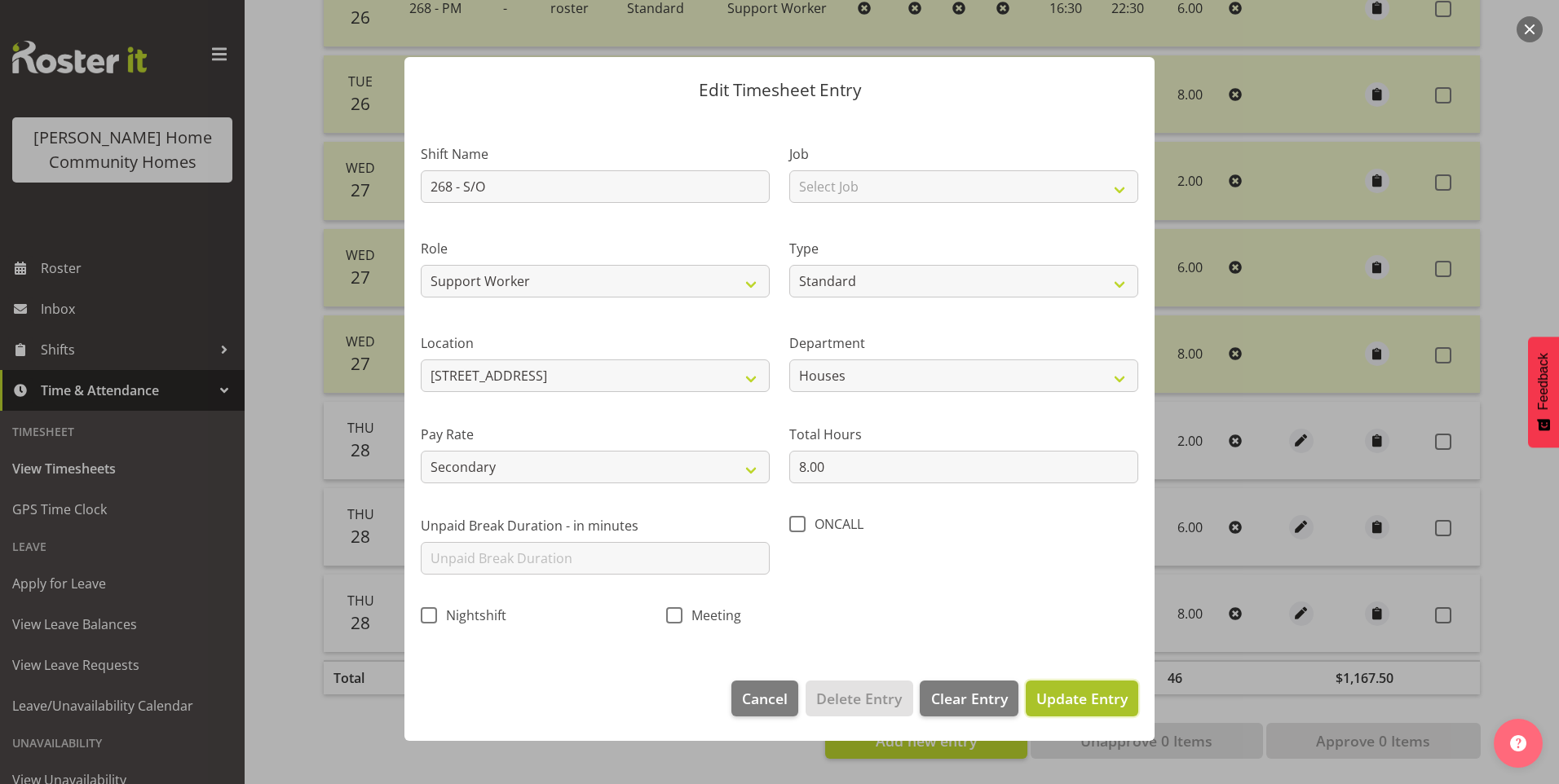
click at [1105, 695] on span "Update Entry" at bounding box center [1082, 698] width 91 height 19
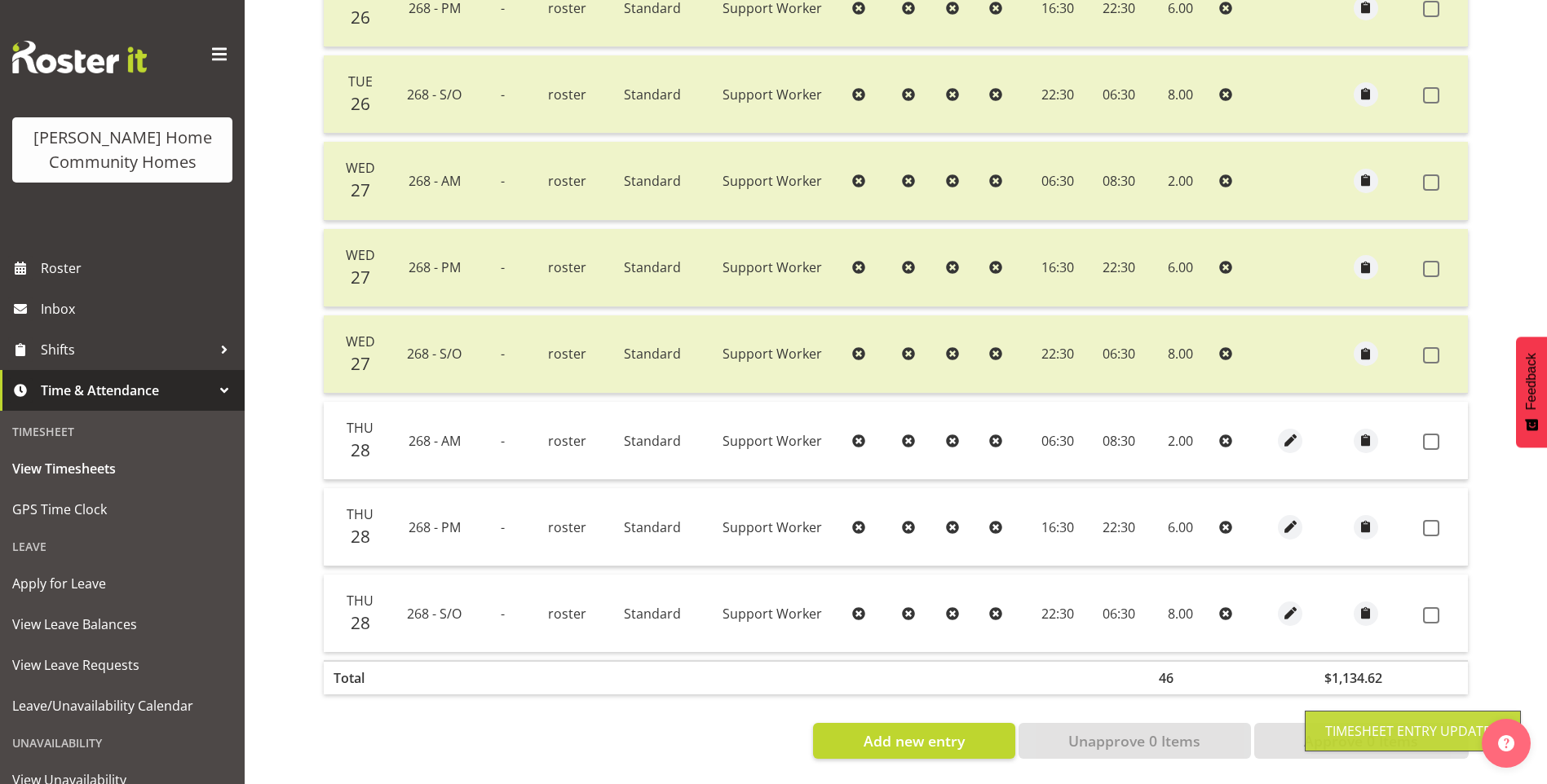
click at [1441, 434] on label at bounding box center [1435, 442] width 25 height 16
checkbox input "true"
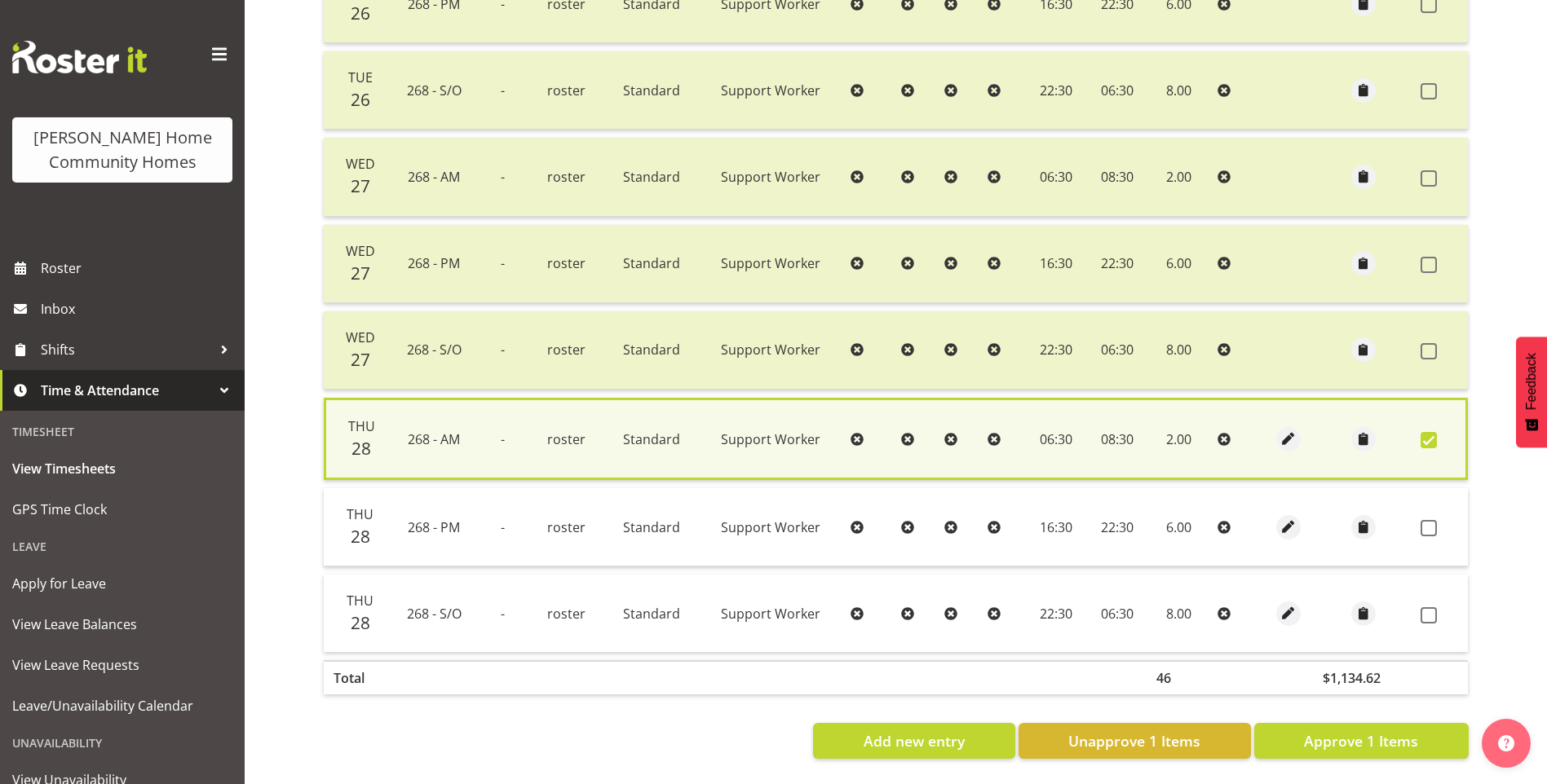
drag, startPoint x: 1427, startPoint y: 519, endPoint x: 1438, endPoint y: 538, distance: 22.0
click at [1426, 520] on span at bounding box center [1428, 528] width 16 height 16
checkbox input "true"
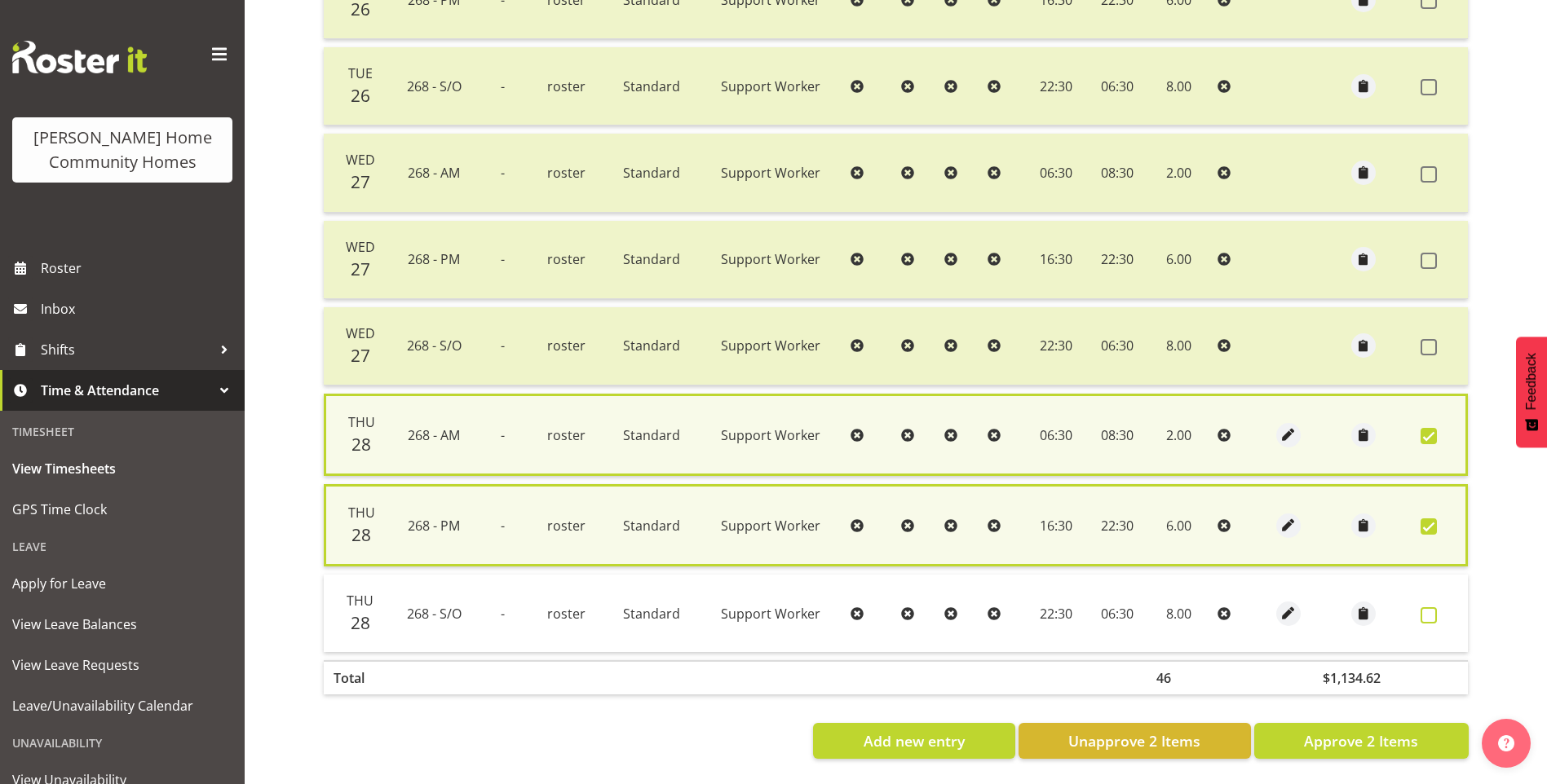
click at [1423, 615] on td at bounding box center [1441, 613] width 54 height 77
click at [1423, 601] on td at bounding box center [1441, 613] width 54 height 77
click at [1429, 613] on span at bounding box center [1428, 615] width 16 height 16
checkbox input "true"
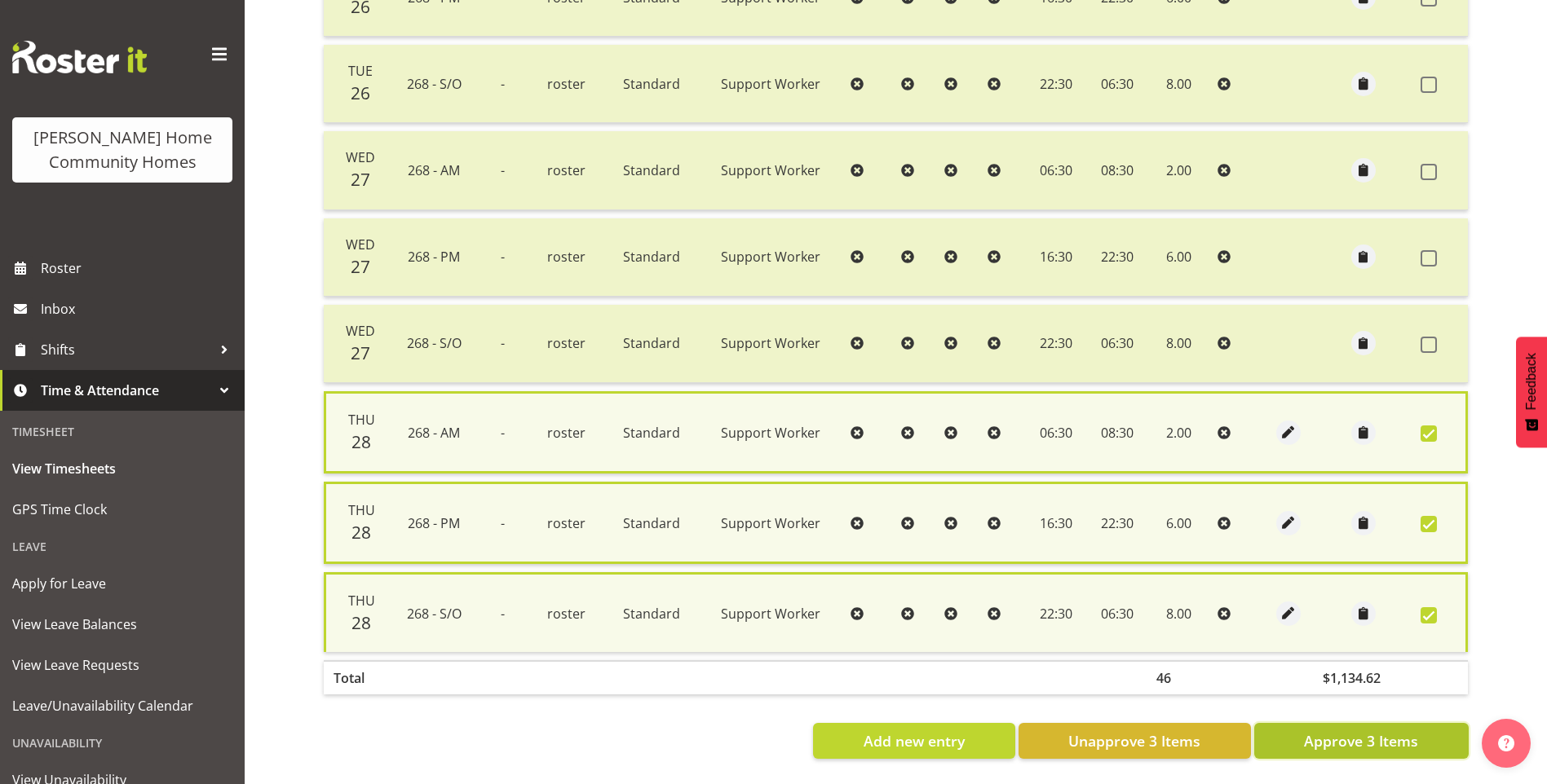
click at [1376, 739] on span "Approve 3 Items" at bounding box center [1360, 740] width 114 height 21
checkbox input "false"
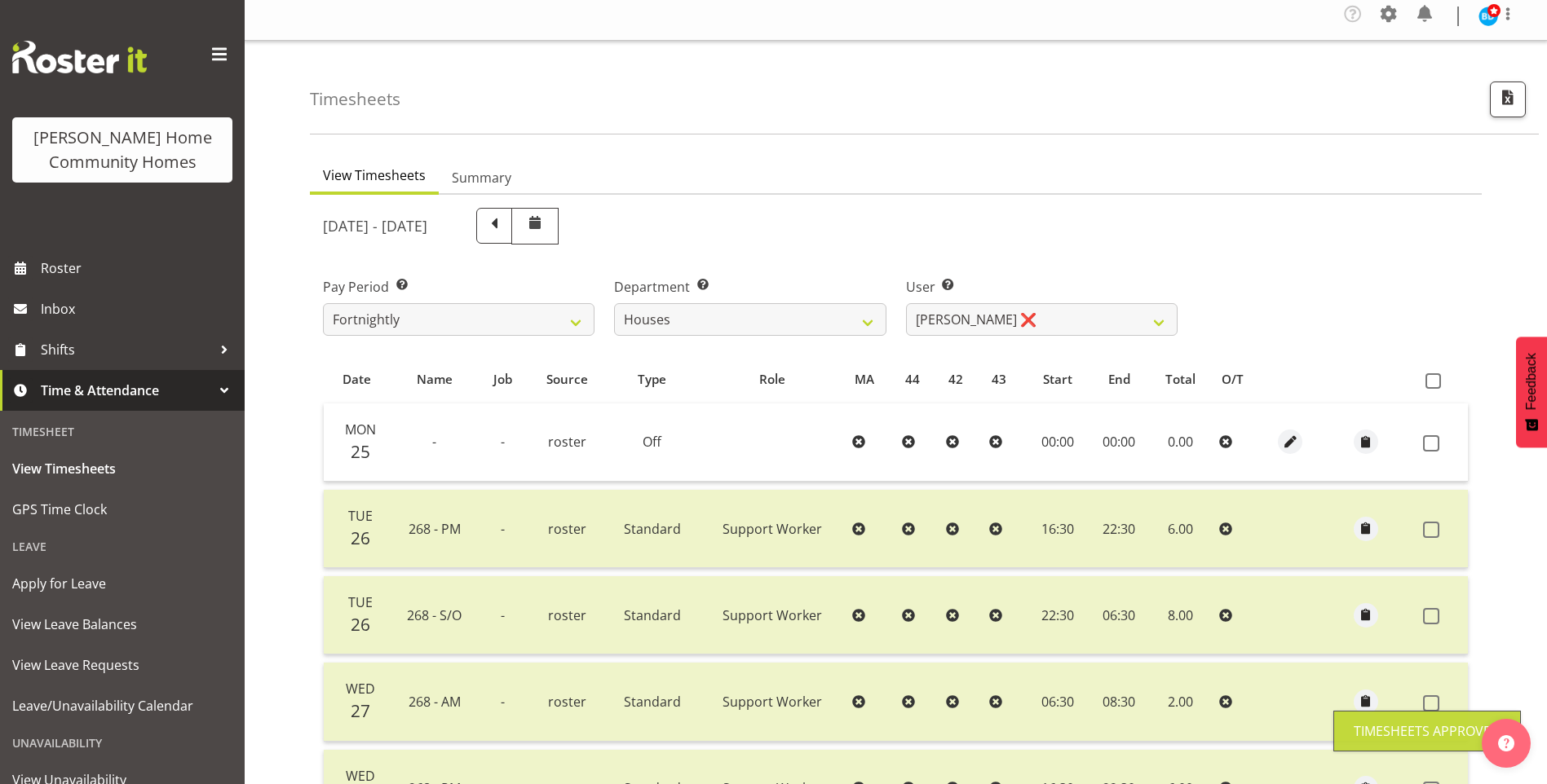
scroll to position [0, 0]
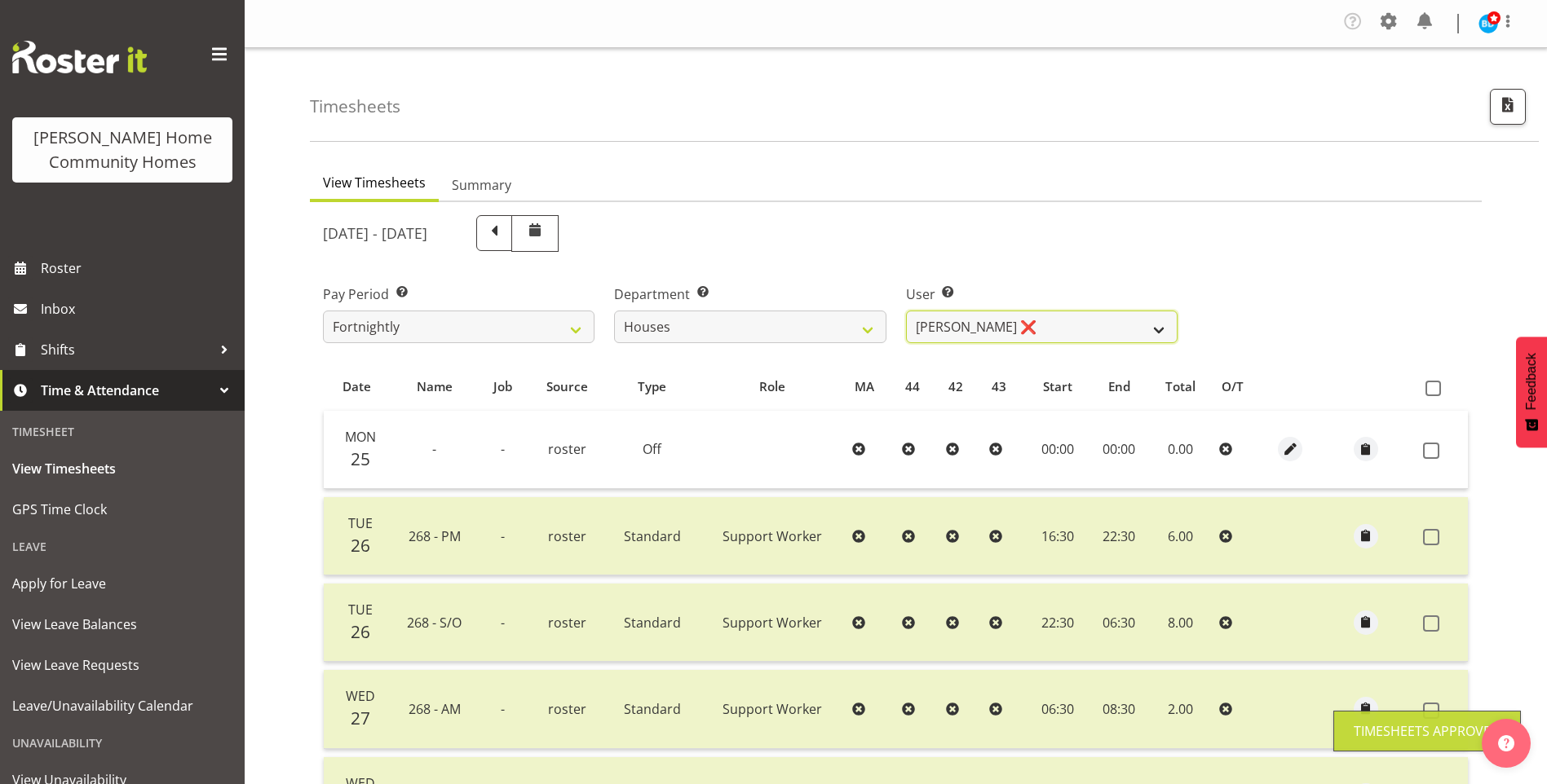
click at [972, 326] on select "[PERSON_NAME] ✔ [PERSON_NAME] ❌ [PERSON_NAME] ❌ [PERSON_NAME] ❌ [PERSON_NAME] ❌…" at bounding box center [1041, 327] width 272 height 33
select select "10532"
click at [906, 310] on select "[PERSON_NAME] ✔ [PERSON_NAME] ❌ [PERSON_NAME] ❌ [PERSON_NAME] ❌ [PERSON_NAME] ❌…" at bounding box center [1041, 327] width 272 height 33
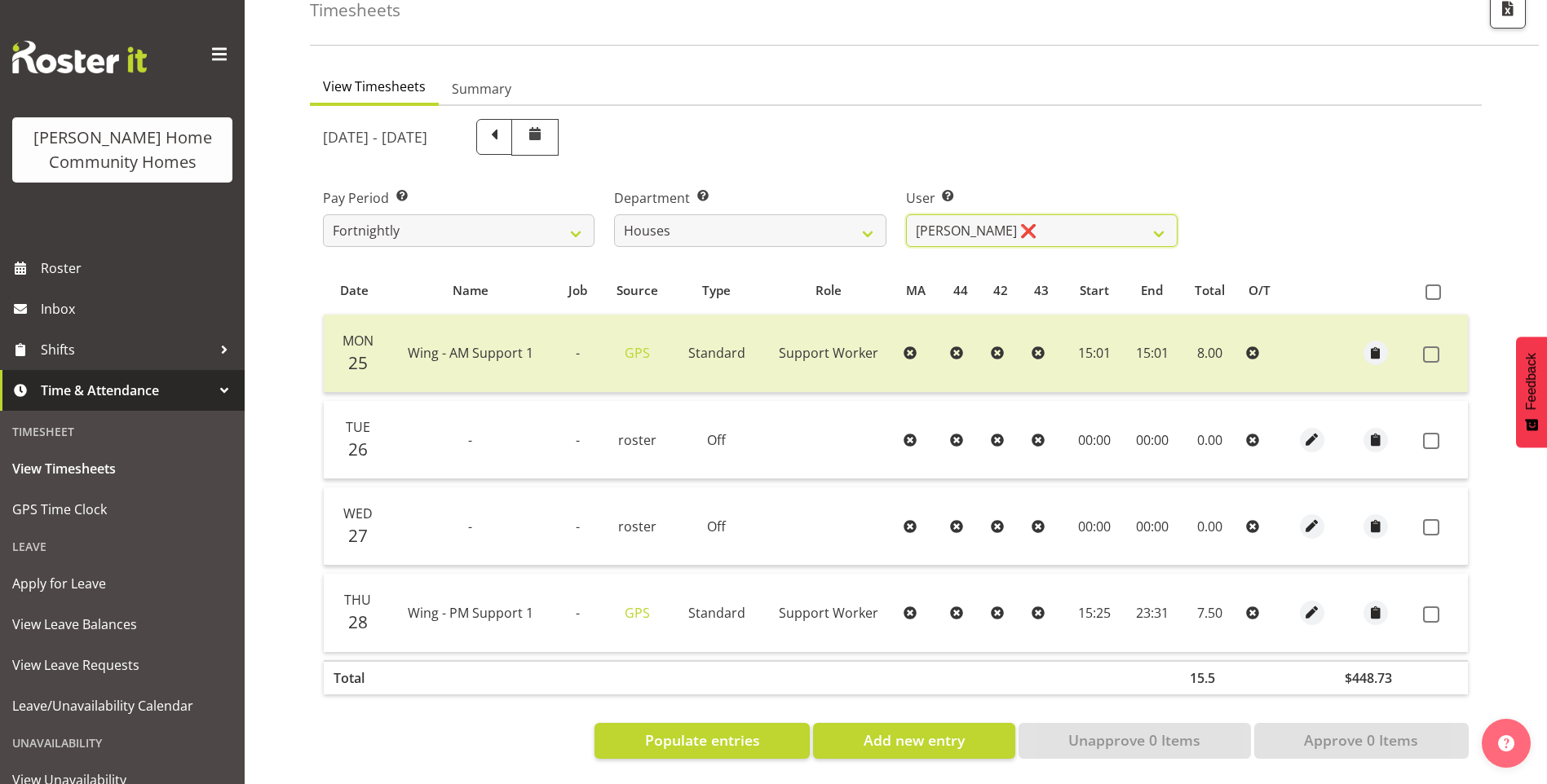
scroll to position [108, 0]
click at [1311, 603] on span "button" at bounding box center [1311, 612] width 18 height 18
select select "Standard"
select select "749"
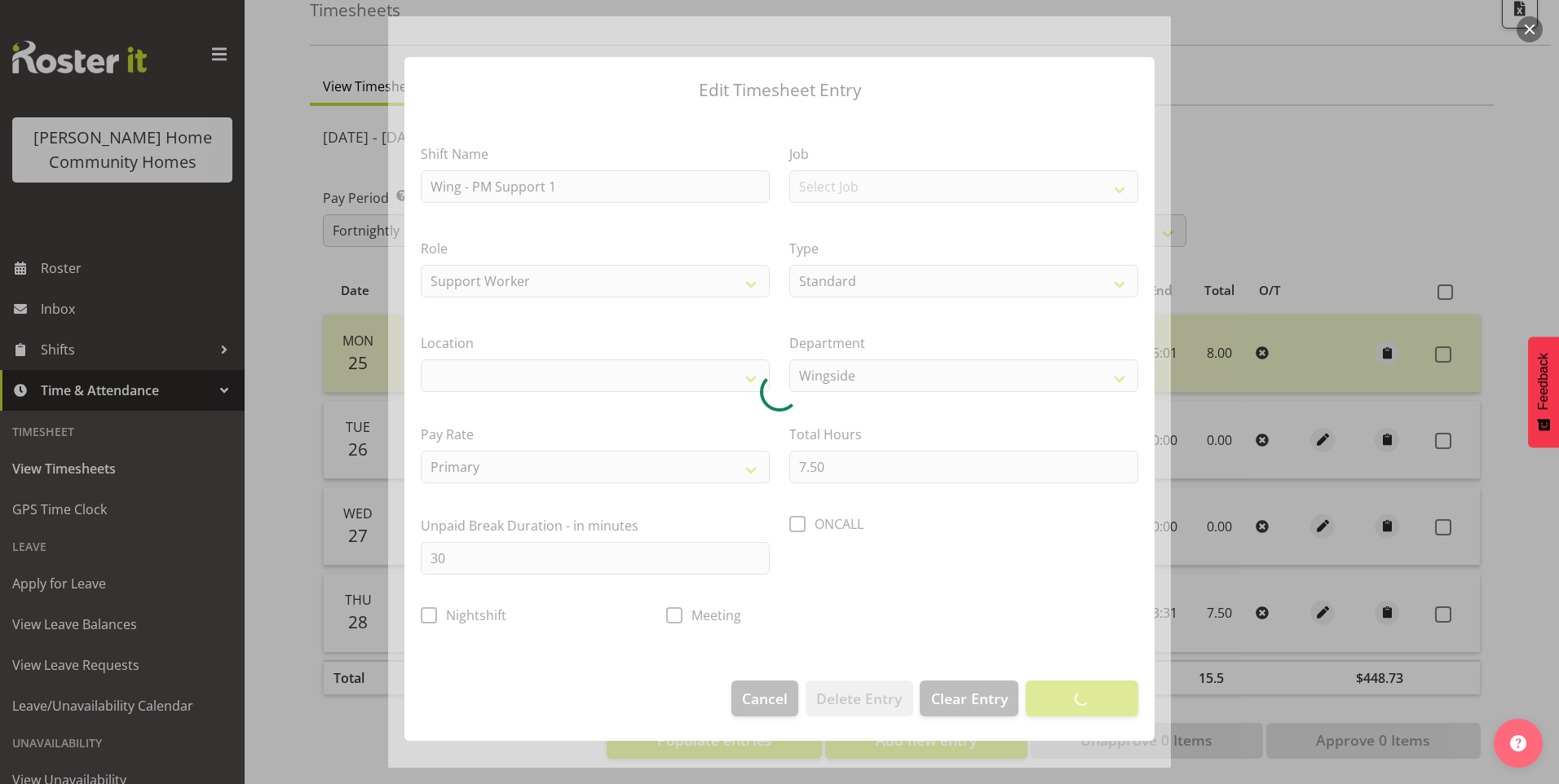
select select "1071"
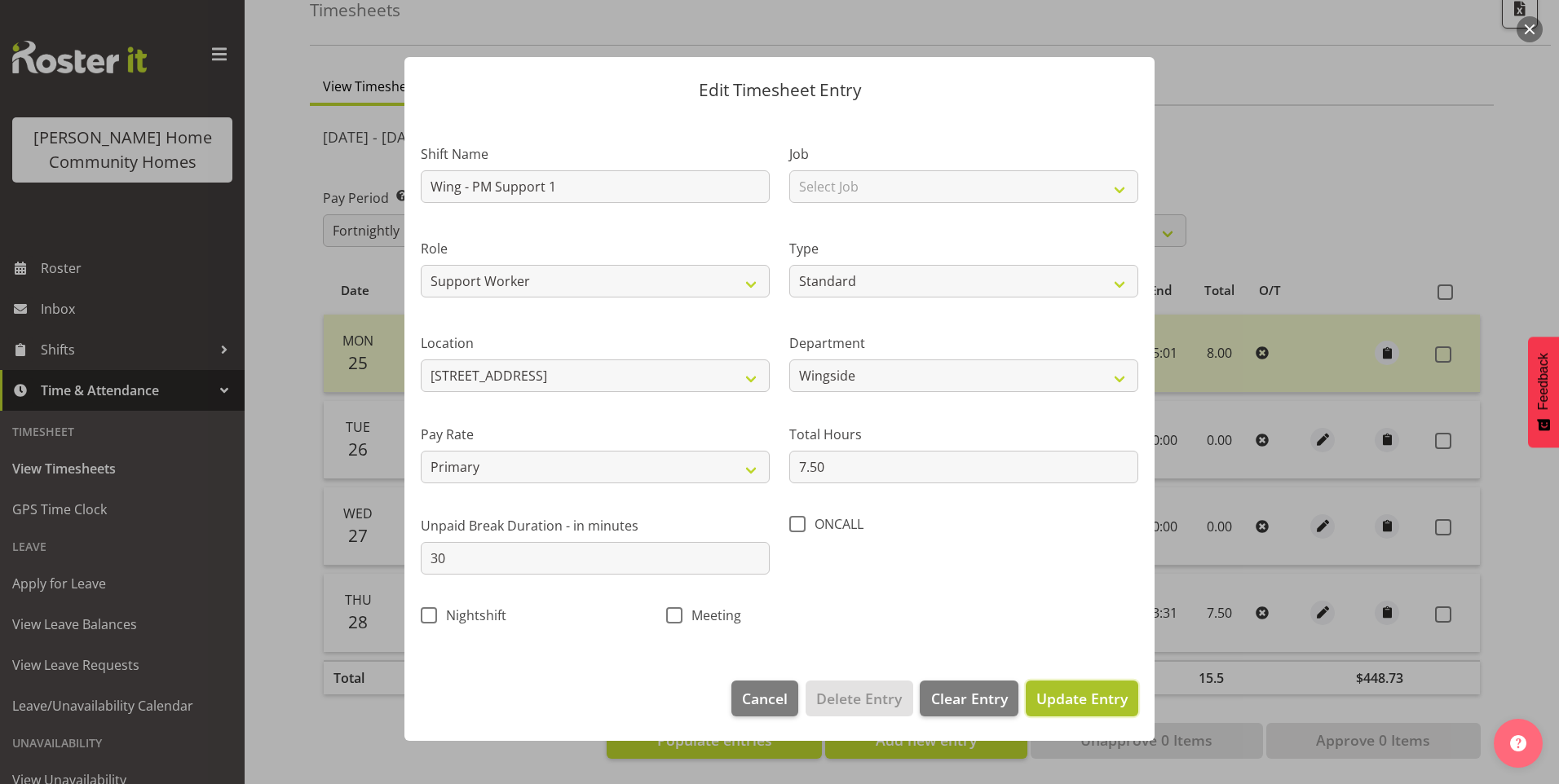
click at [1105, 705] on span "Update Entry" at bounding box center [1082, 698] width 91 height 19
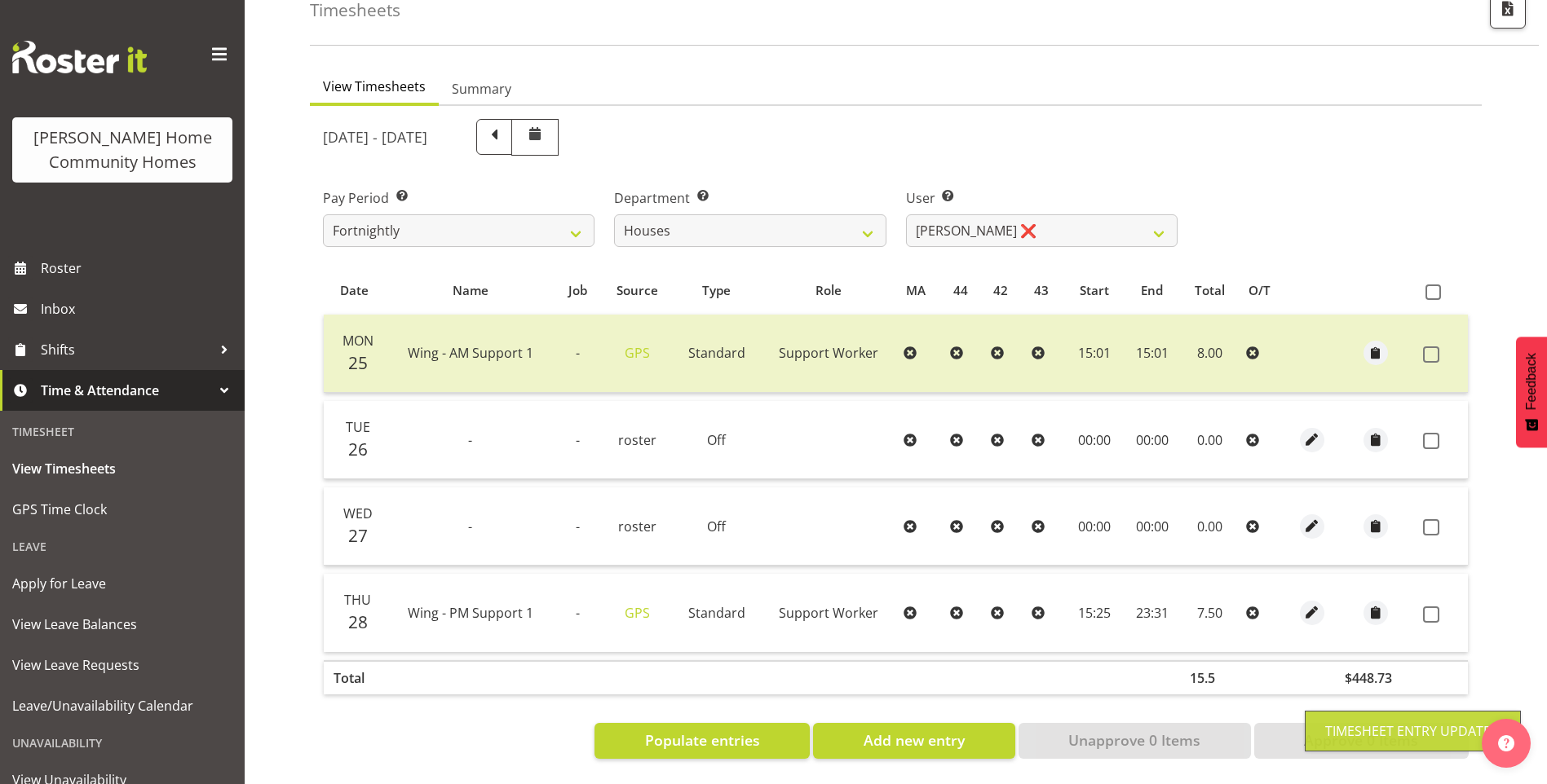
click at [1431, 606] on span at bounding box center [1430, 614] width 16 height 16
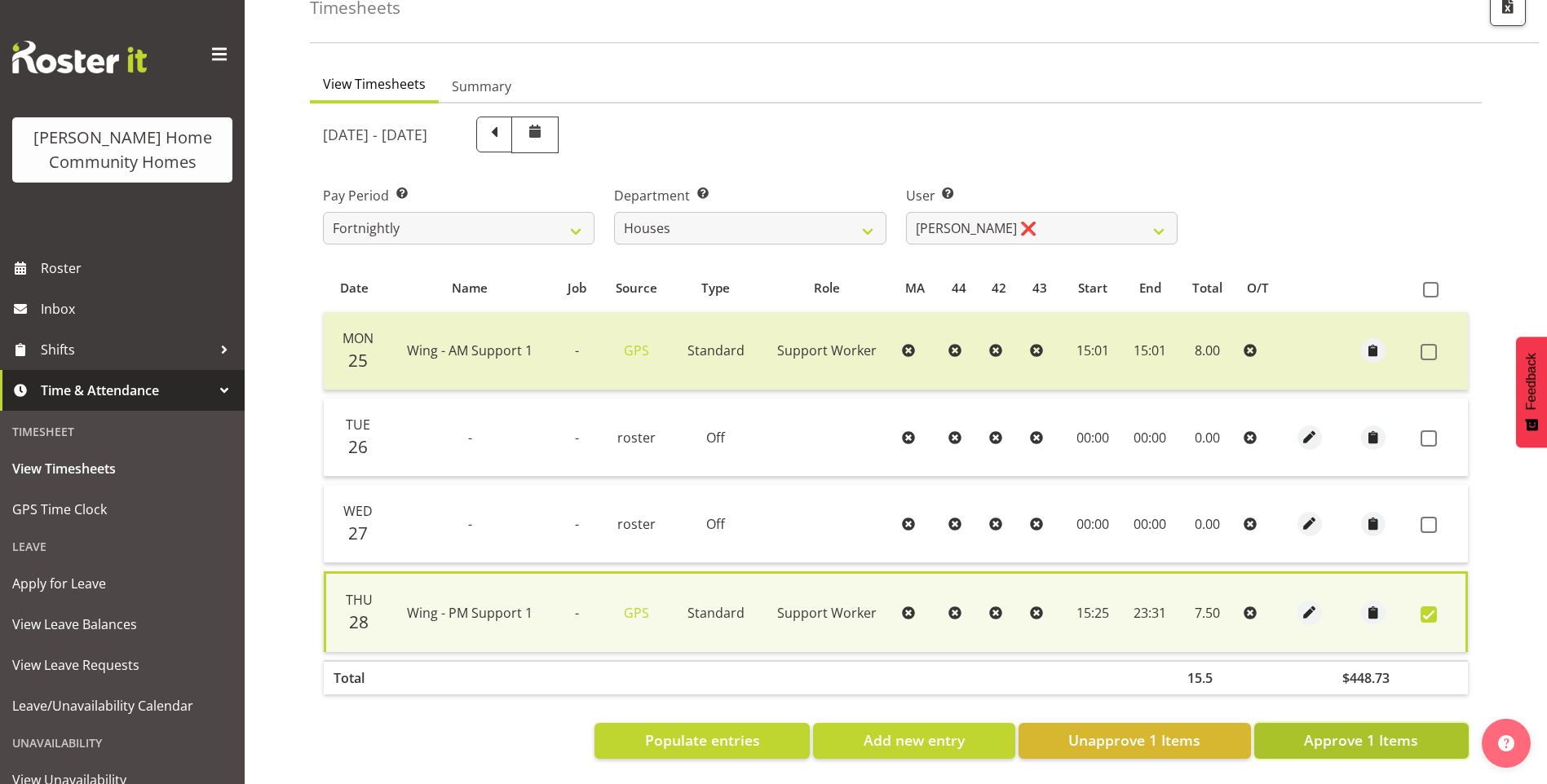
click at [1334, 730] on span "Approve 1 Items" at bounding box center [1360, 740] width 114 height 21
checkbox input "false"
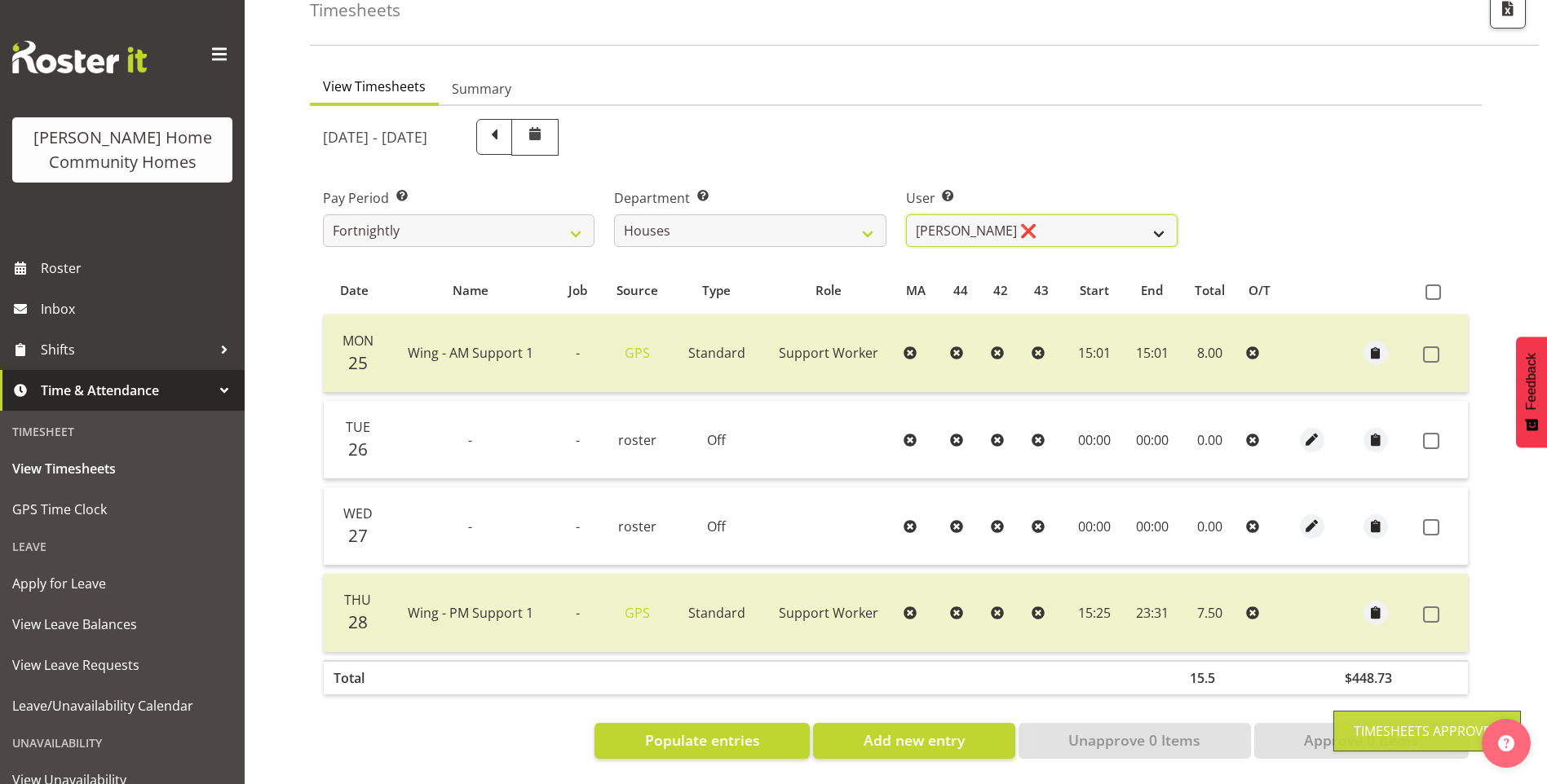
click at [966, 217] on select "[PERSON_NAME] ✔ [PERSON_NAME] ❌ [PERSON_NAME] ❌ [PERSON_NAME] ❌ [PERSON_NAME] ❌…" at bounding box center [1041, 231] width 272 height 33
click at [906, 215] on select "[PERSON_NAME] ✔ [PERSON_NAME] ❌ [PERSON_NAME] ❌ [PERSON_NAME] ❌ [PERSON_NAME] ❌…" at bounding box center [1041, 231] width 272 height 33
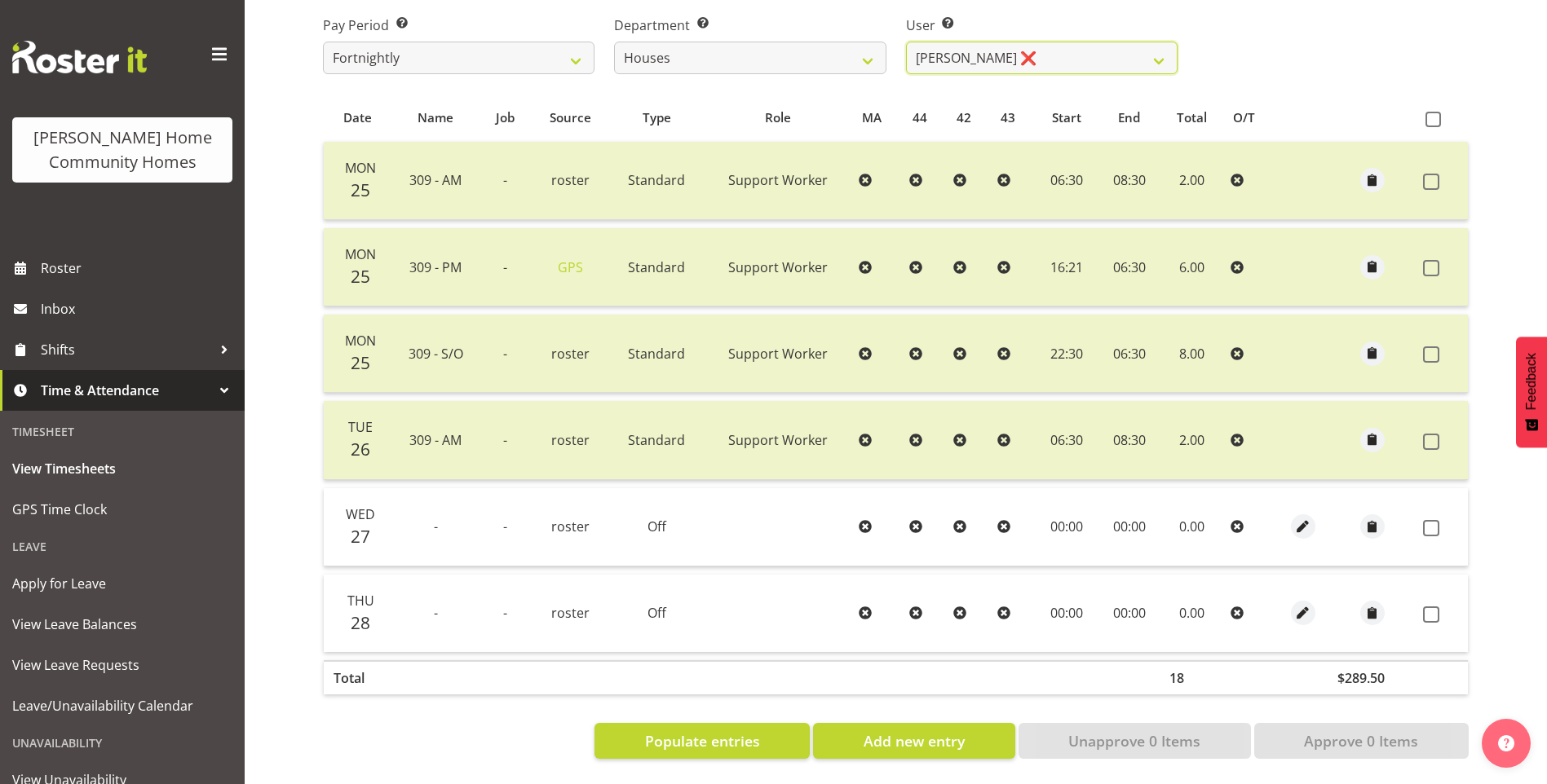
scroll to position [281, 0]
click at [1012, 45] on select "[PERSON_NAME] ✔ [PERSON_NAME] ❌ [PERSON_NAME] ❌ [PERSON_NAME] ❌ [PERSON_NAME] ❌…" at bounding box center [1041, 58] width 272 height 33
select select "11455"
click at [906, 42] on select "[PERSON_NAME] ✔ [PERSON_NAME] ❌ [PERSON_NAME] ❌ [PERSON_NAME] ❌ [PERSON_NAME] ❌…" at bounding box center [1041, 58] width 272 height 33
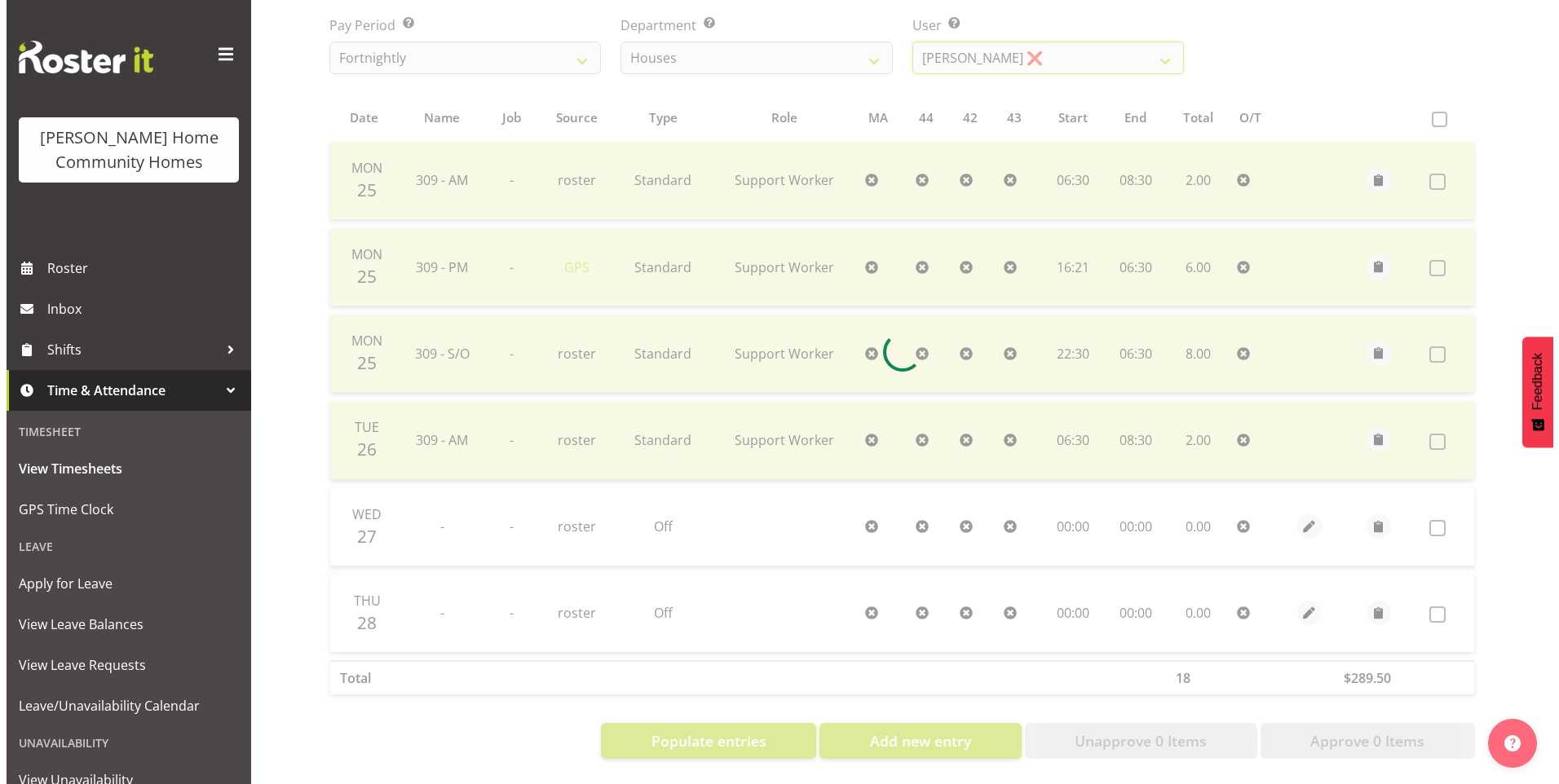
scroll to position [108, 0]
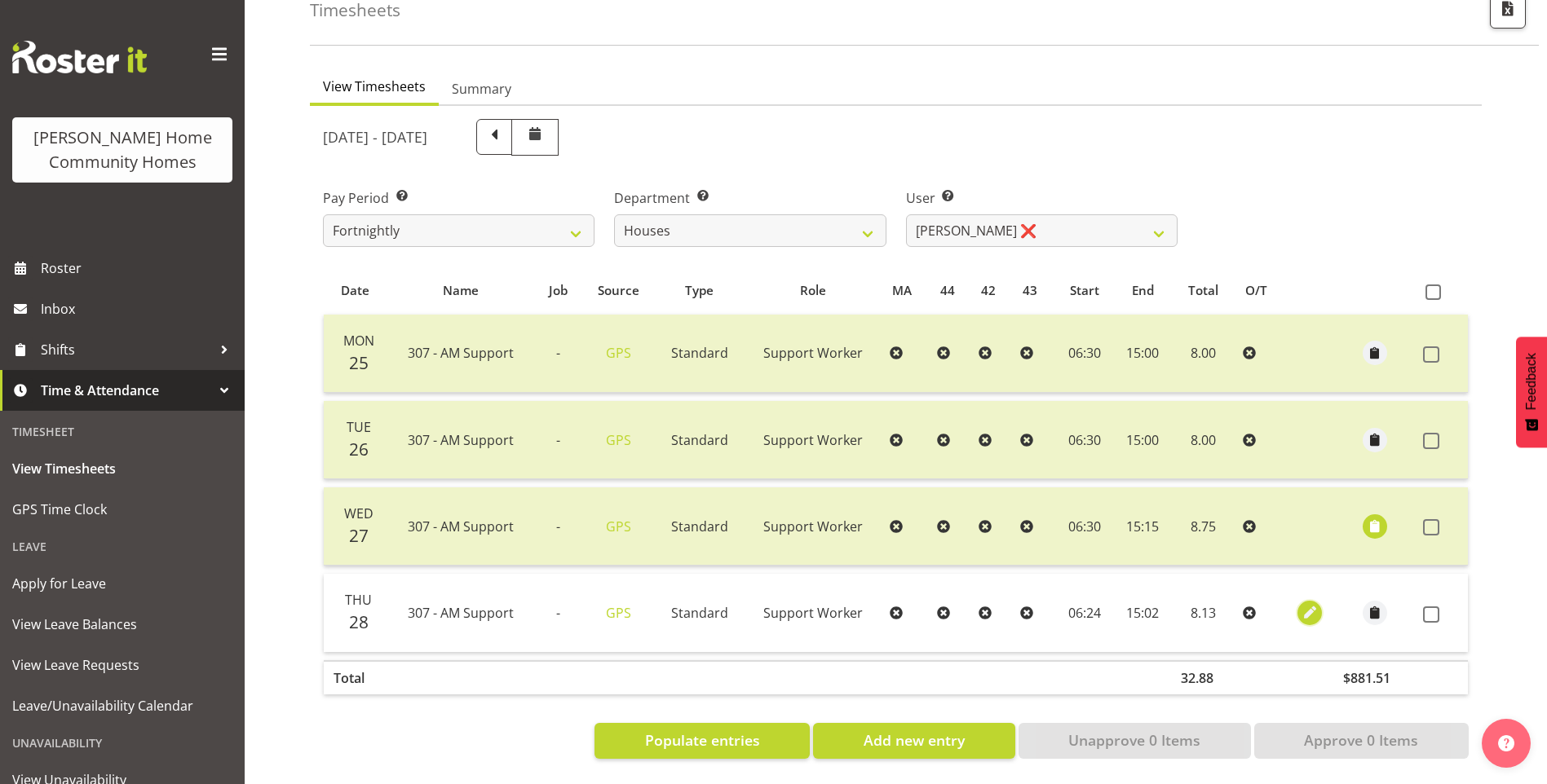
click at [1301, 603] on span "button" at bounding box center [1309, 612] width 18 height 18
select select "Standard"
select select "7"
select select "2025"
select select "6"
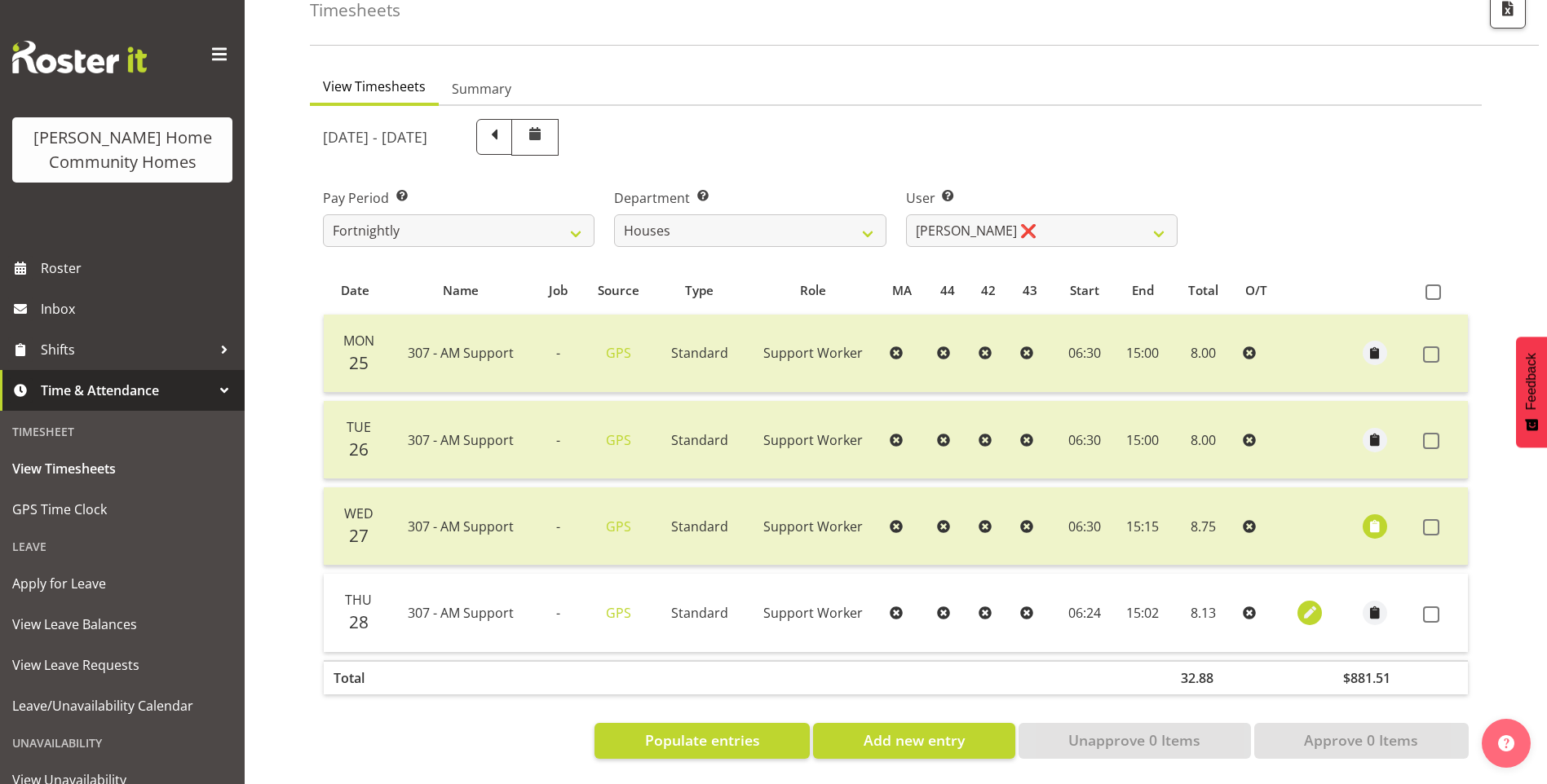
select select "24"
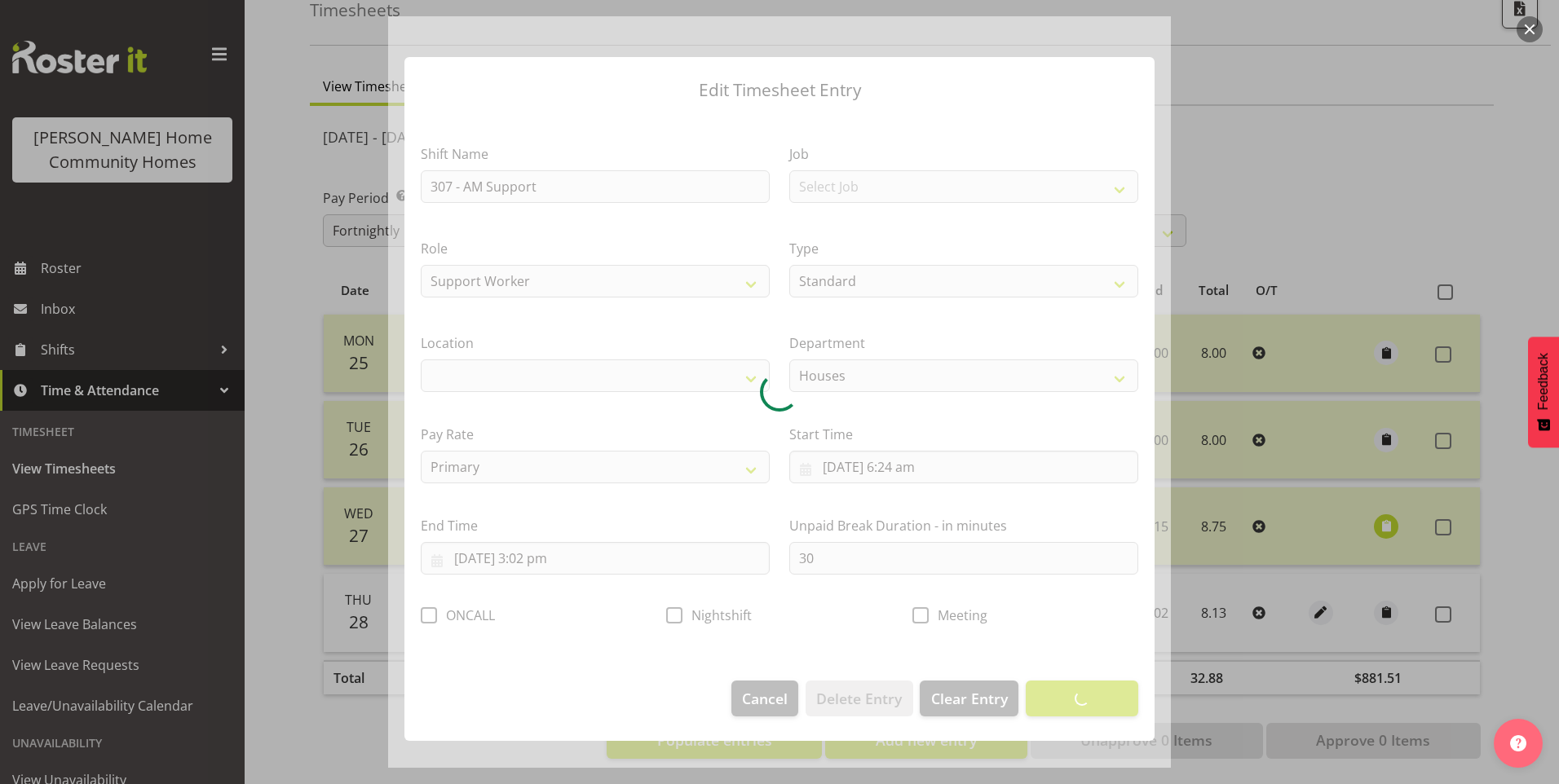
select select "1076"
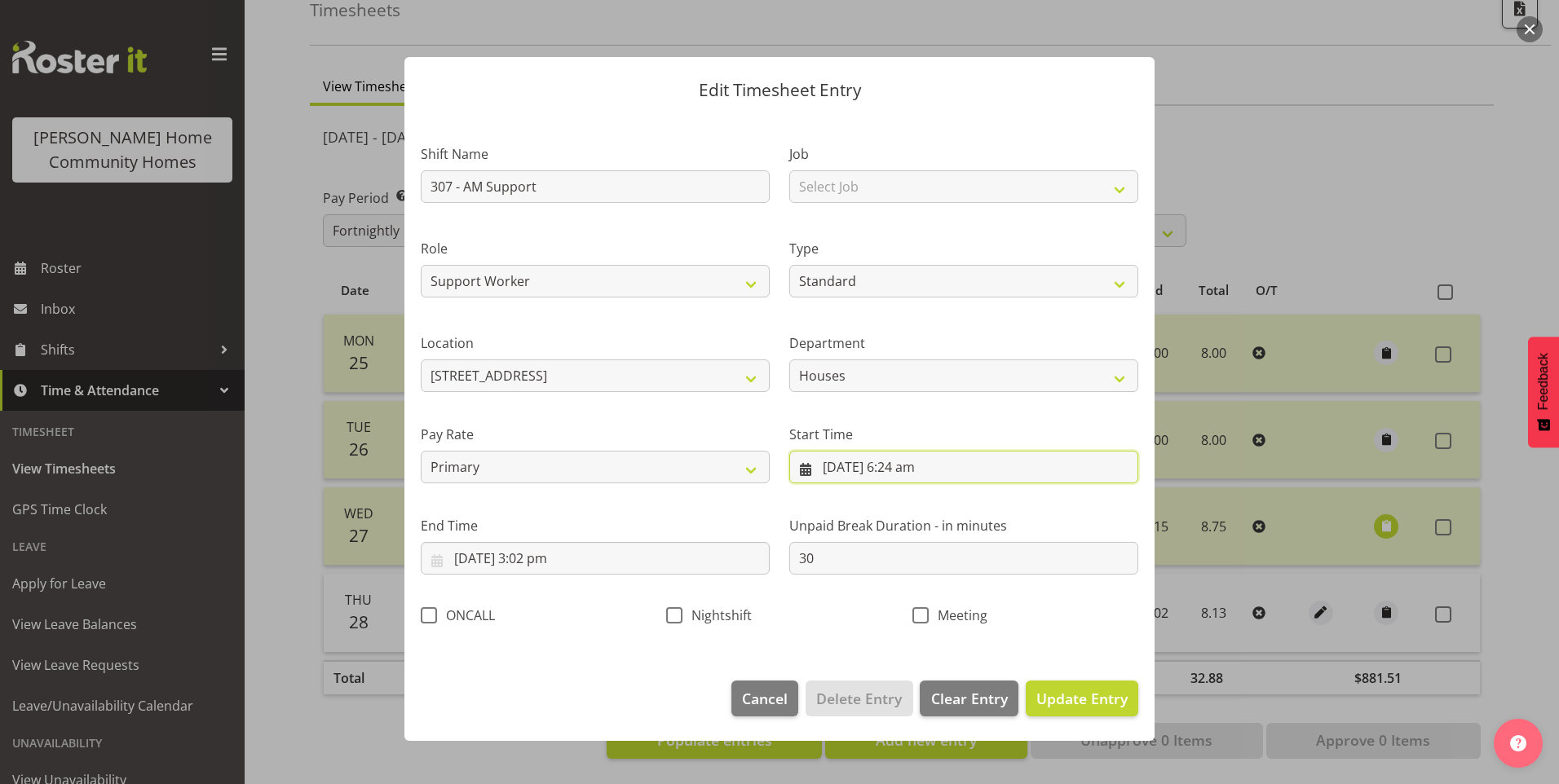
click at [927, 476] on input "[DATE] 6:24 am" at bounding box center [963, 467] width 349 height 33
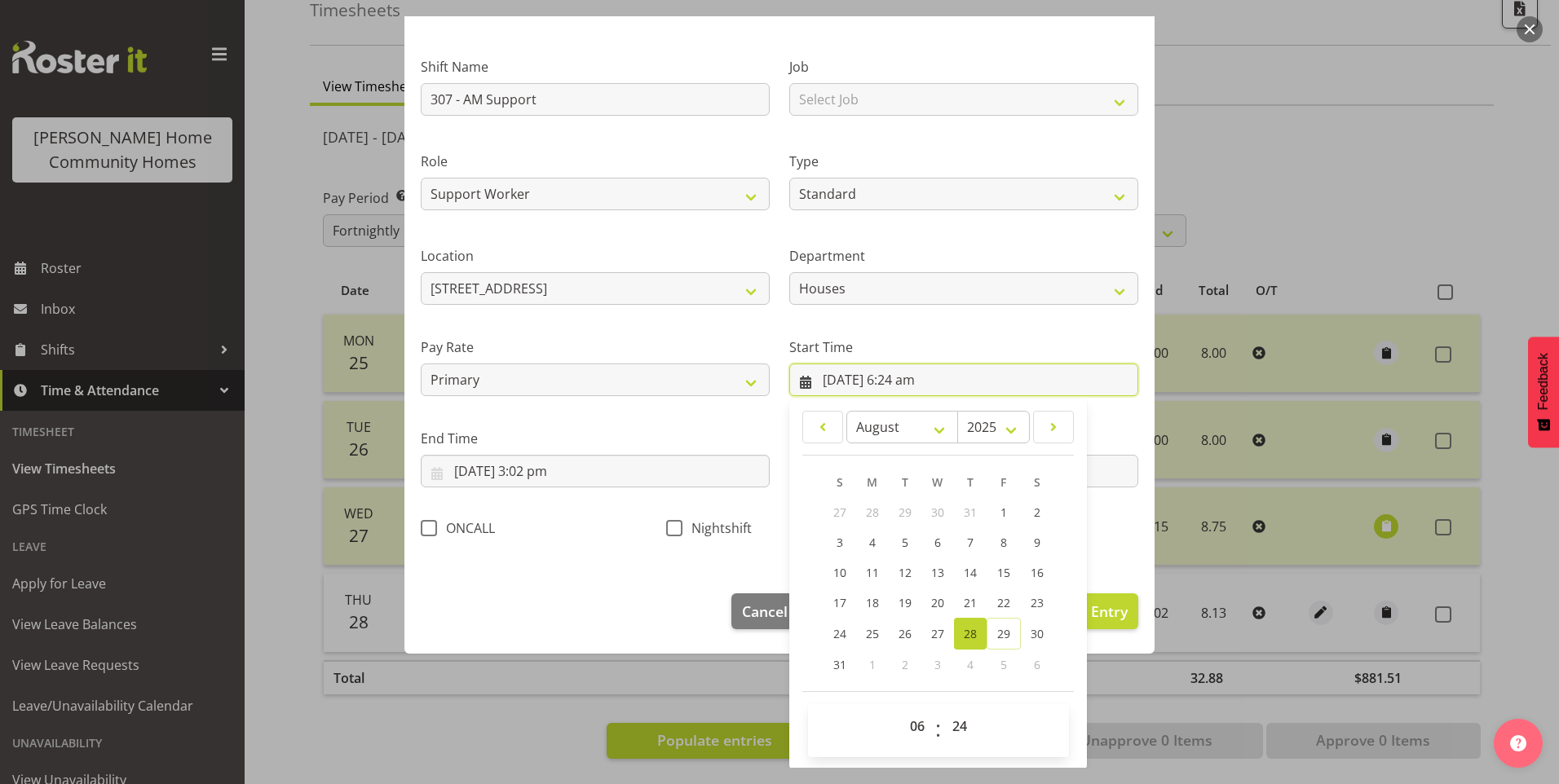
scroll to position [88, 0]
drag, startPoint x: 959, startPoint y: 721, endPoint x: 967, endPoint y: 711, distance: 12.8
click at [959, 719] on select "00 01 02 03 04 05 06 07 08 09 10 11 12 13 14 15 16 17 18 19 20 21 22 23 24 25 2…" at bounding box center [962, 726] width 37 height 33
select select "30"
click at [944, 710] on select "00 01 02 03 04 05 06 07 08 09 10 11 12 13 14 15 16 17 18 19 20 21 22 23 24 25 2…" at bounding box center [962, 726] width 37 height 33
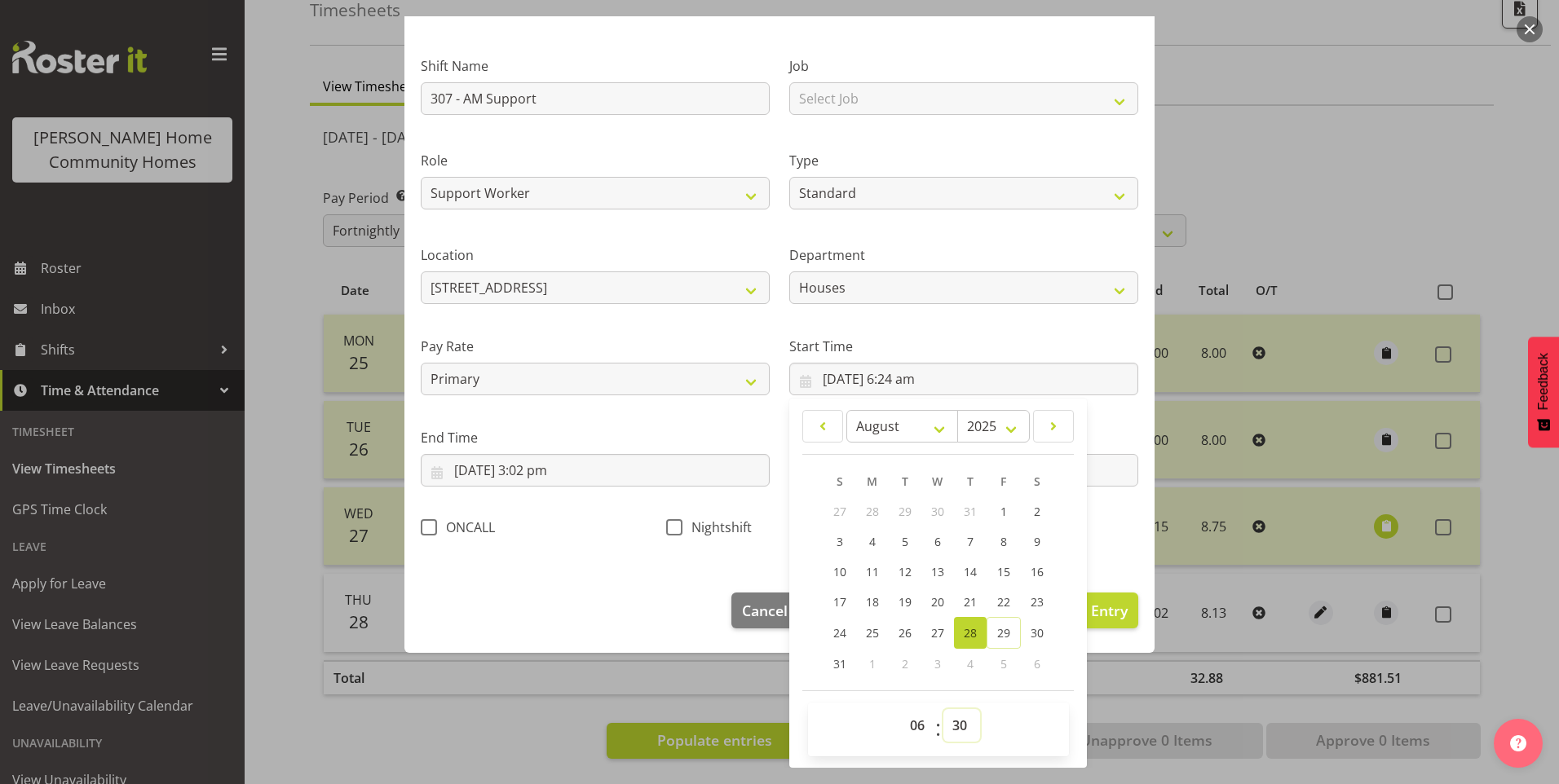
type input "[DATE] 6:30 am"
click at [551, 479] on input "[DATE] 3:02 pm" at bounding box center [595, 471] width 349 height 33
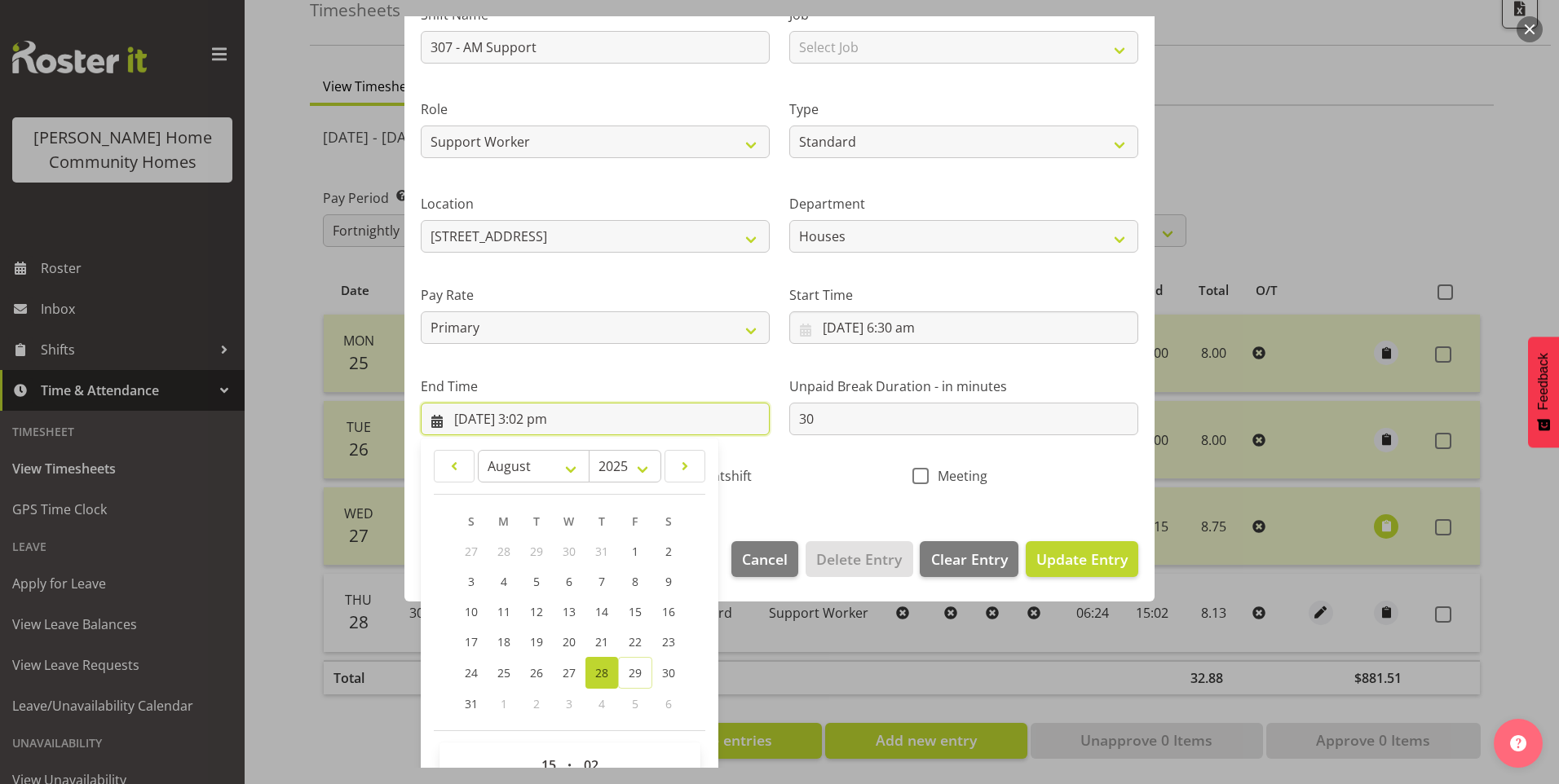
scroll to position [180, 0]
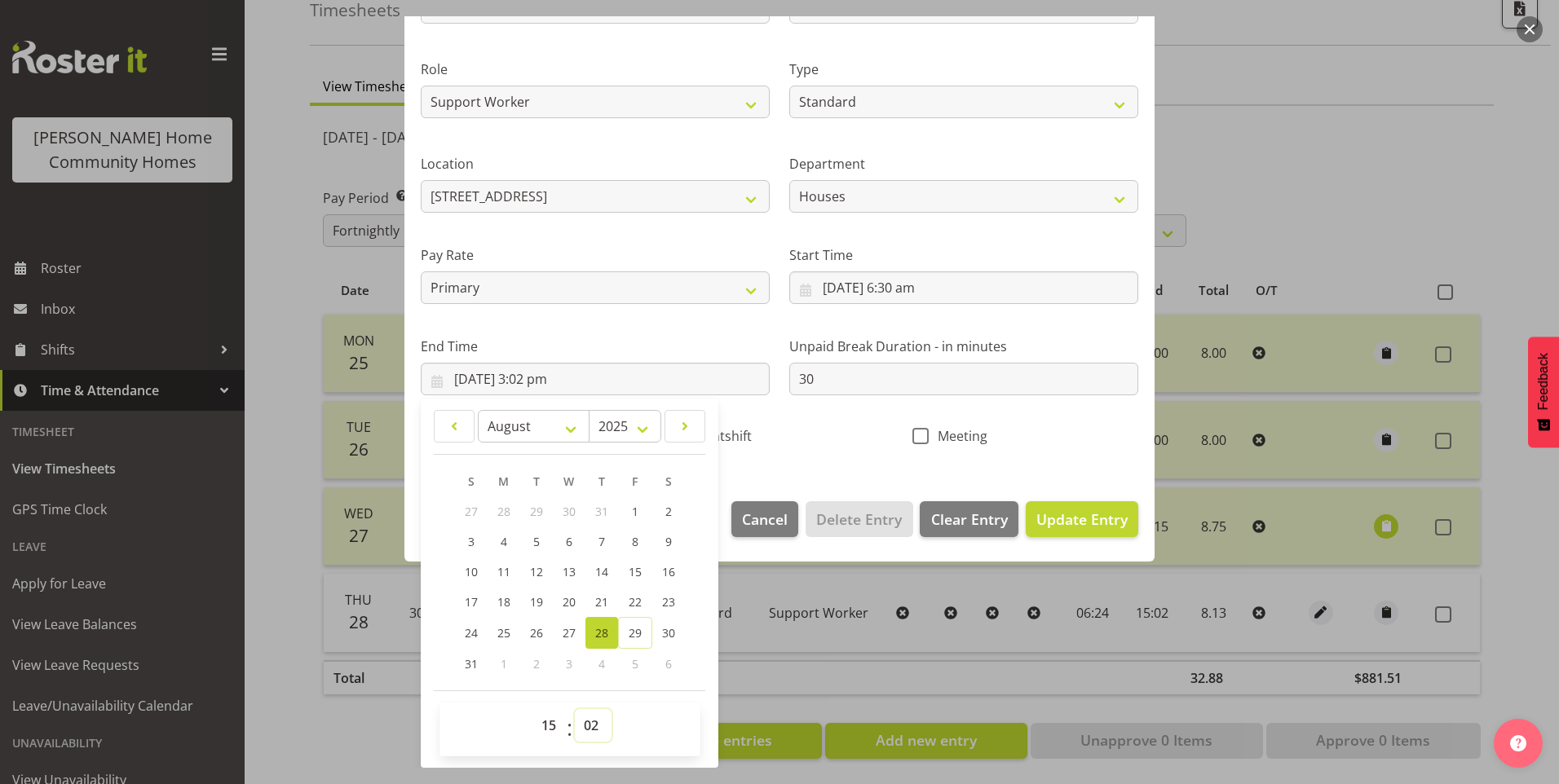
click at [601, 725] on select "00 01 02 03 04 05 06 07 08 09 10 11 12 13 14 15 16 17 18 19 20 21 22 23 24 25 2…" at bounding box center [593, 726] width 37 height 33
select select "0"
click at [574, 710] on select "00 01 02 03 04 05 06 07 08 09 10 11 12 13 14 15 16 17 18 19 20 21 22 23 24 25 2…" at bounding box center [593, 726] width 37 height 33
type input "[DATE] 3:00 pm"
click at [1066, 516] on span "Update Entry" at bounding box center [1082, 519] width 91 height 19
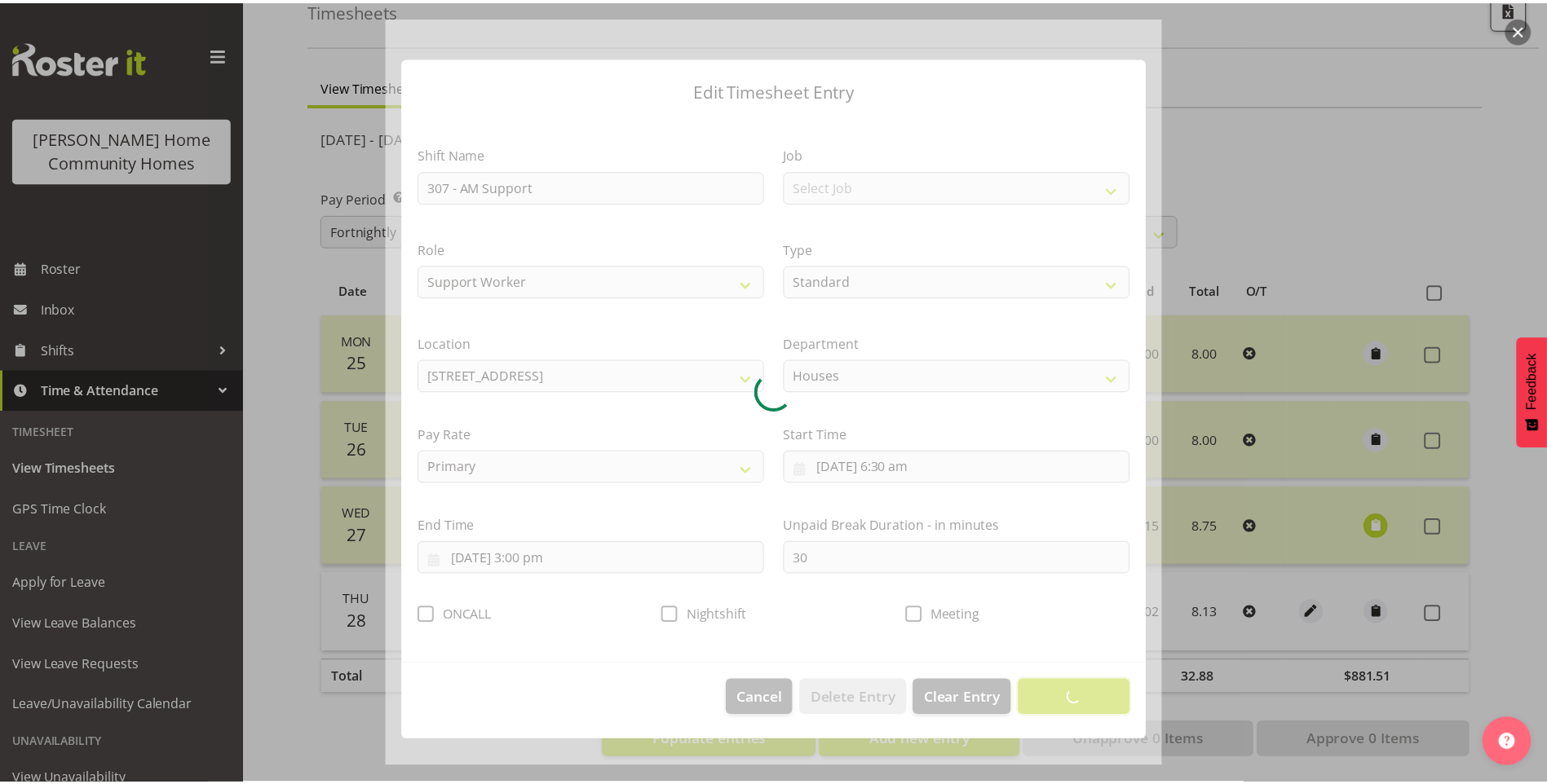
scroll to position [0, 0]
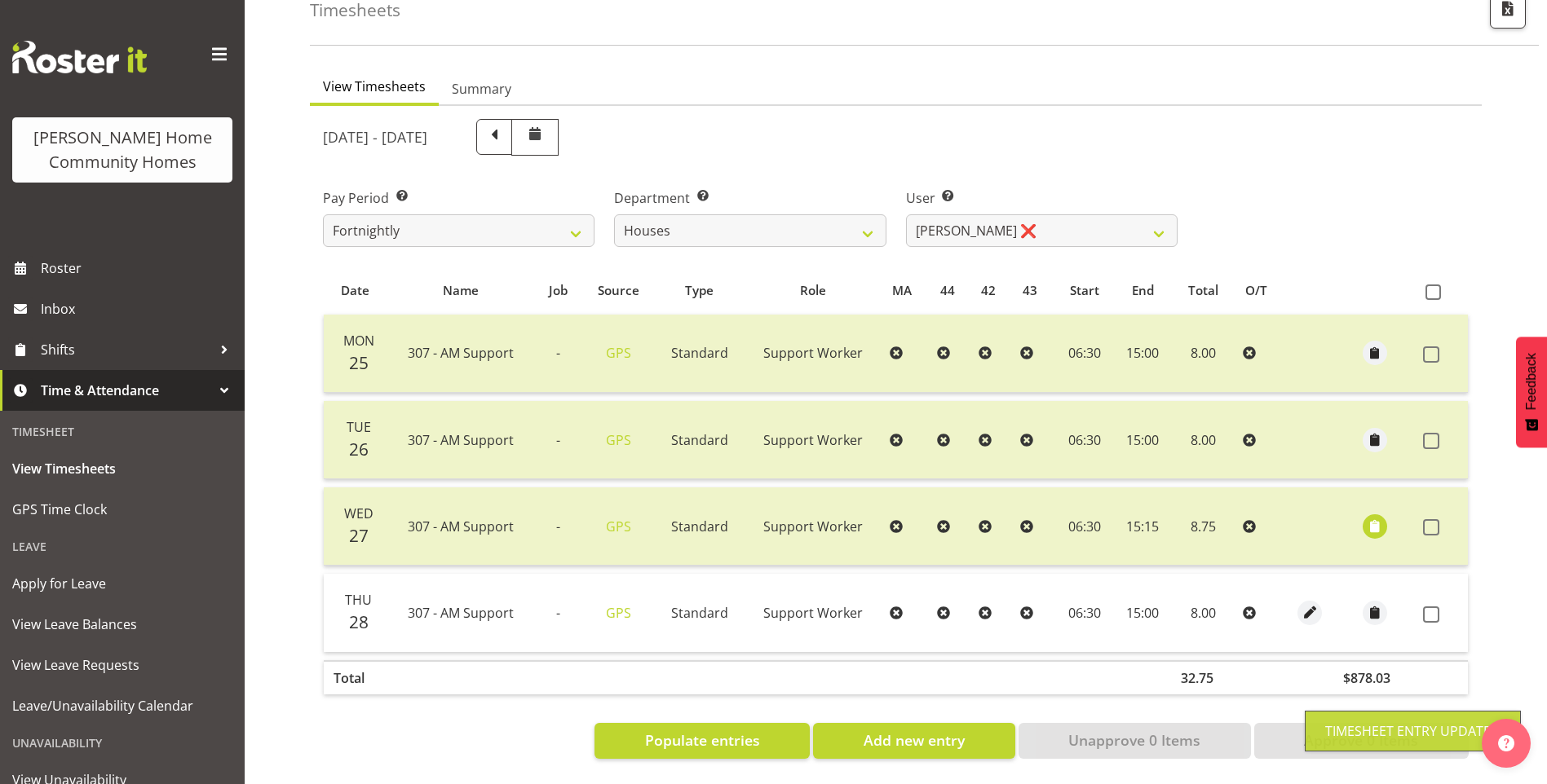
click at [1439, 606] on label at bounding box center [1435, 614] width 25 height 16
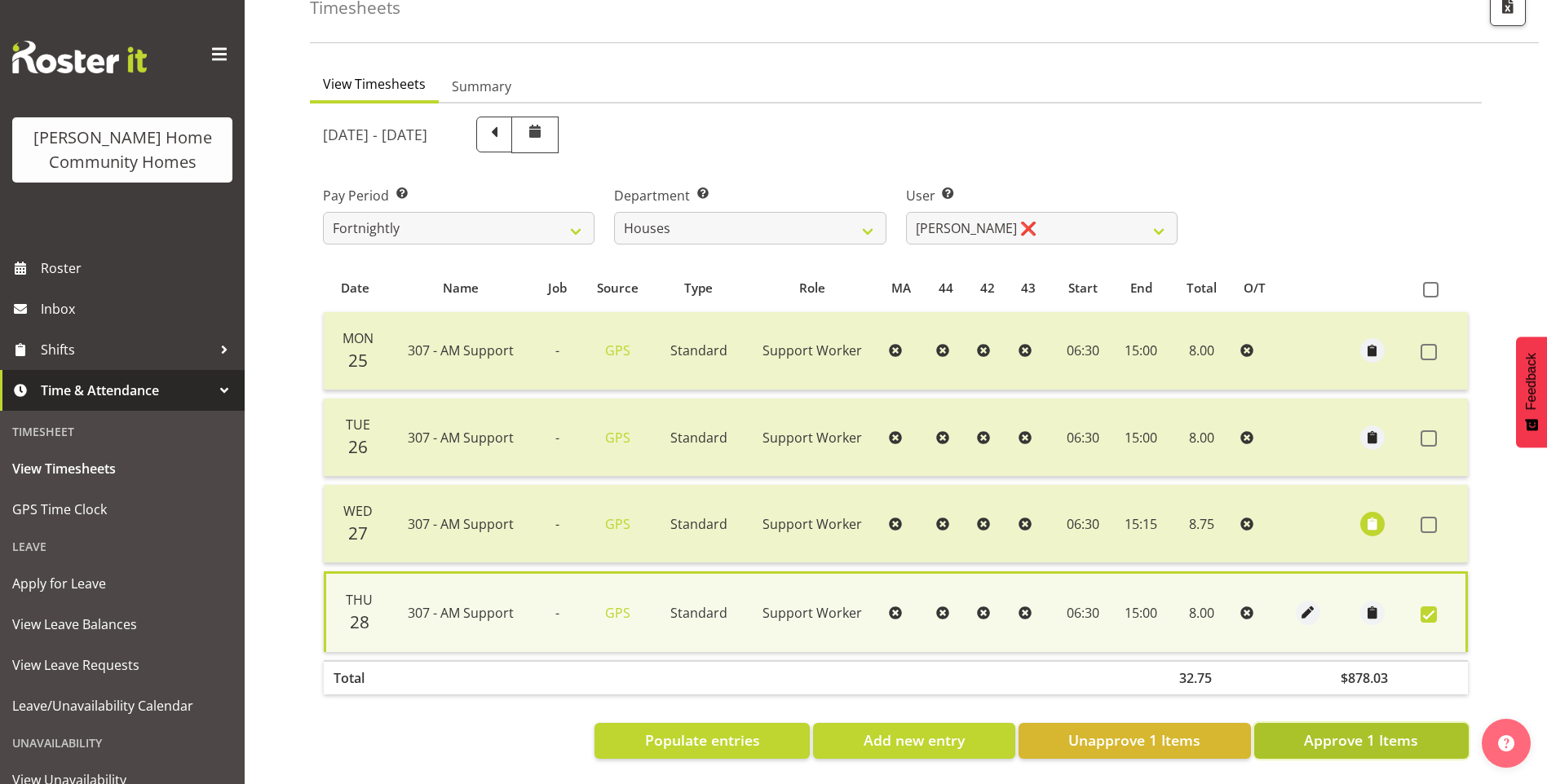
click at [1317, 730] on span "Approve 1 Items" at bounding box center [1360, 740] width 114 height 21
checkbox input "false"
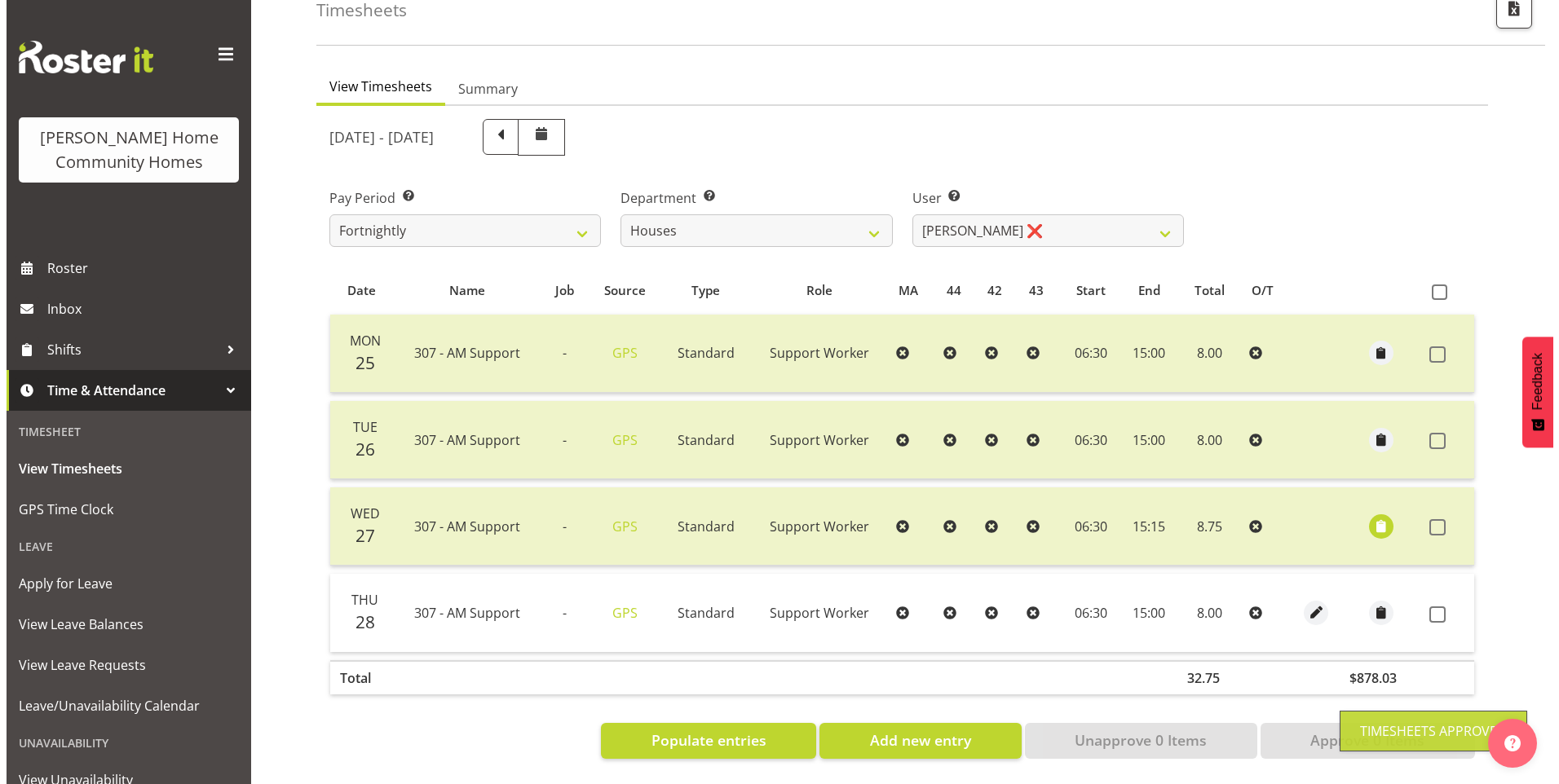
scroll to position [108, 0]
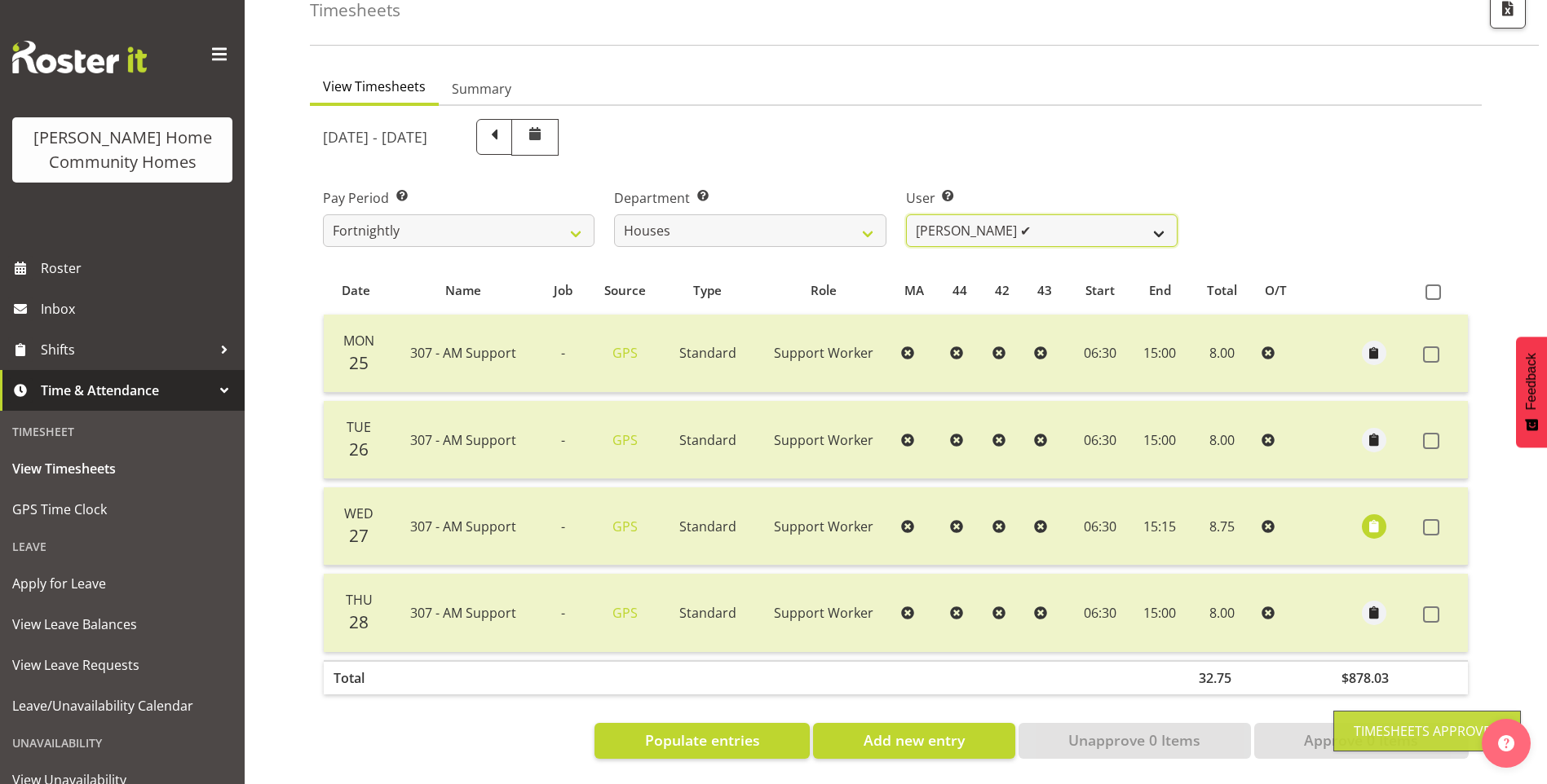
drag, startPoint x: 986, startPoint y: 211, endPoint x: 990, endPoint y: 227, distance: 16.5
click at [986, 215] on select "[PERSON_NAME] ✔ [PERSON_NAME] ❌ [PERSON_NAME] ❌ [PERSON_NAME] ❌ [PERSON_NAME] ❌…" at bounding box center [1041, 231] width 272 height 33
click at [906, 215] on select "[PERSON_NAME] ✔ [PERSON_NAME] ❌ [PERSON_NAME] ❌ [PERSON_NAME] ❌ [PERSON_NAME] ❌…" at bounding box center [1041, 231] width 272 height 33
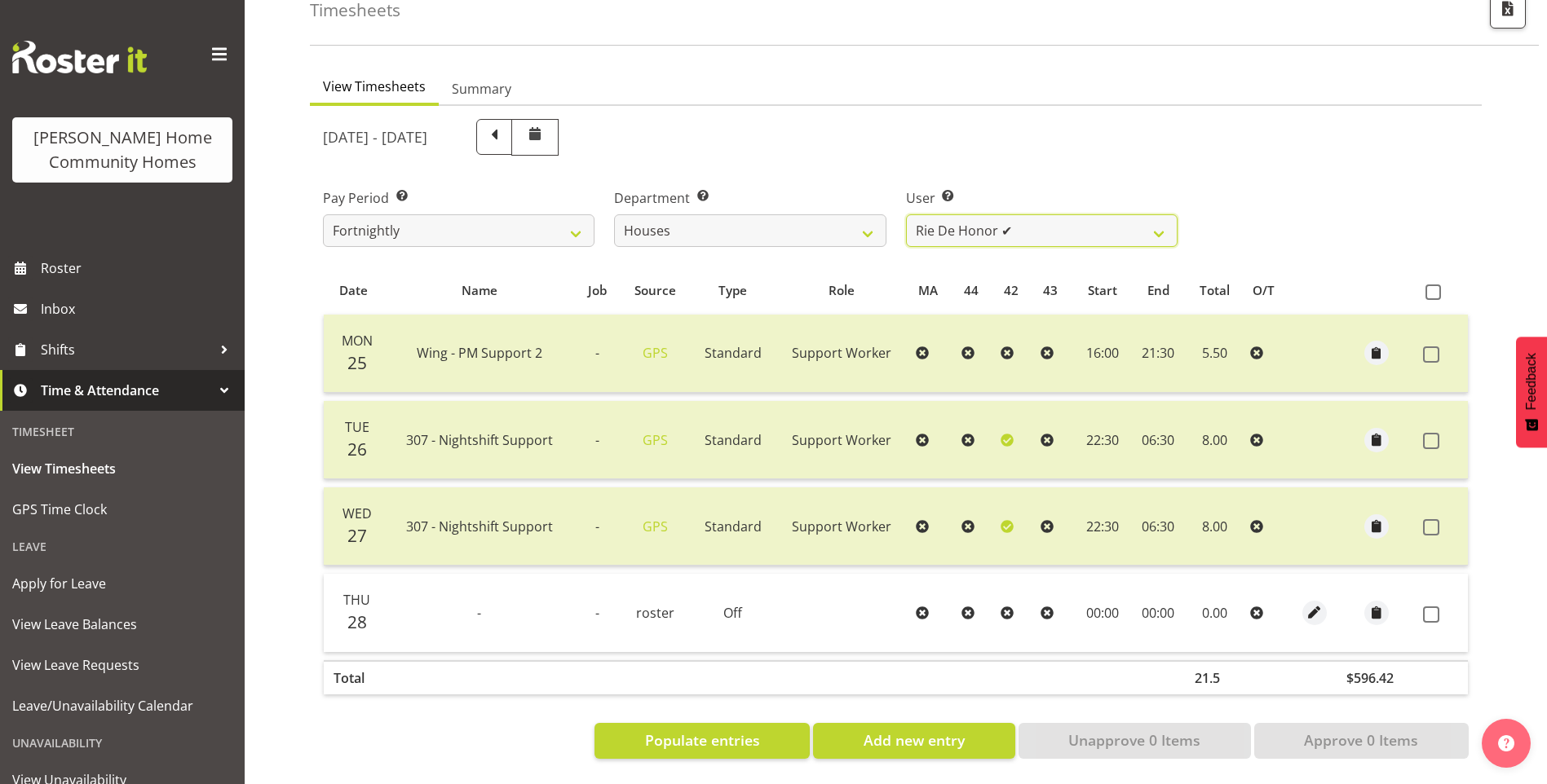
drag, startPoint x: 989, startPoint y: 219, endPoint x: 997, endPoint y: 237, distance: 19.7
click at [989, 219] on select "[PERSON_NAME] ✔ [PERSON_NAME] ❌ [PERSON_NAME] ❌ [PERSON_NAME] ❌ [PERSON_NAME] ❌…" at bounding box center [1041, 231] width 272 height 33
select select "11787"
click at [906, 215] on select "[PERSON_NAME] ✔ [PERSON_NAME] ❌ [PERSON_NAME] ❌ [PERSON_NAME] ❌ [PERSON_NAME] ❌…" at bounding box center [1041, 231] width 272 height 33
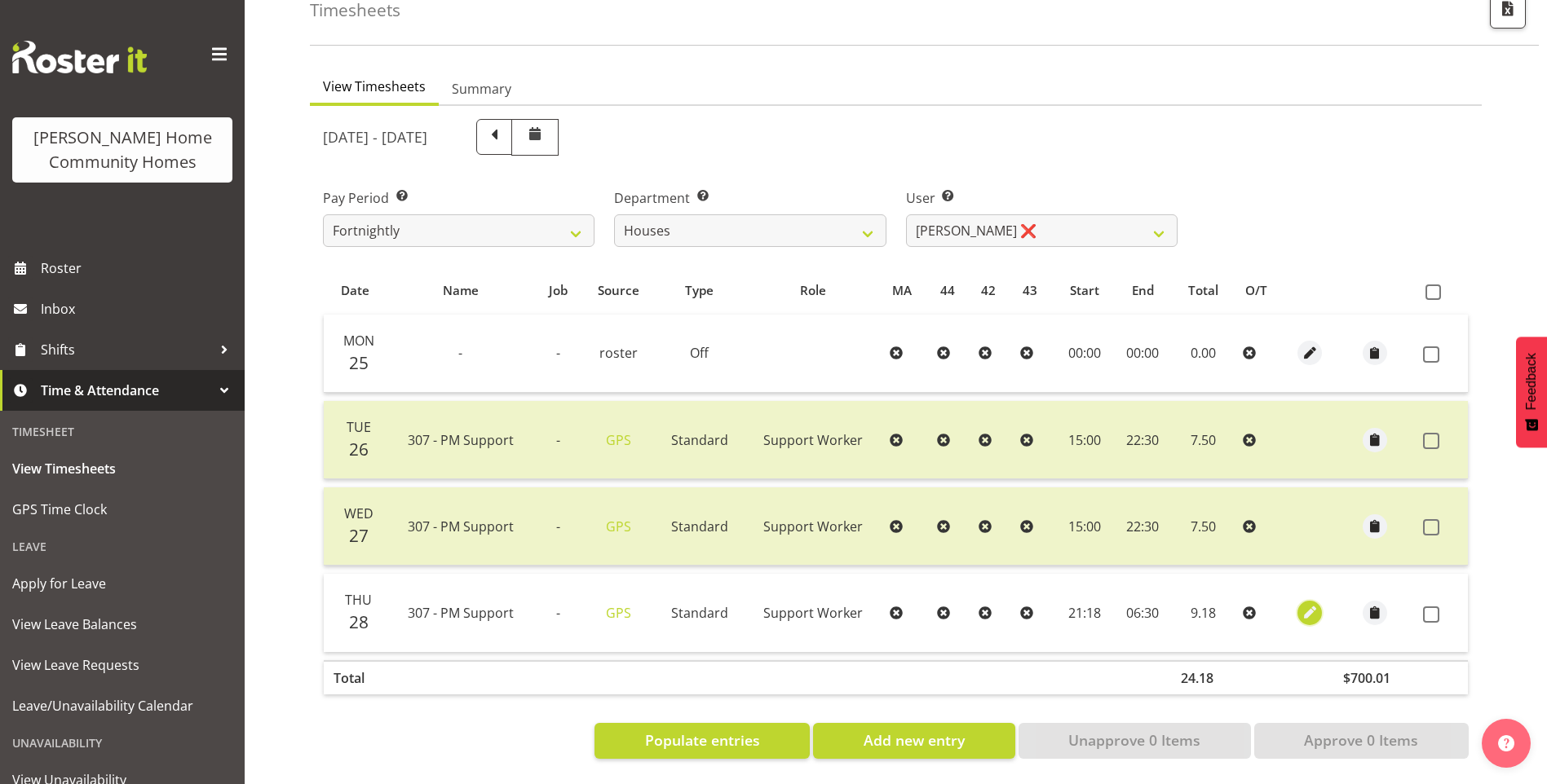
click at [1303, 603] on span "button" at bounding box center [1309, 612] width 18 height 18
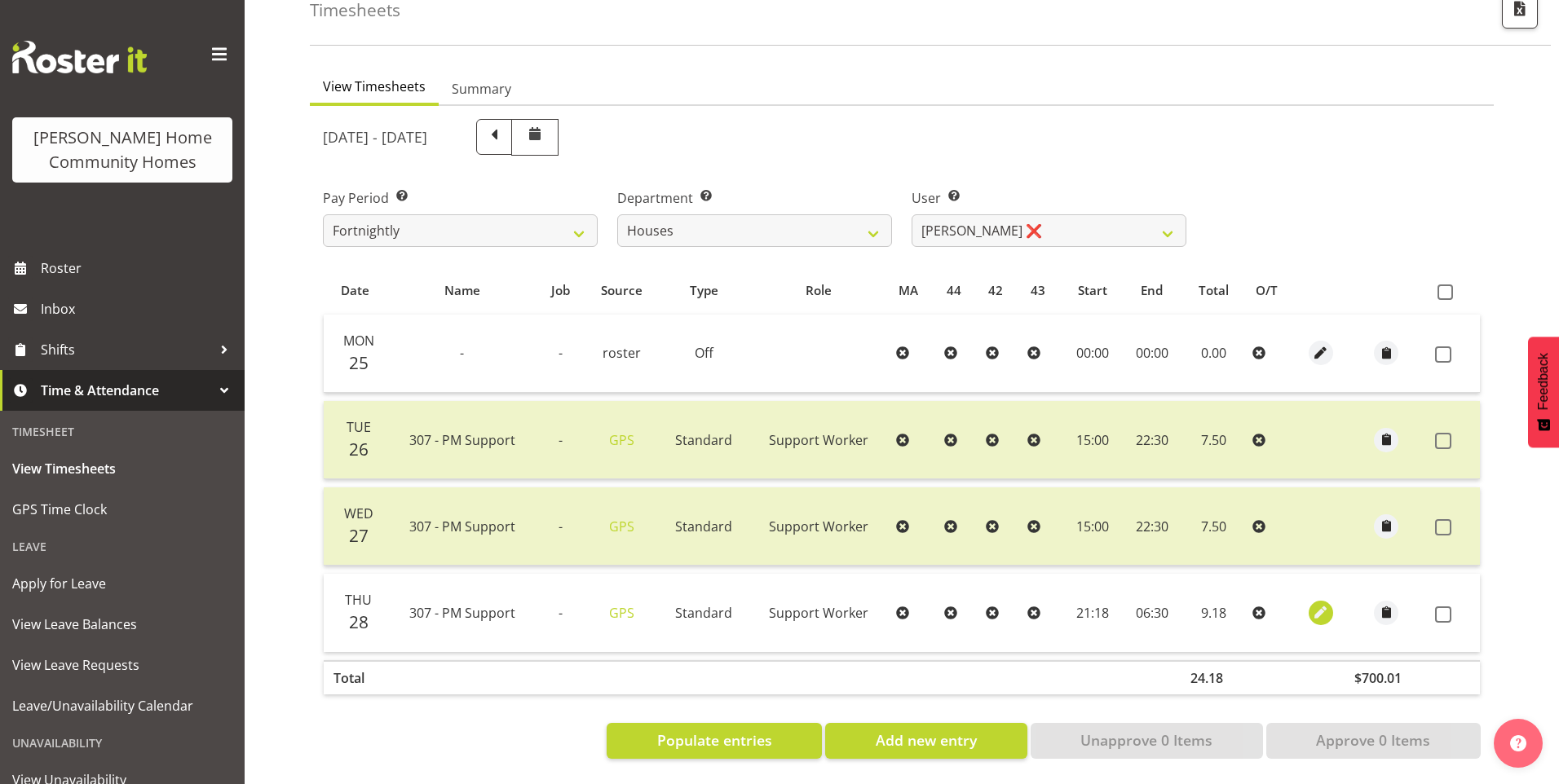
select select "Standard"
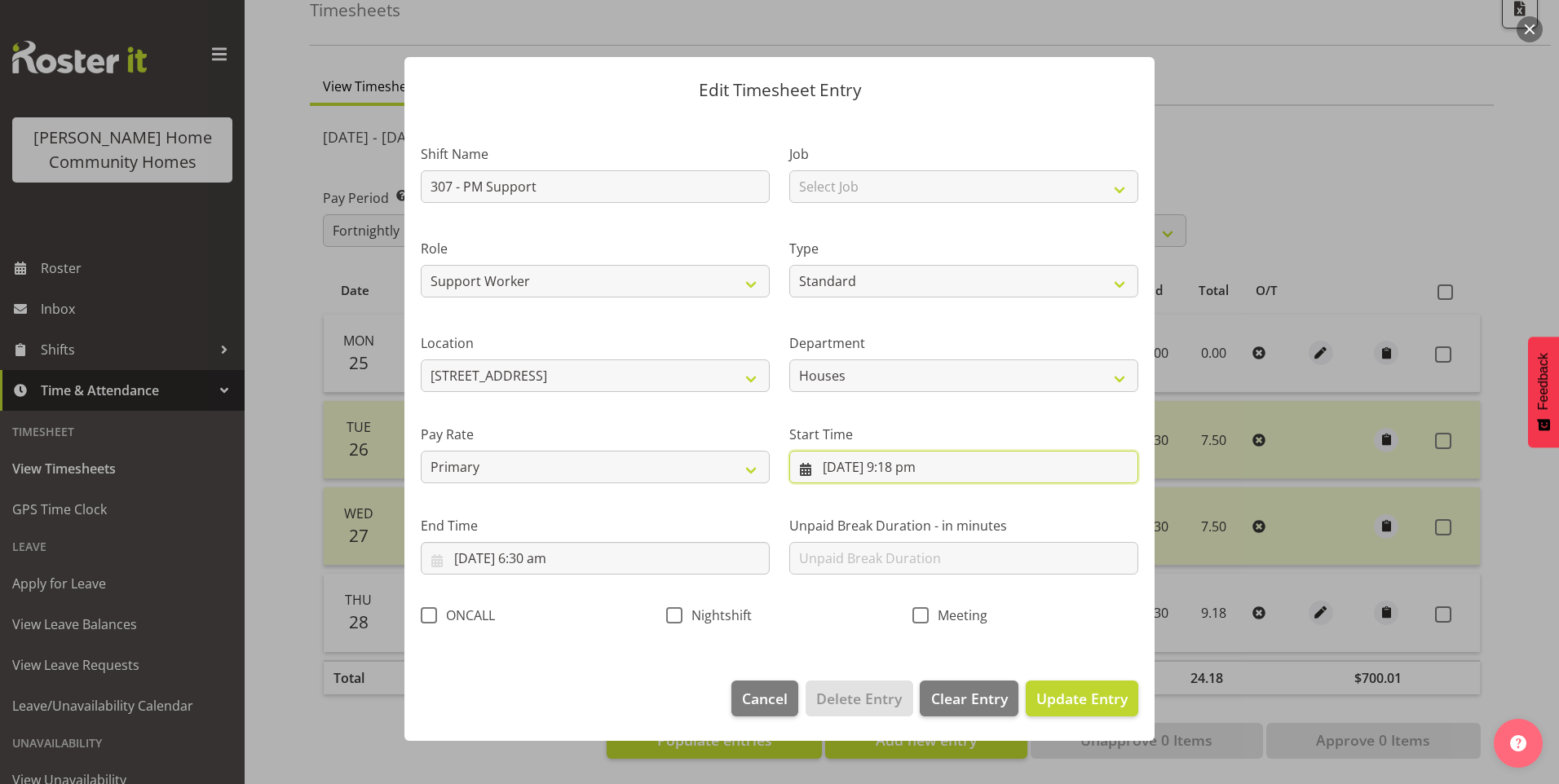
click at [850, 471] on input "[DATE] 9:18 pm" at bounding box center [963, 467] width 349 height 33
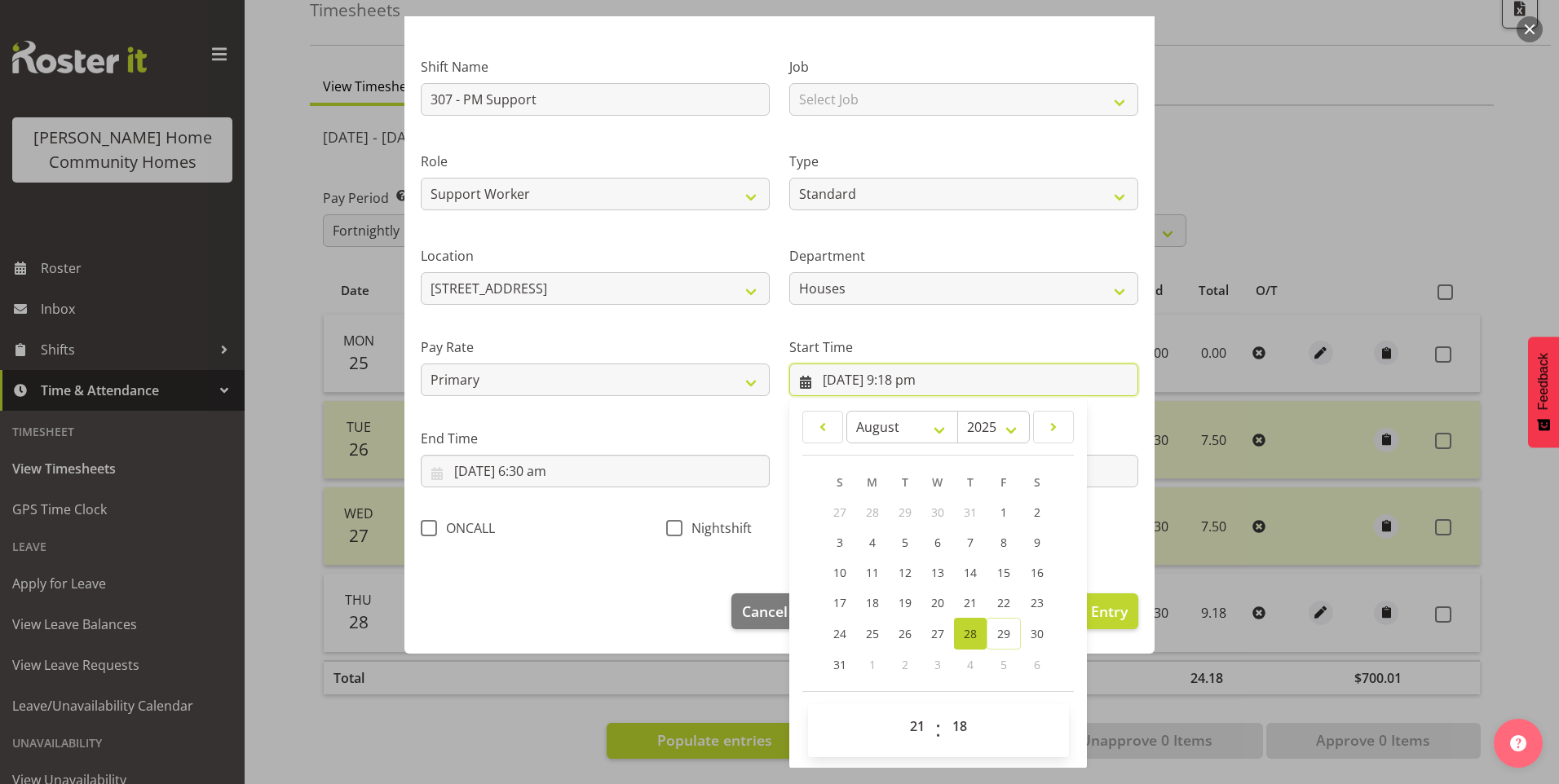
scroll to position [88, 0]
click at [907, 725] on select "00 01 02 03 04 05 06 07 08 09 10 11 12 13 14 15 16 17 18 19 20 21 22 23" at bounding box center [920, 726] width 37 height 33
click at [901, 710] on select "00 01 02 03 04 05 06 07 08 09 10 11 12 13 14 15 16 17 18 19 20 21 22 23" at bounding box center [920, 726] width 37 height 33
drag, startPoint x: 907, startPoint y: 725, endPoint x: 934, endPoint y: 675, distance: 56.8
click at [910, 717] on select "00 01 02 03 04 05 06 07 08 09 10 11 12 13 14 15 16 17 18 19 20 21 22 23" at bounding box center [920, 726] width 37 height 33
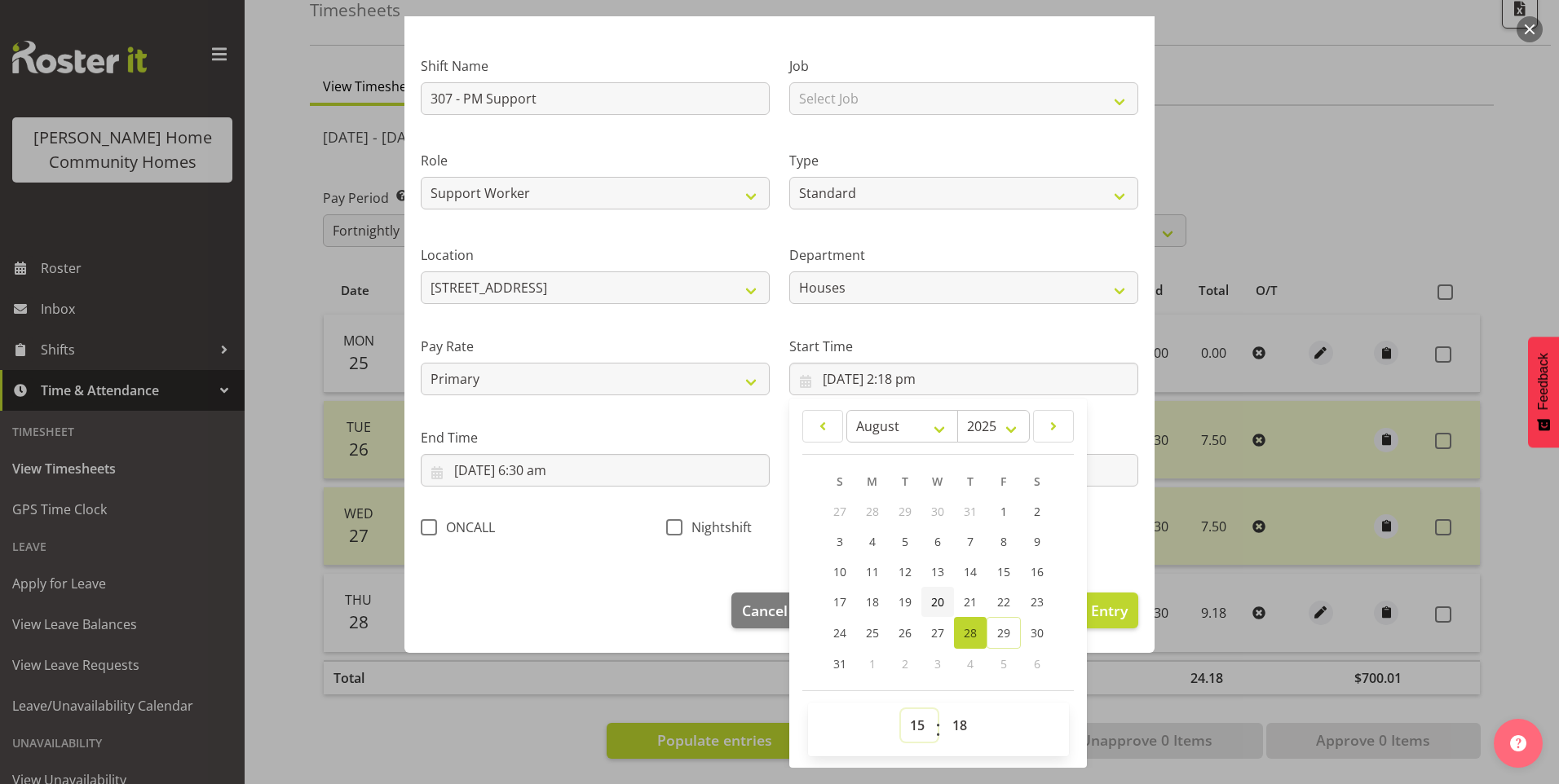
click at [901, 710] on select "00 01 02 03 04 05 06 07 08 09 10 11 12 13 14 15 16 17 18 19 20 21 22 23" at bounding box center [920, 726] width 37 height 33
click at [955, 726] on select "00 01 02 03 04 05 06 07 08 09 10 11 12 13 14 15 16 17 18 19 20 21 22 23 24 25 2…" at bounding box center [962, 726] width 37 height 33
click at [944, 710] on select "00 01 02 03 04 05 06 07 08 09 10 11 12 13 14 15 16 17 18 19 20 21 22 23 24 25 2…" at bounding box center [962, 726] width 37 height 33
drag, startPoint x: 528, startPoint y: 473, endPoint x: 539, endPoint y: 491, distance: 21.1
click at [530, 473] on input "[DATE] 6:30 am" at bounding box center [595, 471] width 349 height 33
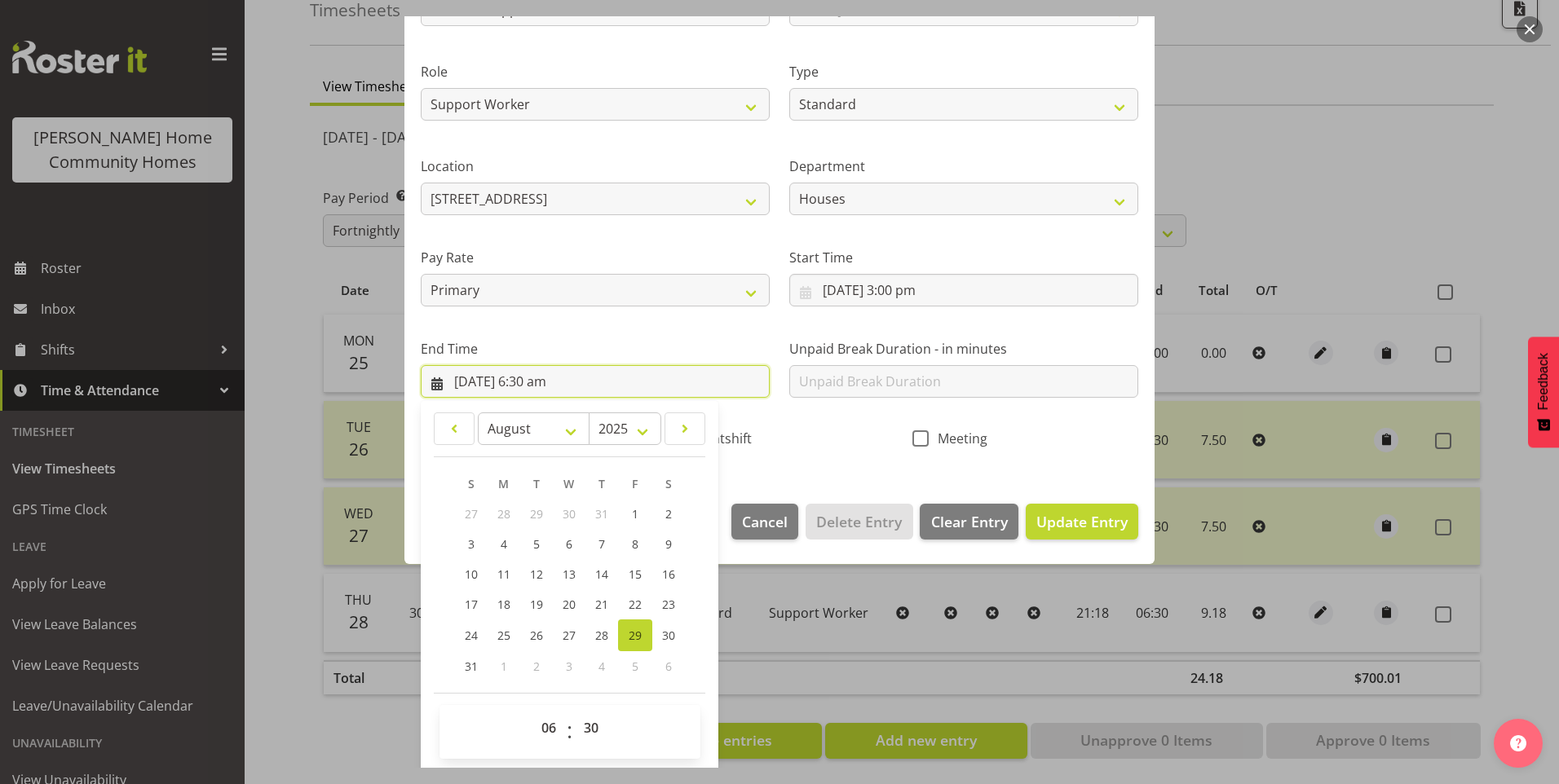
scroll to position [180, 0]
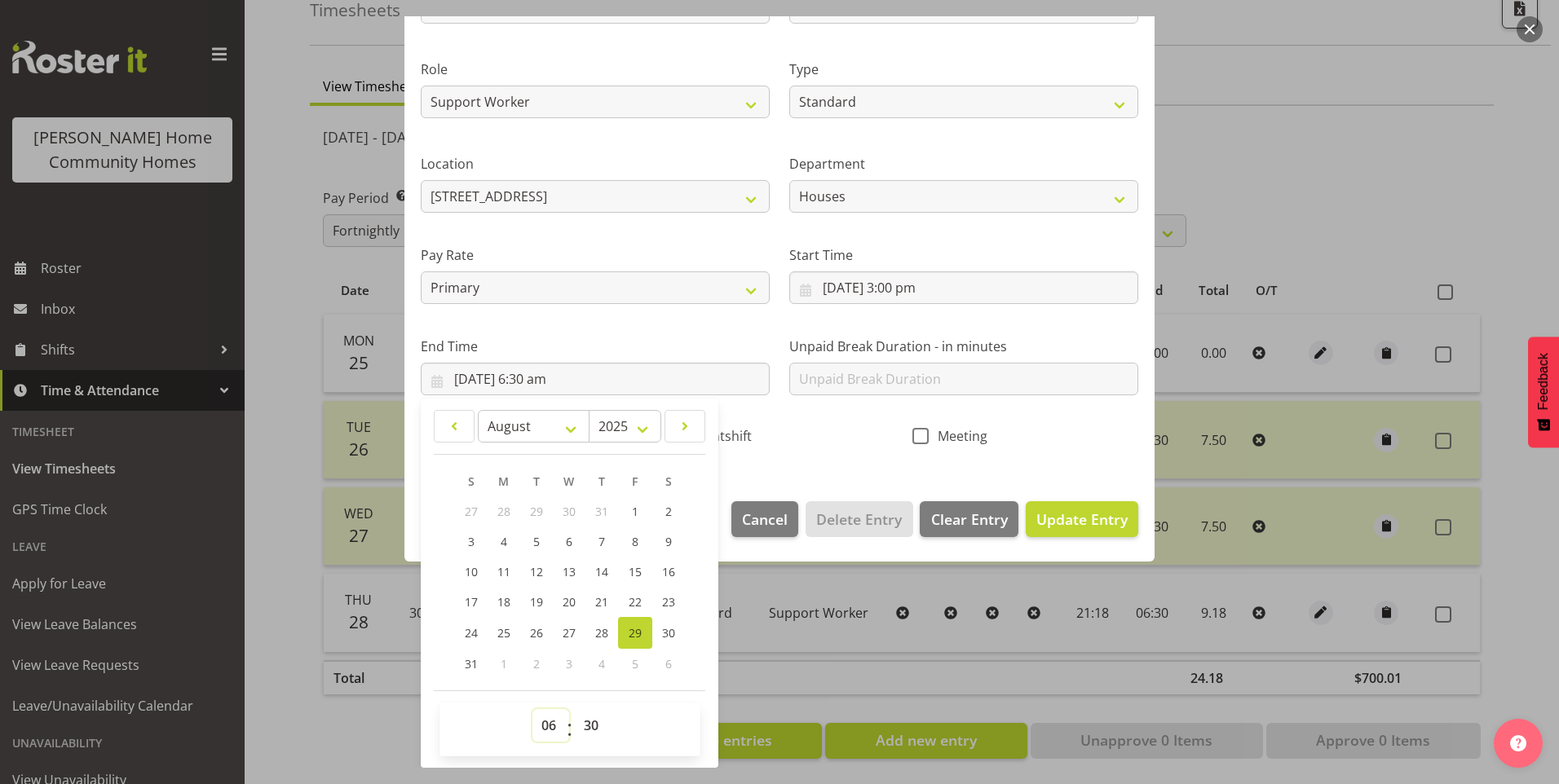
drag, startPoint x: 544, startPoint y: 725, endPoint x: 550, endPoint y: 714, distance: 12.5
click at [544, 725] on select "00 01 02 03 04 05 06 07 08 09 10 11 12 13 14 15 16 17 18 19 20 21 22 23" at bounding box center [551, 726] width 37 height 33
click at [606, 630] on span "28" at bounding box center [602, 633] width 13 height 15
click at [550, 723] on select "00 01 02 03 04 05 06 07 08 09 10 11 12 13 14 15 16 17 18 19 20 21 22 23" at bounding box center [551, 726] width 37 height 33
click at [533, 710] on select "00 01 02 03 04 05 06 07 08 09 10 11 12 13 14 15 16 17 18 19 20 21 22 23" at bounding box center [551, 726] width 37 height 33
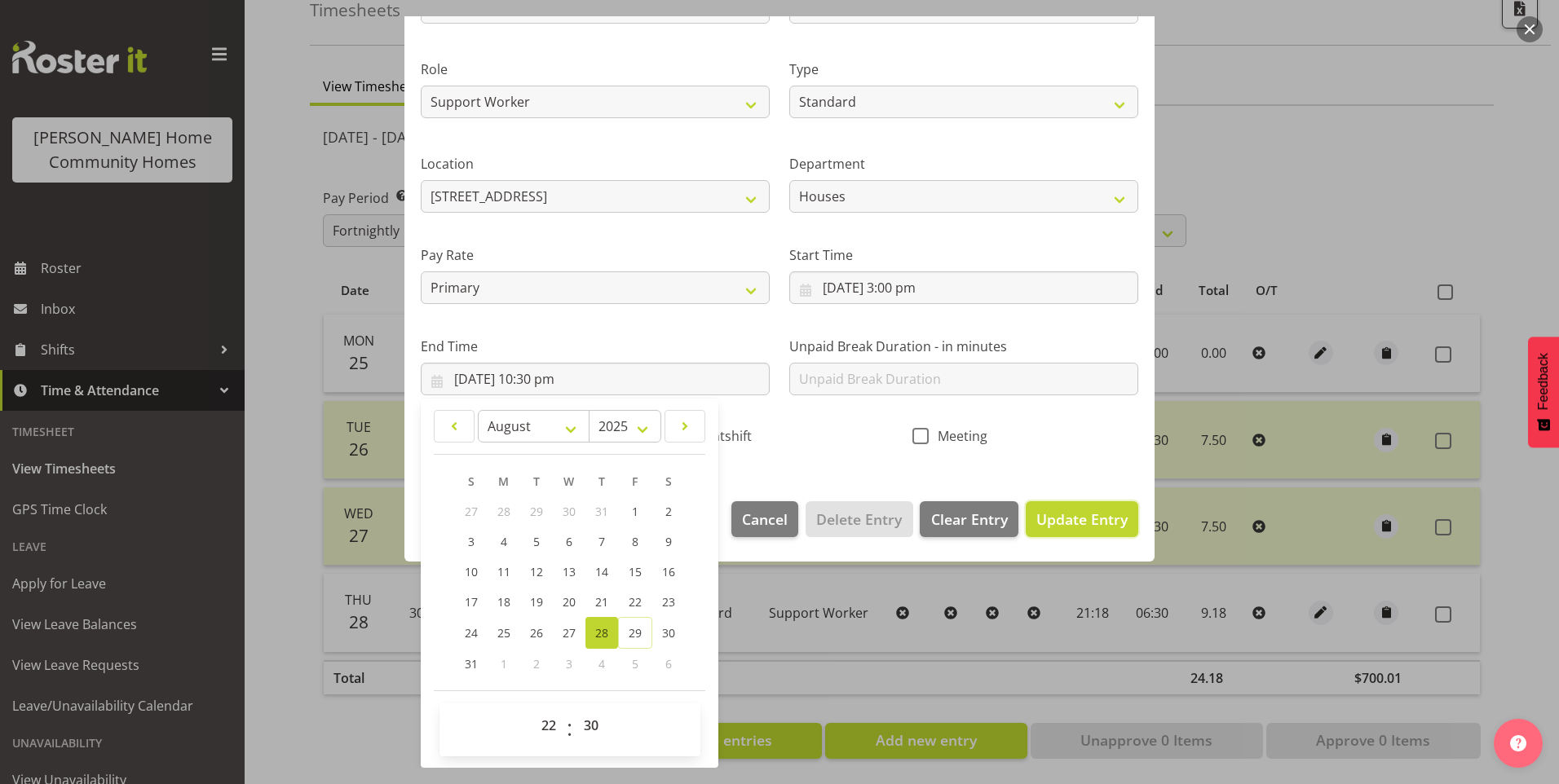
click at [1074, 509] on span "Update Entry" at bounding box center [1082, 519] width 91 height 19
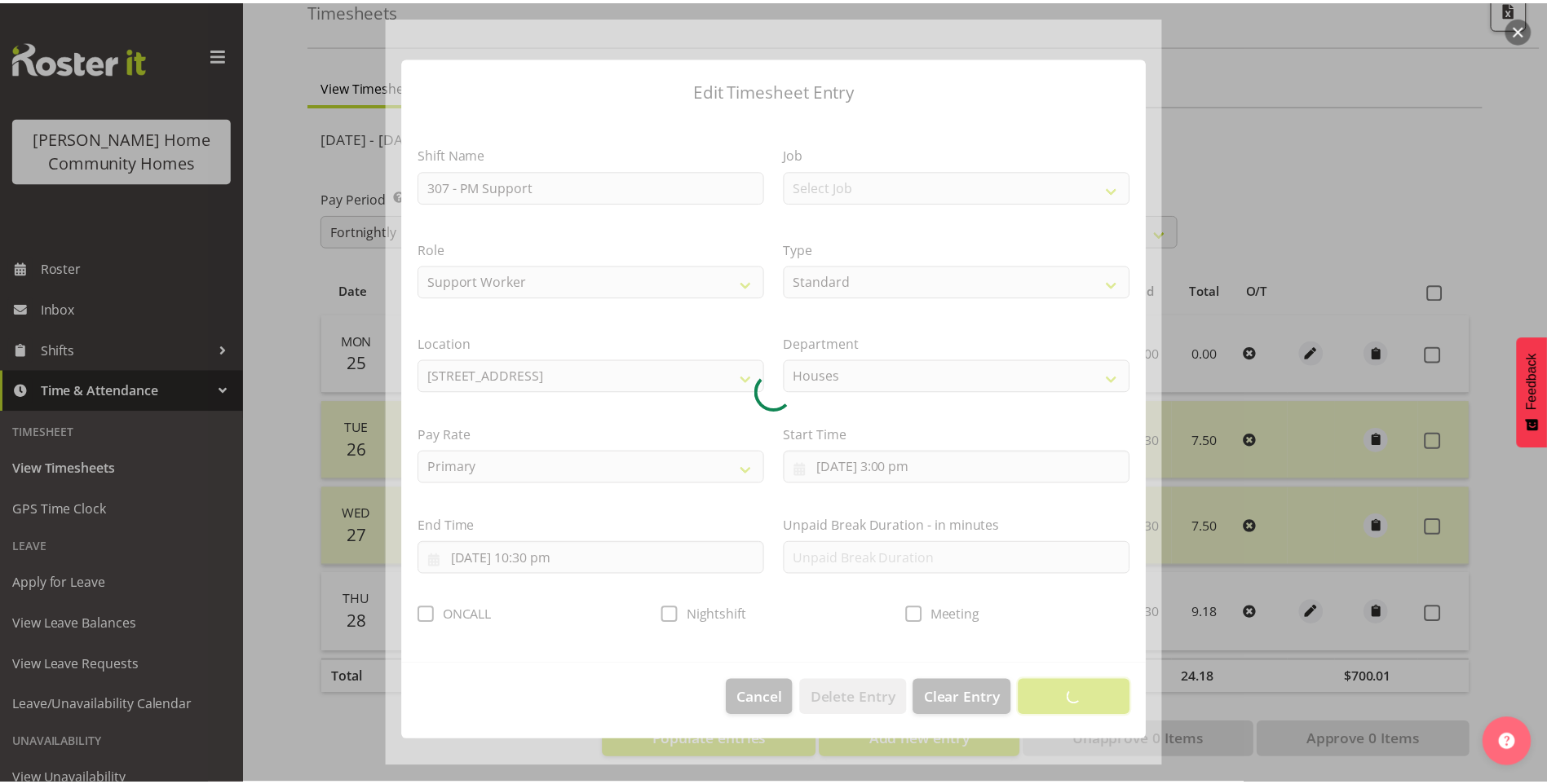
scroll to position [0, 0]
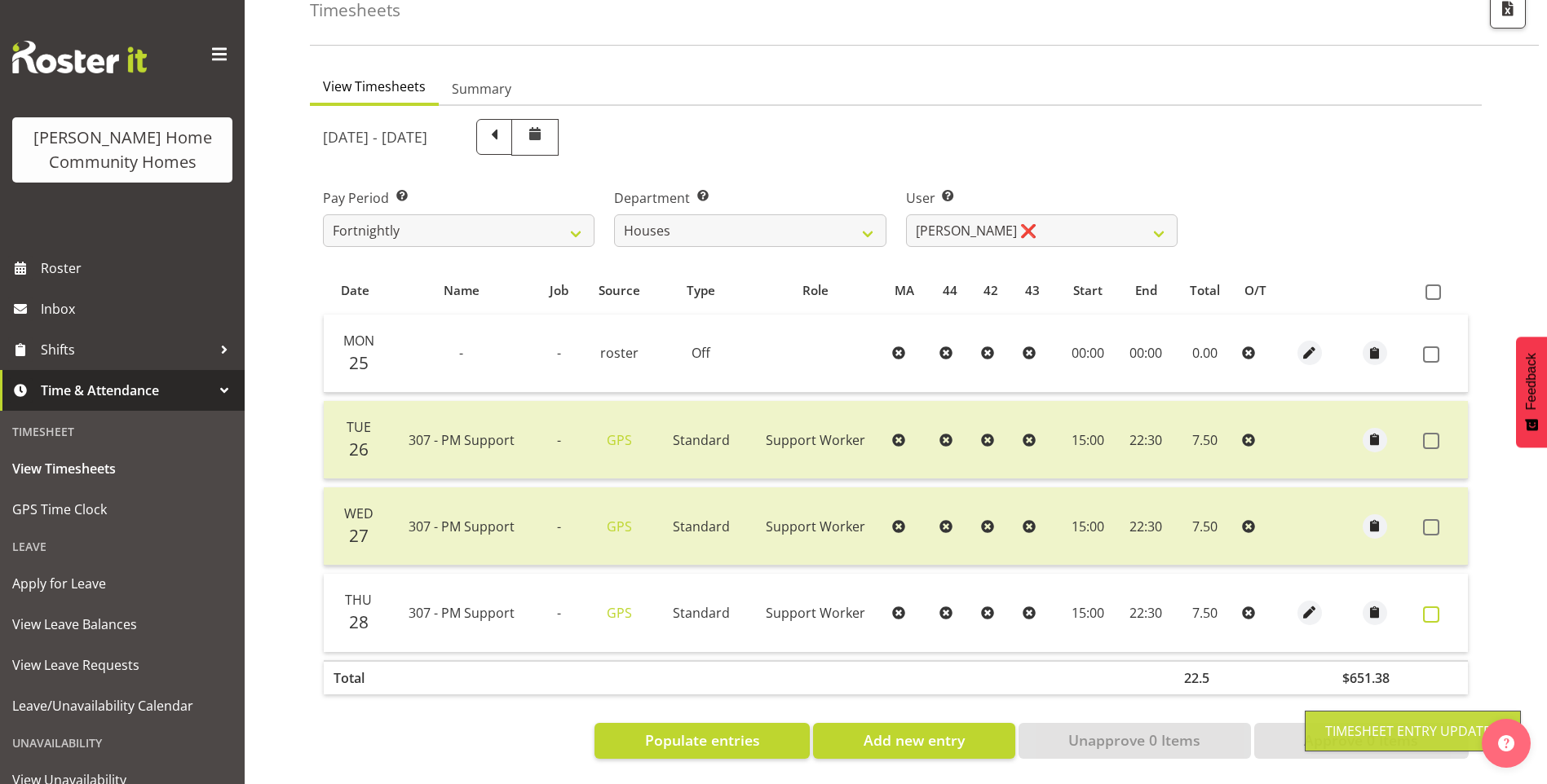
click at [1438, 606] on span at bounding box center [1430, 614] width 16 height 16
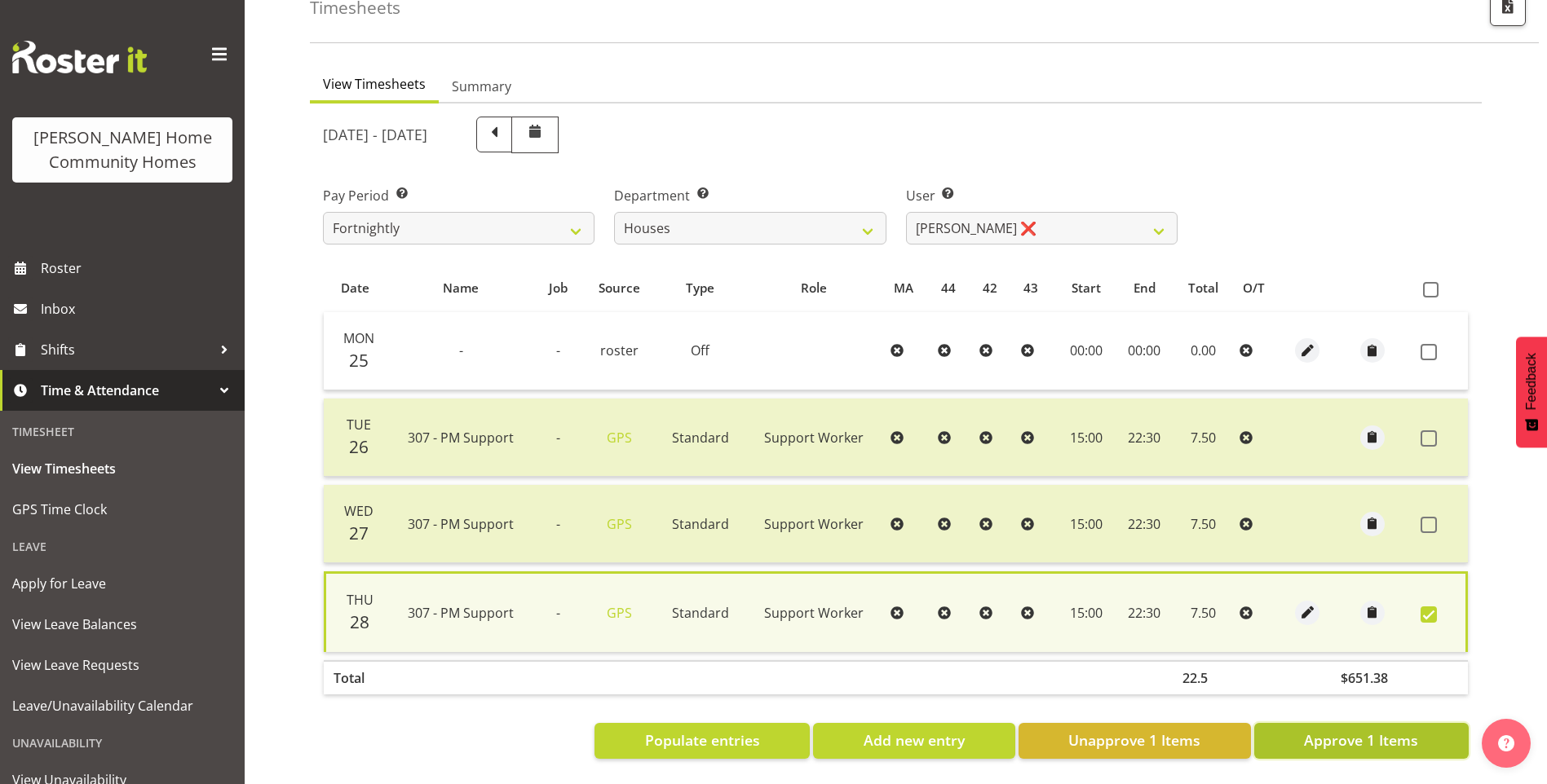
click at [1388, 736] on span "Approve 1 Items" at bounding box center [1360, 740] width 114 height 21
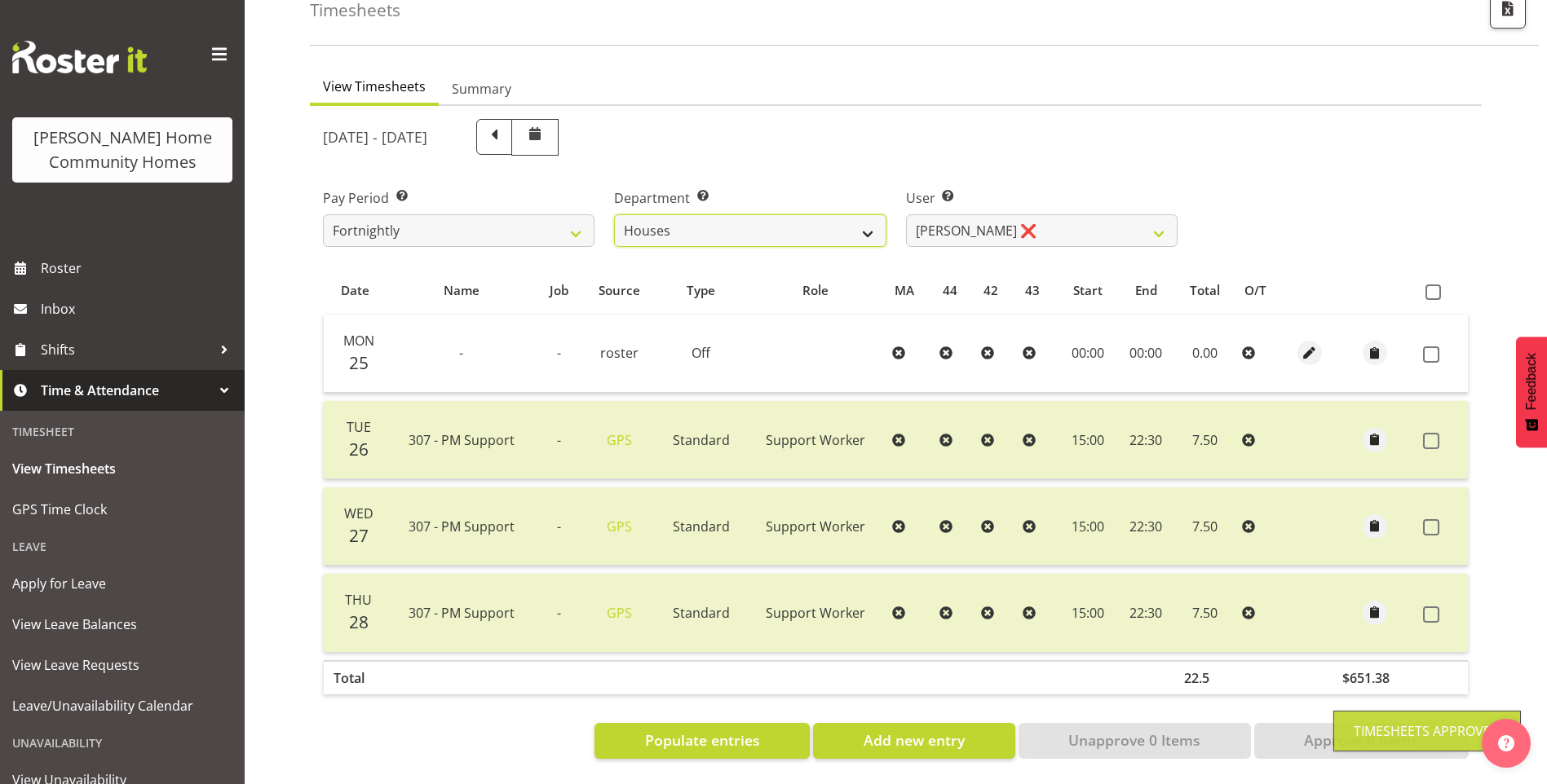
click at [729, 217] on select "Admin Homeside Houses Wingside" at bounding box center [749, 231] width 272 height 33
click at [614, 215] on select "Admin Homeside Houses Wingside" at bounding box center [749, 231] width 272 height 33
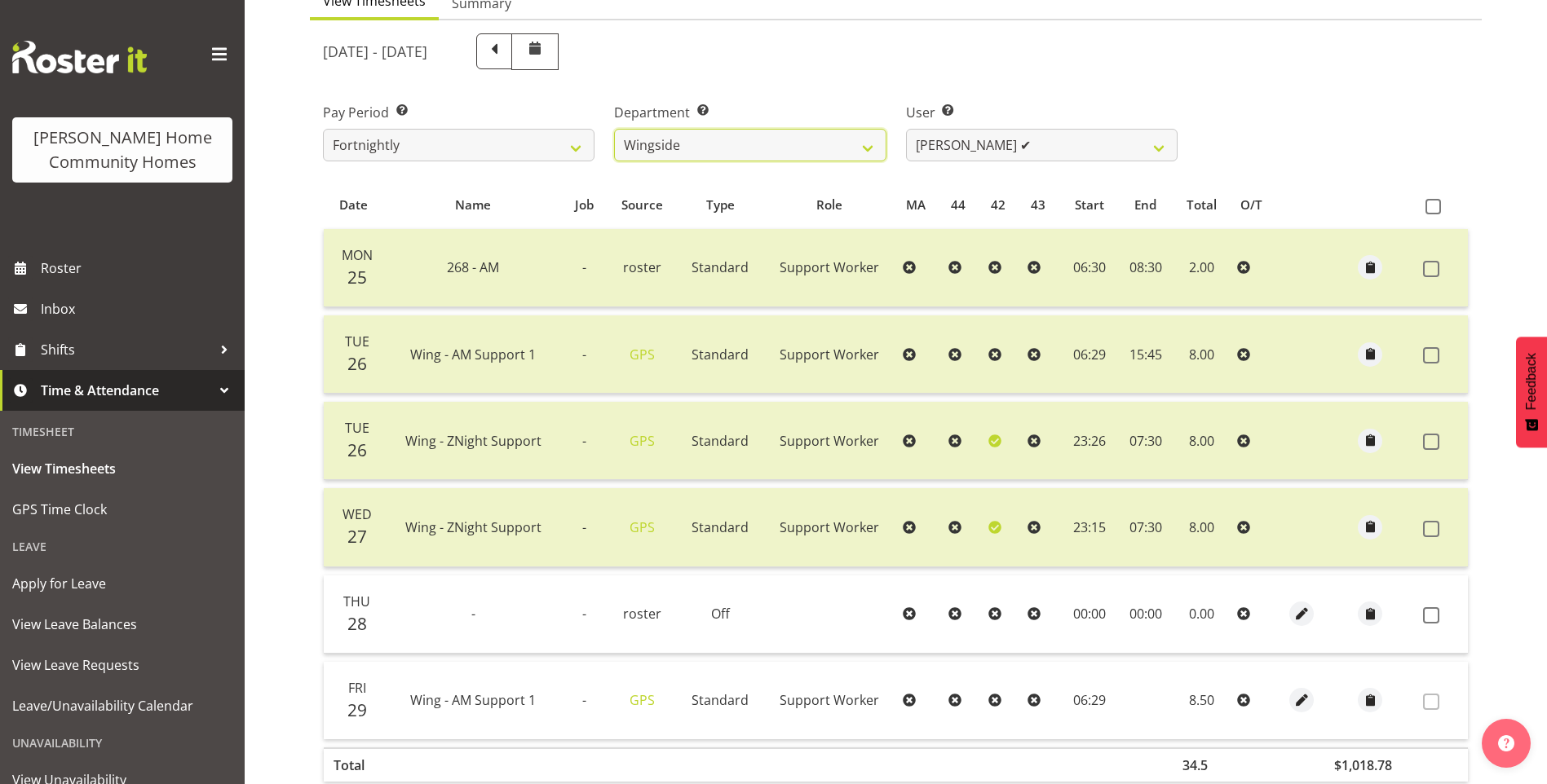
scroll to position [272, 0]
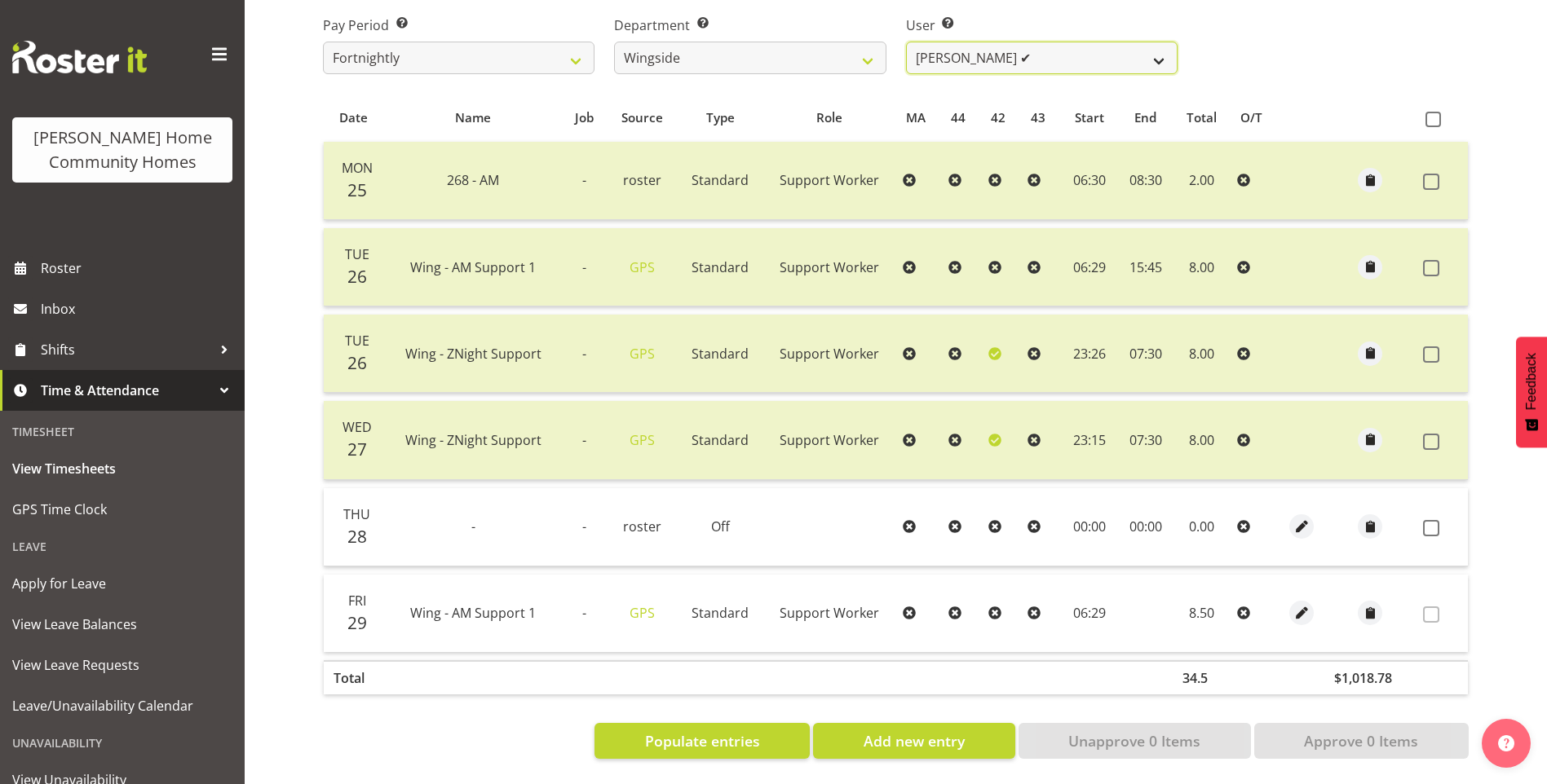
click at [1031, 60] on select "[PERSON_NAME] ✔ [PERSON_NAME] ✔ [PERSON_NAME] ❌ [PERSON_NAME] ✔" at bounding box center [1041, 58] width 272 height 33
click at [906, 42] on select "[PERSON_NAME] ✔ [PERSON_NAME] ✔ [PERSON_NAME] ❌ [PERSON_NAME] ✔" at bounding box center [1041, 58] width 272 height 33
click at [963, 46] on select "[PERSON_NAME] ✔ [PERSON_NAME] ✔ [PERSON_NAME] ❌ [PERSON_NAME] ✔" at bounding box center [1041, 58] width 272 height 33
click at [906, 42] on select "[PERSON_NAME] ✔ [PERSON_NAME] ✔ [PERSON_NAME] ❌ [PERSON_NAME] ✔" at bounding box center [1041, 58] width 272 height 33
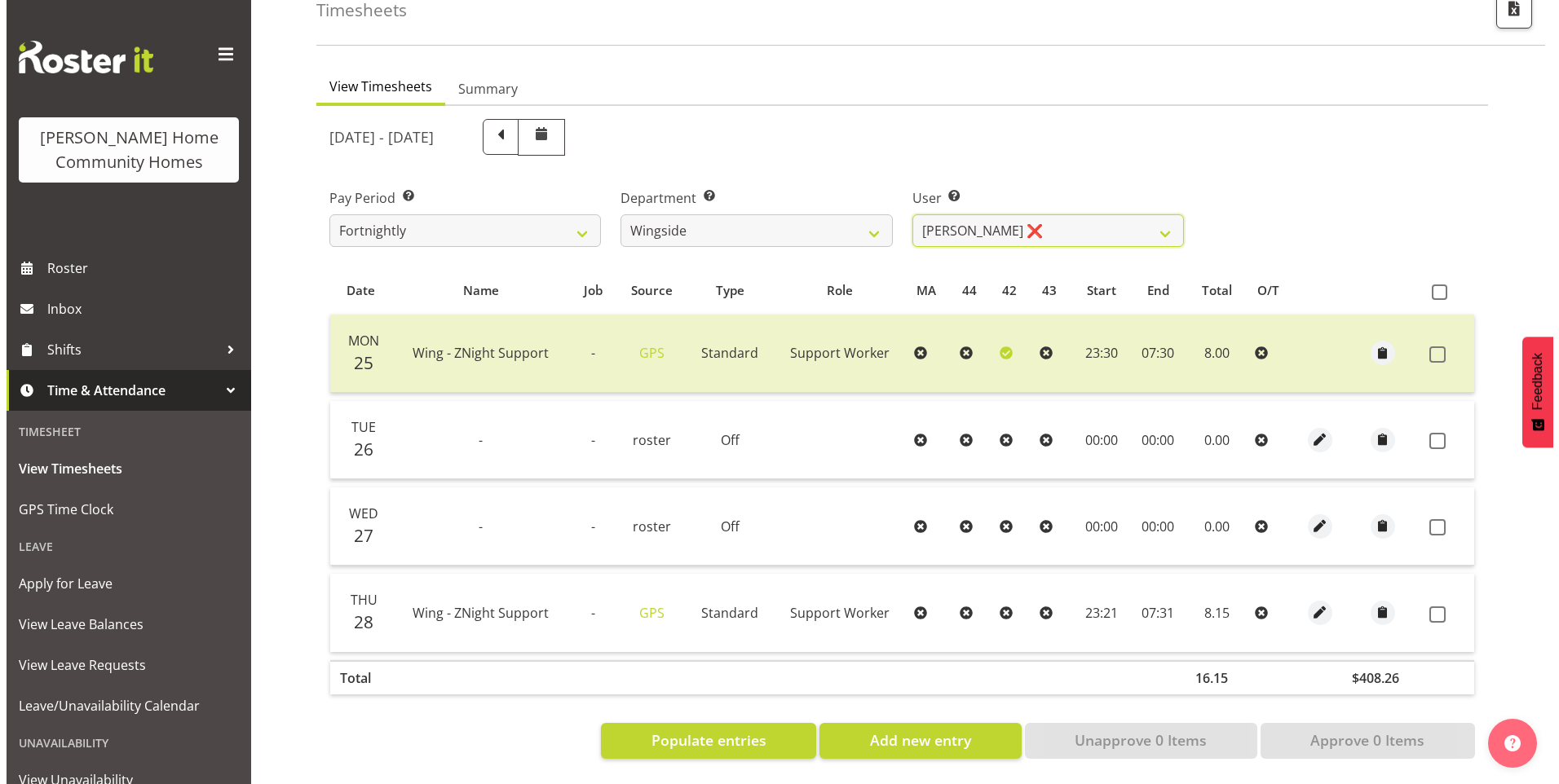
scroll to position [108, 0]
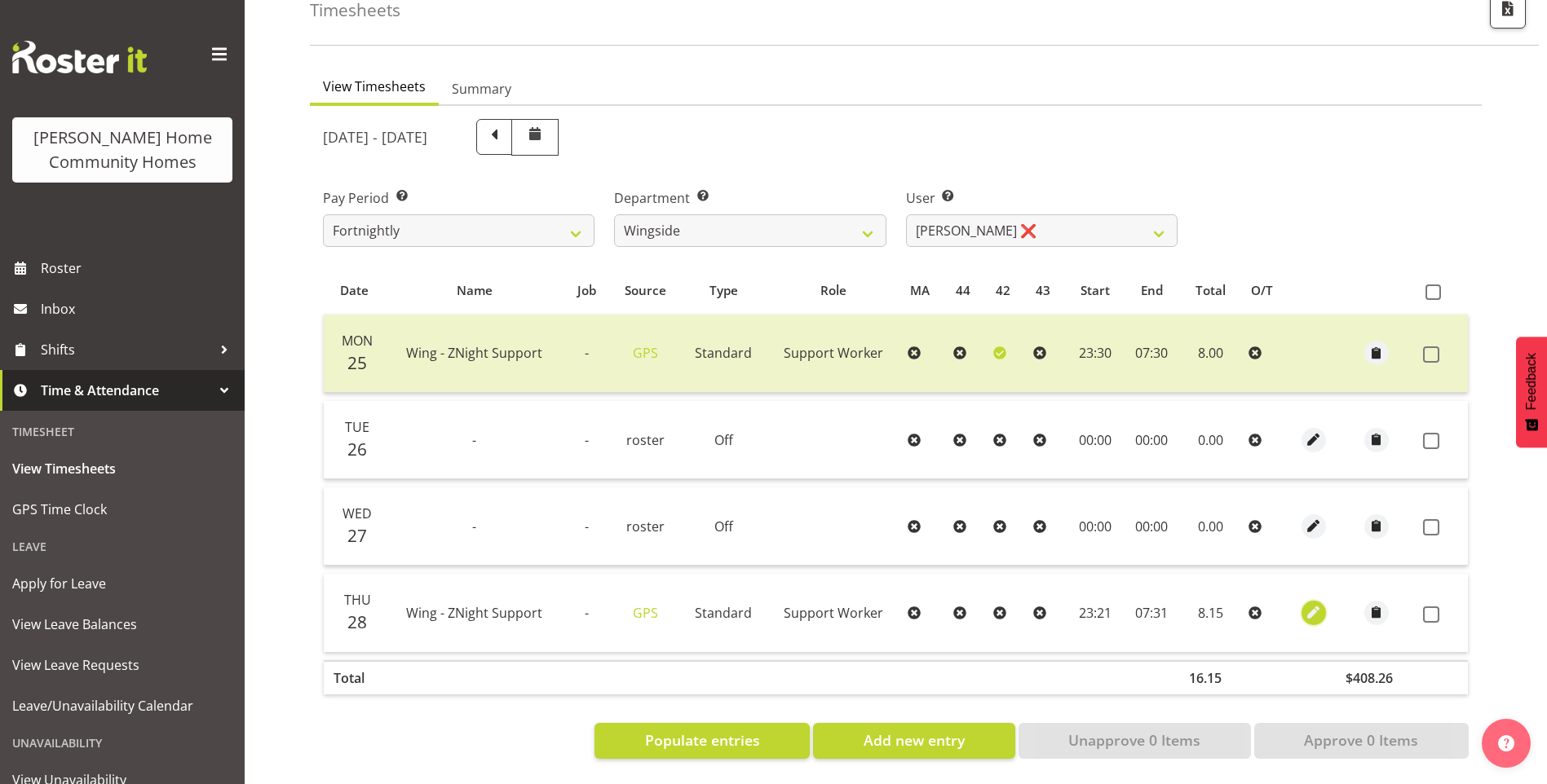
click at [1318, 603] on span "button" at bounding box center [1312, 612] width 18 height 18
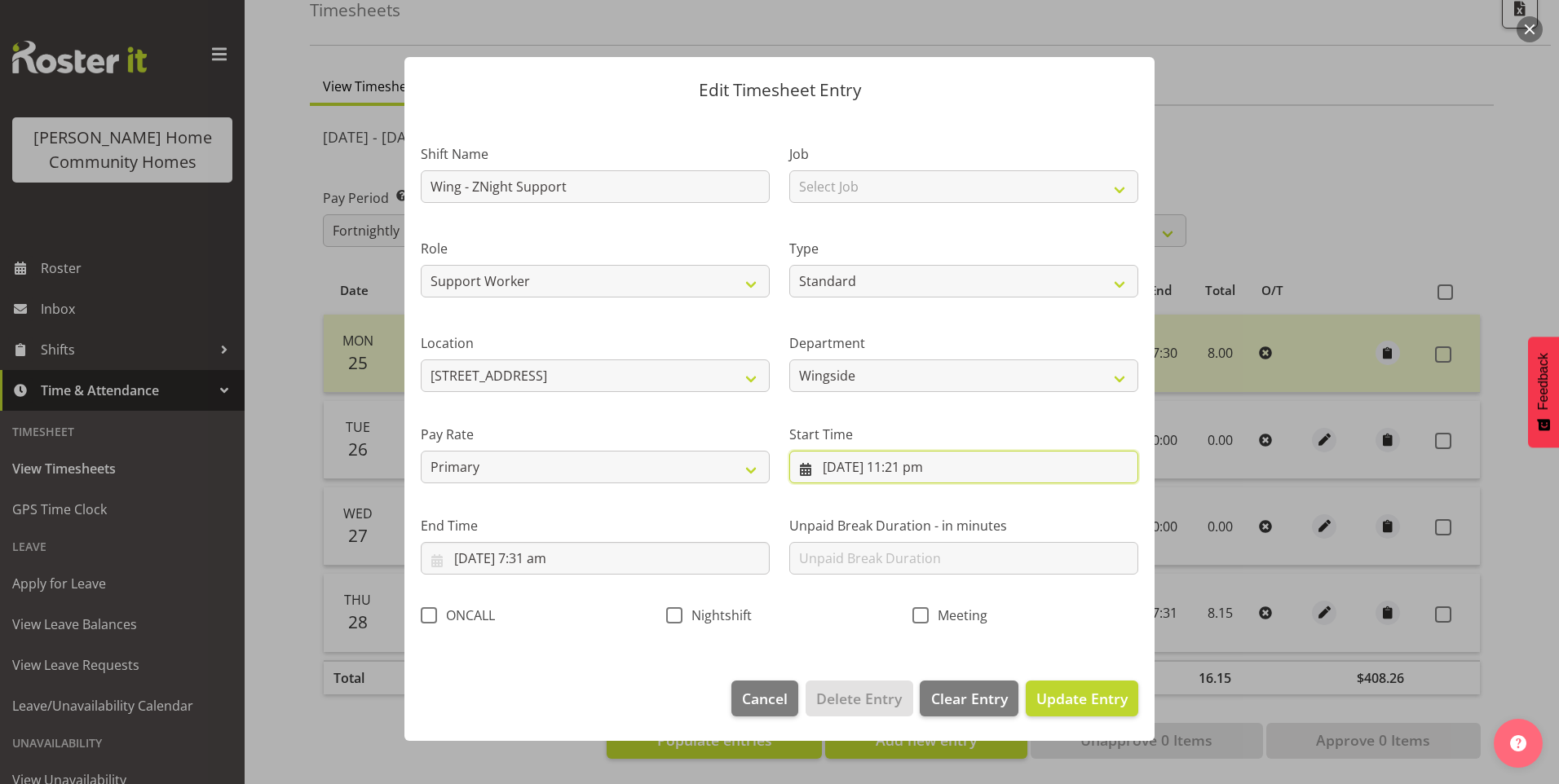
click at [928, 471] on input "[DATE] 11:21 pm" at bounding box center [963, 467] width 349 height 33
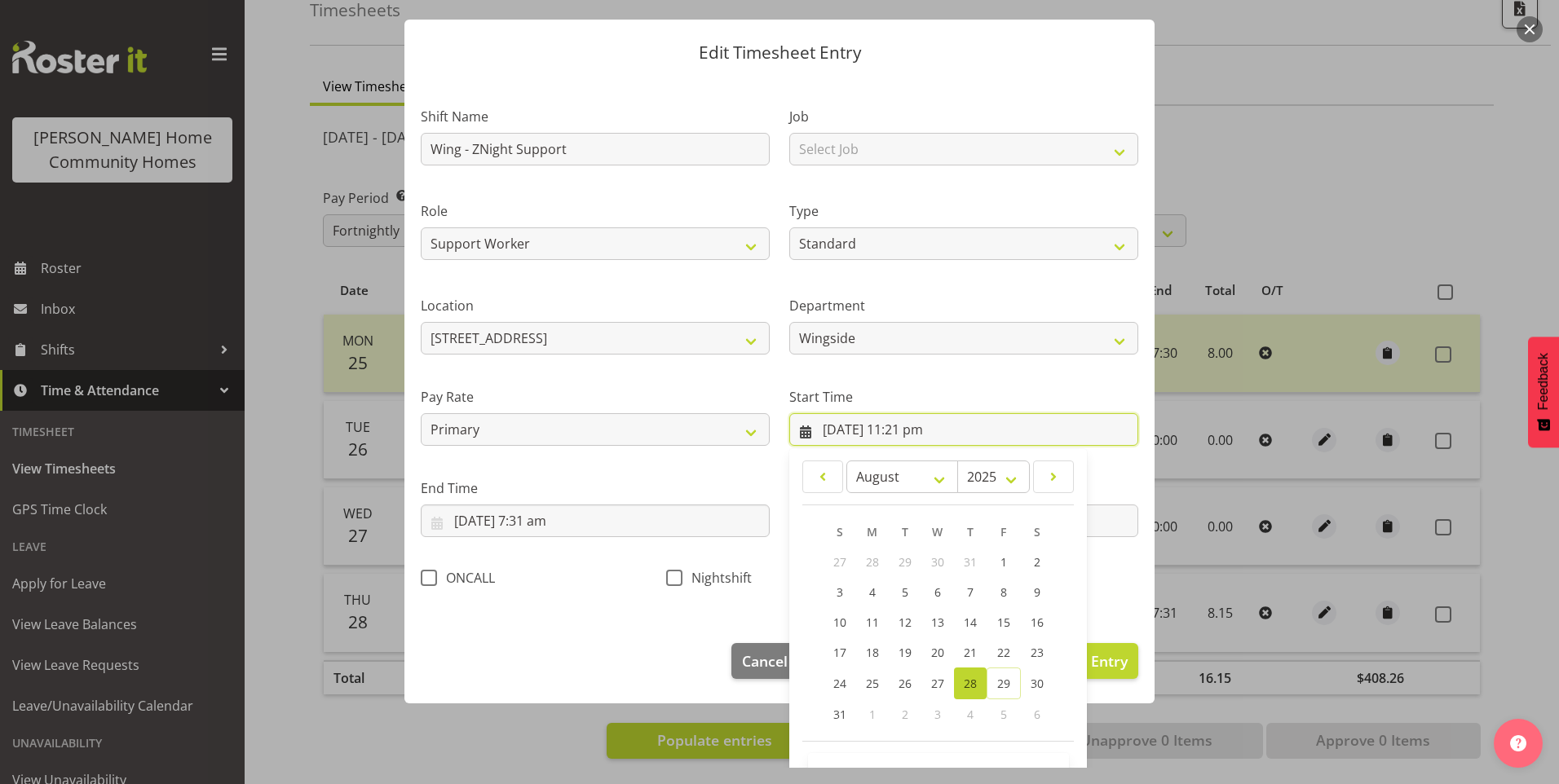
scroll to position [88, 0]
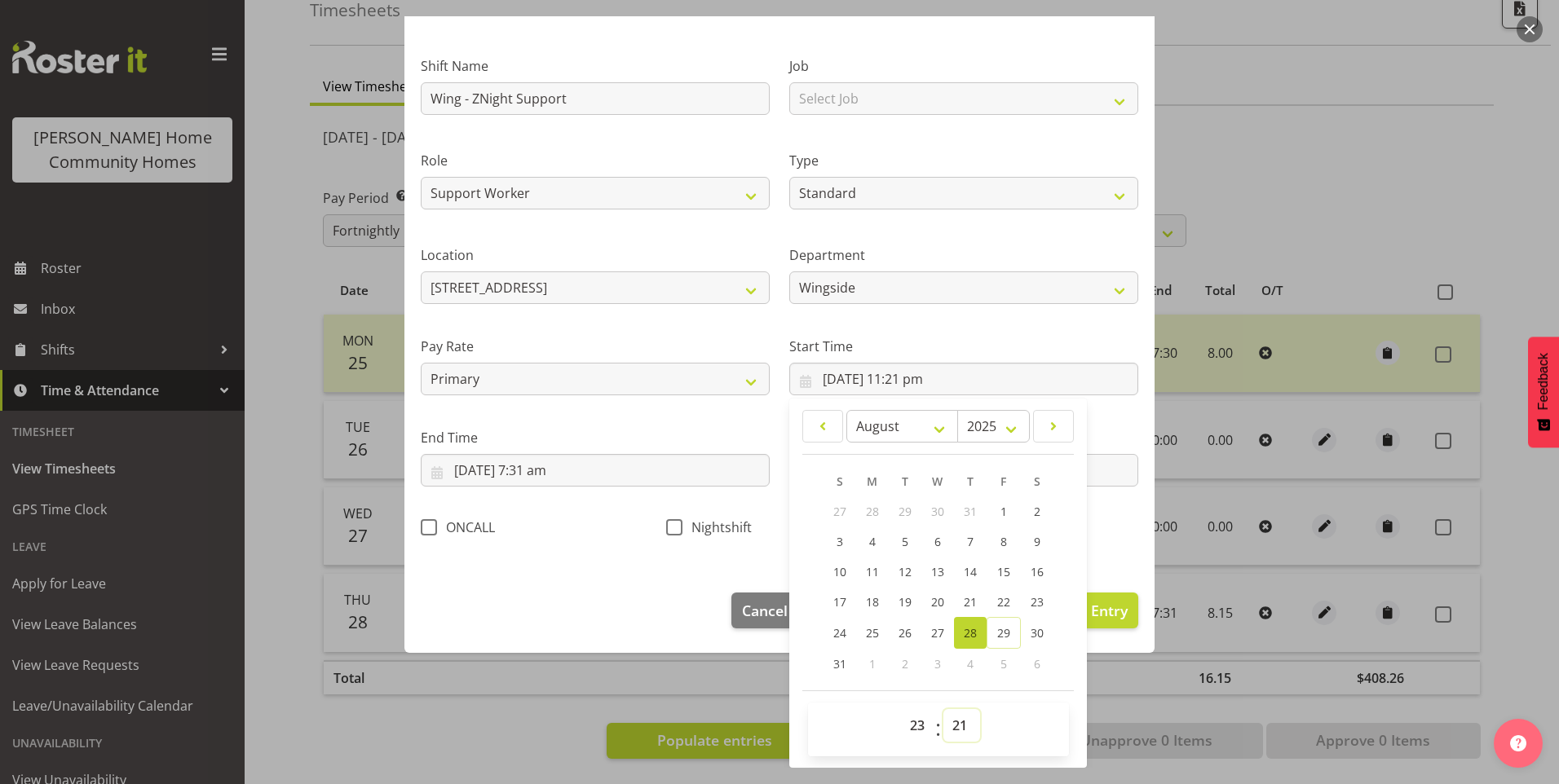
click at [959, 726] on select "00 01 02 03 04 05 06 07 08 09 10 11 12 13 14 15 16 17 18 19 20 21 22 23 24 25 2…" at bounding box center [962, 726] width 37 height 33
click at [944, 710] on select "00 01 02 03 04 05 06 07 08 09 10 11 12 13 14 15 16 17 18 19 20 21 22 23 24 25 2…" at bounding box center [962, 726] width 37 height 33
click at [667, 522] on span at bounding box center [674, 527] width 16 height 16
click at [667, 522] on input "Nightshift" at bounding box center [671, 527] width 11 height 11
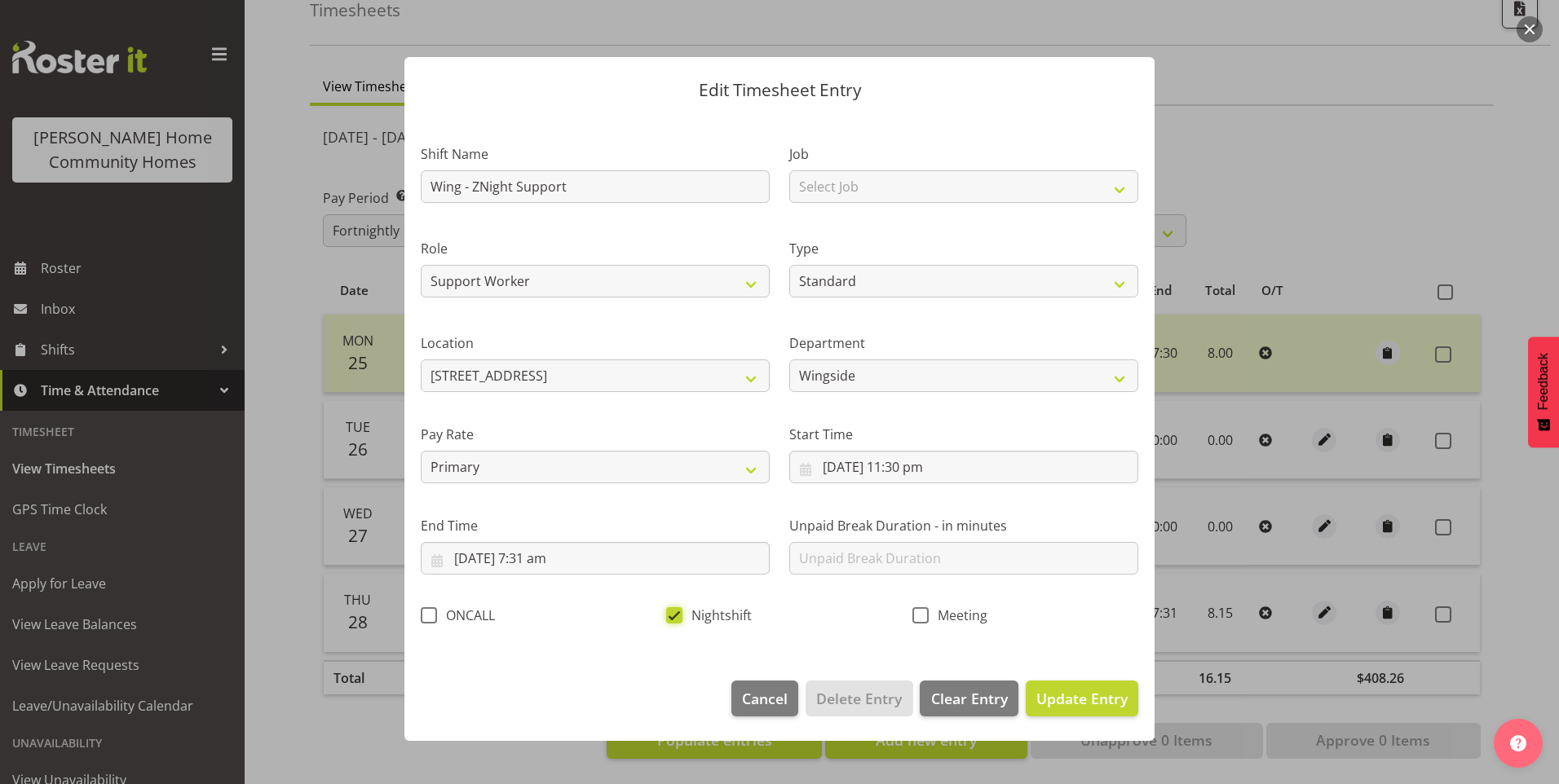
scroll to position [0, 0]
click at [535, 557] on input "[DATE] 7:31 am" at bounding box center [595, 559] width 349 height 33
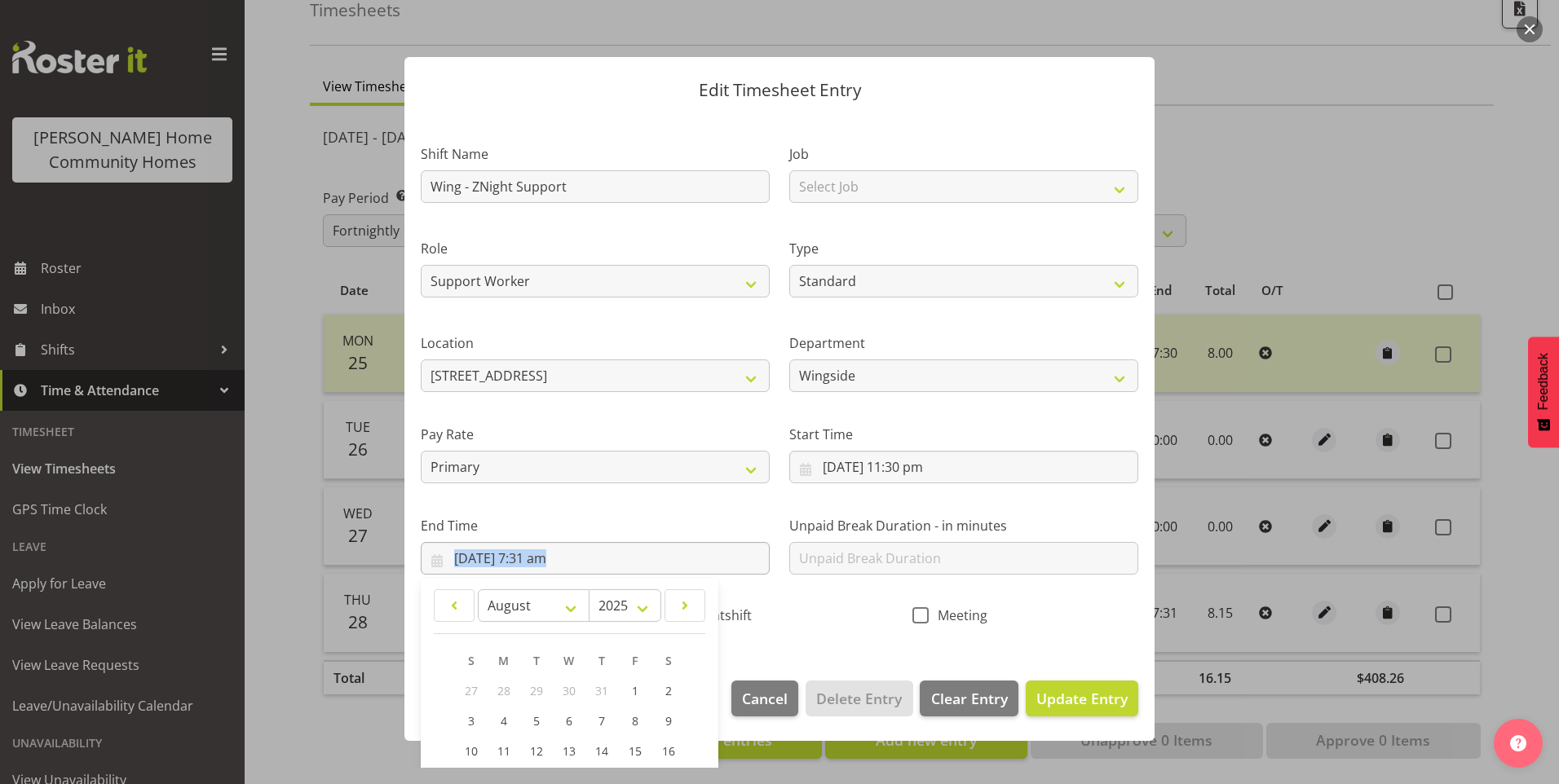
drag, startPoint x: 535, startPoint y: 557, endPoint x: 556, endPoint y: 569, distance: 24.2
click at [556, 569] on div "[DATE] 7:31 am January February March April May June July August September Octo…" at bounding box center [595, 559] width 349 height 33
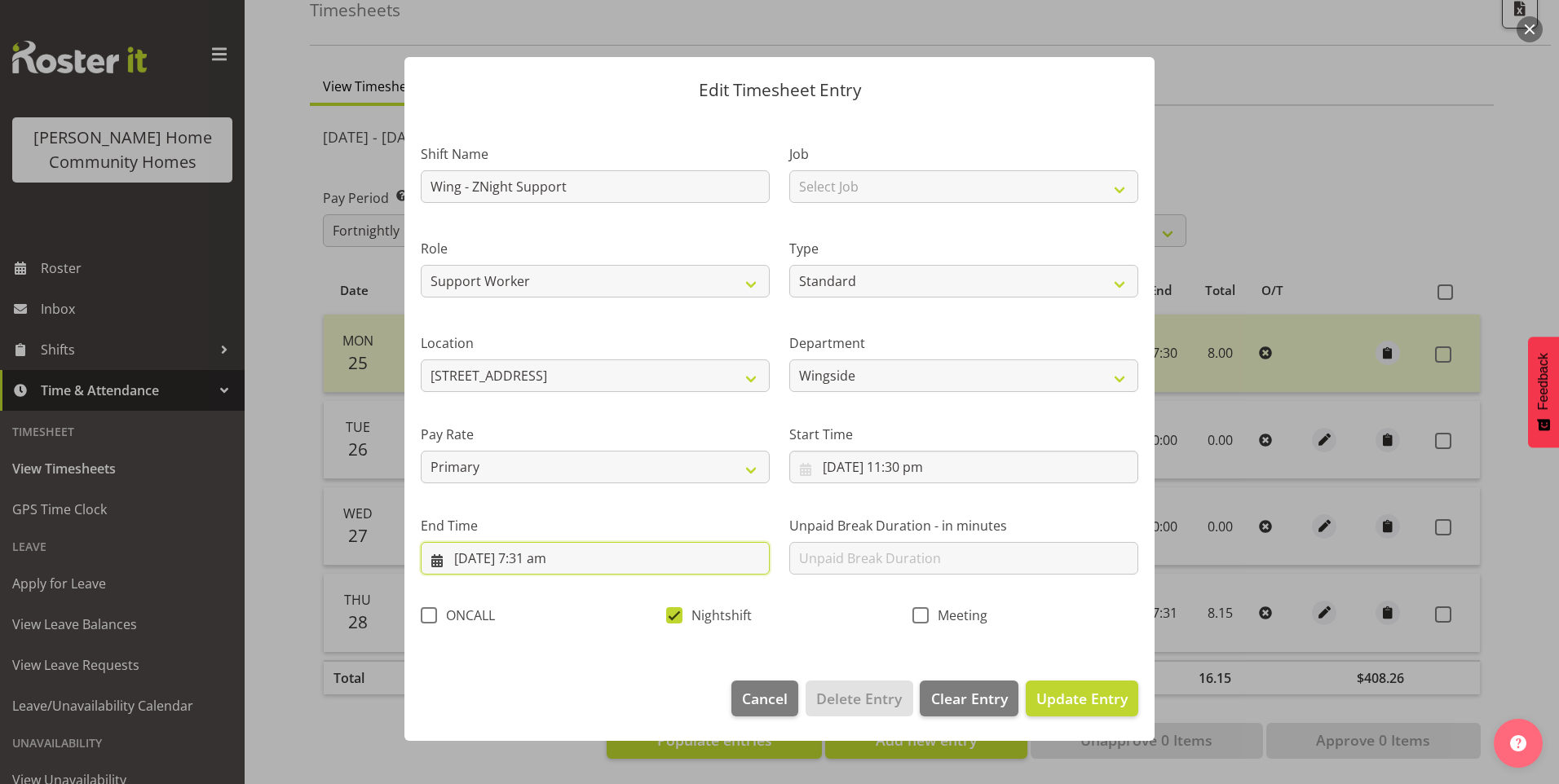
click at [552, 555] on input "[DATE] 7:31 am" at bounding box center [595, 559] width 349 height 33
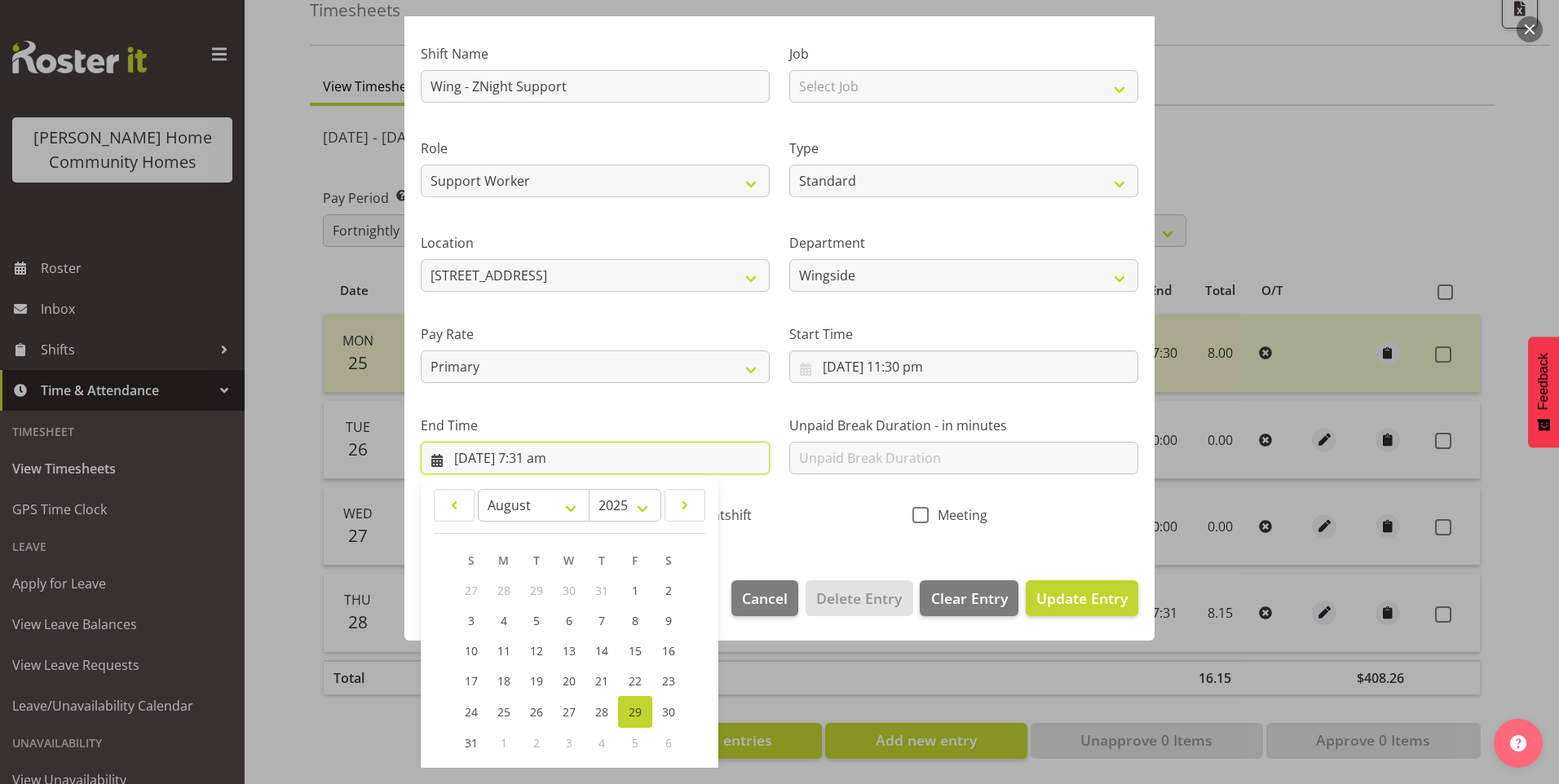
scroll to position [180, 0]
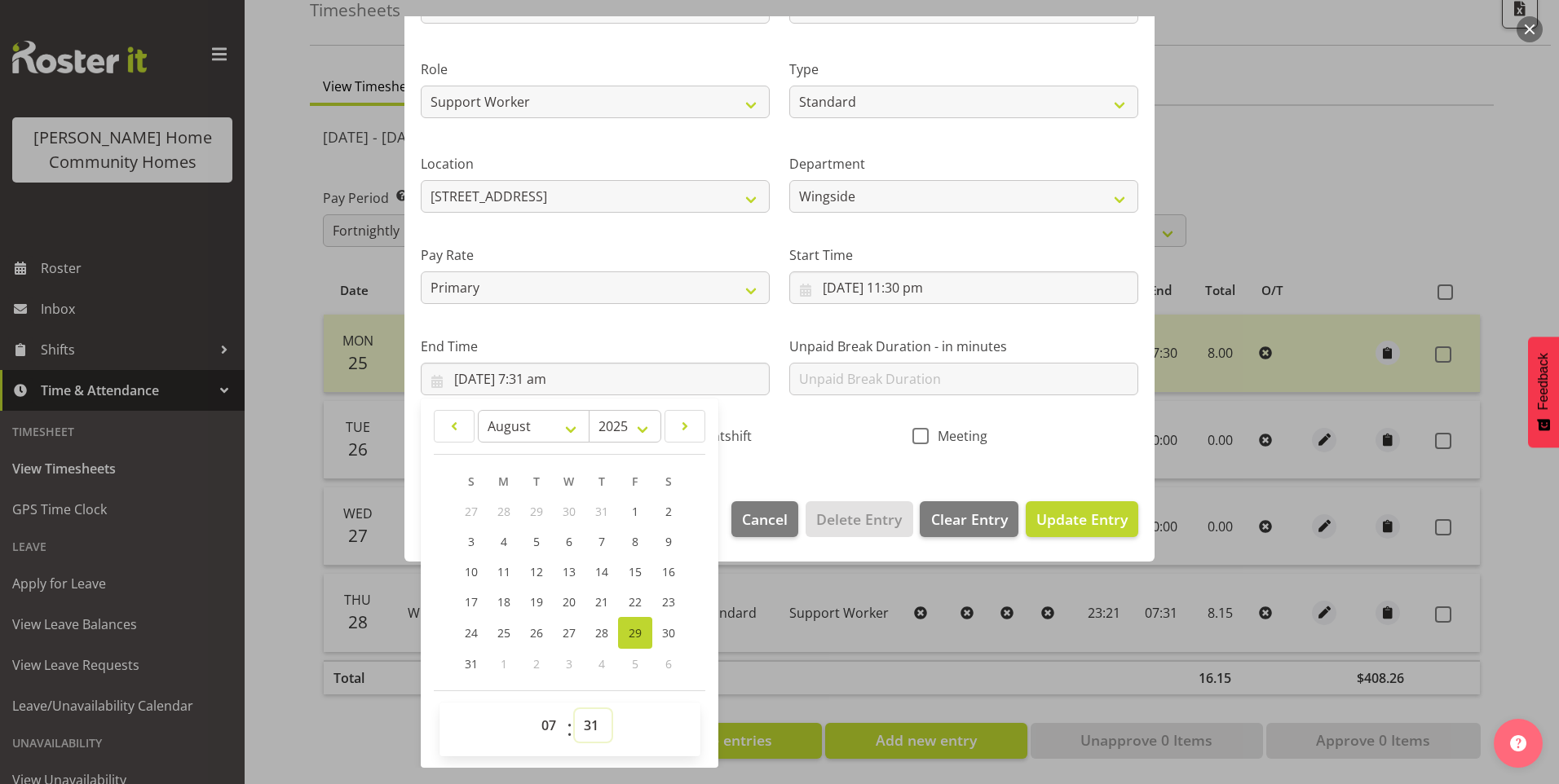
click at [590, 722] on select "00 01 02 03 04 05 06 07 08 09 10 11 12 13 14 15 16 17 18 19 20 21 22 23 24 25 2…" at bounding box center [593, 726] width 37 height 33
click at [574, 710] on select "00 01 02 03 04 05 06 07 08 09 10 11 12 13 14 15 16 17 18 19 20 21 22 23 24 25 2…" at bounding box center [593, 726] width 37 height 33
click at [1116, 533] on button "Update Entry" at bounding box center [1082, 519] width 112 height 36
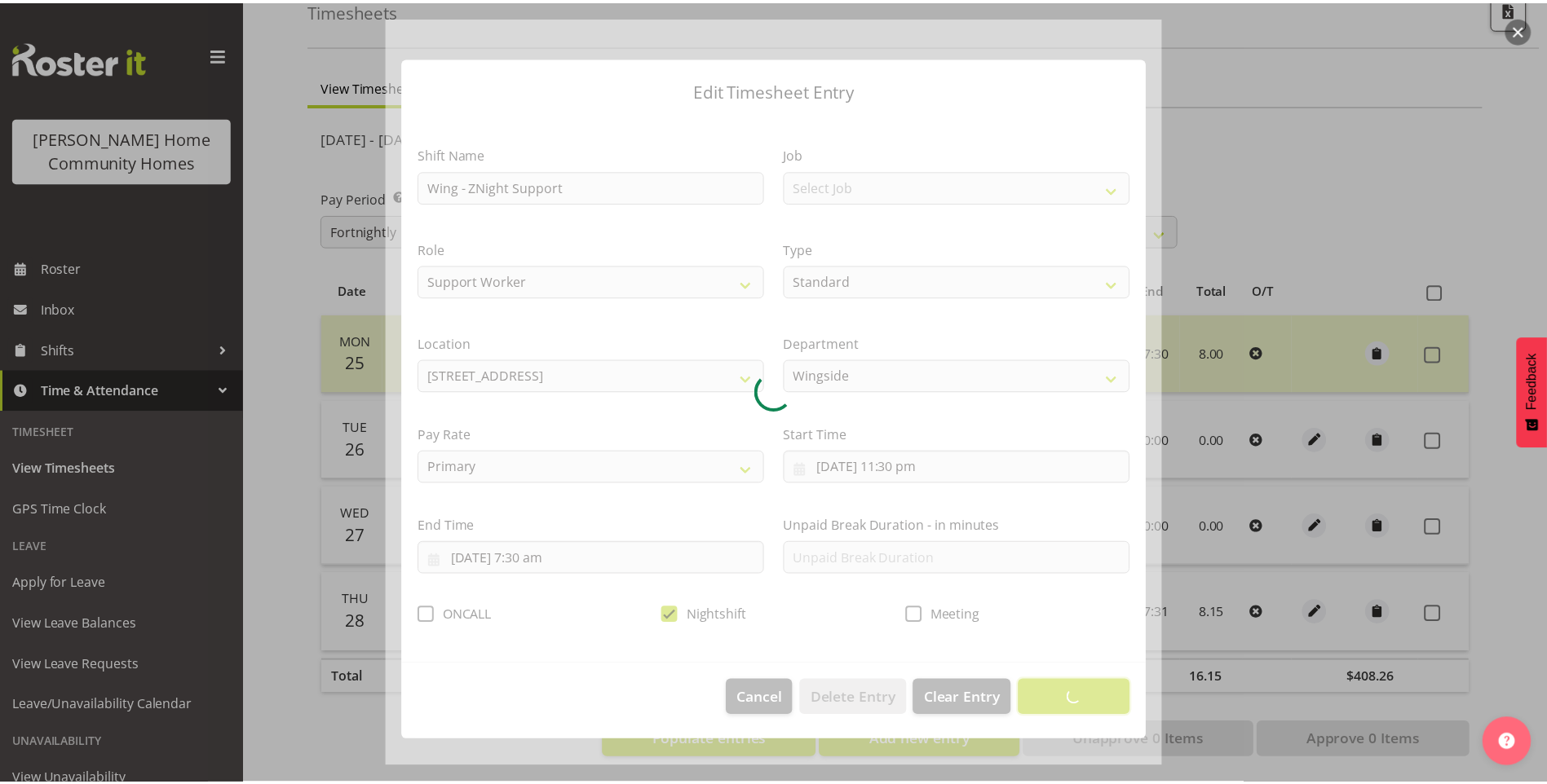
scroll to position [0, 0]
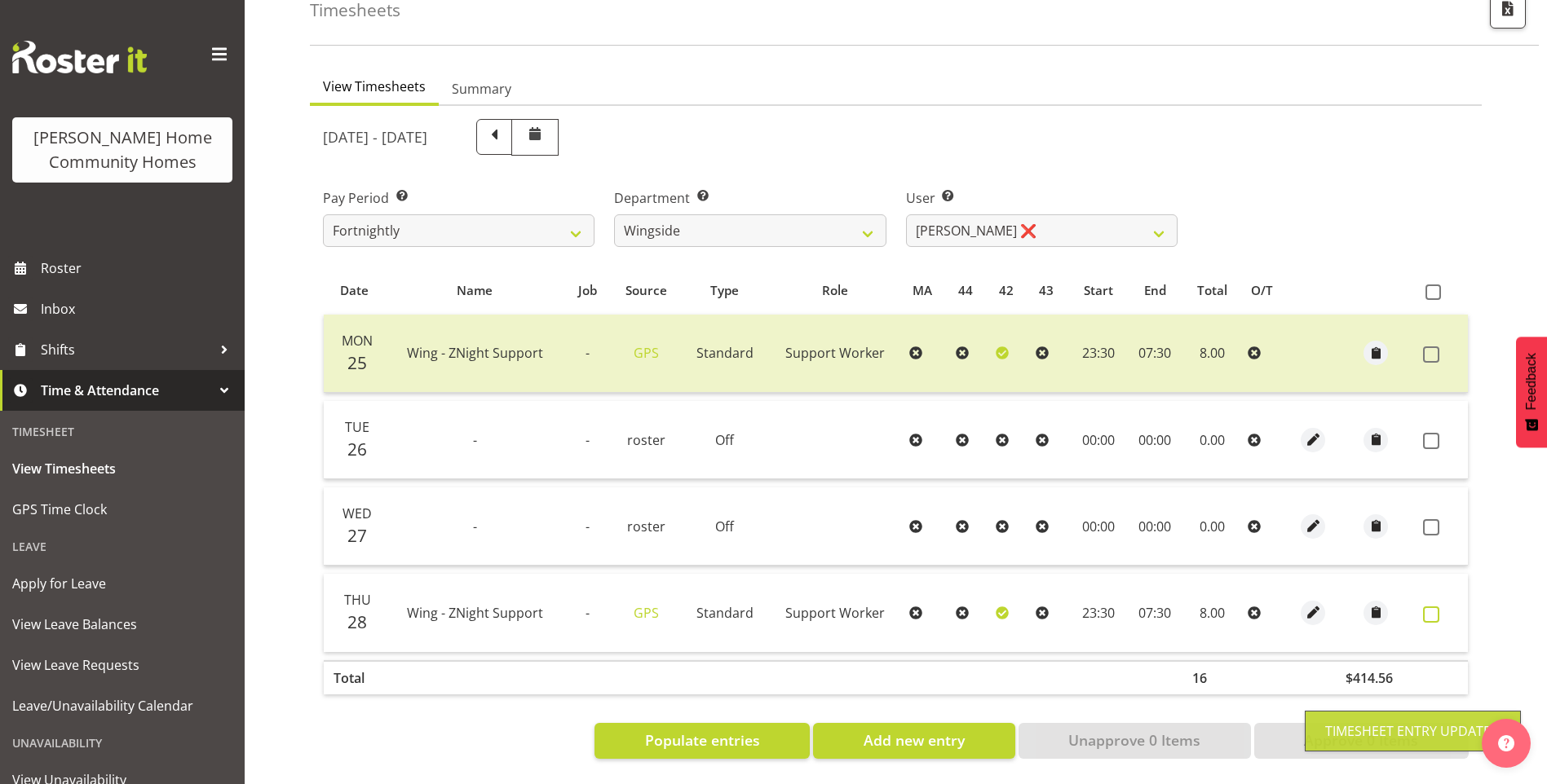
click at [1432, 606] on span at bounding box center [1430, 614] width 16 height 16
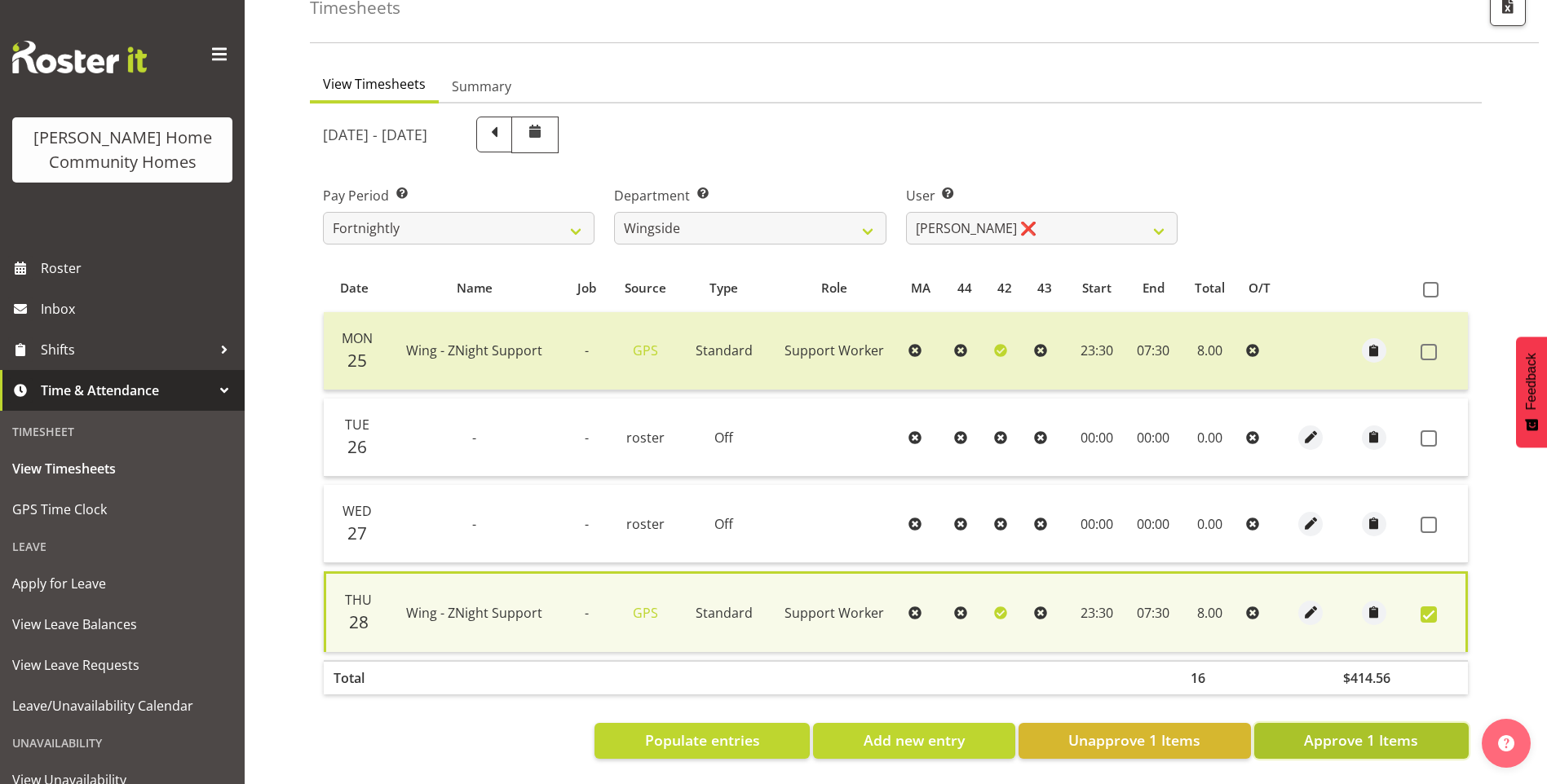
click at [1371, 730] on span "Approve 1 Items" at bounding box center [1360, 740] width 114 height 21
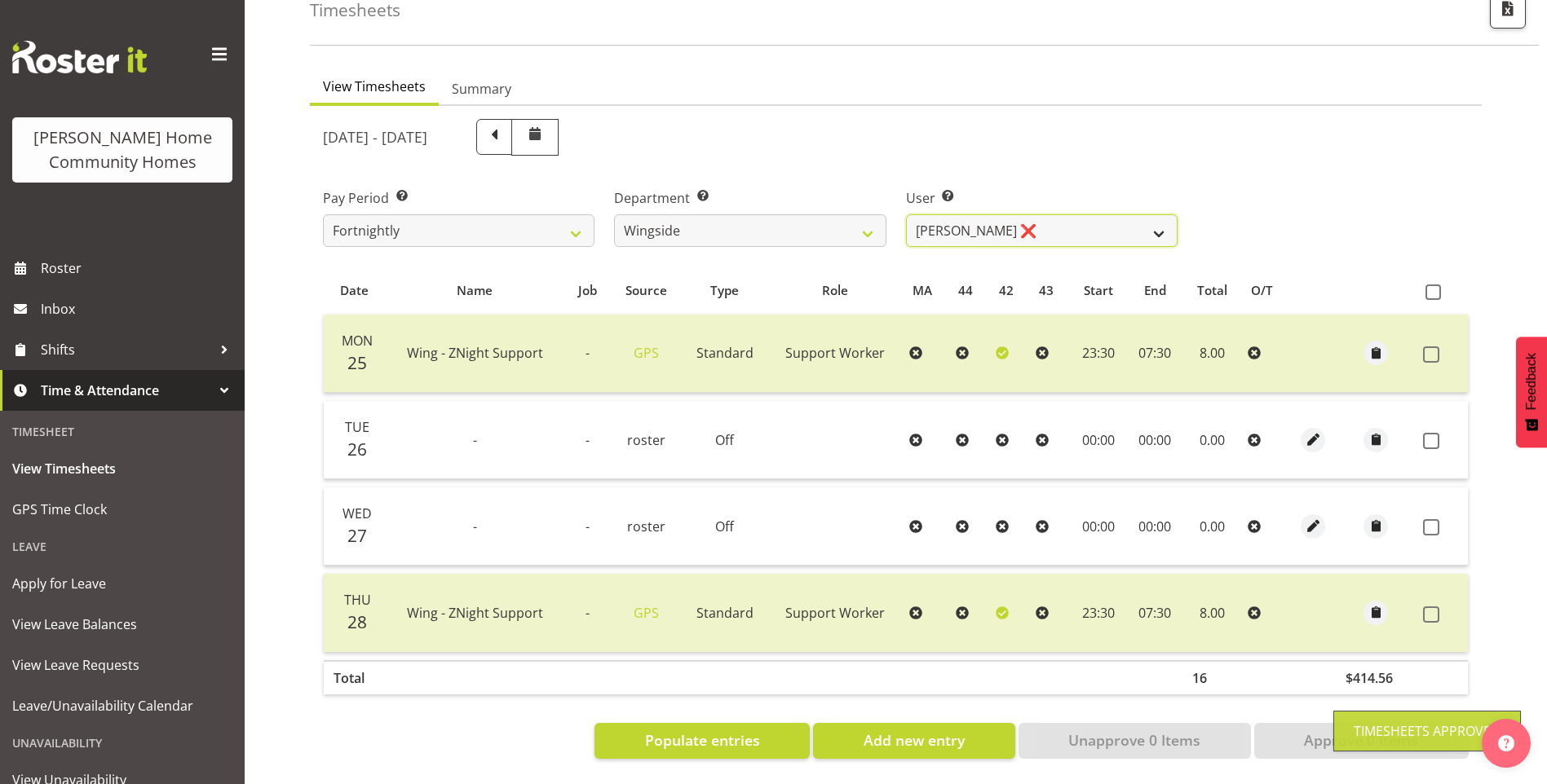
click at [983, 216] on select "[PERSON_NAME] ❌ [PERSON_NAME] ❌ [PERSON_NAME] ❌ [PERSON_NAME] ✔" at bounding box center [1041, 231] width 272 height 33
click at [906, 215] on select "[PERSON_NAME] ❌ [PERSON_NAME] ❌ [PERSON_NAME] ❌ [PERSON_NAME] ✔" at bounding box center [1041, 231] width 272 height 33
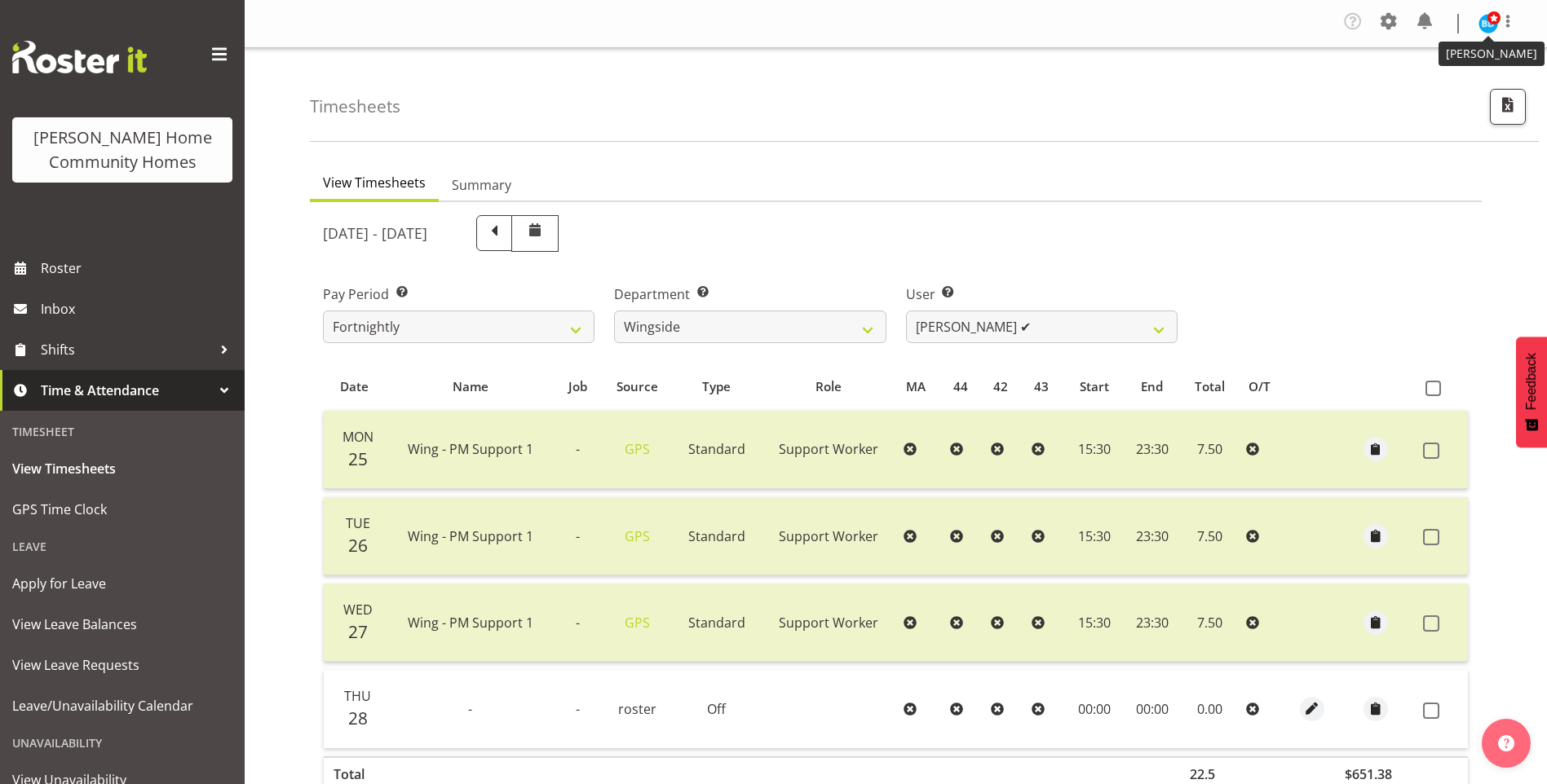
click at [1496, 18] on span at bounding box center [1493, 17] width 13 height 13
click at [1412, 81] on link "Log Out" at bounding box center [1439, 90] width 157 height 29
